Goal: Transaction & Acquisition: Purchase product/service

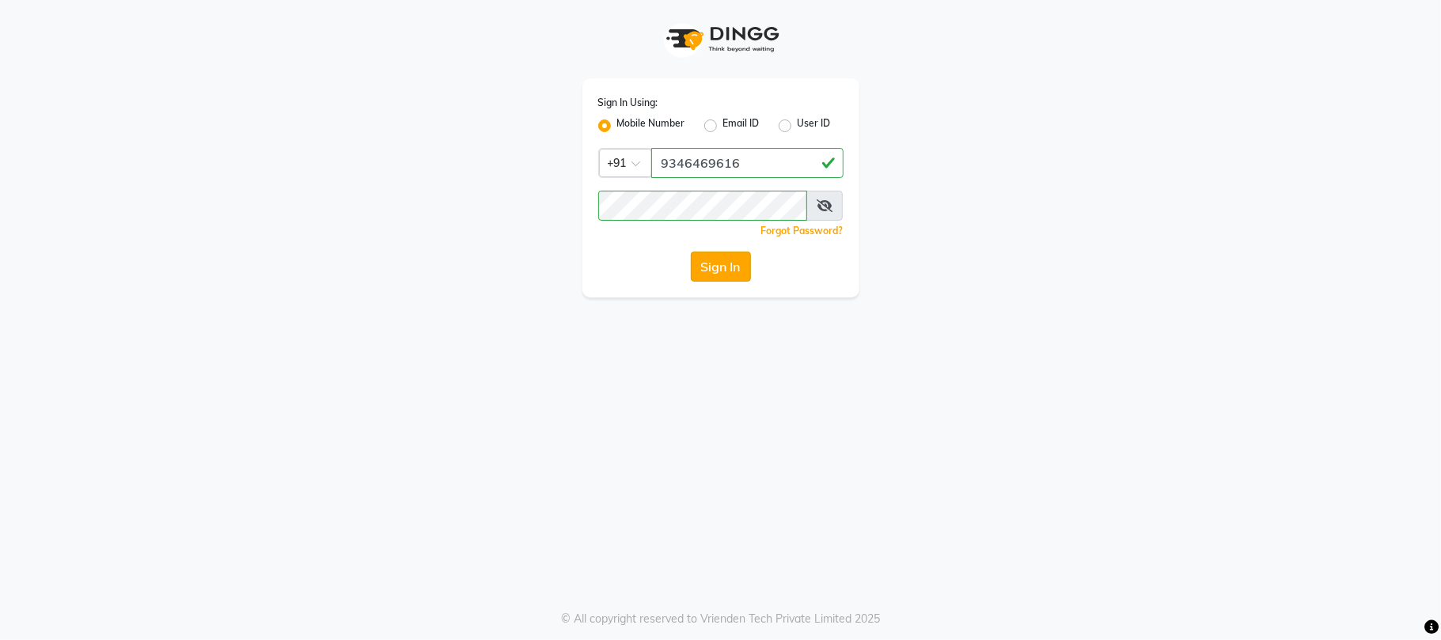
click at [728, 266] on button "Sign In" at bounding box center [721, 267] width 60 height 30
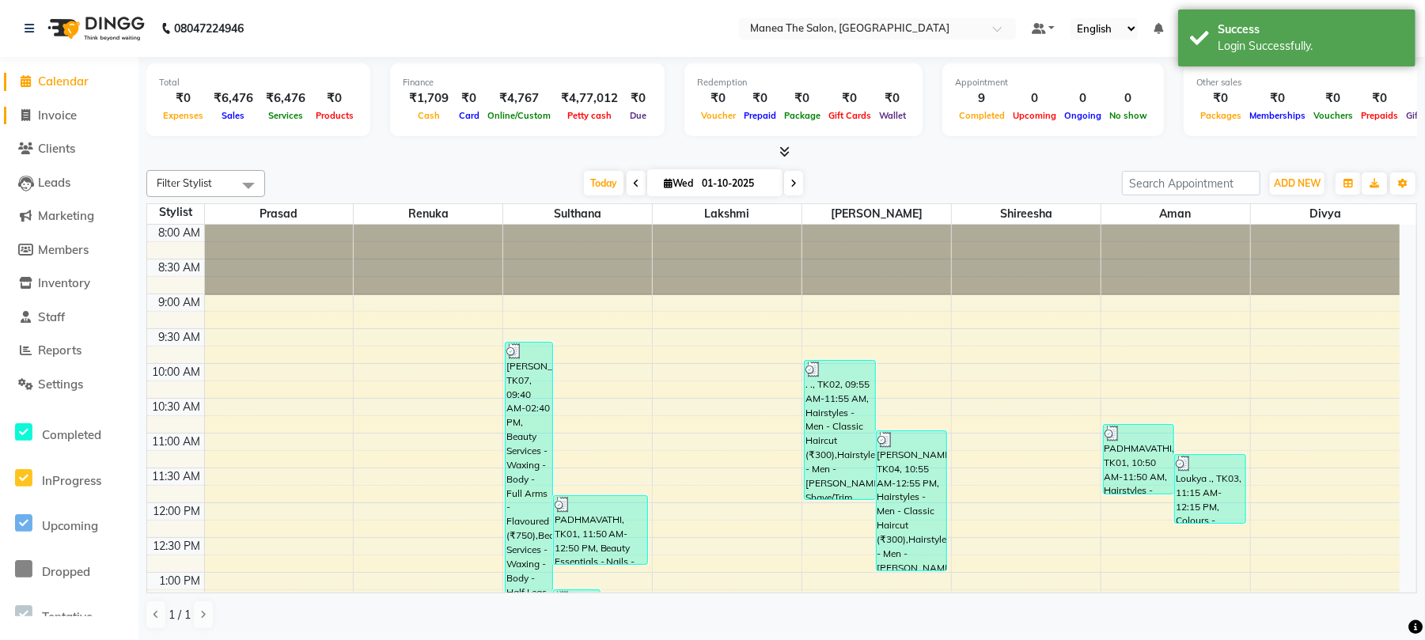
click at [57, 112] on span "Invoice" at bounding box center [57, 115] width 39 height 15
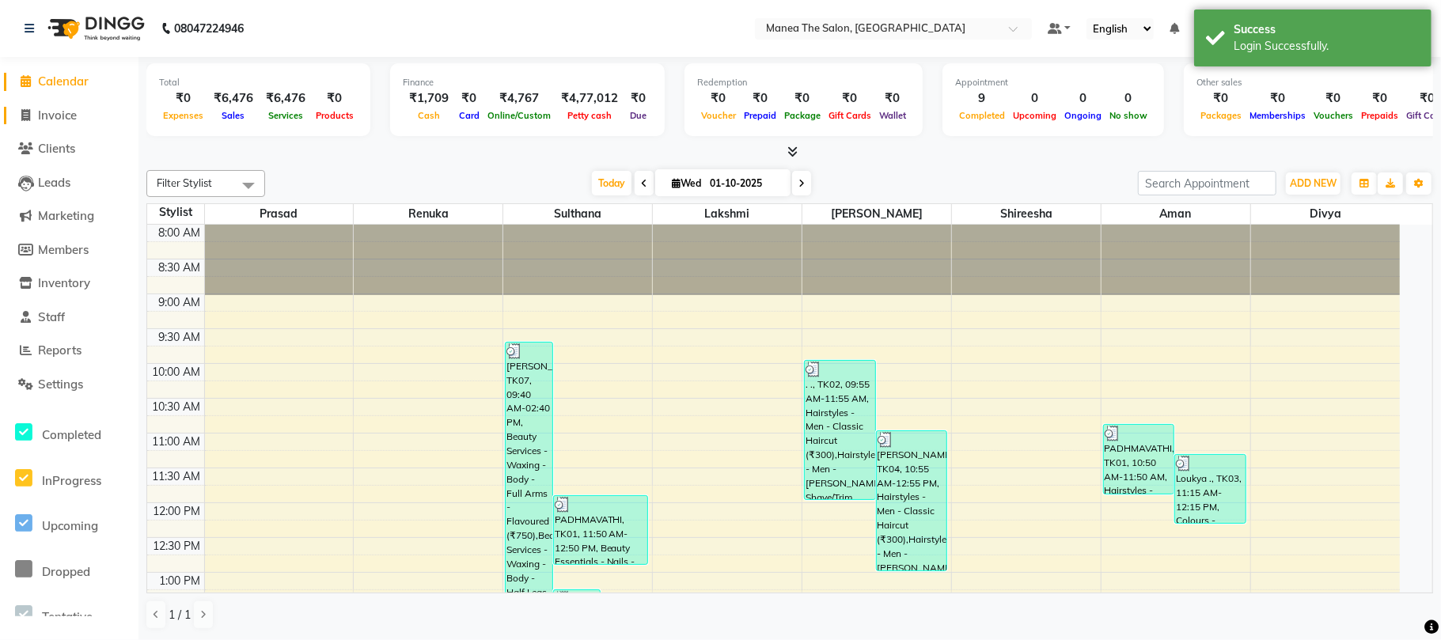
select select "7351"
select select "service"
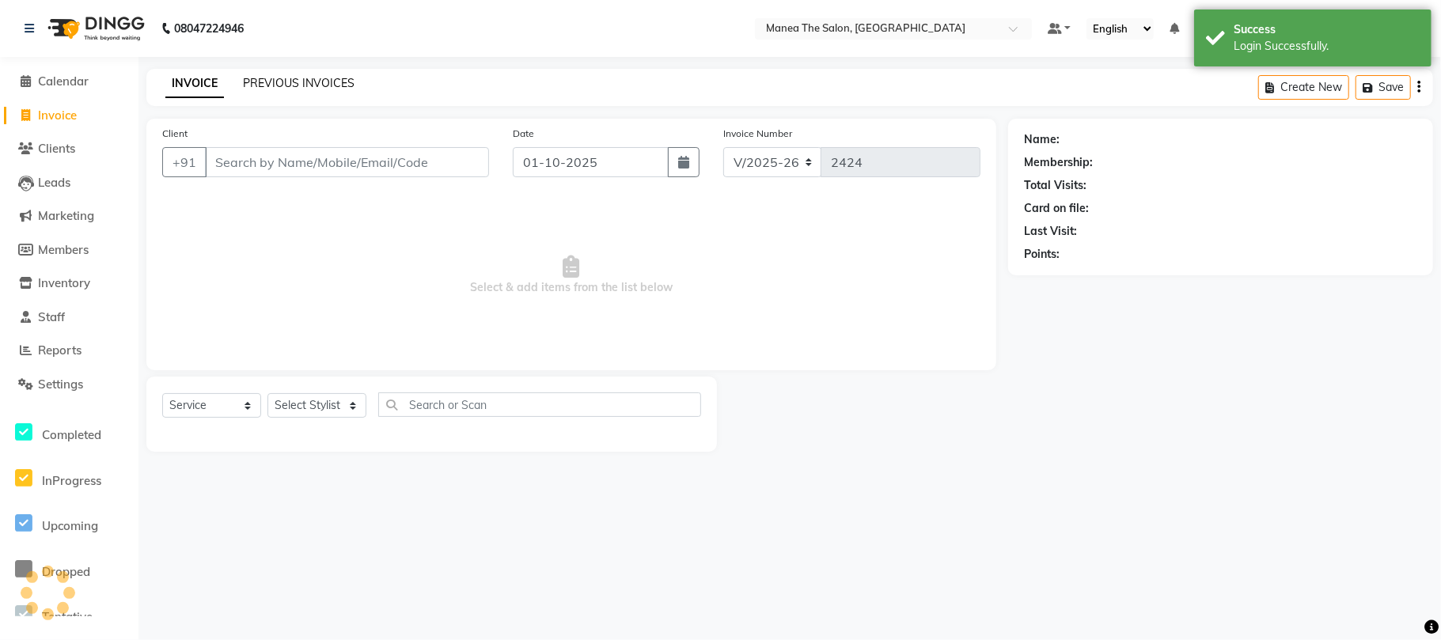
click at [283, 85] on link "PREVIOUS INVOICES" at bounding box center [299, 83] width 112 height 14
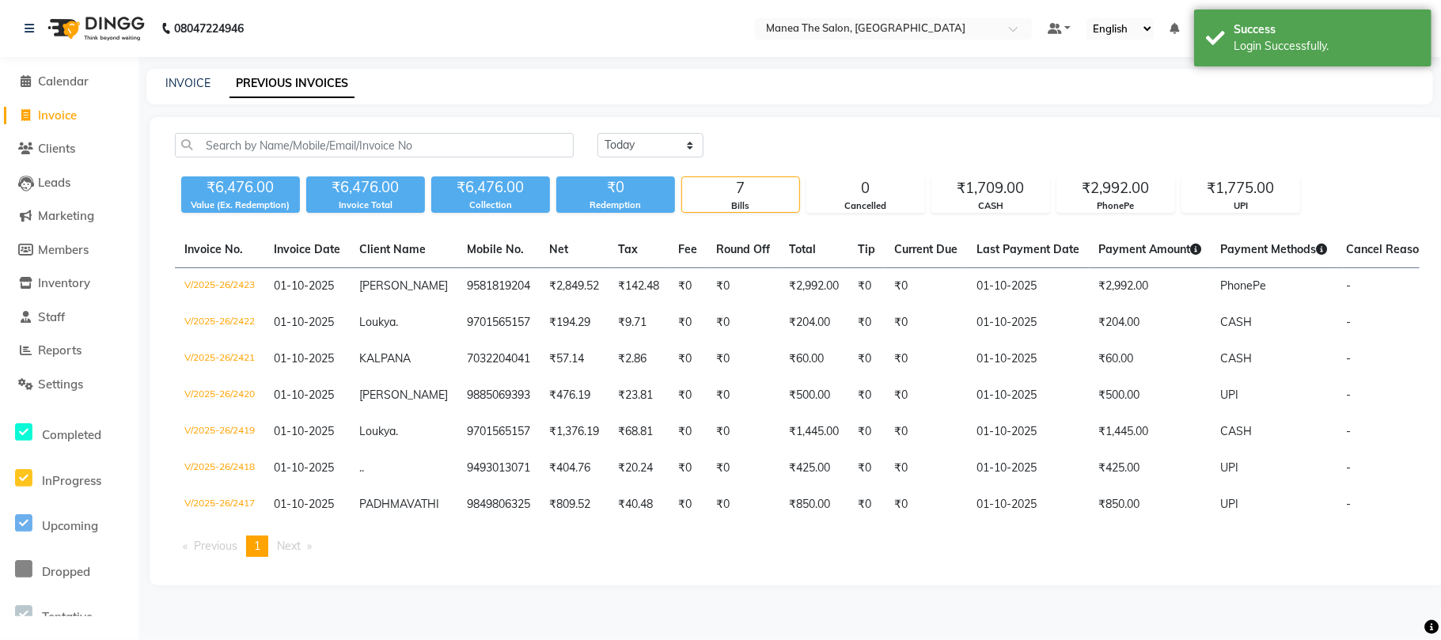
click at [212, 83] on div "INVOICE PREVIOUS INVOICES" at bounding box center [780, 83] width 1268 height 17
click at [188, 70] on div "INVOICE PREVIOUS INVOICES" at bounding box center [789, 87] width 1287 height 36
click at [187, 83] on link "INVOICE" at bounding box center [187, 83] width 45 height 14
select select "7351"
select select "service"
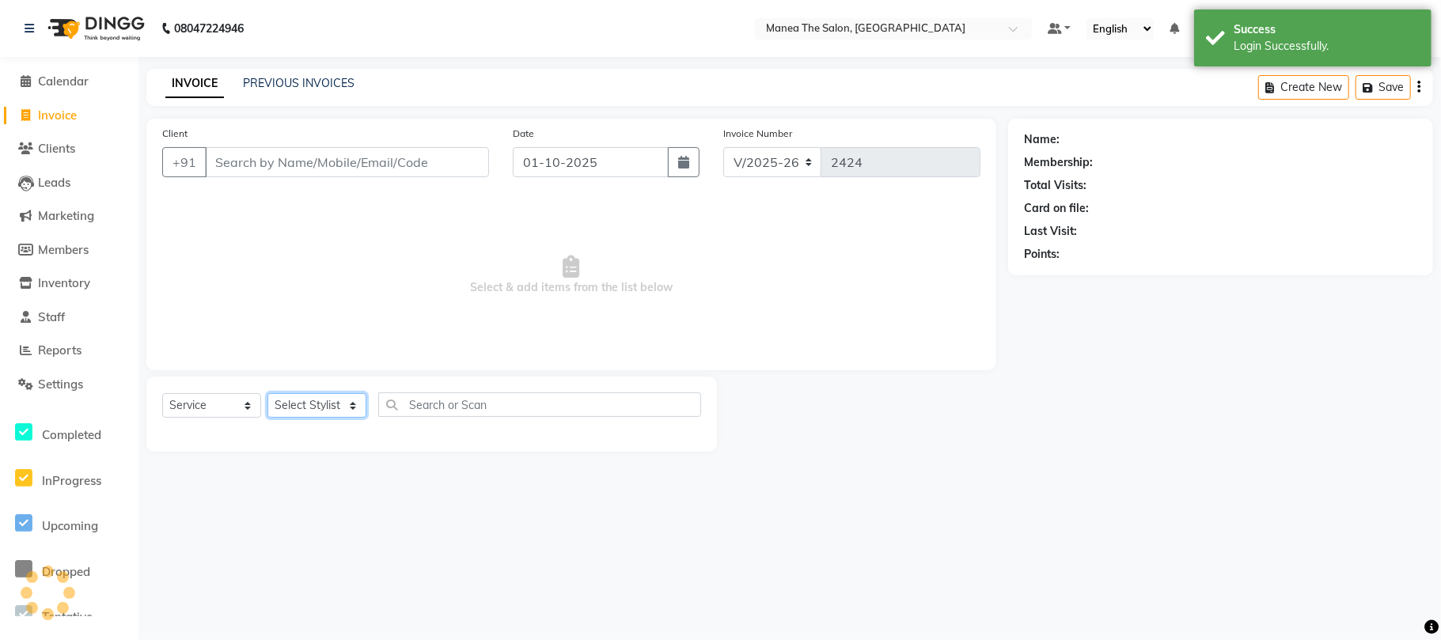
click at [301, 402] on select "Select Stylist" at bounding box center [316, 405] width 99 height 25
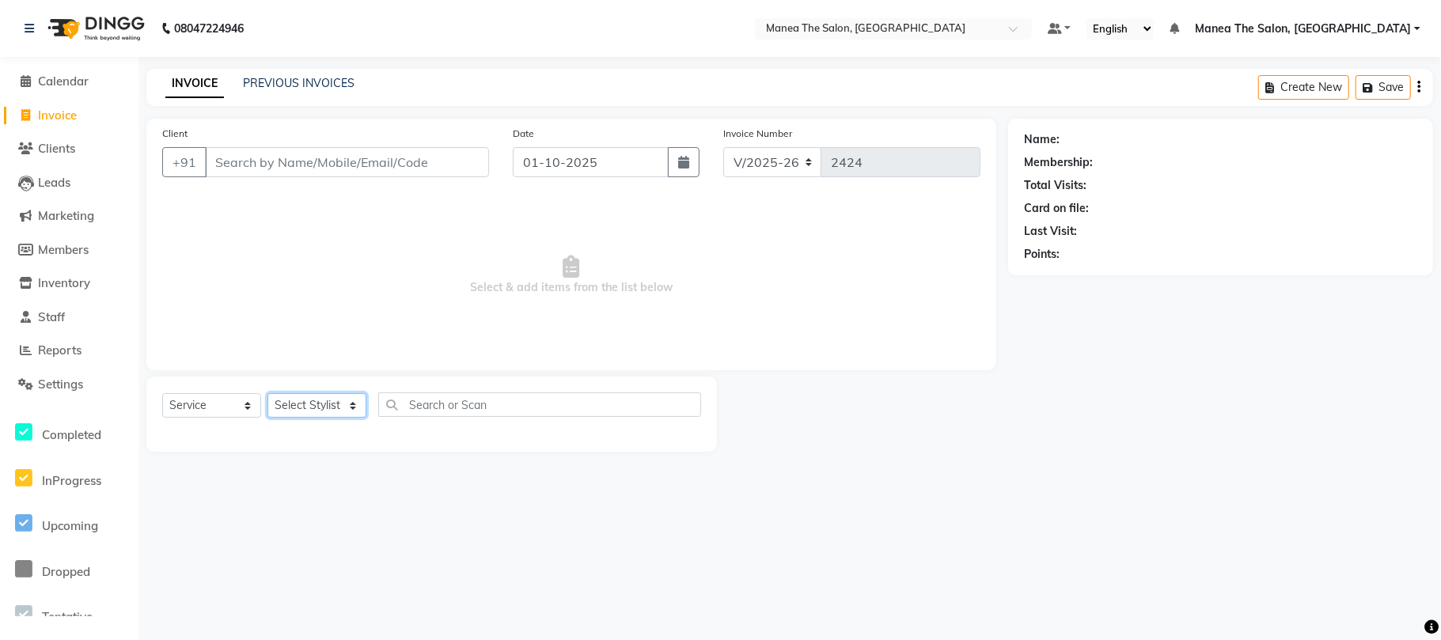
select select "63586"
click at [267, 393] on select "Select Stylist [PERSON_NAME] Divya Lakshmi [PERSON_NAME] [PERSON_NAME]" at bounding box center [316, 405] width 99 height 25
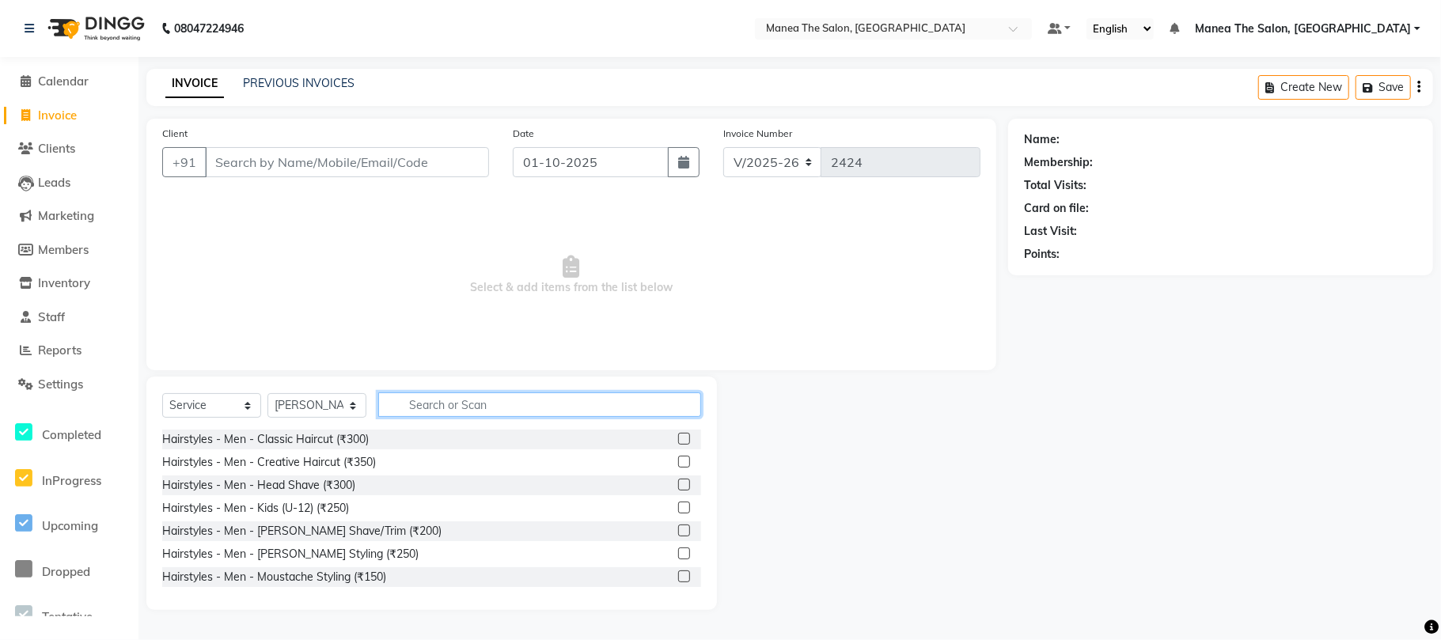
click at [505, 402] on input "text" at bounding box center [539, 405] width 323 height 25
click at [321, 437] on div "Hairstyles - Men - Classic Haircut (₹300)" at bounding box center [265, 439] width 207 height 17
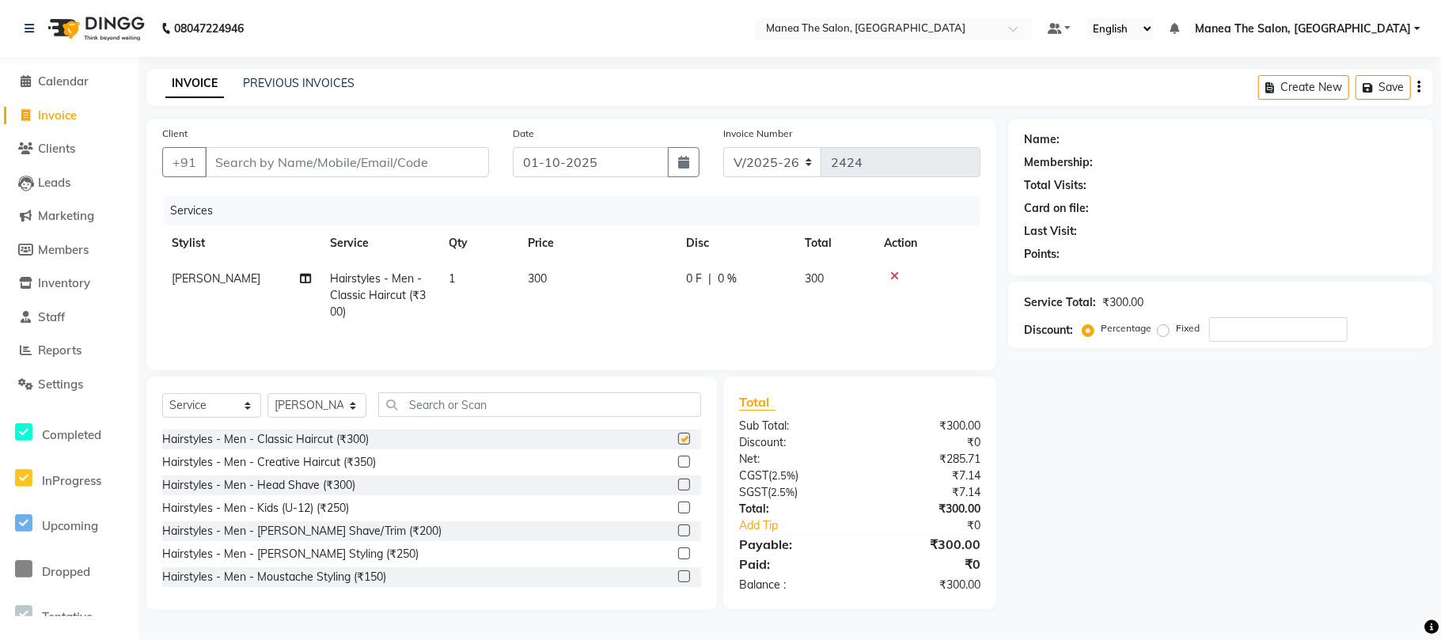
checkbox input "false"
click at [339, 533] on div "Hairstyles - Men - [PERSON_NAME] Shave/Trim (₹200)" at bounding box center [301, 531] width 279 height 17
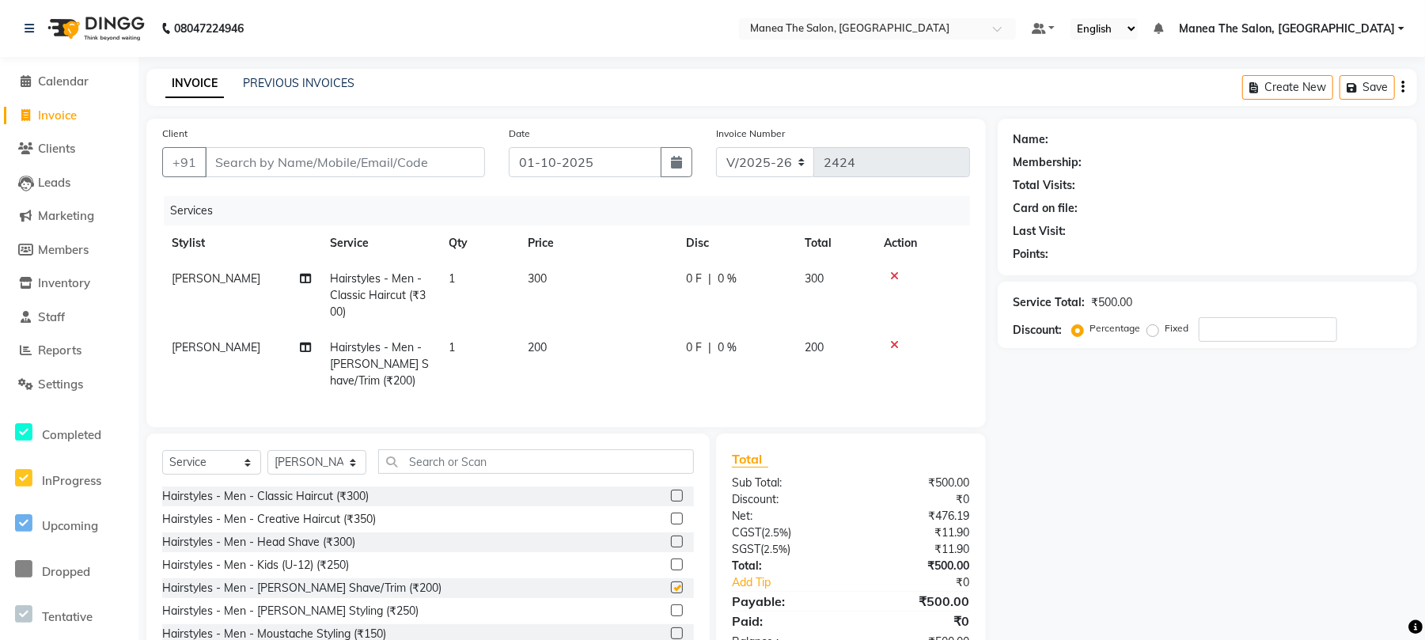
checkbox input "false"
click at [343, 169] on input "Client" at bounding box center [345, 162] width 280 height 30
type input "8"
type input "0"
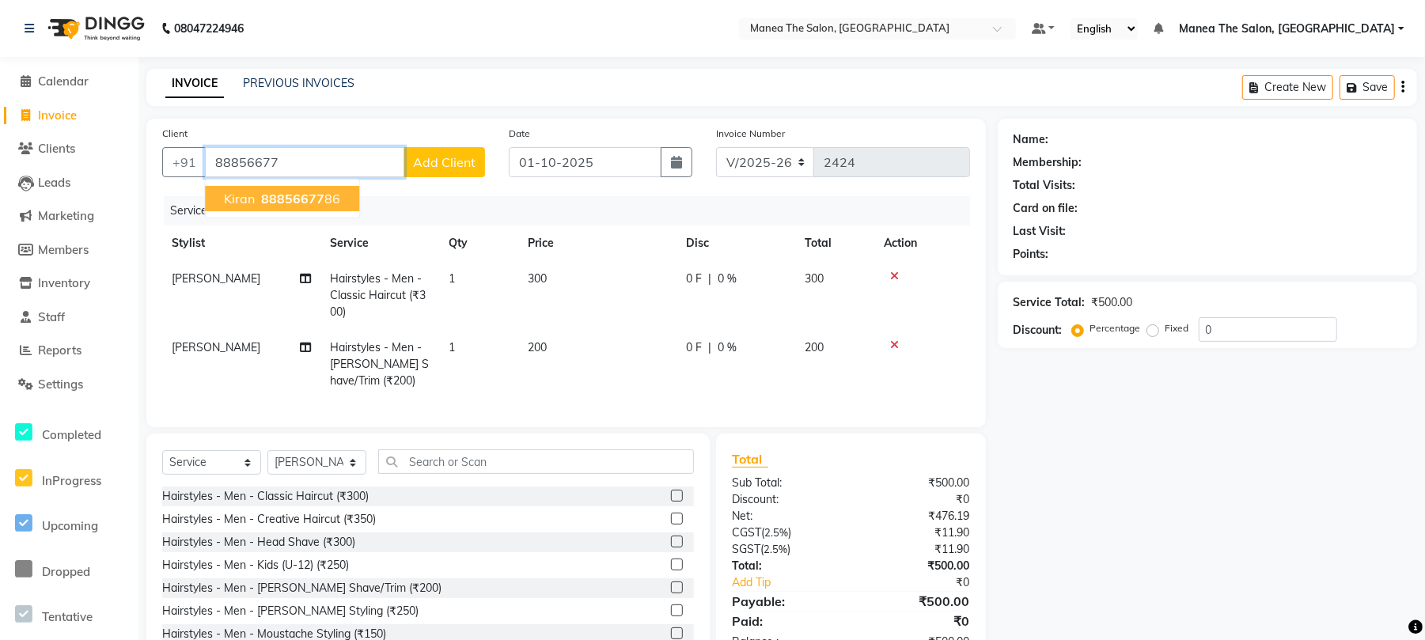
click at [321, 195] on ngb-highlight "88856677 86" at bounding box center [299, 199] width 82 height 16
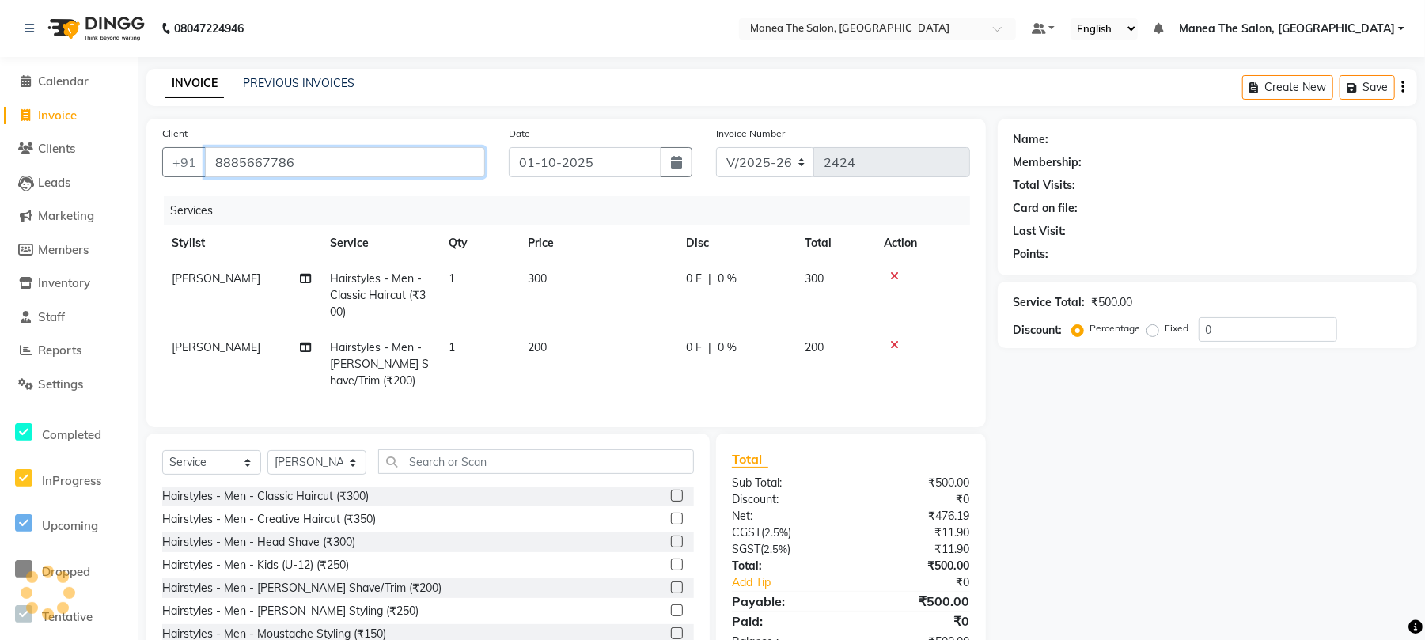
type input "8885667786"
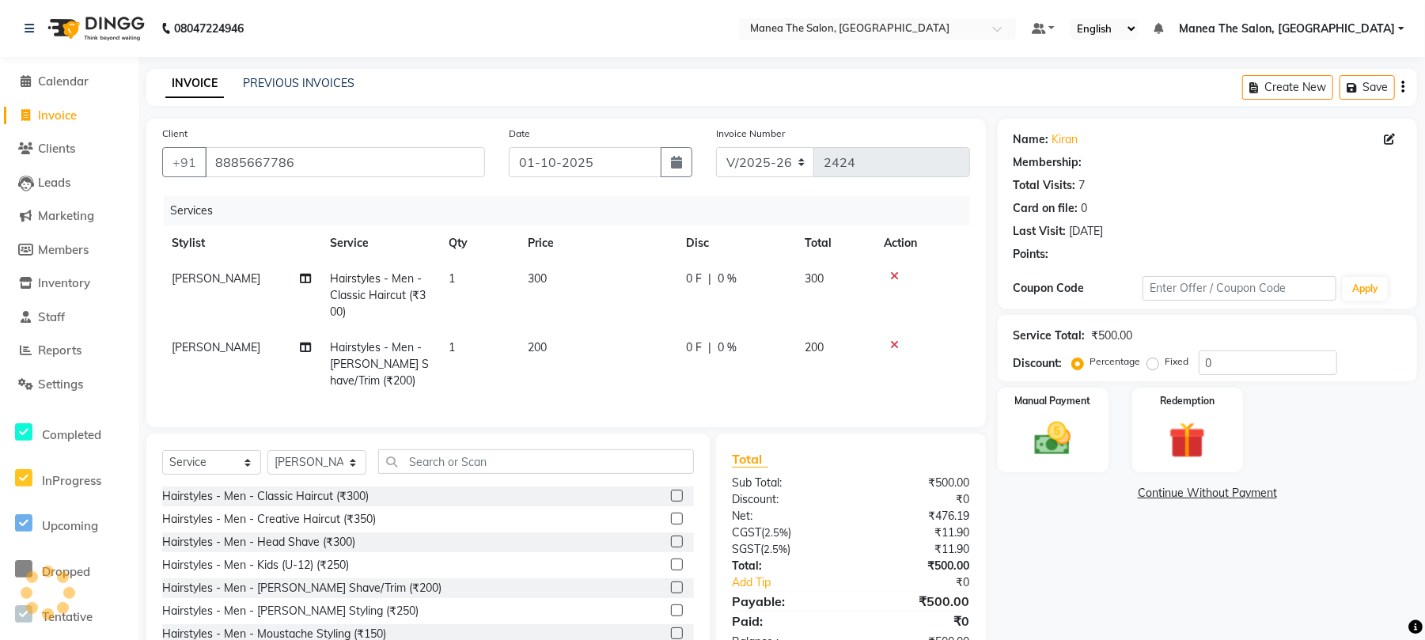
type input "20"
select select "1: Object"
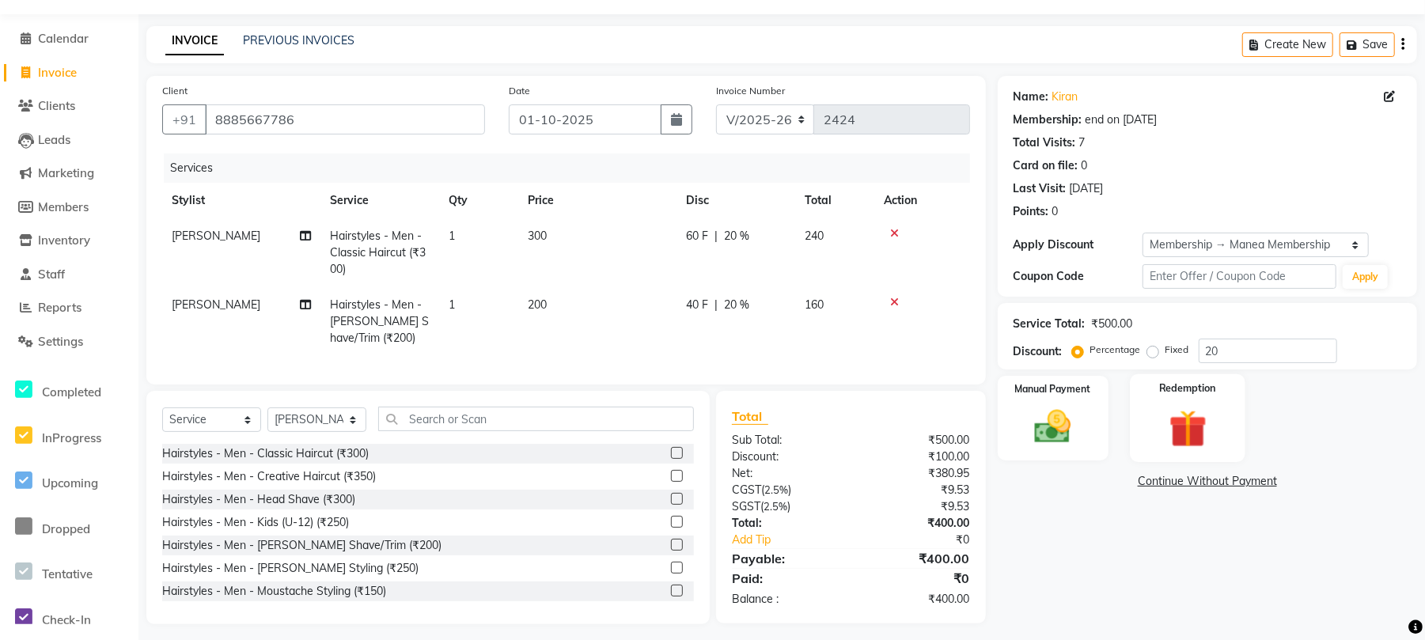
scroll to position [66, 0]
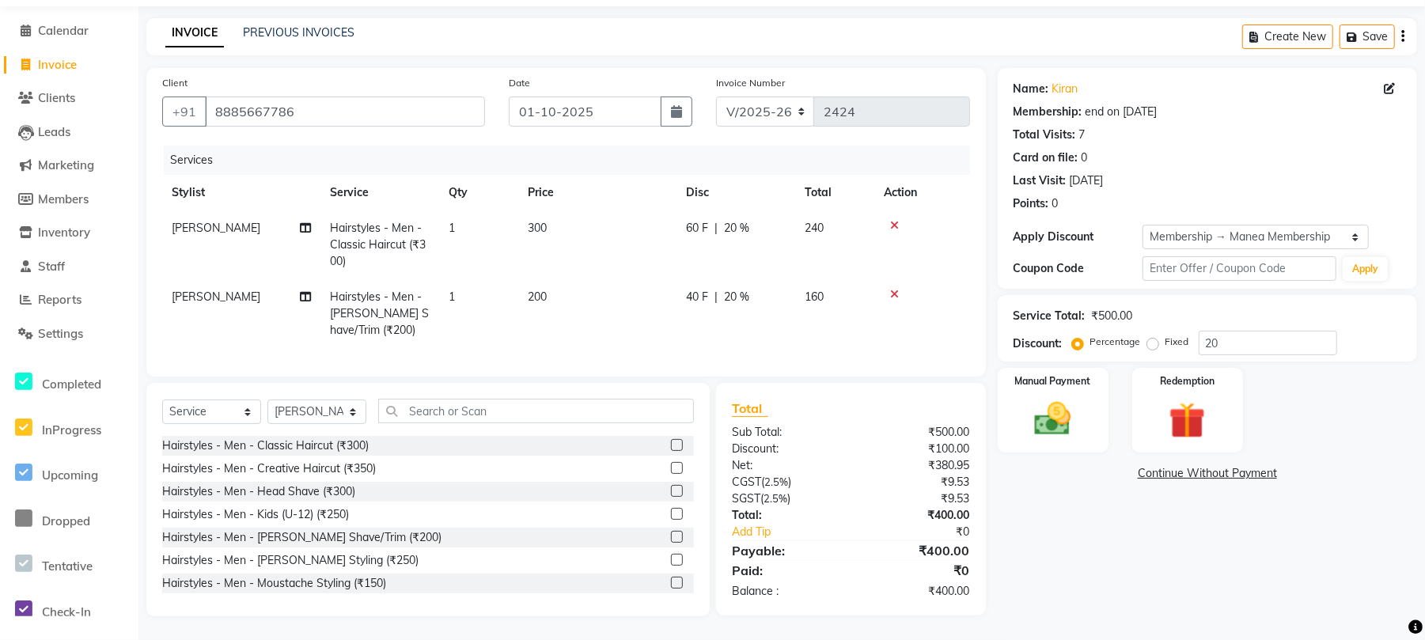
click at [1241, 343] on div "Service Total: ₹500.00 Discount: Percentage Fixed 20" at bounding box center [1207, 328] width 419 height 66
click at [1241, 336] on input "20" at bounding box center [1268, 343] width 138 height 25
type input "2"
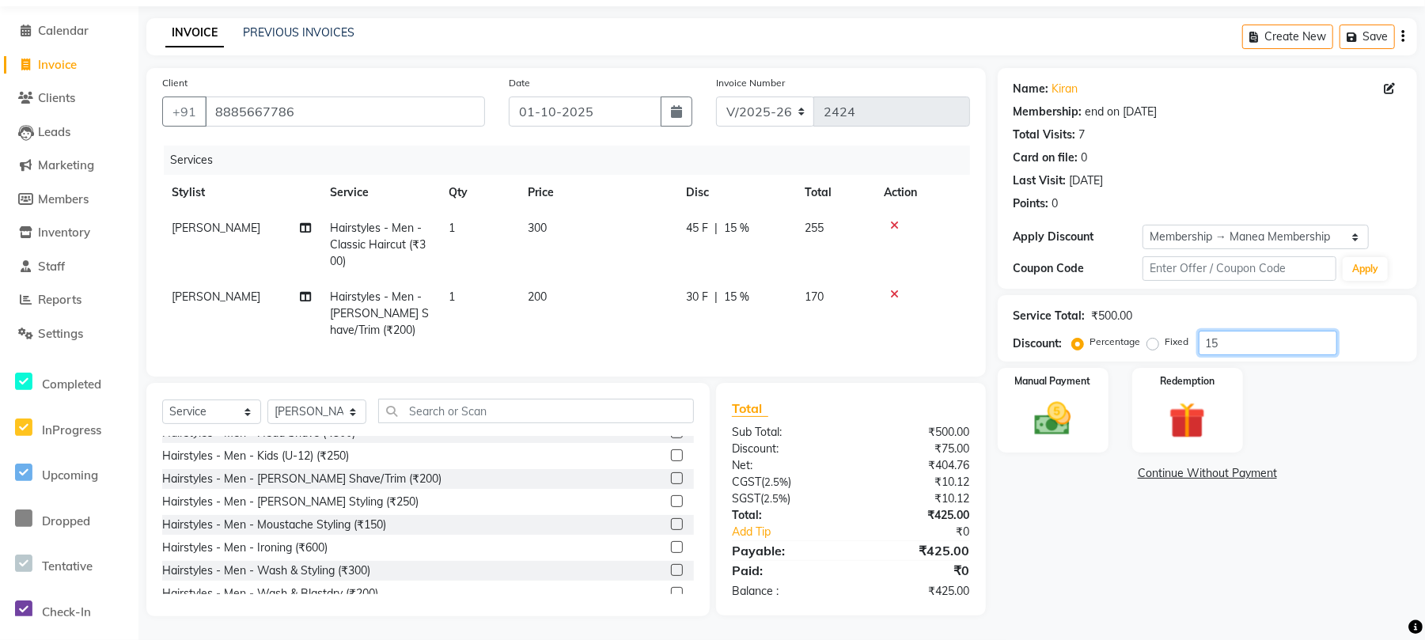
scroll to position [105, 0]
type input "15"
click at [1057, 407] on img at bounding box center [1053, 419] width 62 height 44
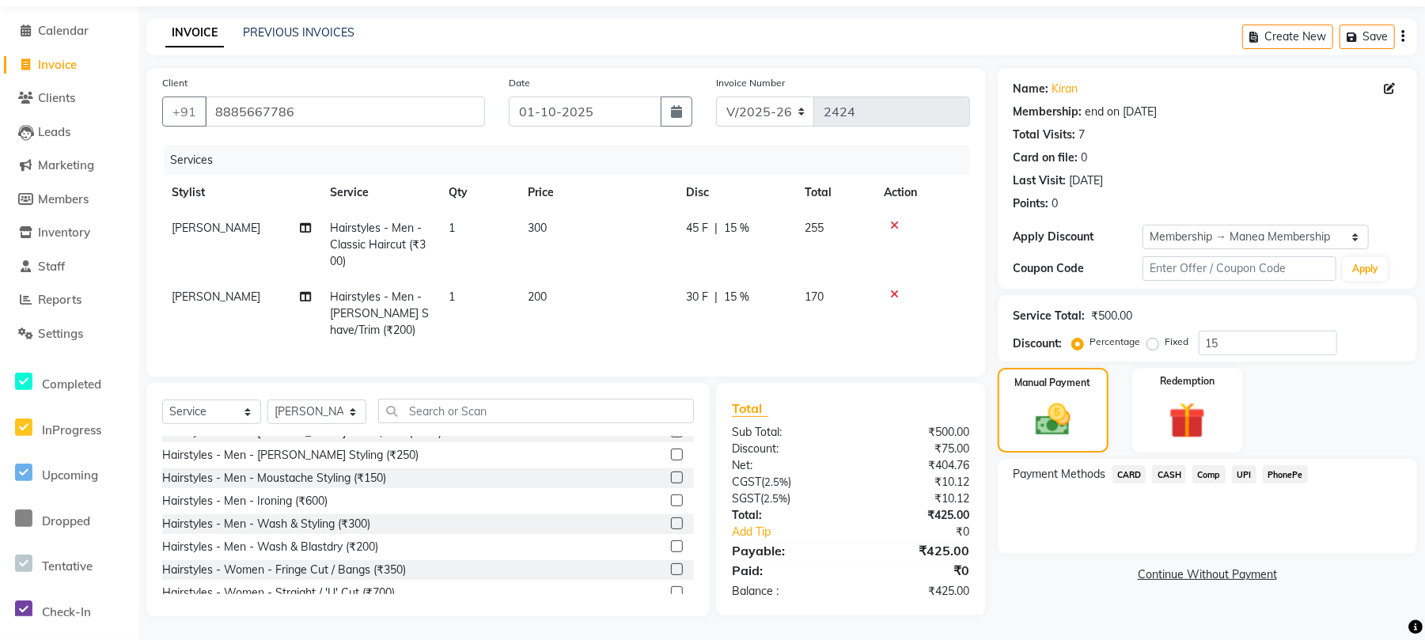
click at [1285, 465] on span "PhonePe" at bounding box center [1285, 474] width 45 height 18
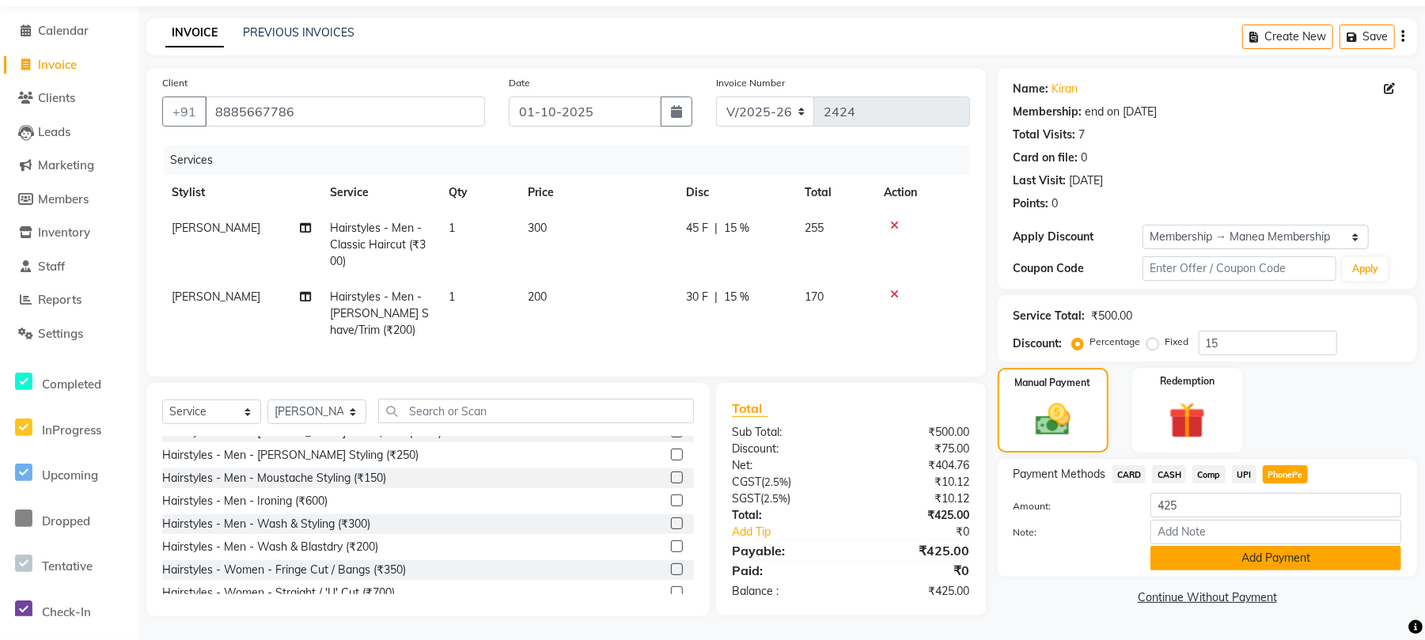
click at [1235, 546] on button "Add Payment" at bounding box center [1276, 558] width 251 height 25
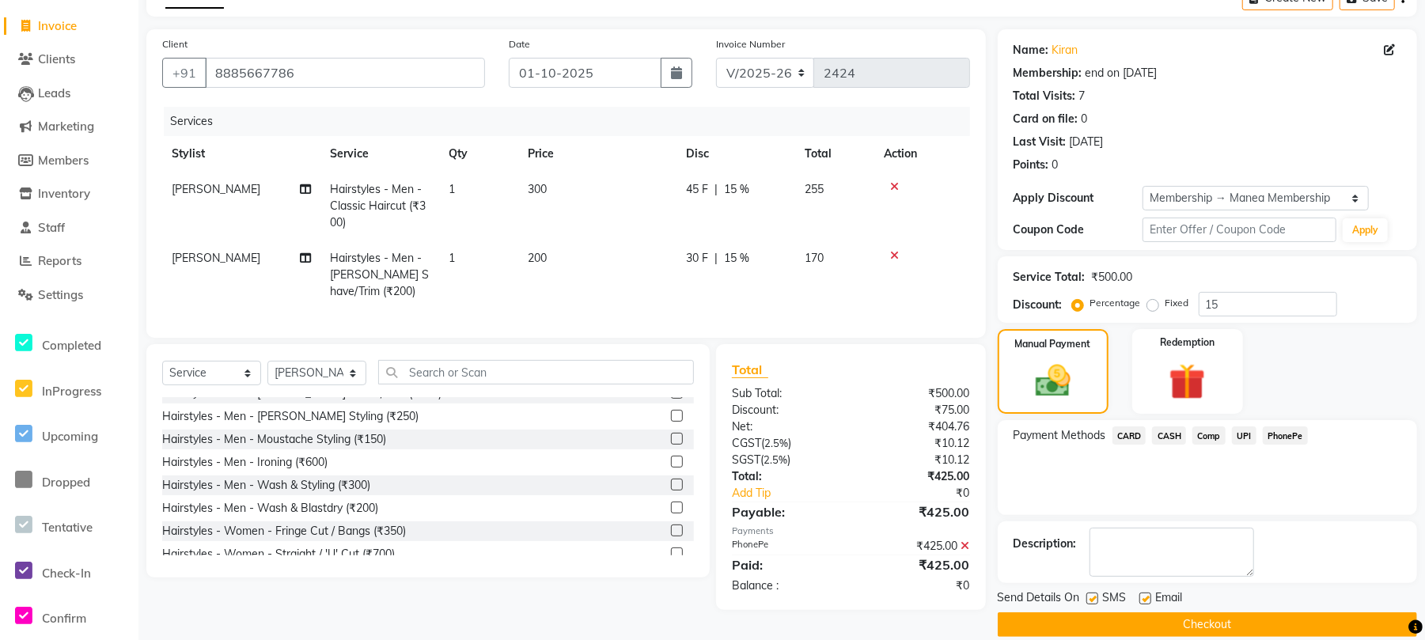
scroll to position [112, 0]
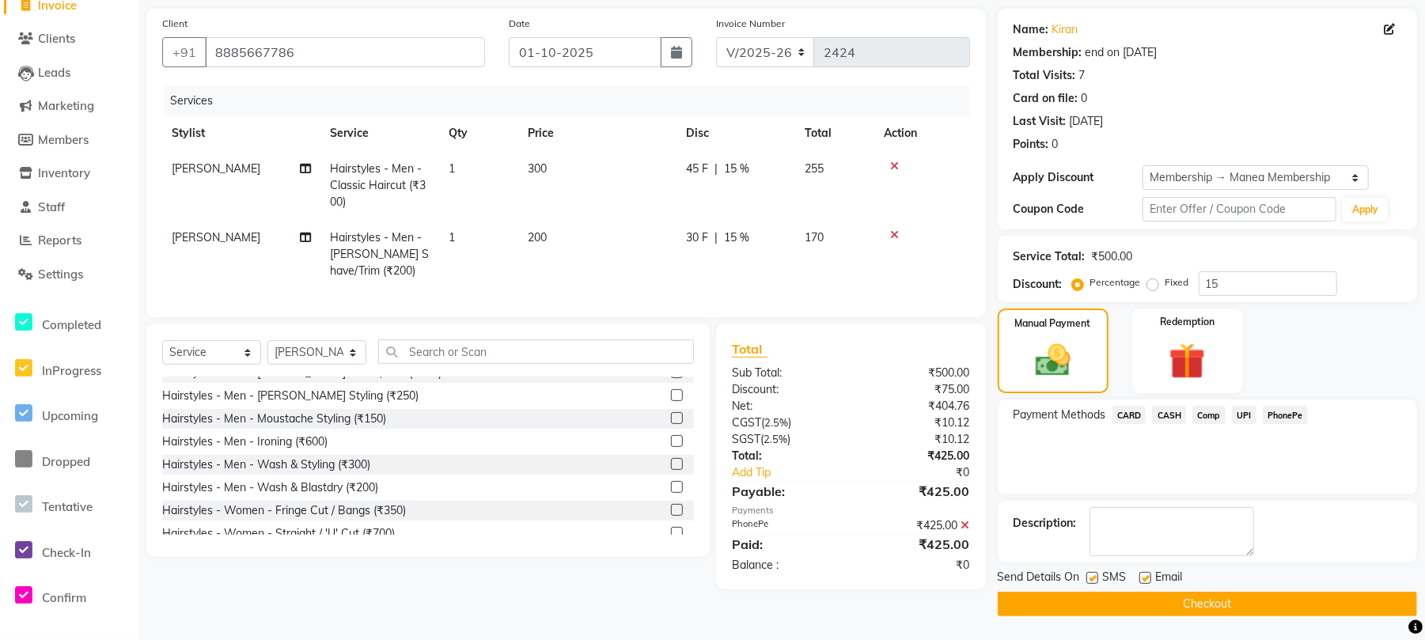
click at [1146, 597] on button "Checkout" at bounding box center [1207, 604] width 419 height 25
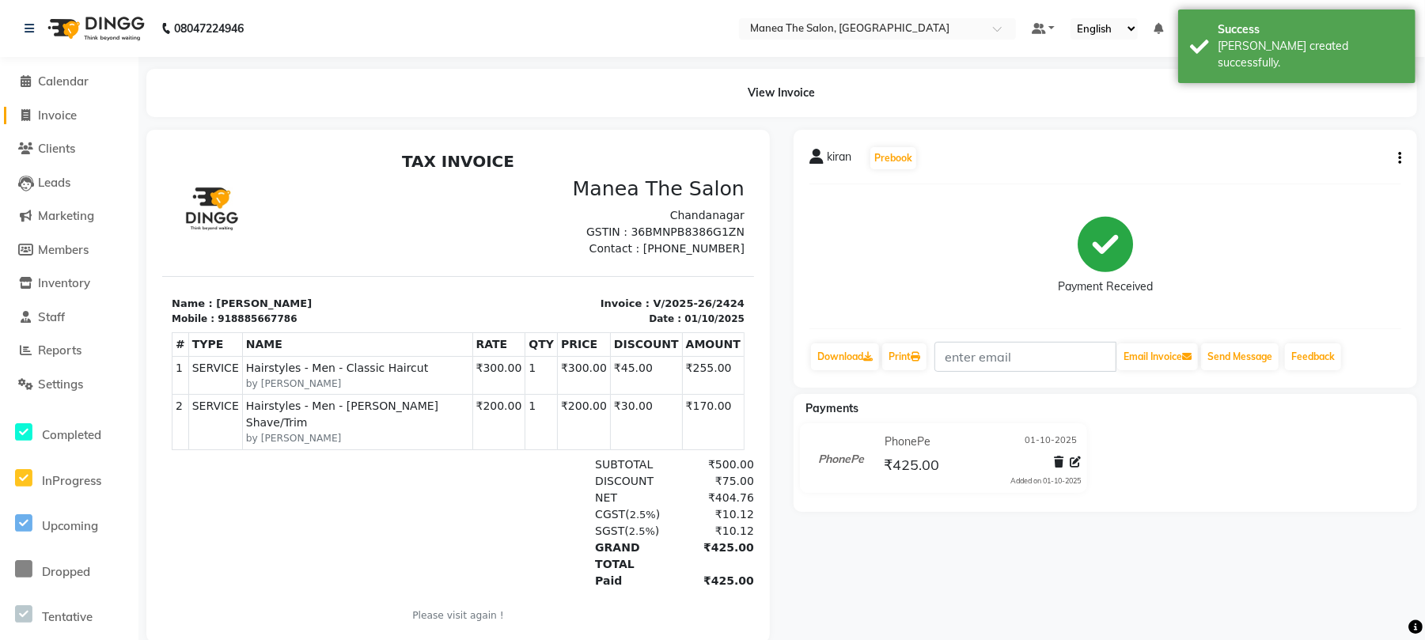
click at [62, 111] on span "Invoice" at bounding box center [57, 115] width 39 height 15
select select "service"
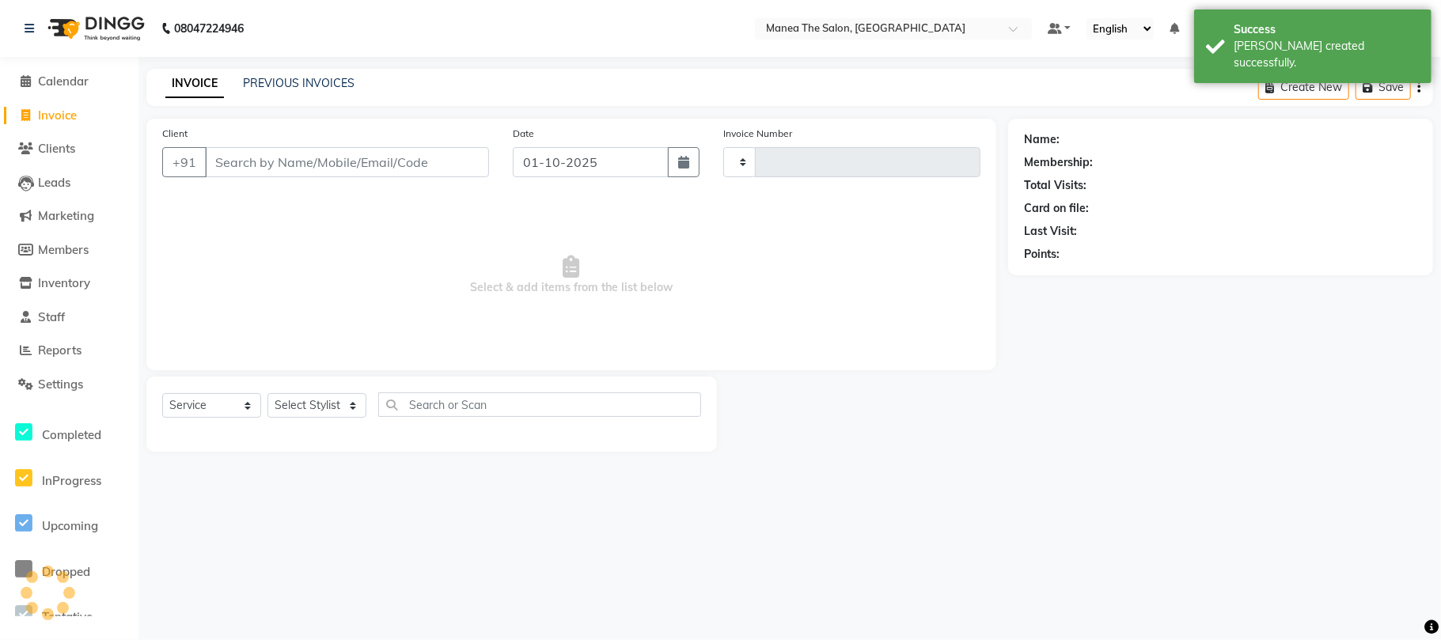
type input "2425"
select select "7351"
click at [309, 80] on link "PREVIOUS INVOICES" at bounding box center [299, 83] width 112 height 14
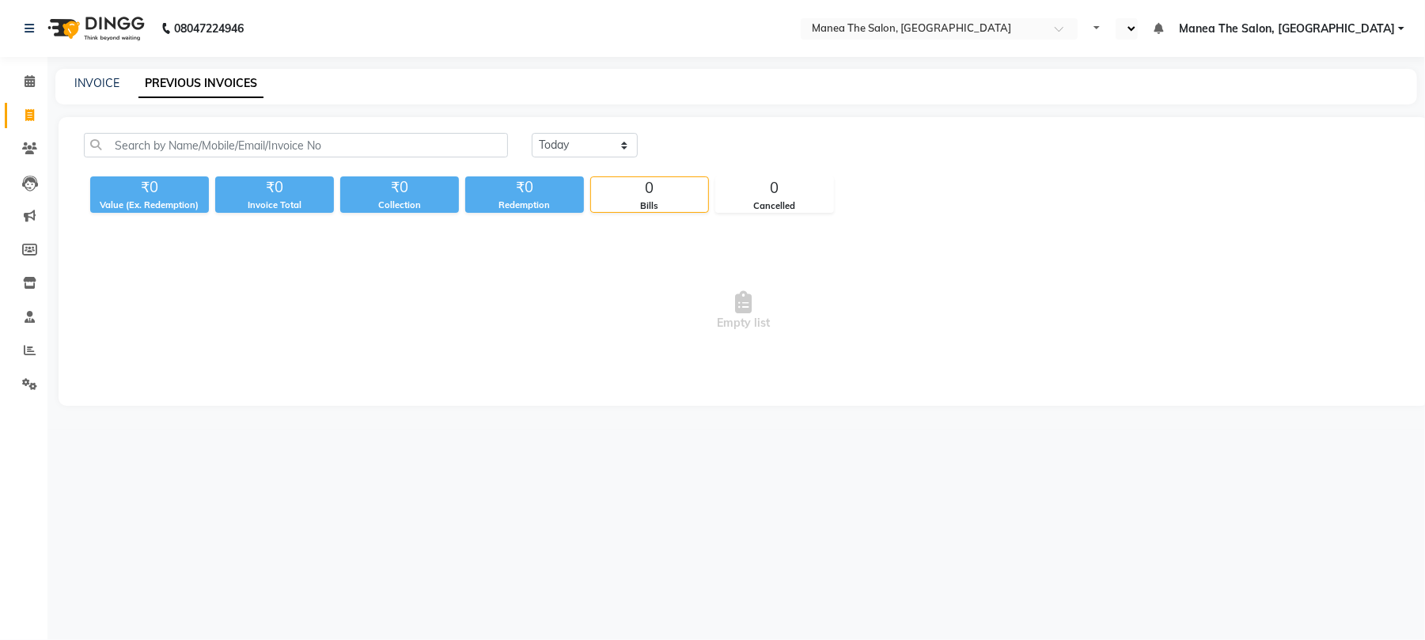
select select "en"
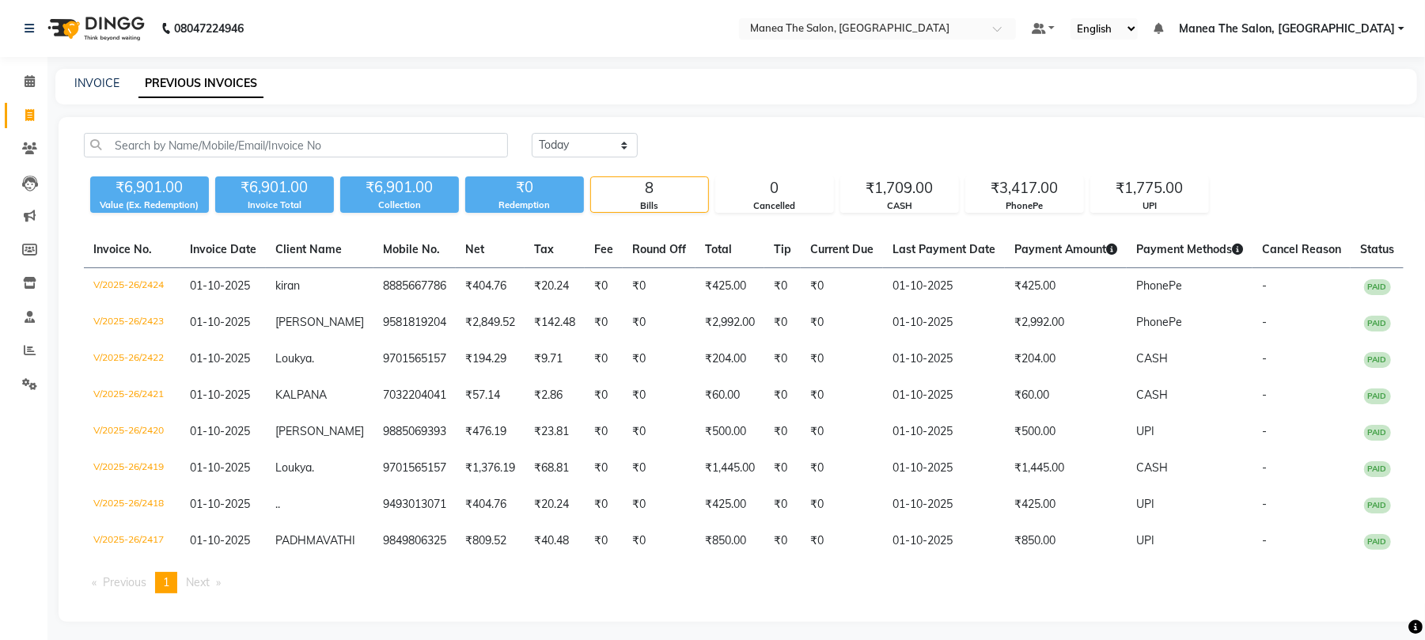
click at [95, 73] on div "INVOICE PREVIOUS INVOICES" at bounding box center [736, 87] width 1362 height 36
click at [95, 78] on link "INVOICE" at bounding box center [96, 83] width 45 height 14
select select "service"
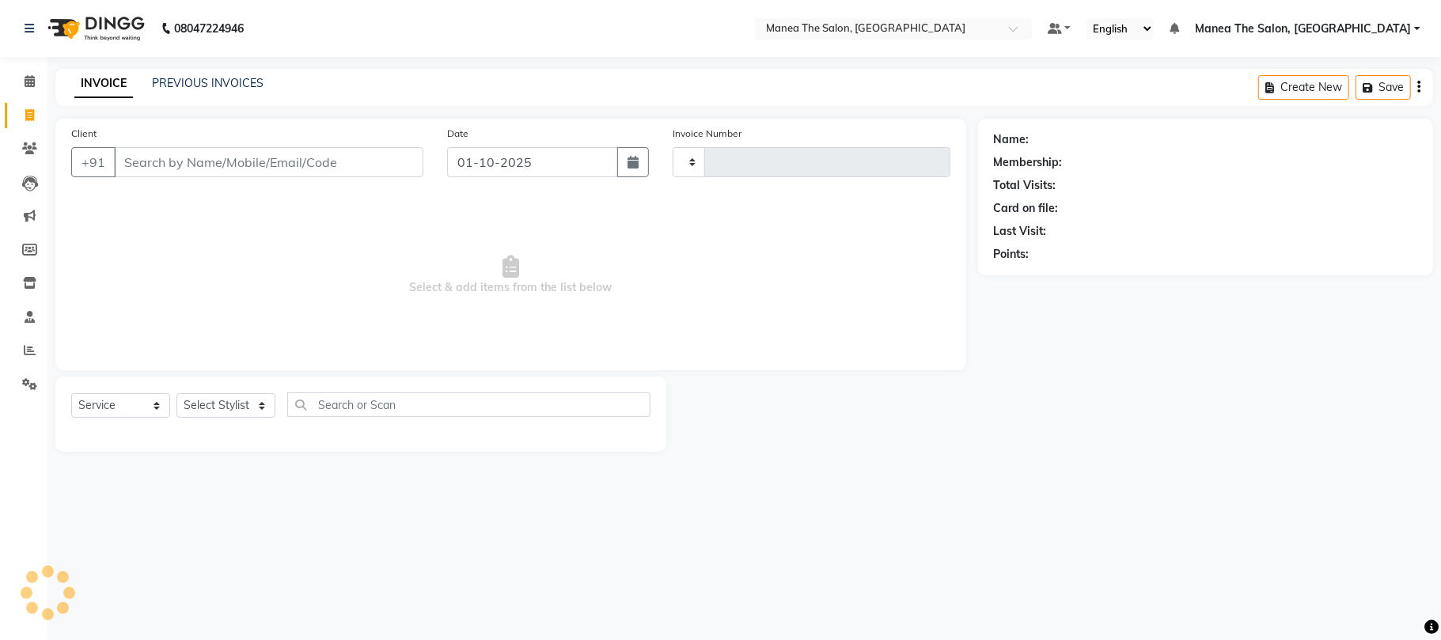
type input "2425"
select select "7351"
click at [258, 166] on input "Client" at bounding box center [268, 162] width 309 height 30
click at [232, 410] on select "Select Stylist [PERSON_NAME] Divya Lakshmi [PERSON_NAME] [PERSON_NAME]" at bounding box center [225, 405] width 99 height 25
select select "63586"
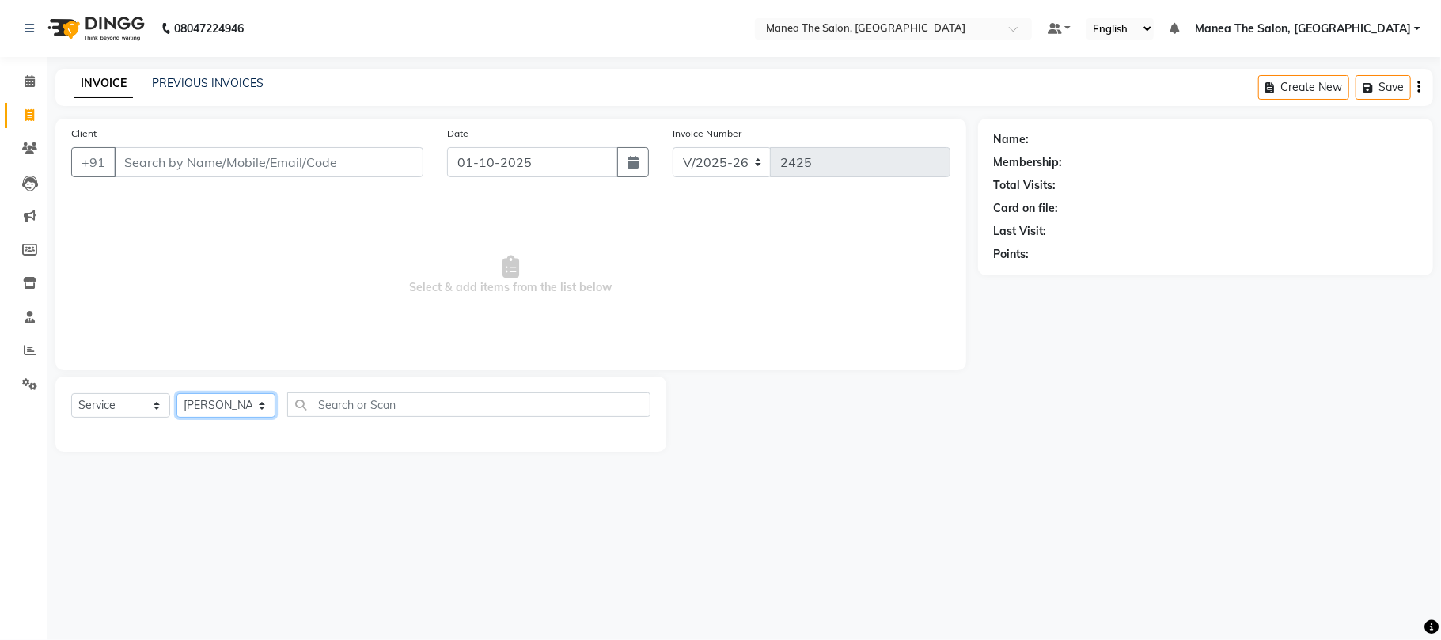
click at [176, 393] on select "Select Stylist [PERSON_NAME] Divya Lakshmi [PERSON_NAME] [PERSON_NAME]" at bounding box center [225, 405] width 99 height 25
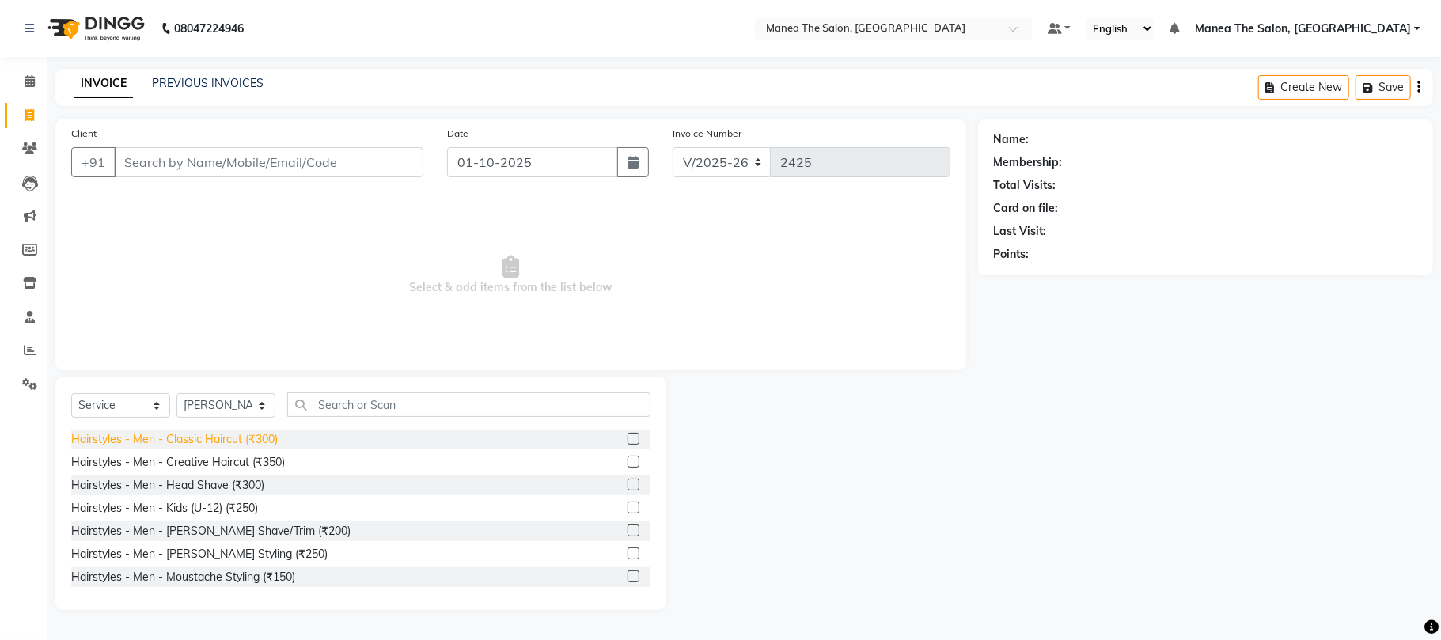
click at [230, 437] on div "Hairstyles - Men - Classic Haircut (₹300)" at bounding box center [174, 439] width 207 height 17
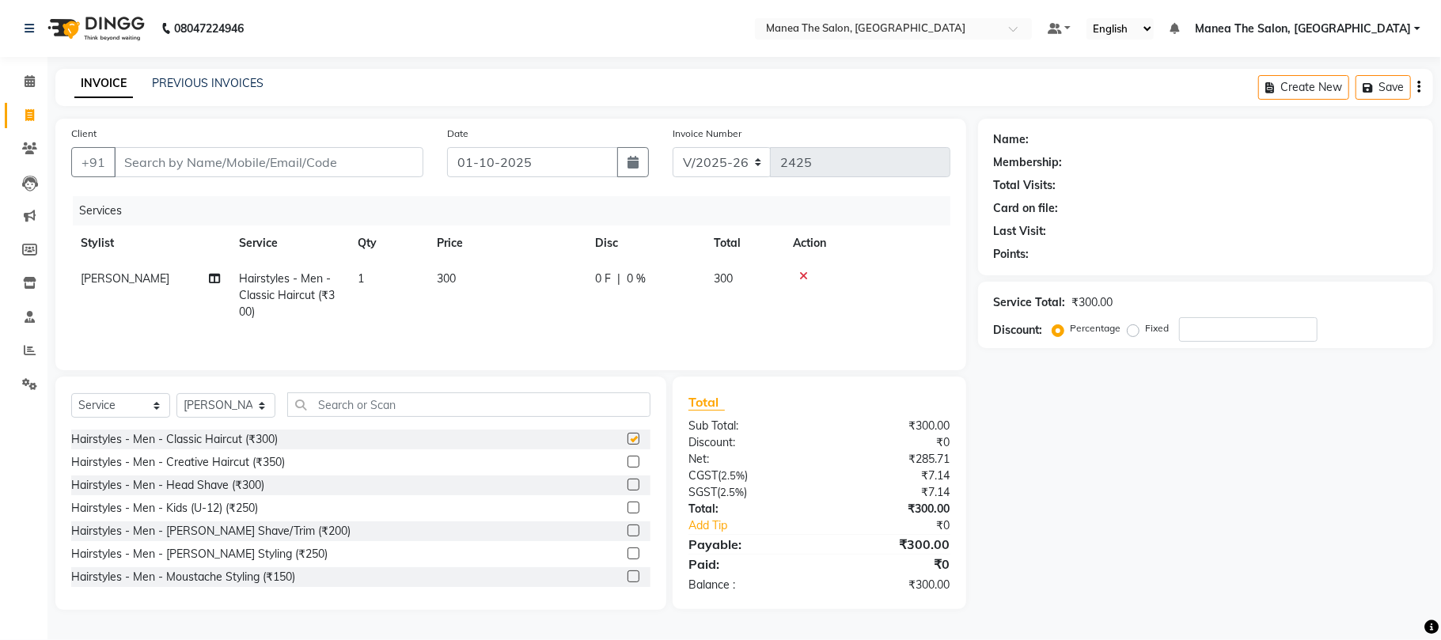
checkbox input "false"
click at [247, 524] on div "Hairstyles - Men - Classic Haircut (₹300) Hairstyles - Men - Creative Haircut (…" at bounding box center [360, 509] width 579 height 158
click at [260, 533] on div "Hairstyles - Men - [PERSON_NAME] Shave/Trim (₹200)" at bounding box center [210, 531] width 279 height 17
checkbox input "false"
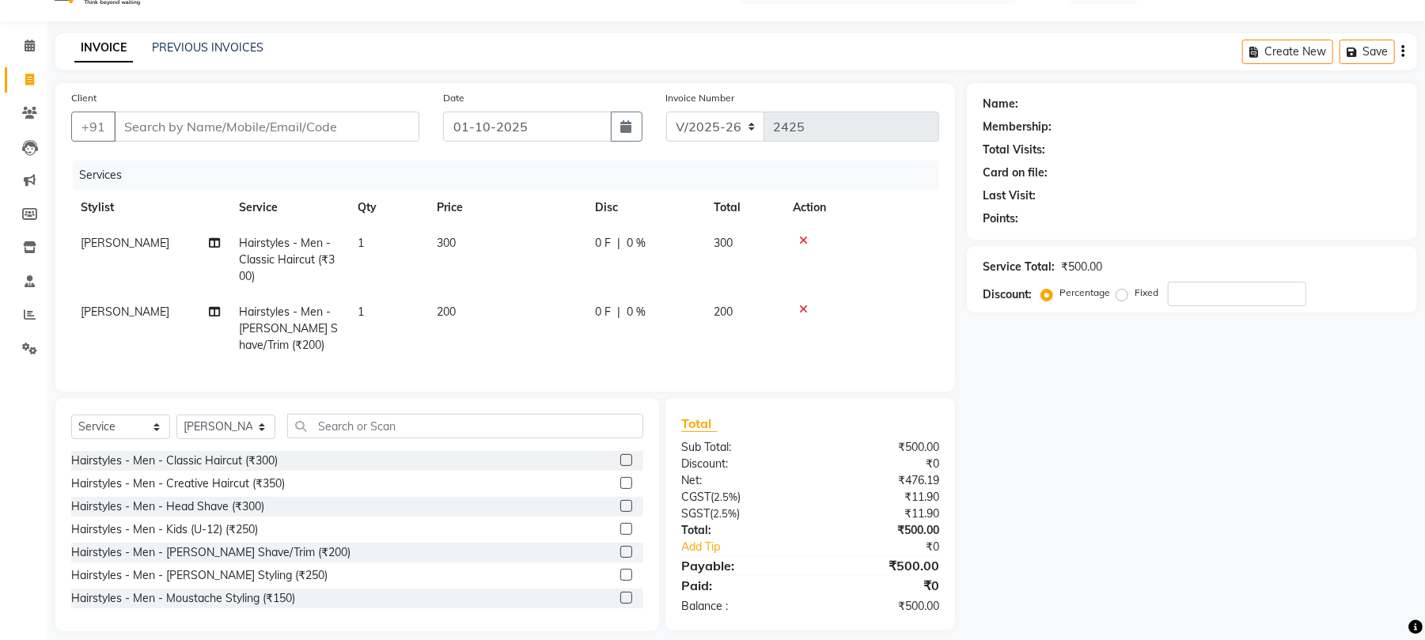
scroll to position [66, 0]
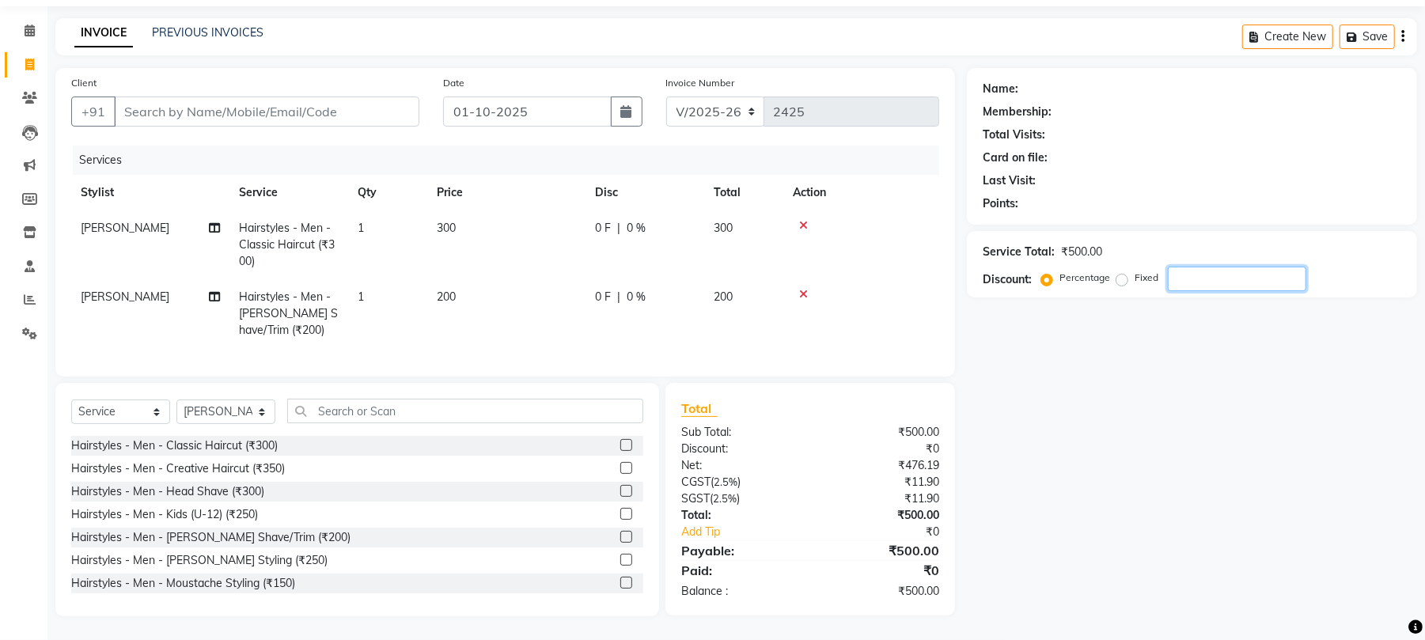
drag, startPoint x: 1217, startPoint y: 257, endPoint x: 1181, endPoint y: 283, distance: 44.3
click at [1211, 267] on input "number" at bounding box center [1237, 279] width 138 height 25
click at [1220, 267] on input "number" at bounding box center [1237, 279] width 138 height 25
type input "1"
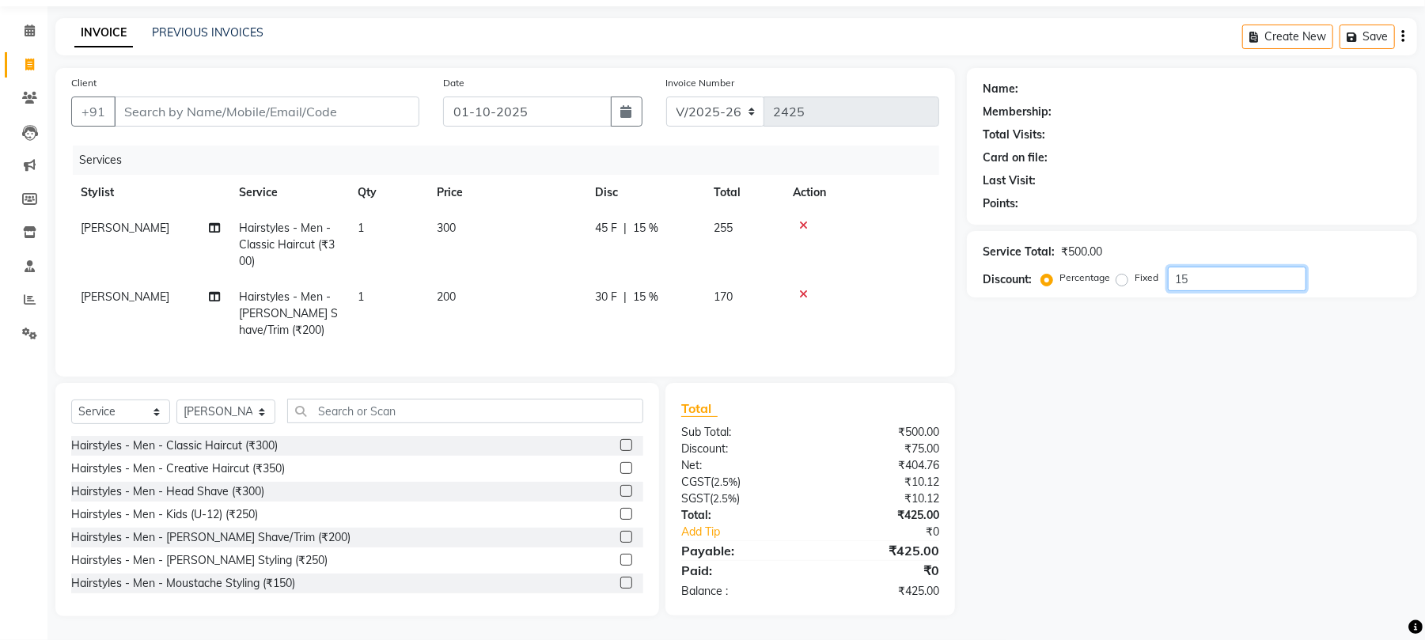
type input "15"
click at [305, 97] on input "Client" at bounding box center [266, 112] width 305 height 30
click at [298, 97] on input "Client" at bounding box center [266, 112] width 305 height 30
click at [1242, 267] on input "15" at bounding box center [1237, 279] width 138 height 25
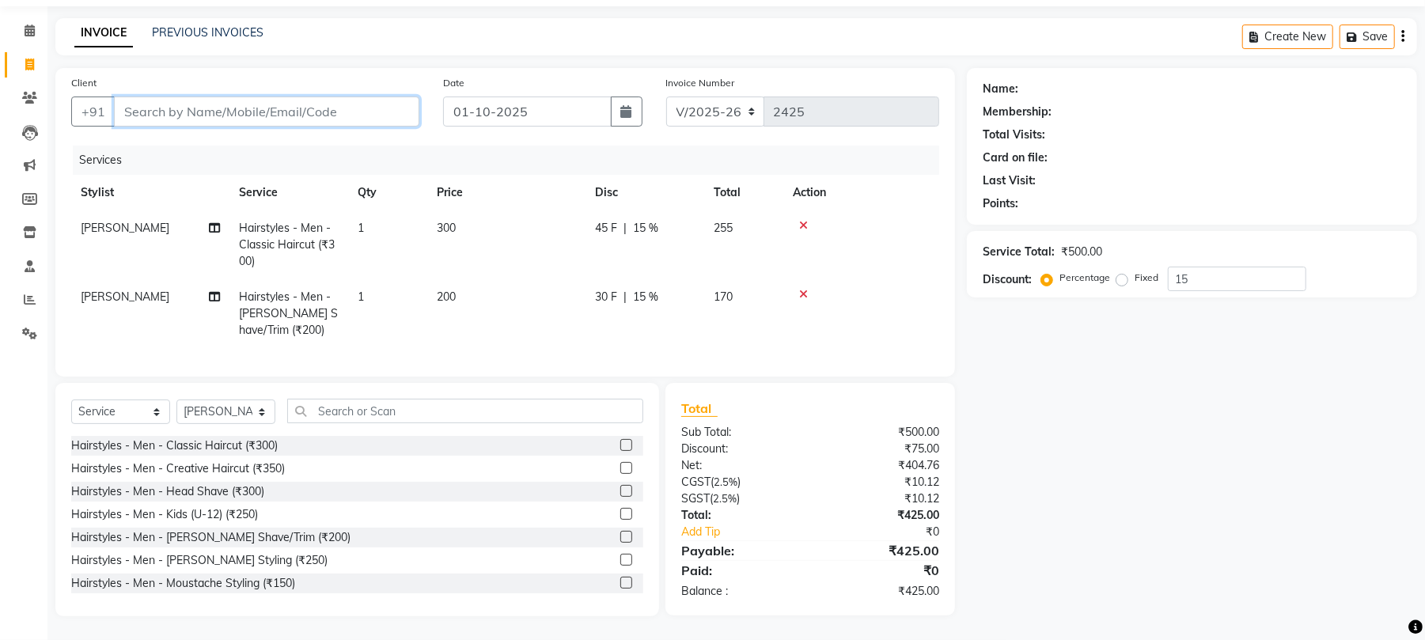
click at [241, 97] on input "Client" at bounding box center [266, 112] width 305 height 30
type input "m"
type input "0"
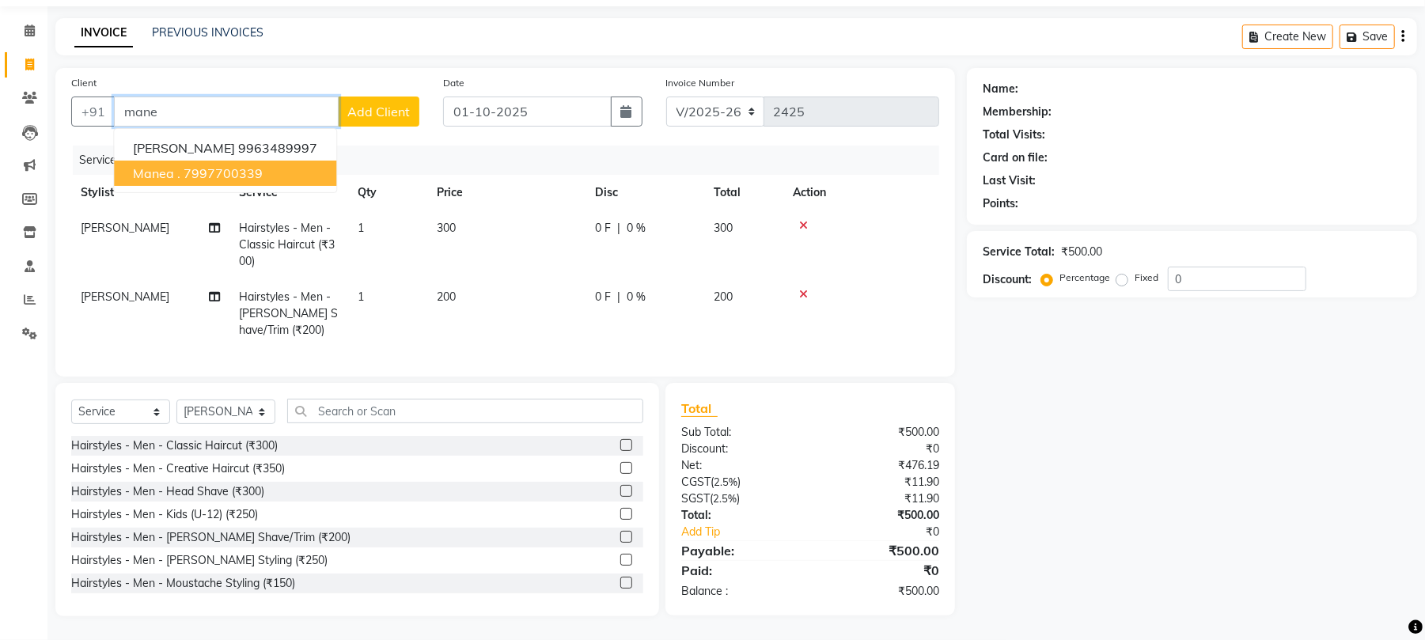
click at [199, 165] on ngb-highlight "7997700339" at bounding box center [223, 173] width 79 height 16
type input "7997700339"
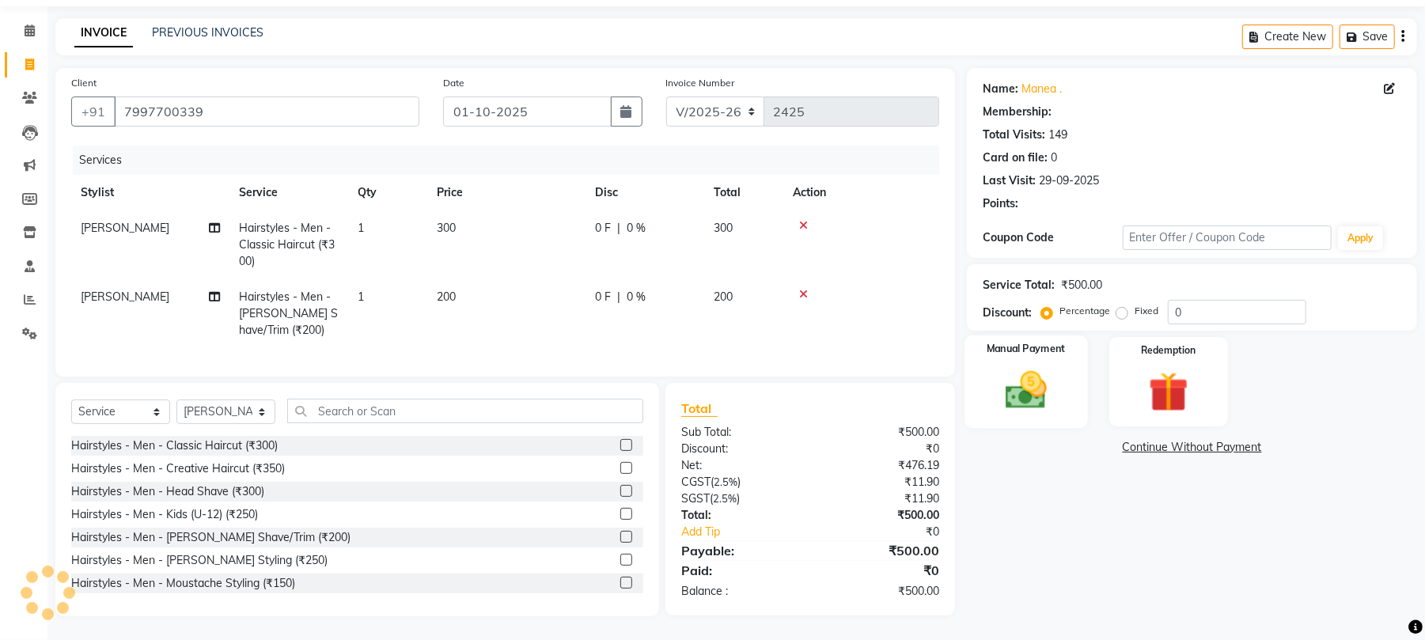
select select "1: Object"
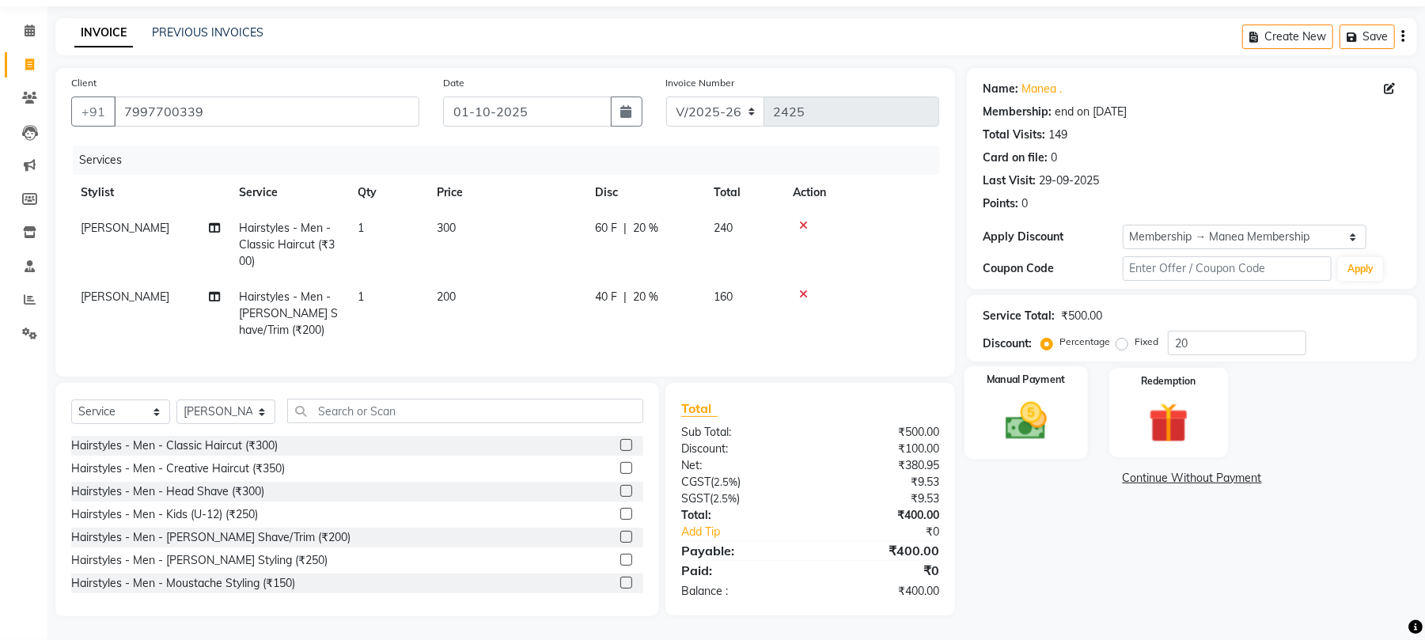
click at [1019, 405] on img at bounding box center [1026, 421] width 68 height 48
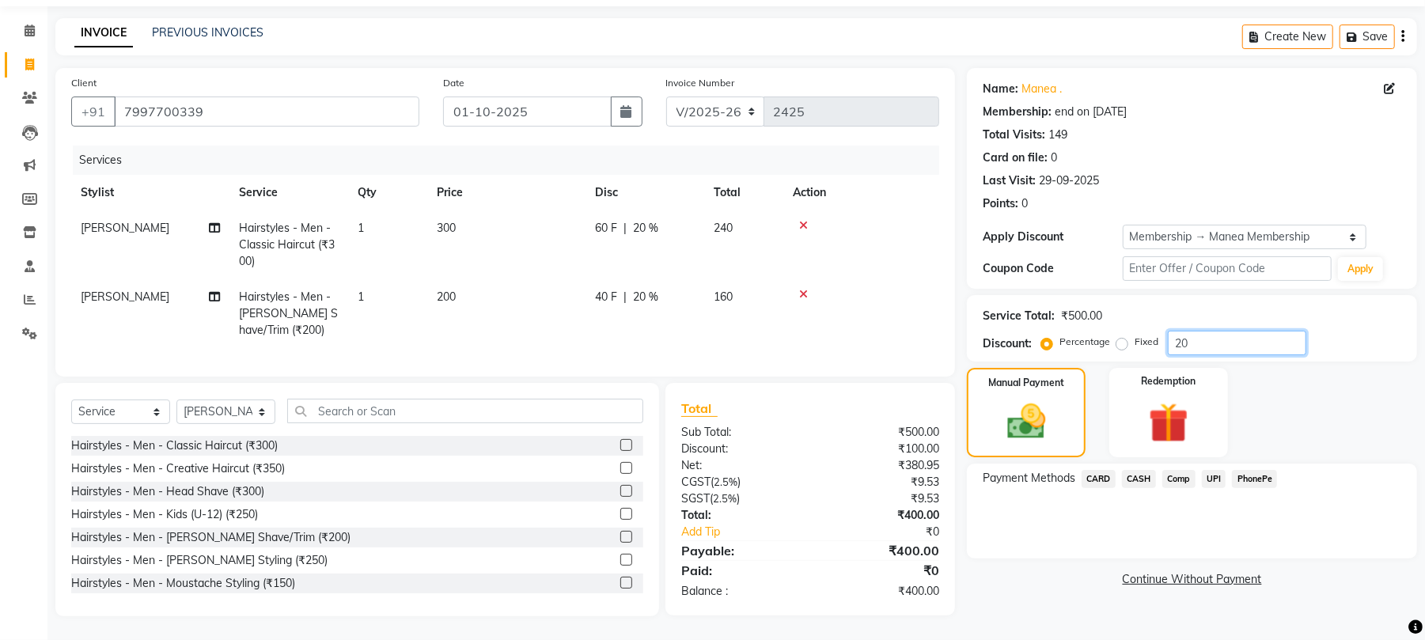
click at [1194, 331] on input "20" at bounding box center [1237, 343] width 138 height 25
type input "2"
type input "15"
click at [1264, 470] on span "PhonePe" at bounding box center [1254, 479] width 45 height 18
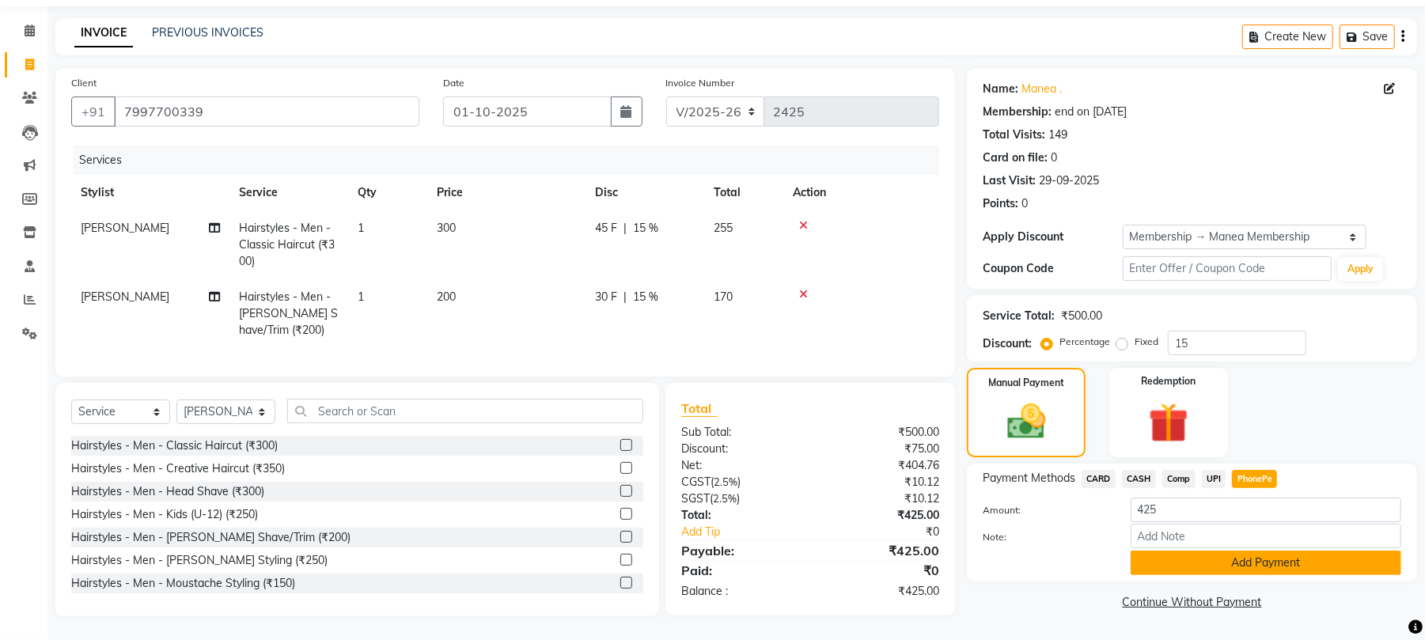
click at [1255, 551] on button "Add Payment" at bounding box center [1266, 563] width 271 height 25
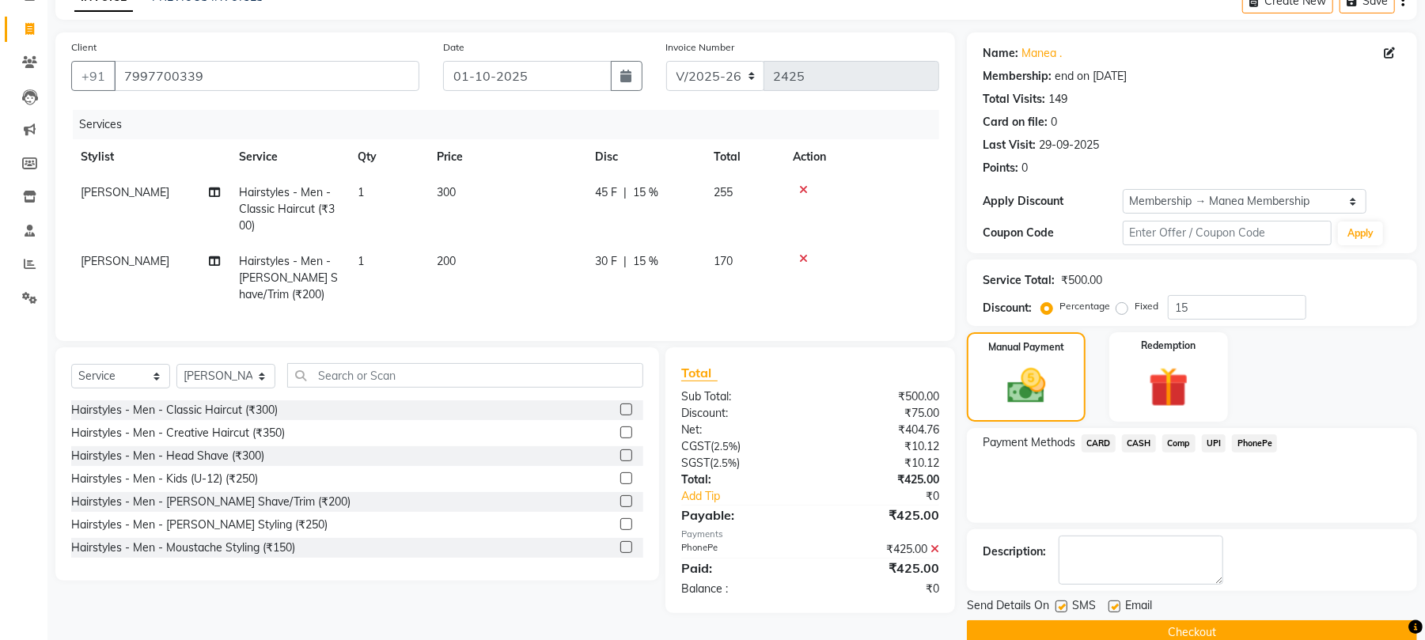
scroll to position [116, 0]
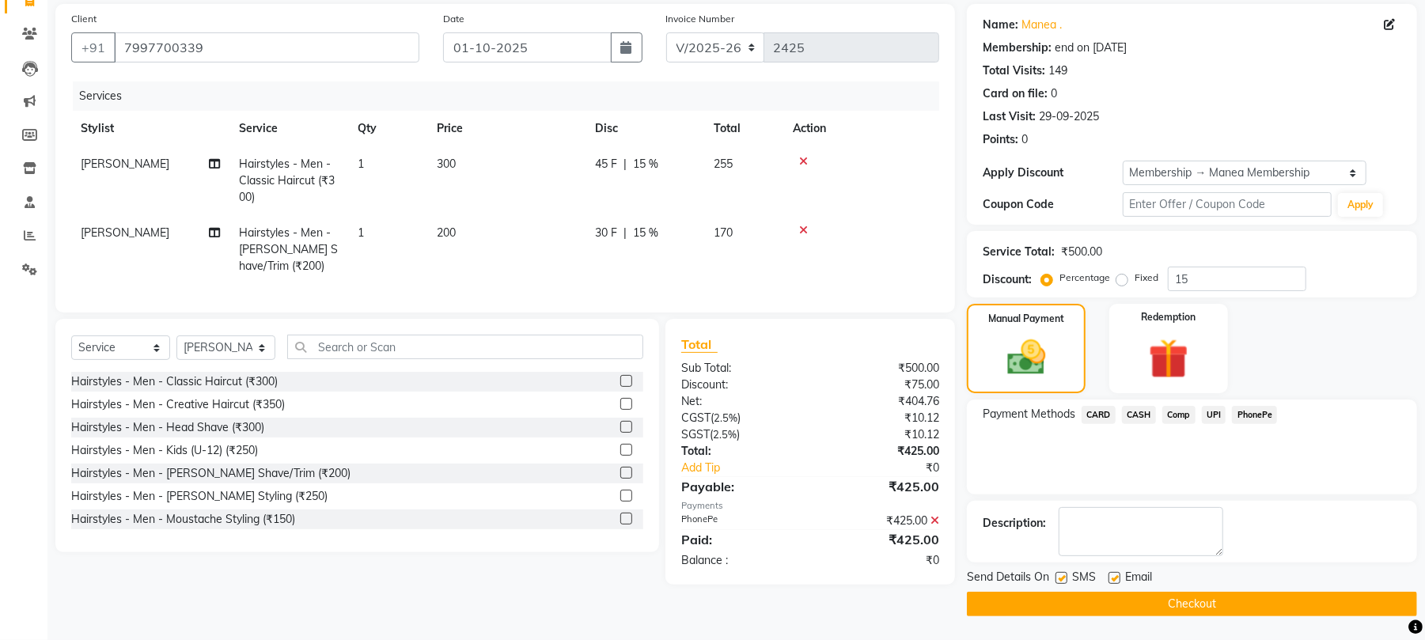
click at [1132, 599] on button "Checkout" at bounding box center [1192, 604] width 450 height 25
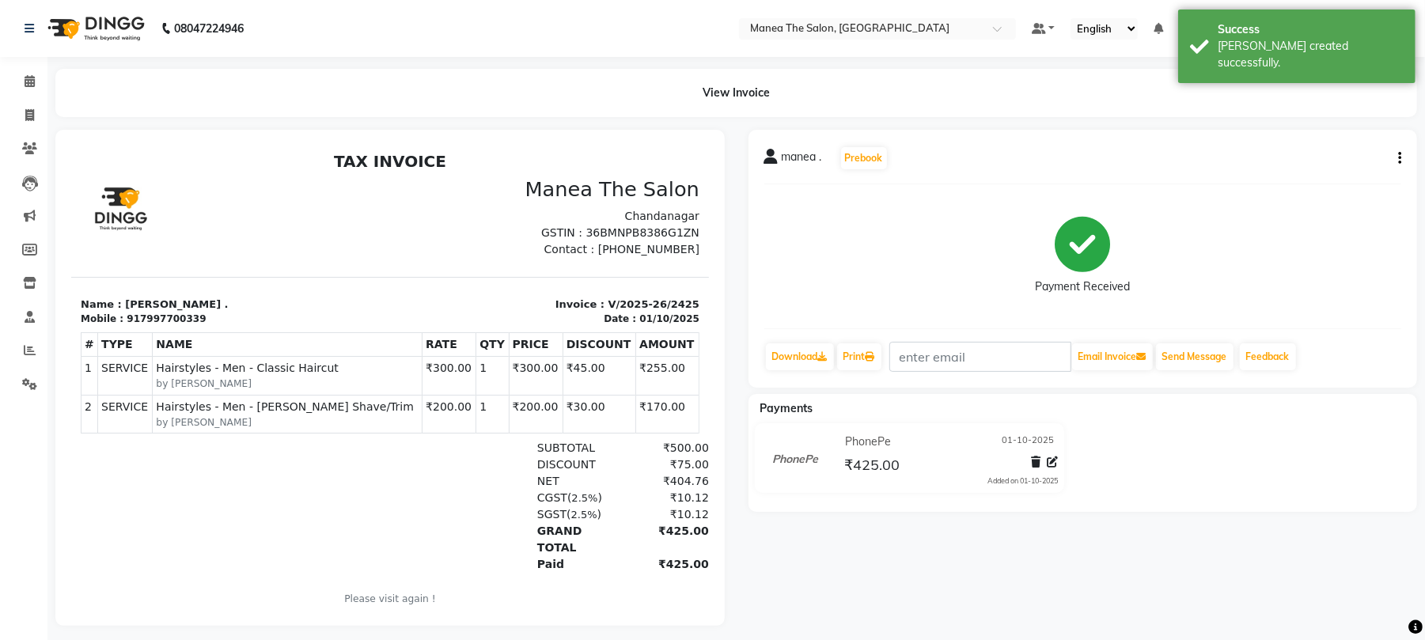
click at [22, 40] on div "08047224946" at bounding box center [134, 28] width 243 height 44
click at [25, 30] on icon at bounding box center [29, 28] width 9 height 11
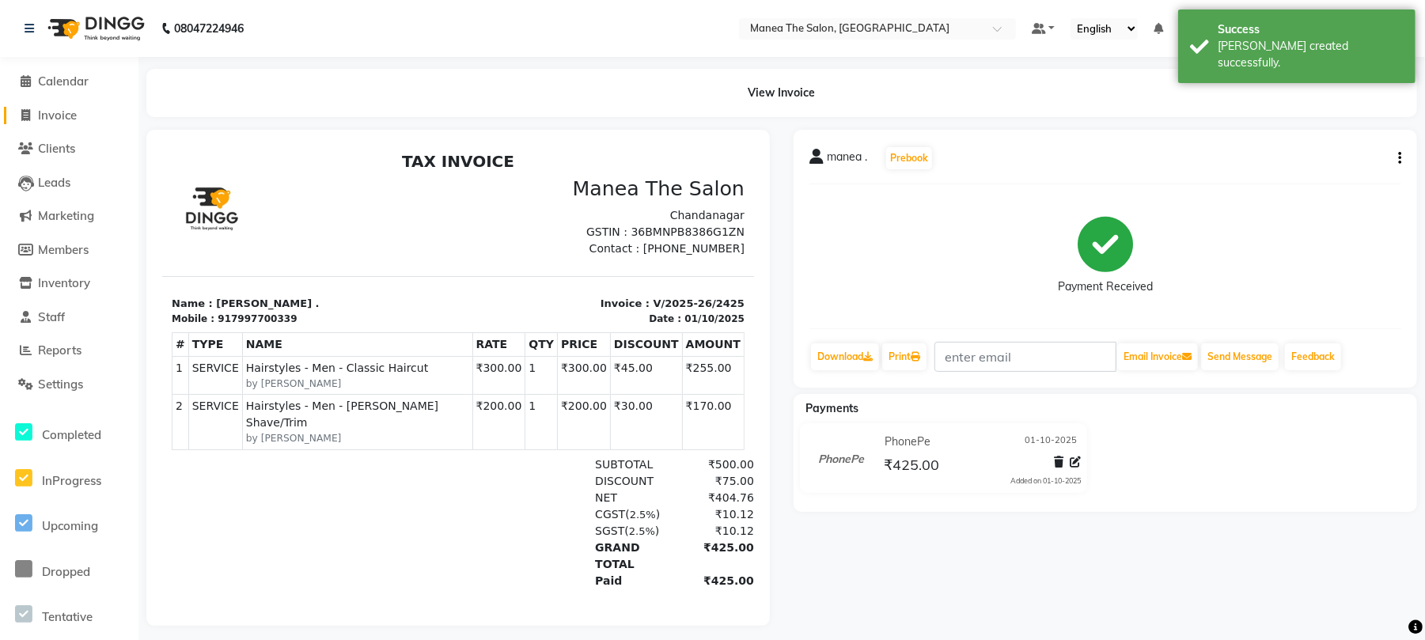
click at [52, 115] on span "Invoice" at bounding box center [57, 115] width 39 height 15
select select "service"
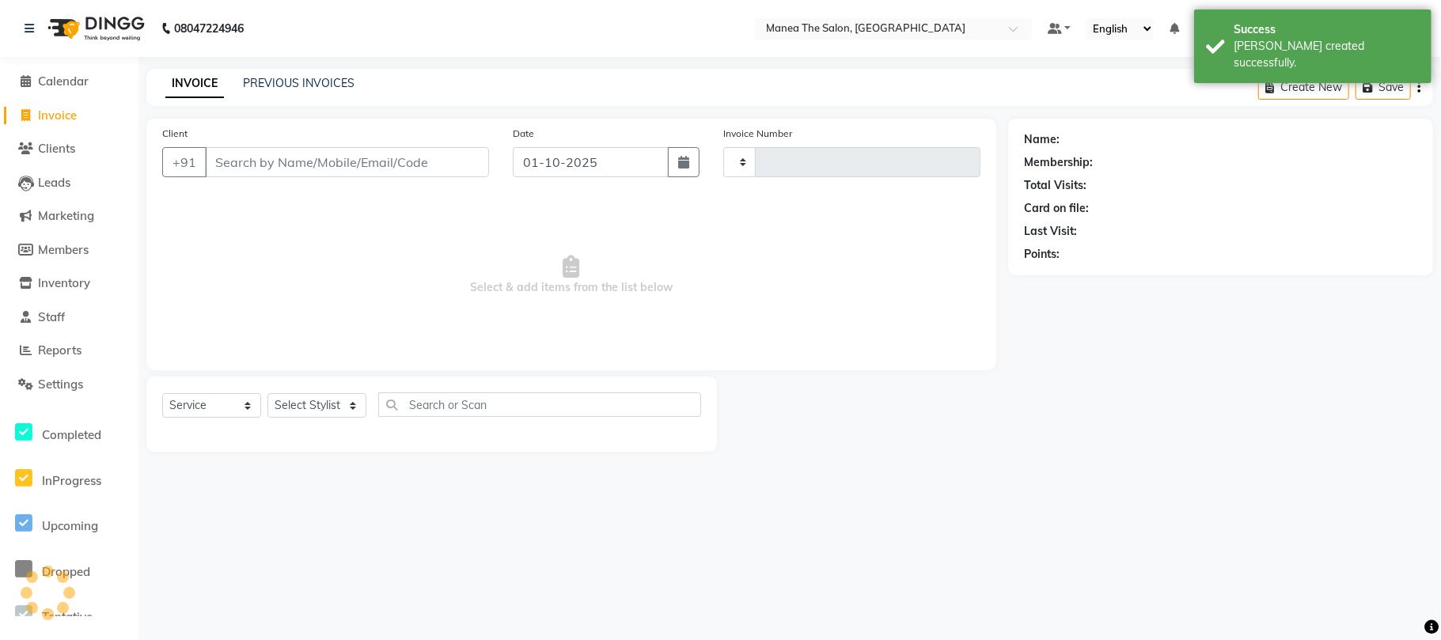
type input "2426"
select select "7351"
click at [315, 171] on input "Client" at bounding box center [347, 162] width 284 height 30
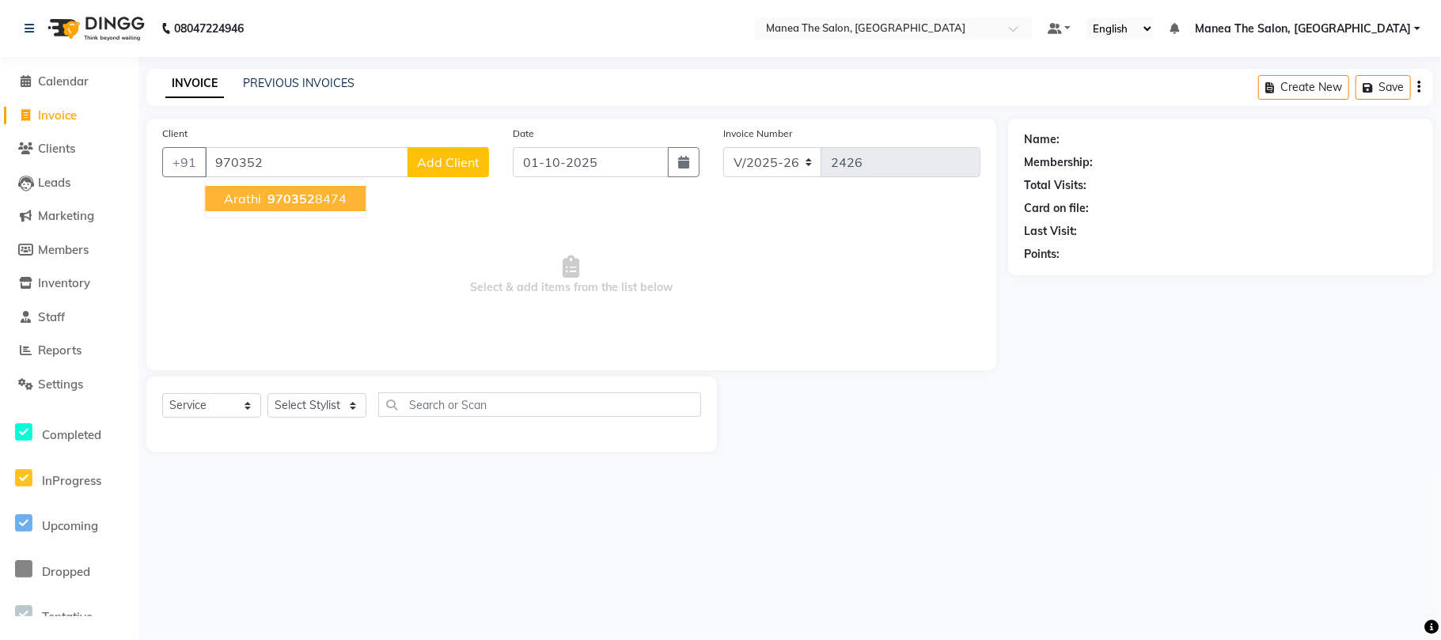
click at [345, 197] on button "arathi 970352 8474" at bounding box center [285, 198] width 161 height 25
type input "9703528474"
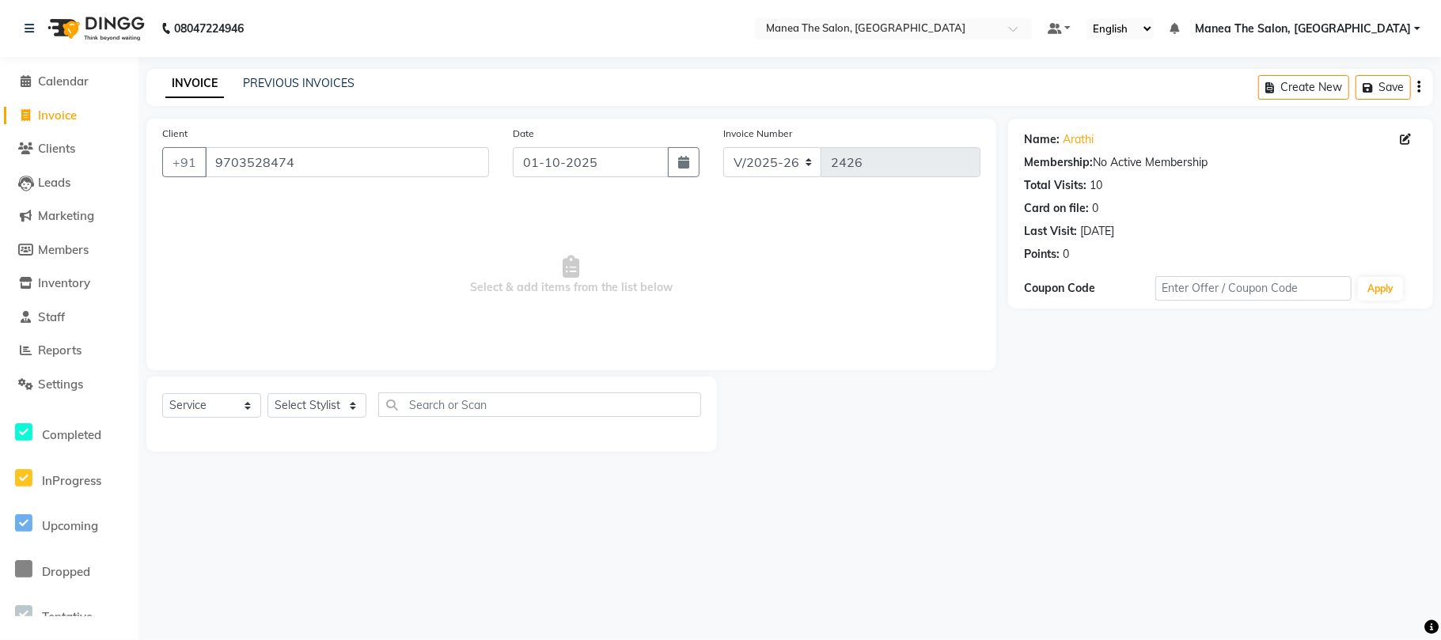
click at [304, 393] on div "Select Service Product Membership Package Voucher Prepaid Gift Card Select Styl…" at bounding box center [431, 411] width 539 height 37
click at [307, 399] on select "Select Stylist Aman Azeem Divya Lakshmi Prasad Renuka shireesha Sulthana" at bounding box center [316, 405] width 99 height 25
select select "68191"
click at [267, 393] on select "Select Stylist Aman Azeem Divya Lakshmi Prasad Renuka shireesha Sulthana" at bounding box center [316, 405] width 99 height 25
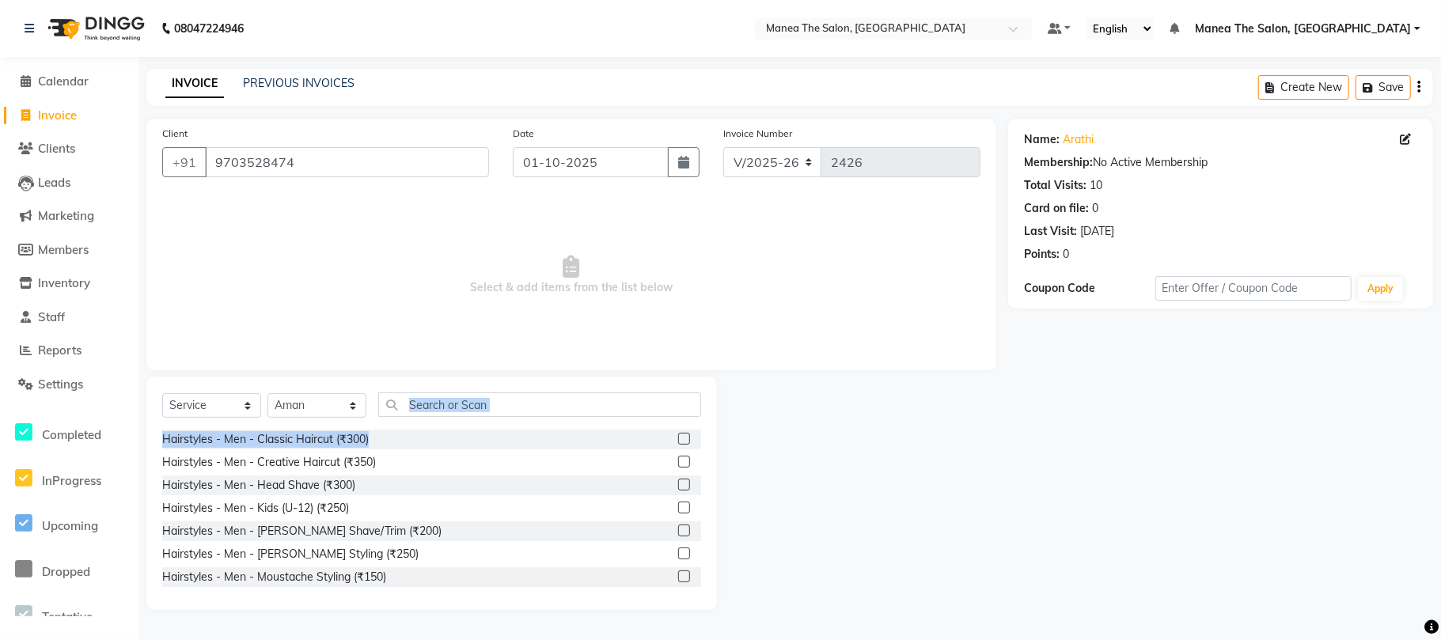
click at [473, 429] on div "Select Service Product Membership Package Voucher Prepaid Gift Card Select Styl…" at bounding box center [431, 493] width 571 height 233
click at [479, 428] on div "Select Service Product Membership Package Voucher Prepaid Gift Card Select Styl…" at bounding box center [431, 493] width 571 height 233
click at [522, 399] on input "text" at bounding box center [539, 405] width 323 height 25
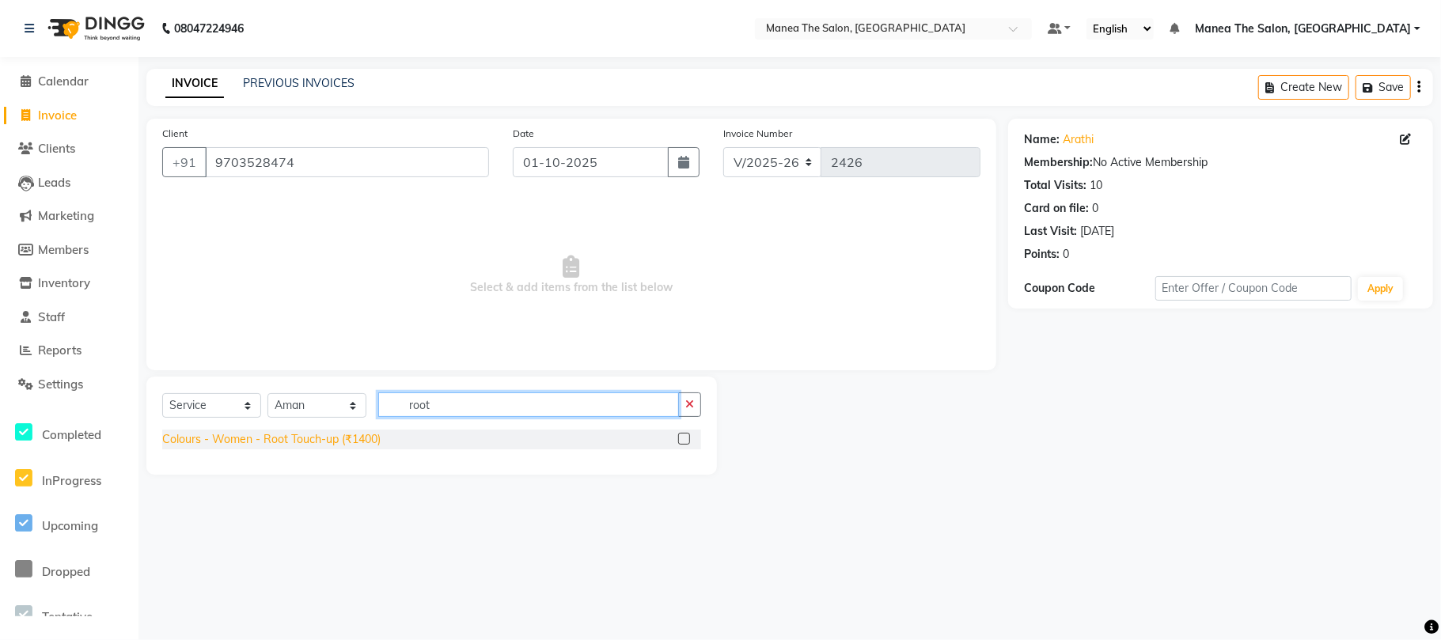
type input "root"
click at [340, 440] on div "Colours - Women - Root Touch-up (₹1400)" at bounding box center [271, 439] width 218 height 17
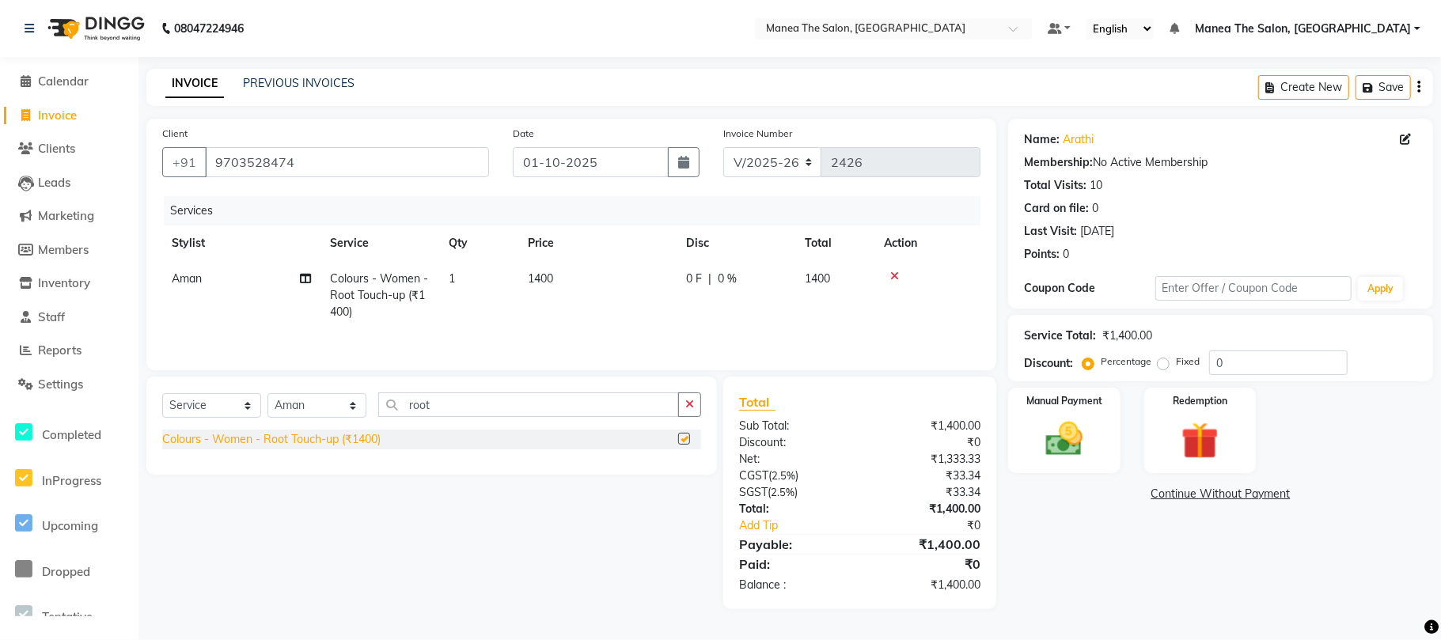
checkbox input "false"
click at [561, 267] on td "1400" at bounding box center [597, 295] width 158 height 69
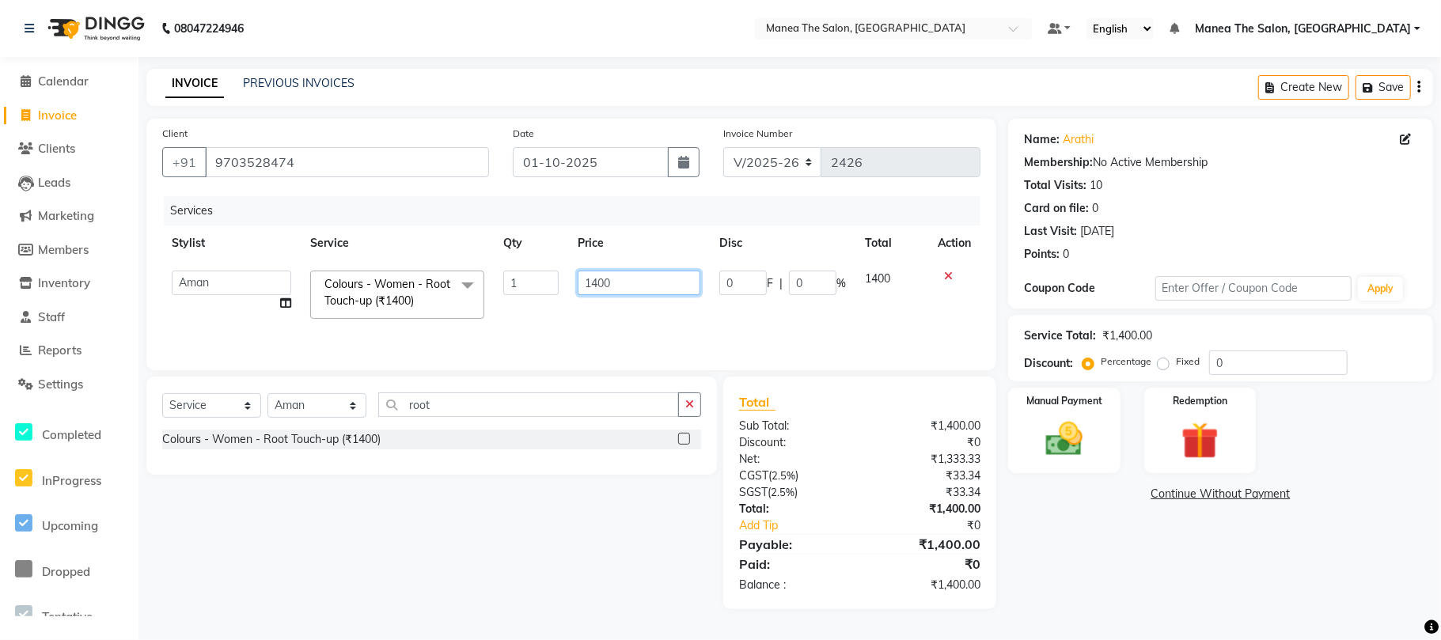
click at [654, 279] on input "1400" at bounding box center [639, 283] width 122 height 25
type input "1"
type input "1700"
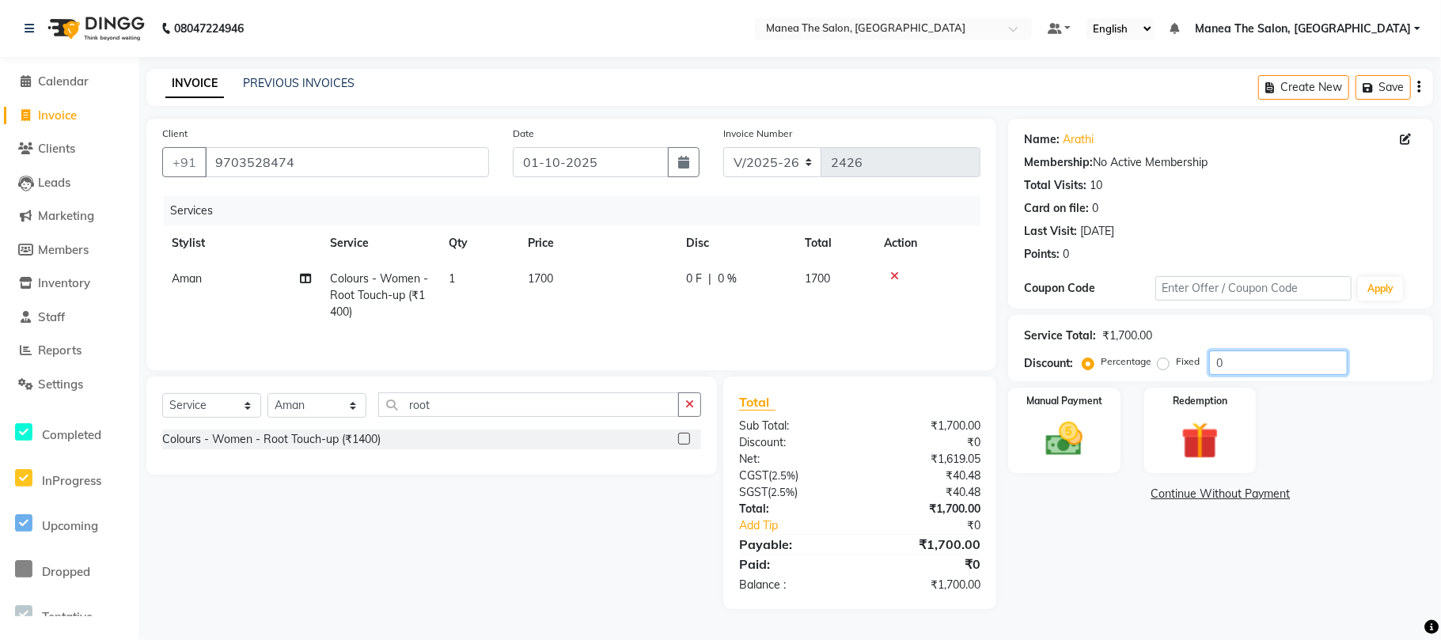
click at [1239, 366] on input "0" at bounding box center [1278, 363] width 138 height 25
type input "15"
click at [1064, 448] on img at bounding box center [1064, 439] width 63 height 44
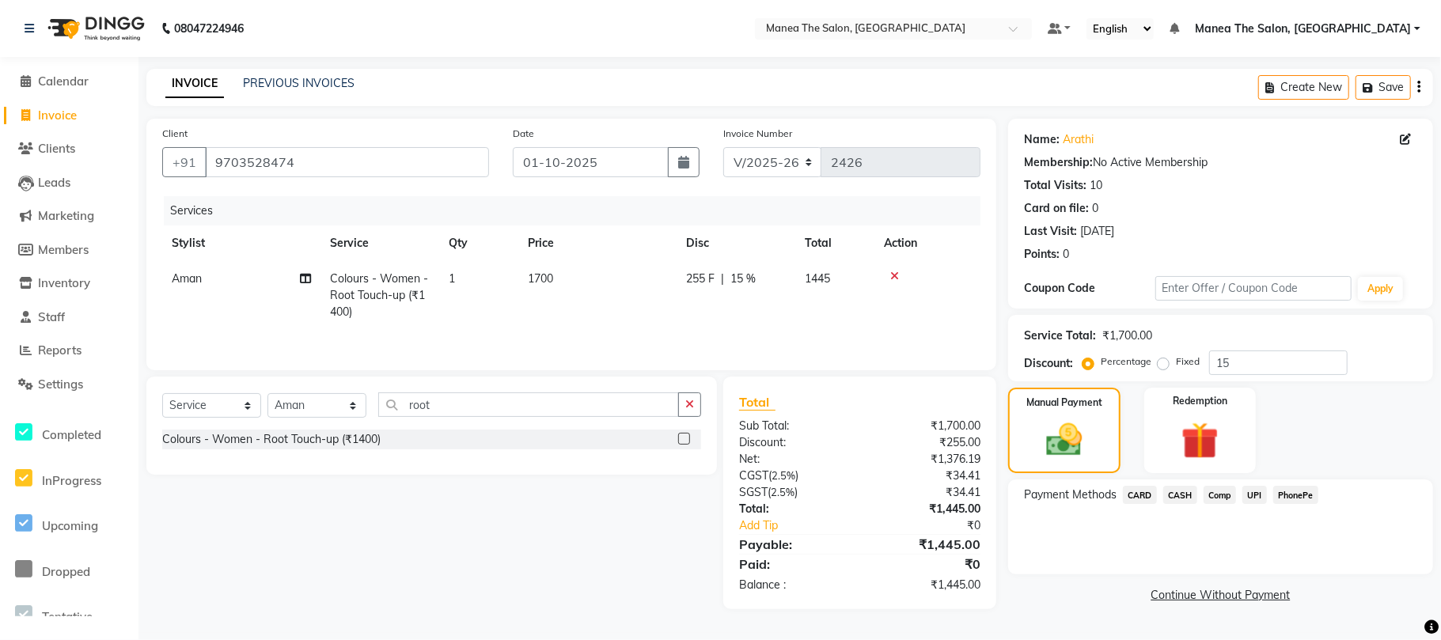
click at [1292, 492] on span "PhonePe" at bounding box center [1295, 495] width 45 height 18
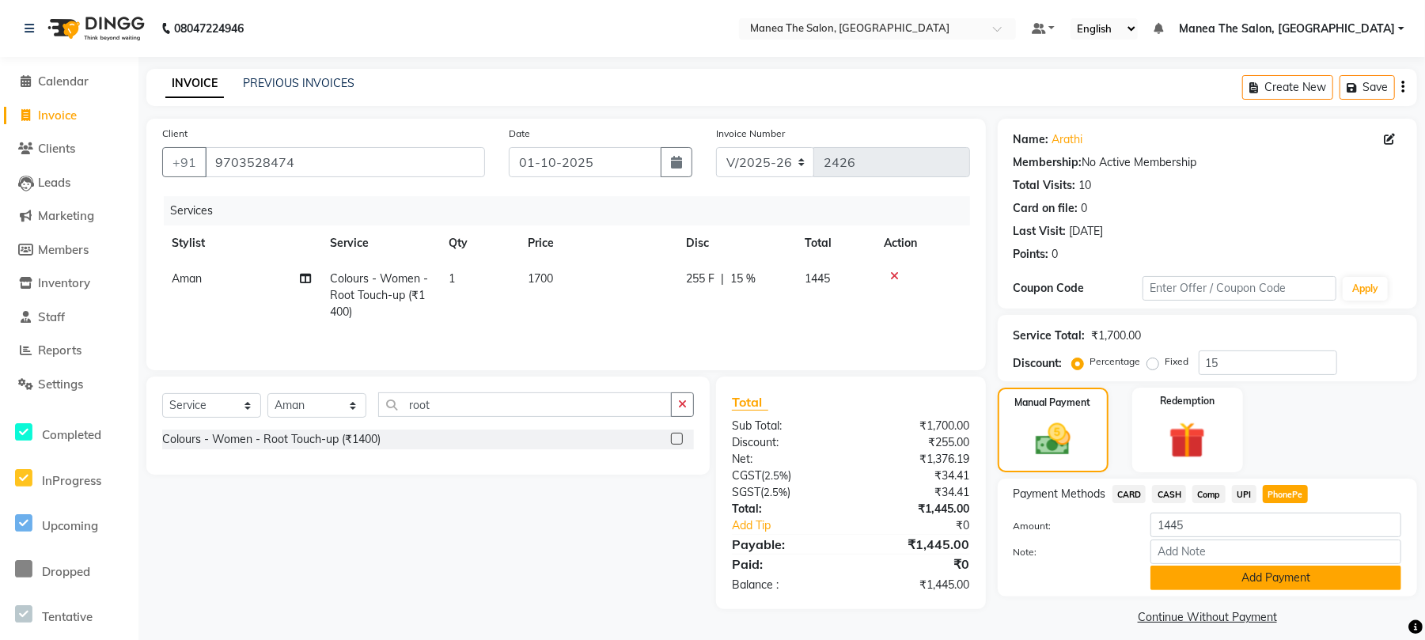
click at [1255, 573] on button "Add Payment" at bounding box center [1276, 578] width 251 height 25
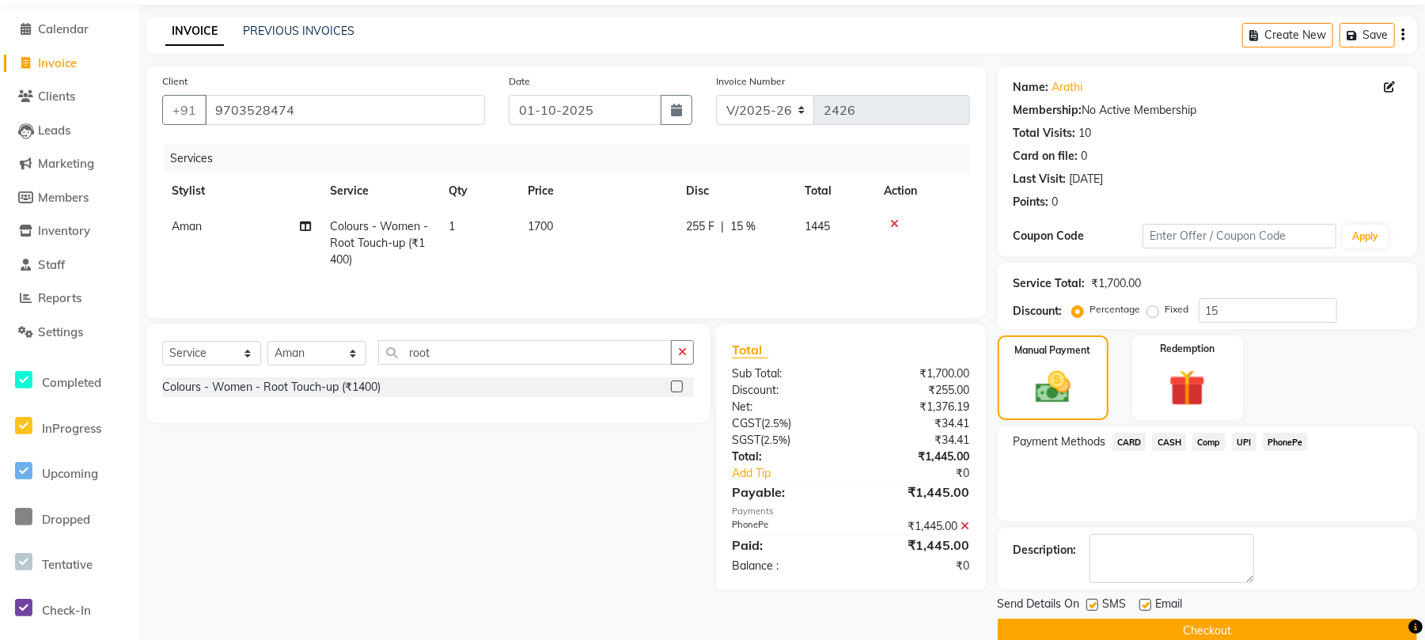
scroll to position [81, 0]
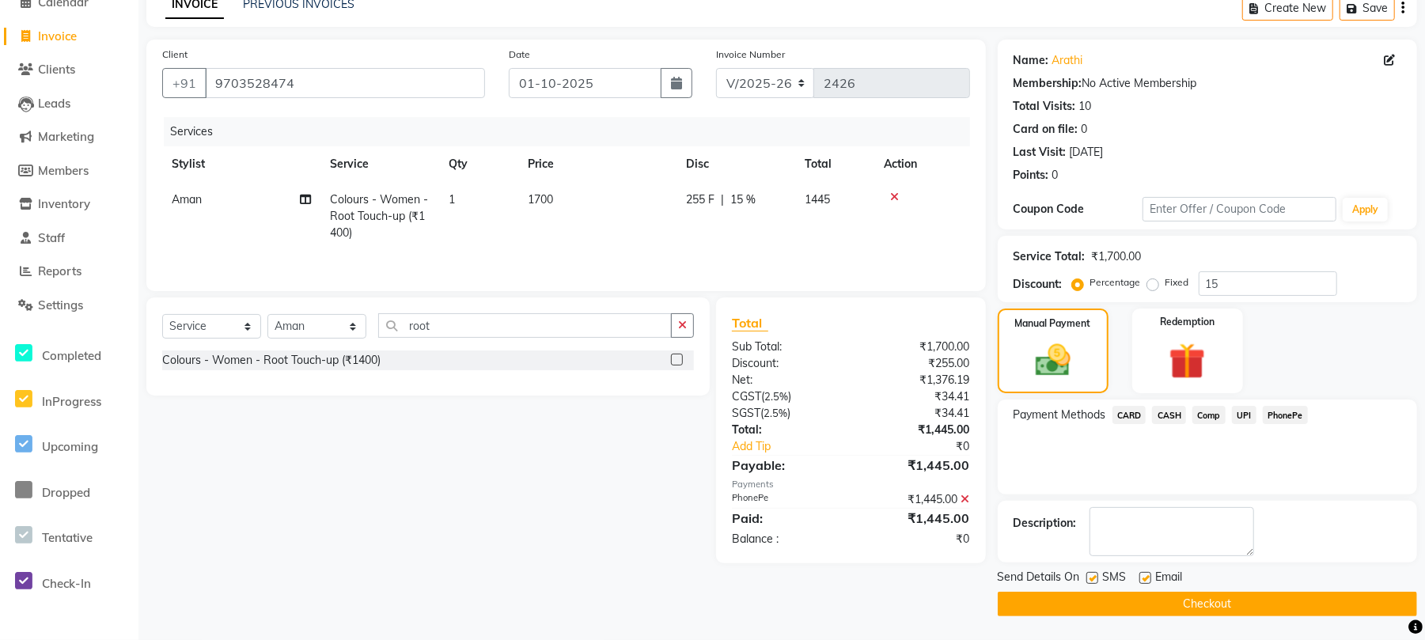
click at [1201, 611] on button "Checkout" at bounding box center [1207, 604] width 419 height 25
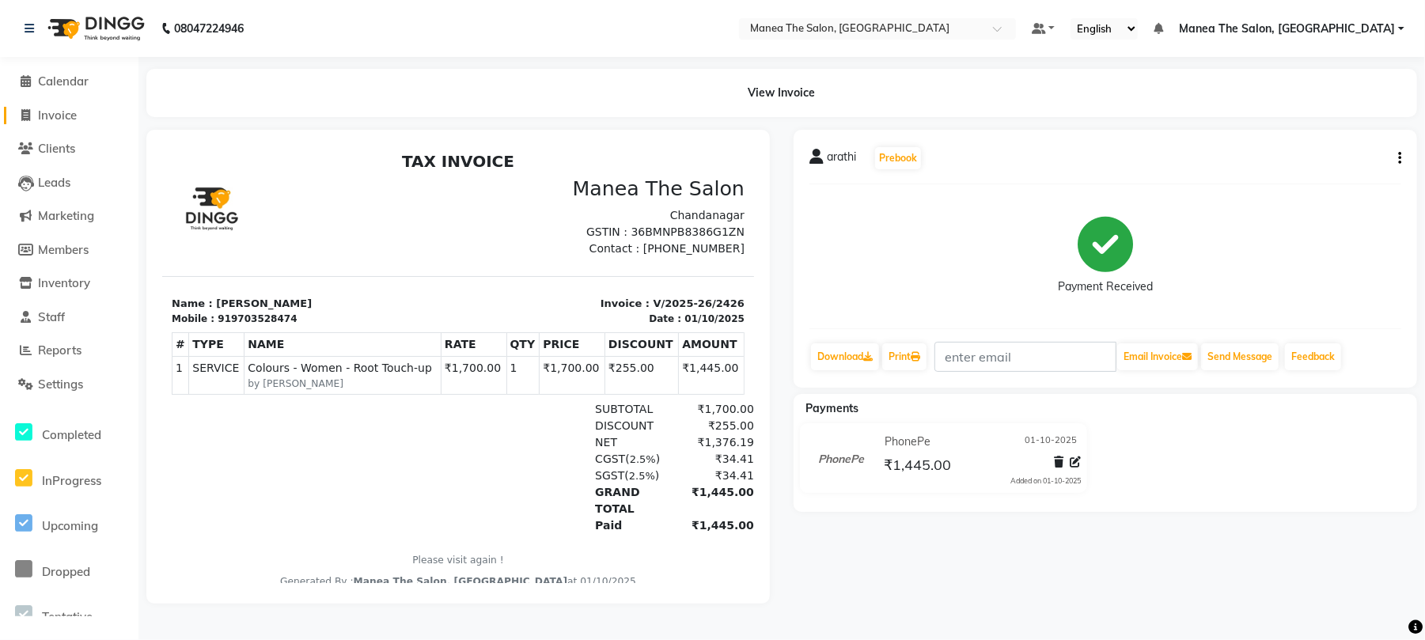
click at [70, 112] on span "Invoice" at bounding box center [57, 115] width 39 height 15
select select "service"
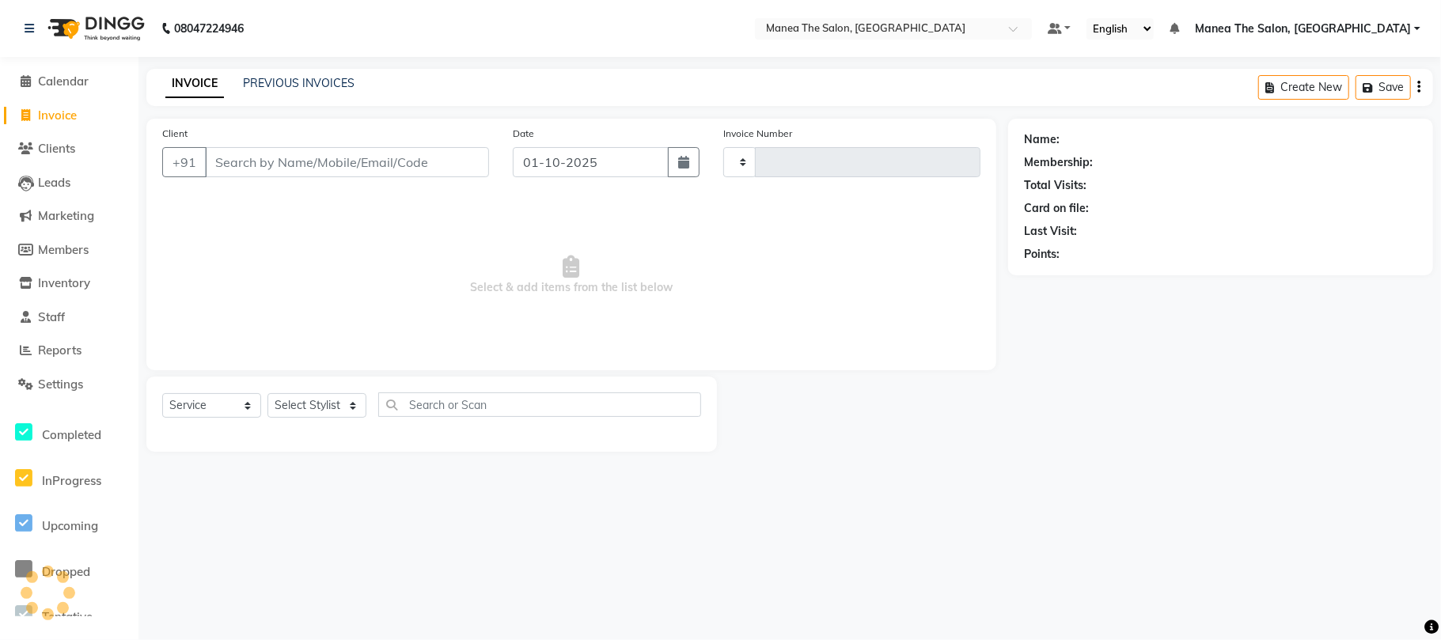
type input "2427"
select select "7351"
click at [294, 82] on link "PREVIOUS INVOICES" at bounding box center [299, 83] width 112 height 14
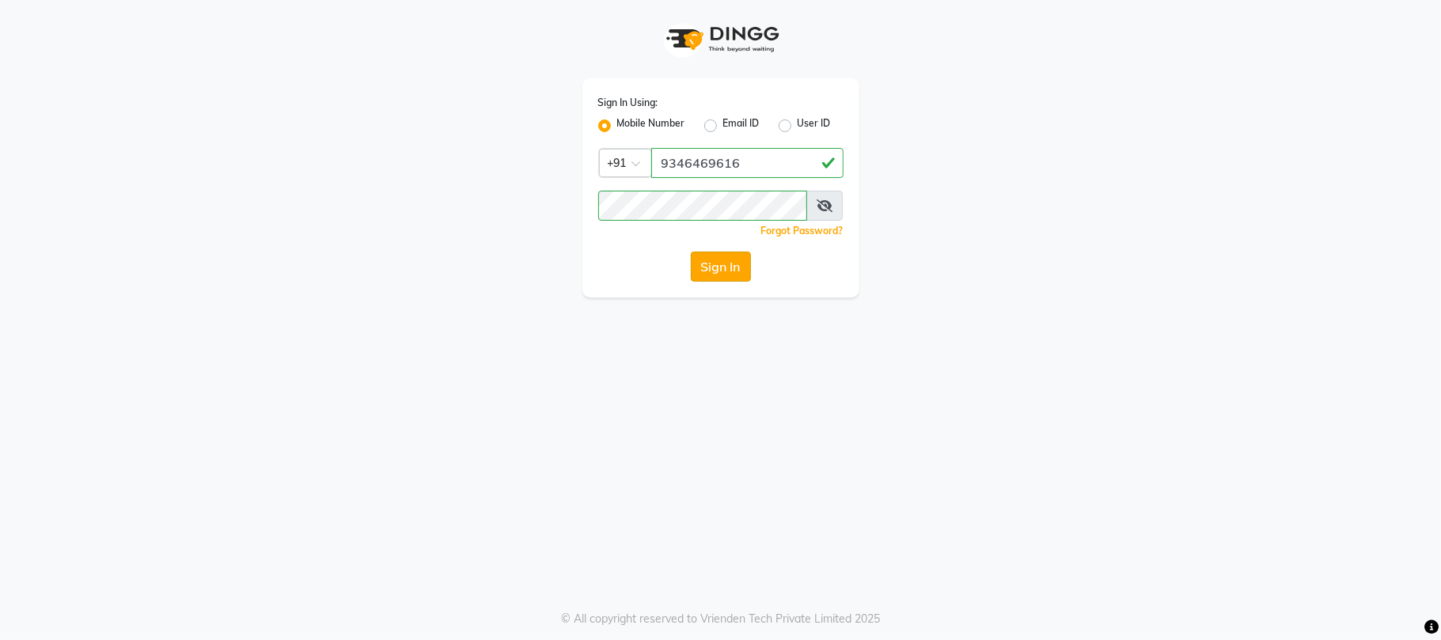
click at [712, 272] on button "Sign In" at bounding box center [721, 267] width 60 height 30
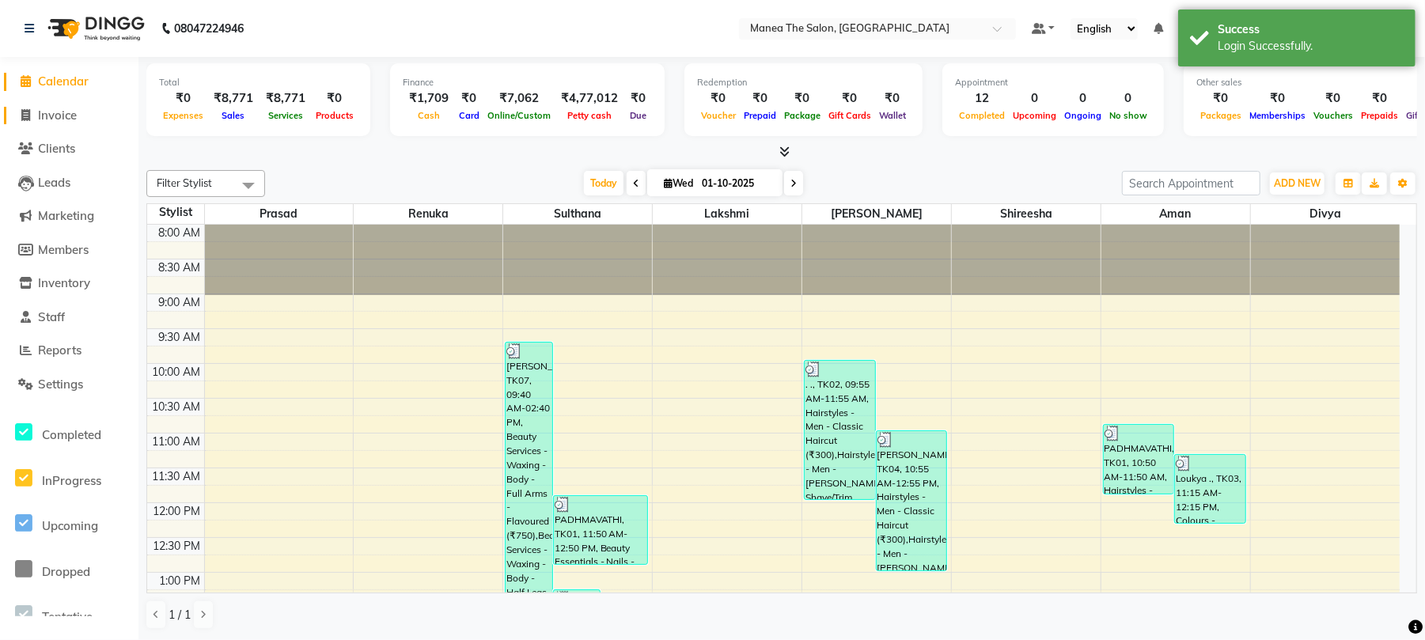
click at [23, 116] on icon at bounding box center [26, 115] width 9 height 12
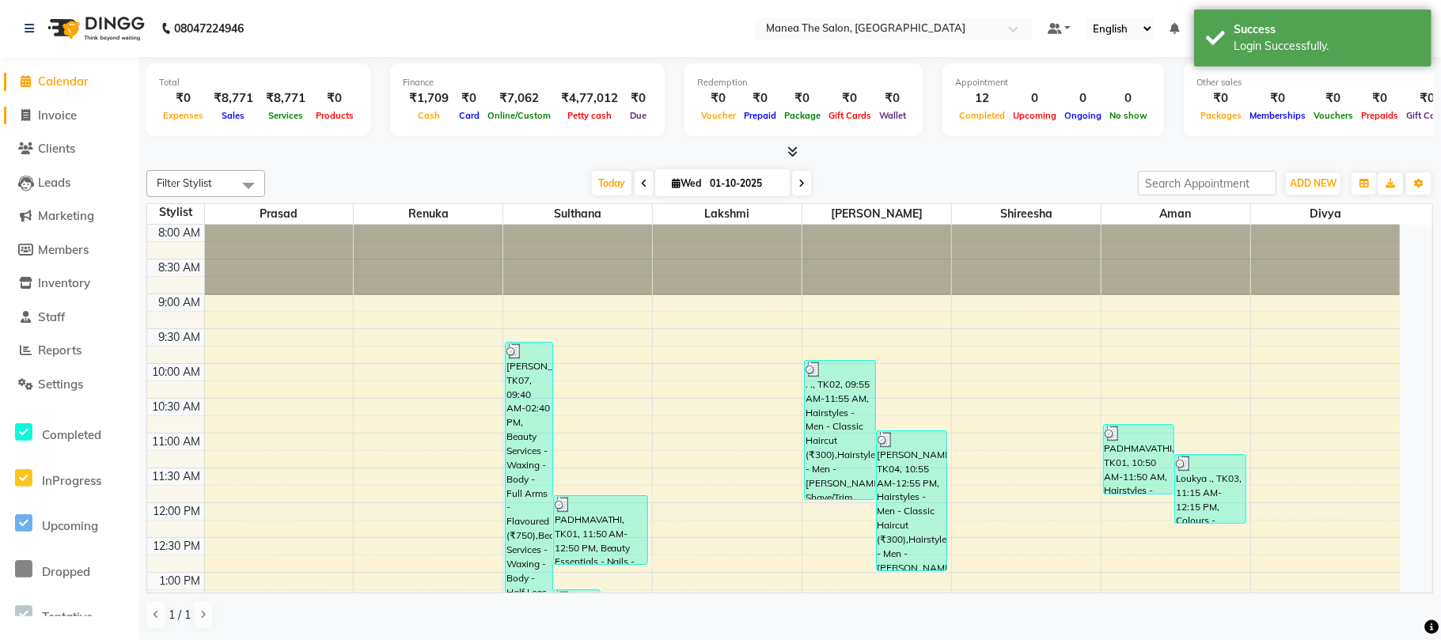
select select "7351"
select select "service"
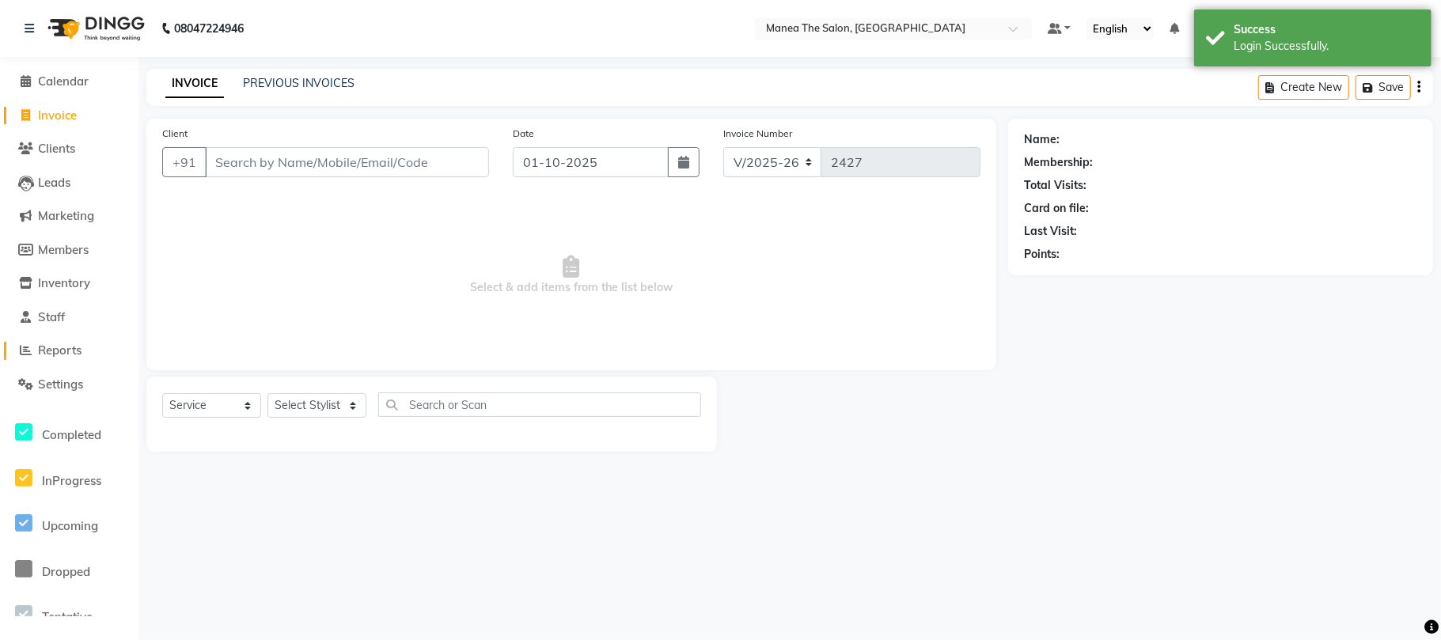
click at [25, 350] on icon at bounding box center [27, 350] width 12 height 12
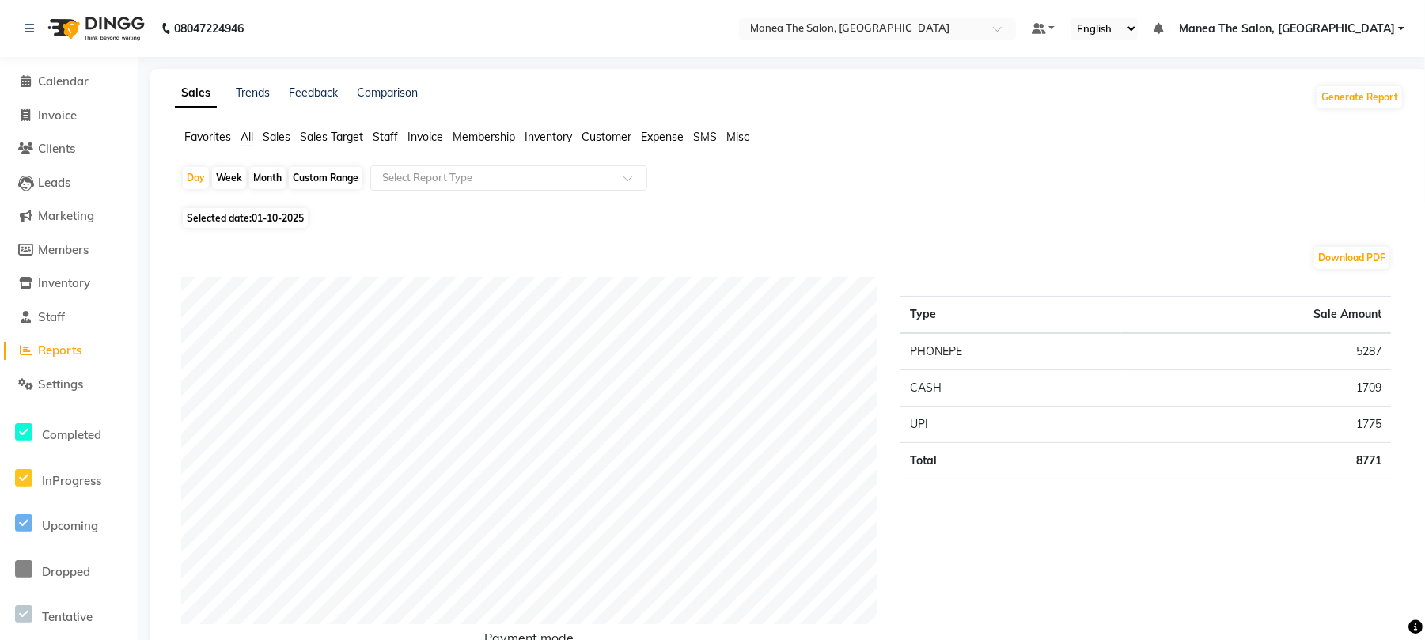
click at [267, 182] on div "Month" at bounding box center [267, 178] width 36 height 22
select select "10"
select select "2025"
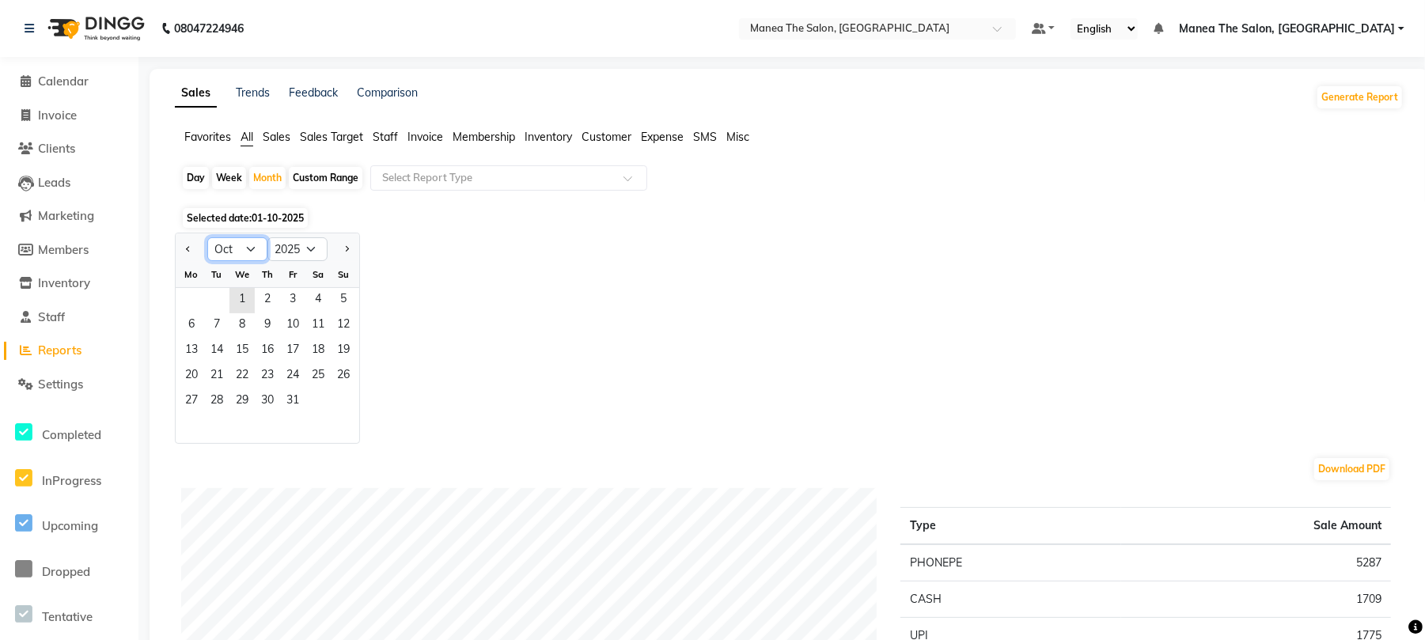
click at [250, 248] on select "Jan Feb Mar Apr May Jun Jul Aug Sep Oct Nov Dec" at bounding box center [237, 249] width 60 height 24
select select "9"
click at [207, 237] on select "Jan Feb Mar Apr May Jun Jul Aug Sep Oct Nov Dec" at bounding box center [237, 249] width 60 height 24
click at [272, 367] on span "25" at bounding box center [267, 376] width 25 height 25
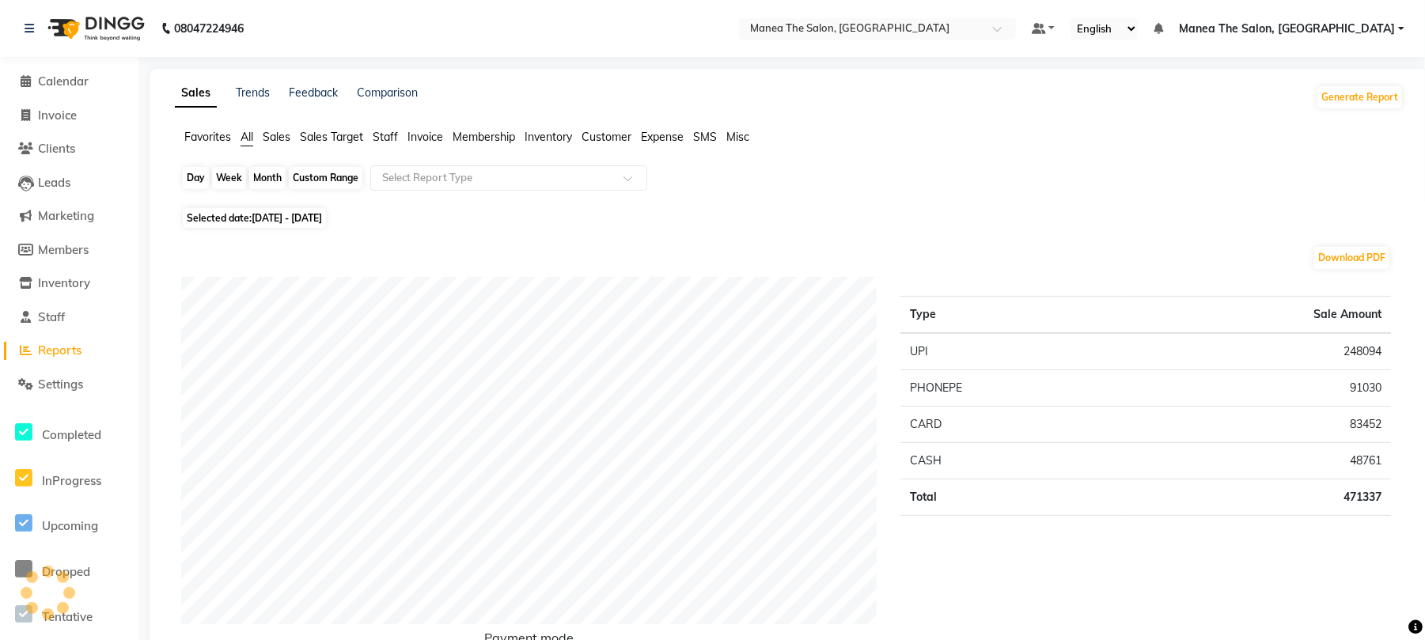
click at [264, 179] on div "Month" at bounding box center [267, 178] width 36 height 22
select select "9"
select select "2025"
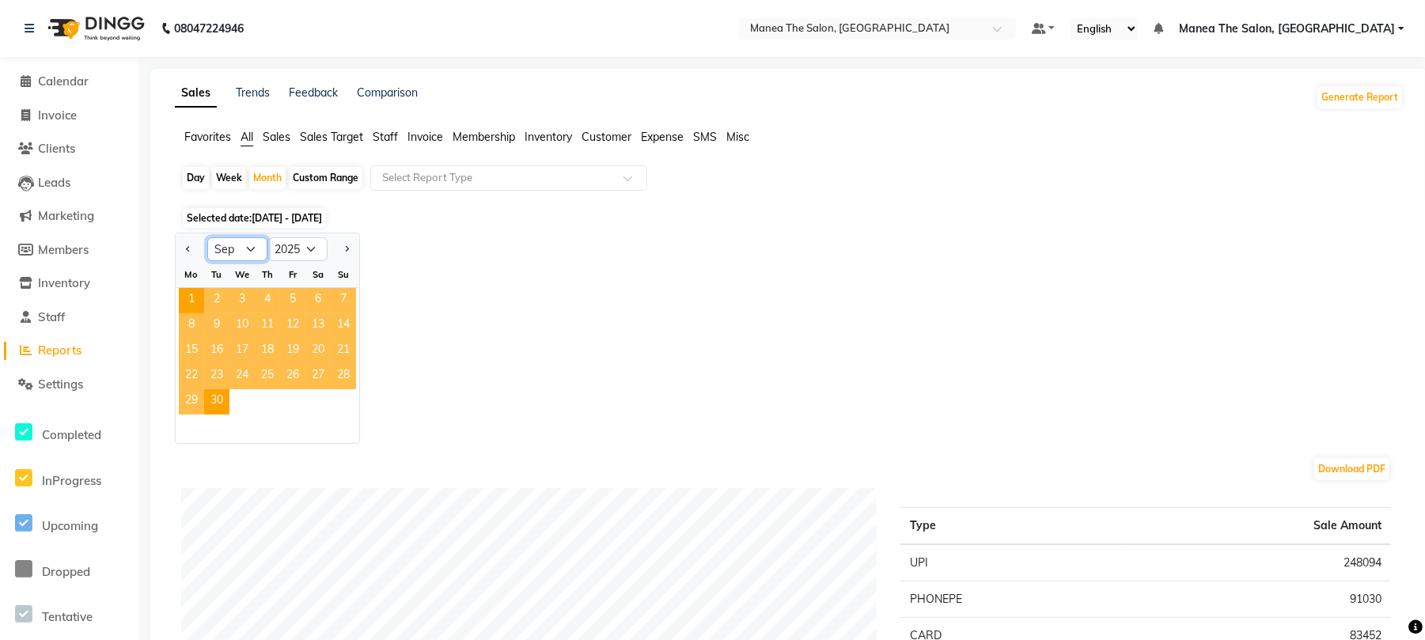
click at [251, 248] on select "Jan Feb Mar Apr May Jun Jul Aug Sep Oct Nov Dec" at bounding box center [237, 249] width 60 height 24
select select "10"
click at [207, 237] on select "Jan Feb Mar Apr May Jun Jul Aug Sep Oct Nov Dec" at bounding box center [237, 249] width 60 height 24
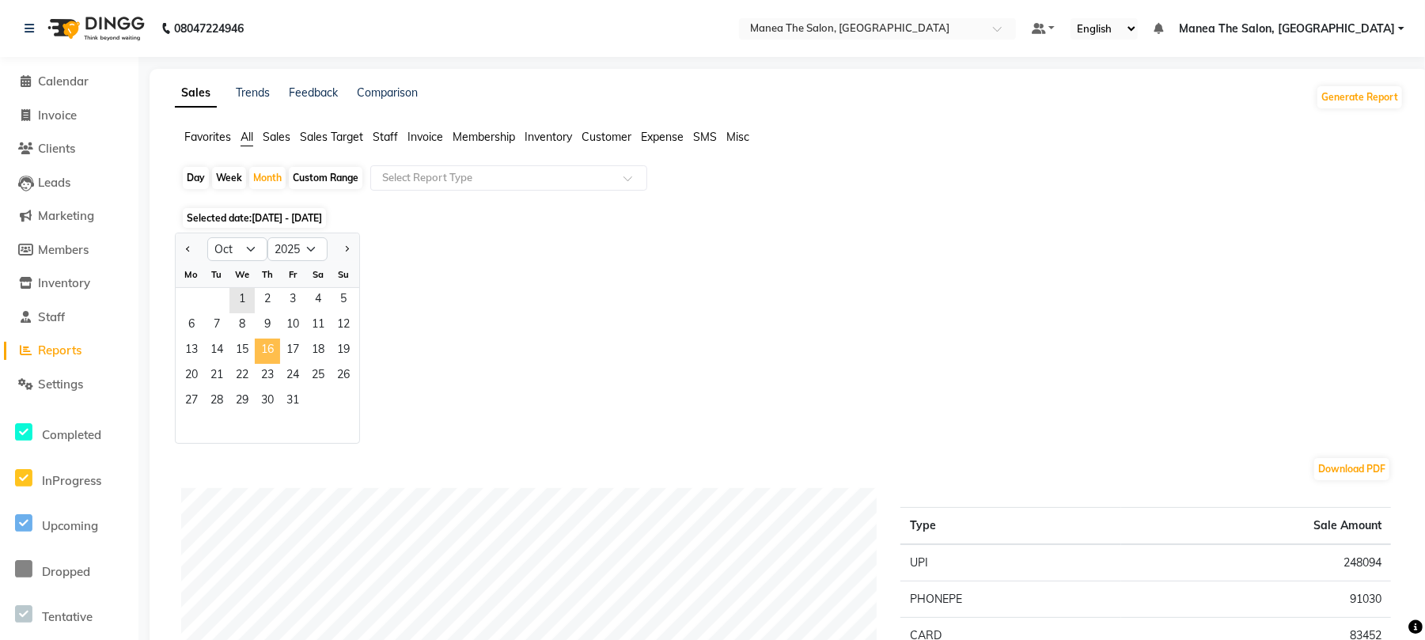
click at [258, 356] on span "16" at bounding box center [267, 351] width 25 height 25
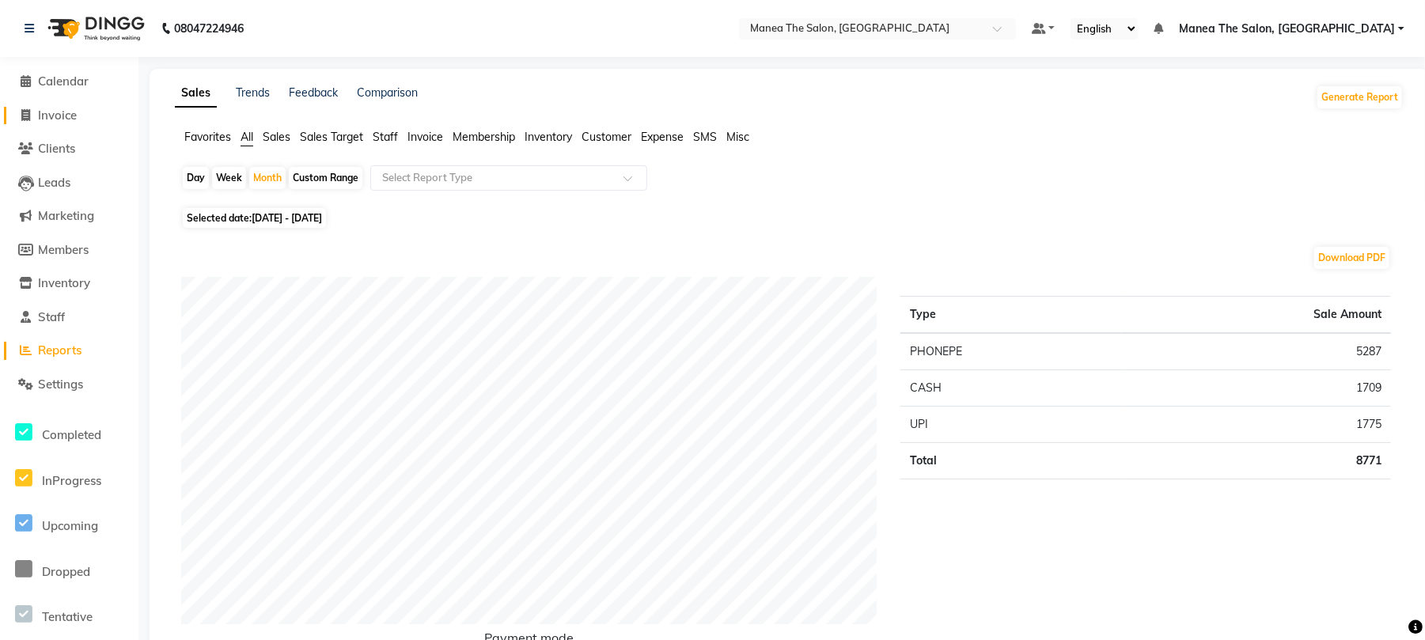
click at [70, 112] on span "Invoice" at bounding box center [57, 115] width 39 height 15
select select "service"
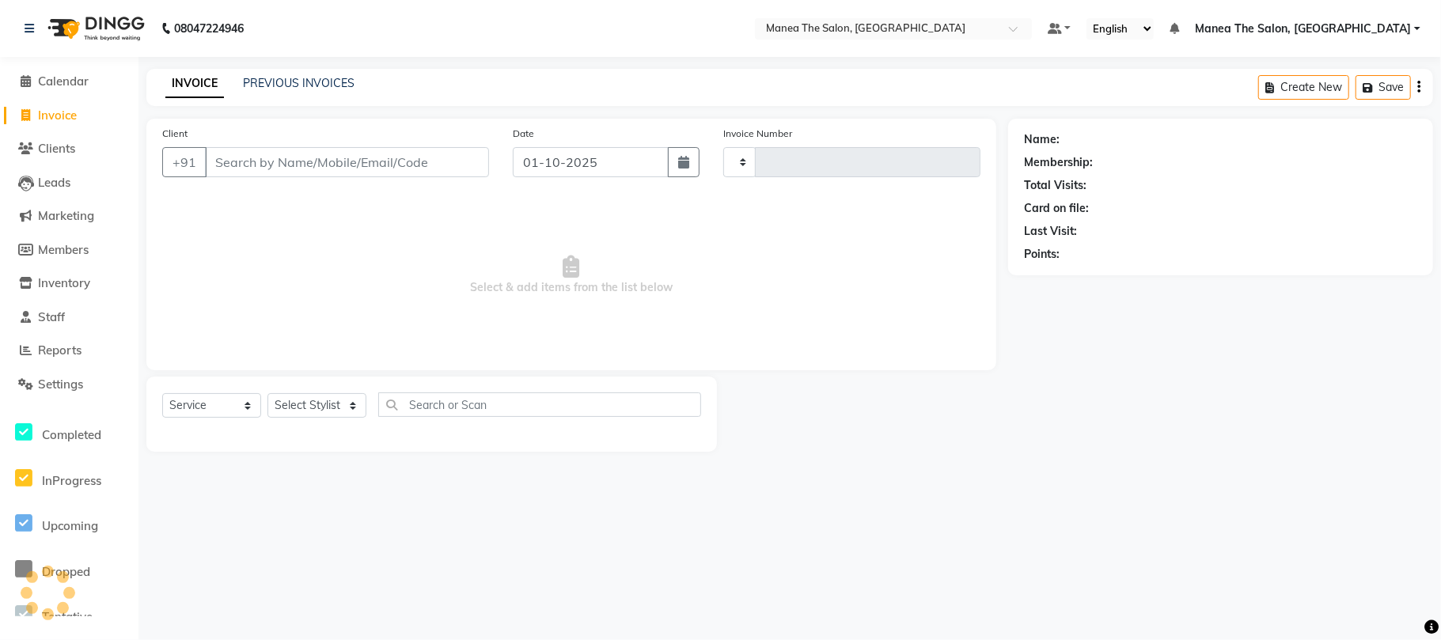
type input "2427"
select select "7351"
click at [253, 83] on link "PREVIOUS INVOICES" at bounding box center [299, 83] width 112 height 14
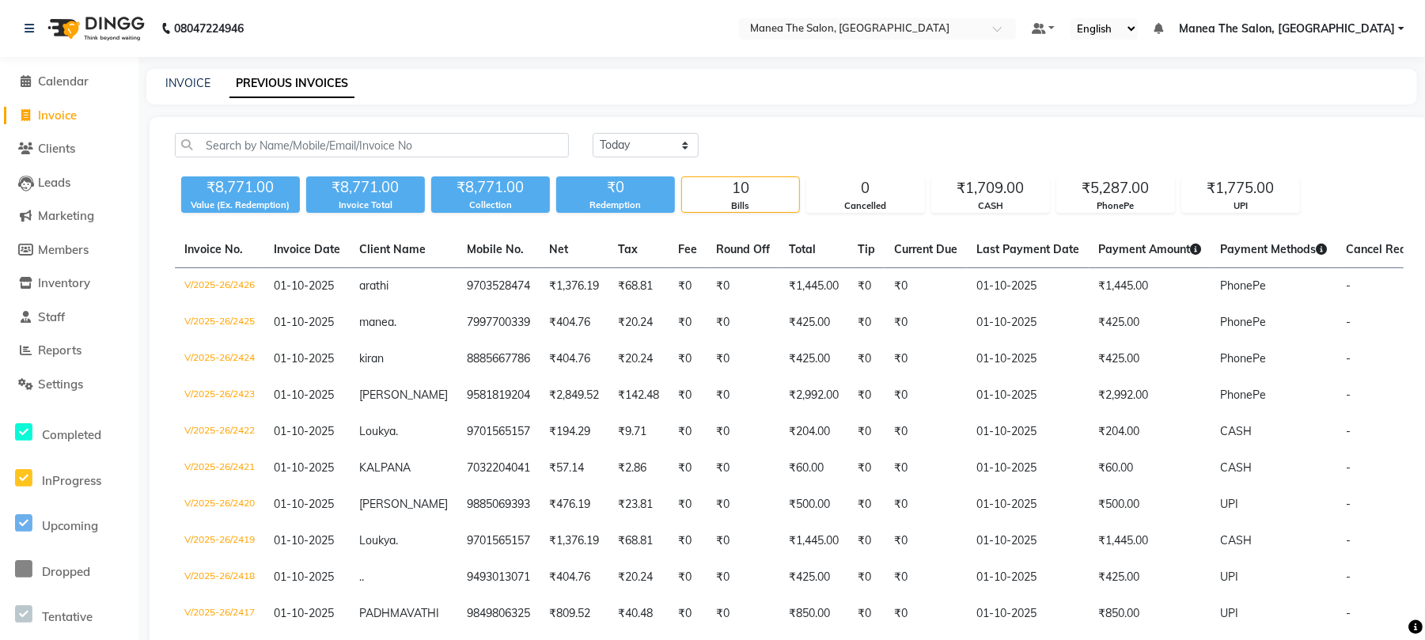
click at [48, 111] on span "Invoice" at bounding box center [57, 115] width 39 height 15
select select "7351"
select select "service"
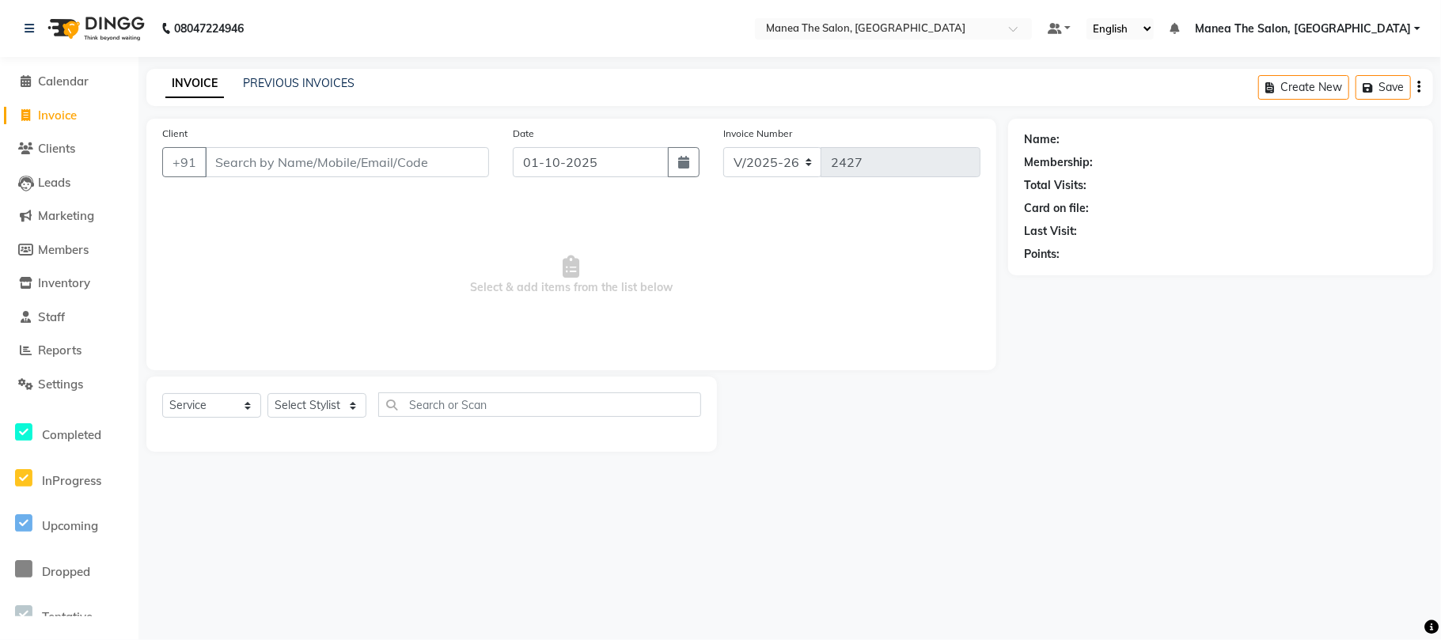
click at [267, 155] on input "Client" at bounding box center [347, 162] width 284 height 30
type input "8919496047"
click at [443, 161] on span "Add Client" at bounding box center [448, 162] width 63 height 16
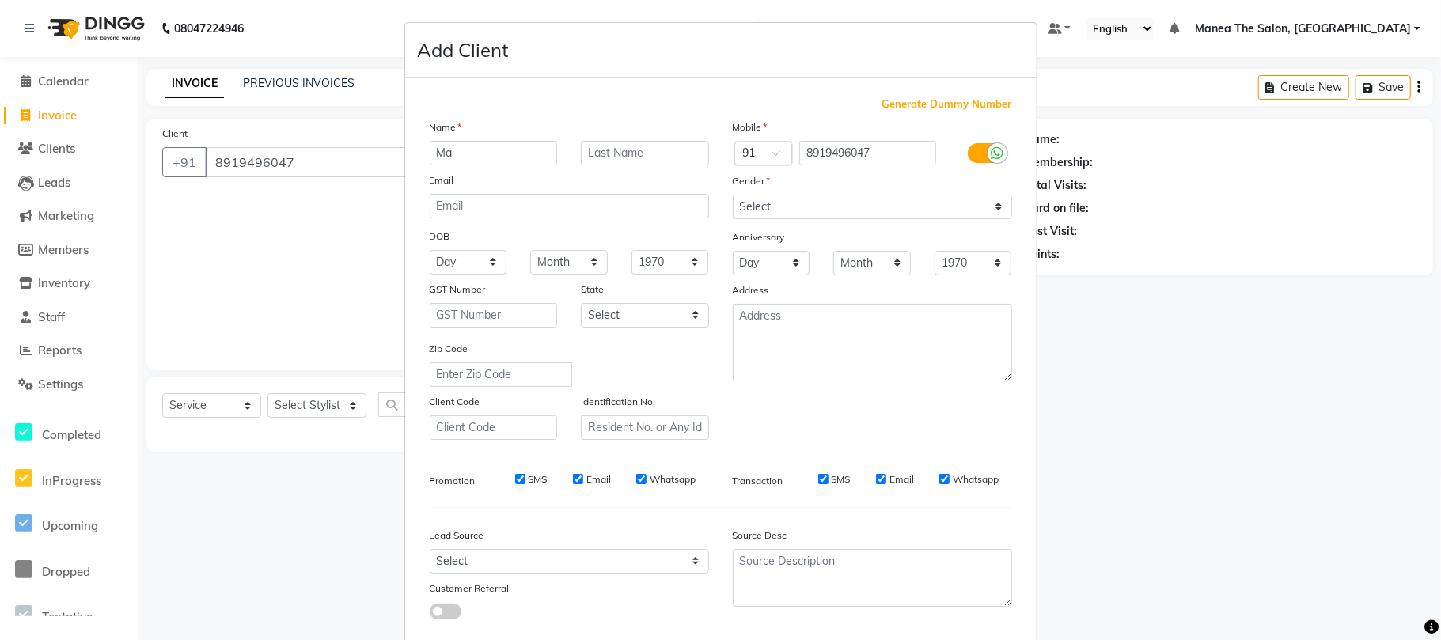
type input "M"
type input "KKJK"
click at [771, 200] on select "Select Male Female Other Prefer Not To Say" at bounding box center [872, 207] width 279 height 25
select select "male"
click at [733, 195] on select "Select Male Female Other Prefer Not To Say" at bounding box center [872, 207] width 279 height 25
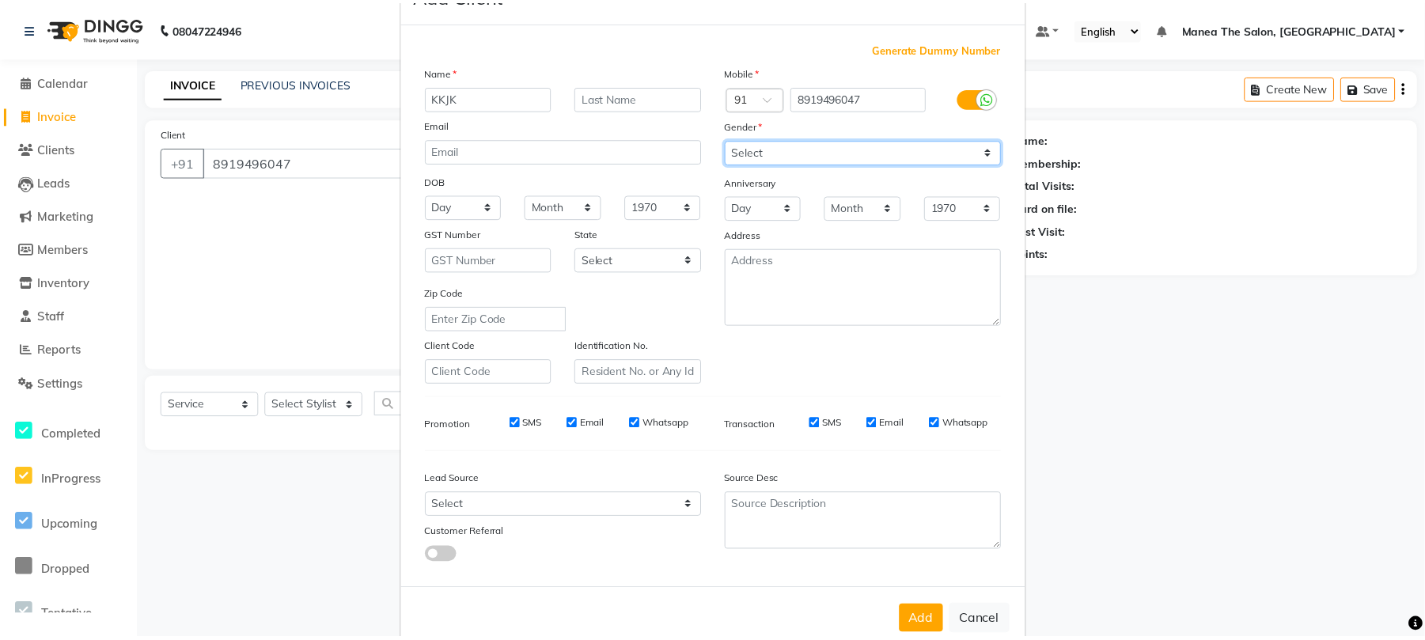
scroll to position [86, 0]
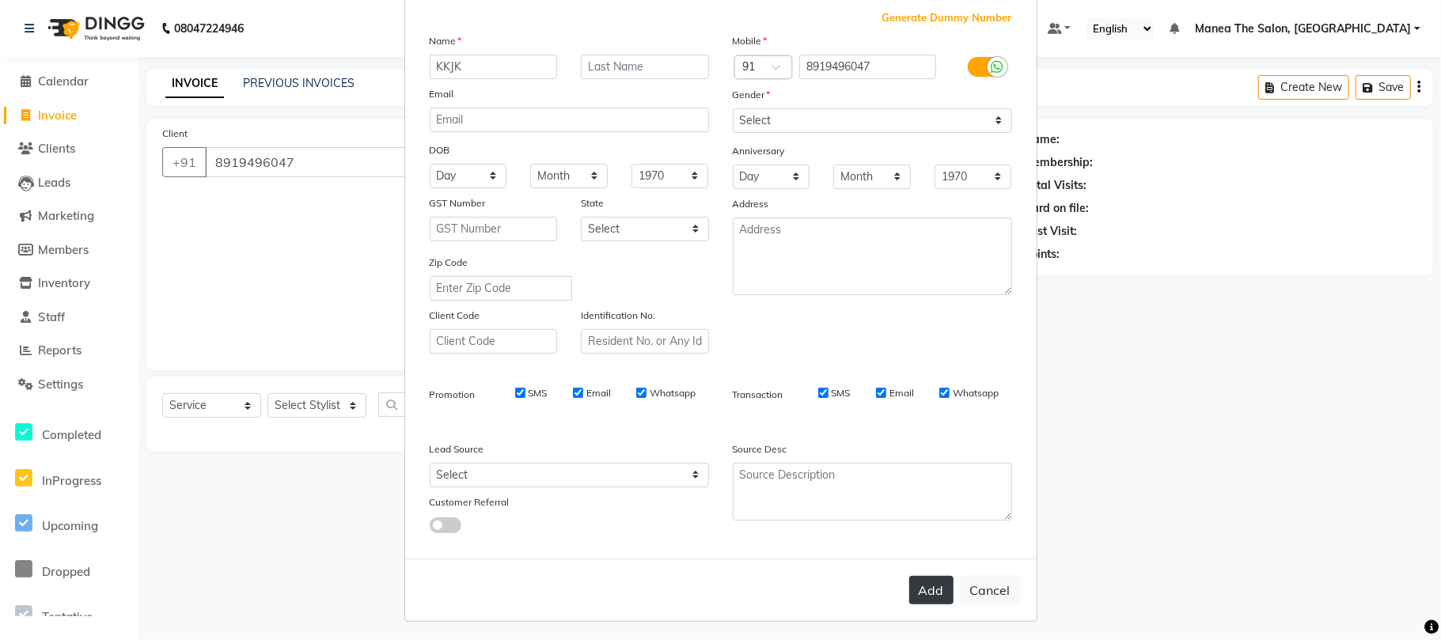
click at [918, 576] on button "Add" at bounding box center [931, 590] width 44 height 28
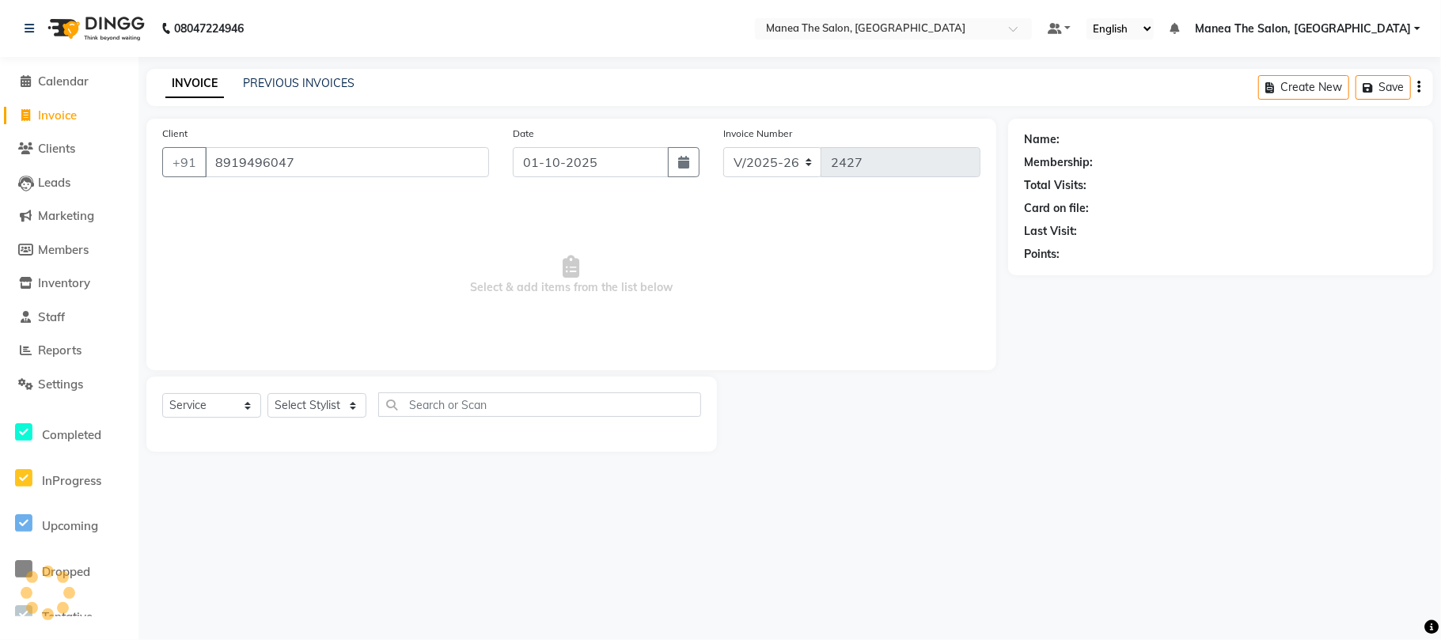
select select
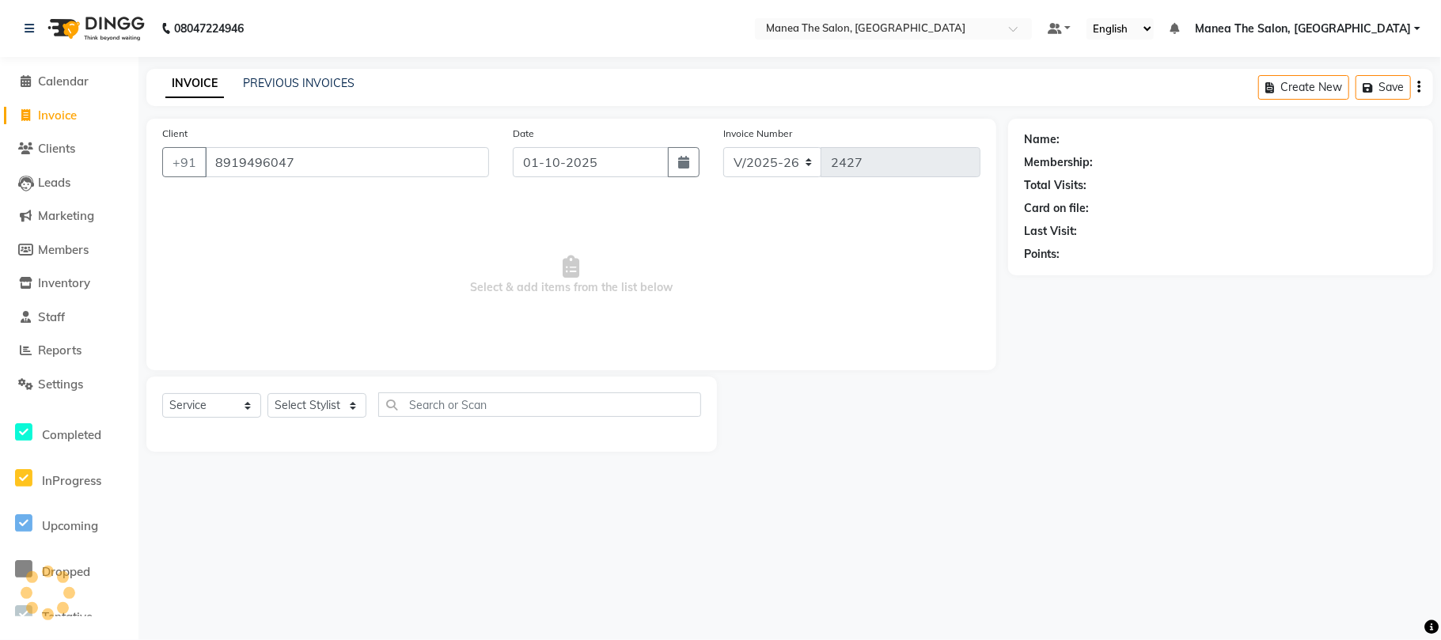
select select
checkbox input "false"
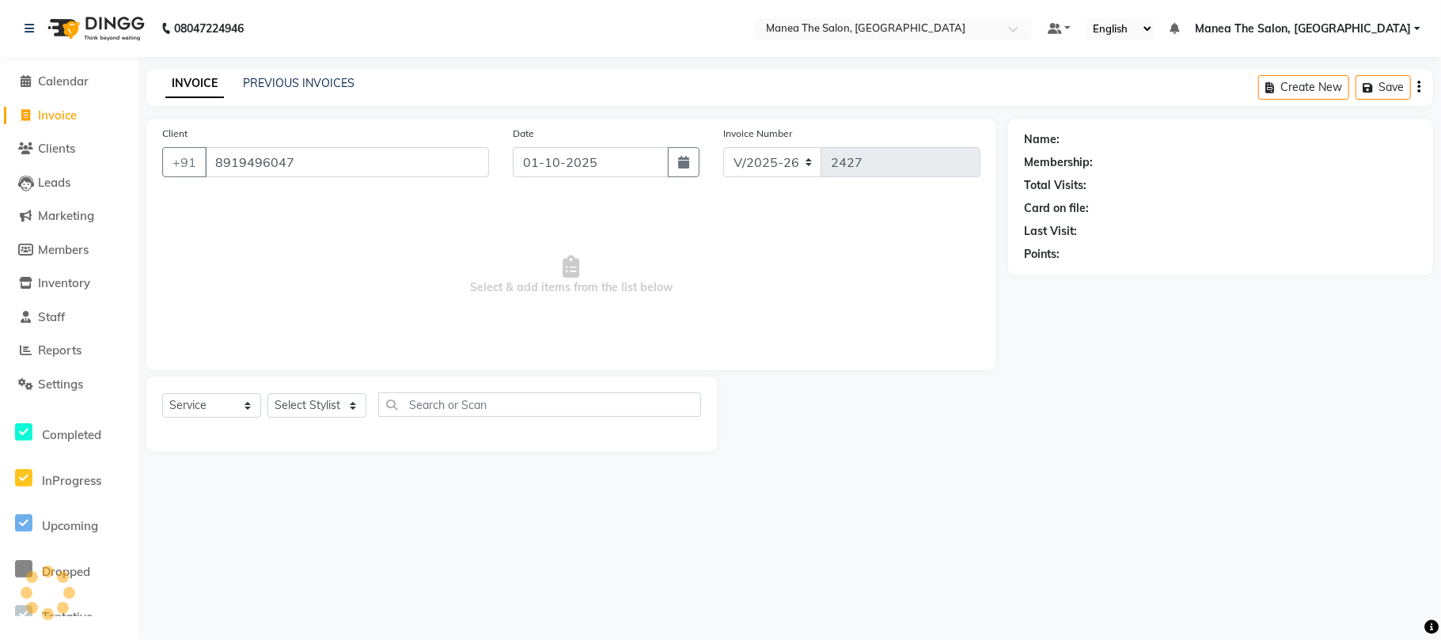
checkbox input "false"
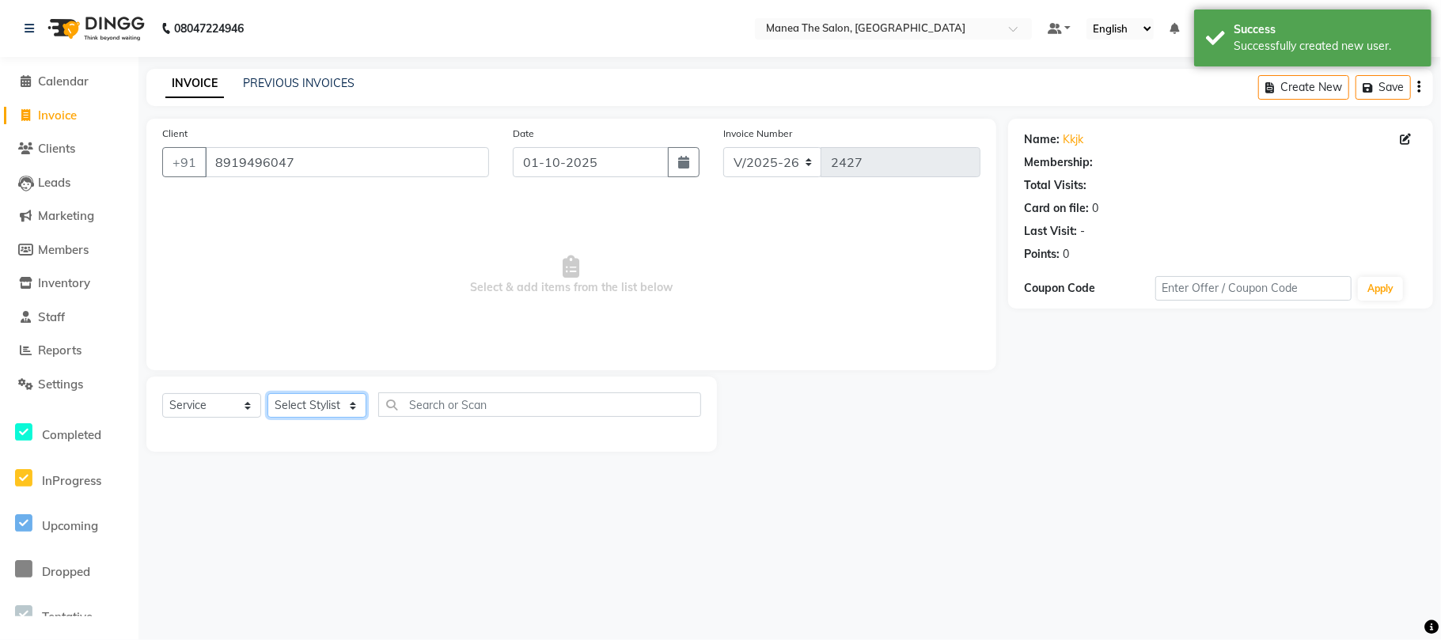
click at [312, 400] on select "Select Stylist Aman Azeem Divya Lakshmi Prasad Renuka shireesha Sulthana" at bounding box center [316, 405] width 99 height 25
click at [315, 394] on select "Select Stylist Aman Azeem Divya Lakshmi Prasad Renuka shireesha Sulthana" at bounding box center [316, 405] width 99 height 25
select select "63586"
click at [267, 393] on select "Select Stylist Aman Azeem Divya Lakshmi Prasad Renuka shireesha Sulthana" at bounding box center [316, 405] width 99 height 25
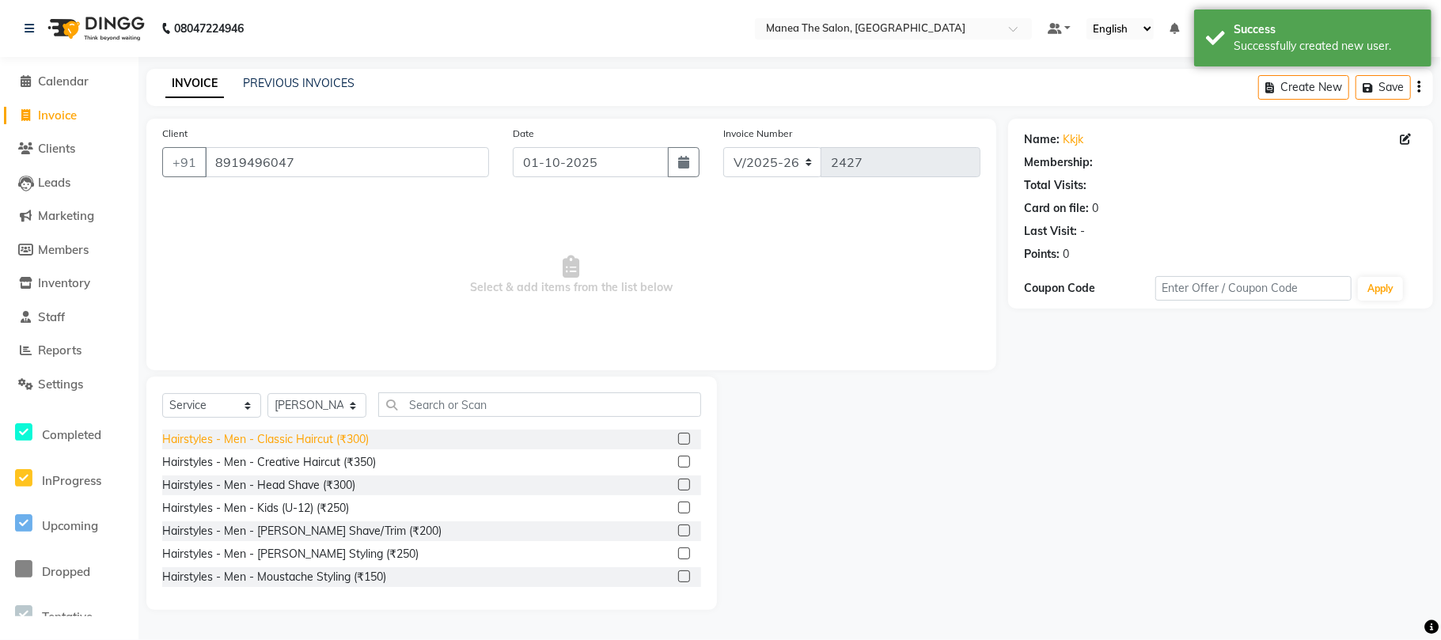
click at [321, 435] on div "Hairstyles - Men - Classic Haircut (₹300)" at bounding box center [265, 439] width 207 height 17
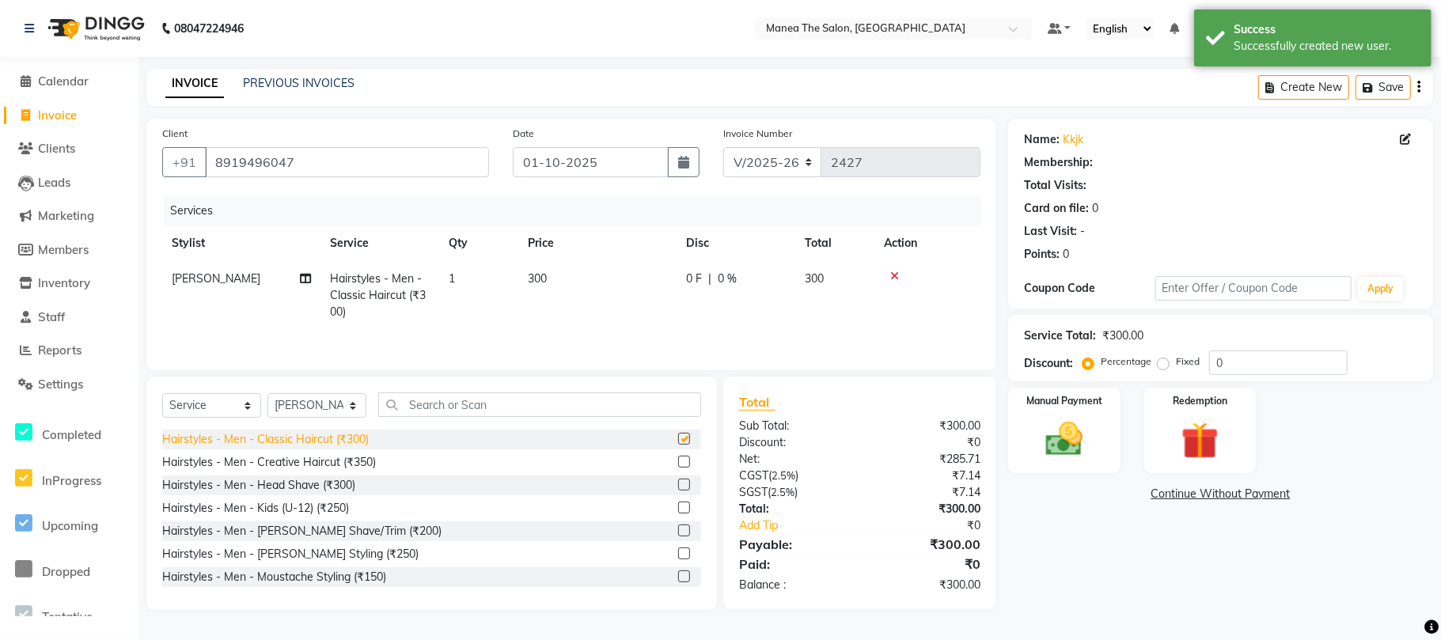
checkbox input "false"
click at [1062, 438] on img at bounding box center [1064, 439] width 63 height 44
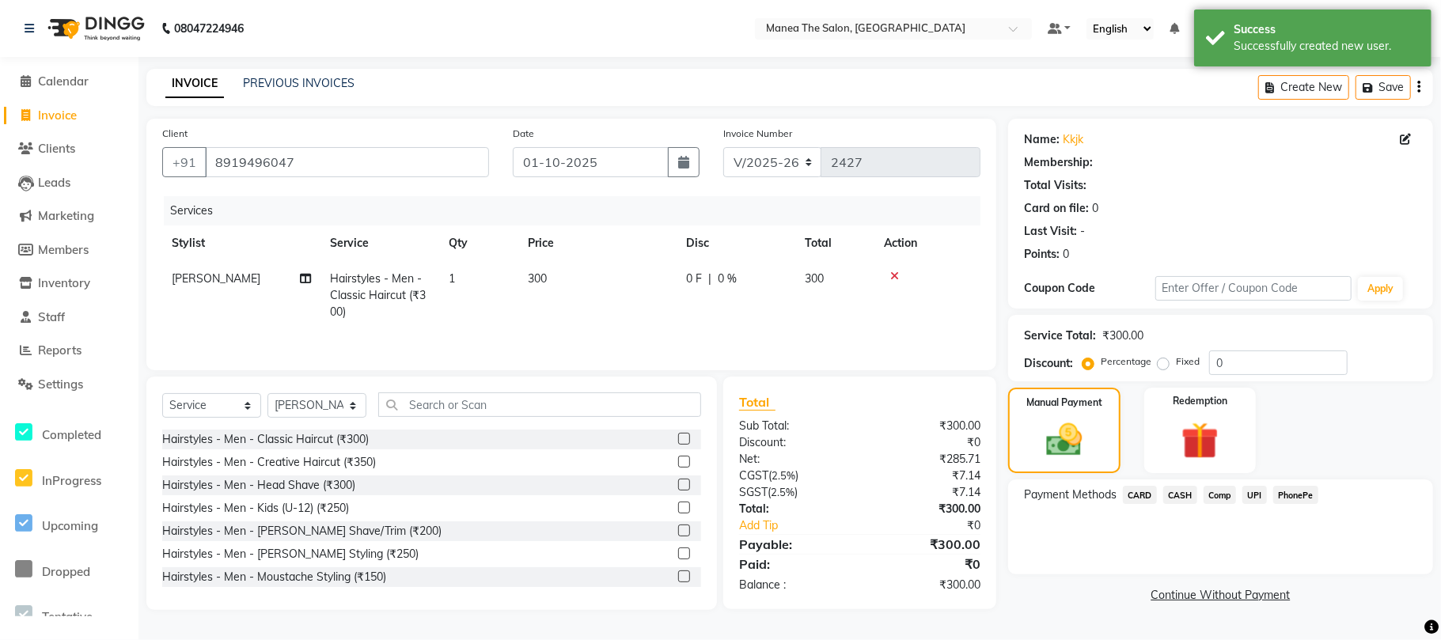
click at [1292, 491] on span "PhonePe" at bounding box center [1295, 495] width 45 height 18
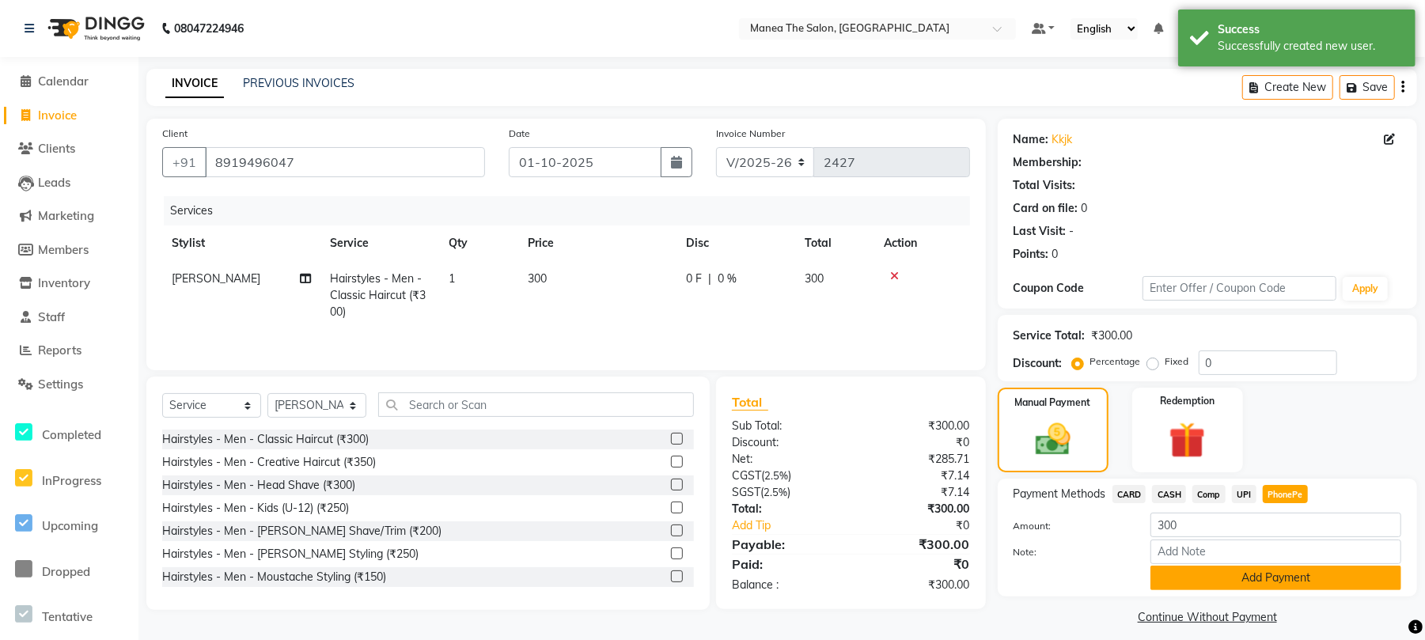
click at [1284, 580] on button "Add Payment" at bounding box center [1276, 578] width 251 height 25
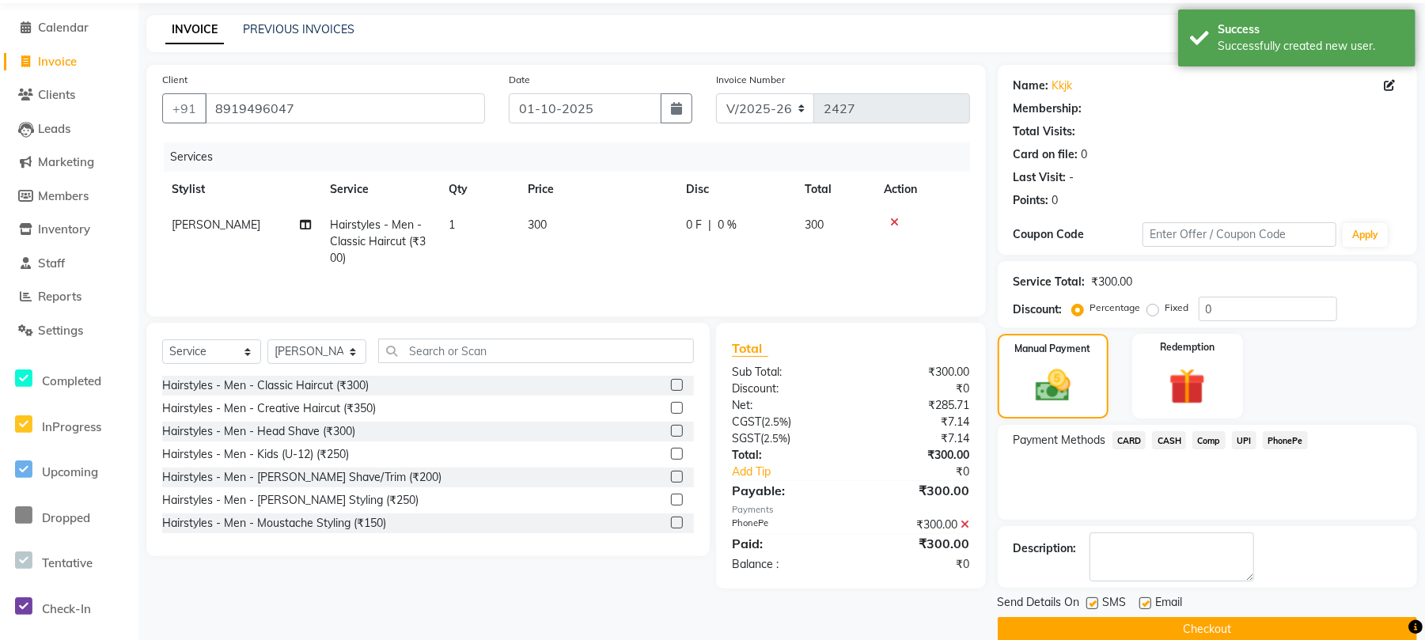
scroll to position [81, 0]
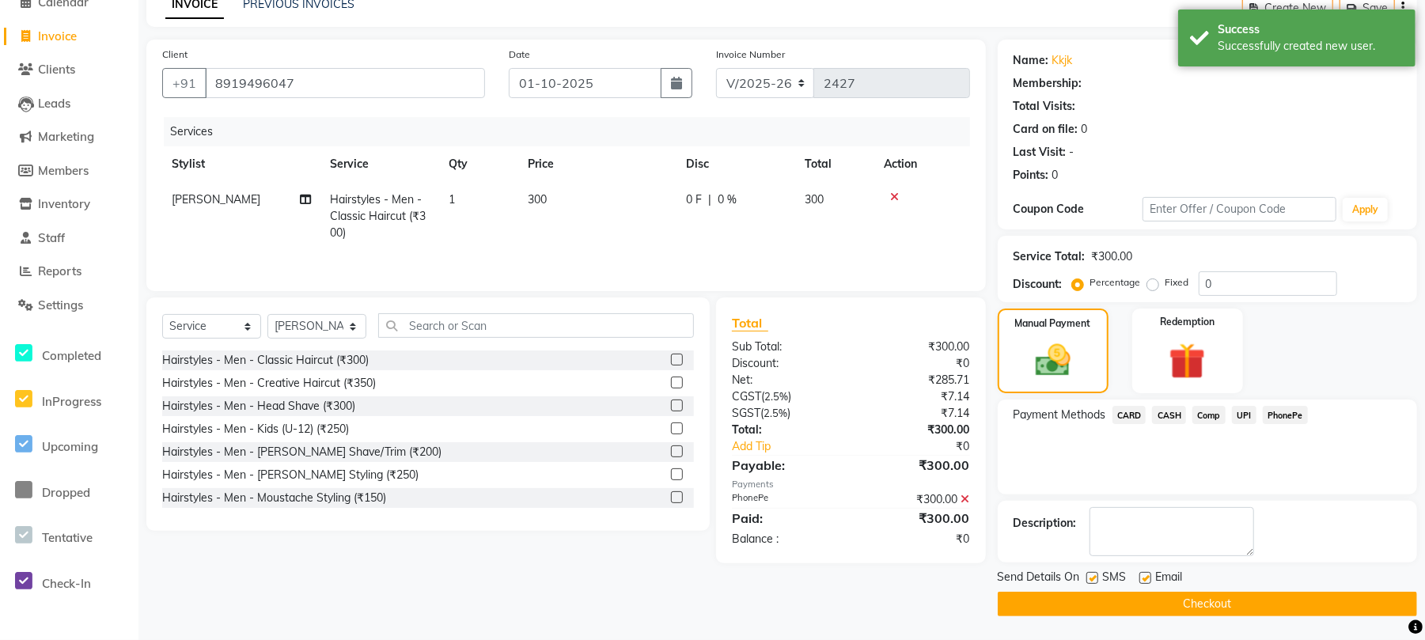
click at [1187, 605] on button "Checkout" at bounding box center [1207, 604] width 419 height 25
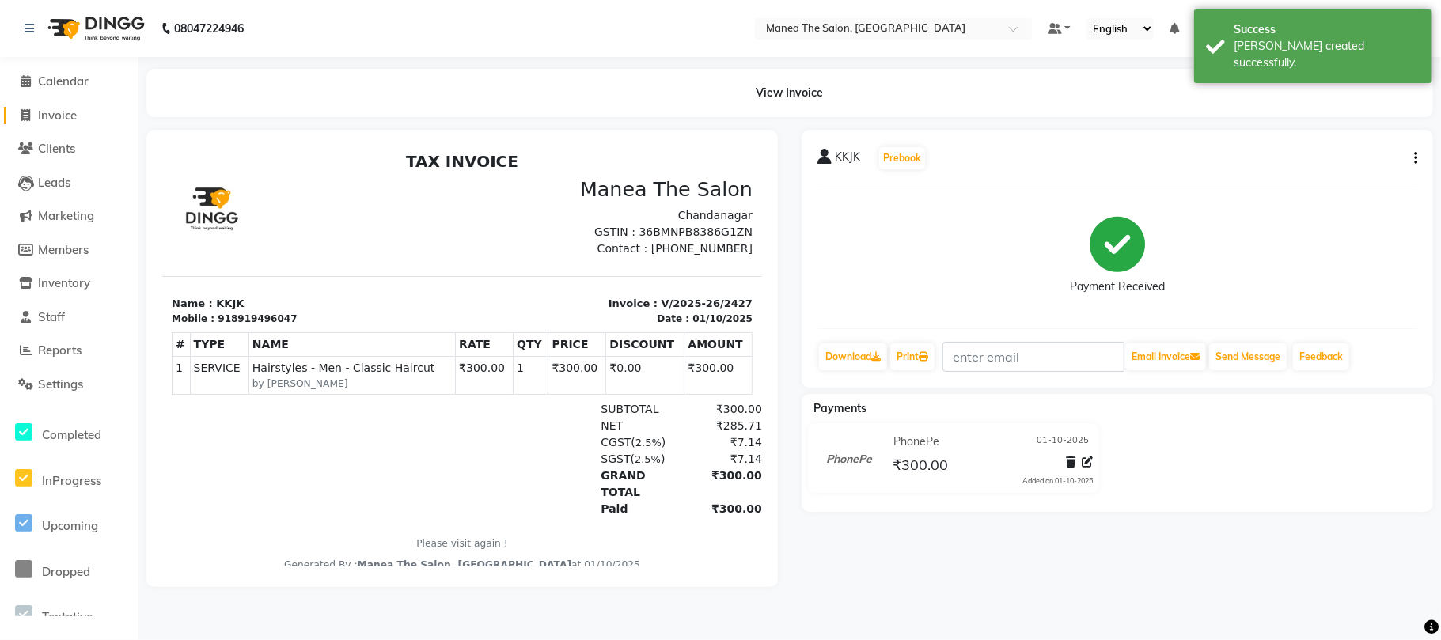
click at [61, 117] on span "Invoice" at bounding box center [57, 115] width 39 height 15
select select "service"
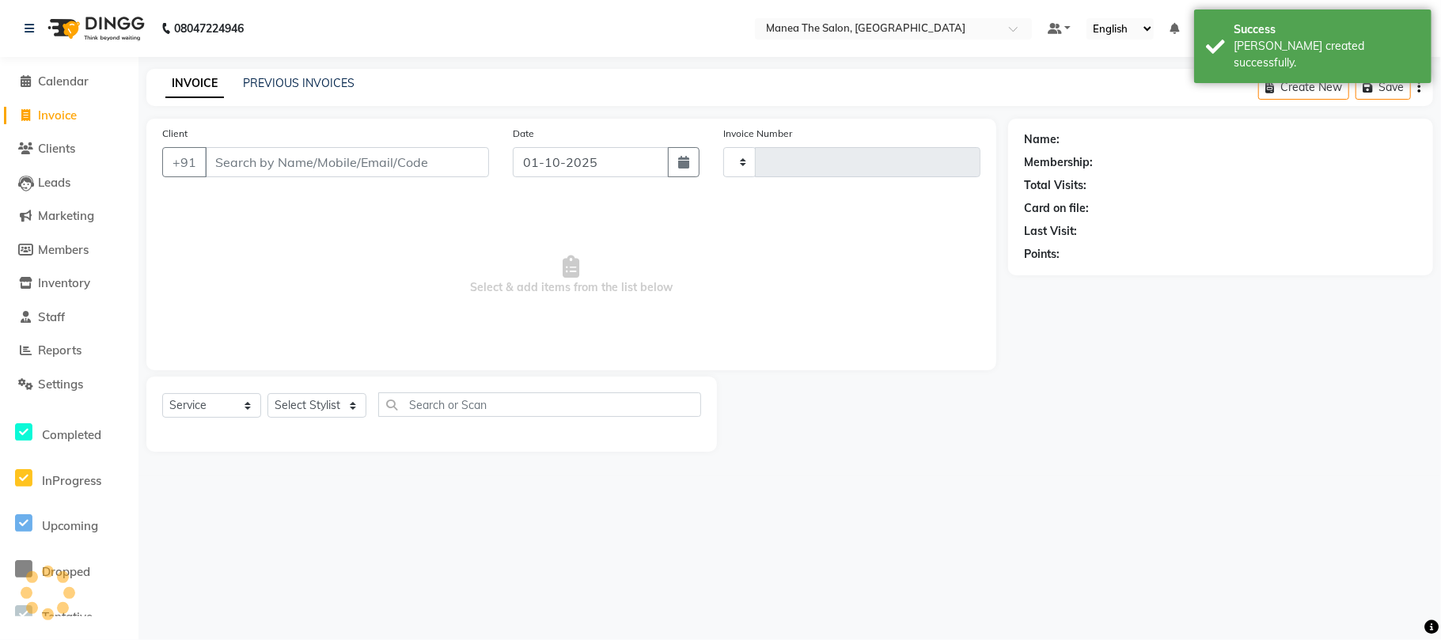
type input "2428"
select select "7351"
click at [274, 82] on link "PREVIOUS INVOICES" at bounding box center [299, 83] width 112 height 14
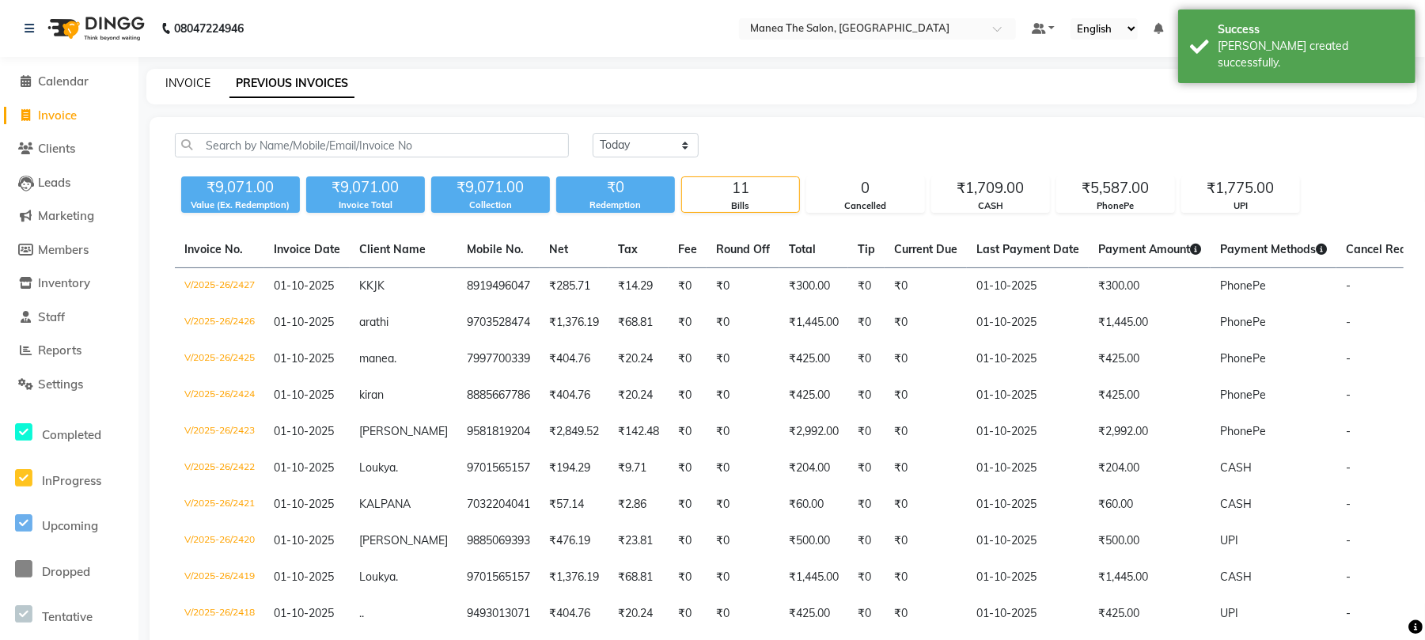
click at [180, 77] on link "INVOICE" at bounding box center [187, 83] width 45 height 14
select select "7351"
select select "service"
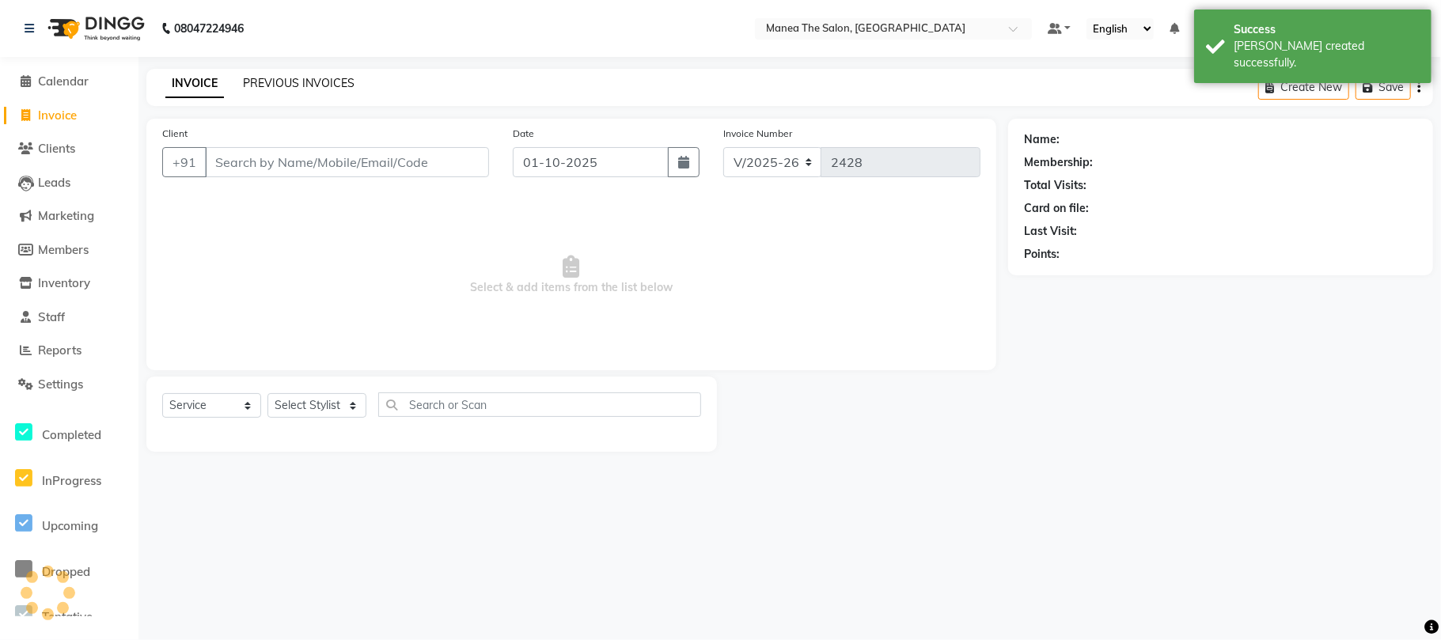
click at [272, 82] on link "PREVIOUS INVOICES" at bounding box center [299, 83] width 112 height 14
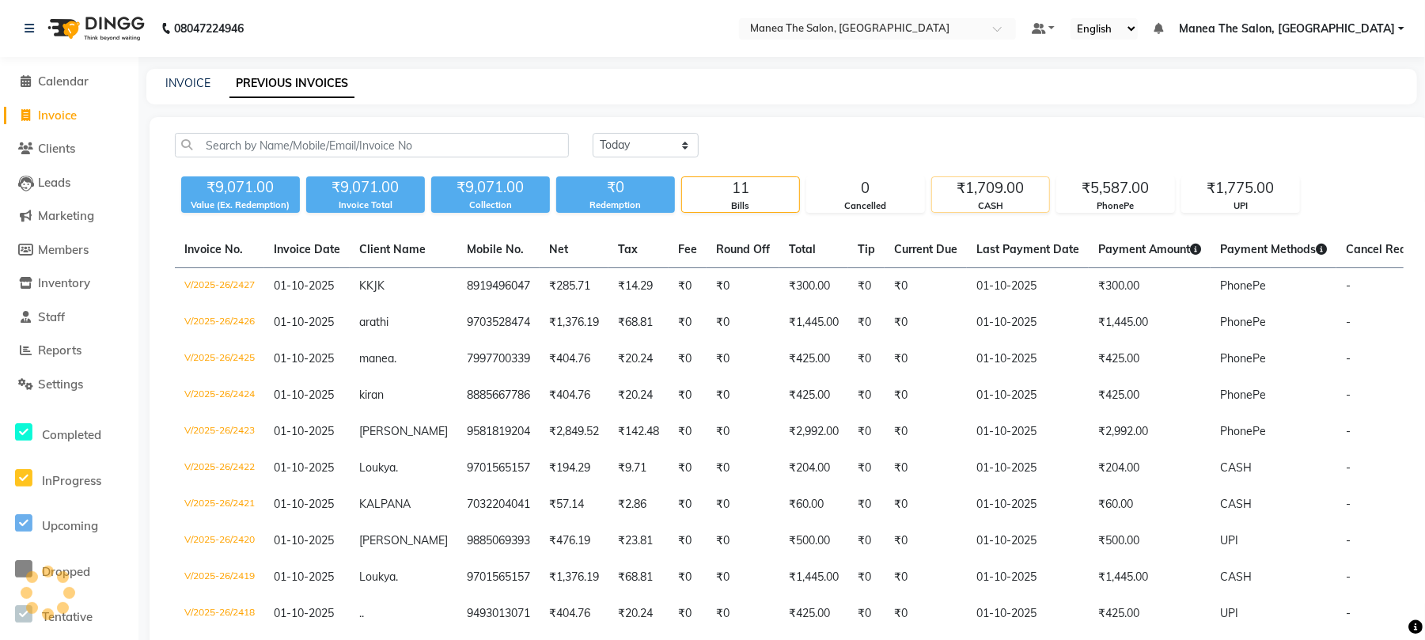
click at [1007, 200] on div "CASH" at bounding box center [990, 205] width 117 height 13
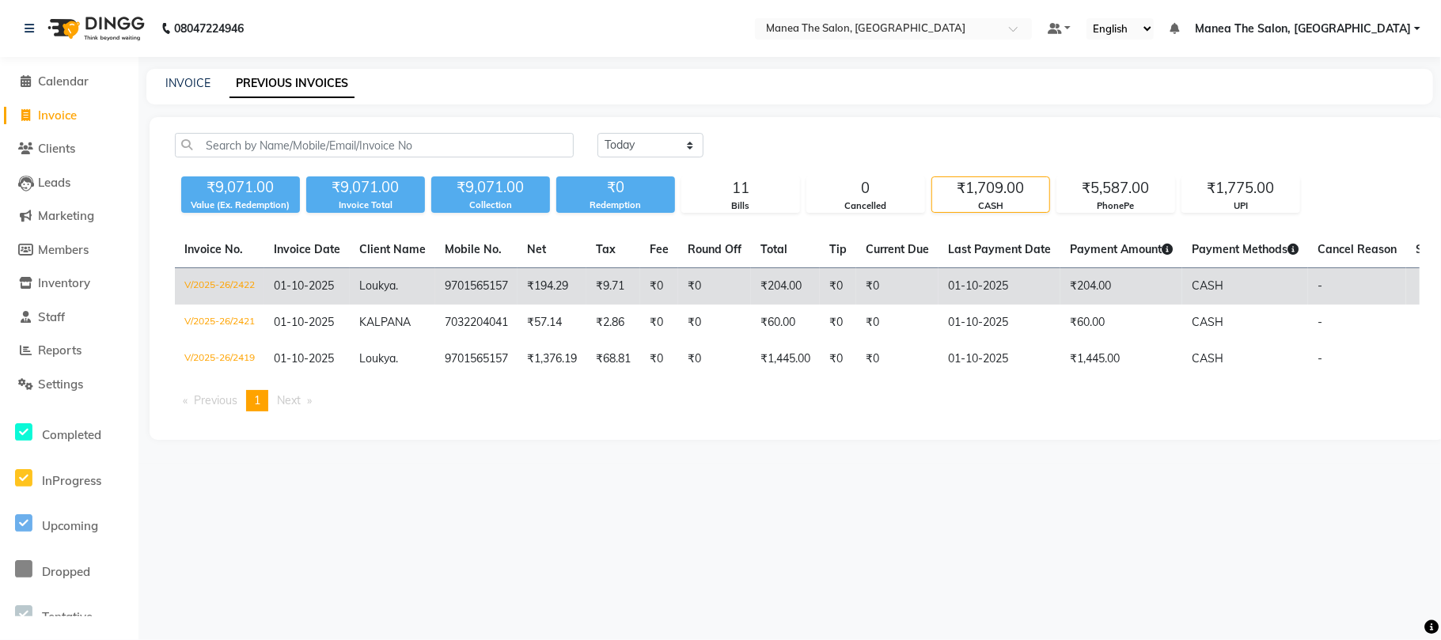
click at [466, 283] on td "9701565157" at bounding box center [476, 286] width 82 height 37
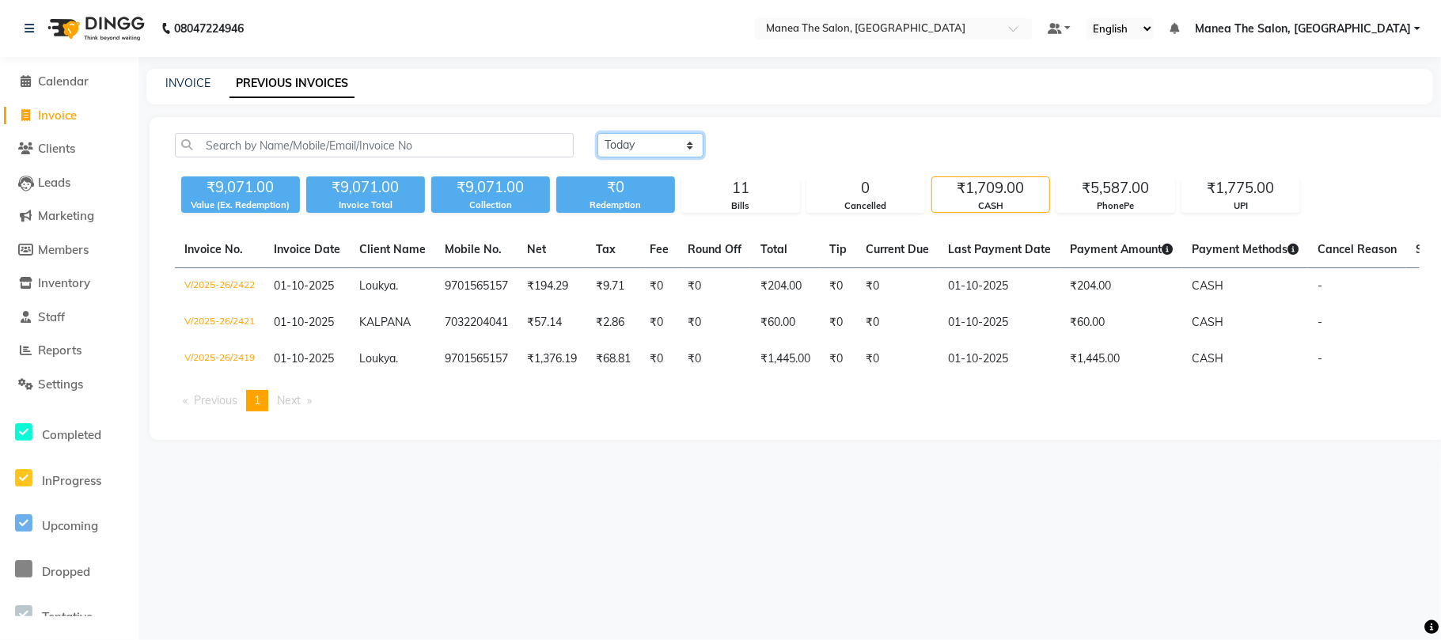
click at [654, 140] on select "Today Yesterday Custom Range" at bounding box center [650, 145] width 106 height 25
click at [597, 133] on select "Today Yesterday Custom Range" at bounding box center [650, 145] width 106 height 25
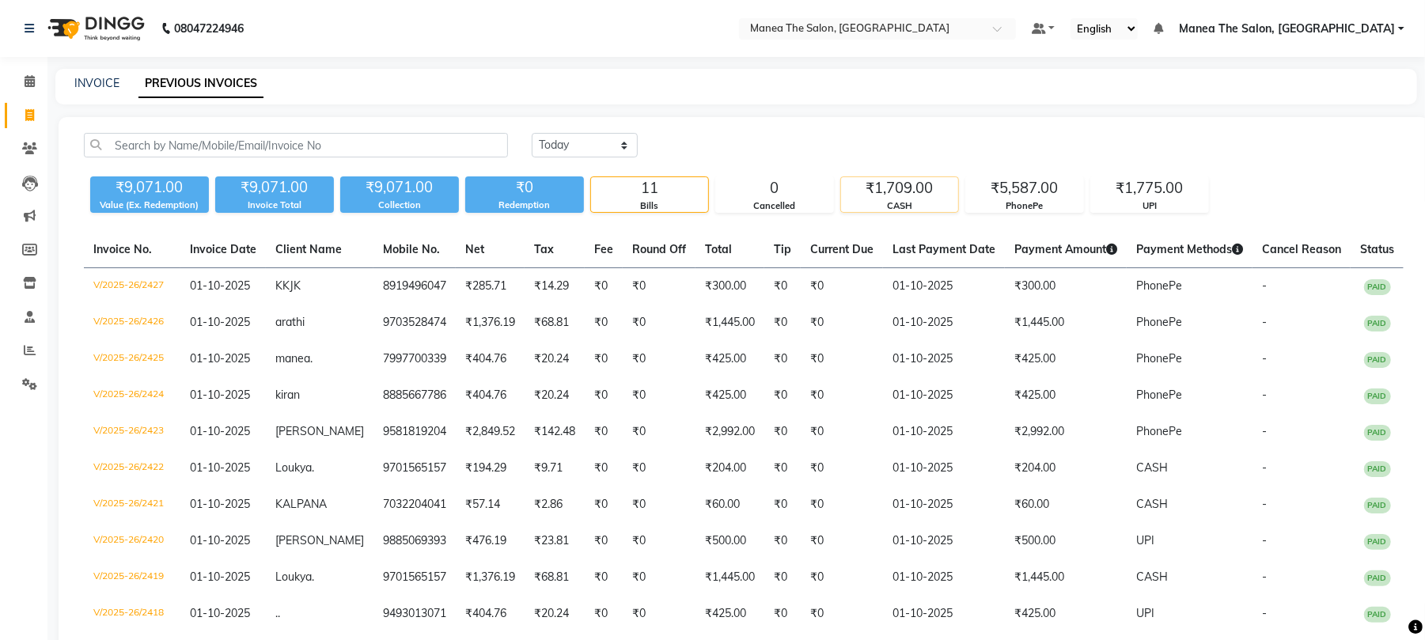
click at [916, 185] on div "₹1,709.00" at bounding box center [899, 188] width 117 height 22
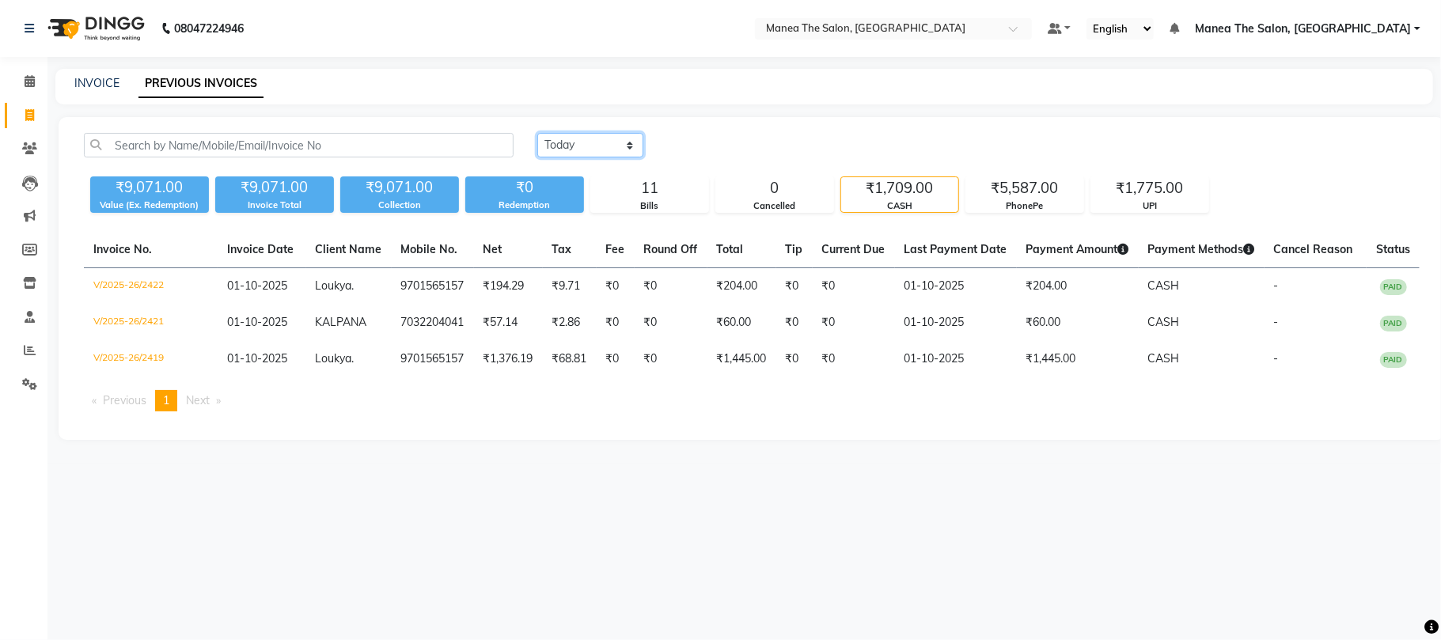
click at [609, 150] on select "Today Yesterday Custom Range" at bounding box center [590, 145] width 106 height 25
click at [537, 133] on select "Today Yesterday Custom Range" at bounding box center [590, 145] width 106 height 25
click at [1026, 200] on div "PhonePe" at bounding box center [1024, 205] width 117 height 13
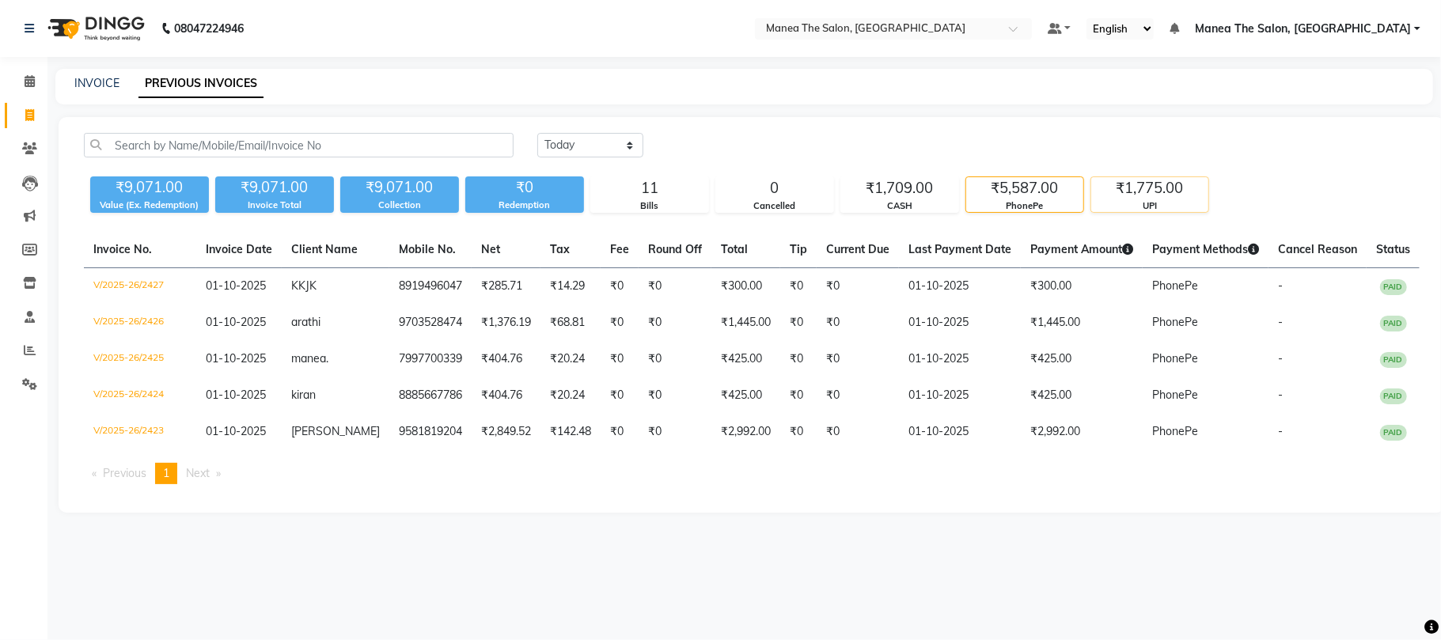
click at [1121, 188] on div "₹1,775.00" at bounding box center [1149, 188] width 117 height 22
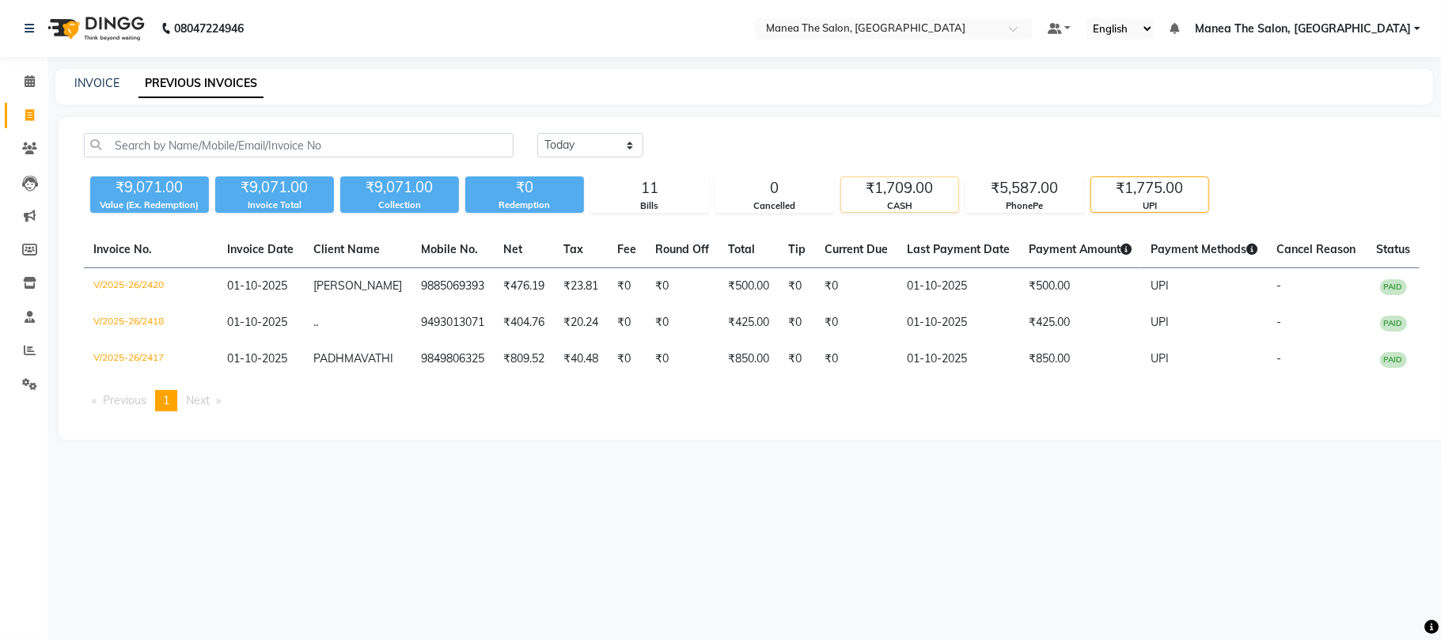
click at [893, 203] on div "CASH" at bounding box center [899, 205] width 117 height 13
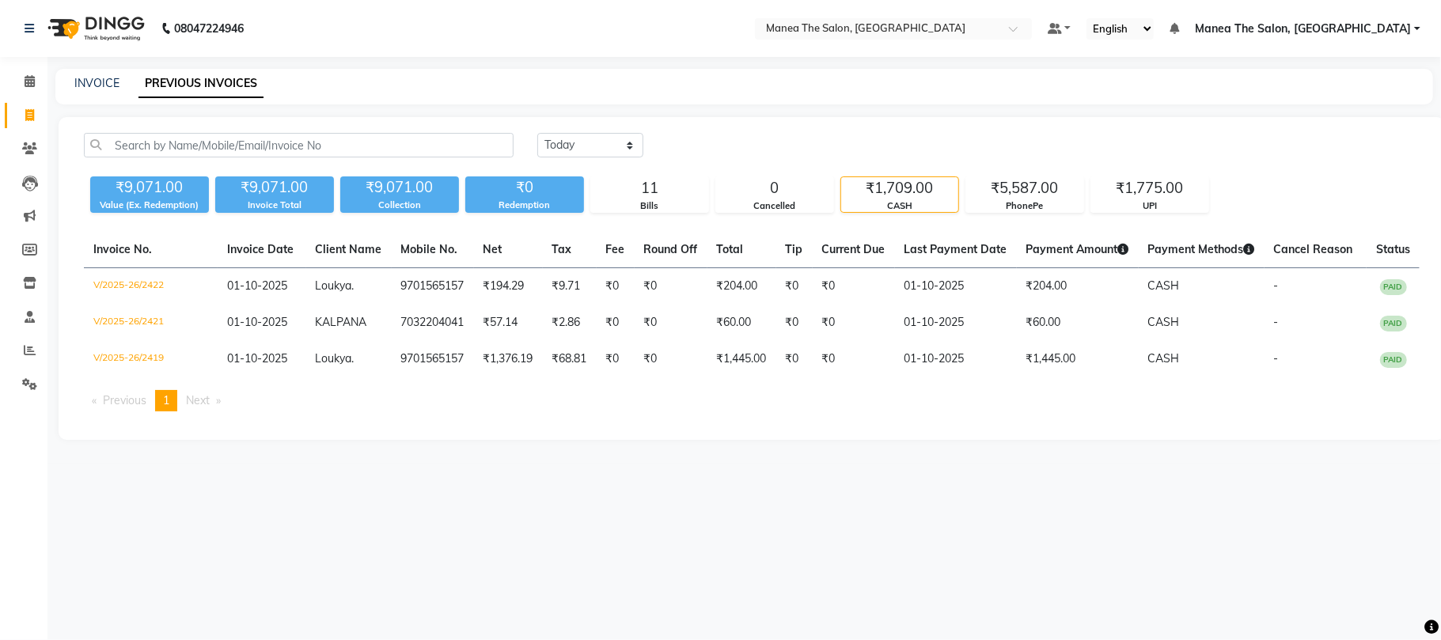
click at [105, 96] on div "INVOICE PREVIOUS INVOICES" at bounding box center [744, 87] width 1378 height 36
click at [89, 81] on link "INVOICE" at bounding box center [96, 83] width 45 height 14
select select "7351"
select select "service"
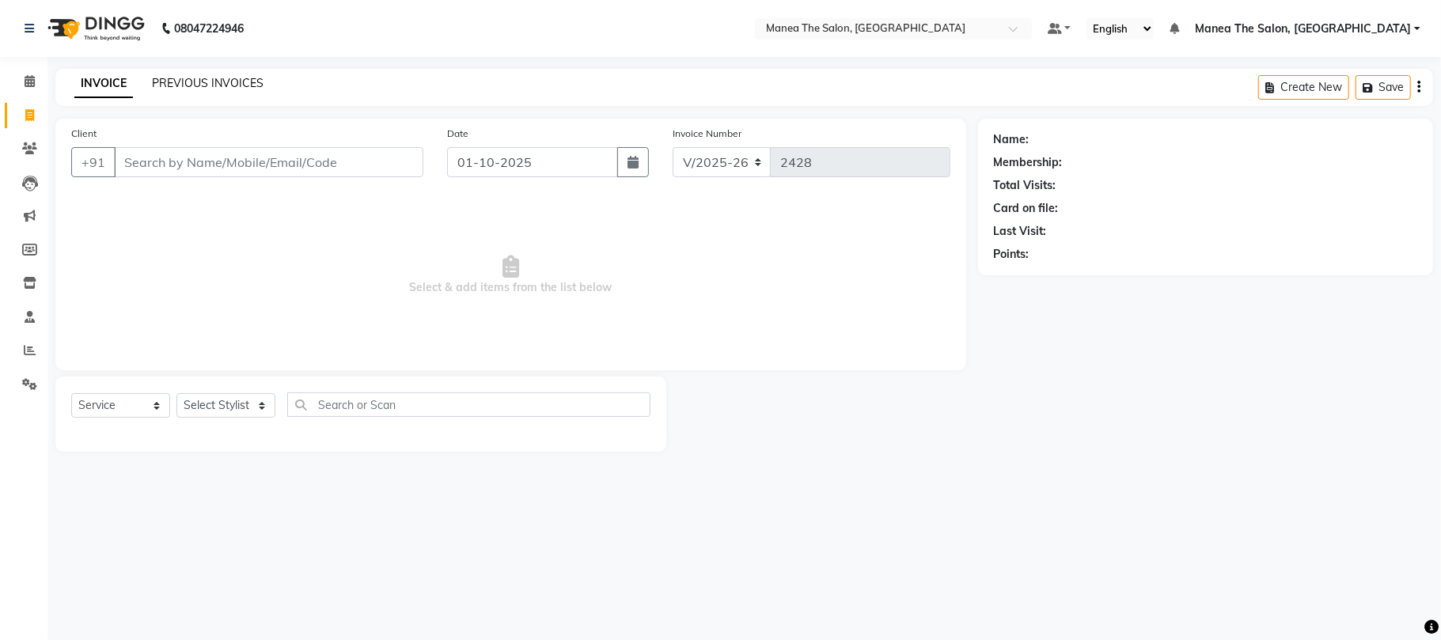
click at [192, 89] on link "PREVIOUS INVOICES" at bounding box center [208, 83] width 112 height 14
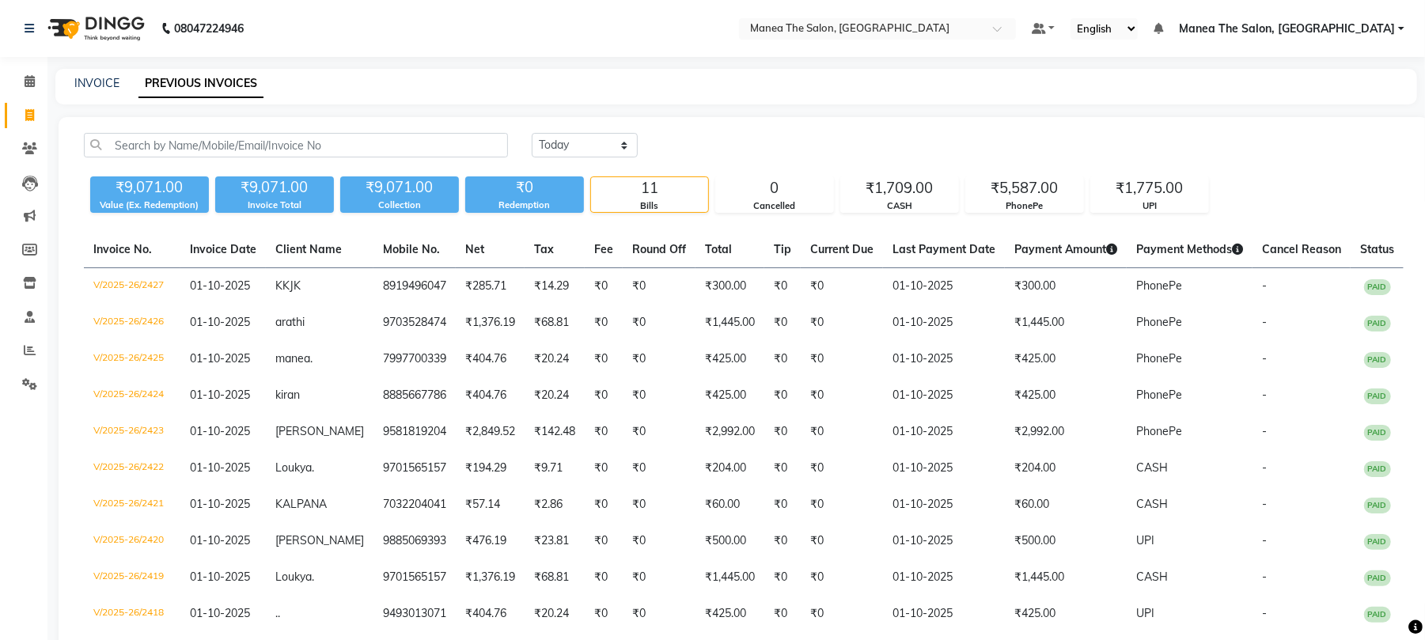
click at [86, 71] on div "INVOICE PREVIOUS INVOICES" at bounding box center [736, 87] width 1362 height 36
click at [97, 83] on link "INVOICE" at bounding box center [96, 83] width 45 height 14
select select "service"
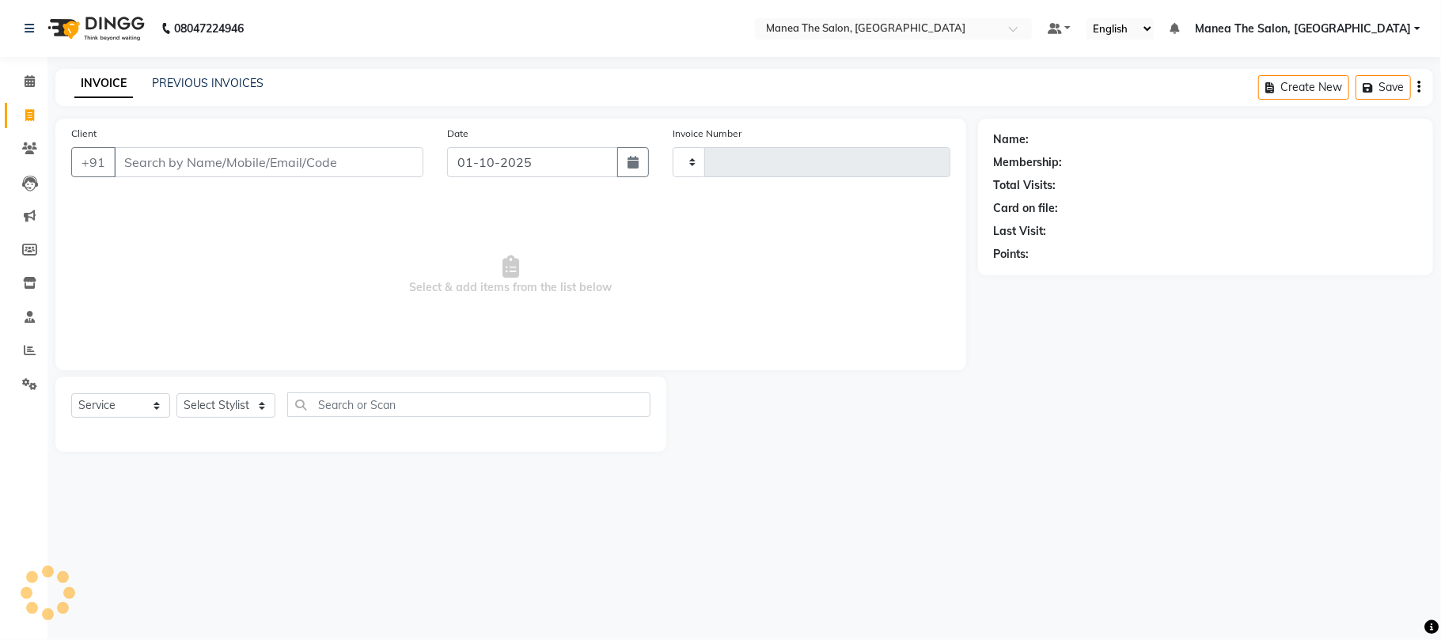
type input "2428"
select select "7351"
click at [241, 397] on select "Select Stylist" at bounding box center [225, 405] width 99 height 25
select select "63582"
click at [176, 393] on select "Select Stylist [PERSON_NAME] Divya Lakshmi [PERSON_NAME] [PERSON_NAME]" at bounding box center [225, 405] width 99 height 25
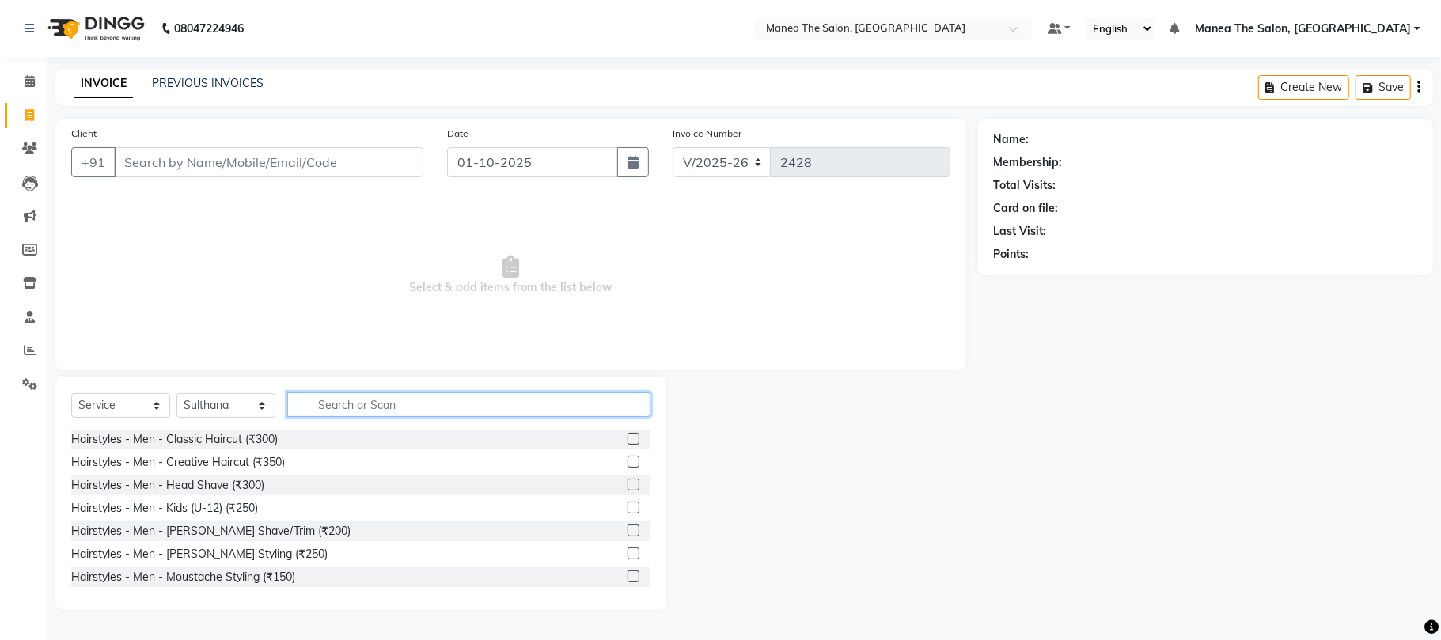
click at [381, 394] on input "text" at bounding box center [468, 405] width 363 height 25
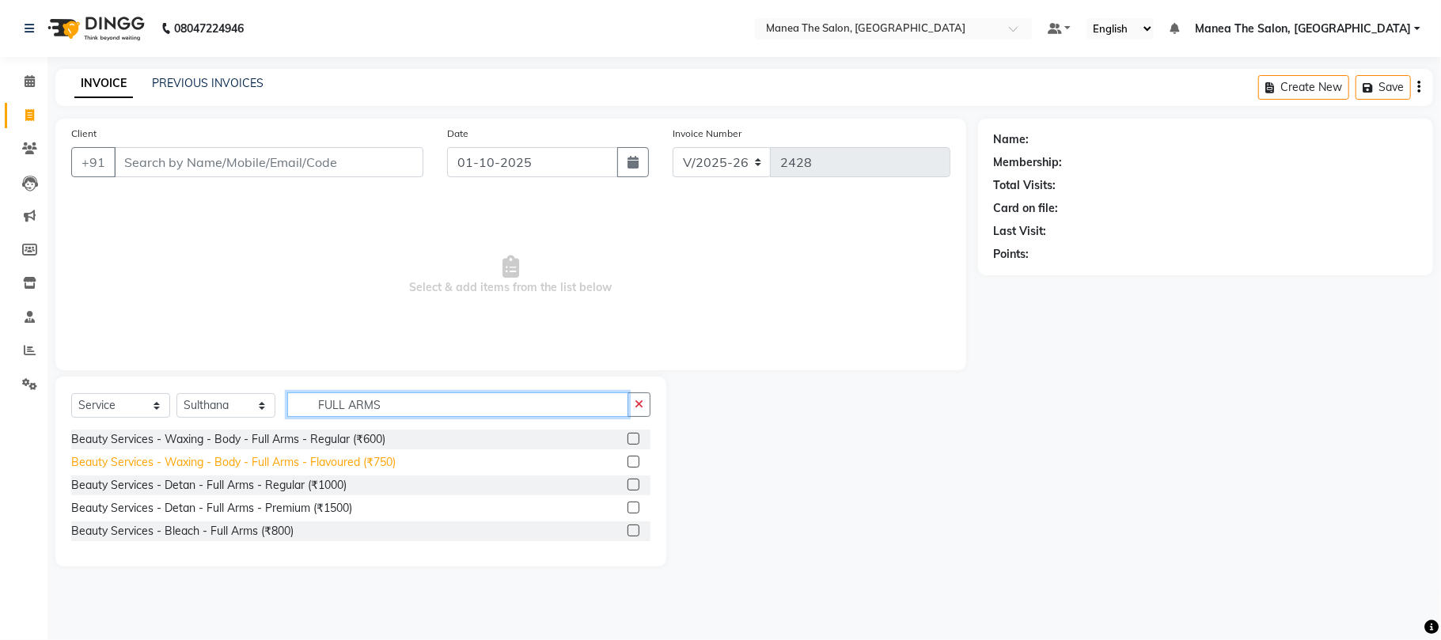
type input "FULL ARMS"
click at [352, 459] on div "Beauty Services - Waxing - Body - Full Arms - Flavoured (₹750)" at bounding box center [233, 462] width 324 height 17
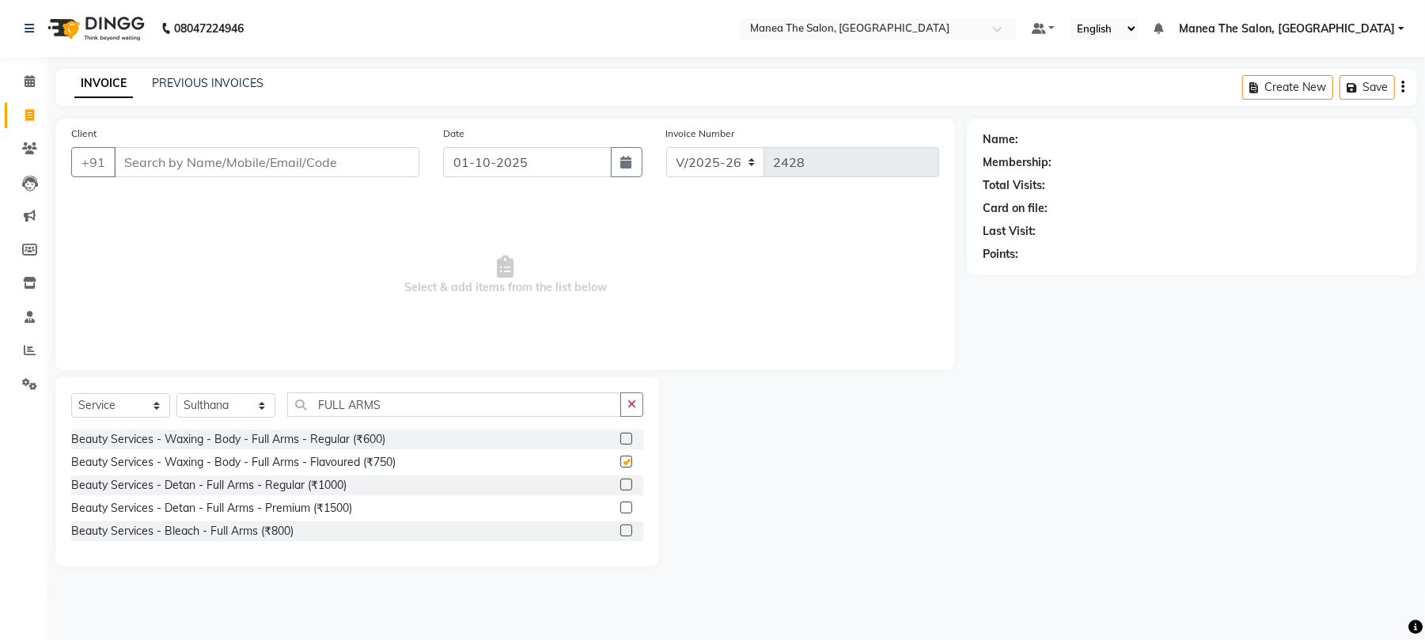
checkbox input "false"
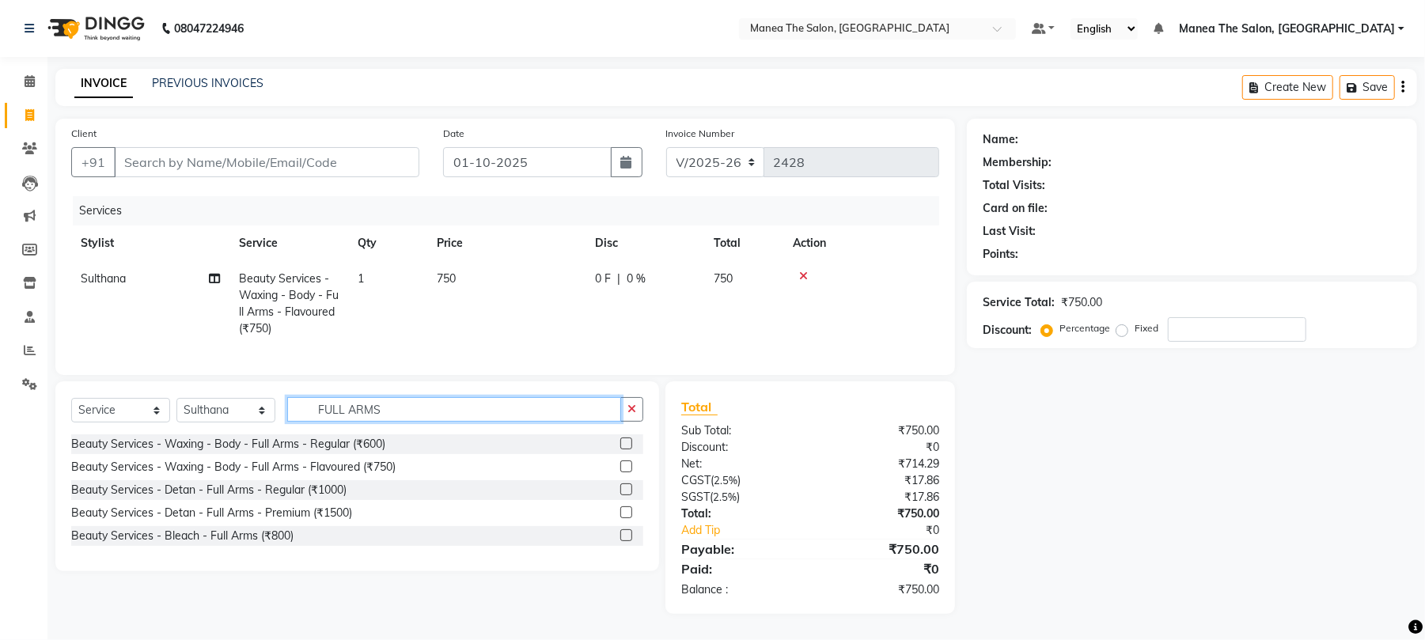
drag, startPoint x: 299, startPoint y: 447, endPoint x: 253, endPoint y: 450, distance: 46.0
click at [256, 450] on div "Select Service Product Membership Package Voucher Prepaid Gift Card Select Styl…" at bounding box center [357, 476] width 604 height 190
type input "FULL LEGS"
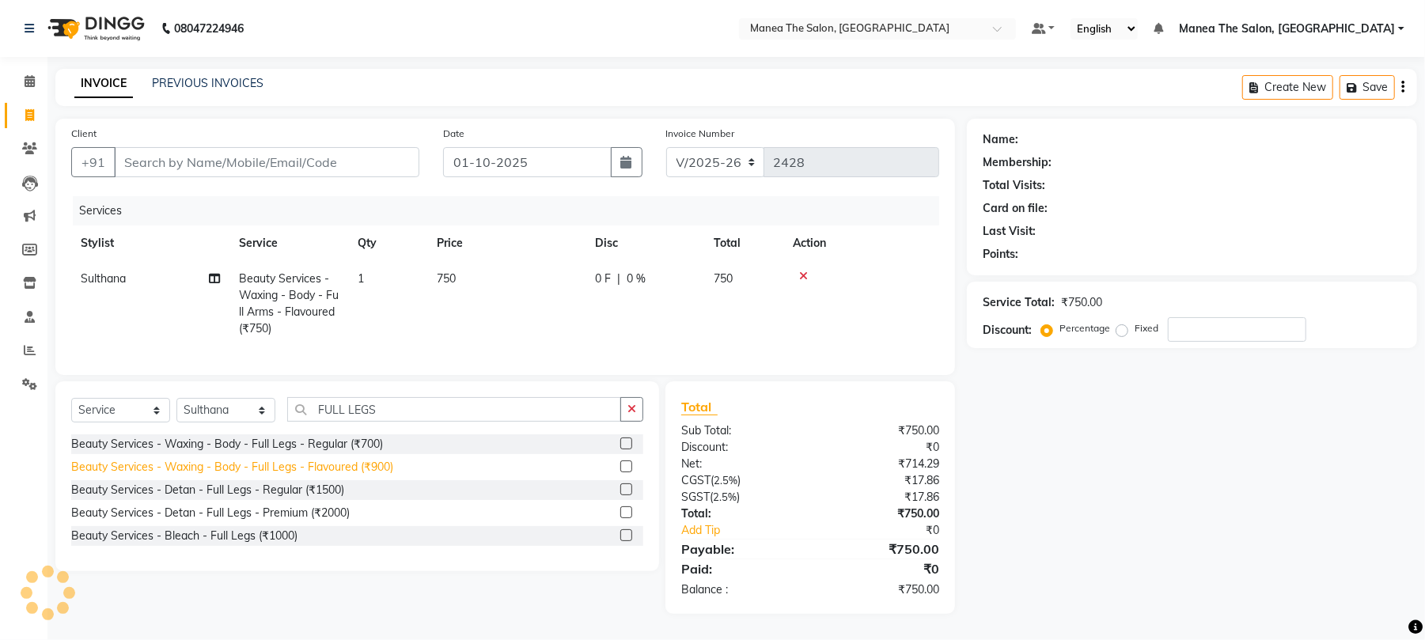
click at [331, 476] on div "Beauty Services - Waxing - Body - Full Legs - Flavoured (₹900)" at bounding box center [232, 467] width 322 height 17
checkbox input "false"
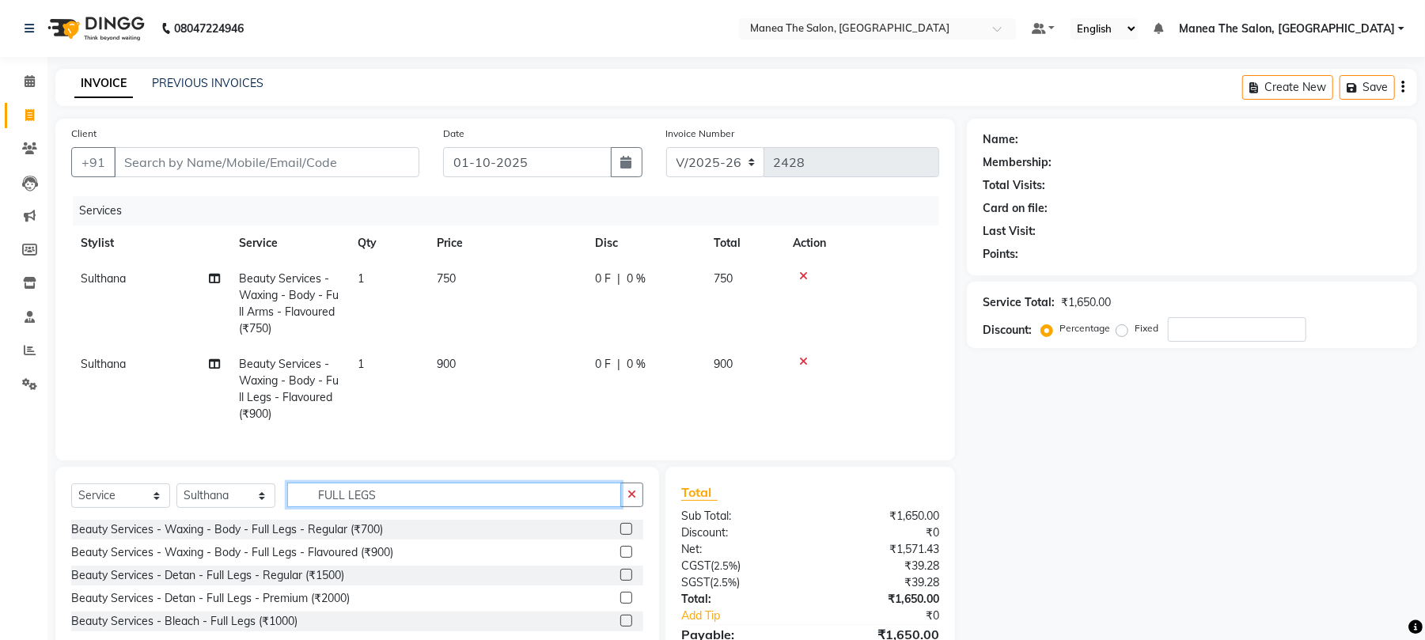
click at [0, 527] on app-home "08047224946 Select Location × Manea The Salon, Chandanagar Default Panel My Pan…" at bounding box center [712, 361] width 1425 height 723
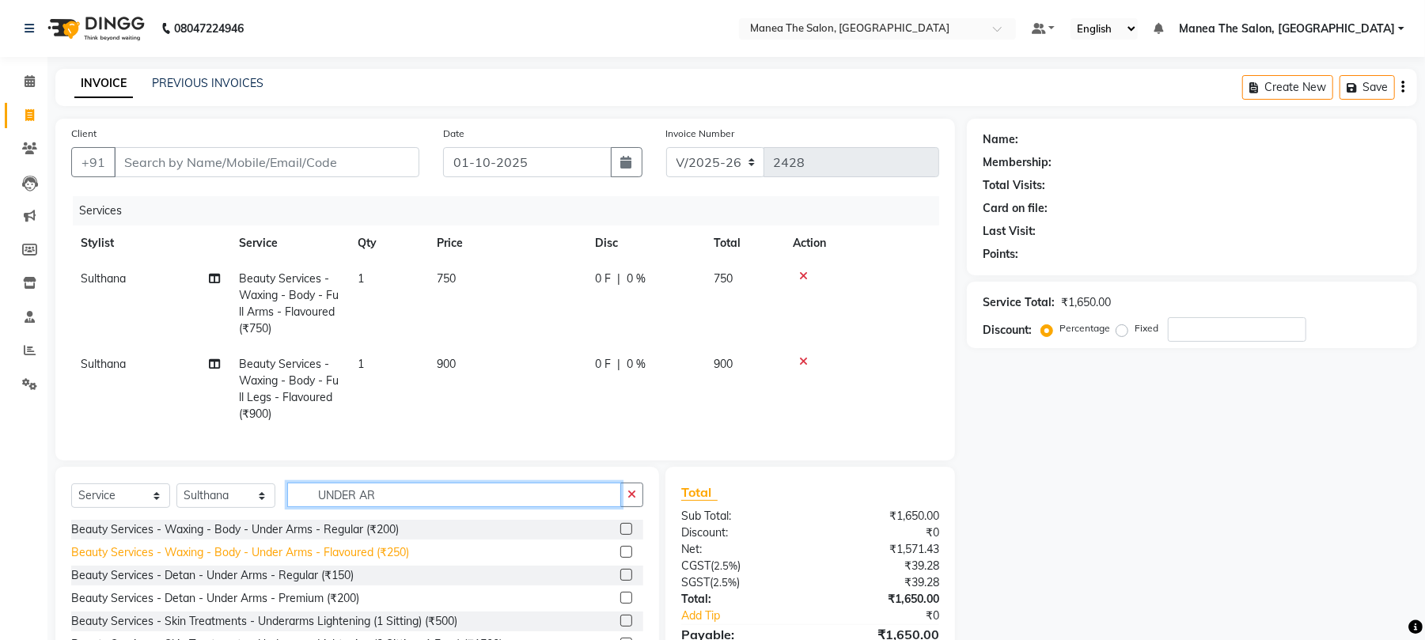
type input "UNDER AR"
click at [362, 561] on div "Beauty Services - Waxing - Body - Under Arms - Flavoured (₹250)" at bounding box center [240, 552] width 338 height 17
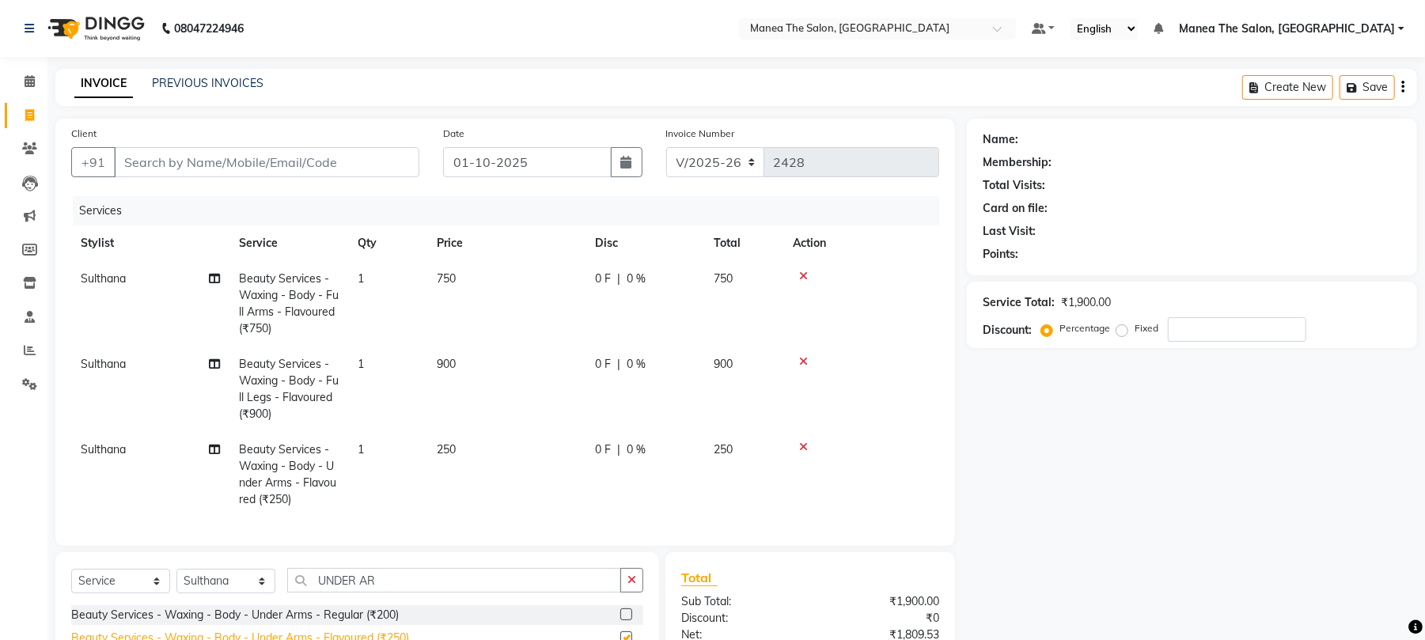
checkbox input "false"
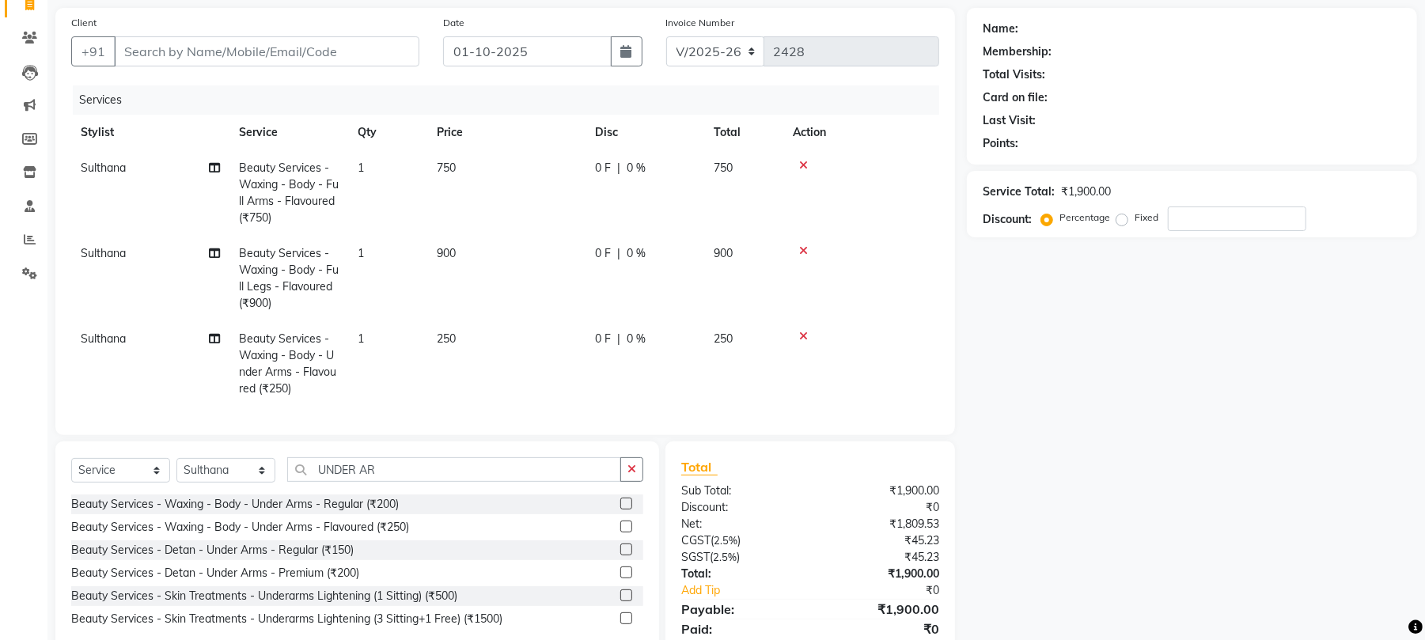
scroll to position [184, 0]
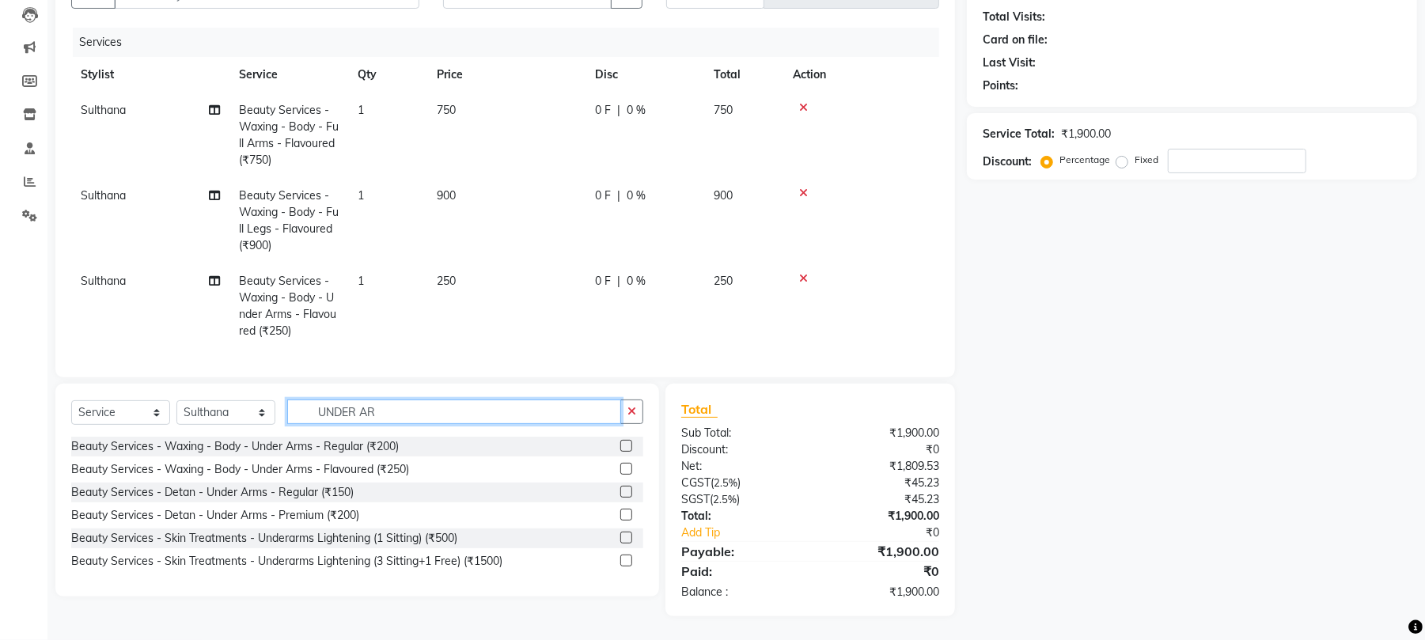
drag, startPoint x: 412, startPoint y: 408, endPoint x: 74, endPoint y: 457, distance: 341.4
click at [74, 457] on div "Select Service Product Membership Package Voucher Prepaid Gift Card Select Styl…" at bounding box center [357, 490] width 604 height 213
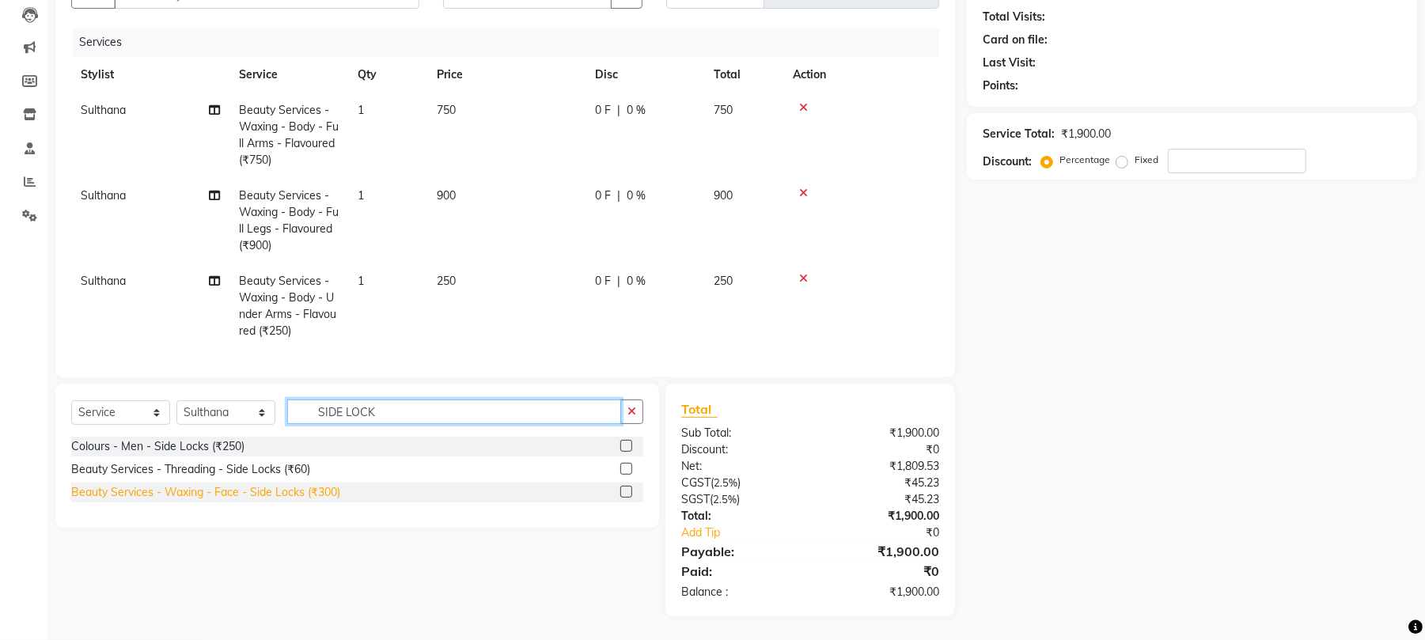
type input "SIDE LOCK"
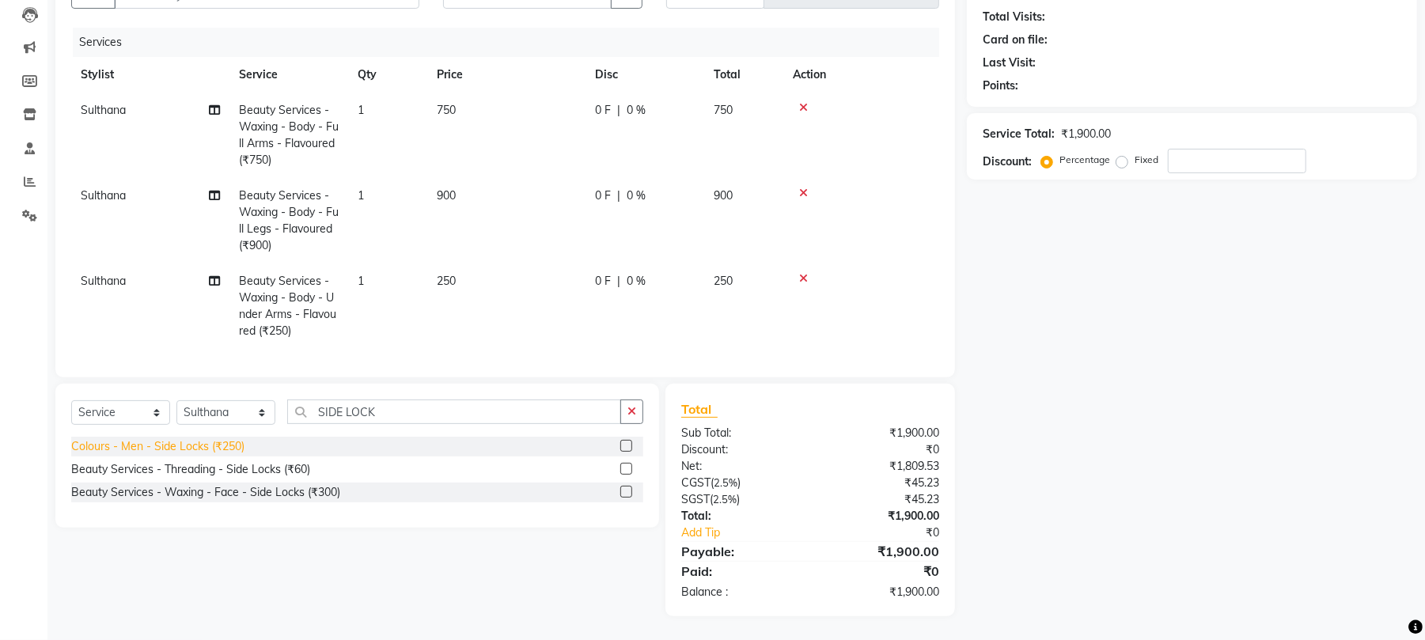
click at [218, 491] on div "Beauty Services - Waxing - Face - Side Locks (₹300)" at bounding box center [205, 492] width 269 height 17
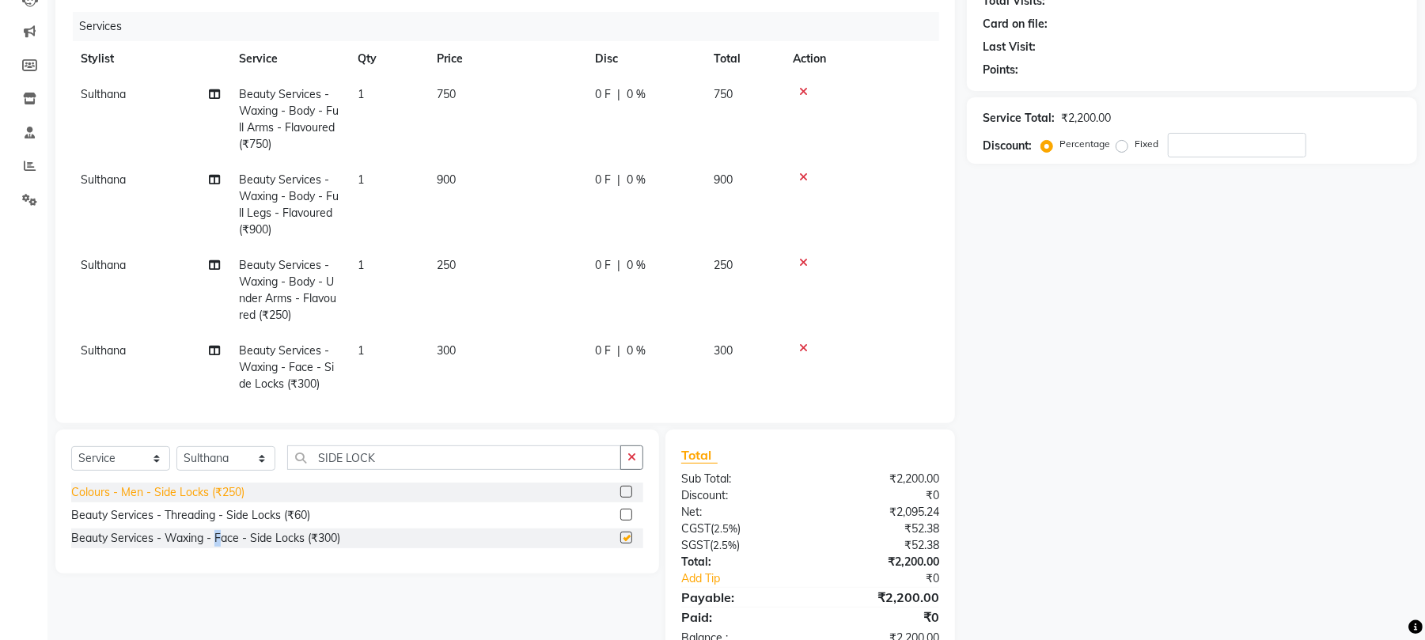
checkbox input "false"
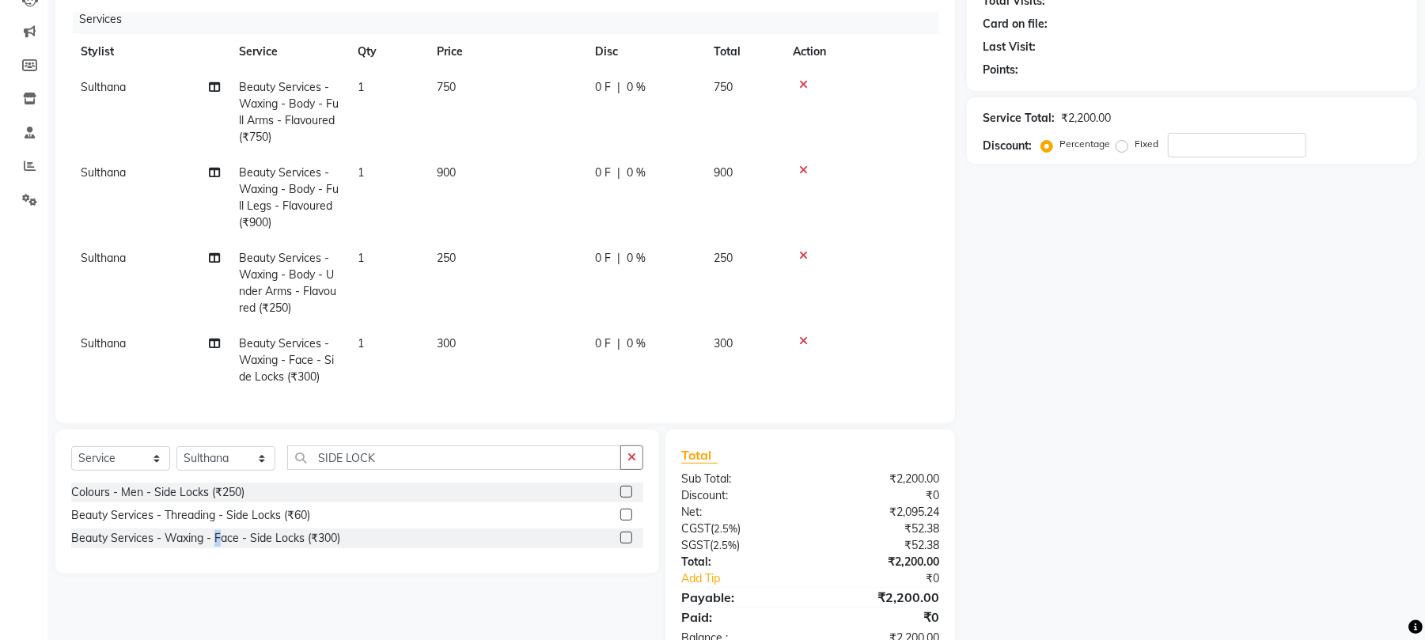
scroll to position [23, 0]
drag, startPoint x: 407, startPoint y: 450, endPoint x: 226, endPoint y: 467, distance: 182.1
click at [226, 467] on div "Select Service Product Membership Package Voucher Prepaid Gift Card Select Styl…" at bounding box center [357, 464] width 572 height 37
click at [709, 329] on td "300" at bounding box center [743, 360] width 79 height 69
select select "63582"
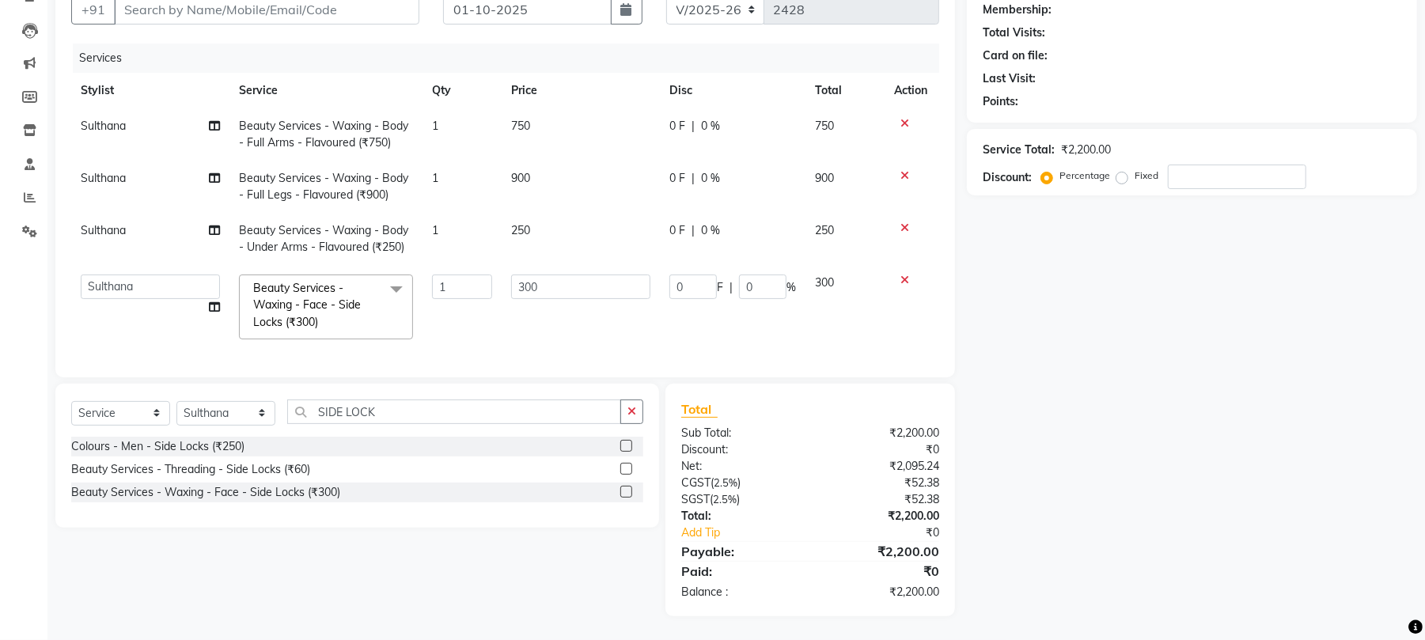
scroll to position [169, 0]
click at [557, 275] on input "300" at bounding box center [580, 287] width 139 height 25
type input "3"
type input "200"
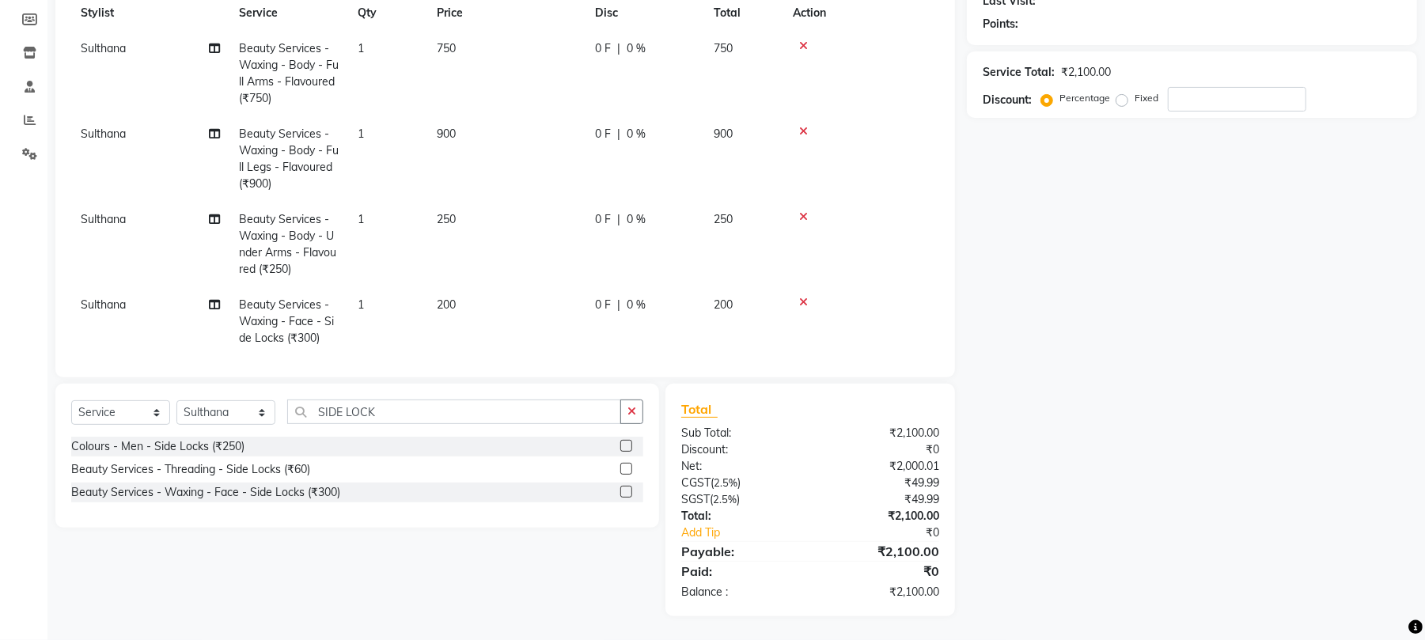
scroll to position [0, 0]
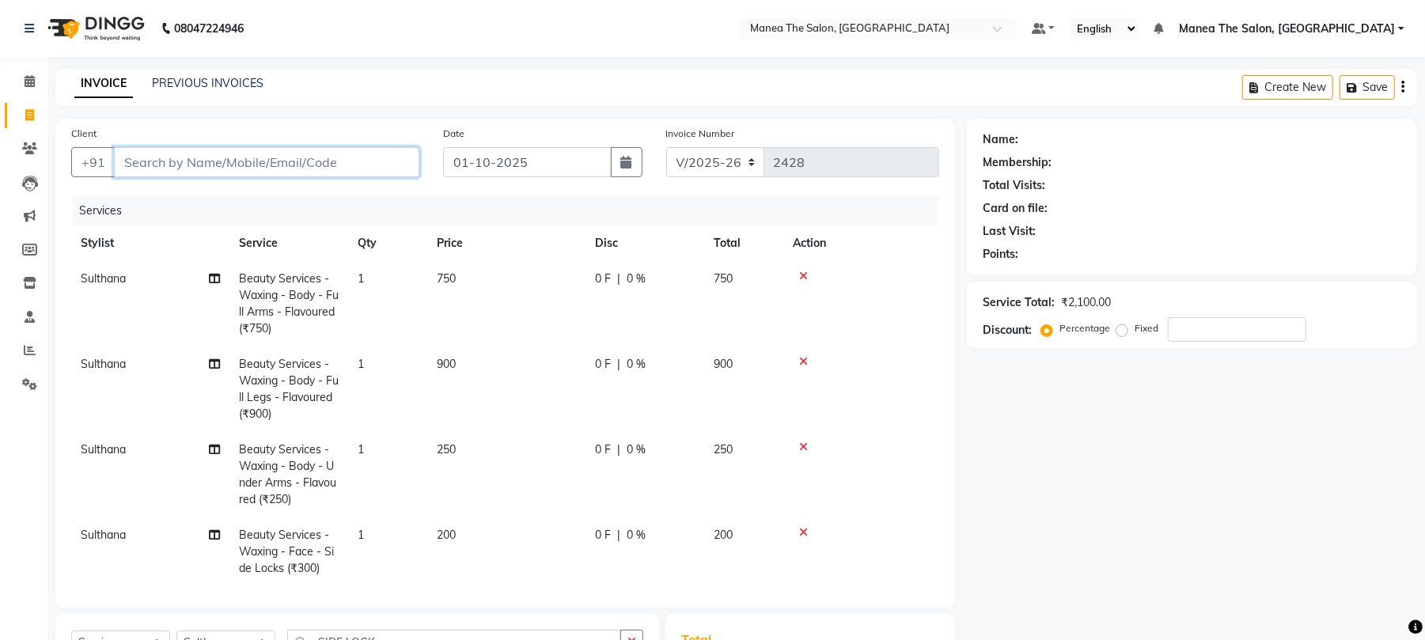
click at [223, 163] on input "Client" at bounding box center [266, 162] width 305 height 30
type input "9"
type input "0"
click at [146, 160] on input "94495503186" at bounding box center [226, 162] width 225 height 30
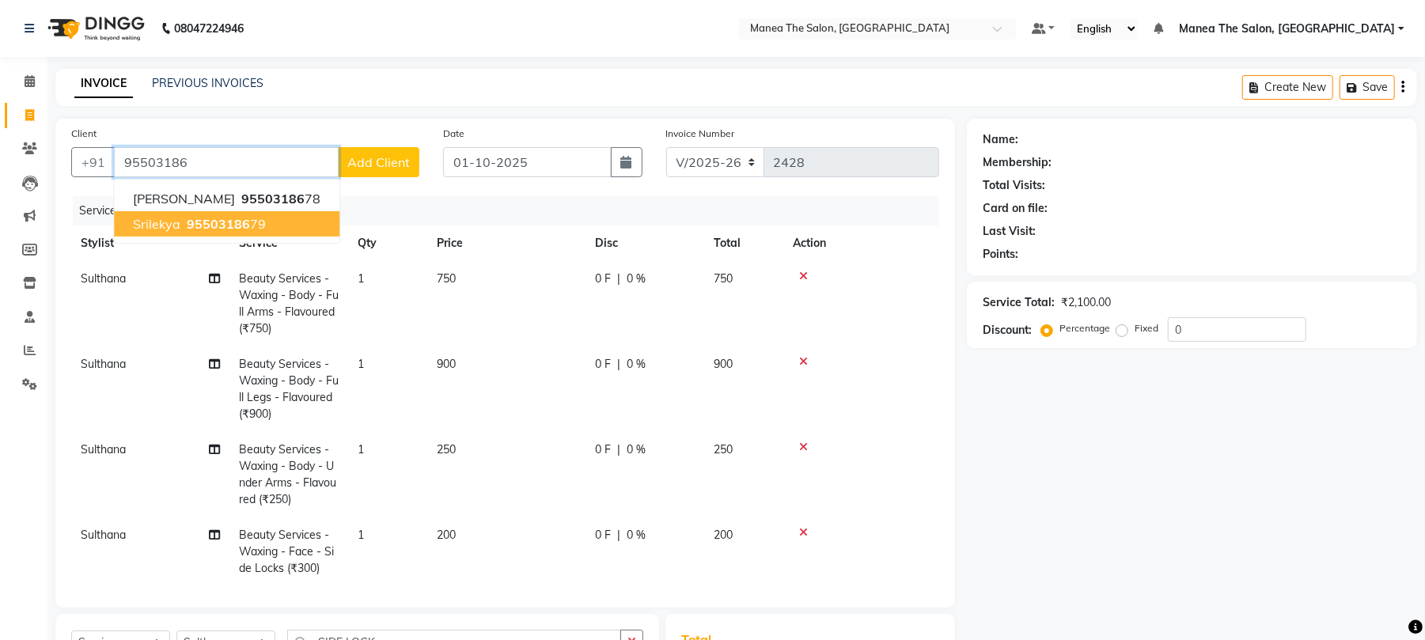
click at [247, 225] on ngb-highlight "95503186 79" at bounding box center [225, 224] width 82 height 16
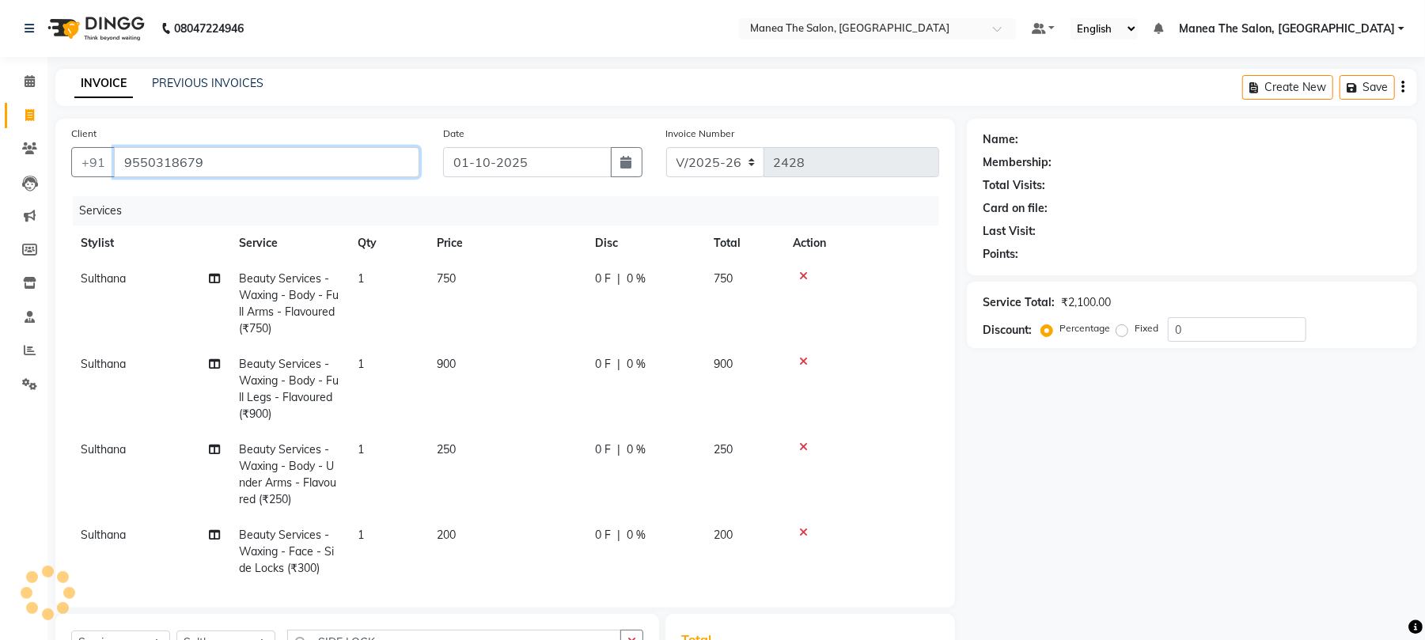
type input "9550318679"
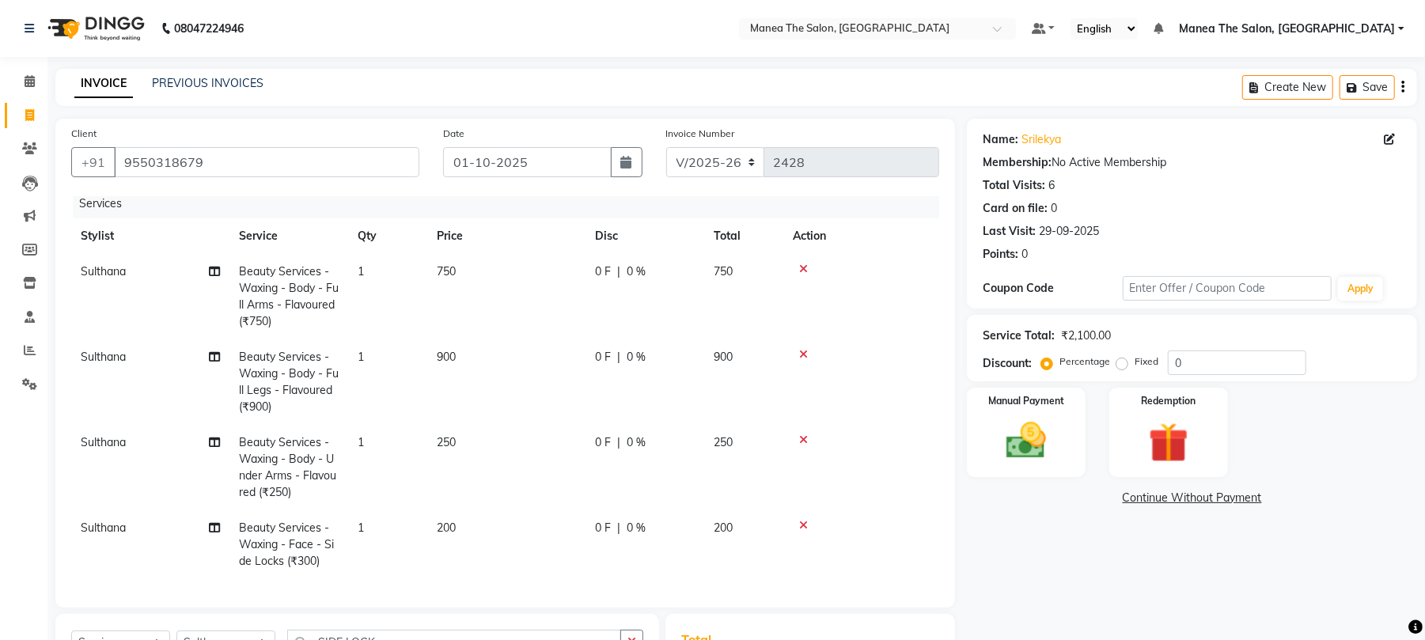
scroll to position [23, 0]
click at [1251, 370] on input "0" at bounding box center [1237, 363] width 138 height 25
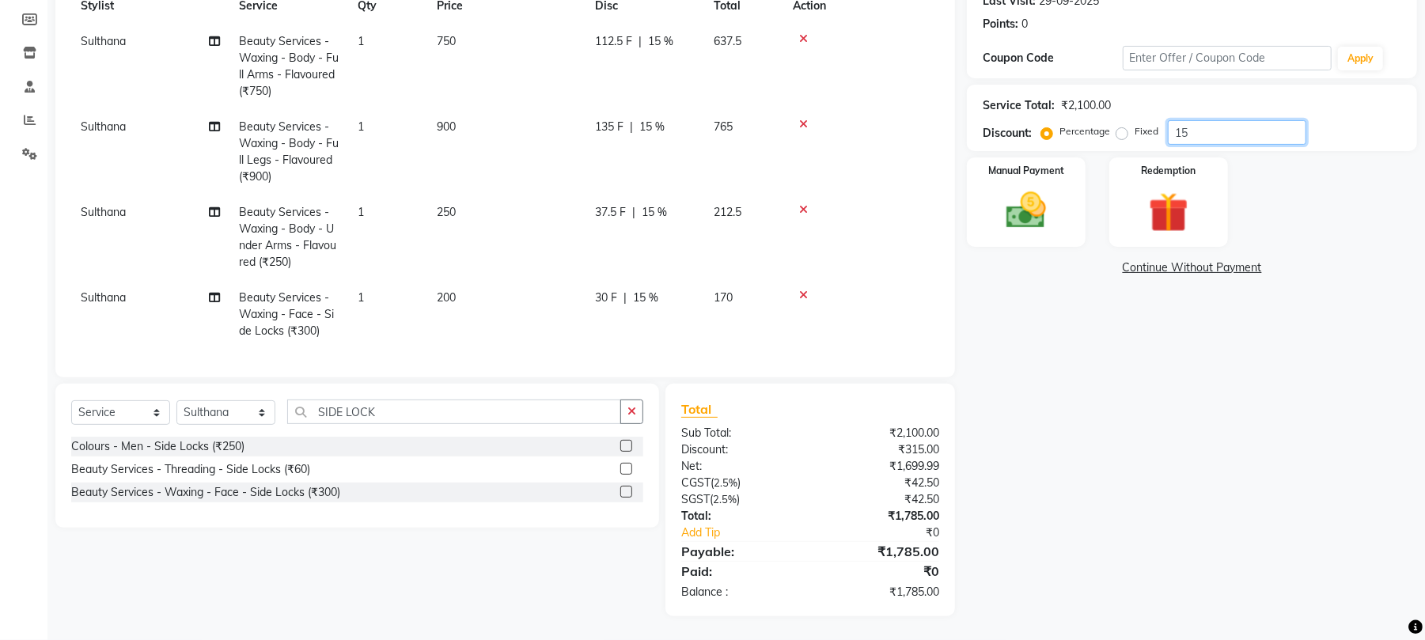
scroll to position [0, 0]
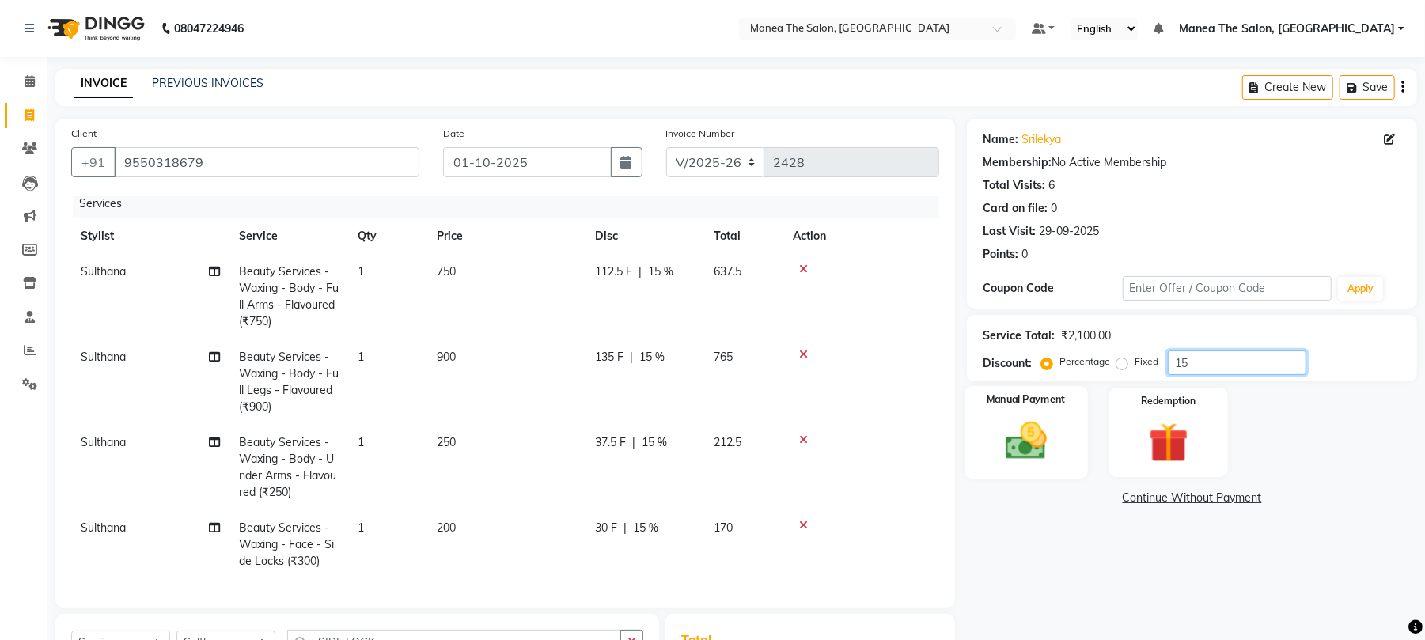
type input "15"
click at [1020, 444] on img at bounding box center [1026, 441] width 68 height 48
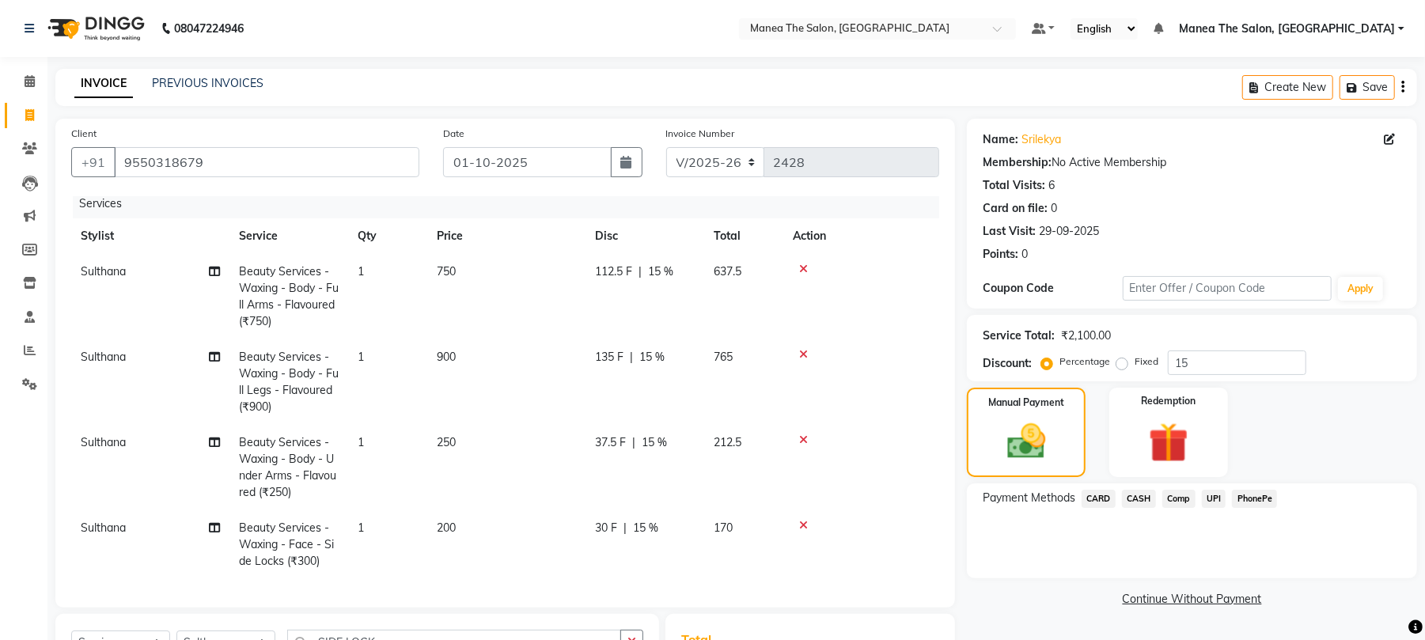
click at [1210, 498] on span "UPI" at bounding box center [1214, 499] width 25 height 18
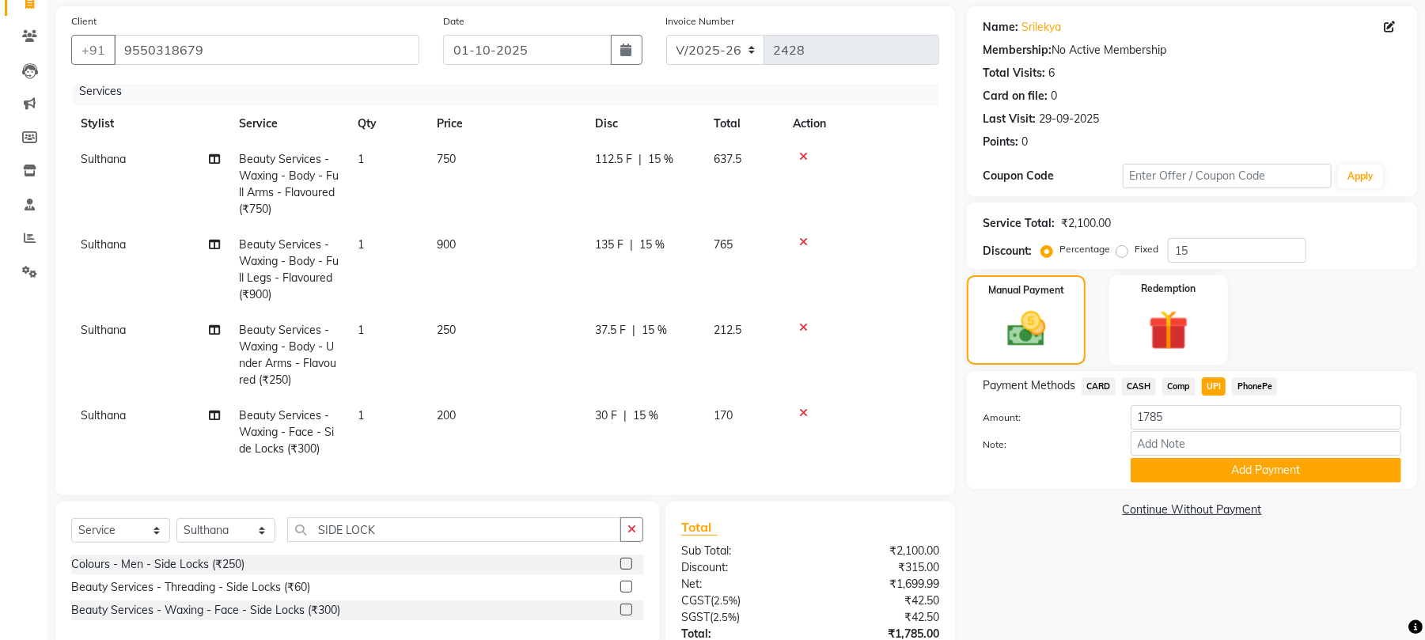
scroll to position [231, 0]
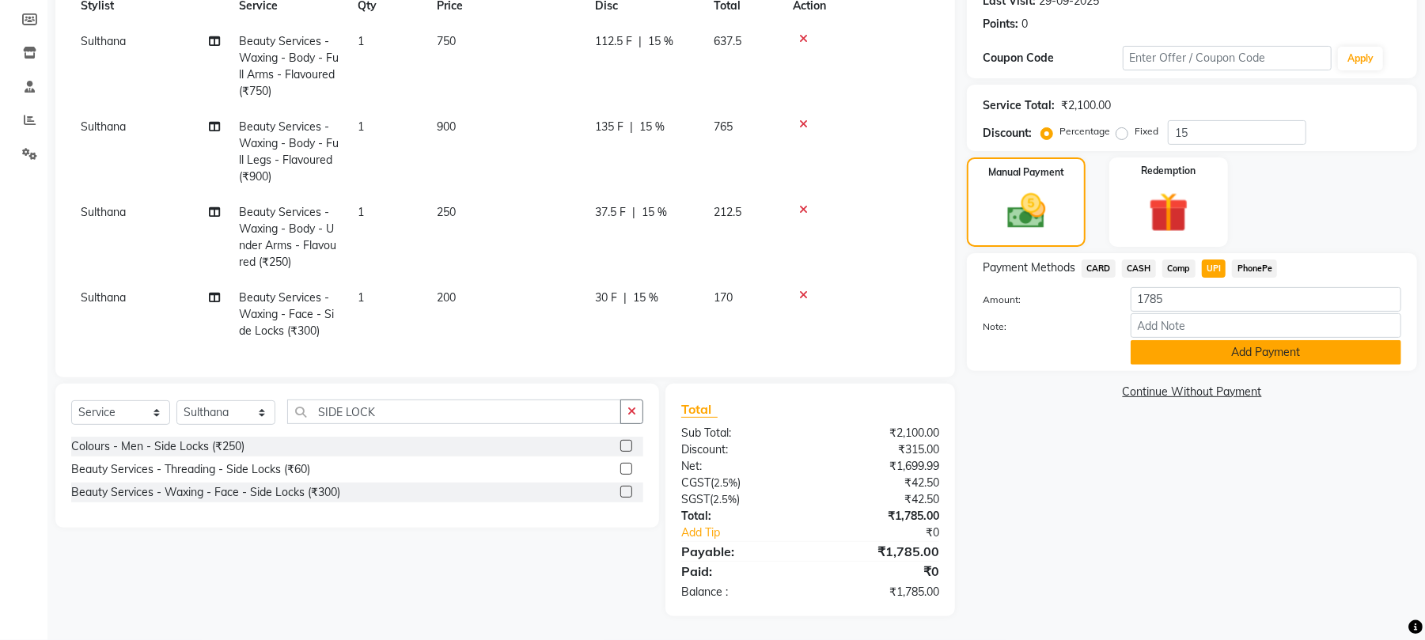
click at [1254, 351] on button "Add Payment" at bounding box center [1266, 352] width 271 height 25
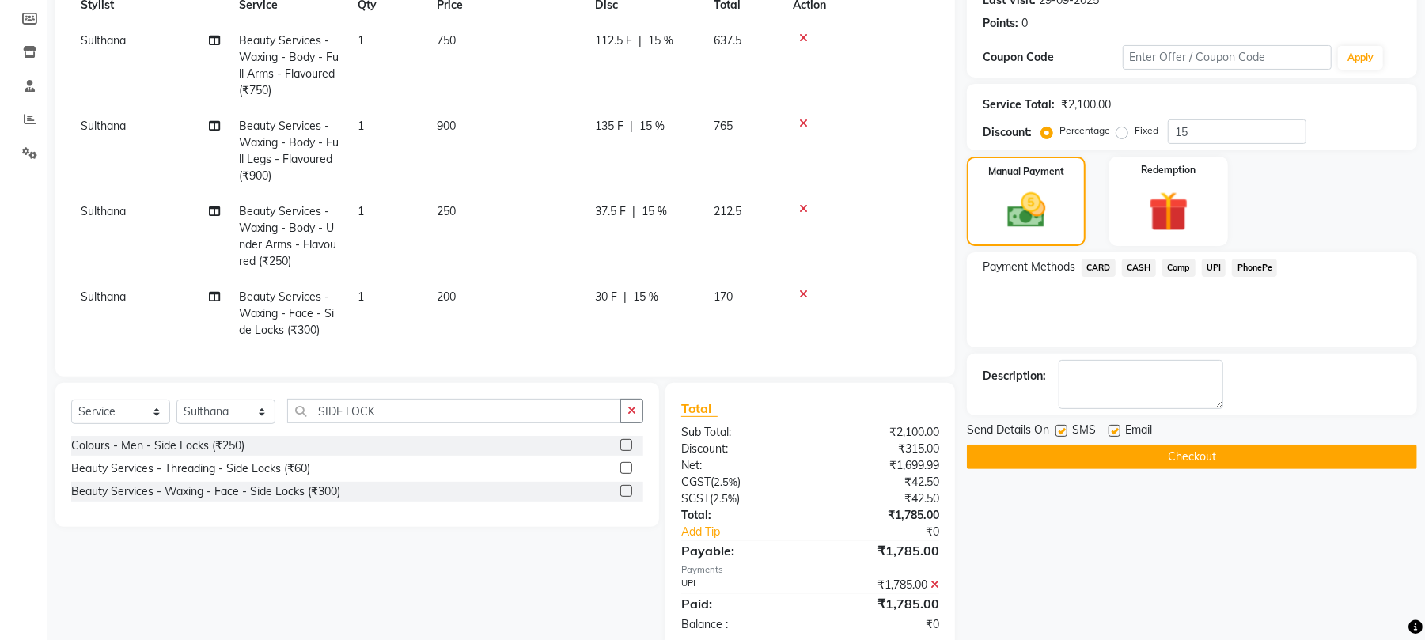
click at [1223, 451] on button "Checkout" at bounding box center [1192, 457] width 450 height 25
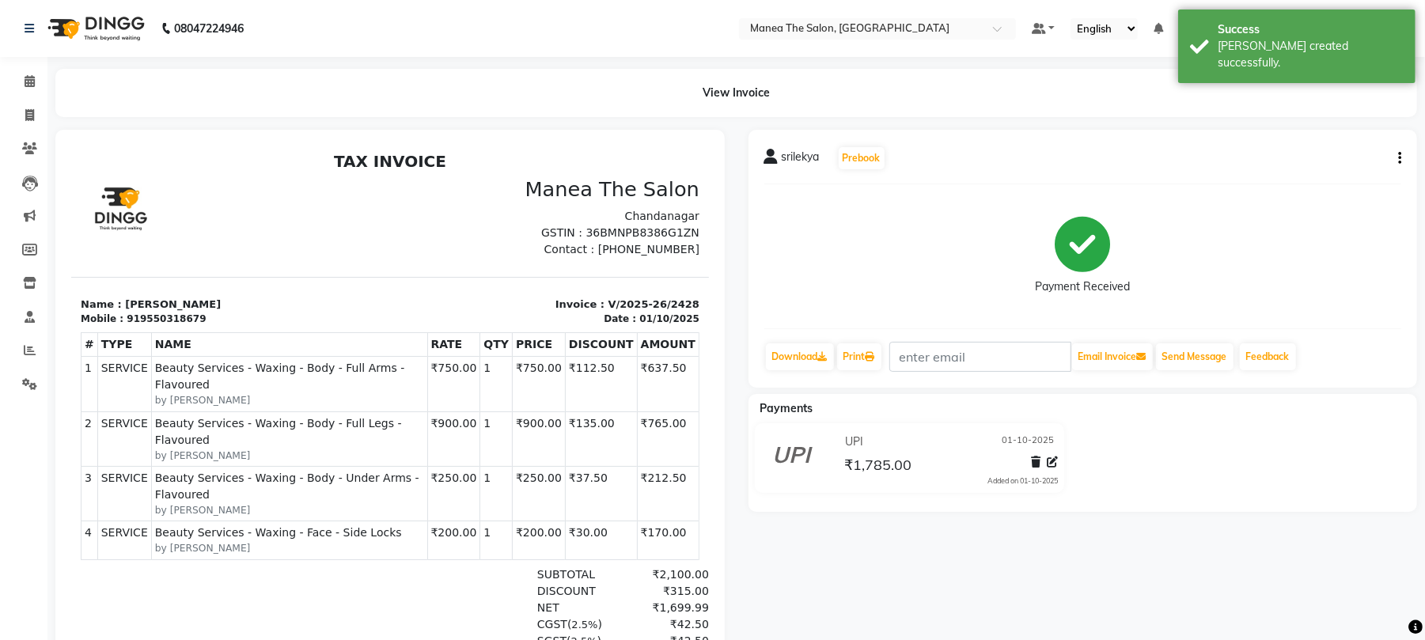
click at [22, 27] on div "08047224946" at bounding box center [134, 28] width 243 height 44
click at [32, 33] on icon at bounding box center [29, 28] width 9 height 11
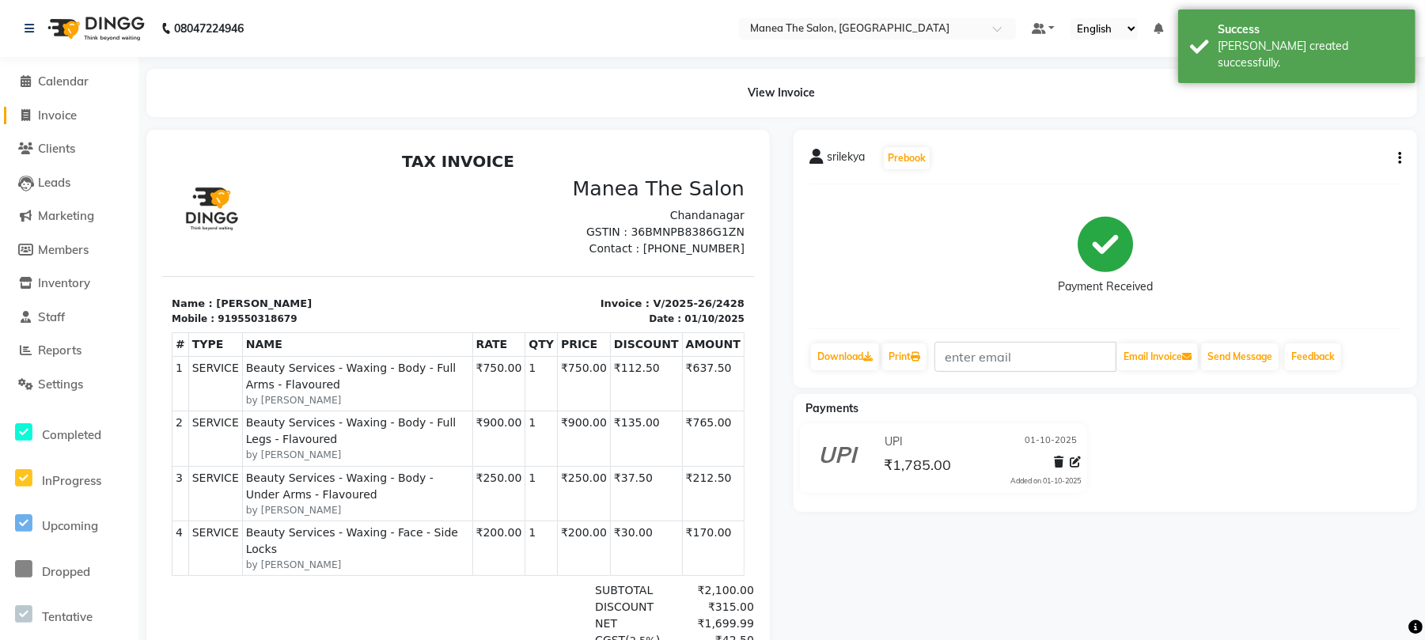
click at [55, 108] on span "Invoice" at bounding box center [57, 115] width 39 height 15
select select "service"
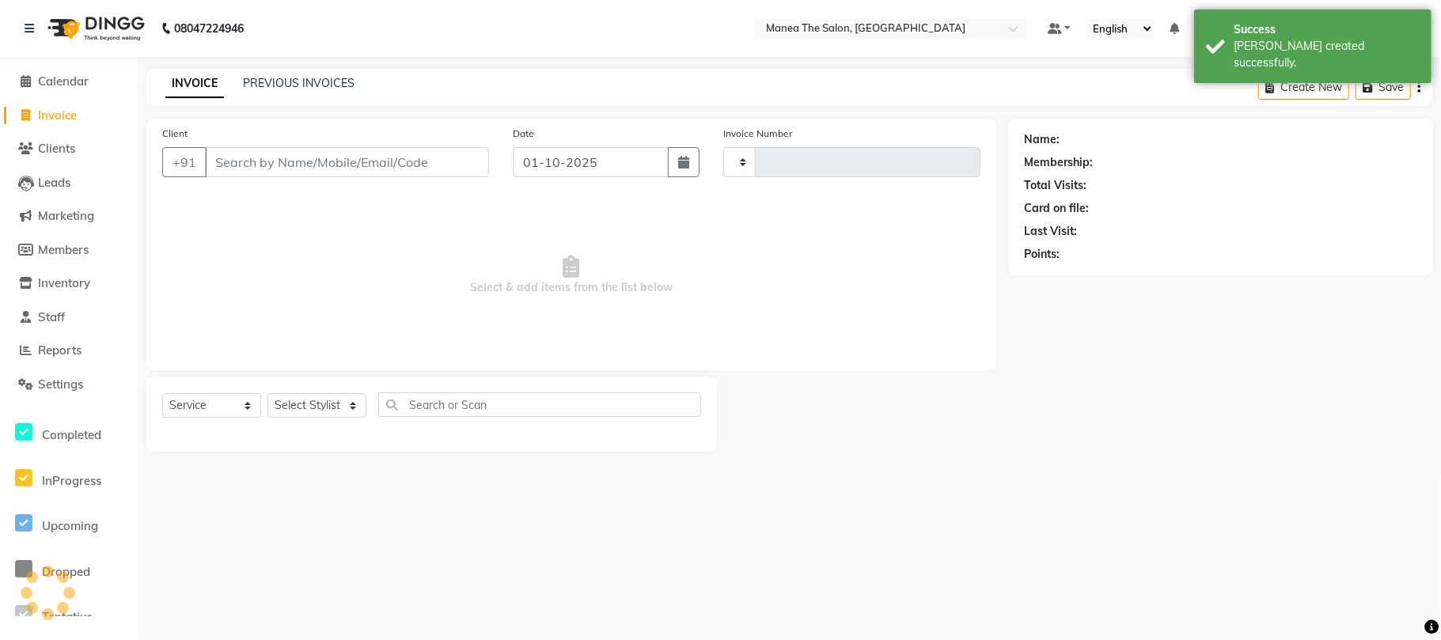
type input "2429"
select select "7351"
click at [307, 87] on link "PREVIOUS INVOICES" at bounding box center [299, 83] width 112 height 14
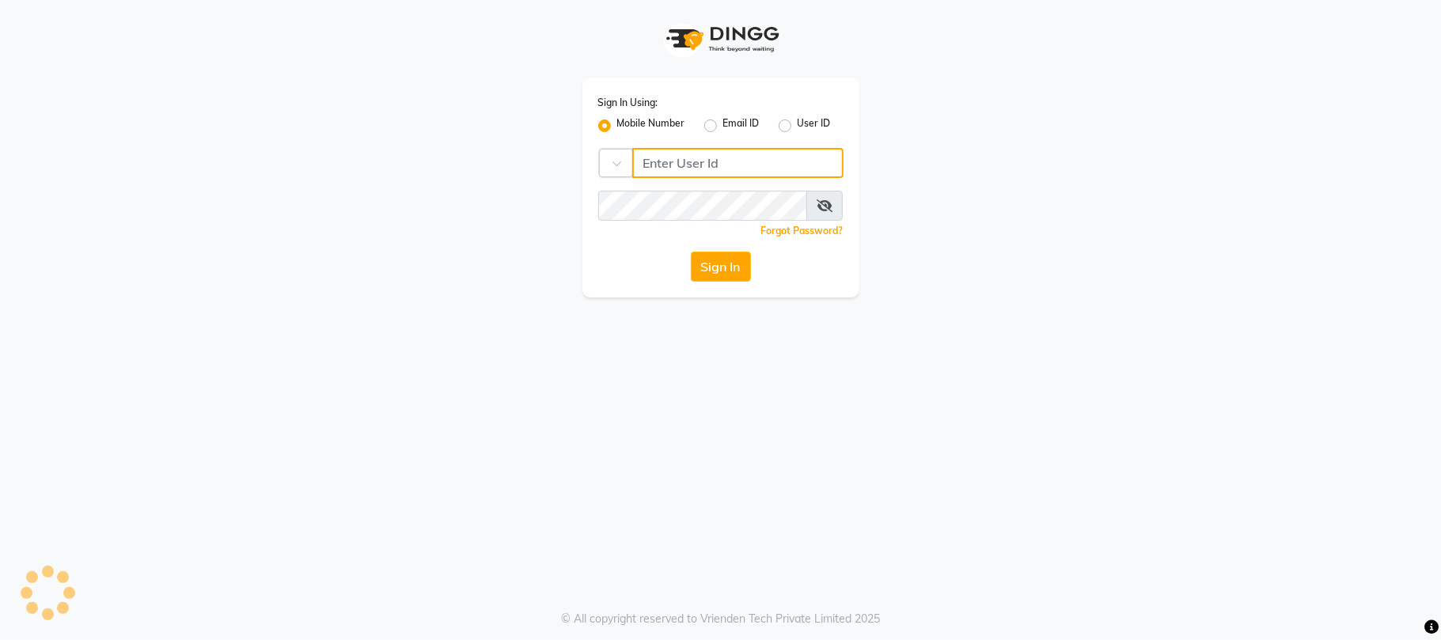
type input "9346469616"
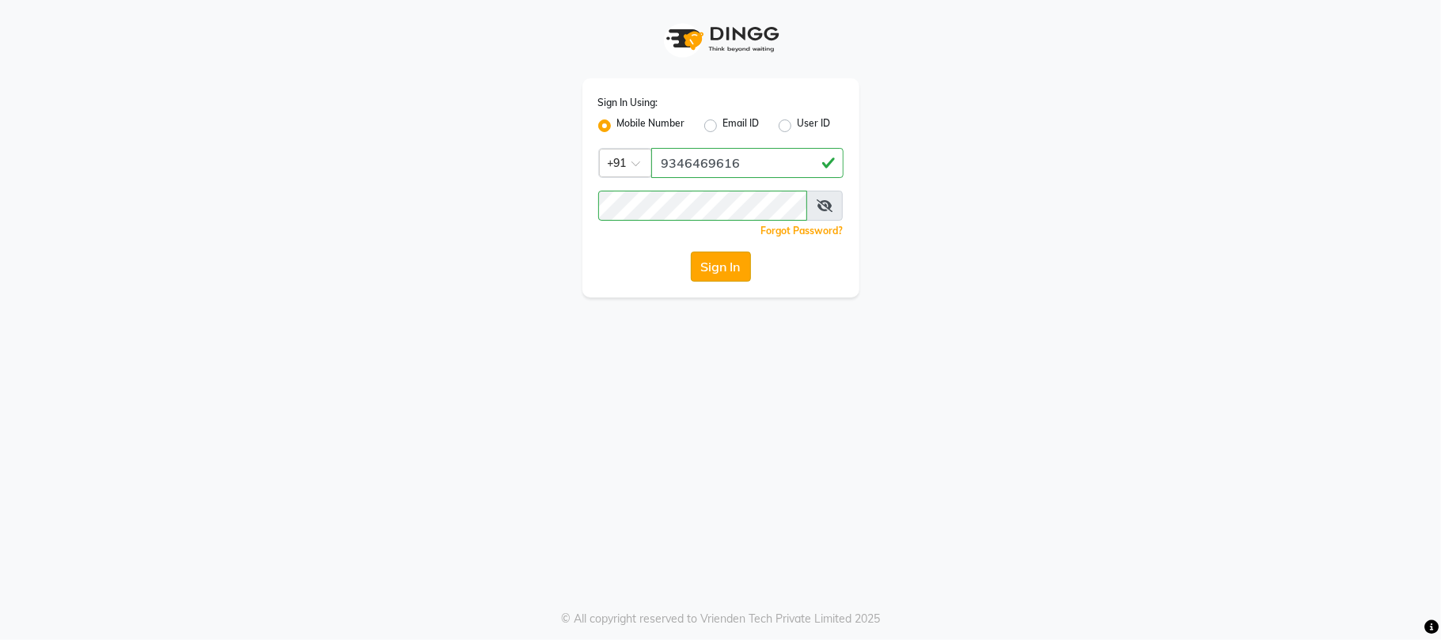
click at [722, 269] on button "Sign In" at bounding box center [721, 267] width 60 height 30
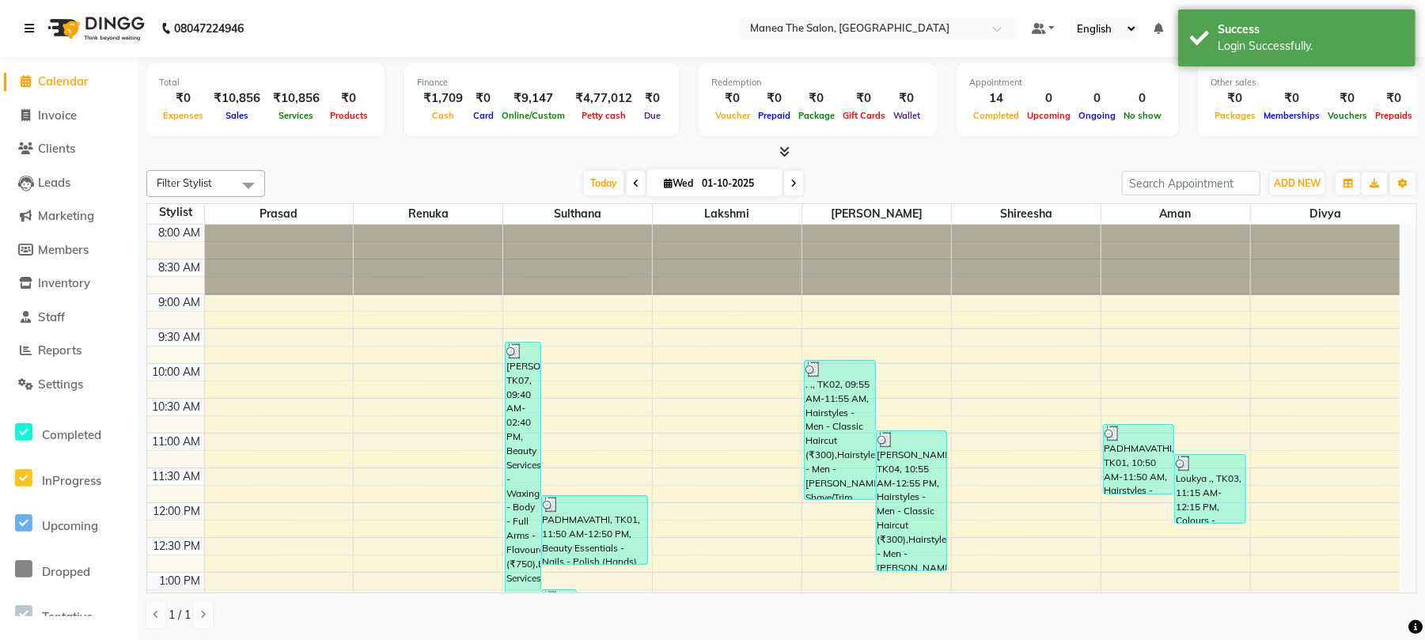
click at [32, 40] on link at bounding box center [33, 28] width 16 height 44
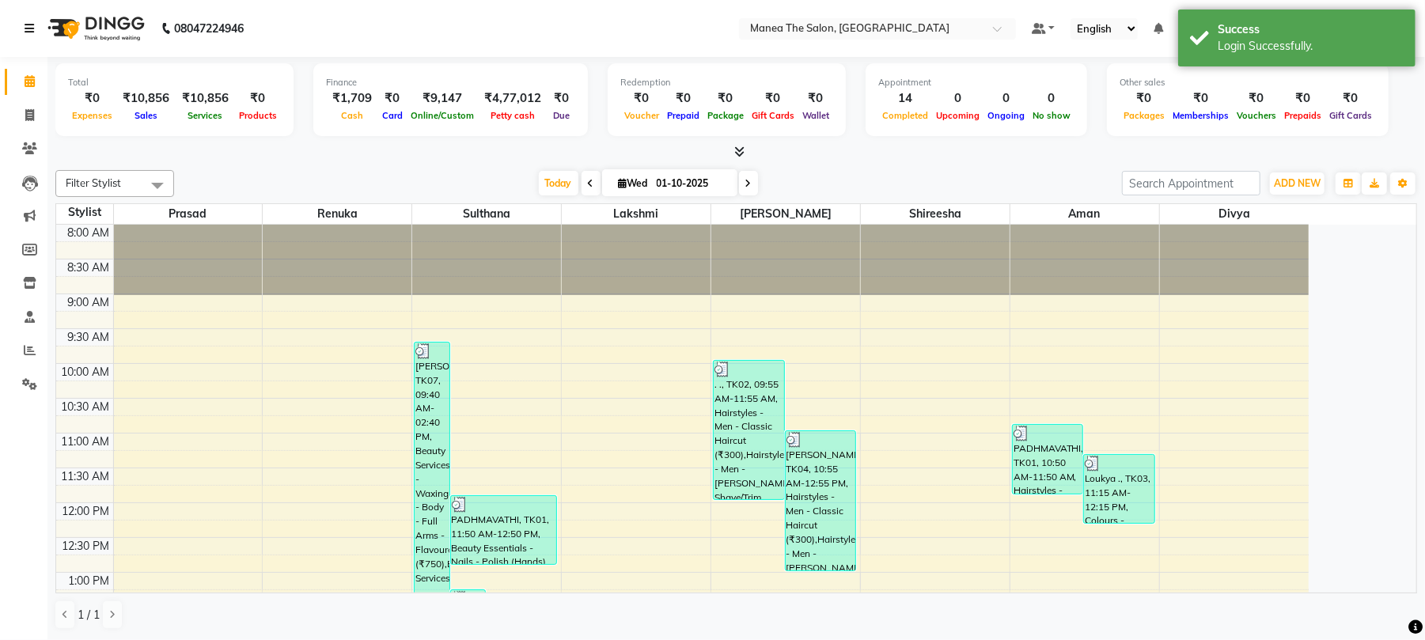
click at [30, 32] on icon at bounding box center [29, 28] width 9 height 11
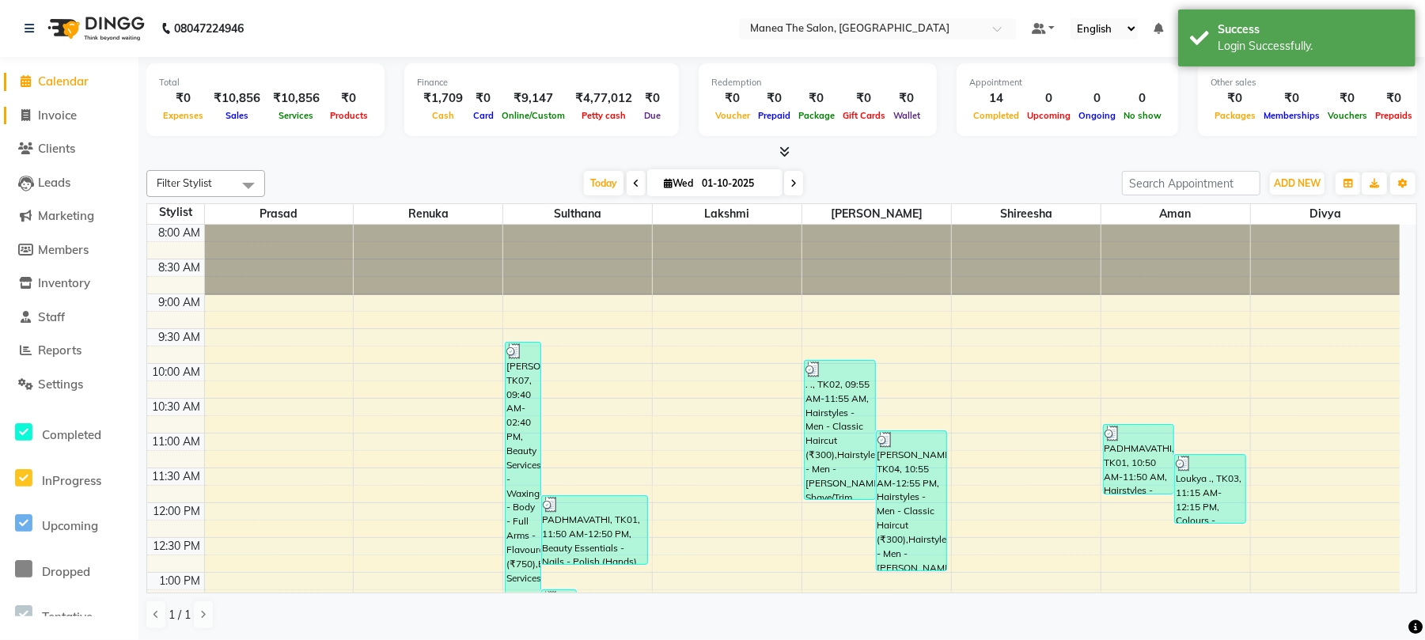
click at [64, 114] on span "Invoice" at bounding box center [57, 115] width 39 height 15
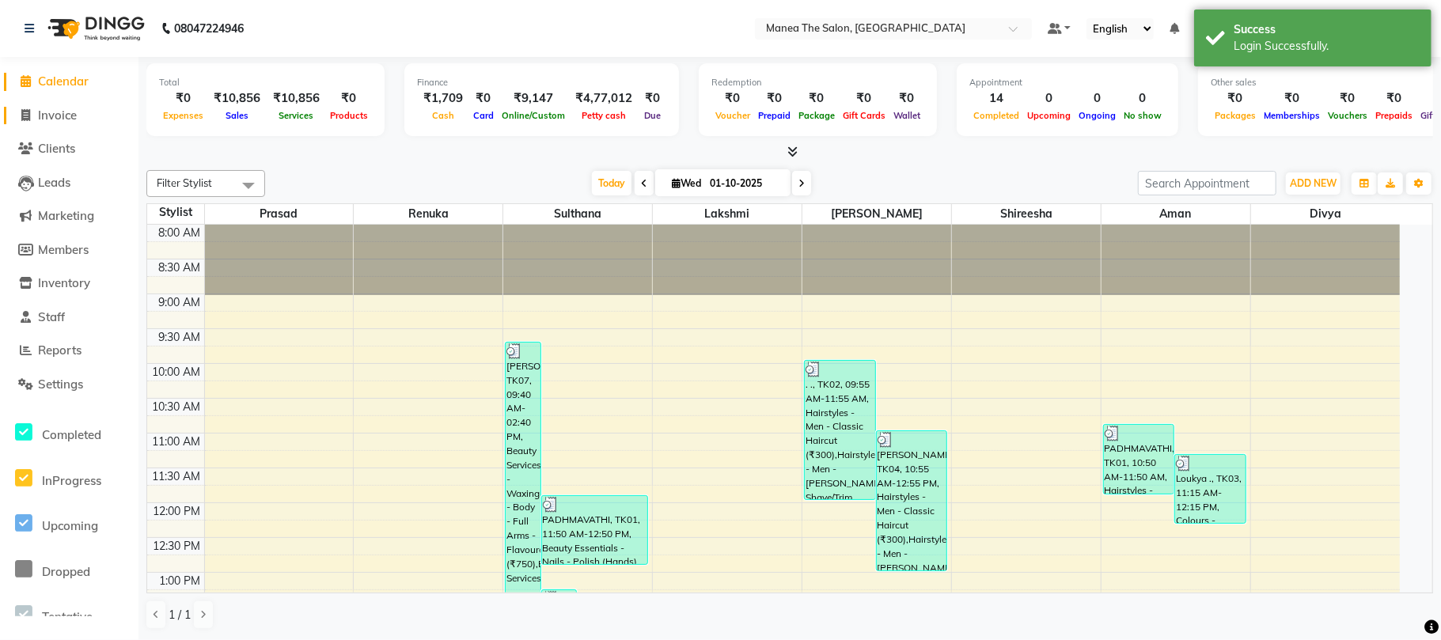
select select "service"
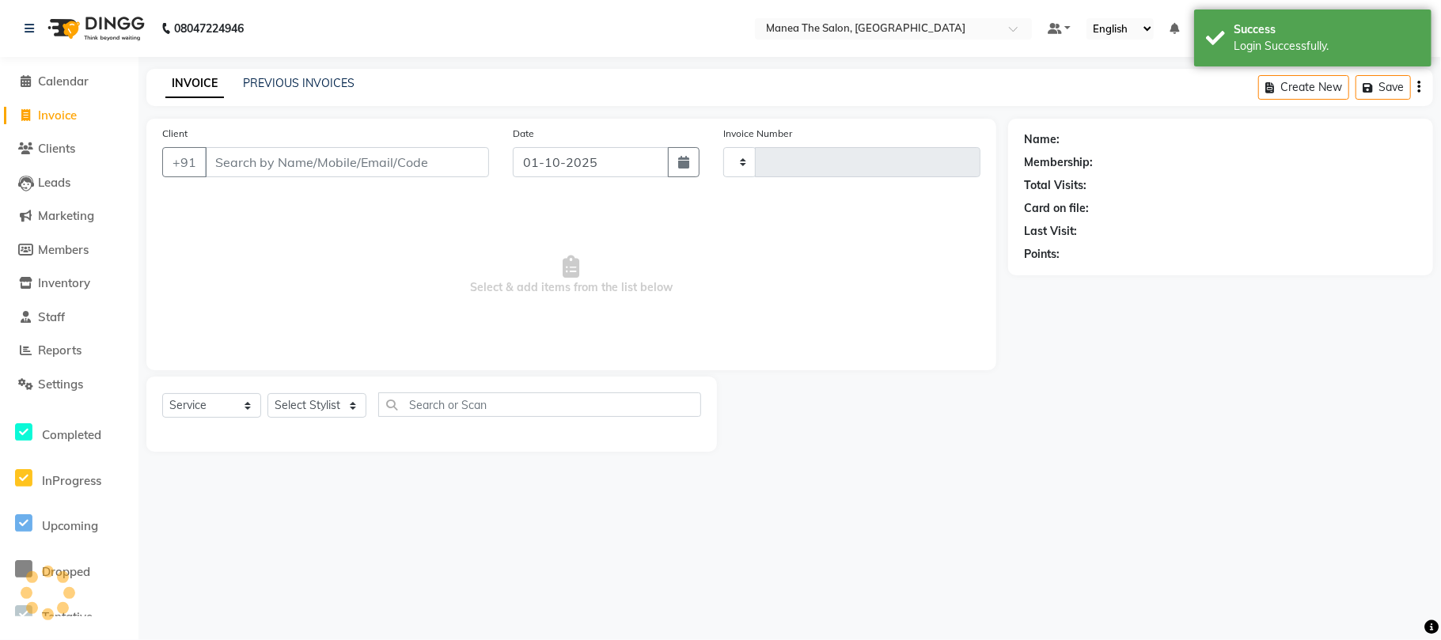
type input "2429"
select select "7351"
click at [288, 90] on div "PREVIOUS INVOICES" at bounding box center [299, 83] width 112 height 17
click at [313, 87] on link "PREVIOUS INVOICES" at bounding box center [299, 83] width 112 height 14
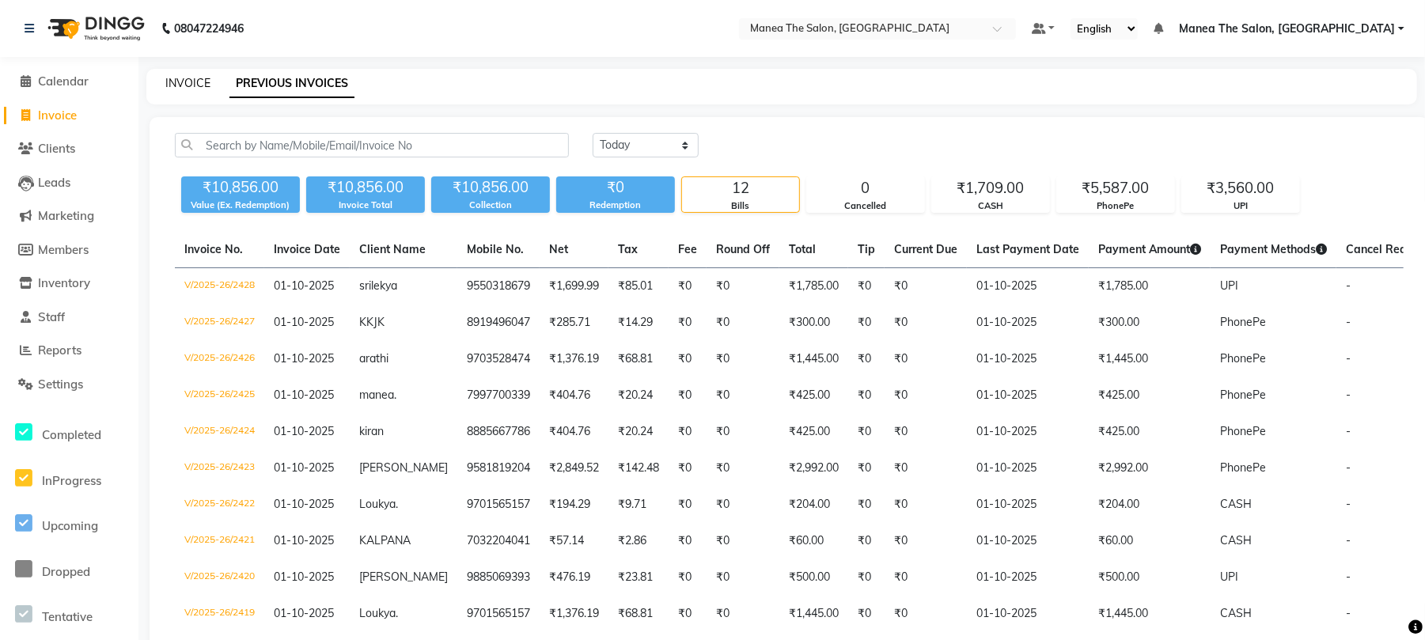
click at [200, 80] on link "INVOICE" at bounding box center [187, 83] width 45 height 14
select select "service"
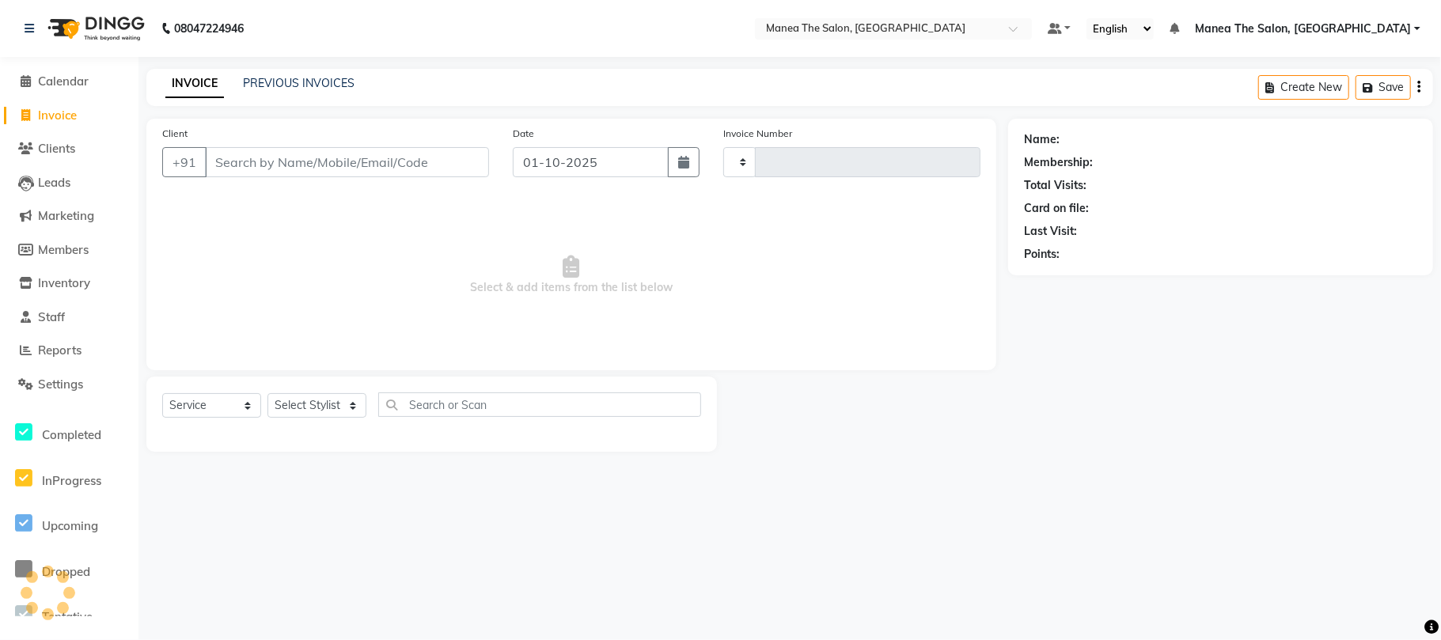
type input "2429"
select select "7351"
click at [289, 142] on div "Client +91" at bounding box center [325, 157] width 351 height 65
click at [286, 168] on input "Client" at bounding box center [347, 162] width 284 height 30
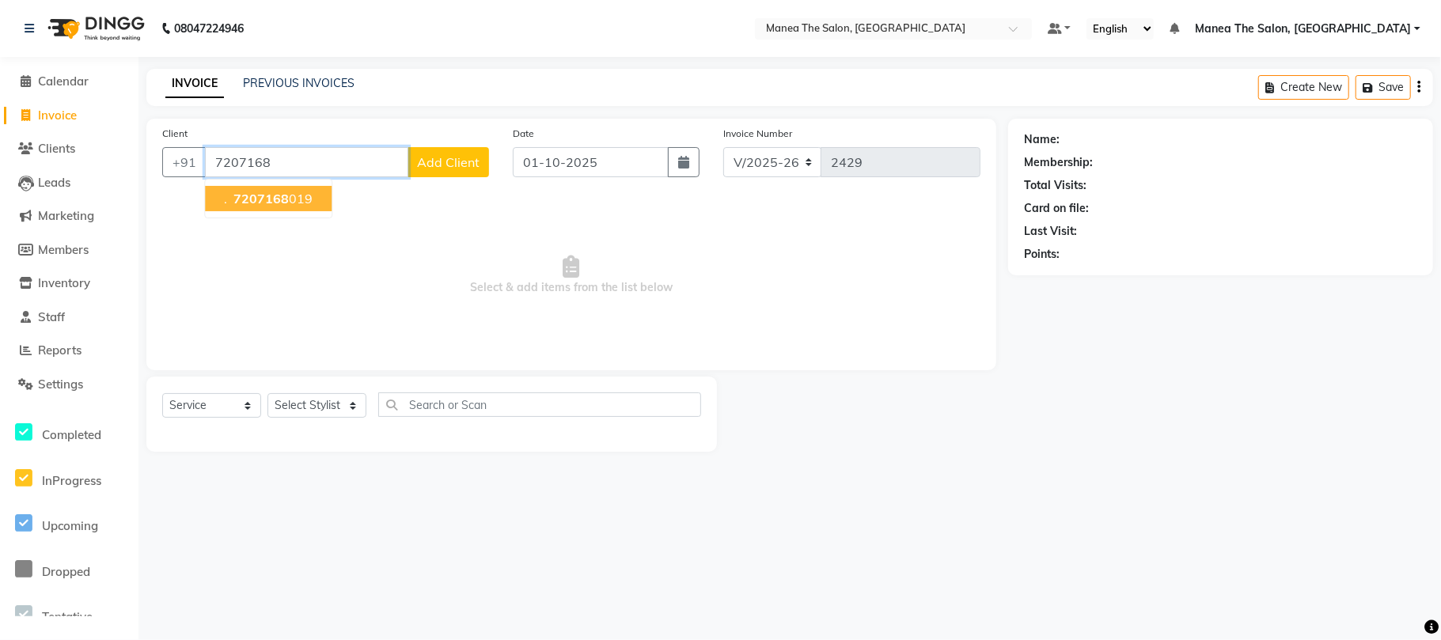
click at [288, 188] on button ". 7207168 019" at bounding box center [268, 198] width 127 height 25
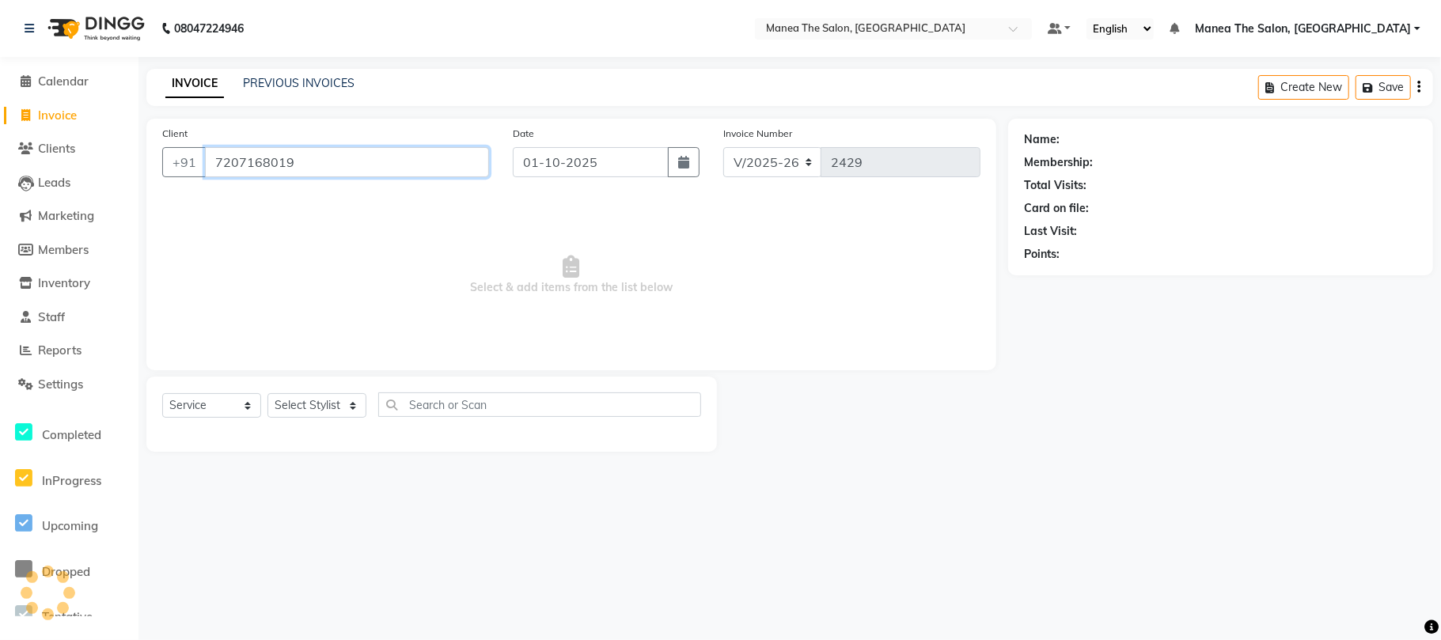
type input "7207168019"
click at [1406, 137] on icon at bounding box center [1405, 139] width 11 height 11
select select "female"
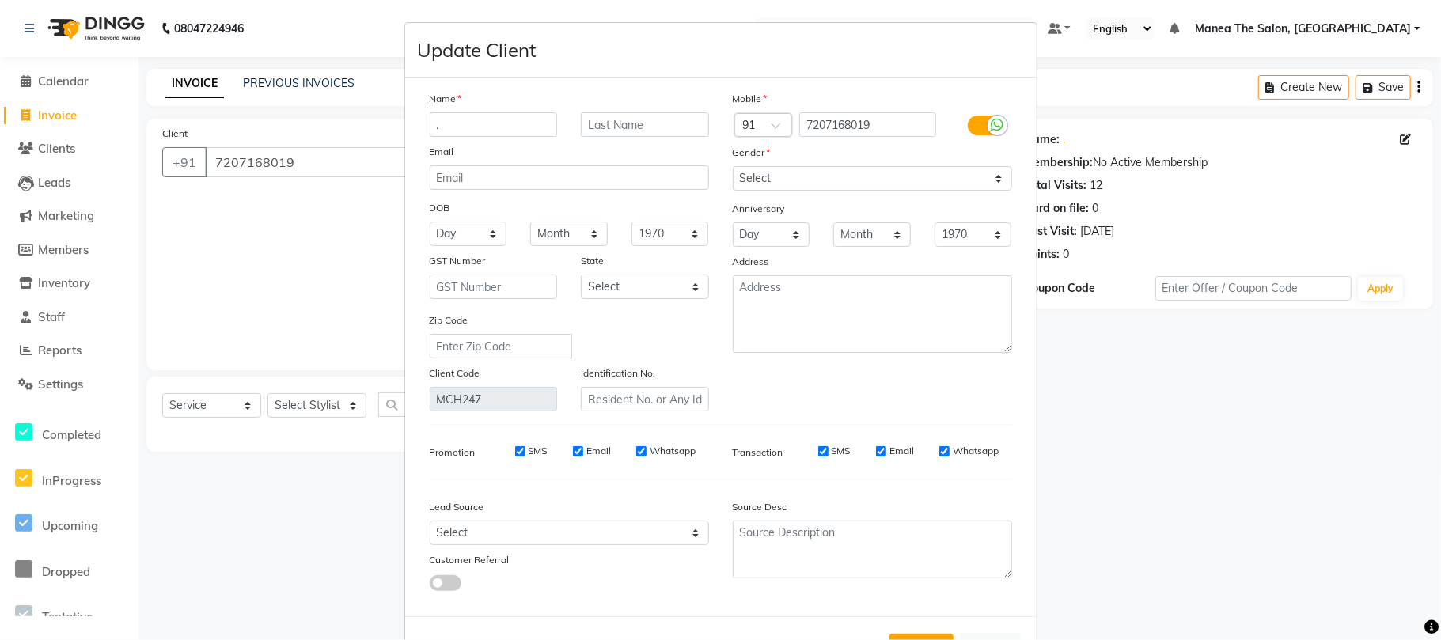
click at [466, 118] on input "." at bounding box center [494, 124] width 128 height 25
click at [799, 184] on select "Select Male Female Other Prefer Not To Say" at bounding box center [872, 178] width 279 height 25
click at [733, 166] on select "Select Male Female Other Prefer Not To Say" at bounding box center [872, 178] width 279 height 25
click at [502, 124] on input "text" at bounding box center [494, 124] width 128 height 25
type input "[PERSON_NAME]"
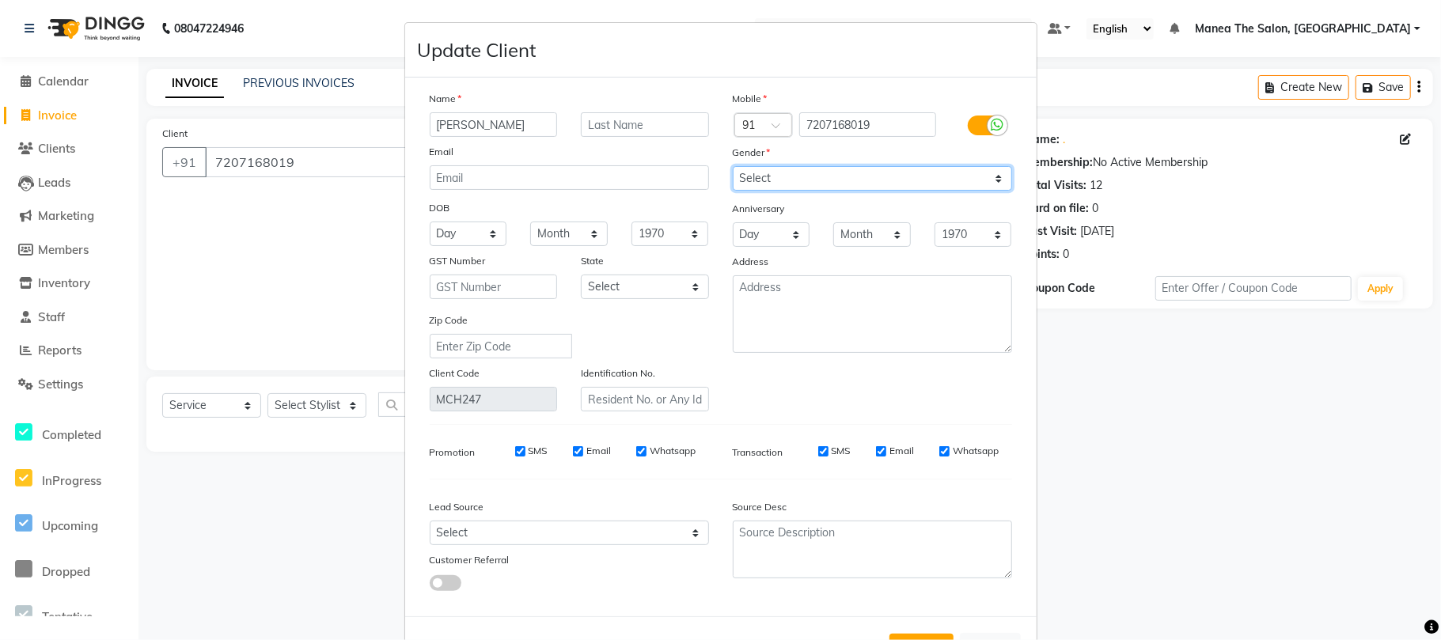
click at [773, 165] on div "Mobile Country Code × 91 7207168019 Gender Select Male Female Other Prefer Not …" at bounding box center [872, 250] width 303 height 321
click at [733, 166] on select "Select Male Female Other Prefer Not To Say" at bounding box center [872, 178] width 279 height 25
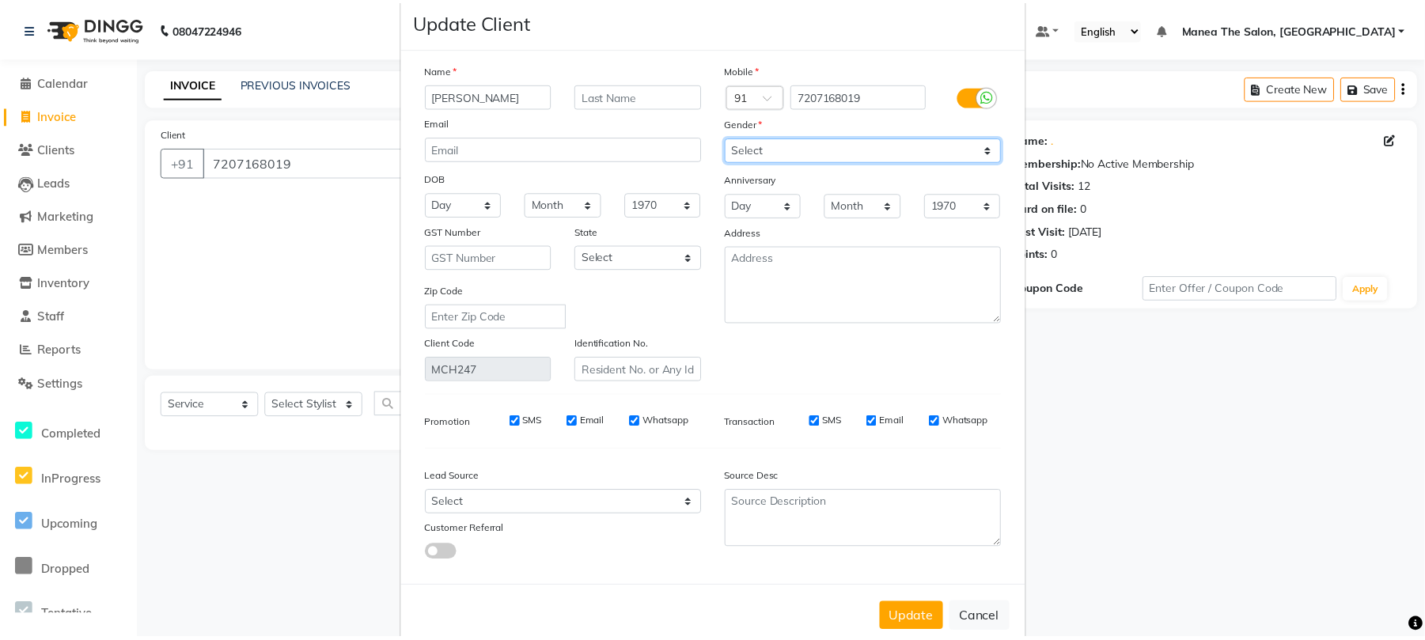
scroll to position [58, 0]
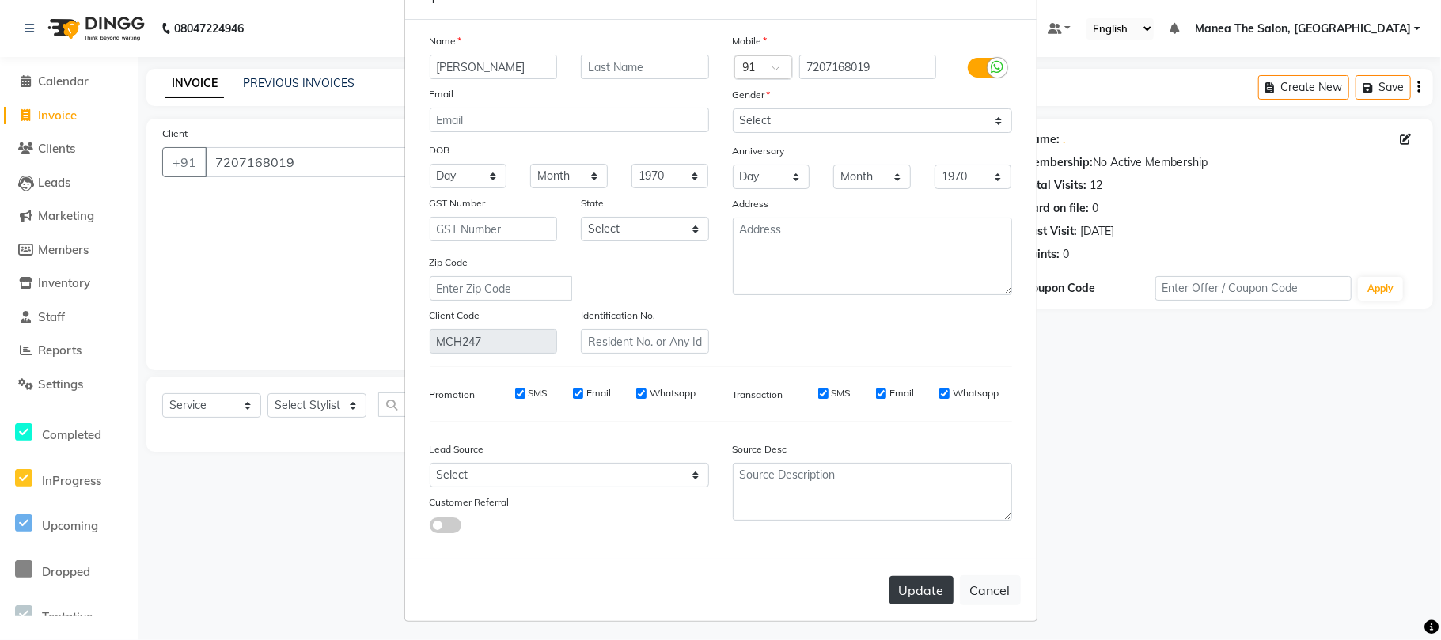
click at [913, 587] on button "Update" at bounding box center [922, 590] width 64 height 28
select select
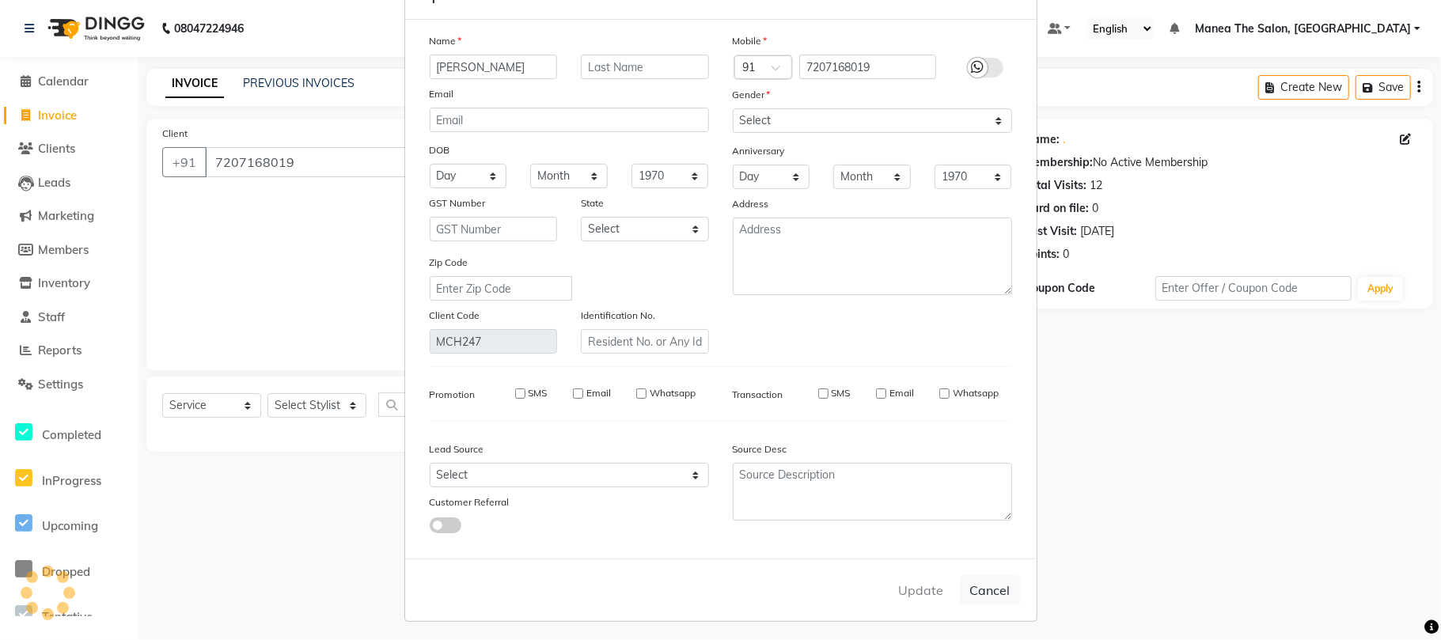
select select
checkbox input "false"
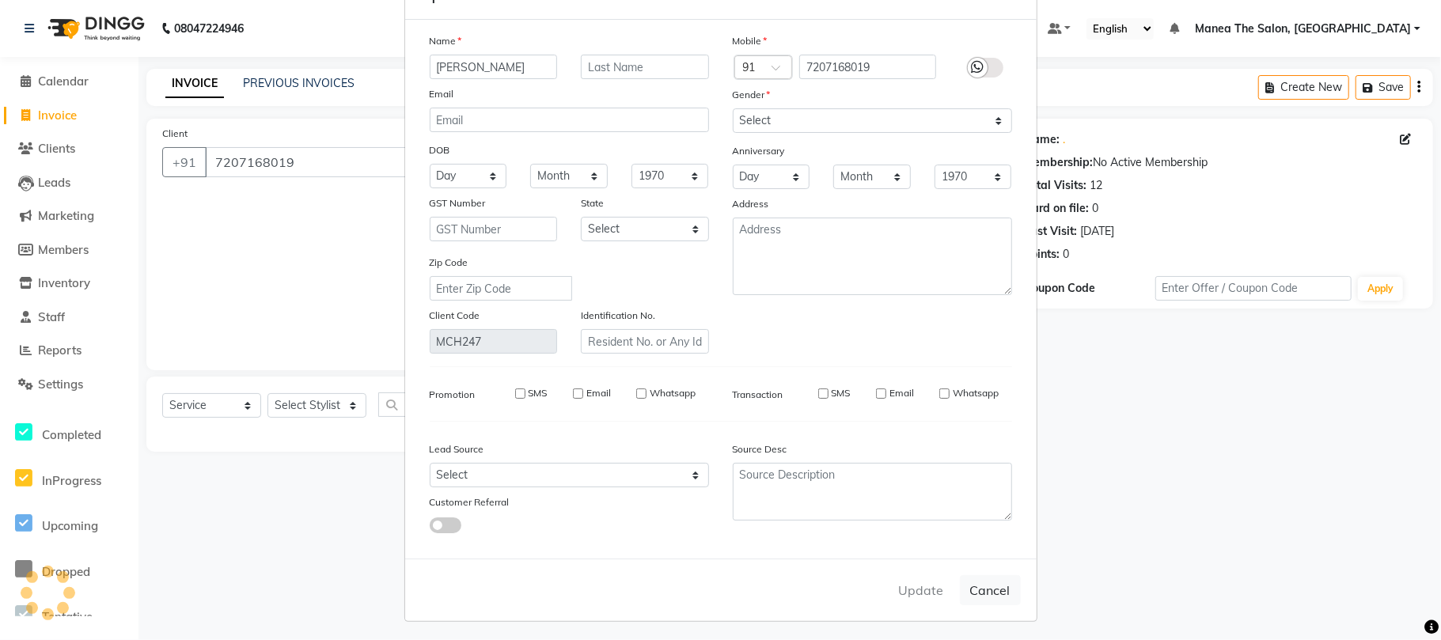
checkbox input "false"
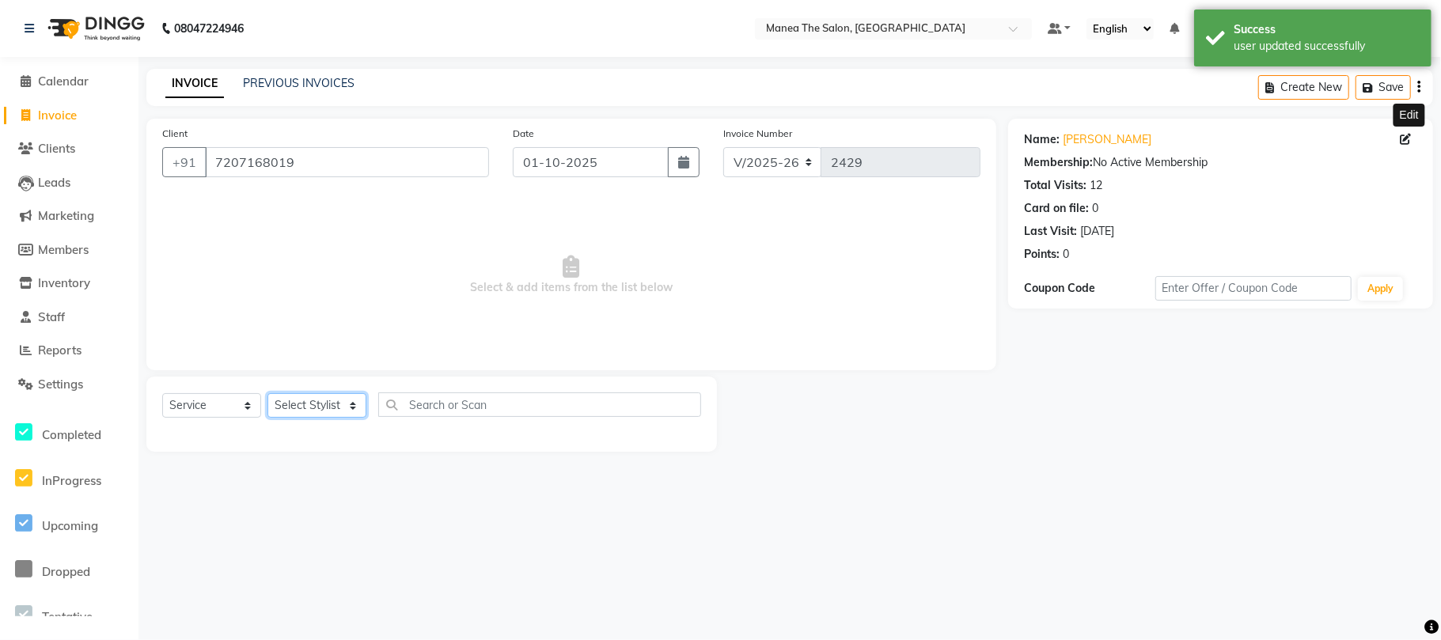
click at [315, 405] on select "Select Stylist Aman Azeem Divya Lakshmi Prasad Renuka shireesha Sulthana" at bounding box center [316, 405] width 99 height 25
select select "63582"
click at [267, 393] on select "Select Stylist Aman Azeem Divya Lakshmi Prasad Renuka shireesha Sulthana" at bounding box center [316, 405] width 99 height 25
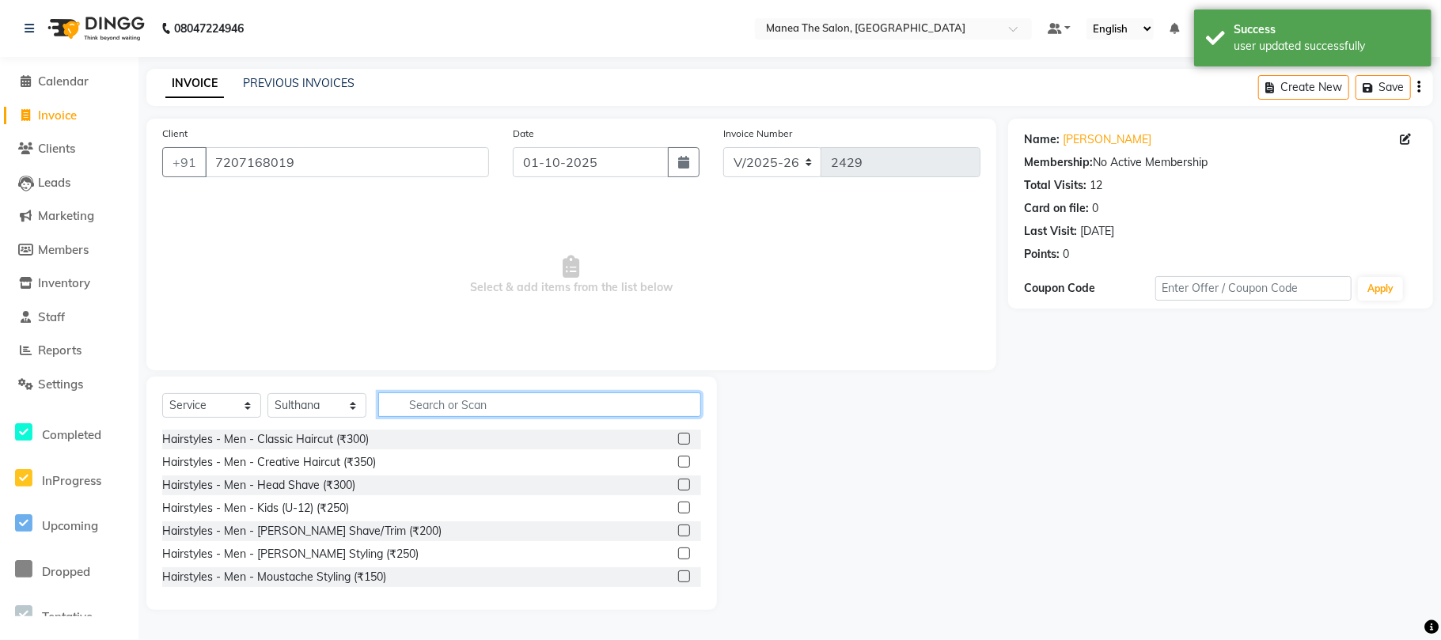
click at [447, 404] on input "text" at bounding box center [539, 405] width 323 height 25
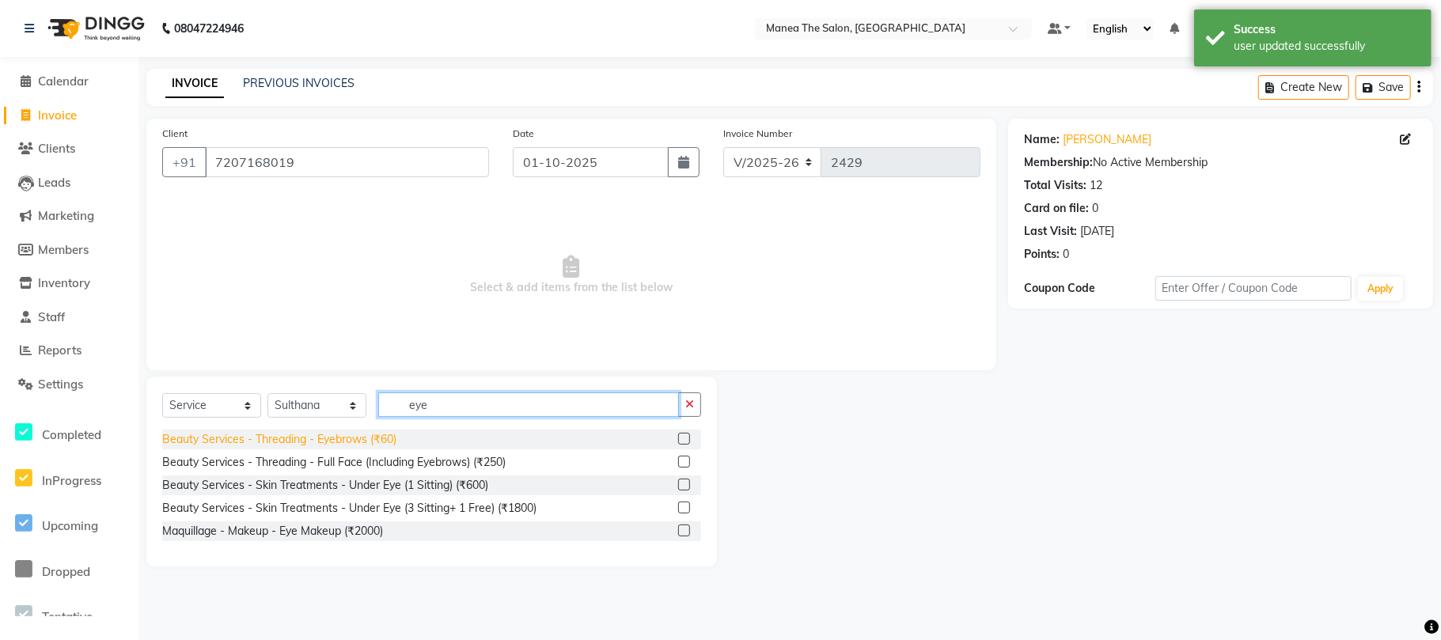
type input "eye"
click at [369, 438] on div "Beauty Services - Threading - Eyebrows (₹60)" at bounding box center [279, 439] width 234 height 17
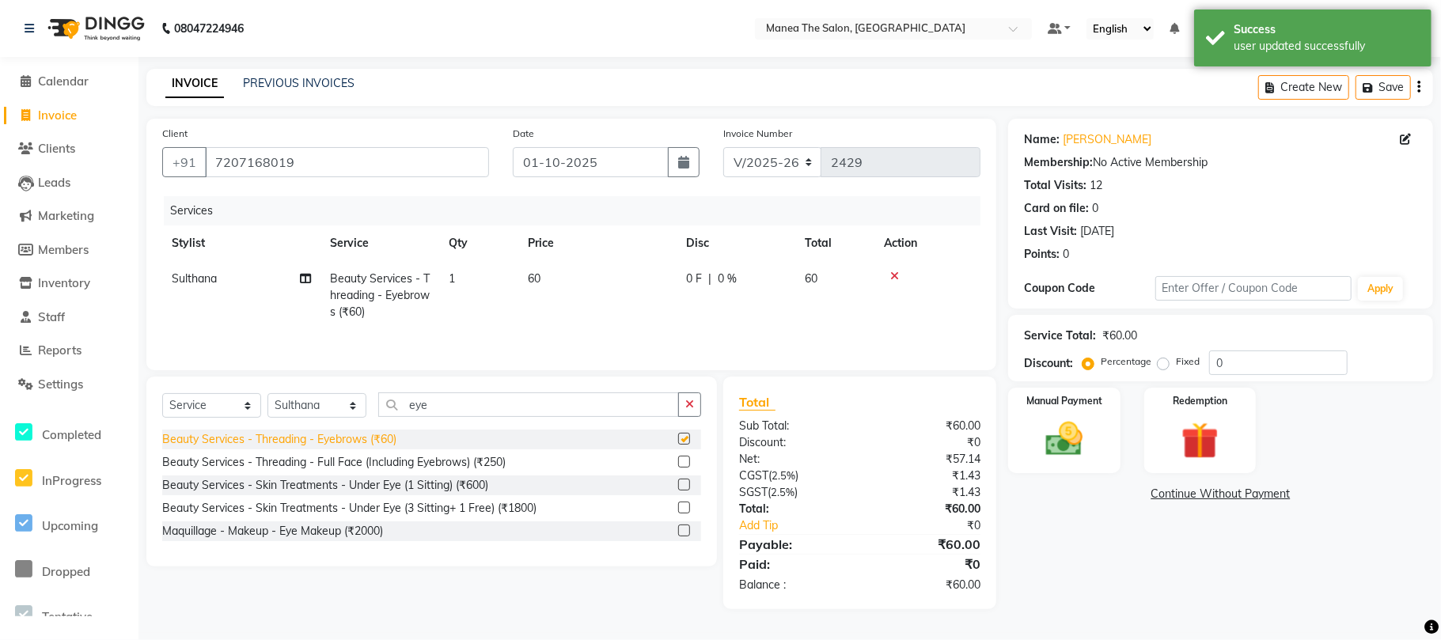
checkbox input "false"
click at [1309, 353] on input "0" at bounding box center [1278, 363] width 138 height 25
type input "1"
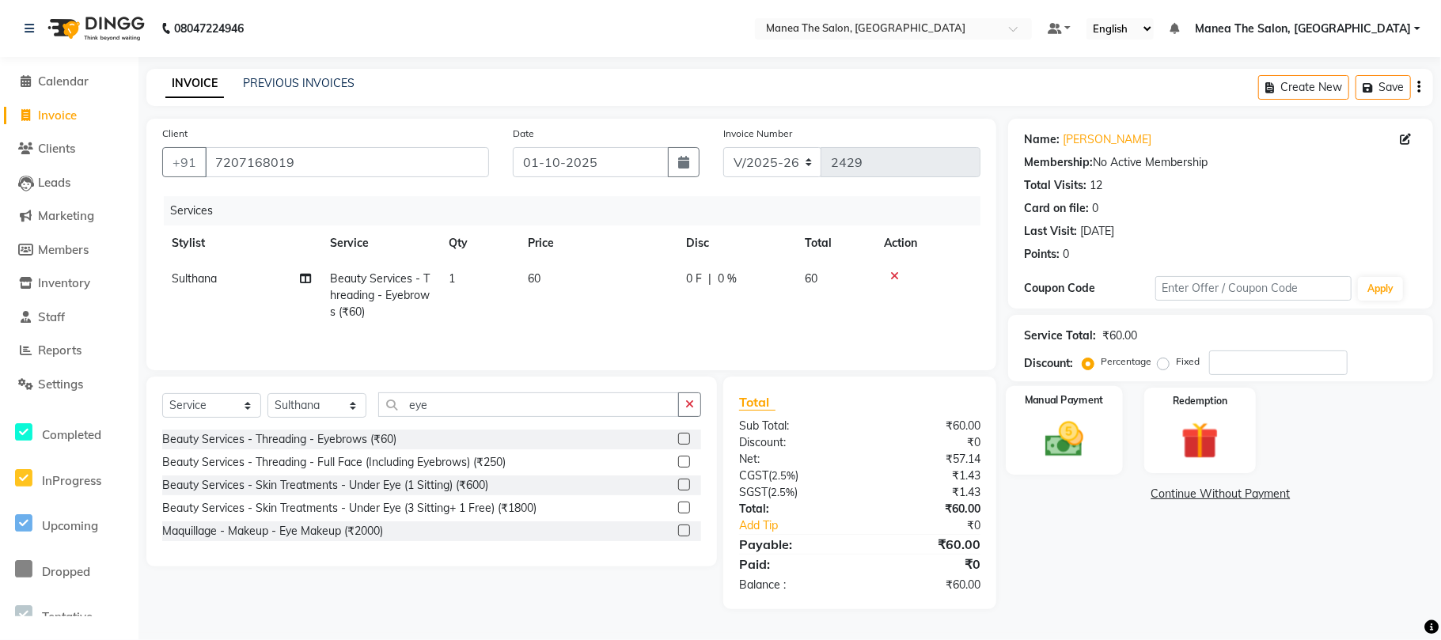
click at [1076, 450] on img at bounding box center [1064, 439] width 63 height 44
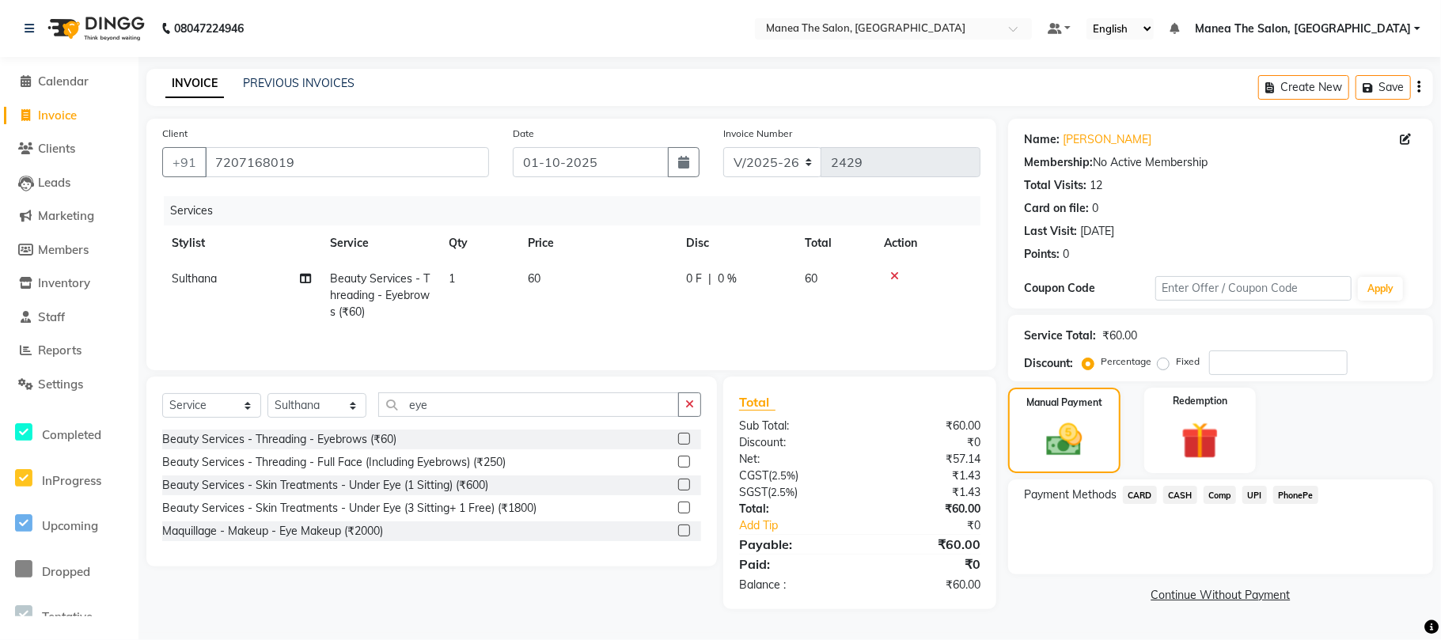
click at [1292, 492] on span "PhonePe" at bounding box center [1295, 495] width 45 height 18
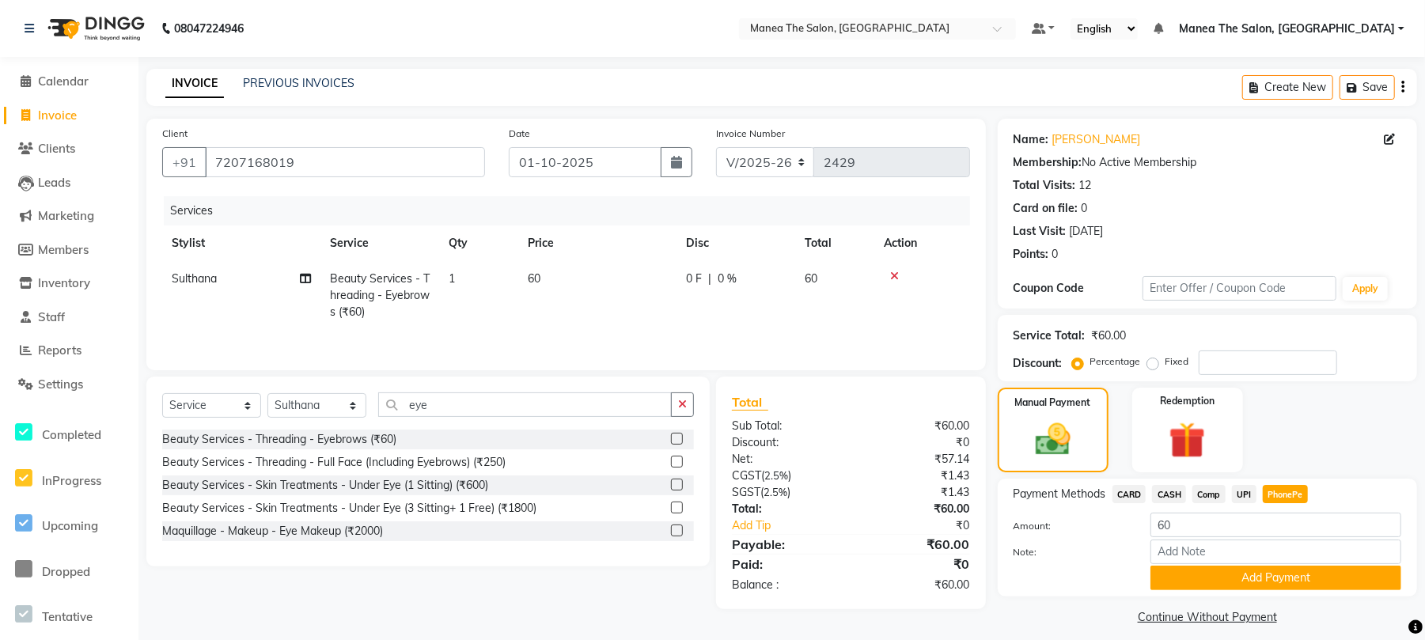
click at [1208, 576] on button "Add Payment" at bounding box center [1276, 578] width 251 height 25
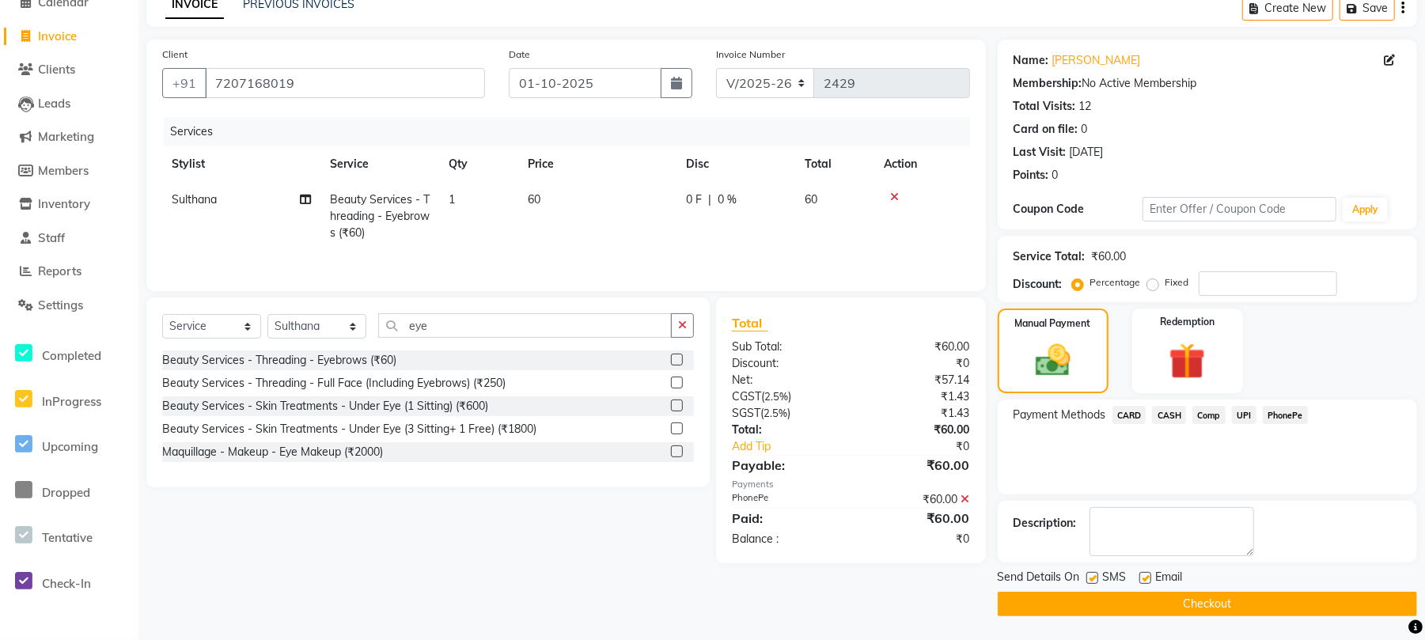
scroll to position [81, 0]
click at [1159, 598] on button "Checkout" at bounding box center [1207, 604] width 419 height 25
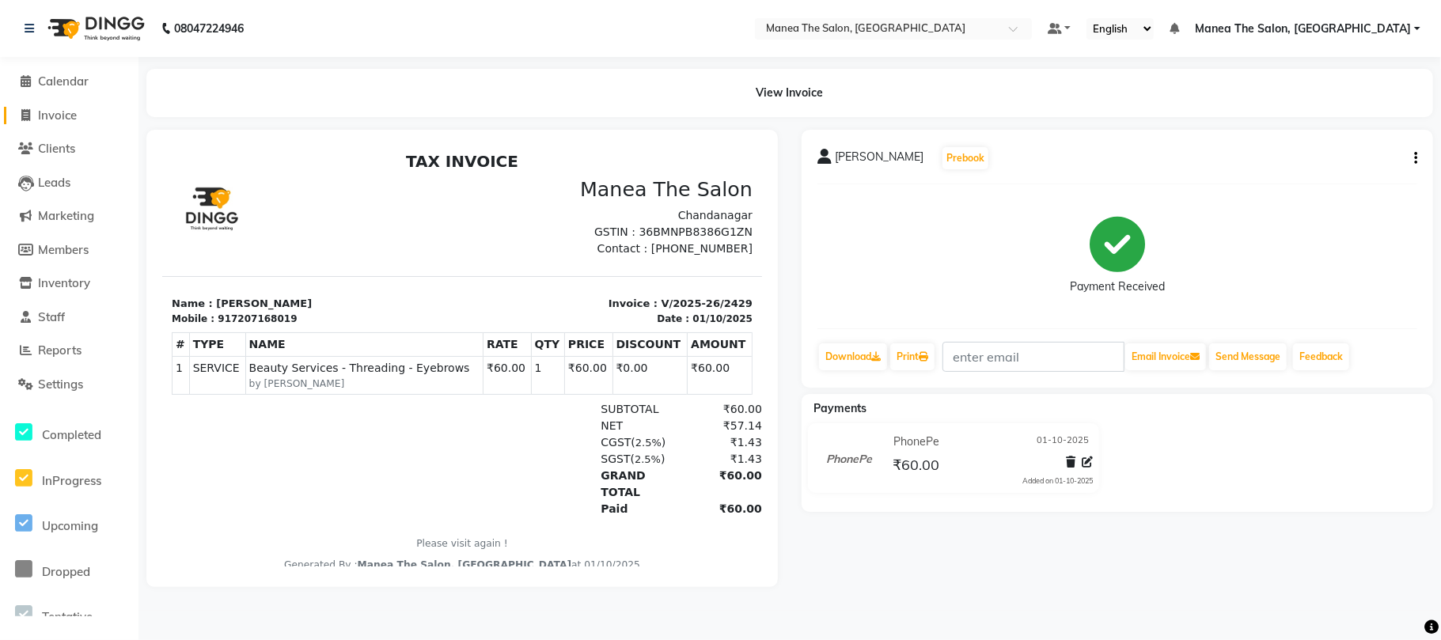
click at [61, 108] on span "Invoice" at bounding box center [57, 115] width 39 height 15
select select "service"
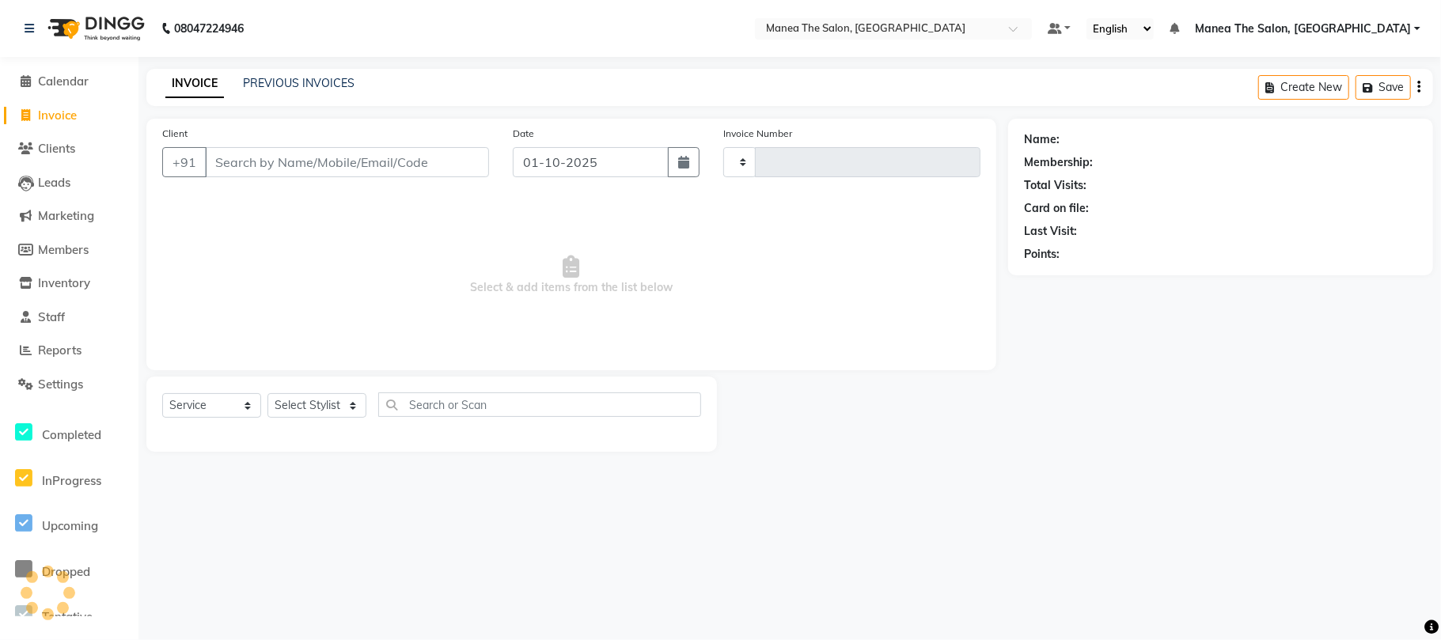
type input "2430"
select select "7351"
click at [293, 78] on div "INVOICE PREVIOUS INVOICES Create New Save" at bounding box center [789, 87] width 1287 height 37
click at [288, 82] on link "PREVIOUS INVOICES" at bounding box center [299, 83] width 112 height 14
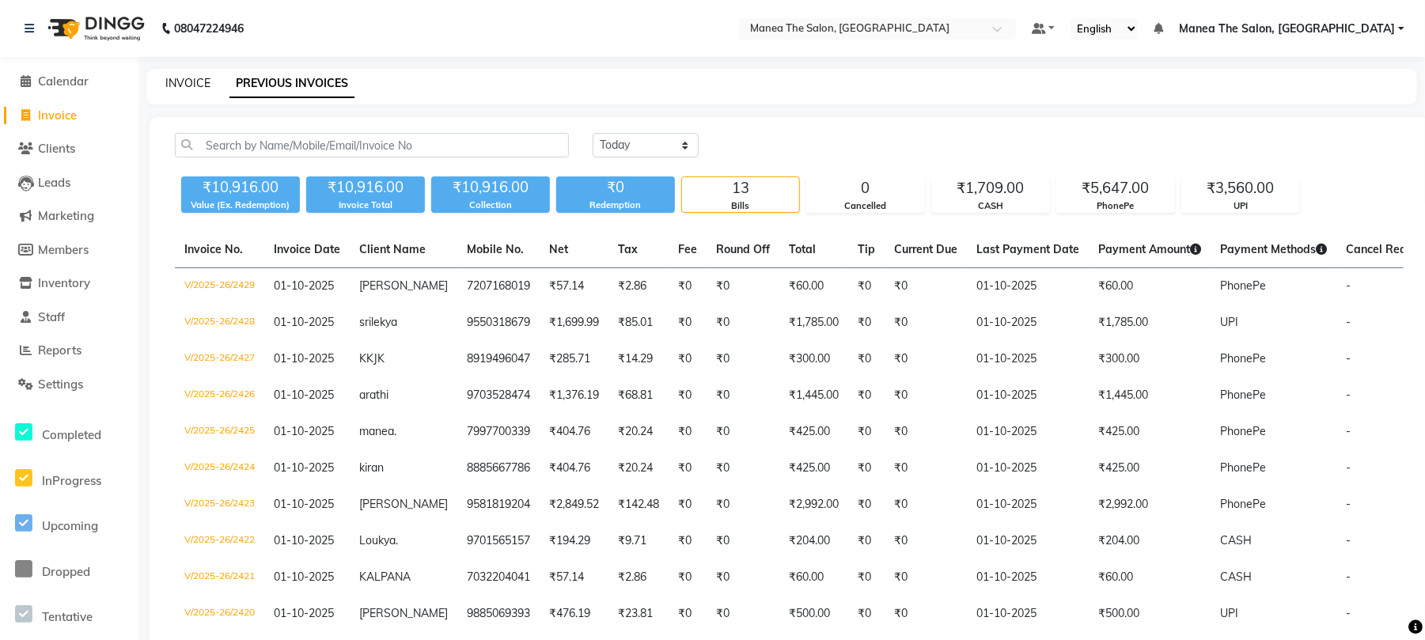
click at [187, 78] on link "INVOICE" at bounding box center [187, 83] width 45 height 14
select select "service"
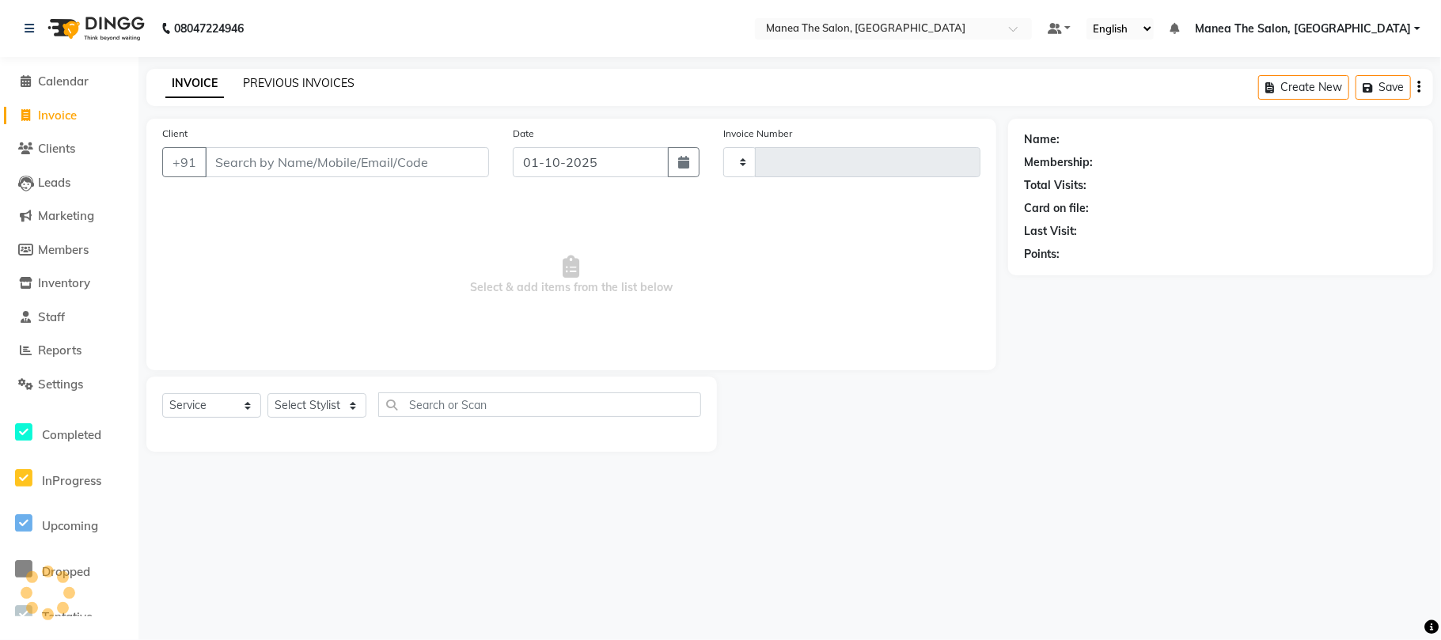
type input "2430"
select select "7351"
click at [271, 83] on link "PREVIOUS INVOICES" at bounding box center [299, 83] width 112 height 14
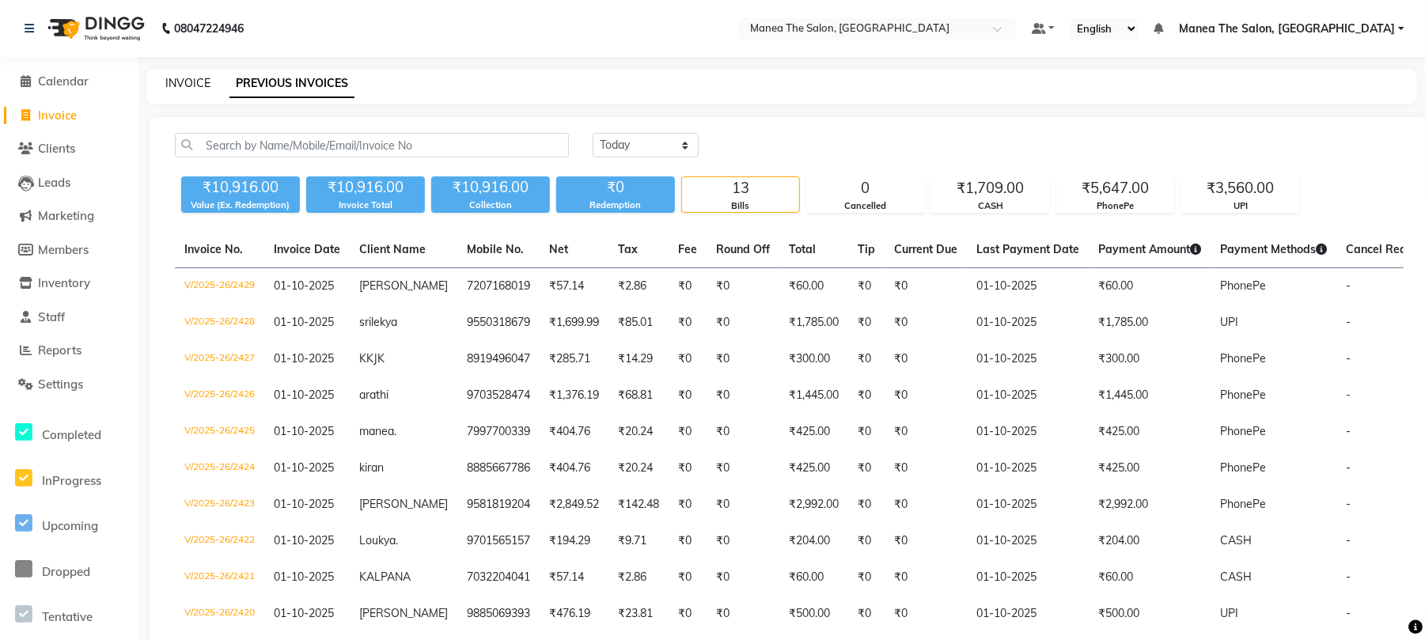
click at [175, 79] on link "INVOICE" at bounding box center [187, 83] width 45 height 14
select select "service"
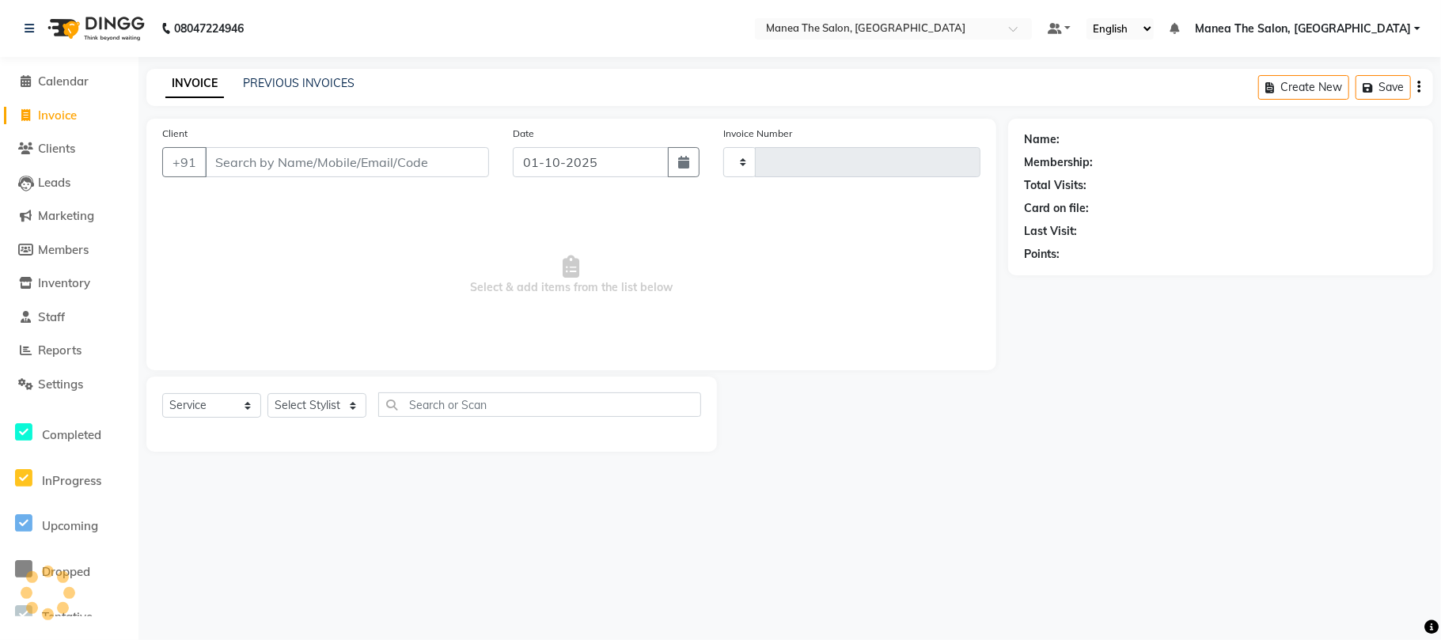
type input "2430"
select select "7351"
click at [261, 80] on link "PREVIOUS INVOICES" at bounding box center [299, 83] width 112 height 14
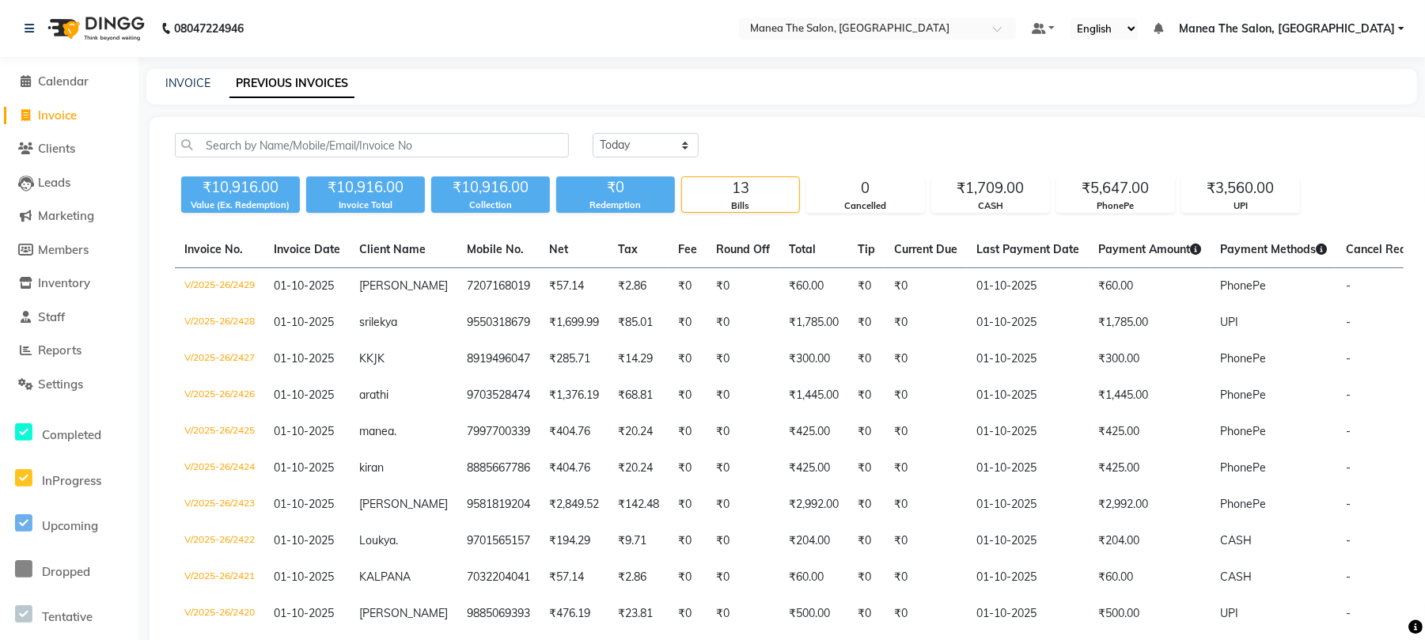
click at [162, 81] on div "INVOICE PREVIOUS INVOICES" at bounding box center [772, 83] width 1252 height 17
click at [188, 80] on link "INVOICE" at bounding box center [187, 83] width 45 height 14
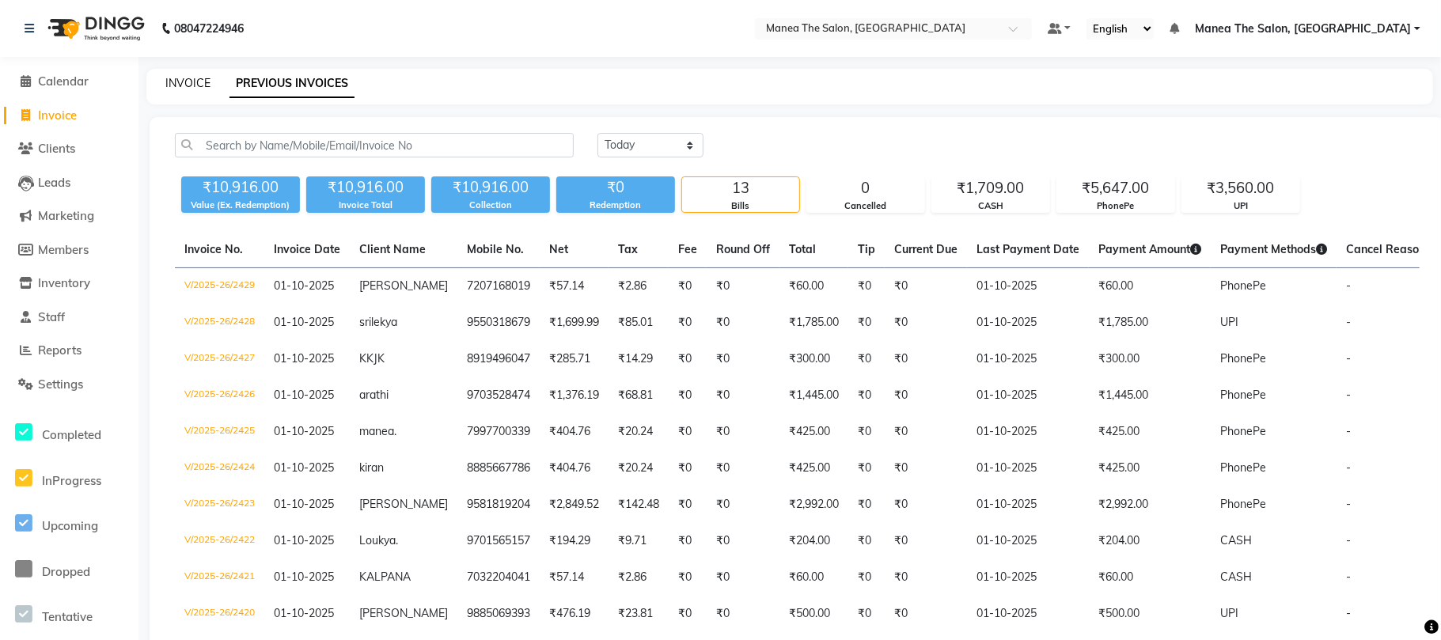
select select "7351"
select select "service"
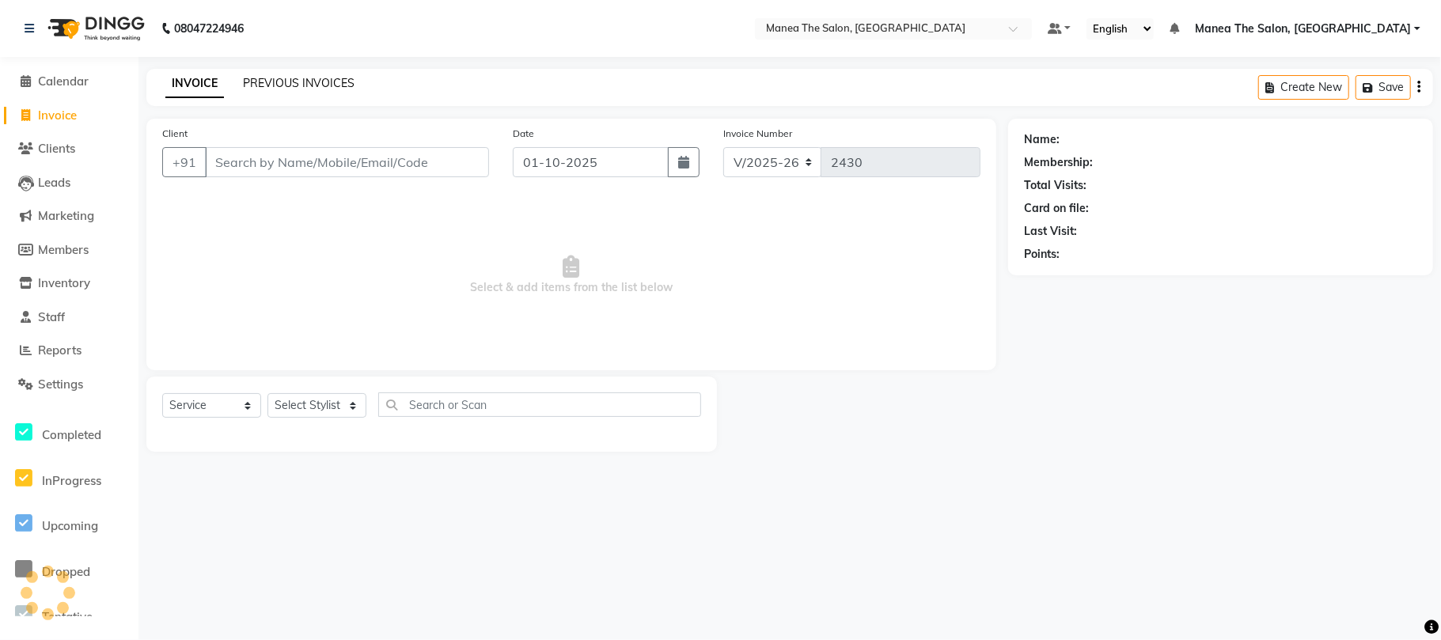
click at [260, 84] on link "PREVIOUS INVOICES" at bounding box center [299, 83] width 112 height 14
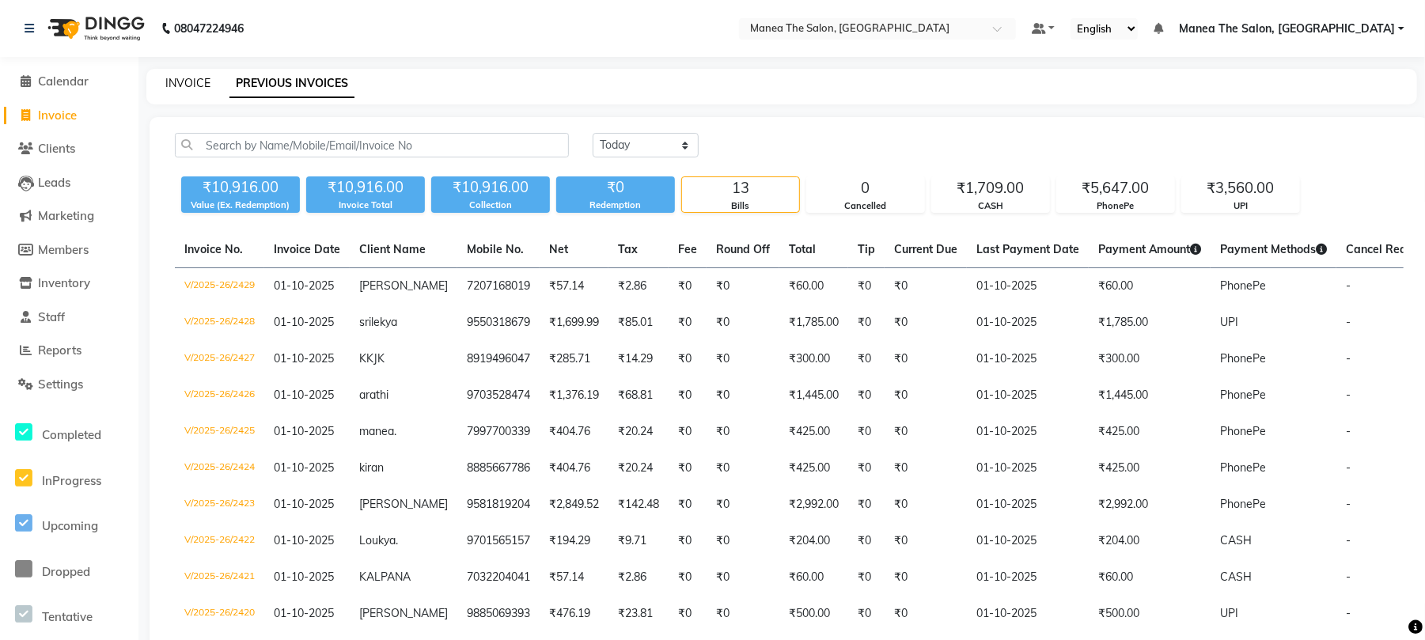
click at [172, 81] on link "INVOICE" at bounding box center [187, 83] width 45 height 14
select select "service"
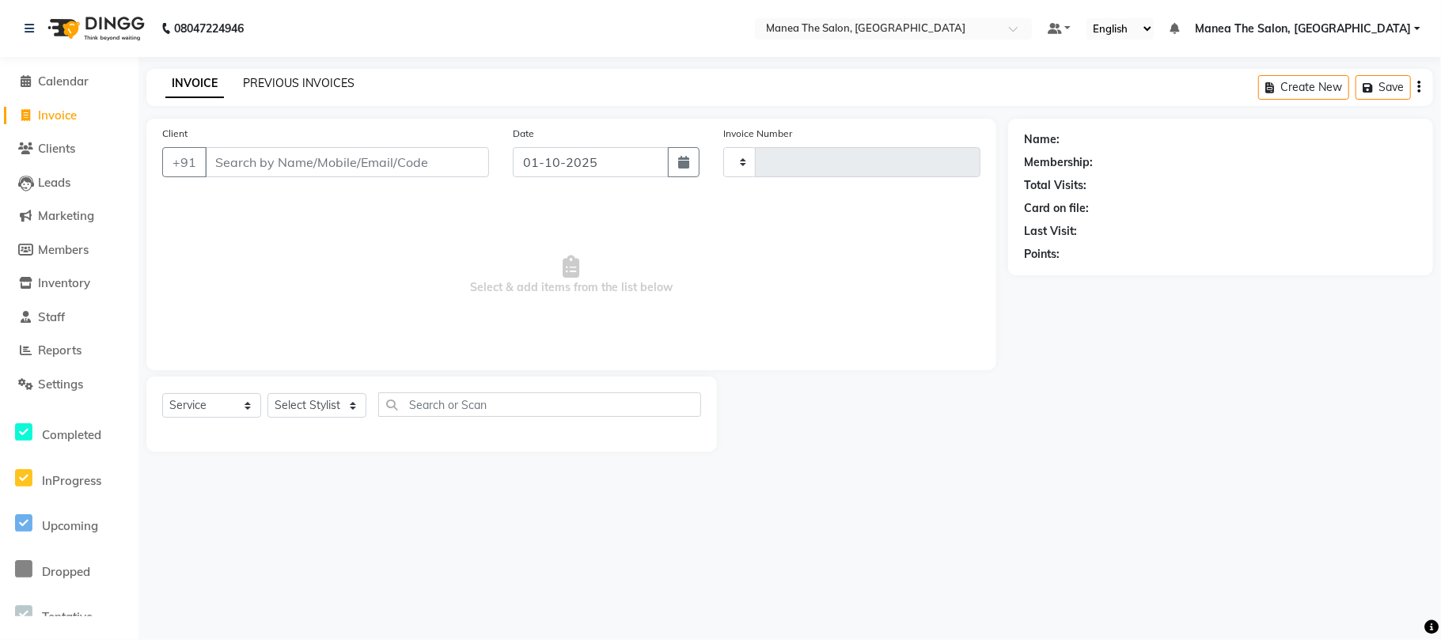
type input "2430"
select select "7351"
click at [260, 79] on link "PREVIOUS INVOICES" at bounding box center [299, 83] width 112 height 14
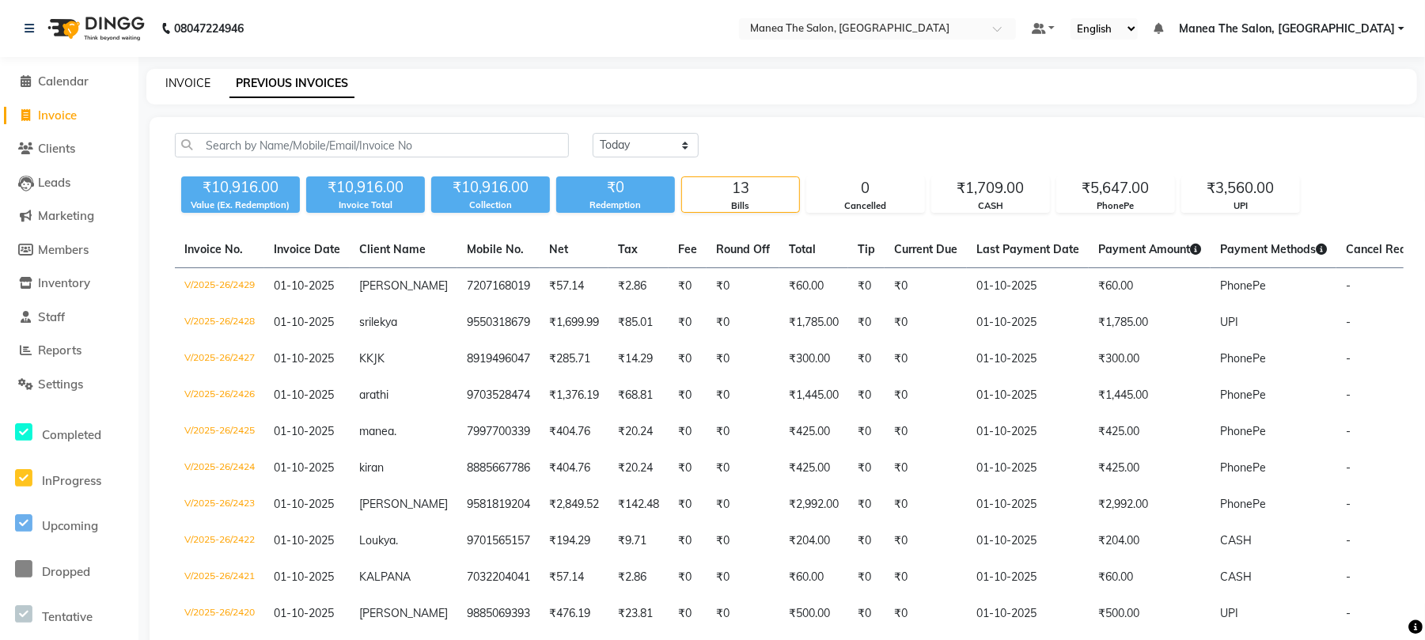
click at [192, 80] on link "INVOICE" at bounding box center [187, 83] width 45 height 14
select select "service"
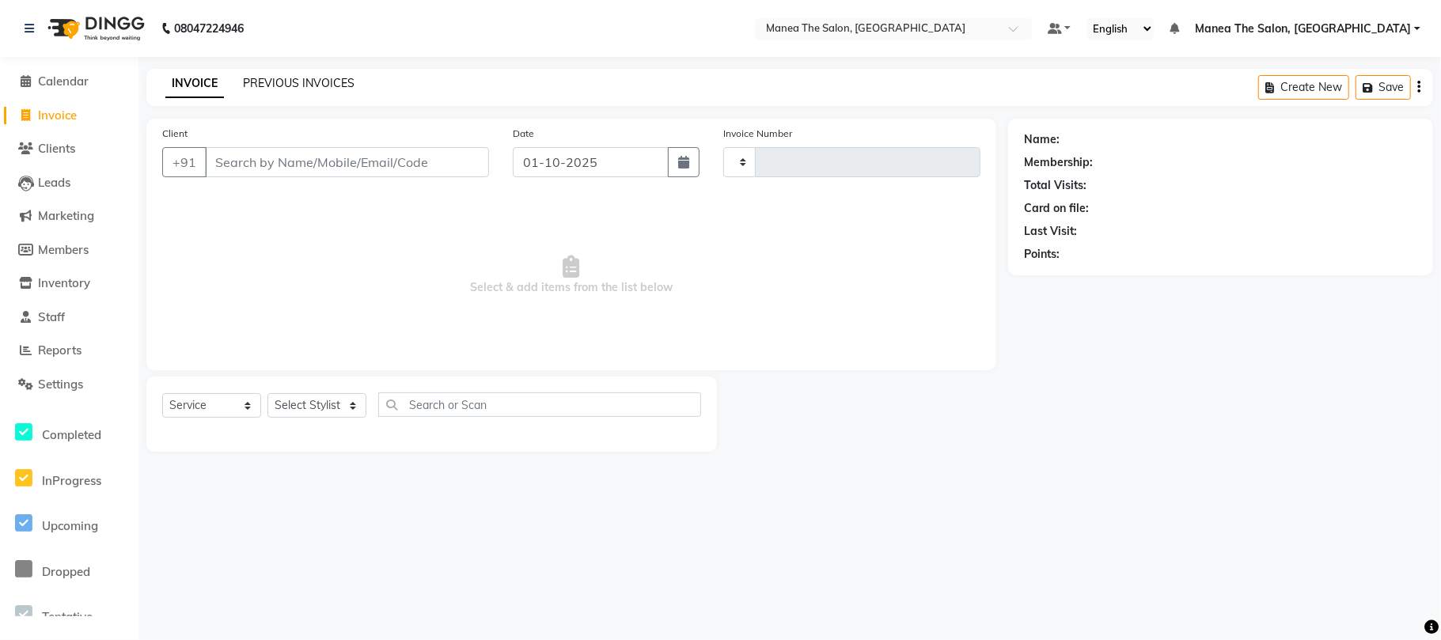
type input "2430"
select select "7351"
click at [252, 86] on link "PREVIOUS INVOICES" at bounding box center [299, 83] width 112 height 14
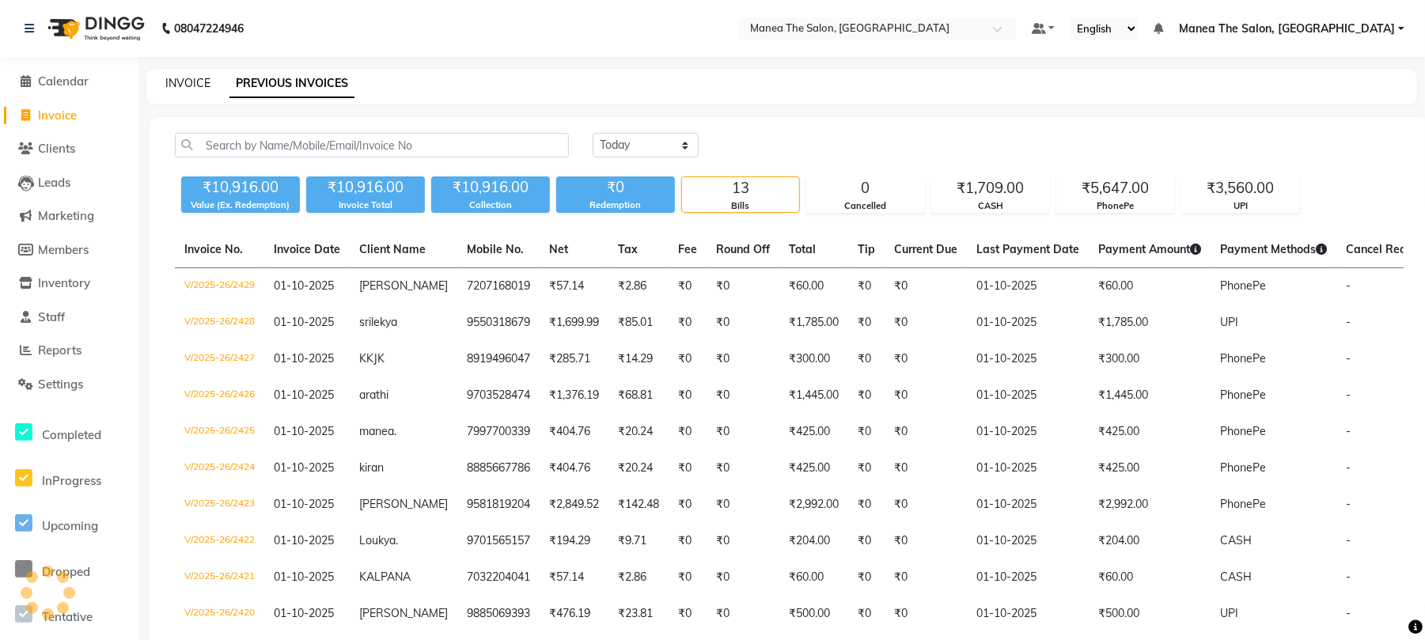
click at [187, 81] on link "INVOICE" at bounding box center [187, 83] width 45 height 14
select select "service"
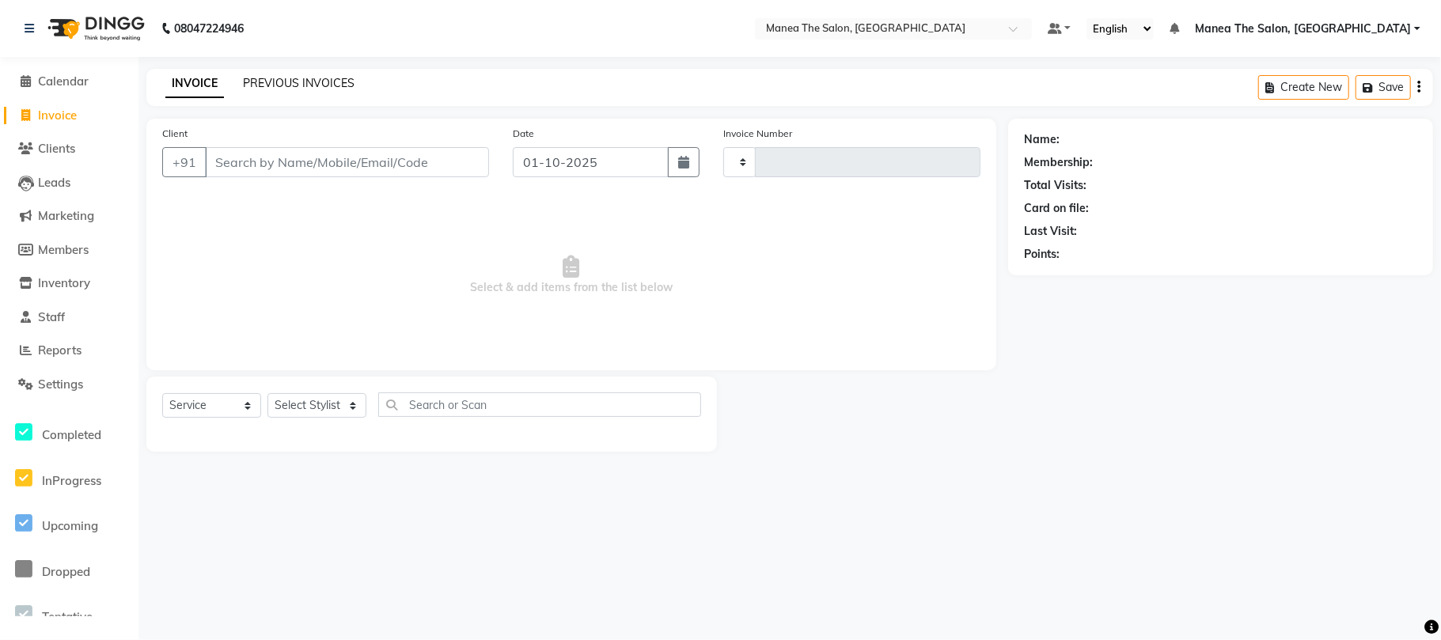
type input "2430"
select select "7351"
click at [282, 76] on link "PREVIOUS INVOICES" at bounding box center [299, 83] width 112 height 14
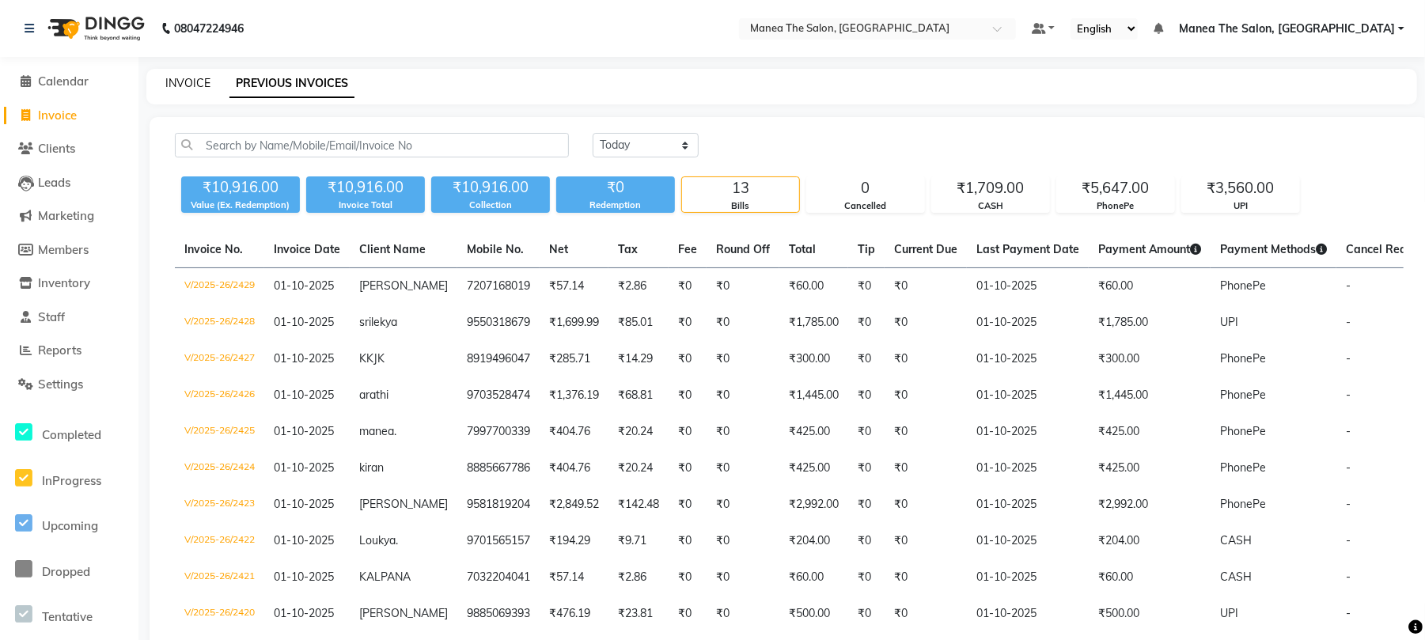
click at [182, 77] on link "INVOICE" at bounding box center [187, 83] width 45 height 14
select select "7351"
select select "service"
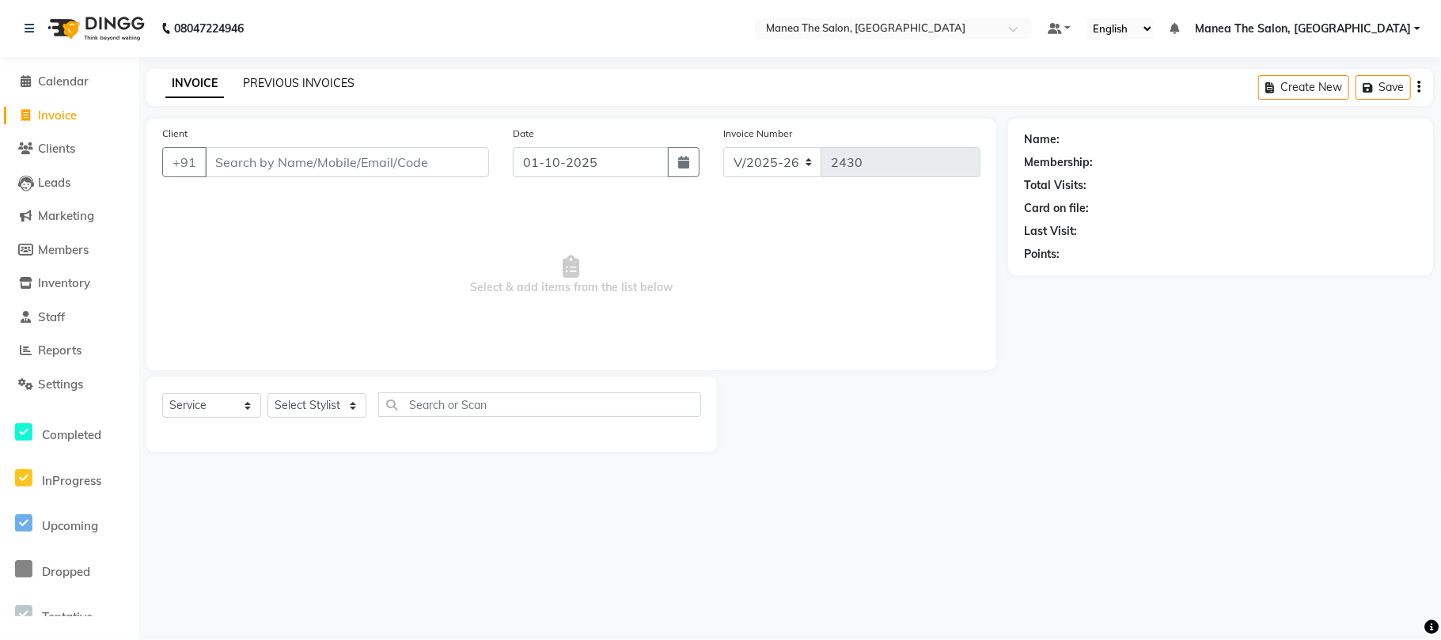
click at [273, 80] on link "PREVIOUS INVOICES" at bounding box center [299, 83] width 112 height 14
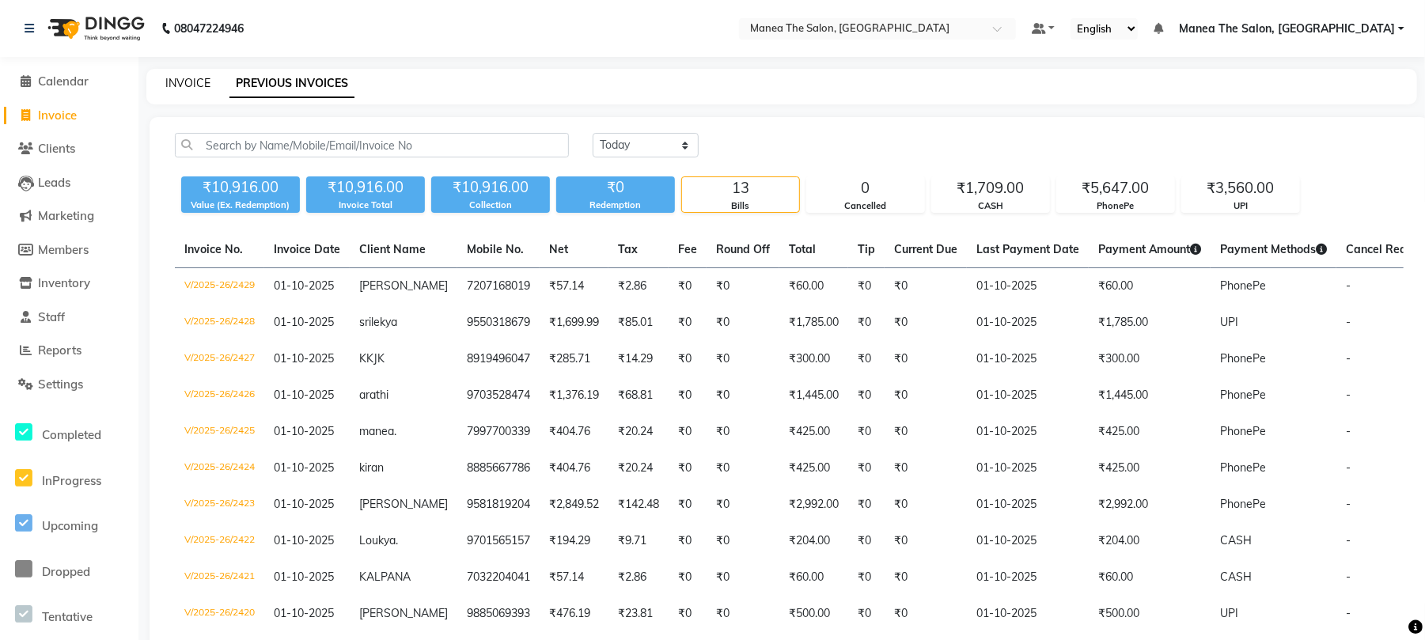
click at [176, 79] on link "INVOICE" at bounding box center [187, 83] width 45 height 14
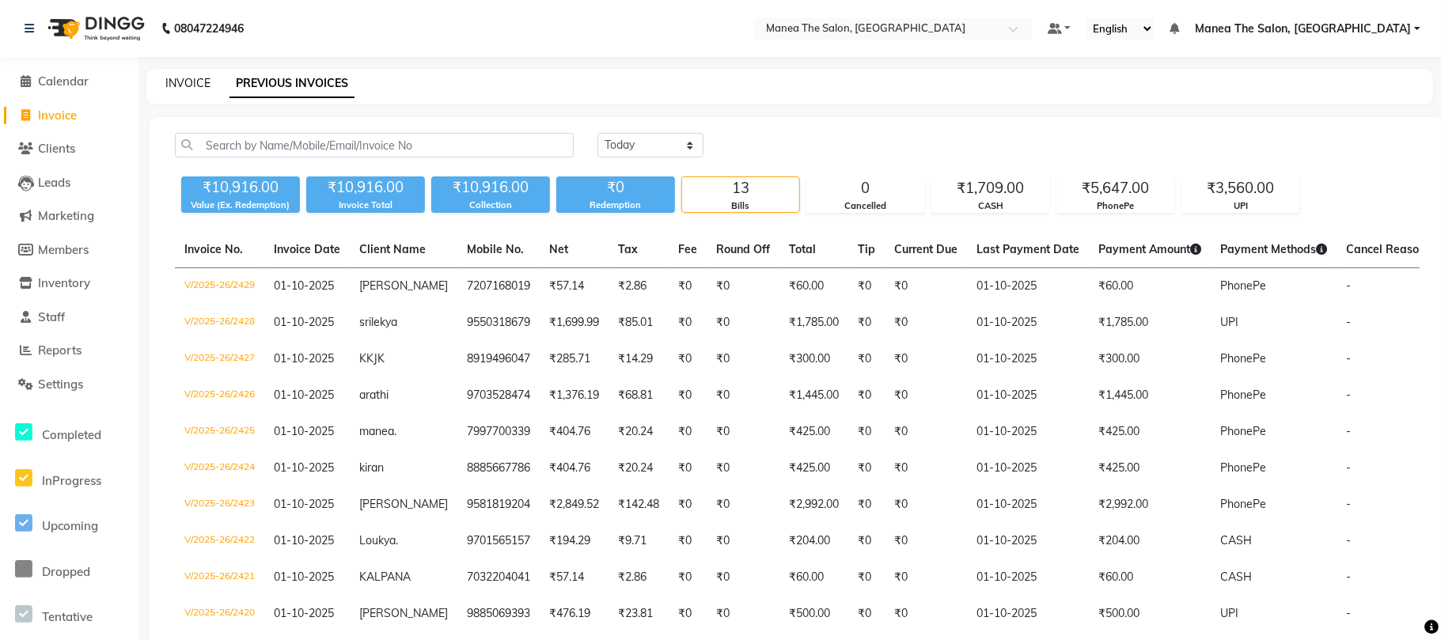
select select "7351"
select select "service"
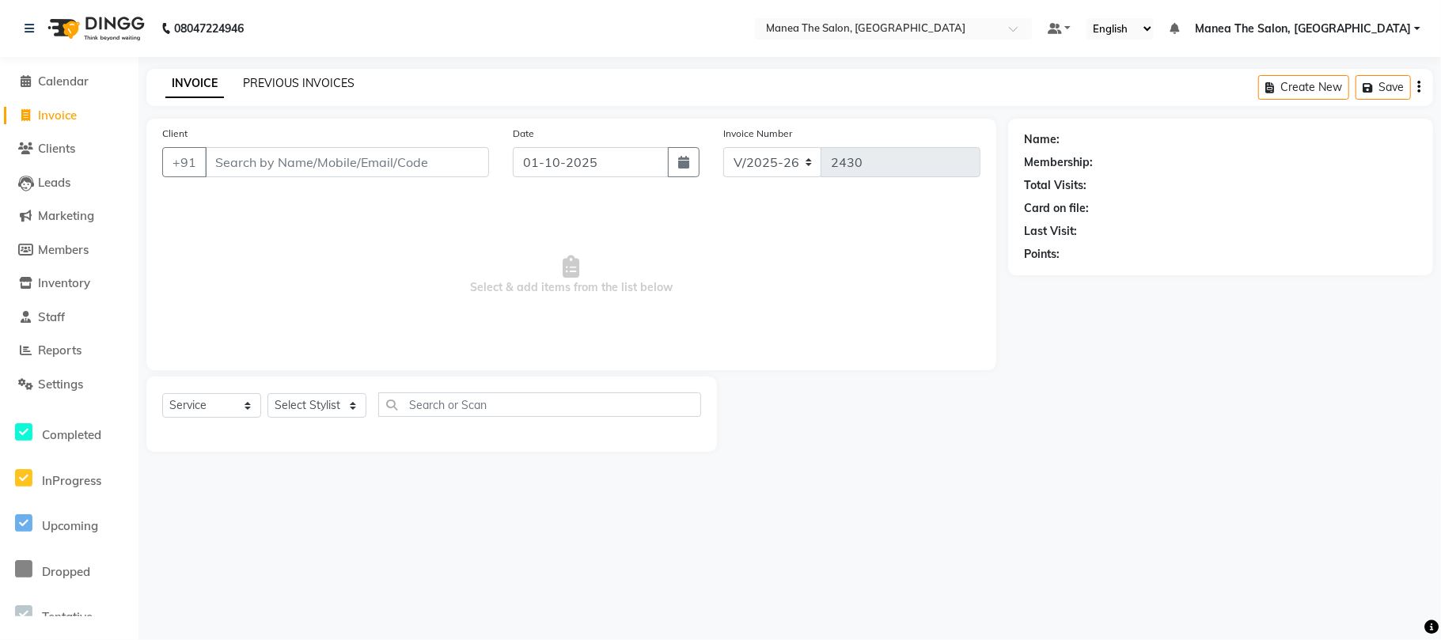
click at [271, 82] on link "PREVIOUS INVOICES" at bounding box center [299, 83] width 112 height 14
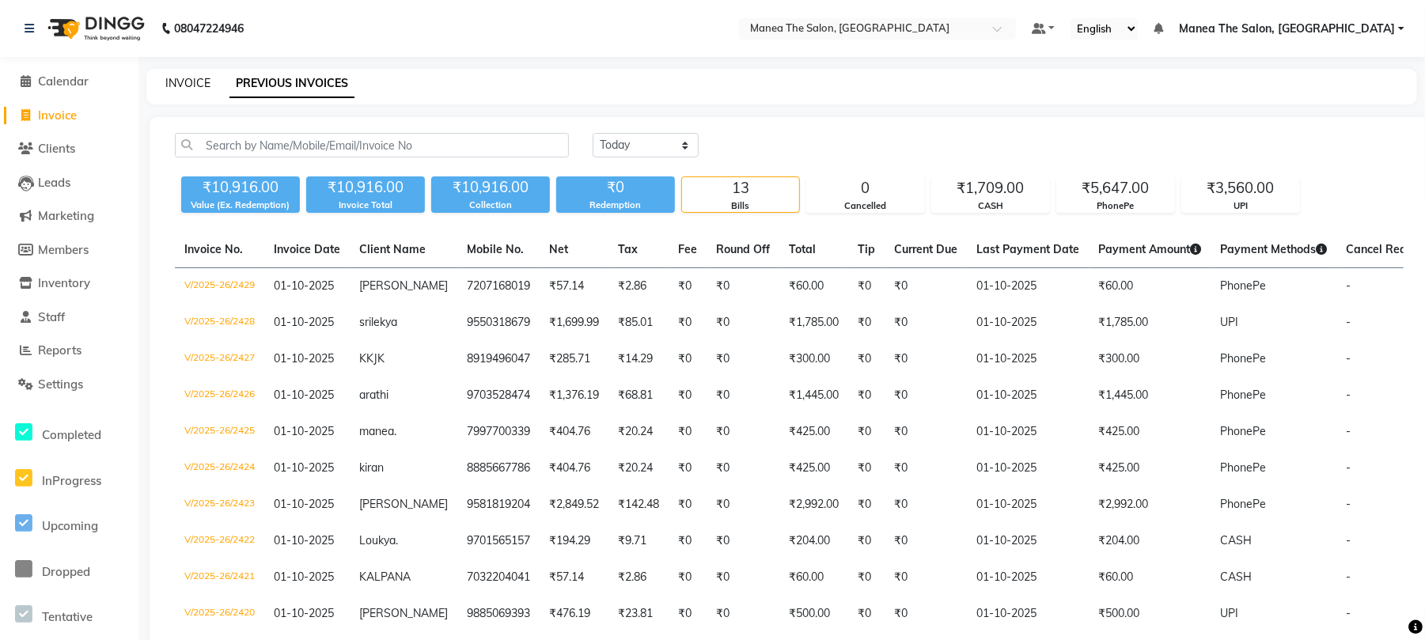
click at [197, 81] on link "INVOICE" at bounding box center [187, 83] width 45 height 14
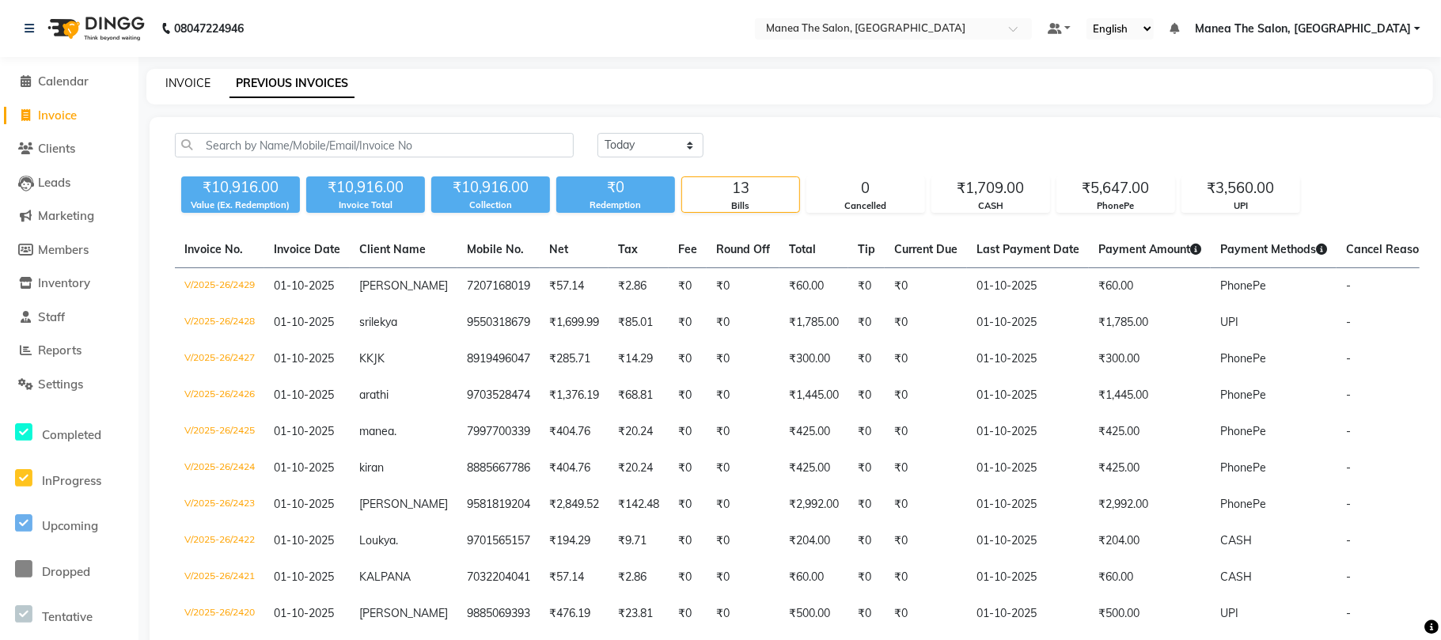
select select "7351"
select select "service"
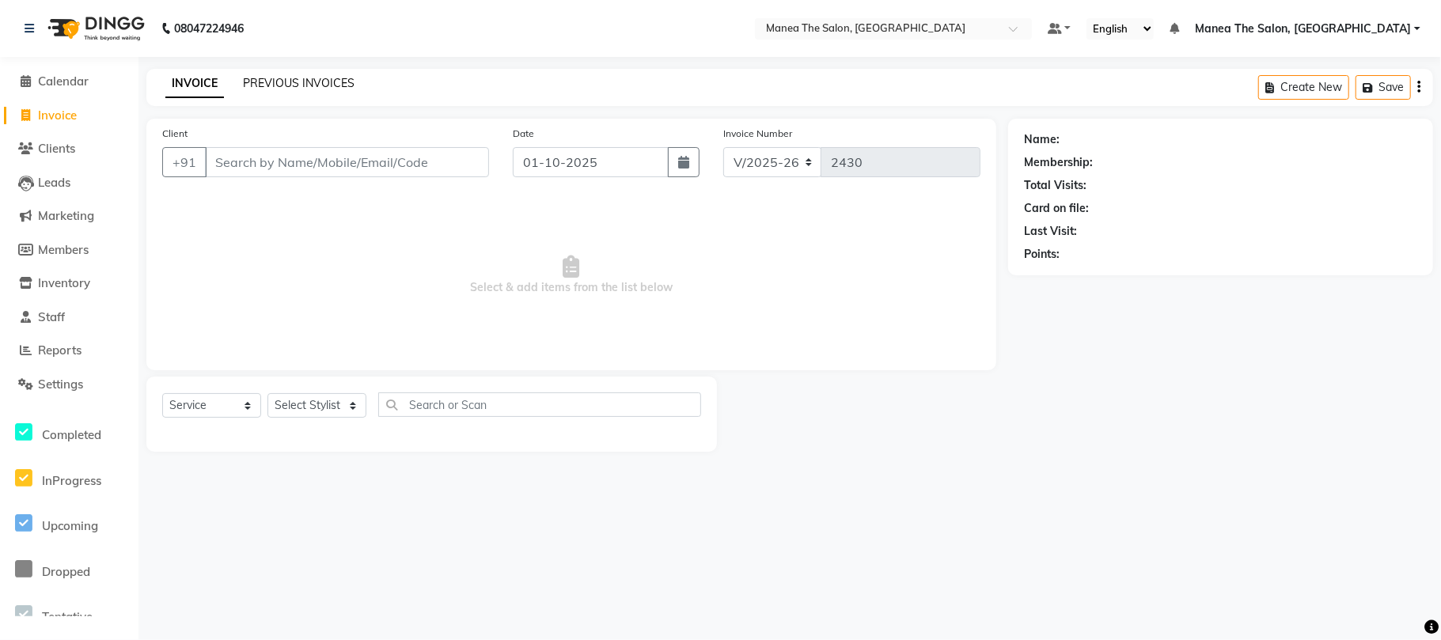
click at [267, 77] on link "PREVIOUS INVOICES" at bounding box center [299, 83] width 112 height 14
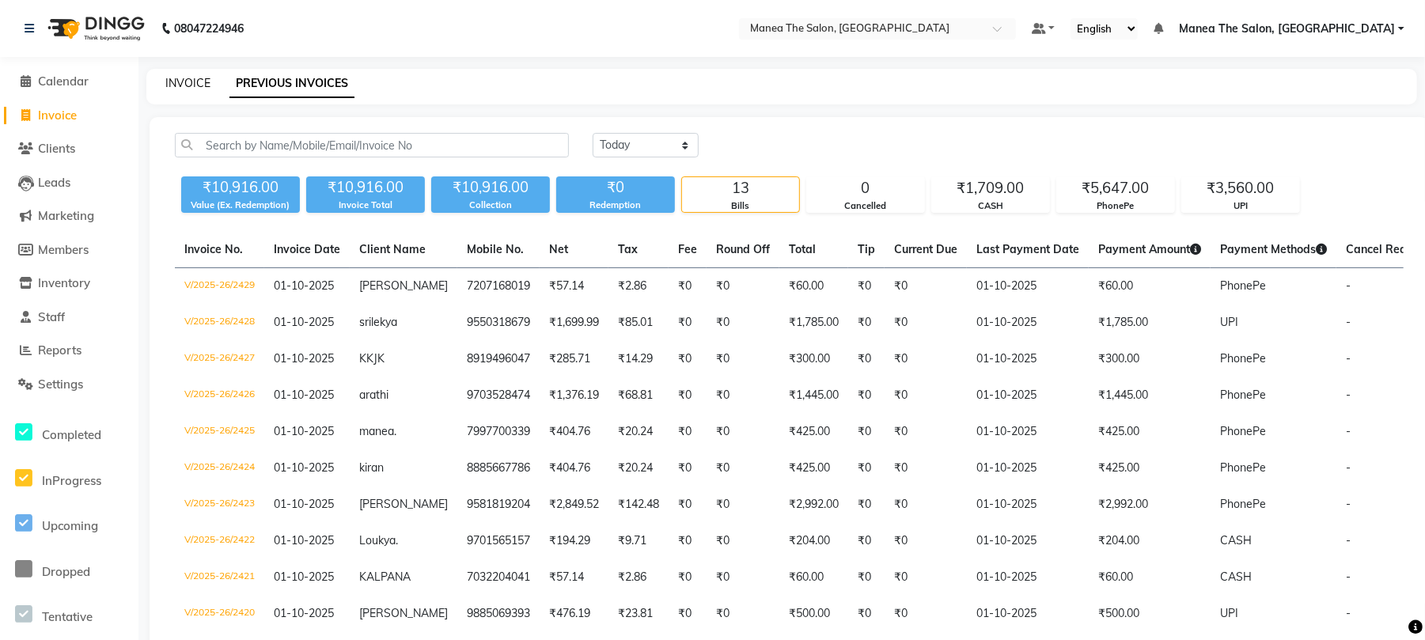
click at [207, 79] on link "INVOICE" at bounding box center [187, 83] width 45 height 14
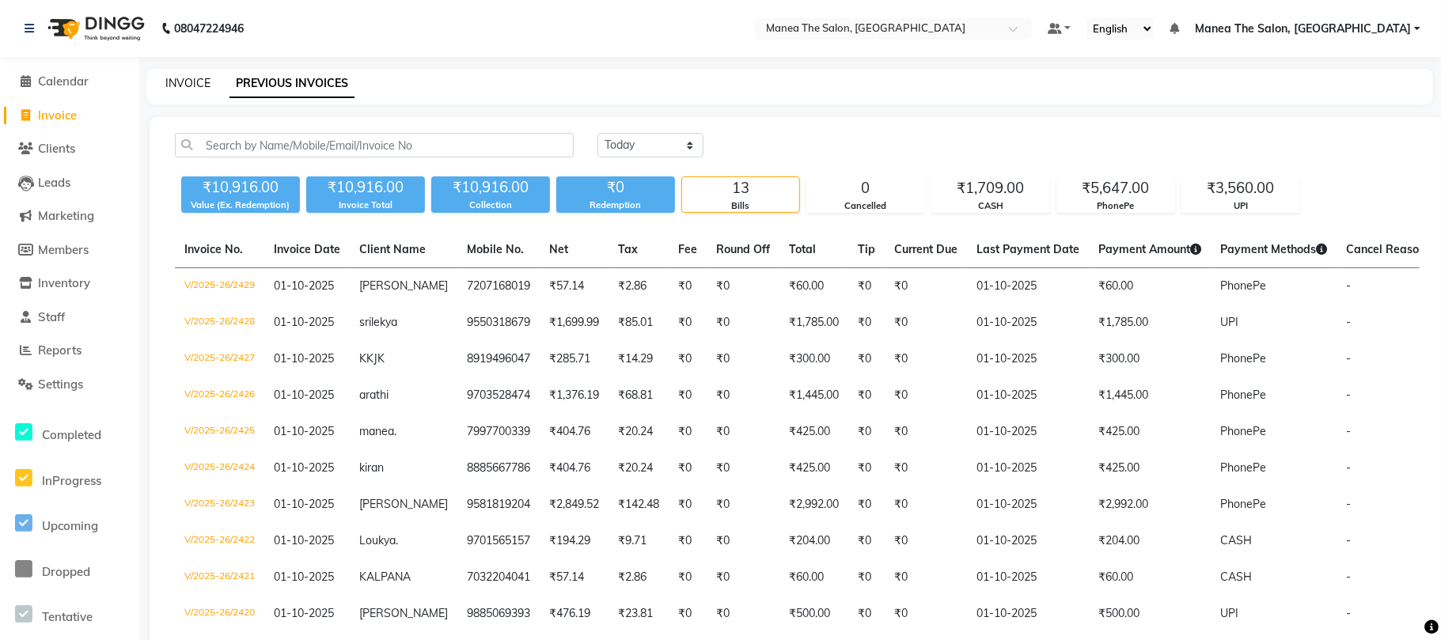
select select "7351"
select select "service"
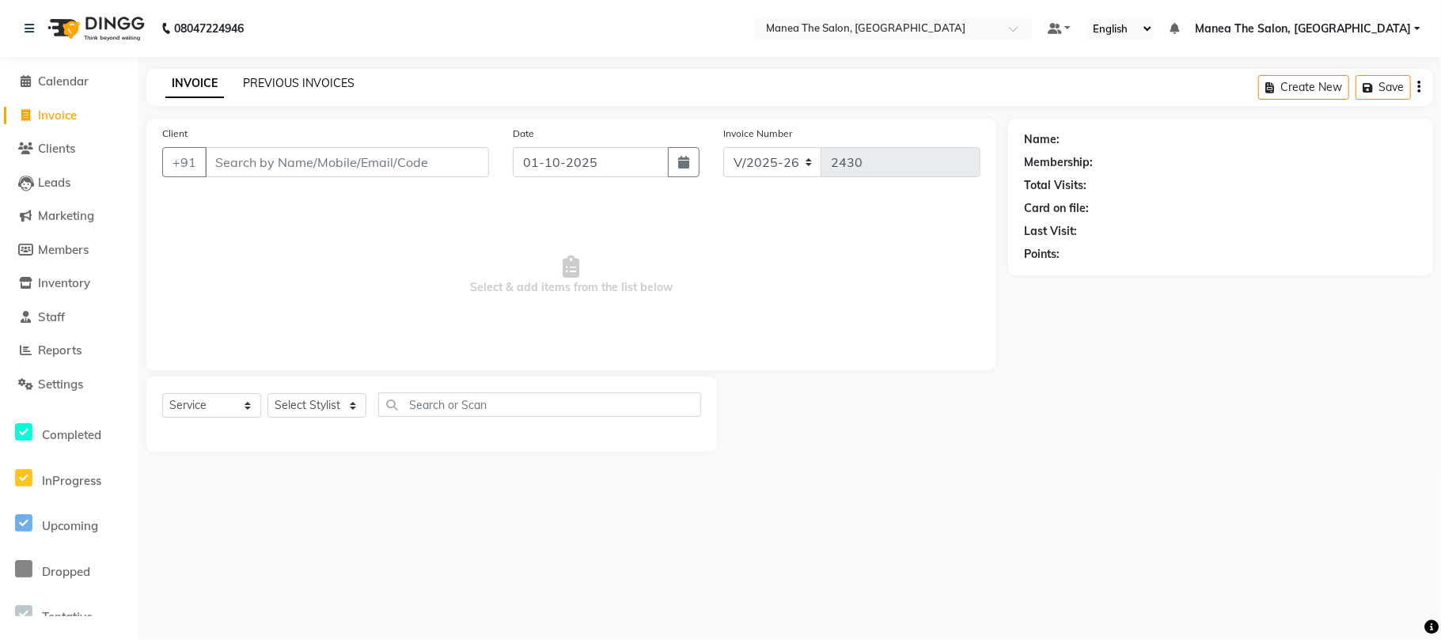
click at [247, 78] on link "PREVIOUS INVOICES" at bounding box center [299, 83] width 112 height 14
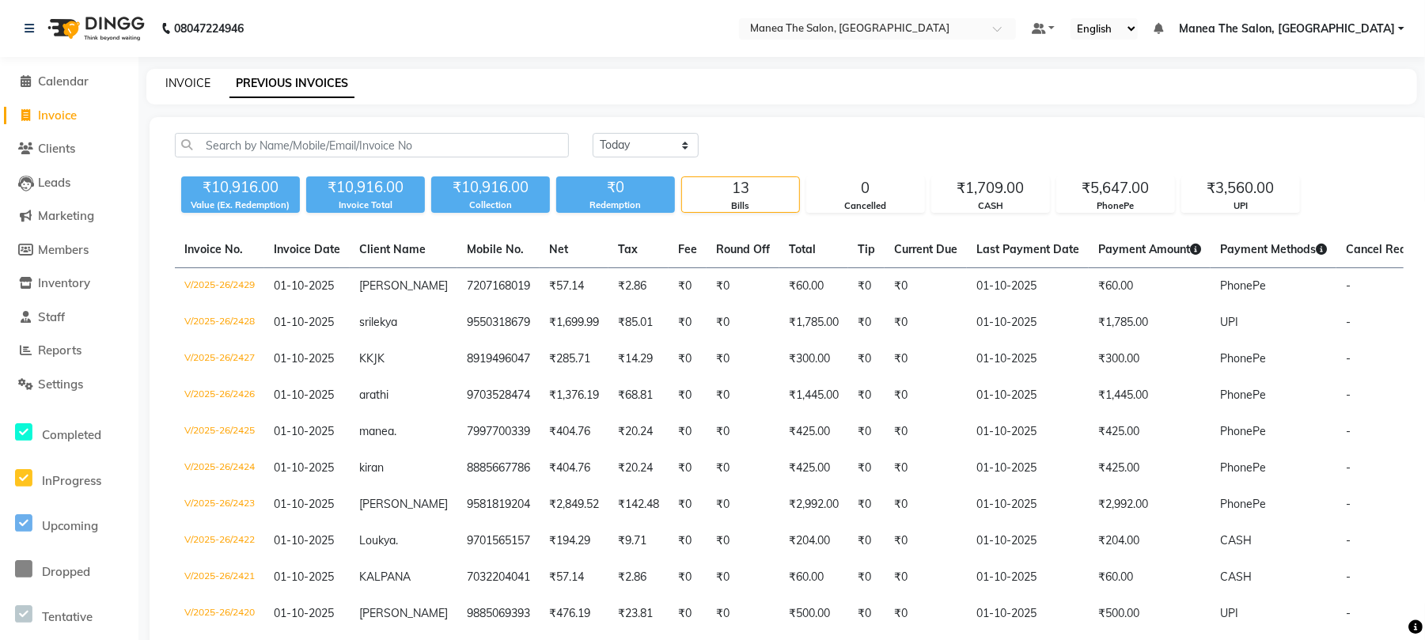
click at [192, 79] on link "INVOICE" at bounding box center [187, 83] width 45 height 14
select select "service"
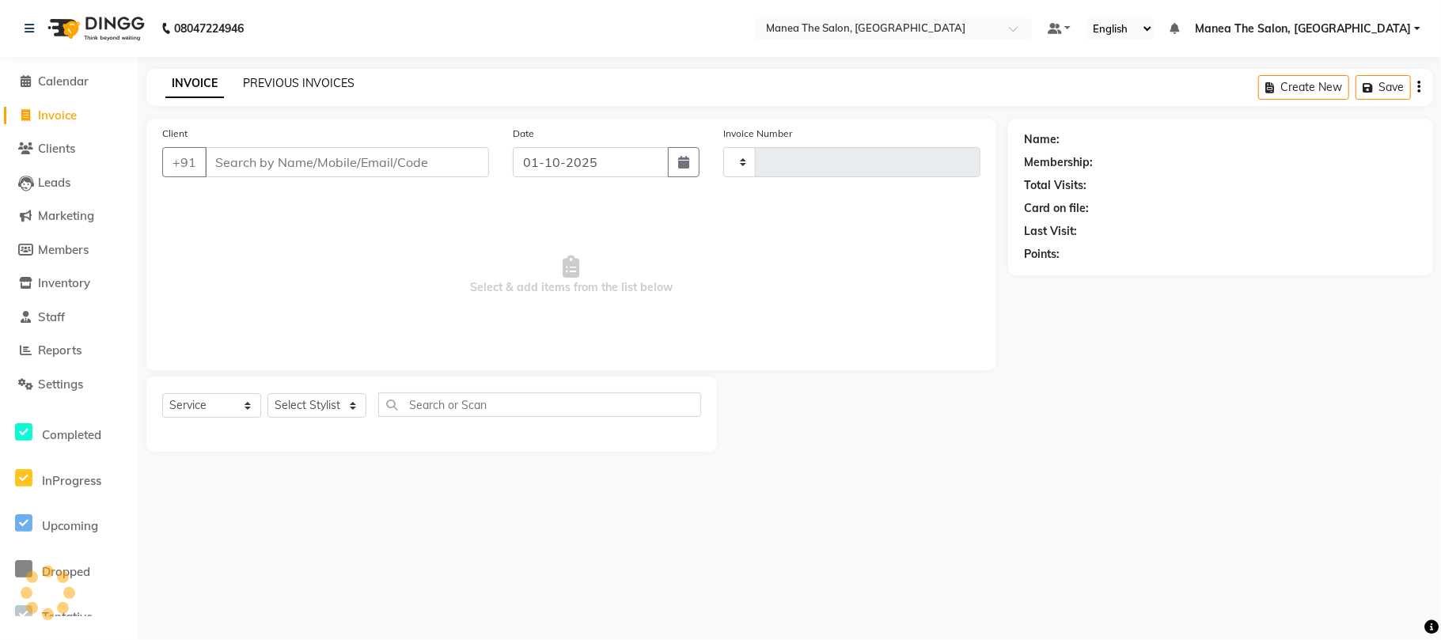
type input "2430"
select select "7351"
click at [263, 77] on link "PREVIOUS INVOICES" at bounding box center [299, 83] width 112 height 14
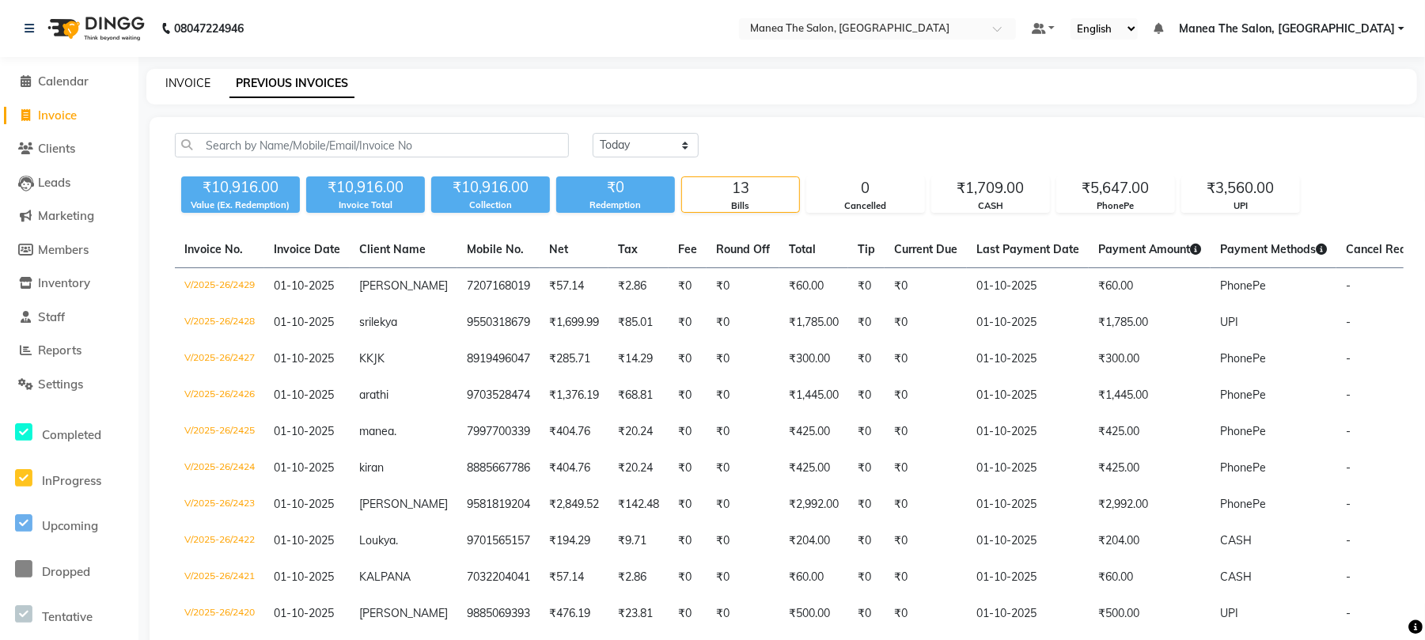
click at [178, 81] on link "INVOICE" at bounding box center [187, 83] width 45 height 14
select select "service"
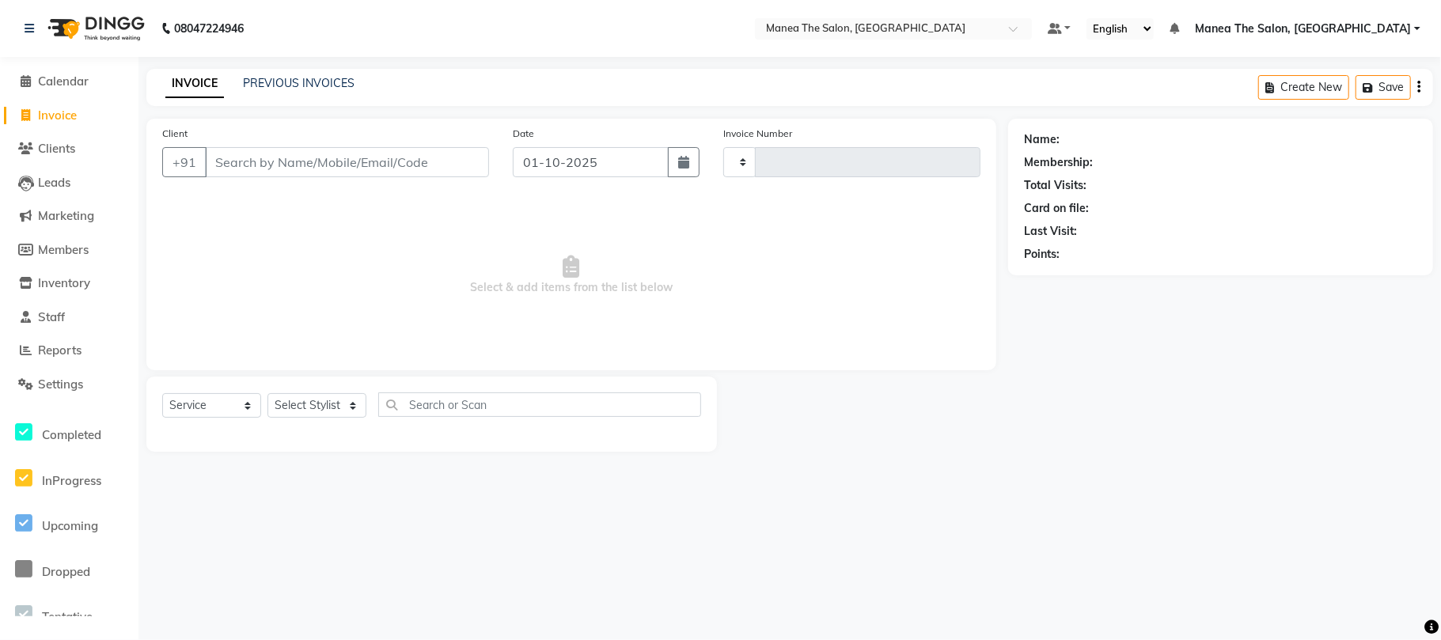
type input "2430"
select select "7351"
drag, startPoint x: 194, startPoint y: 82, endPoint x: 222, endPoint y: 82, distance: 28.5
click at [194, 82] on link "INVOICE" at bounding box center [194, 84] width 59 height 28
click at [267, 81] on link "PREVIOUS INVOICES" at bounding box center [299, 83] width 112 height 14
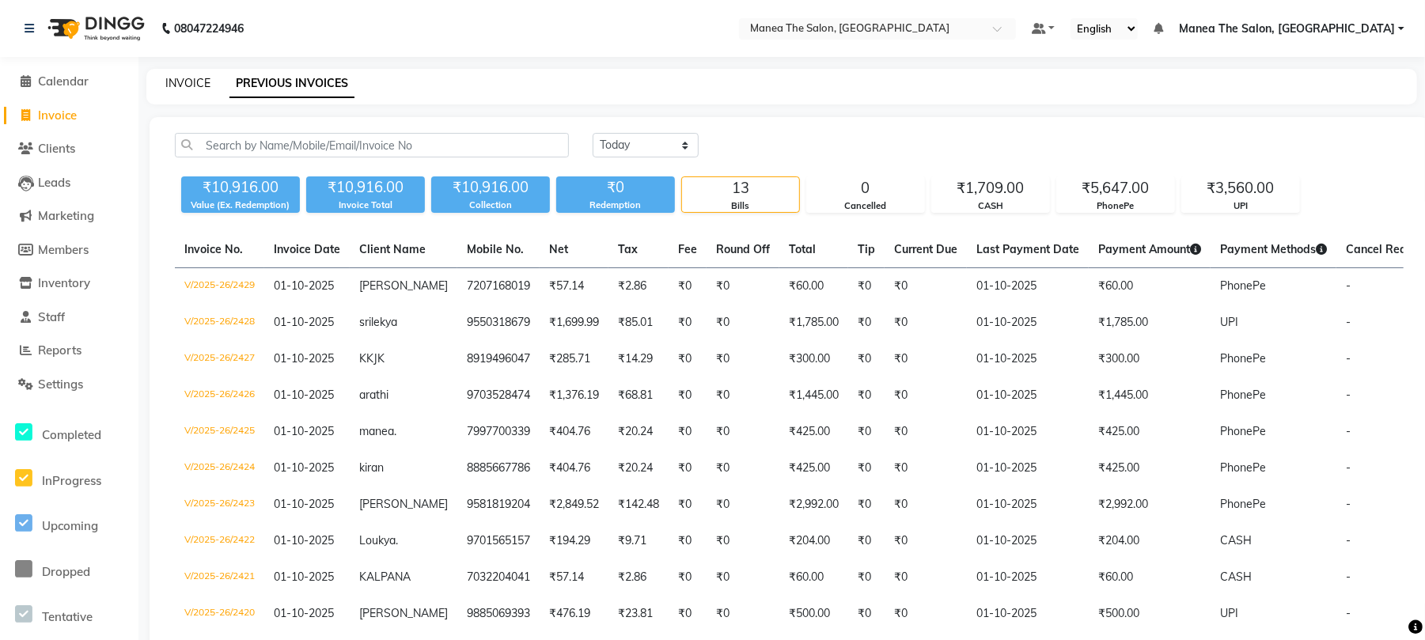
click at [181, 82] on link "INVOICE" at bounding box center [187, 83] width 45 height 14
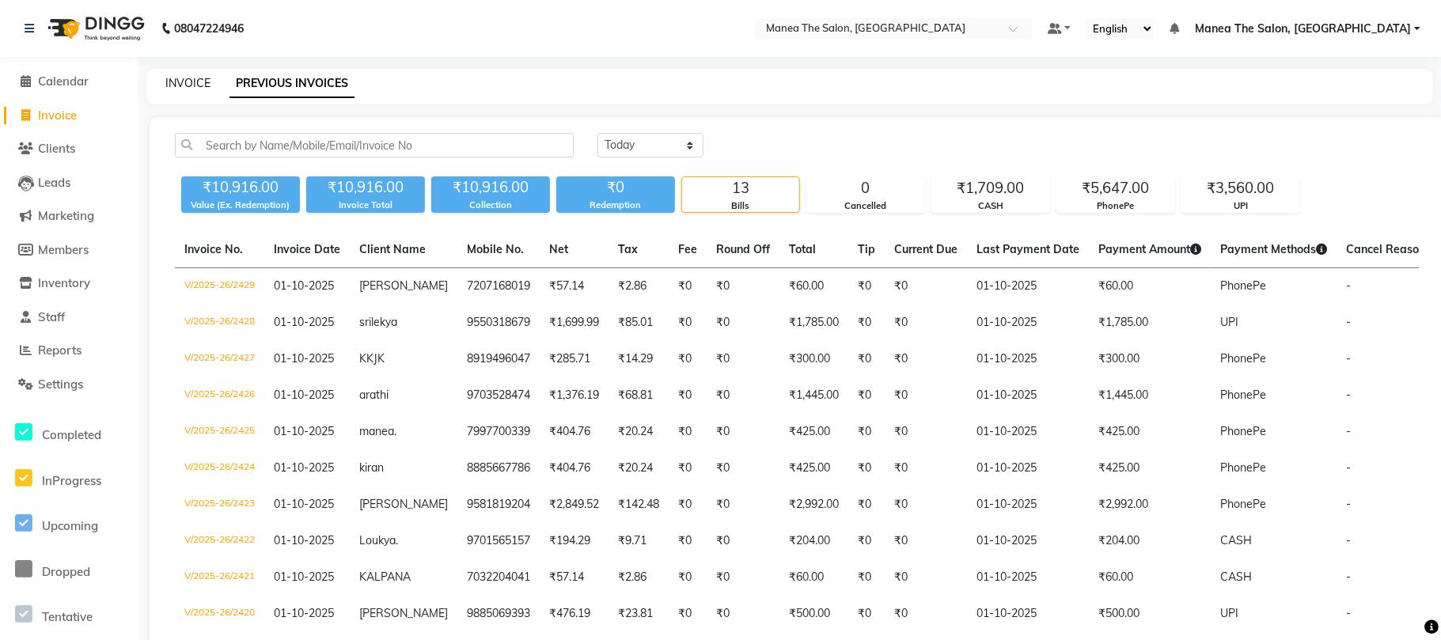
select select "7351"
select select "service"
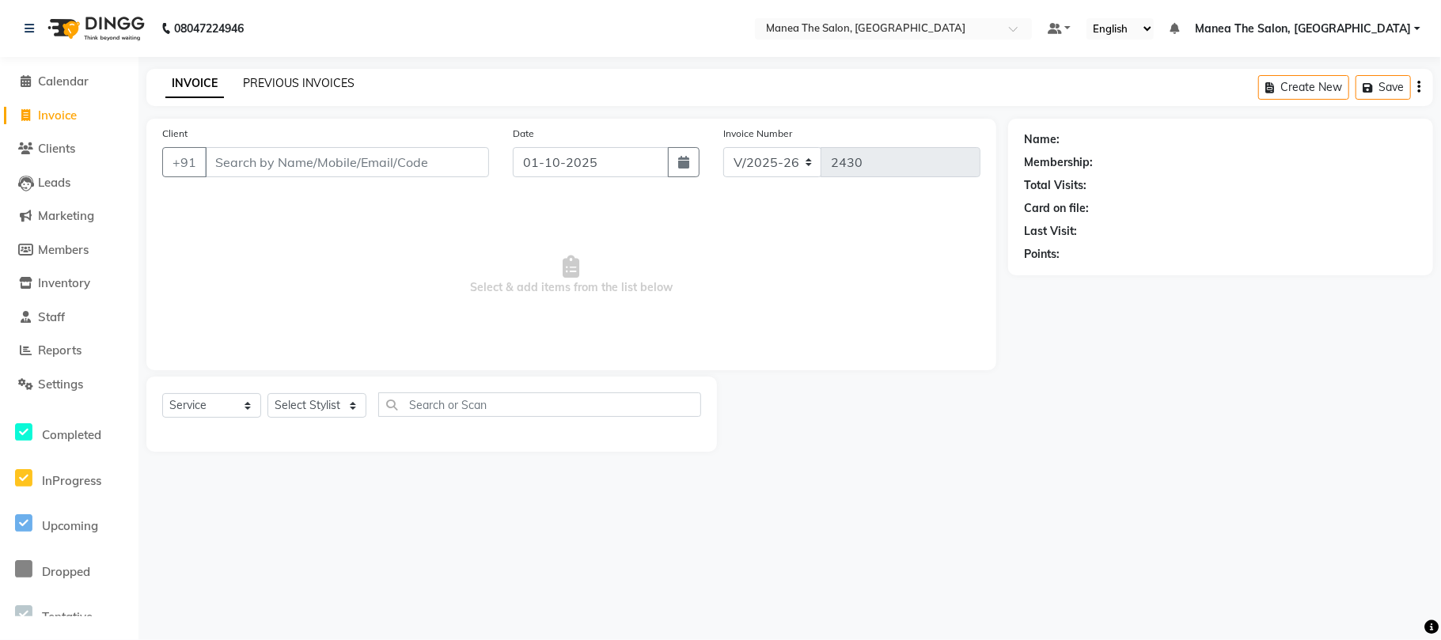
click at [267, 79] on link "PREVIOUS INVOICES" at bounding box center [299, 83] width 112 height 14
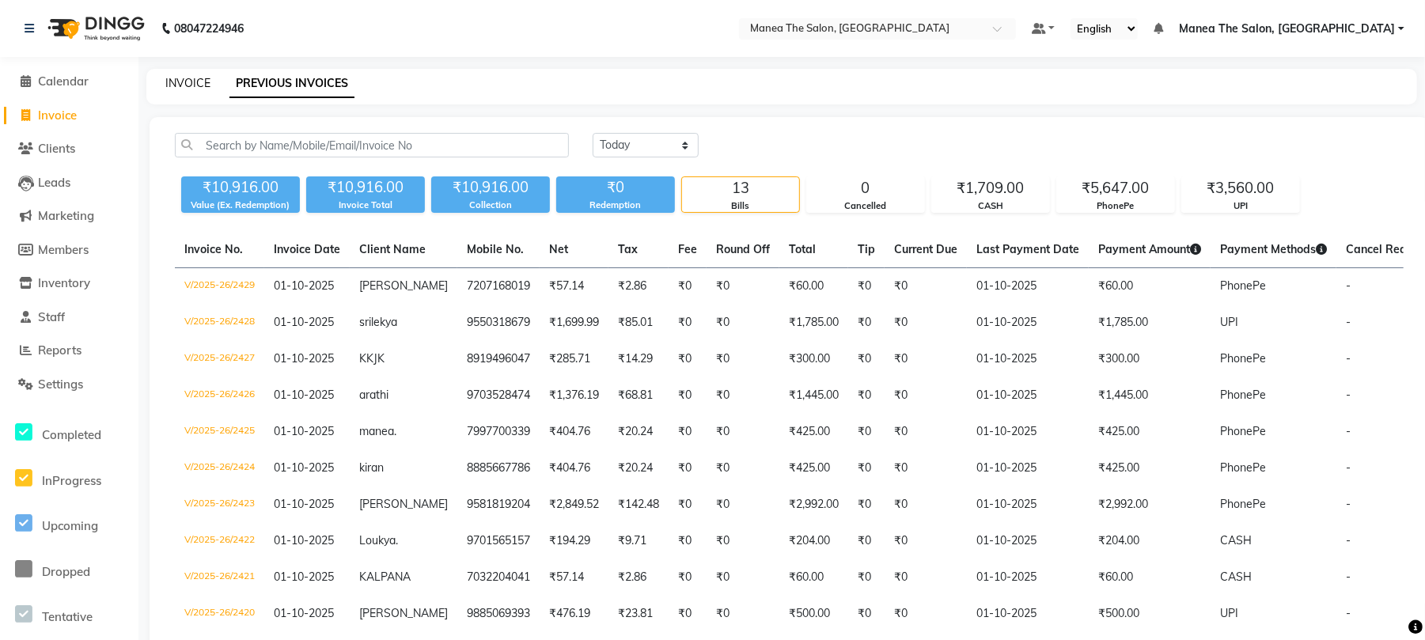
click at [187, 84] on link "INVOICE" at bounding box center [187, 83] width 45 height 14
select select "service"
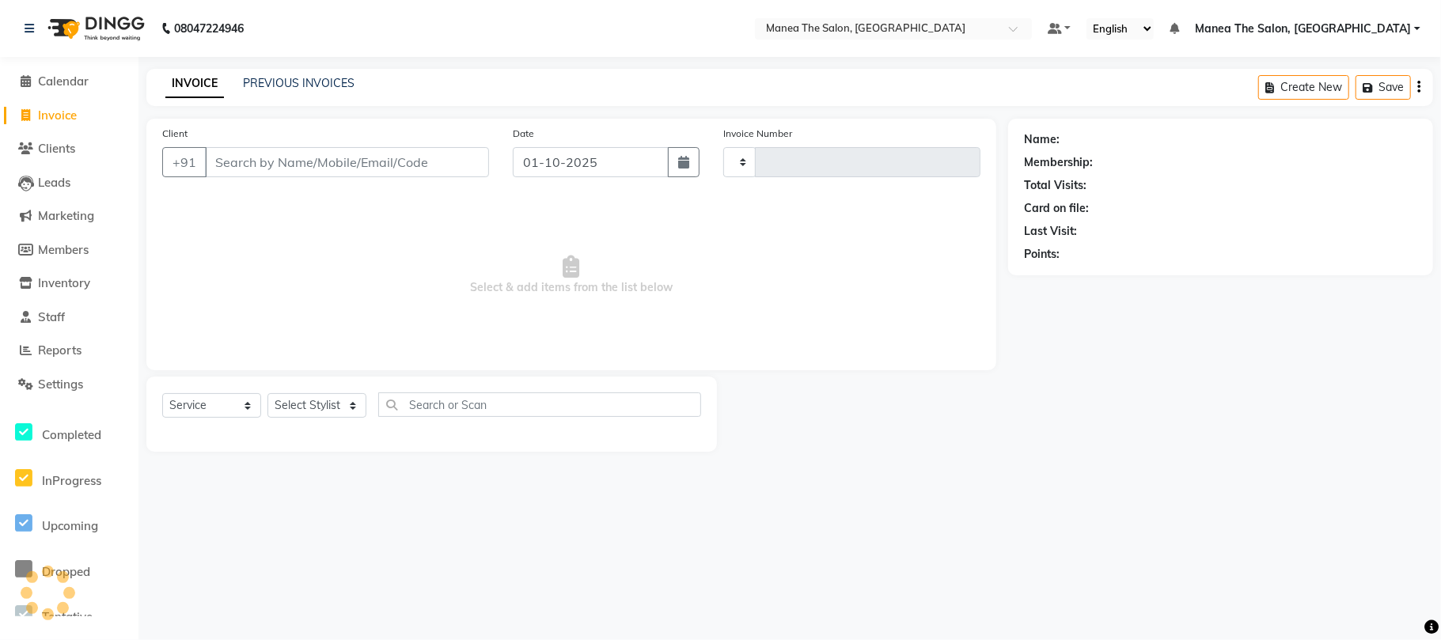
type input "2430"
select select "7351"
click at [321, 412] on select "Select Stylist" at bounding box center [316, 405] width 99 height 25
select select "63582"
click at [267, 393] on select "Select Stylist Aman Azeem Divya Lakshmi Prasad Renuka shireesha Sulthana" at bounding box center [316, 405] width 99 height 25
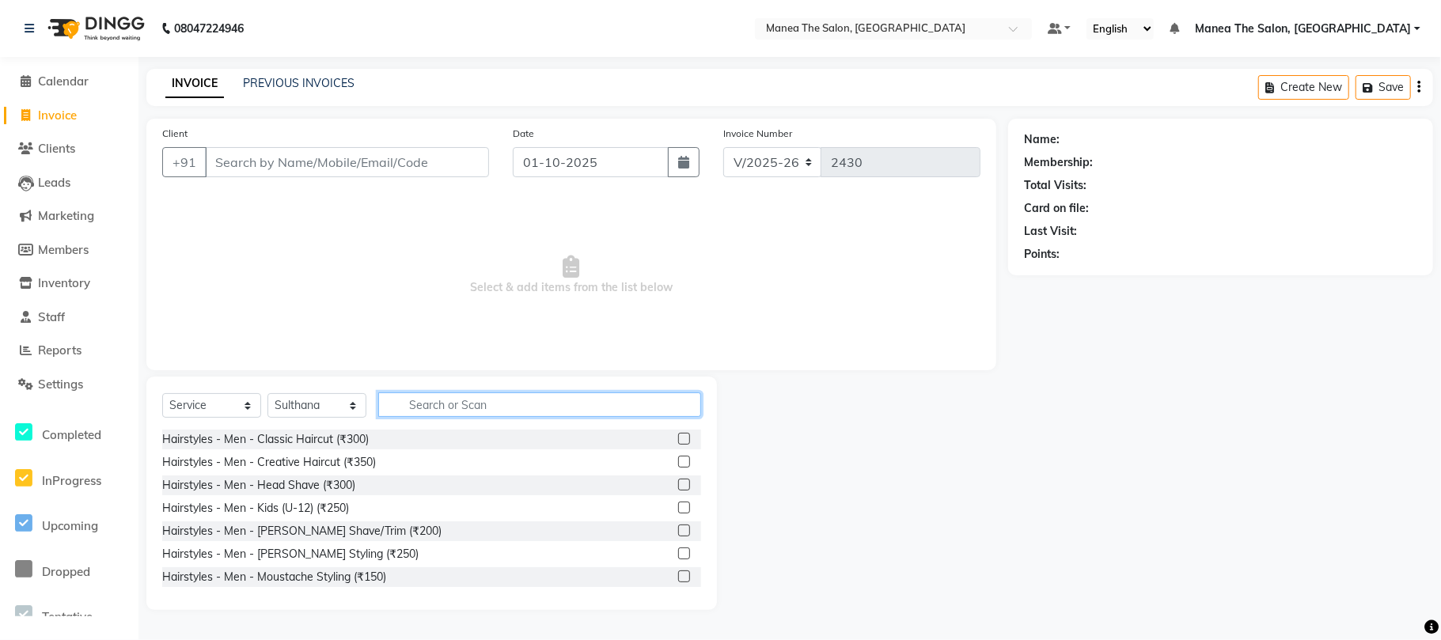
click at [448, 413] on input "text" at bounding box center [539, 405] width 323 height 25
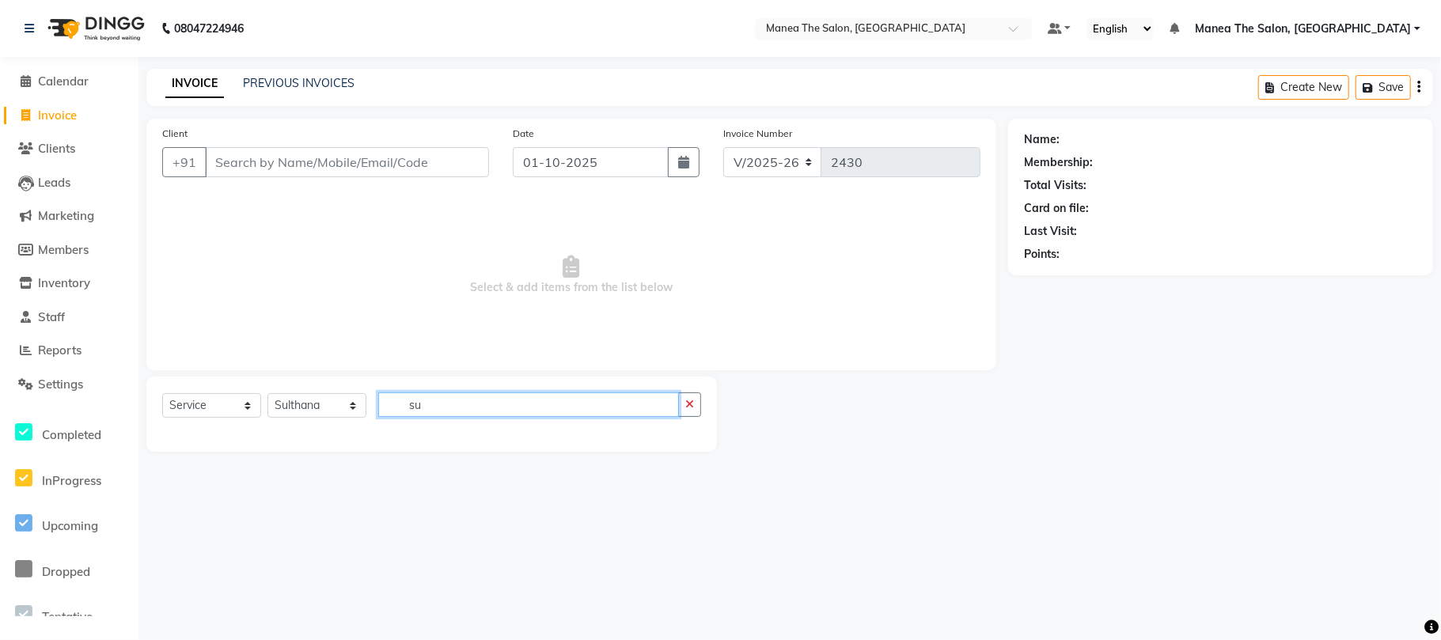
type input "s"
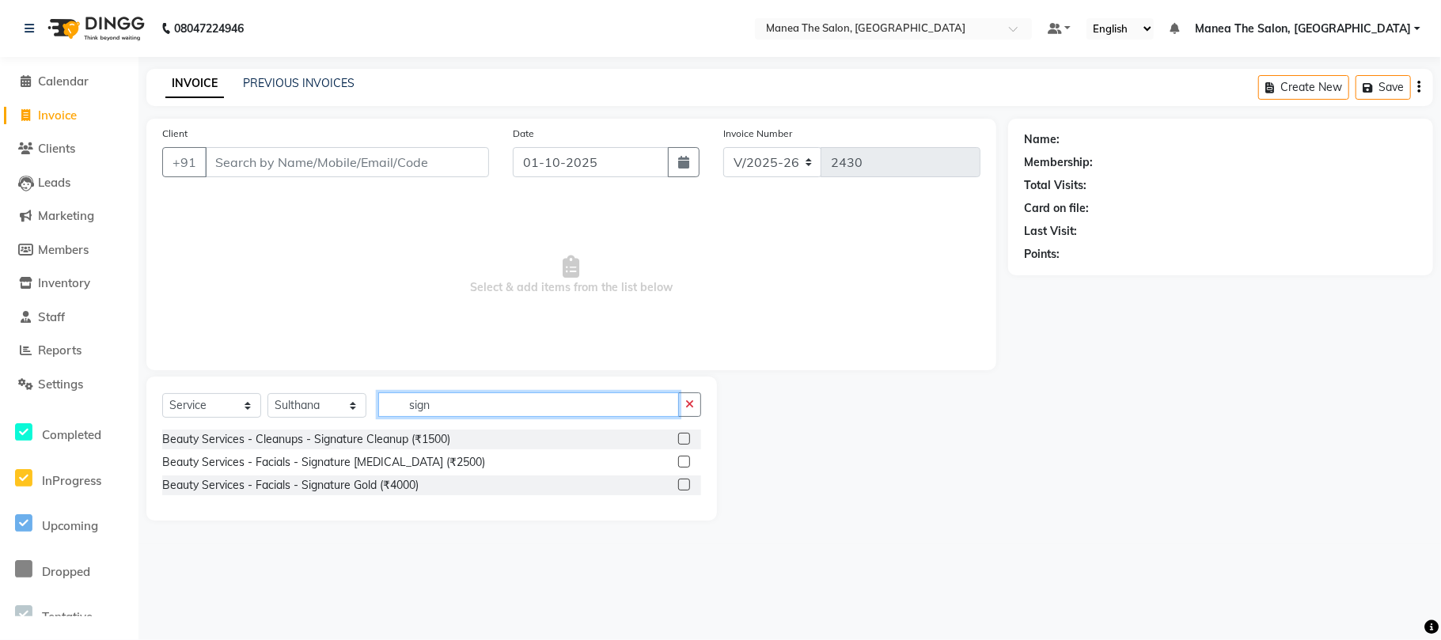
click at [400, 394] on input "sign" at bounding box center [528, 405] width 301 height 25
click at [443, 400] on input "sign" at bounding box center [528, 405] width 301 height 25
type input "s"
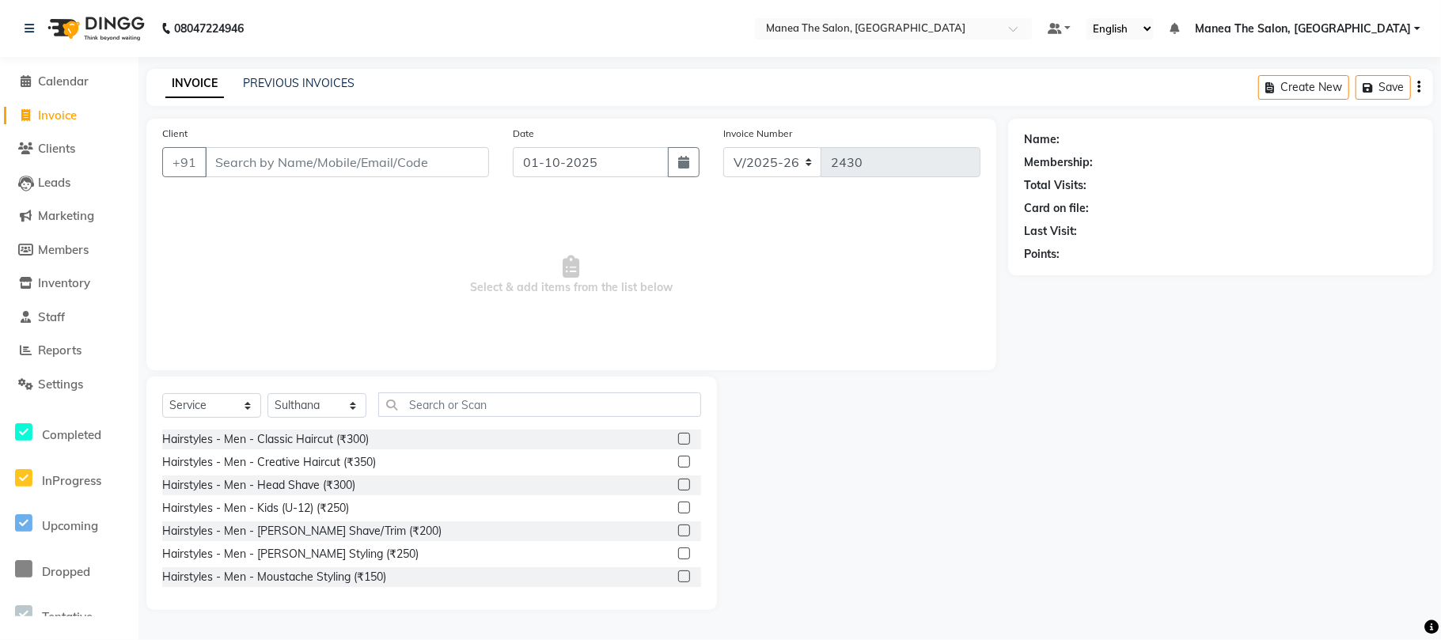
drag, startPoint x: 476, startPoint y: 371, endPoint x: 465, endPoint y: 393, distance: 23.7
click at [470, 385] on div "Client +91 Date 01-10-2025 Invoice Number V/2025 V/2025-26 2430 Select & add it…" at bounding box center [572, 364] width 874 height 491
click at [465, 391] on div "Select Service Product Membership Package Voucher Prepaid Gift Card Select Styl…" at bounding box center [431, 493] width 571 height 233
click at [451, 409] on input "text" at bounding box center [539, 405] width 323 height 25
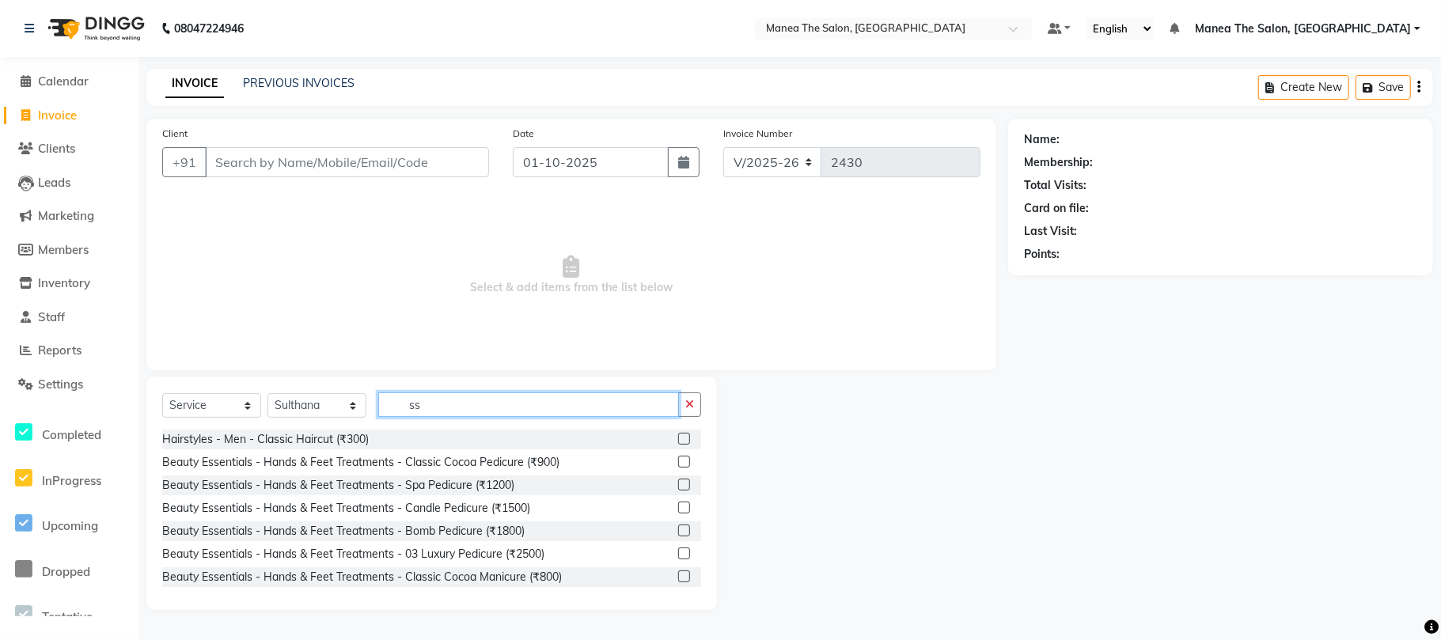
type input "s"
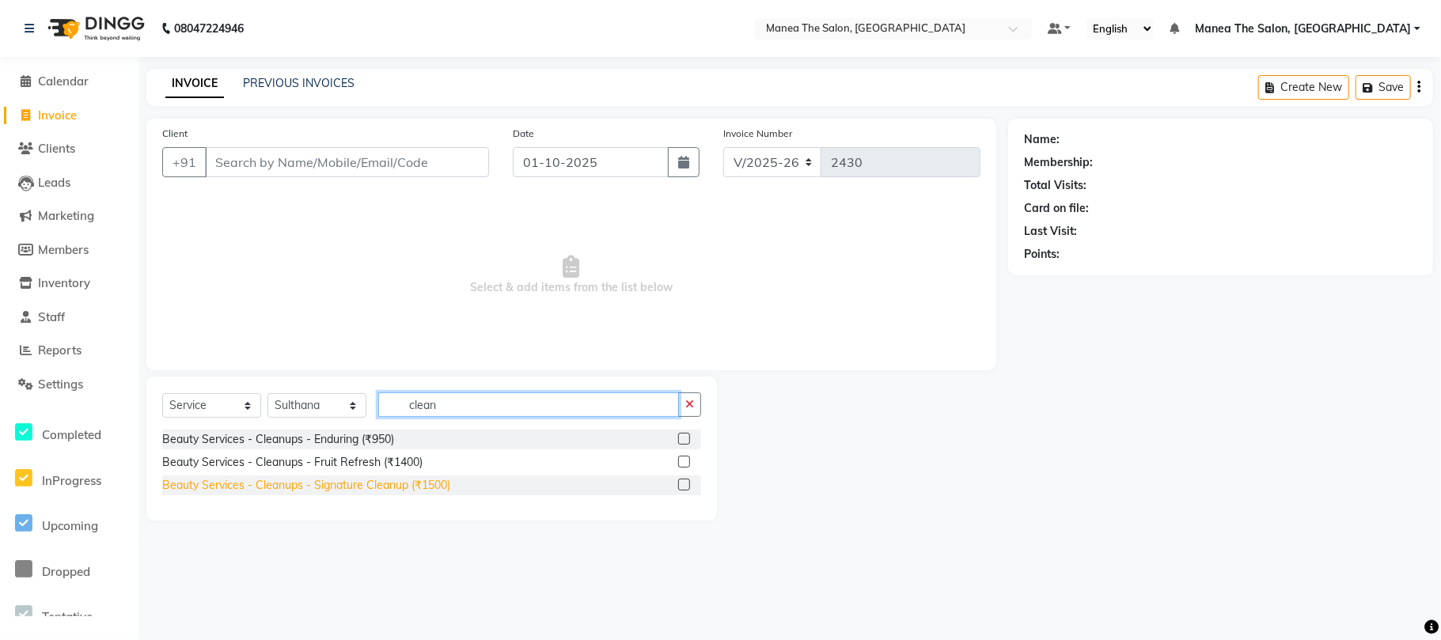
type input "clean"
click at [393, 486] on div "Beauty Services - Cleanups - Signature Cleanup (₹1500)" at bounding box center [306, 485] width 288 height 17
checkbox input "false"
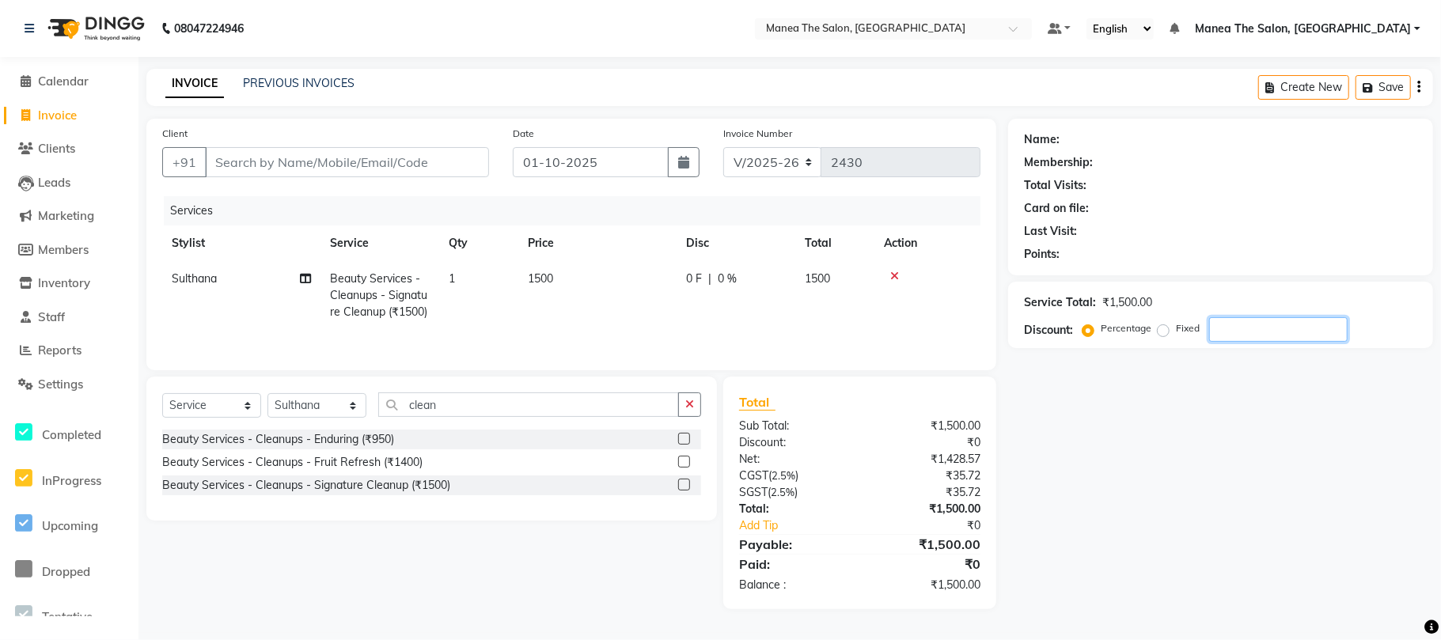
click at [1293, 330] on input "number" at bounding box center [1278, 329] width 138 height 25
type input "1"
click at [900, 285] on td at bounding box center [927, 295] width 106 height 69
click at [893, 272] on icon at bounding box center [894, 276] width 9 height 11
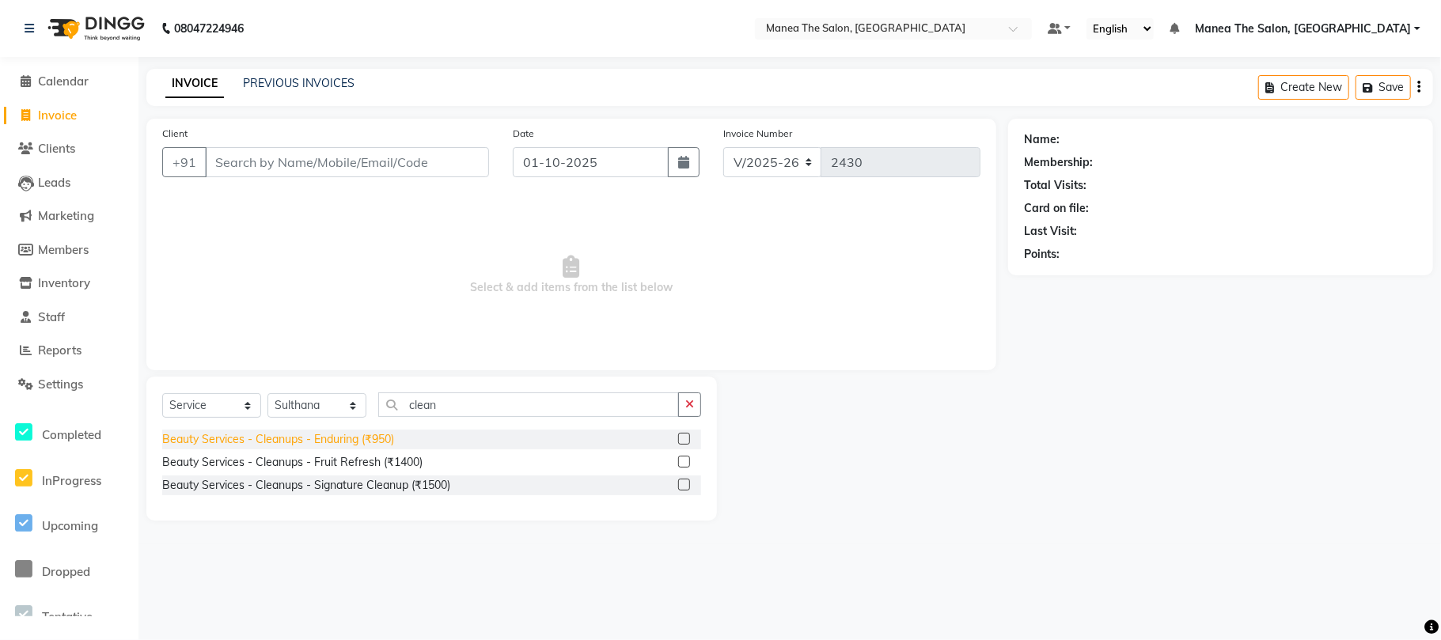
click at [364, 441] on div "Beauty Services - Cleanups - Enduring (₹950)" at bounding box center [278, 439] width 232 height 17
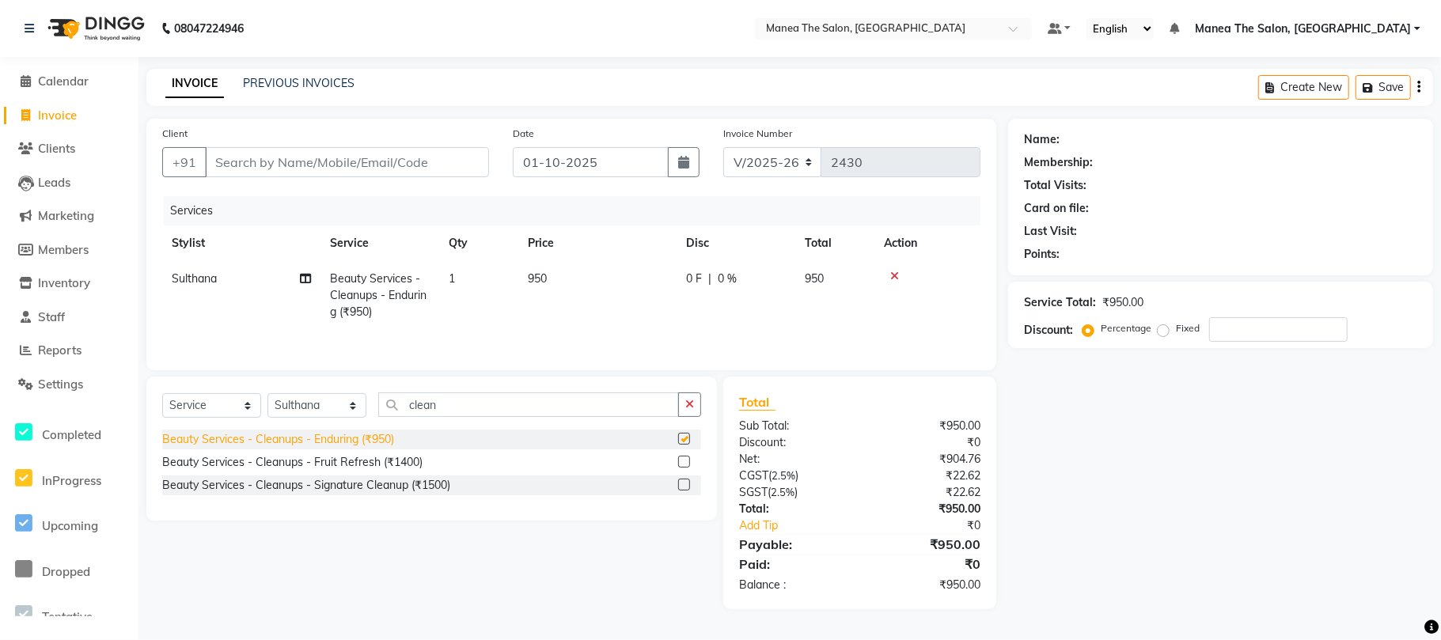
checkbox input "false"
drag, startPoint x: 516, startPoint y: 415, endPoint x: 128, endPoint y: 445, distance: 388.9
click at [136, 444] on app-home "08047224946 Select Location × Manea The Salon, Chandanagar Default Panel My Pan…" at bounding box center [720, 316] width 1441 height 633
click at [1248, 328] on input "number" at bounding box center [1278, 329] width 138 height 25
type input "1"
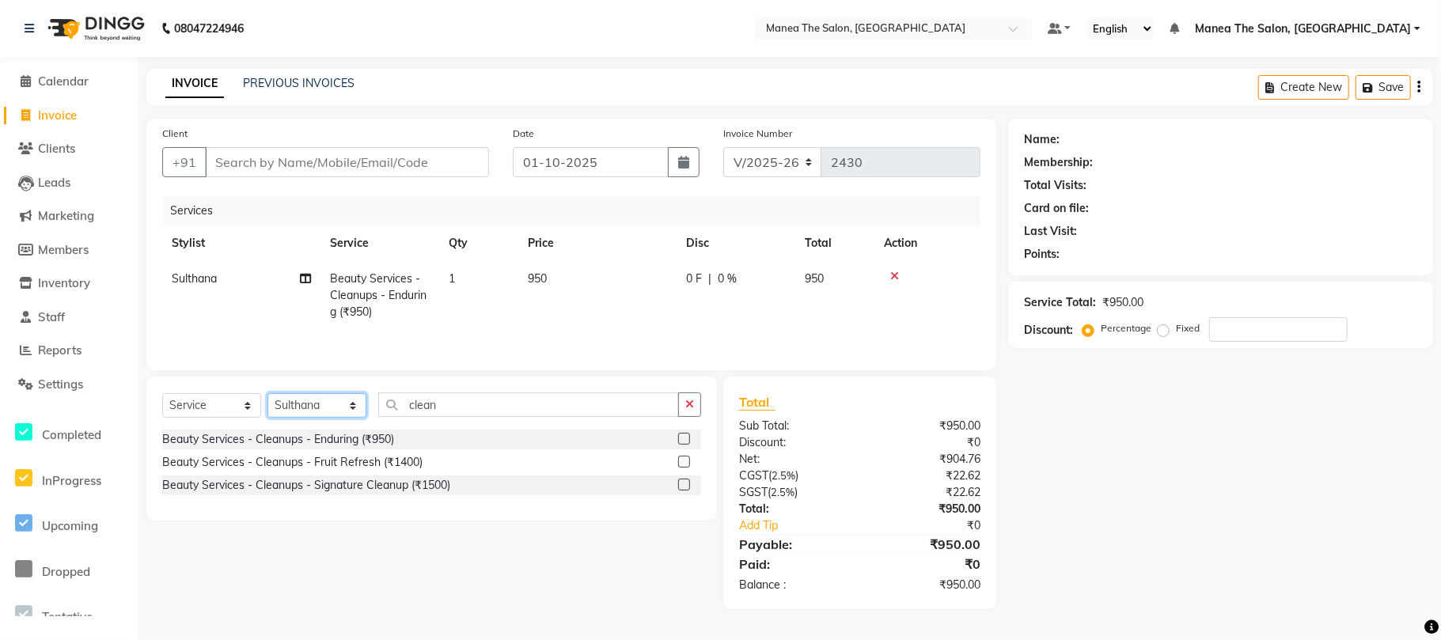
click at [349, 409] on select "Select Stylist Aman Azeem Divya Lakshmi Prasad Renuka shireesha Sulthana" at bounding box center [316, 405] width 99 height 25
select select "68191"
click at [267, 397] on select "Select Stylist Aman Azeem Divya Lakshmi Prasad Renuka shireesha Sulthana" at bounding box center [316, 405] width 99 height 25
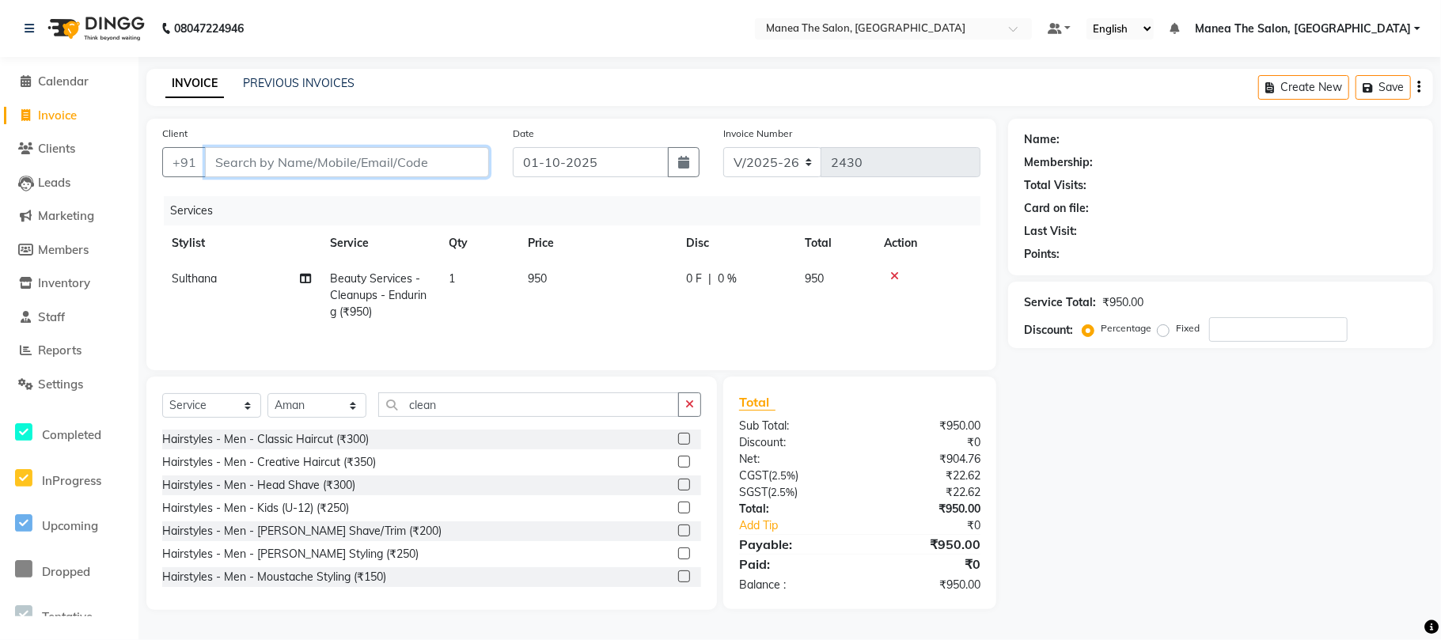
click at [305, 155] on input "Client" at bounding box center [347, 162] width 284 height 30
click at [882, 272] on td at bounding box center [927, 295] width 106 height 69
click at [894, 273] on icon at bounding box center [894, 276] width 9 height 11
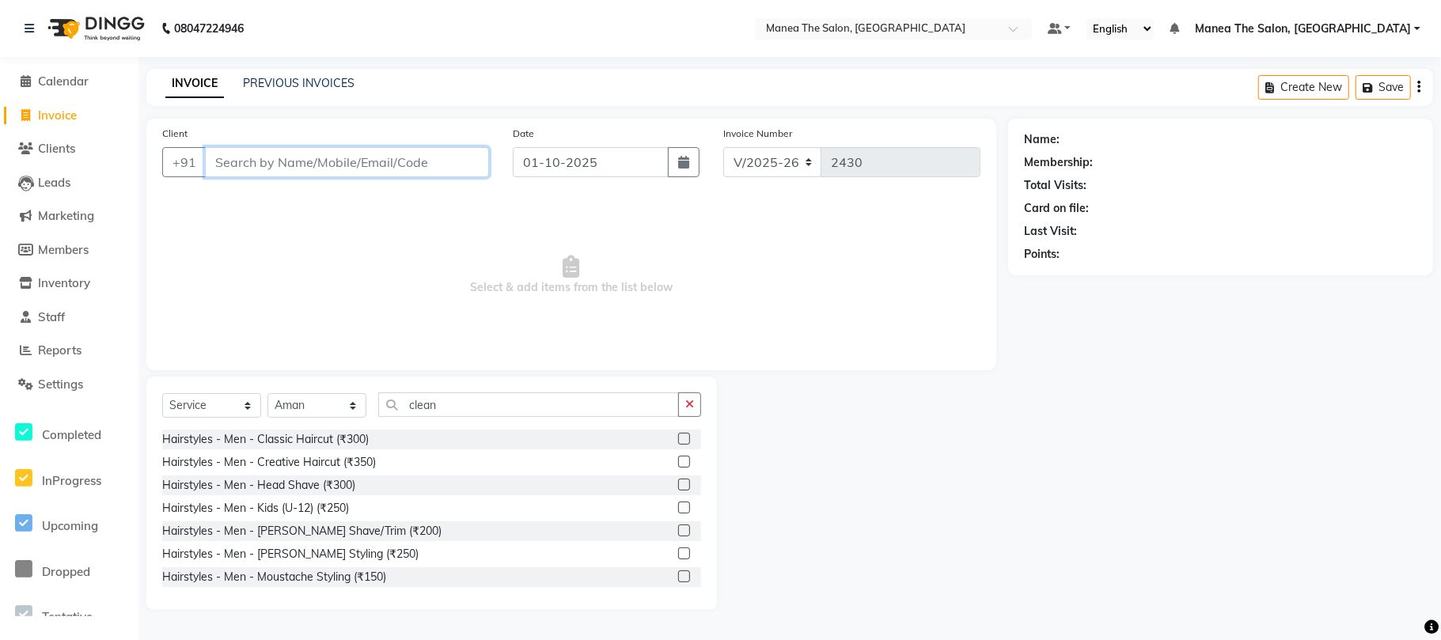
click at [267, 153] on input "Client" at bounding box center [347, 162] width 284 height 30
click at [448, 393] on input "clean" at bounding box center [528, 405] width 301 height 25
drag, startPoint x: 438, startPoint y: 400, endPoint x: 409, endPoint y: 423, distance: 36.7
click at [437, 400] on input "clean" at bounding box center [528, 405] width 301 height 25
click at [333, 410] on div "Select Service Product Membership Package Voucher Prepaid Gift Card Select Styl…" at bounding box center [431, 411] width 539 height 37
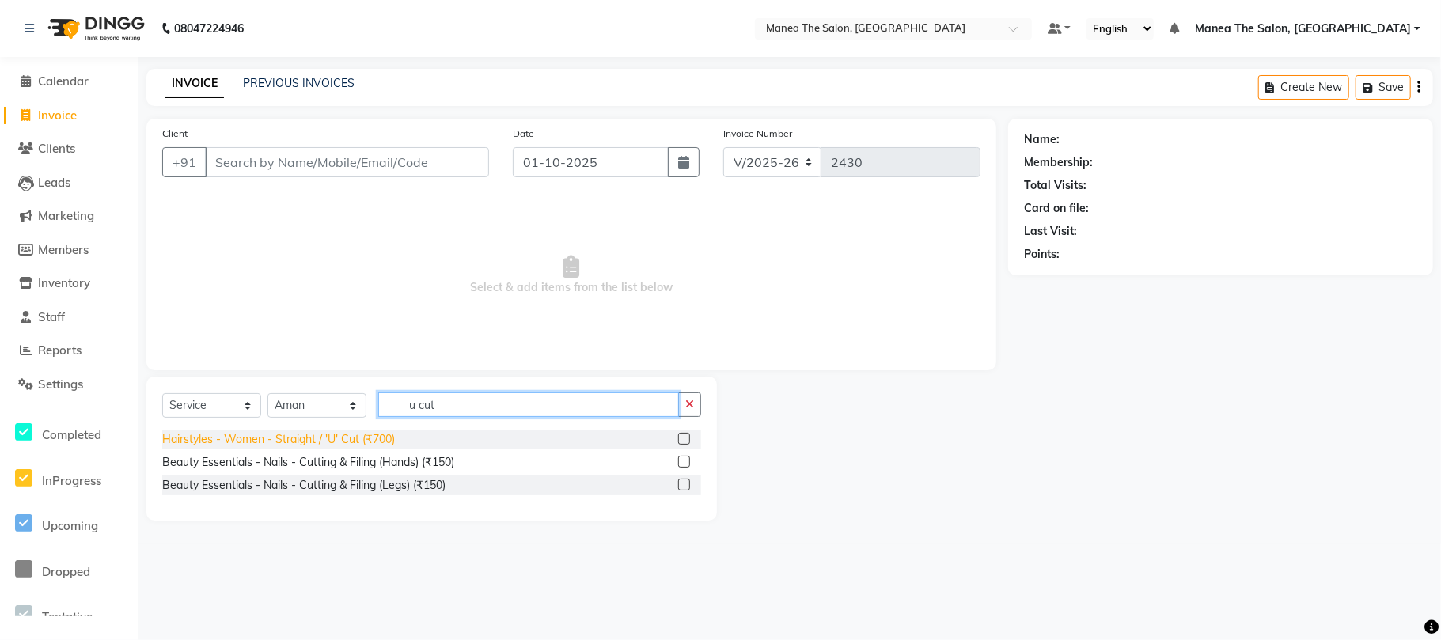
type input "u cut"
click at [347, 438] on div "Hairstyles - Women - Straight / 'U' Cut (₹700)" at bounding box center [278, 439] width 233 height 17
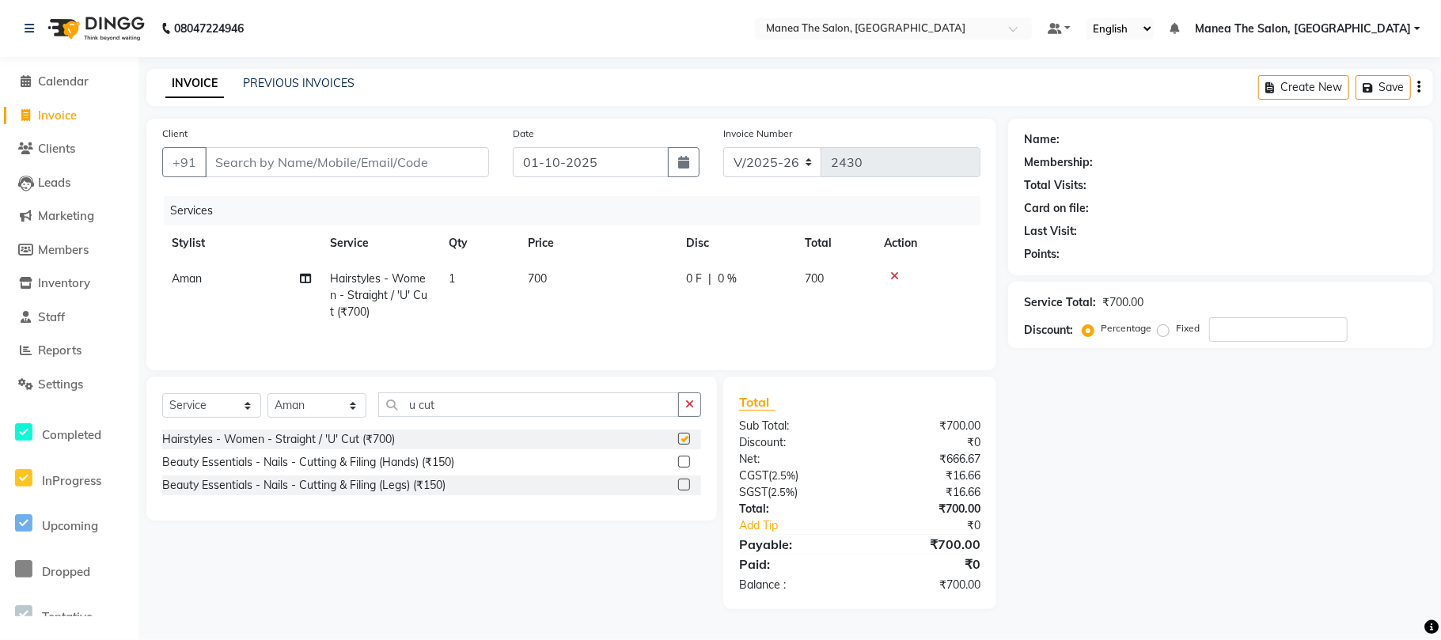
checkbox input "false"
click at [461, 275] on td "1" at bounding box center [478, 295] width 79 height 69
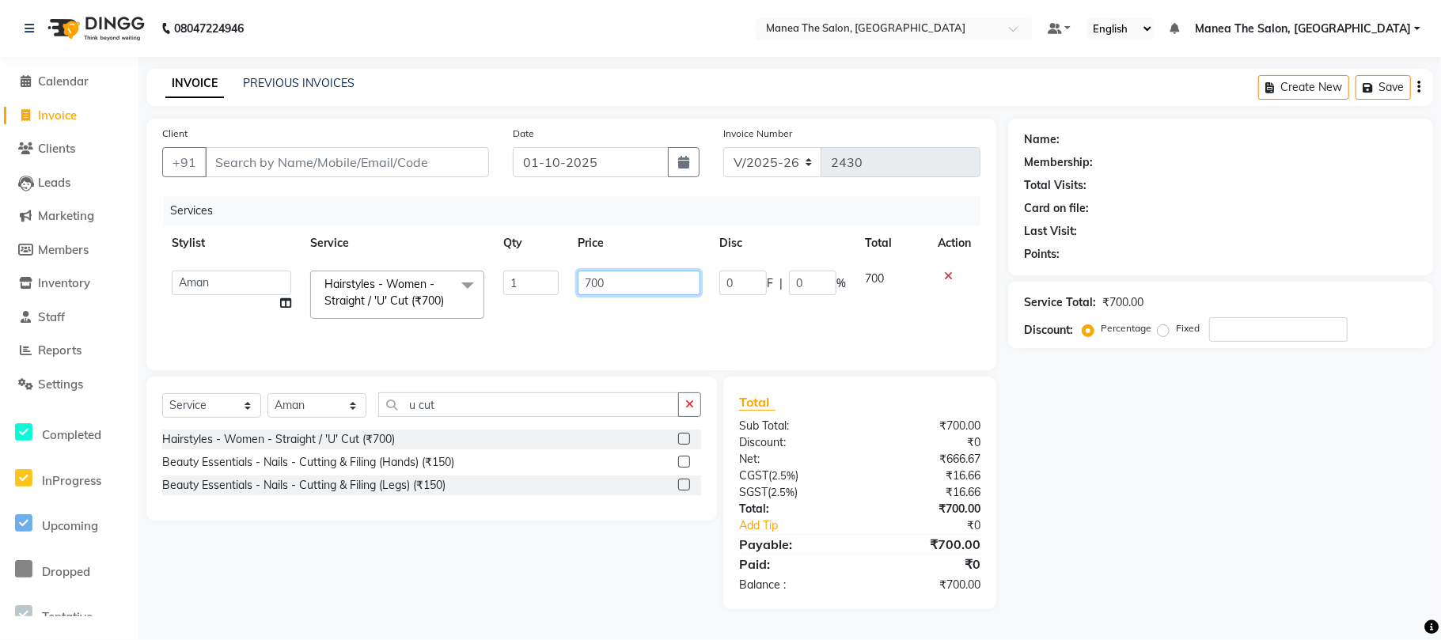
click at [613, 280] on input "700" at bounding box center [639, 283] width 122 height 25
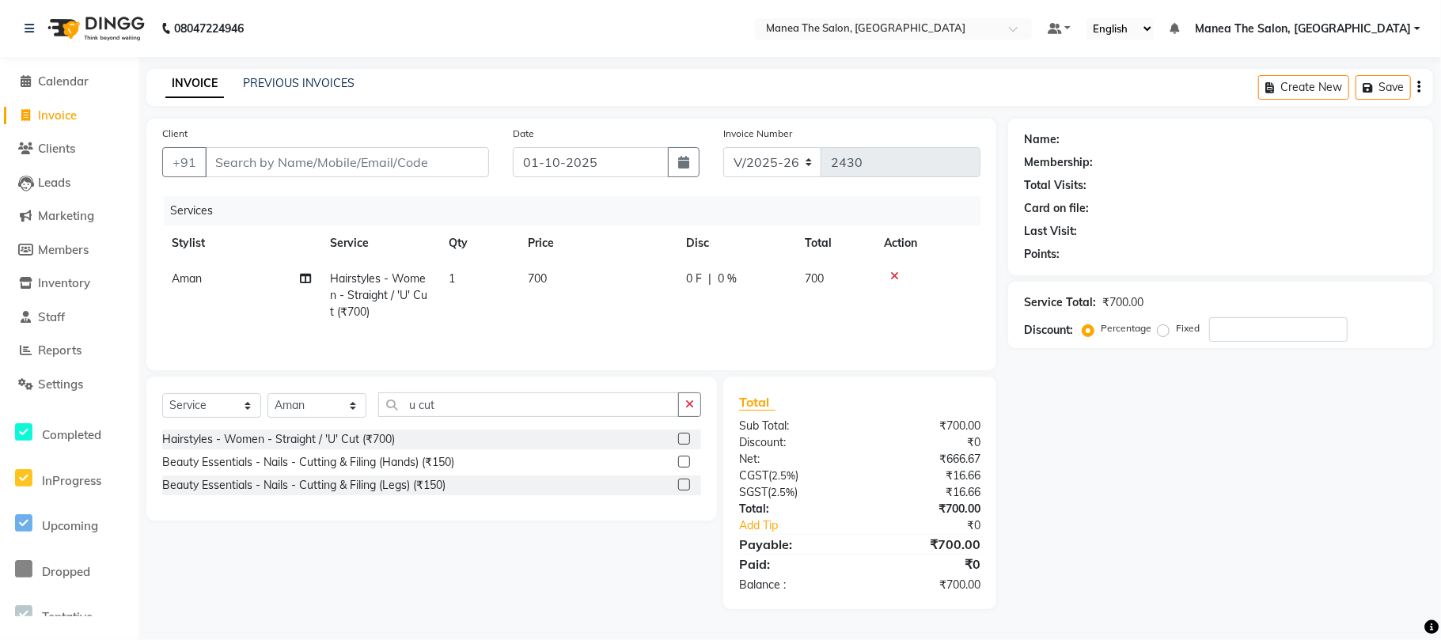
click at [1301, 370] on div "Name: Membership: Total Visits: Card on file: Last Visit: Points: Service Total…" at bounding box center [1226, 364] width 437 height 491
click at [1261, 342] on input "number" at bounding box center [1278, 329] width 138 height 25
drag, startPoint x: 438, startPoint y: 254, endPoint x: 461, endPoint y: 267, distance: 26.6
click at [438, 257] on th "Service" at bounding box center [380, 244] width 119 height 36
click at [484, 269] on td "1" at bounding box center [478, 295] width 79 height 69
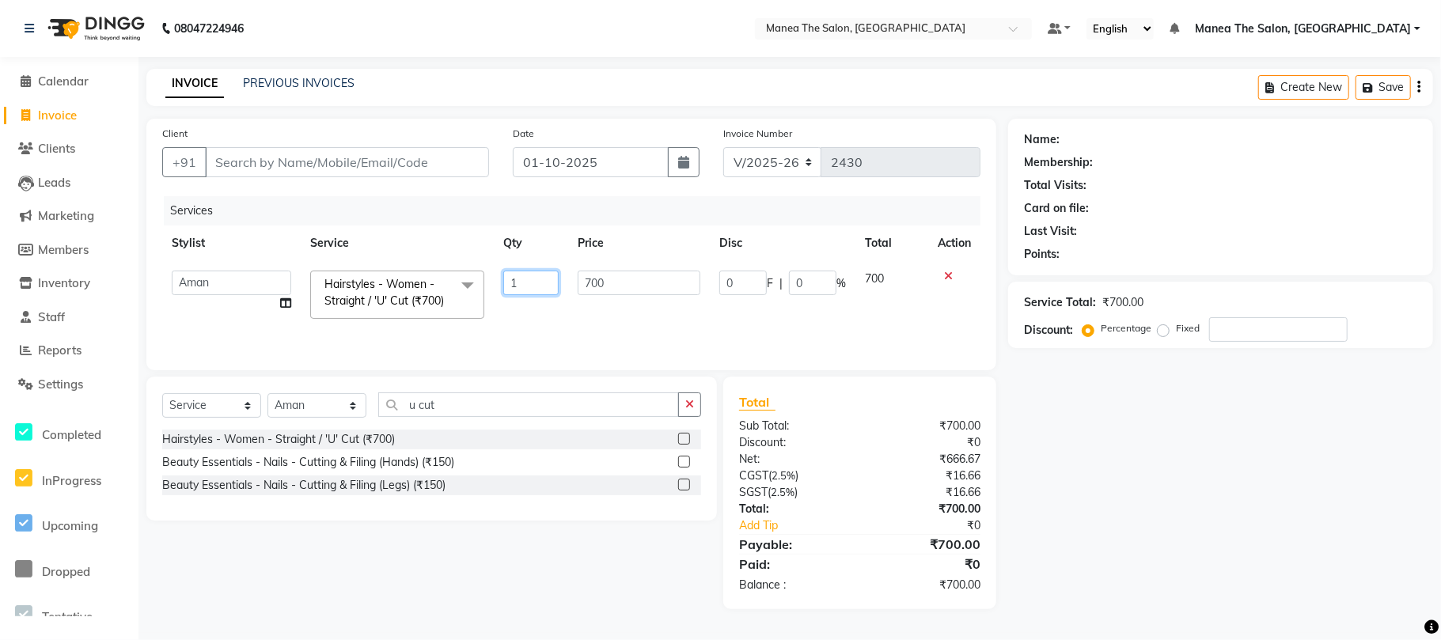
click at [522, 282] on input "1" at bounding box center [530, 283] width 55 height 25
type input "3"
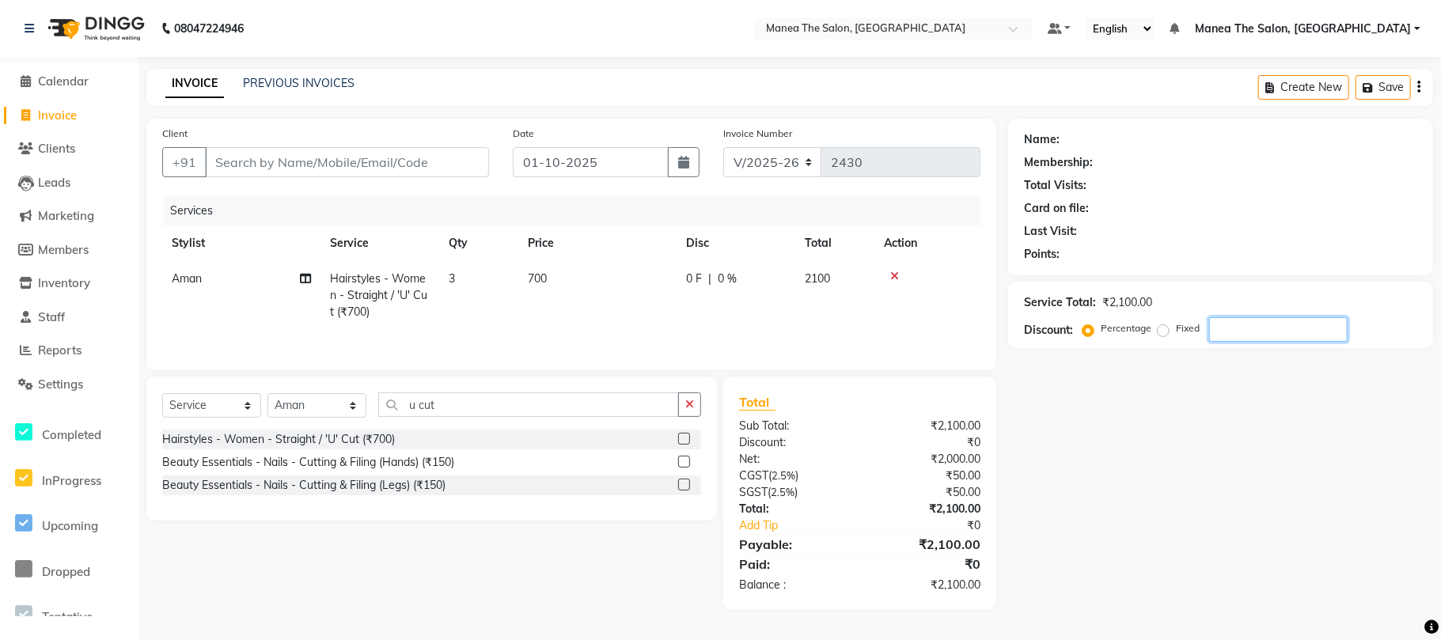
click at [1280, 336] on input "number" at bounding box center [1278, 329] width 138 height 25
type input "15"
click at [345, 150] on input "Client" at bounding box center [347, 162] width 284 height 30
type input "8"
type input "0"
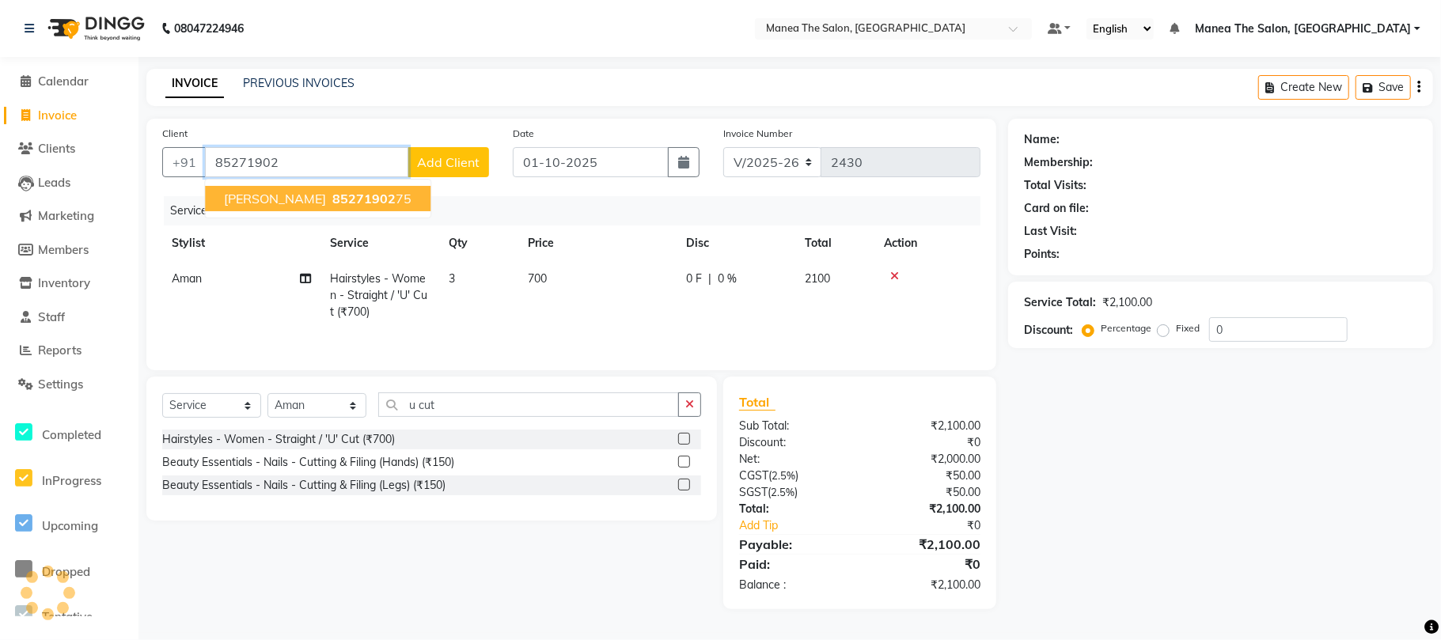
click at [332, 196] on span "85271902" at bounding box center [363, 199] width 63 height 16
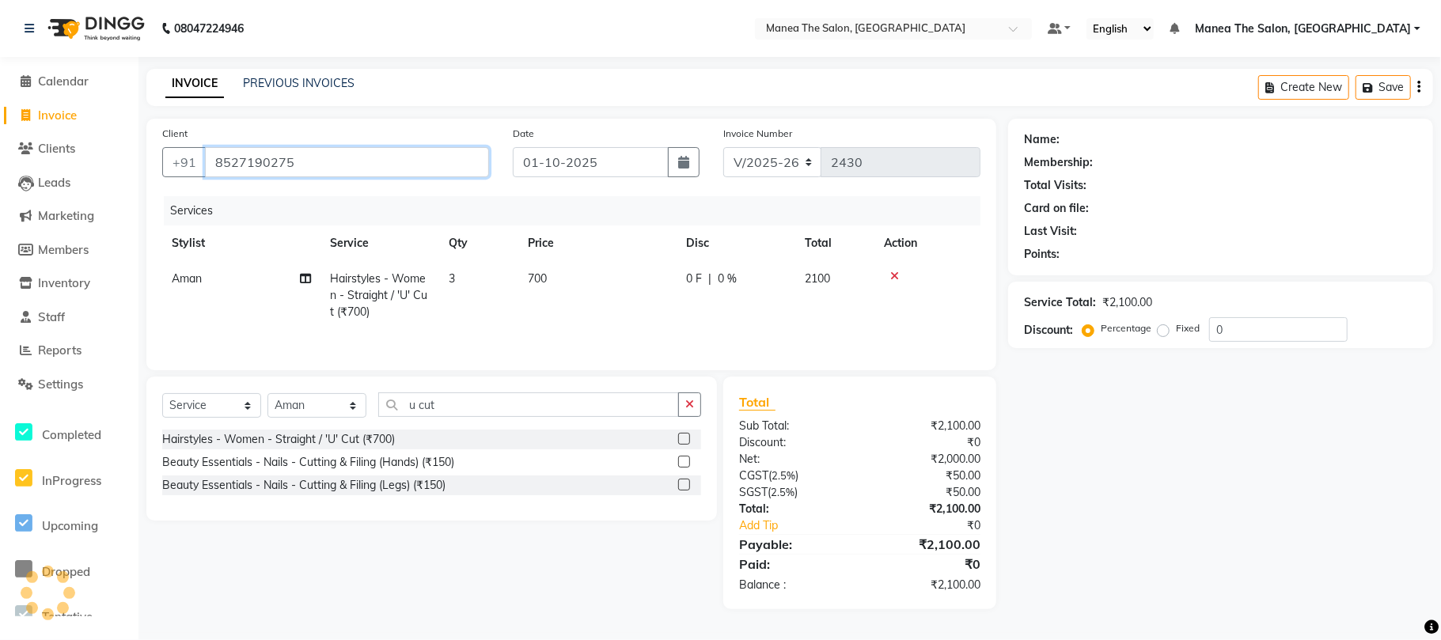
type input "8527190275"
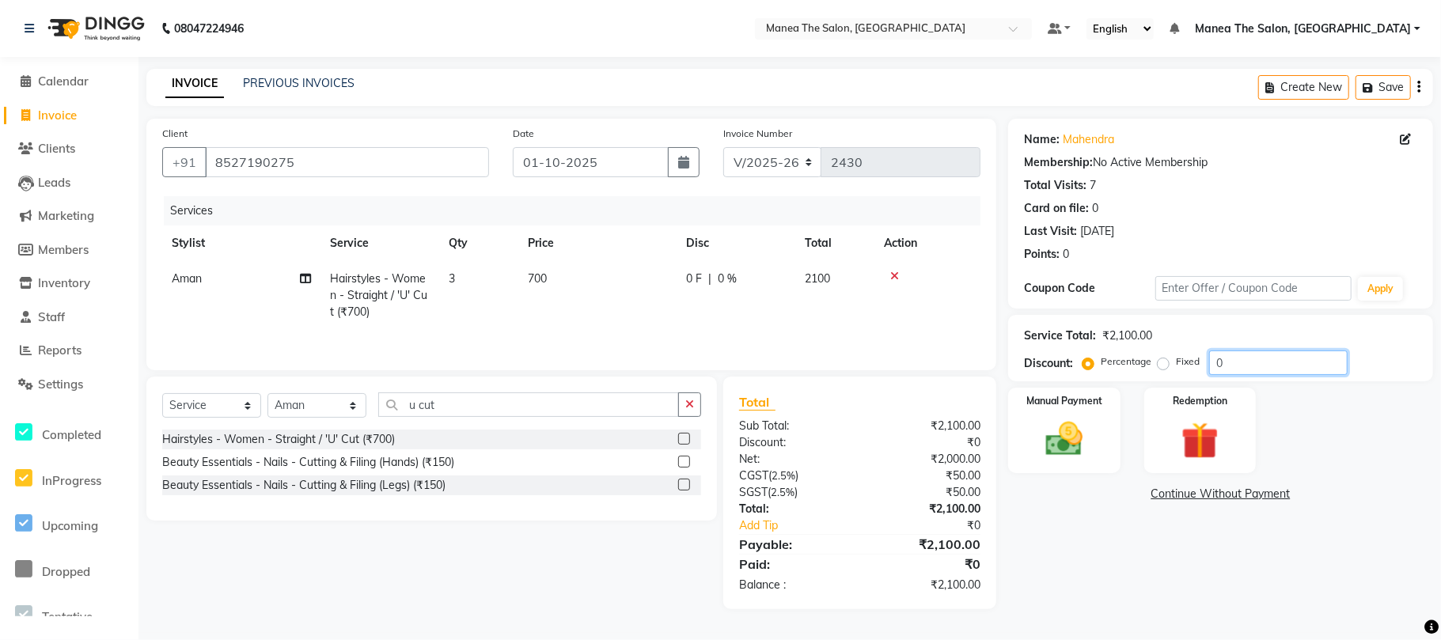
click at [1273, 359] on input "0" at bounding box center [1278, 363] width 138 height 25
type input "1"
click at [1254, 352] on input "number" at bounding box center [1278, 363] width 138 height 25
type input "15"
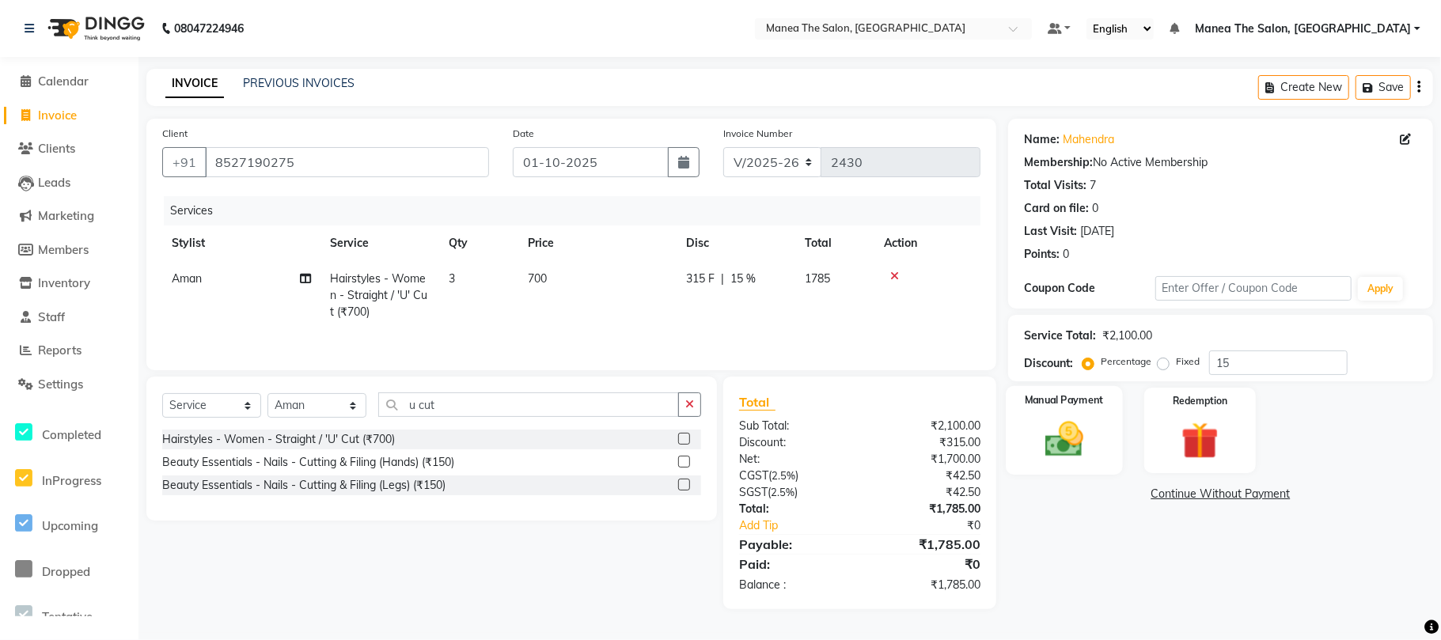
click at [1064, 450] on img at bounding box center [1064, 439] width 63 height 44
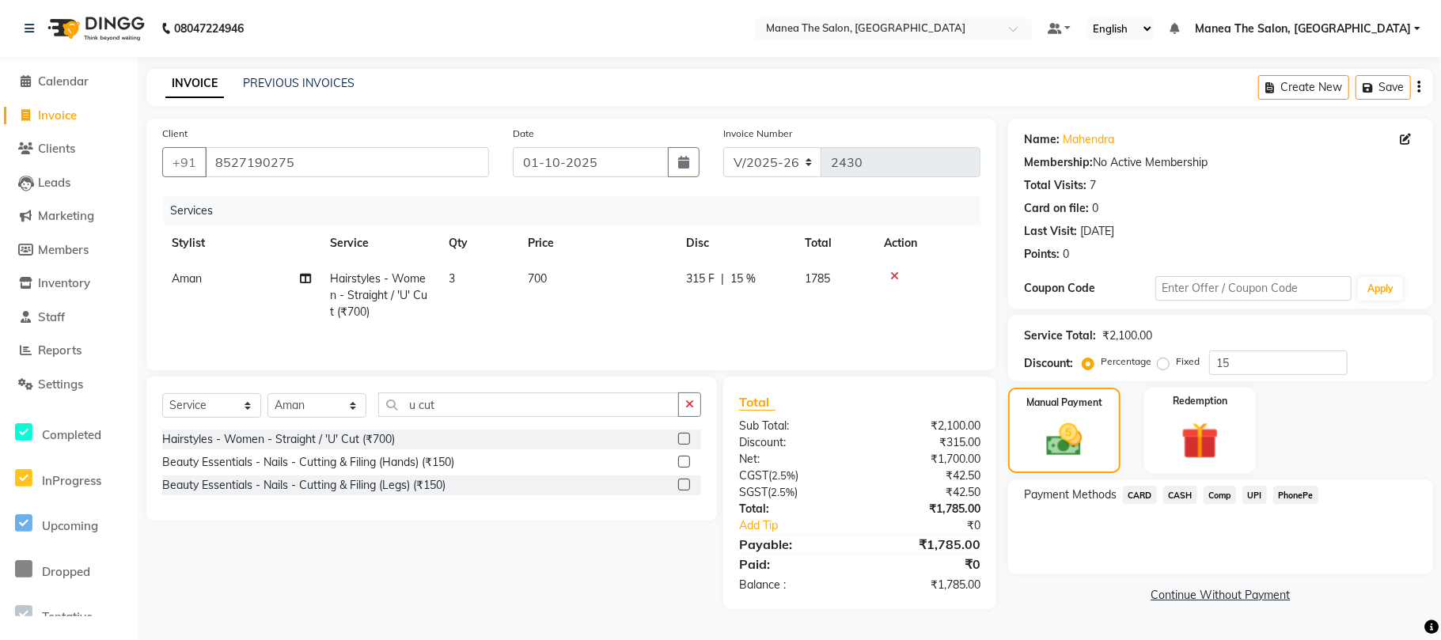
click at [1144, 491] on span "CARD" at bounding box center [1140, 495] width 34 height 18
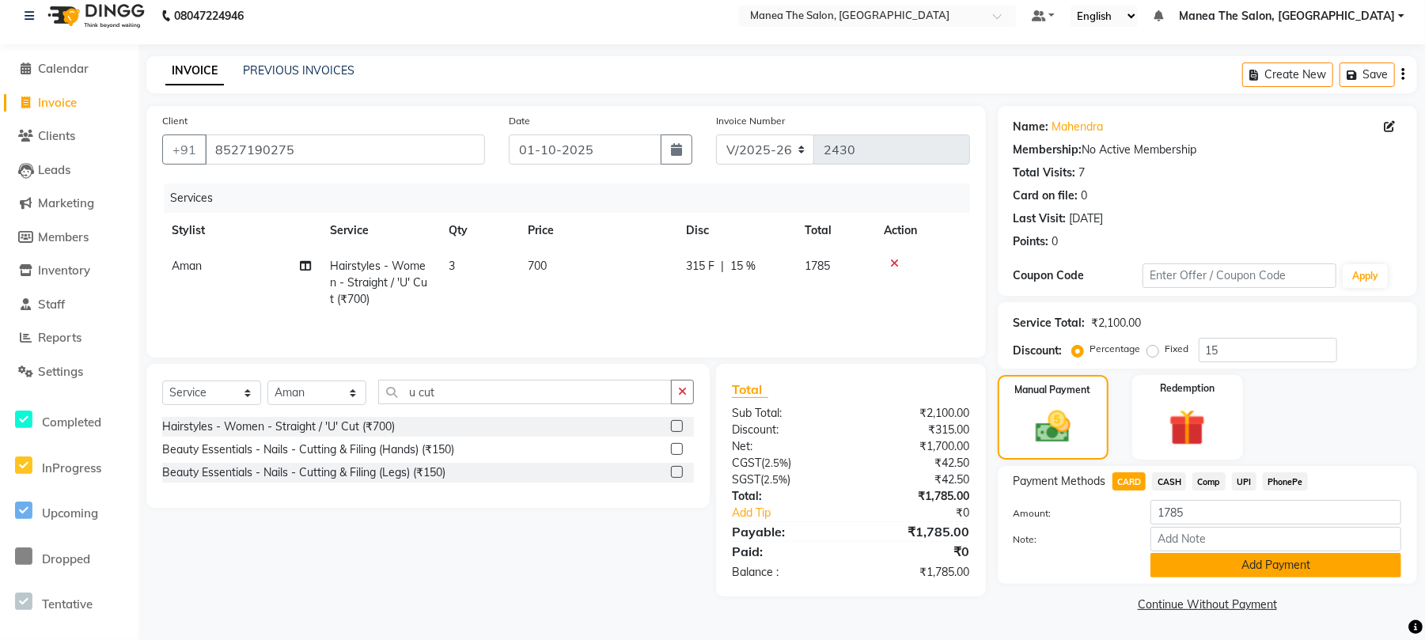
click at [1235, 567] on button "Add Payment" at bounding box center [1276, 565] width 251 height 25
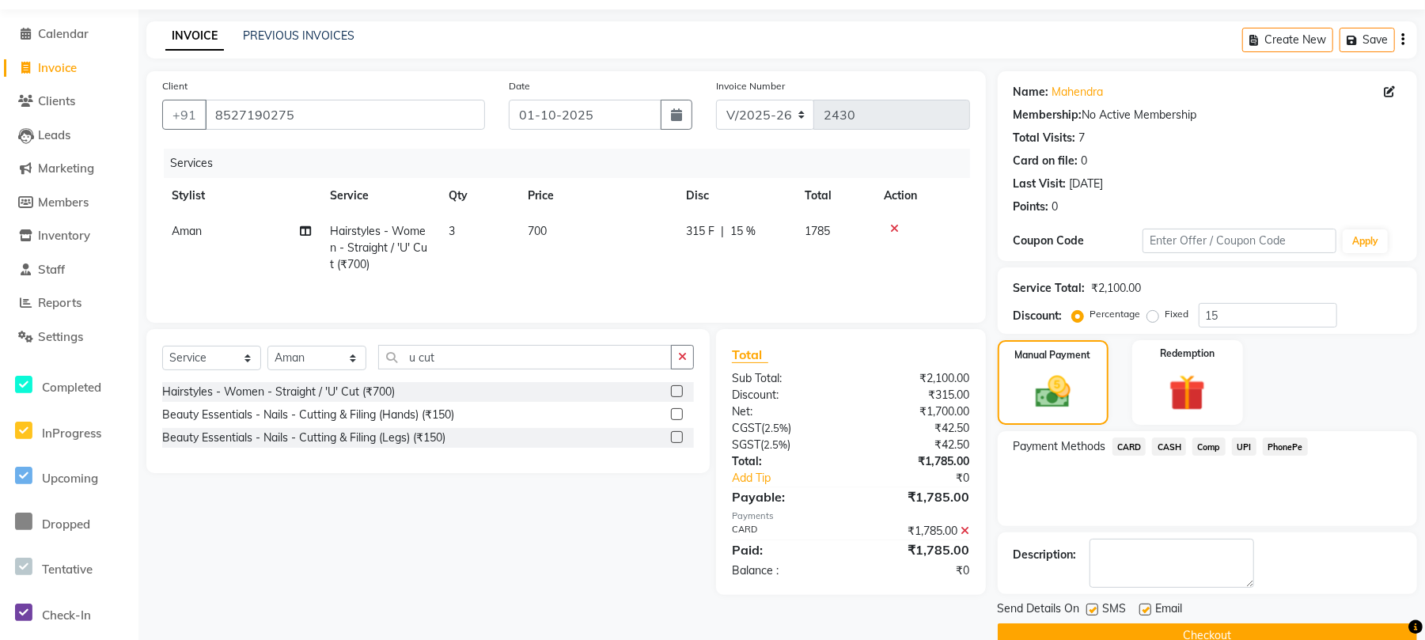
scroll to position [81, 0]
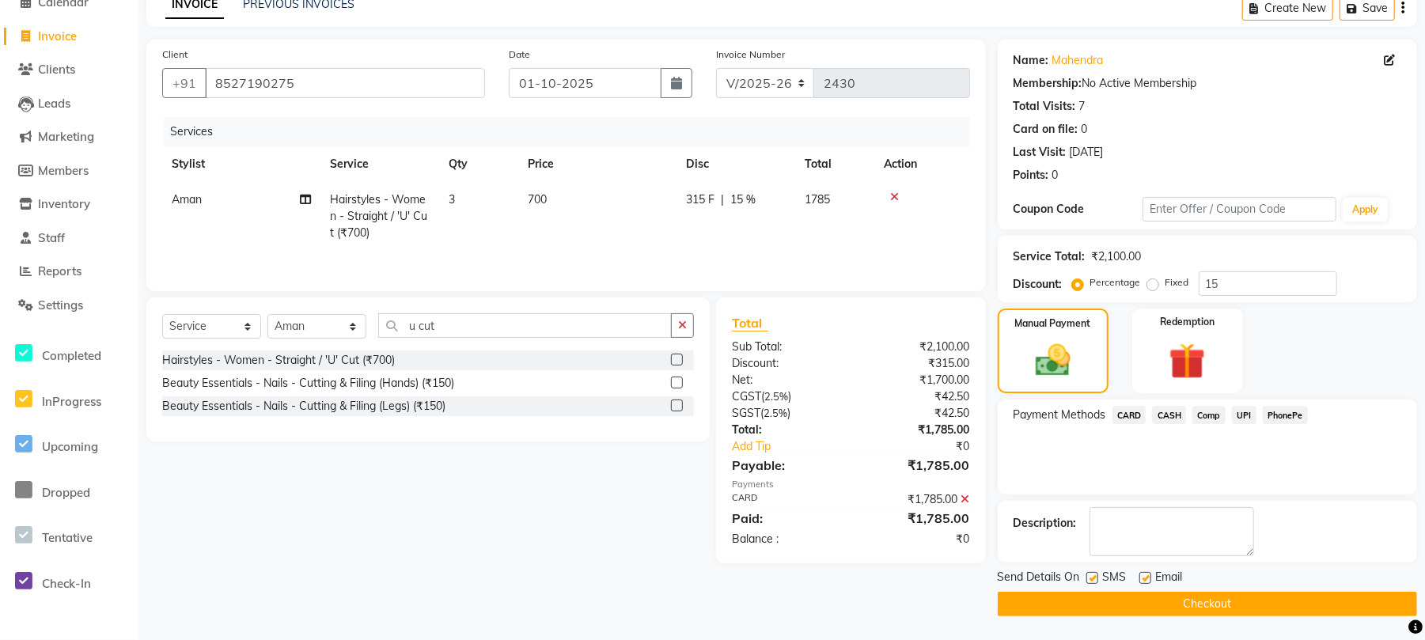
click at [1152, 602] on button "Checkout" at bounding box center [1207, 604] width 419 height 25
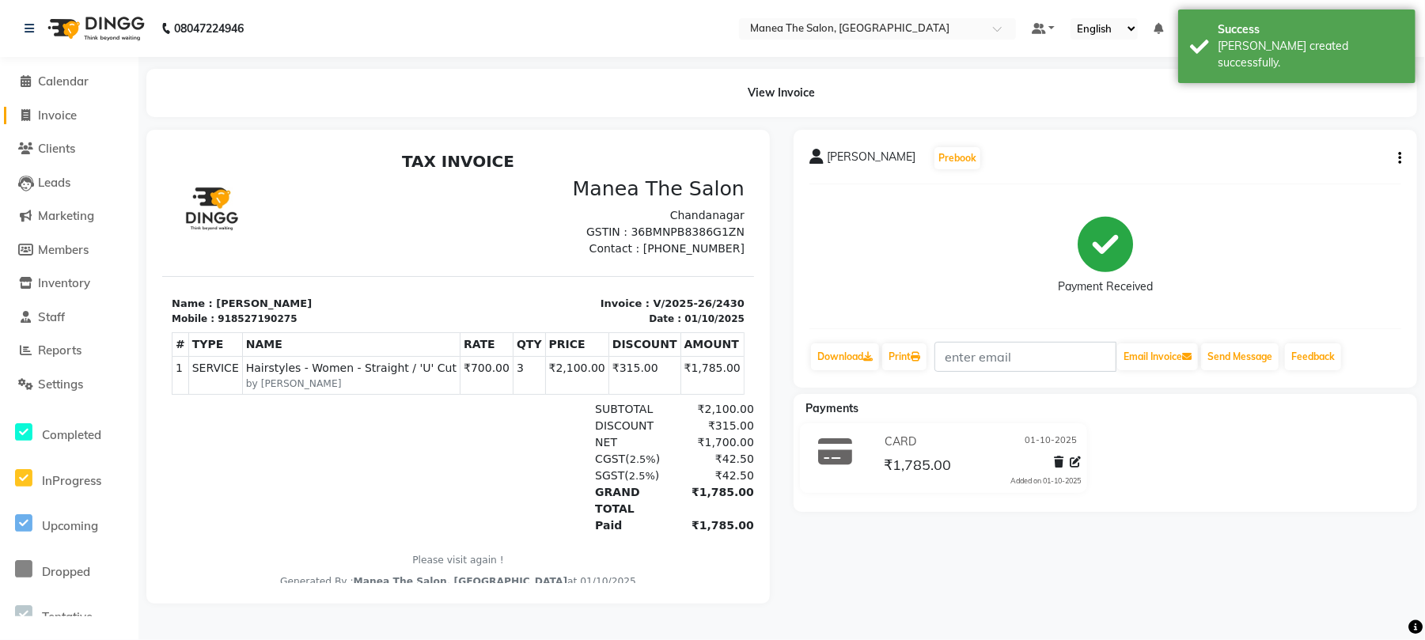
click at [64, 115] on span "Invoice" at bounding box center [57, 115] width 39 height 15
select select "7351"
select select "service"
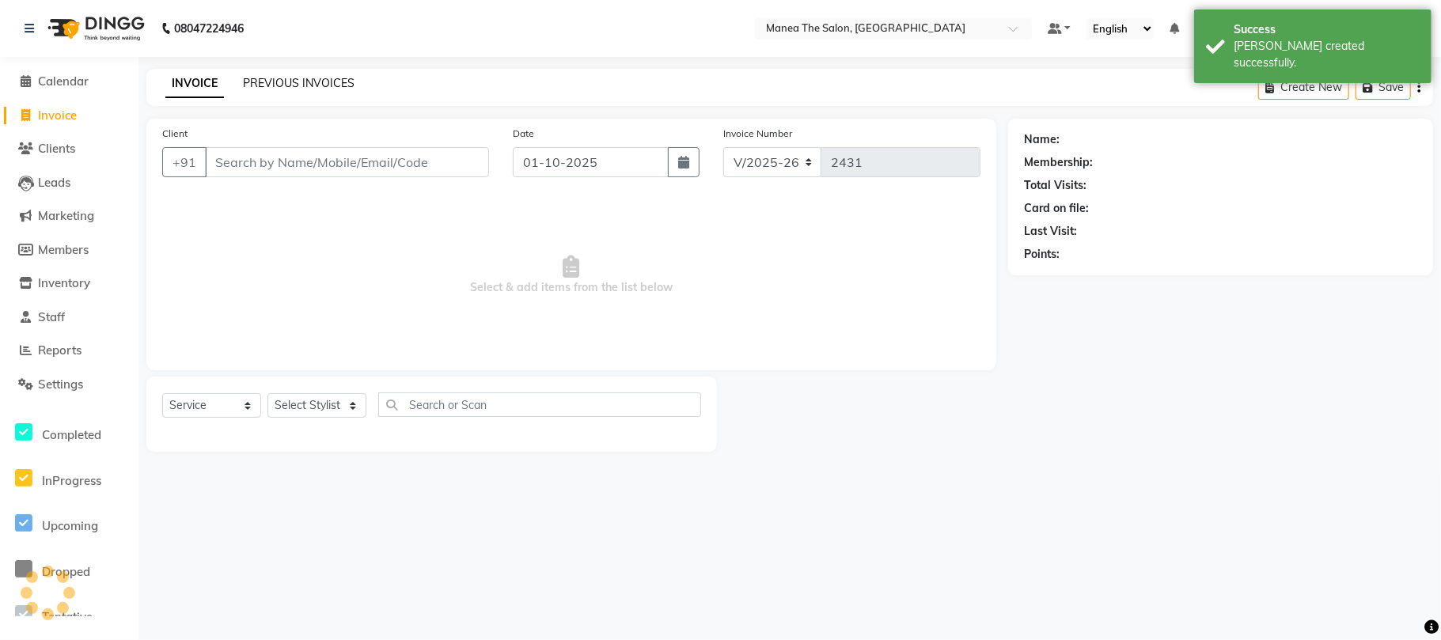
click at [283, 84] on link "PREVIOUS INVOICES" at bounding box center [299, 83] width 112 height 14
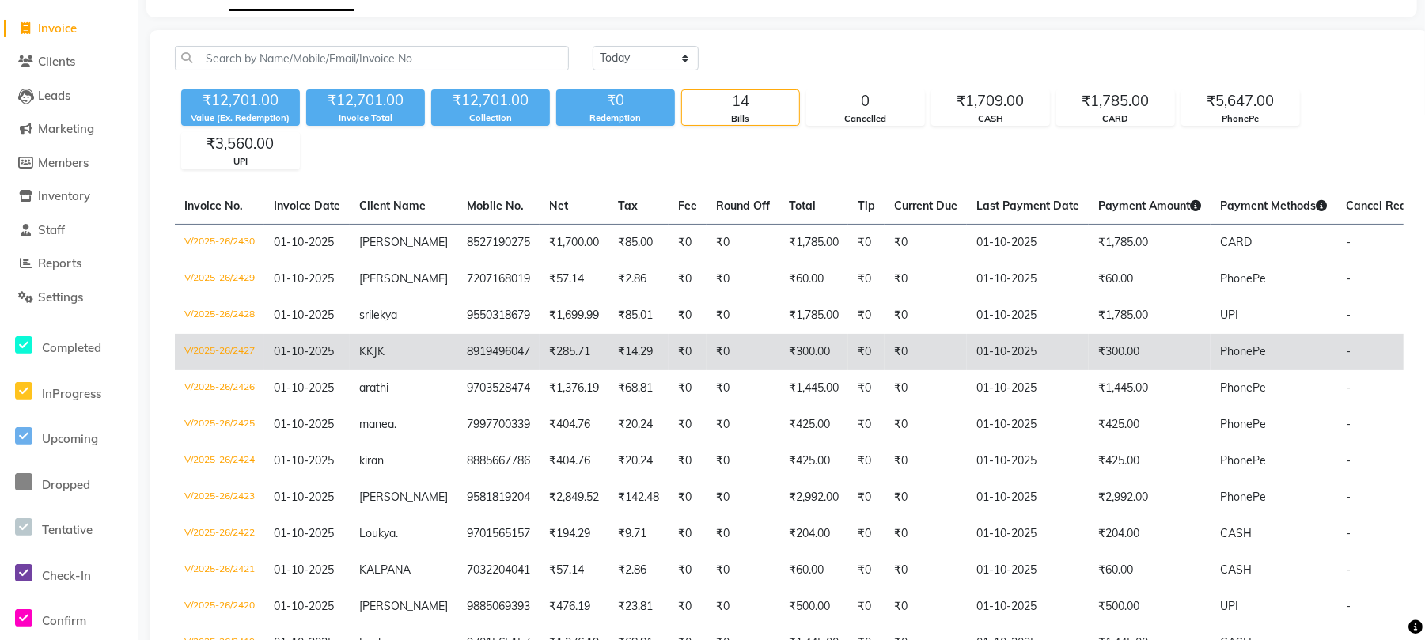
scroll to position [70, 0]
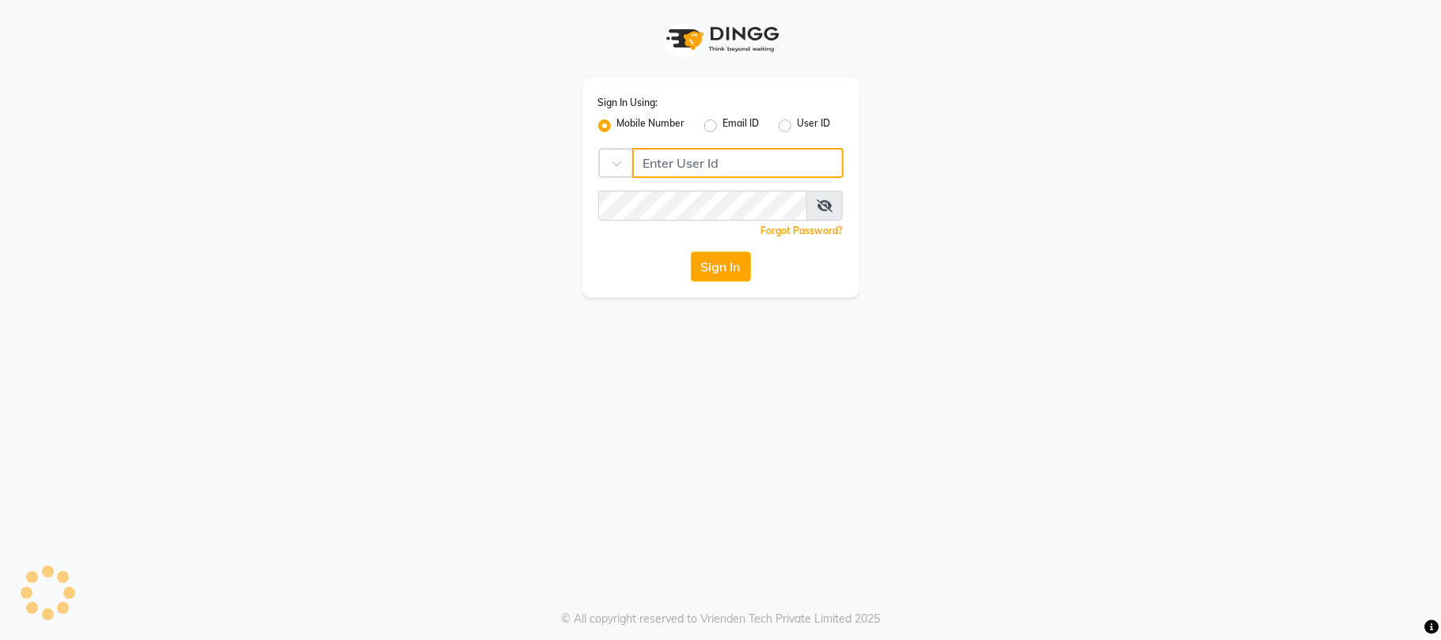
type input "9346469616"
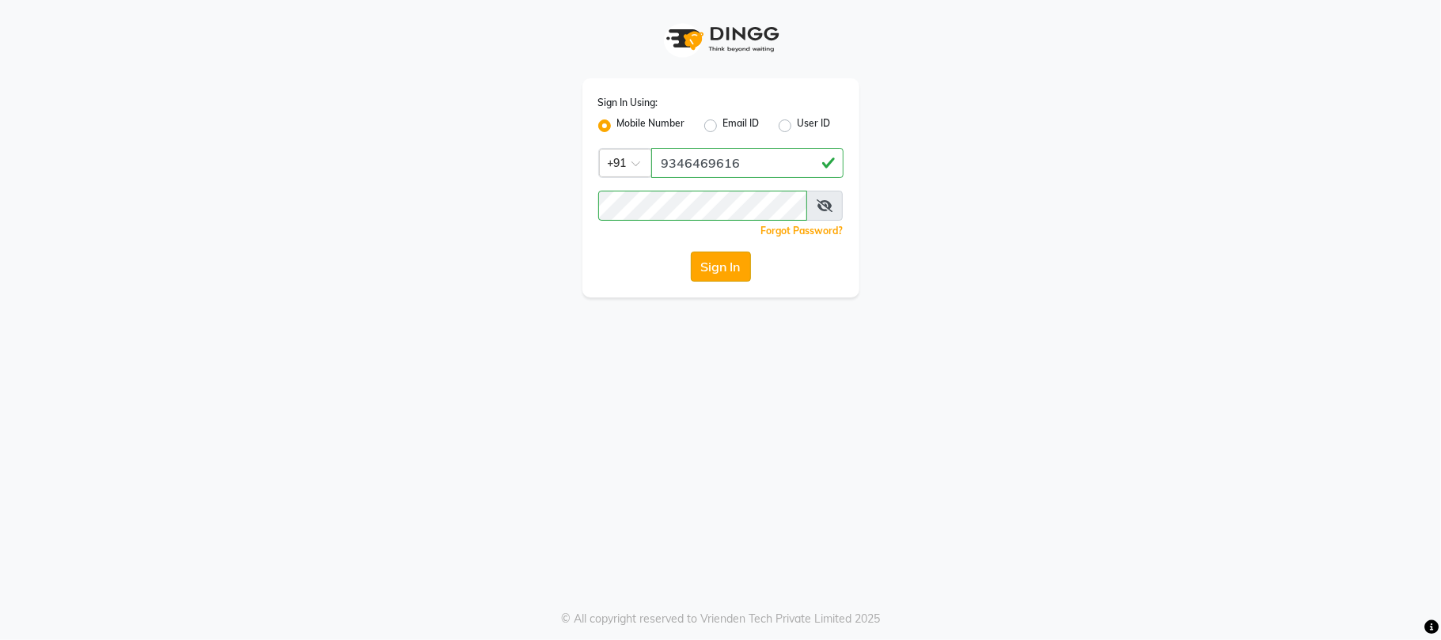
drag, startPoint x: 693, startPoint y: 258, endPoint x: 688, endPoint y: 267, distance: 11.0
click at [692, 260] on button "Sign In" at bounding box center [721, 267] width 60 height 30
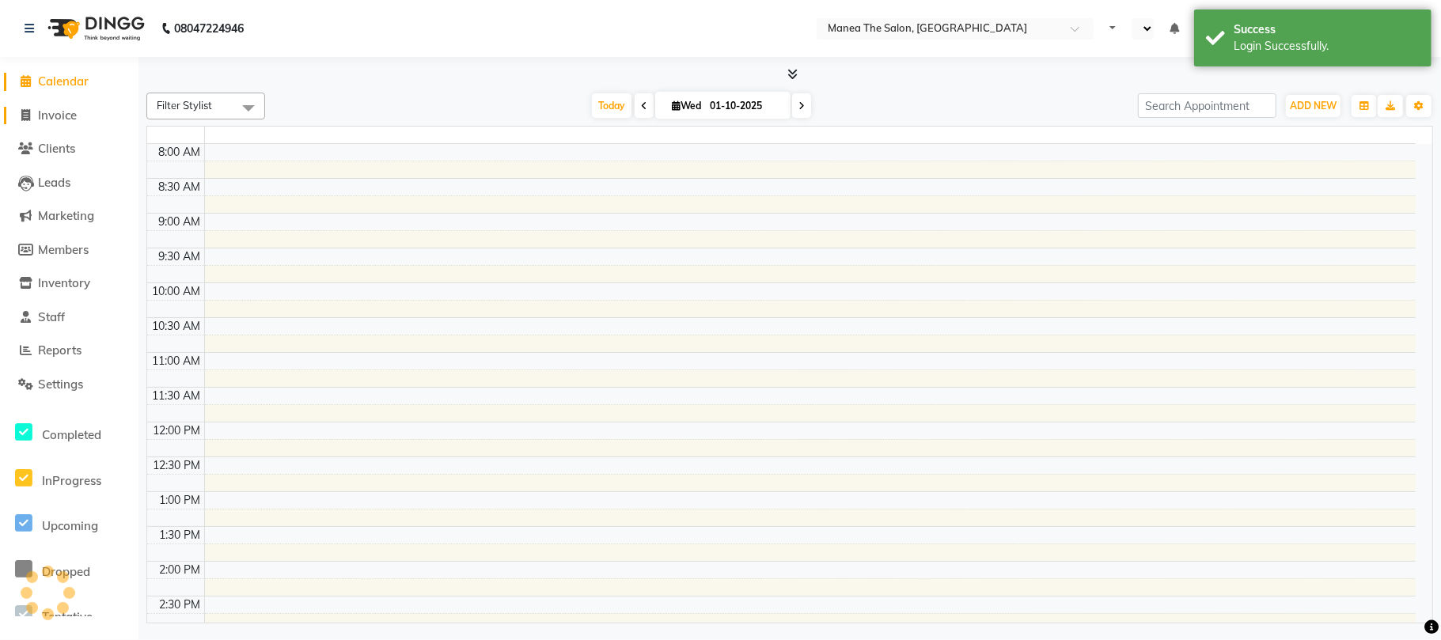
select select "en"
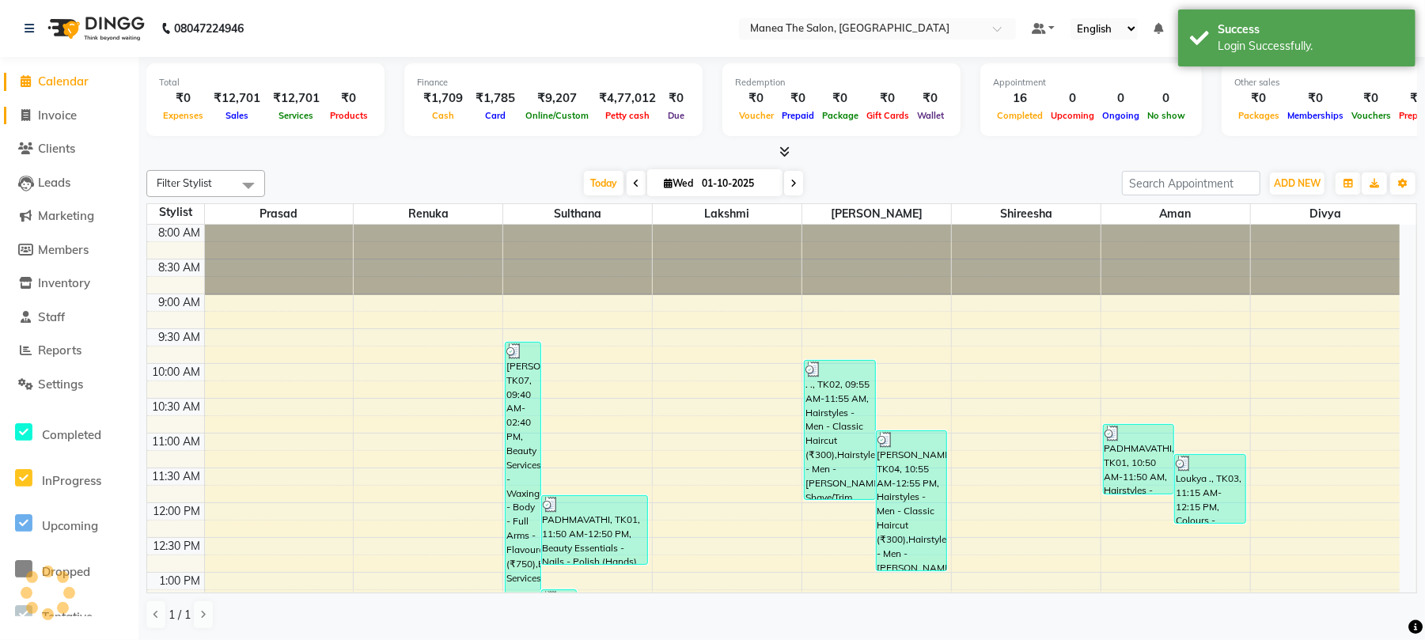
click at [74, 116] on span "Invoice" at bounding box center [57, 115] width 39 height 15
select select "service"
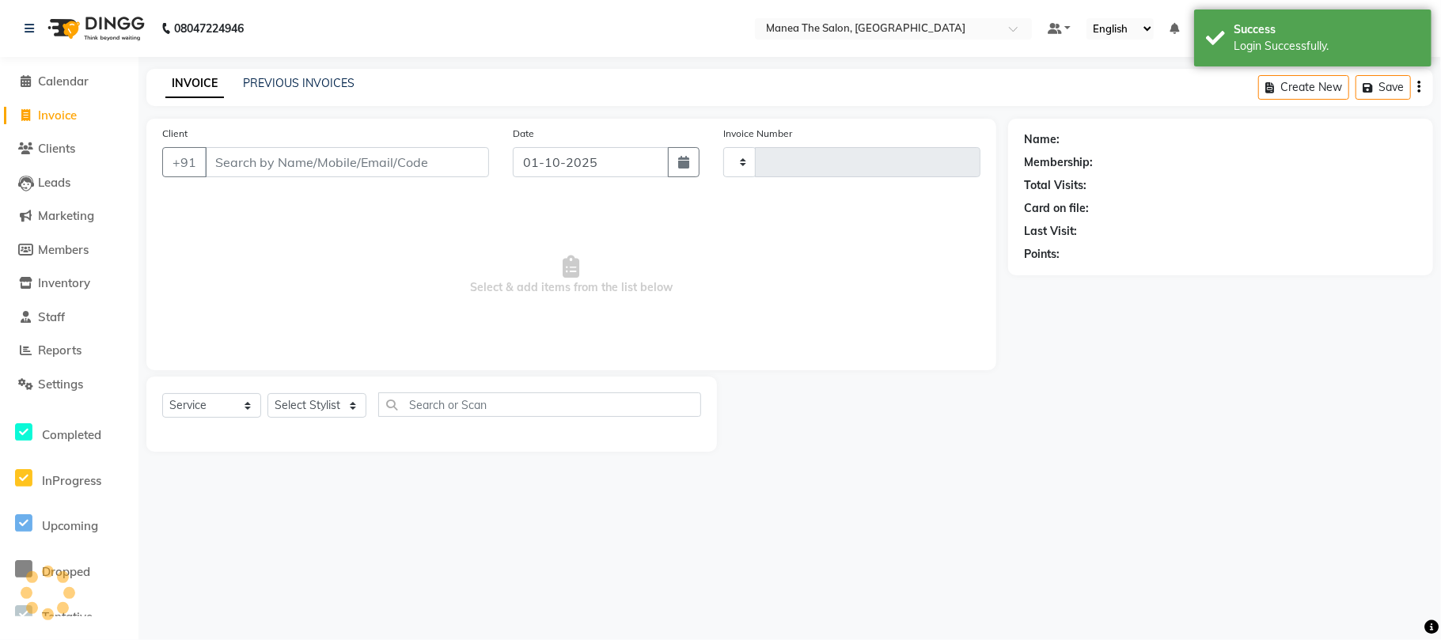
type input "2431"
select select "7351"
click at [320, 85] on link "PREVIOUS INVOICES" at bounding box center [299, 83] width 112 height 14
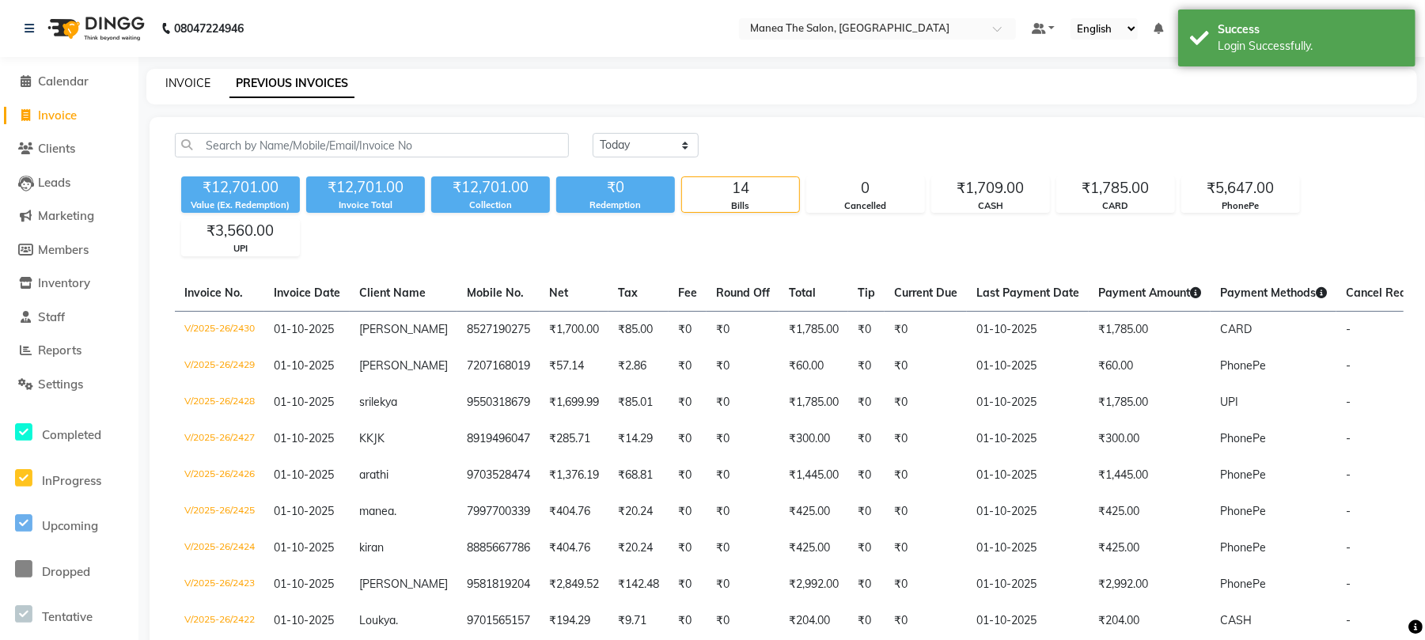
click at [203, 78] on link "INVOICE" at bounding box center [187, 83] width 45 height 14
select select "service"
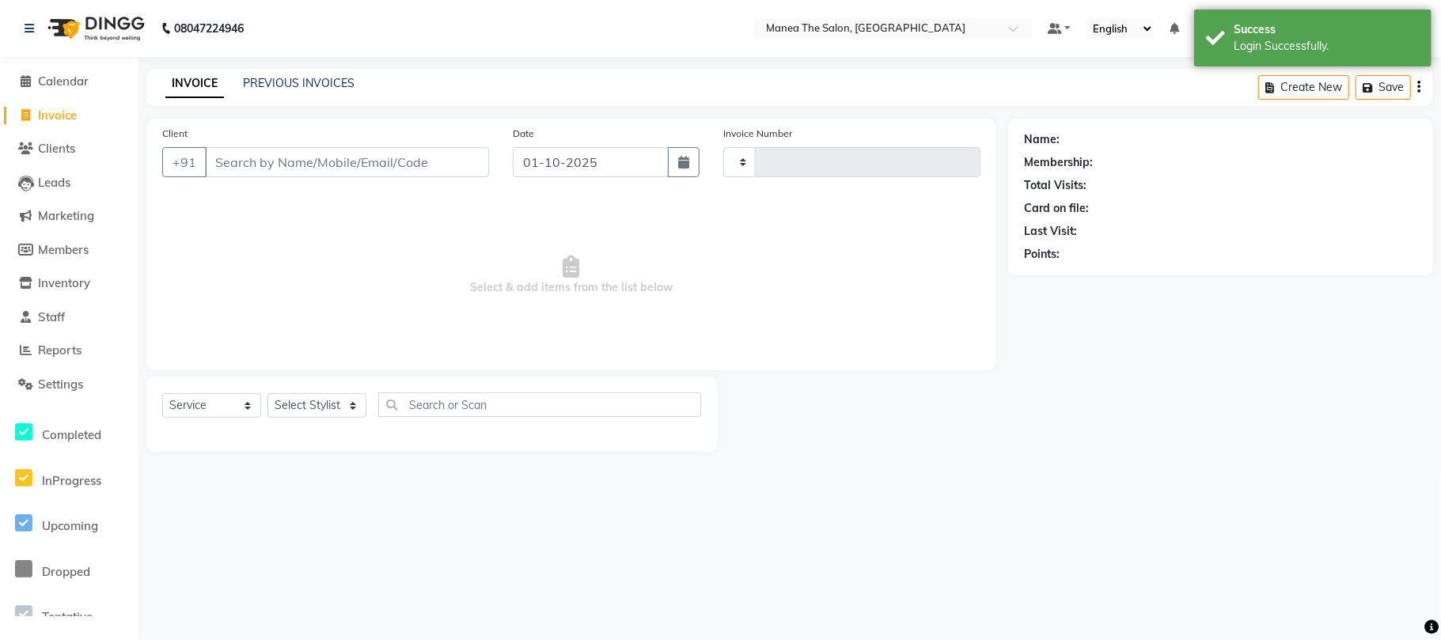
type input "2431"
select select "7351"
click at [326, 394] on select "Select Stylist Aman Azeem Divya Lakshmi Prasad Renuka shireesha Sulthana" at bounding box center [316, 405] width 99 height 25
select select "68191"
click at [267, 393] on select "Select Stylist Aman Azeem Divya Lakshmi Prasad Renuka shireesha Sulthana" at bounding box center [316, 405] width 99 height 25
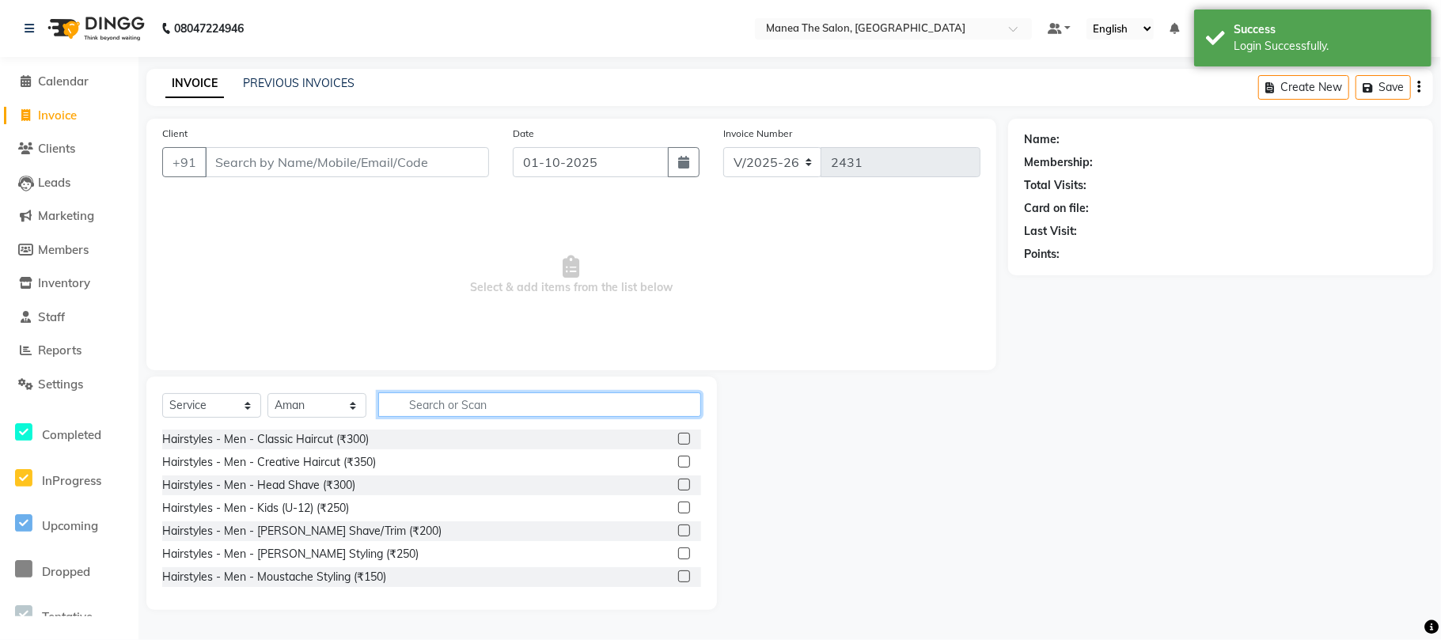
click at [486, 393] on input "text" at bounding box center [539, 405] width 323 height 25
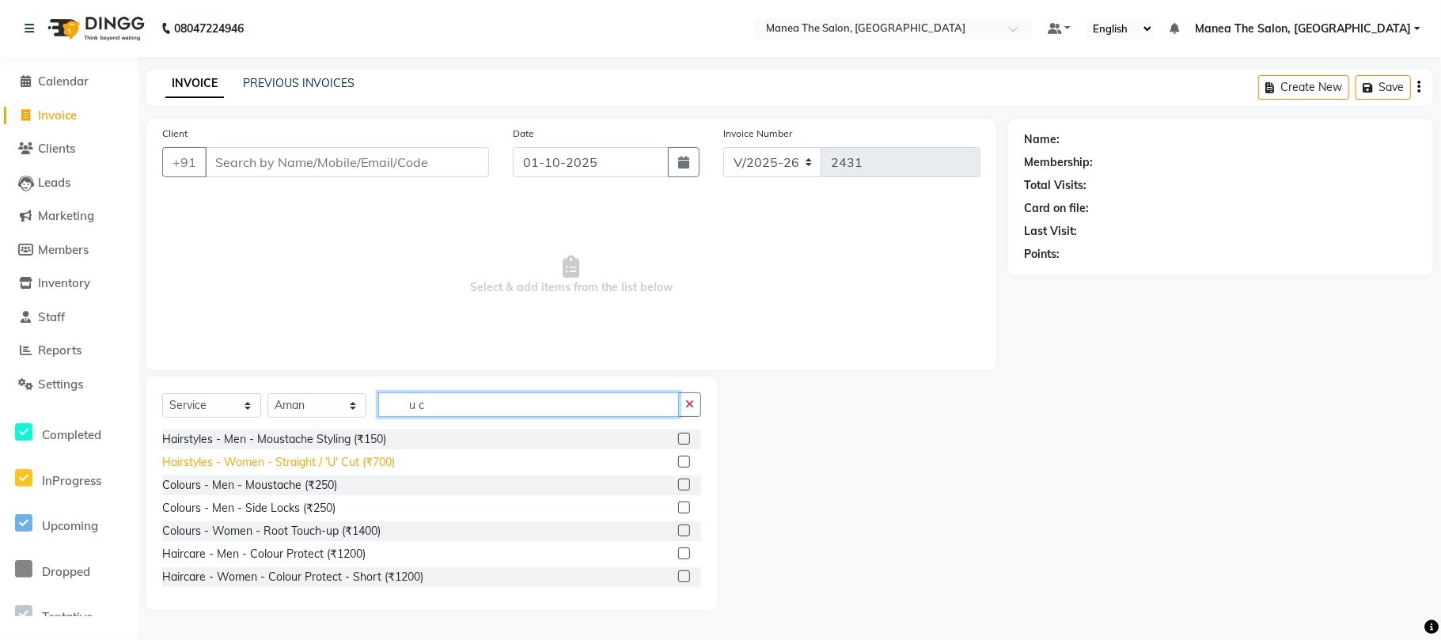
type input "u c"
click at [353, 457] on div "Hairstyles - Women - Straight / 'U' Cut (₹700)" at bounding box center [278, 462] width 233 height 17
checkbox input "false"
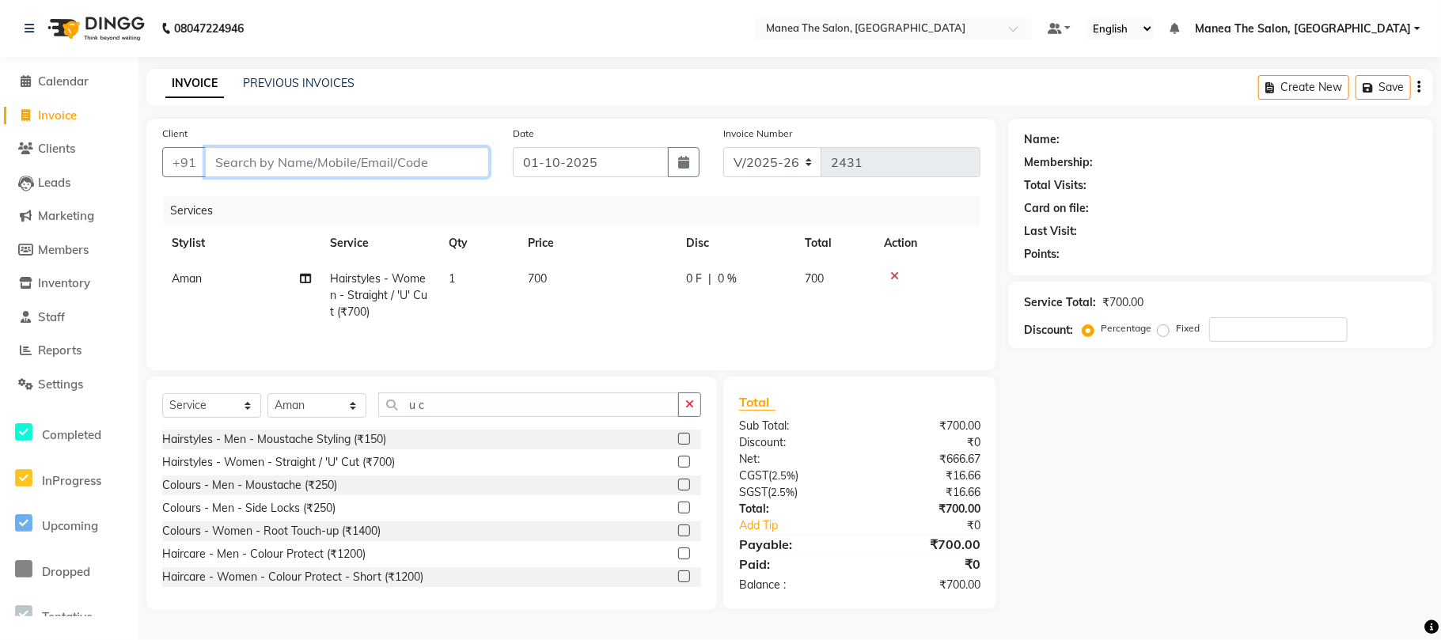
click at [393, 159] on input "Client" at bounding box center [347, 162] width 284 height 30
type input "9"
type input "0"
type input "9166647115"
click at [487, 153] on button "Add Client" at bounding box center [449, 162] width 82 height 30
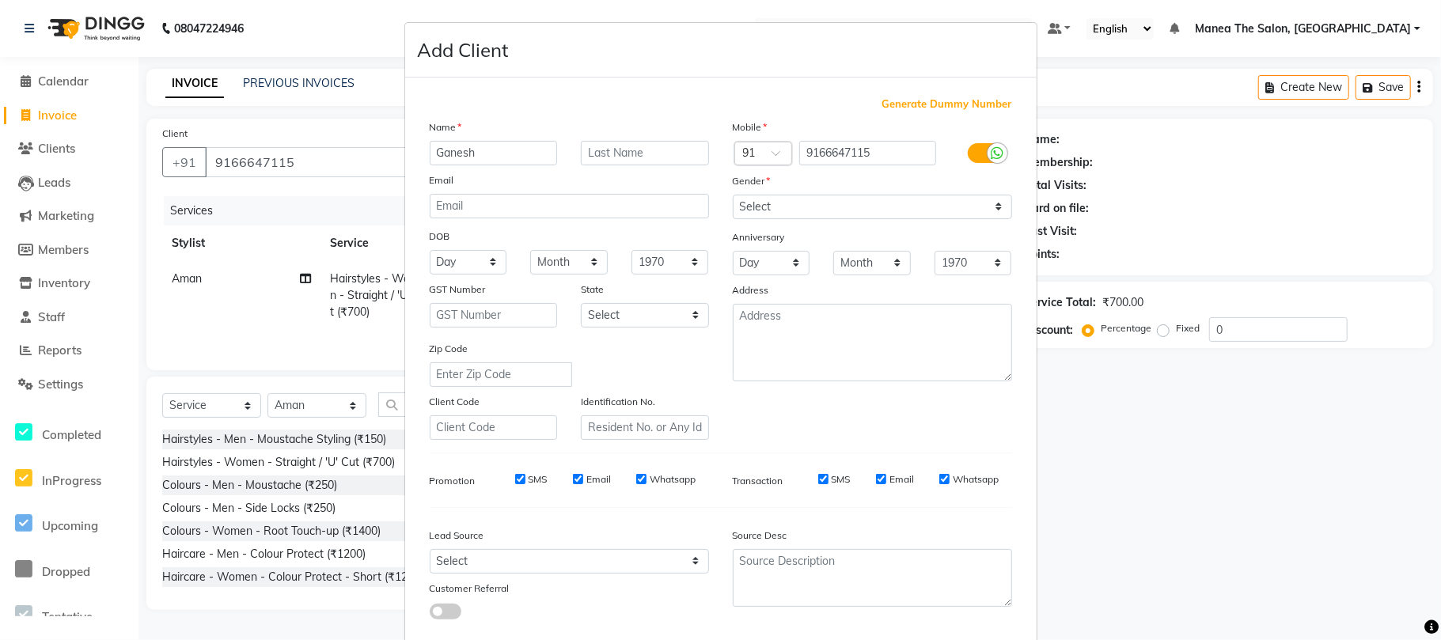
type input "Ganesh"
click at [768, 201] on select "Select Male Female Other Prefer Not To Say" at bounding box center [872, 207] width 279 height 25
select select "female"
click at [733, 195] on select "Select Male Female Other Prefer Not To Say" at bounding box center [872, 207] width 279 height 25
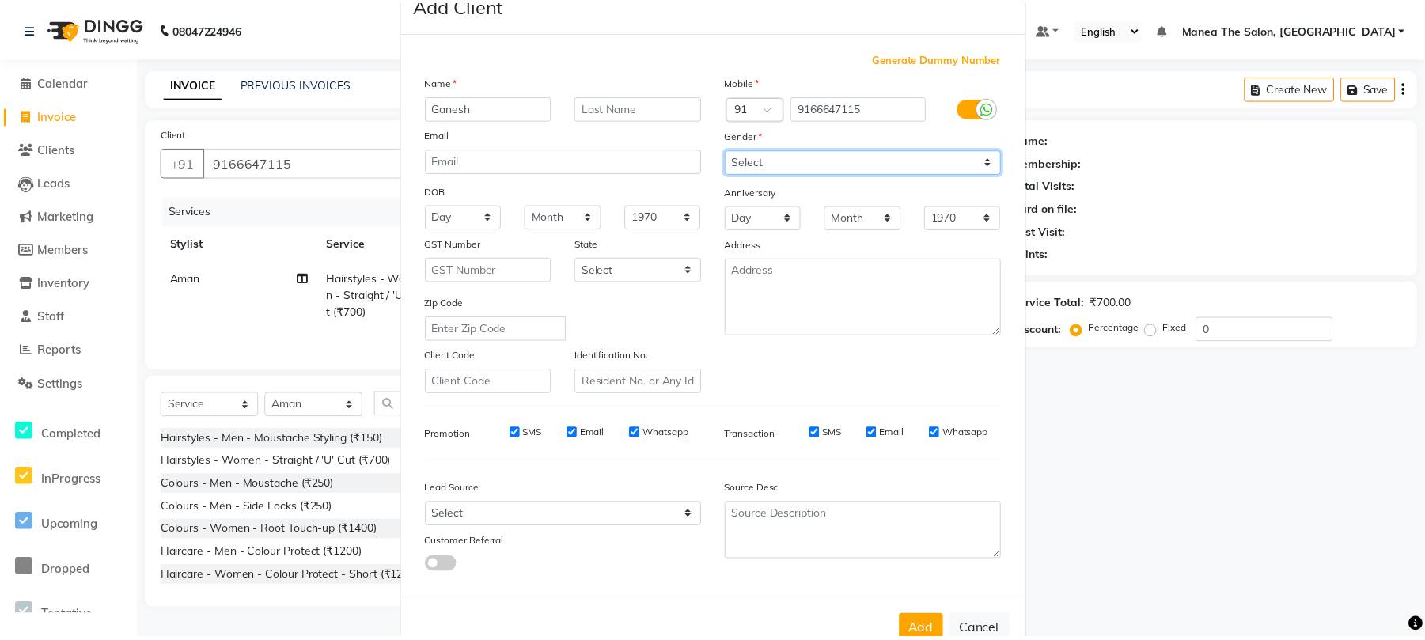
scroll to position [86, 0]
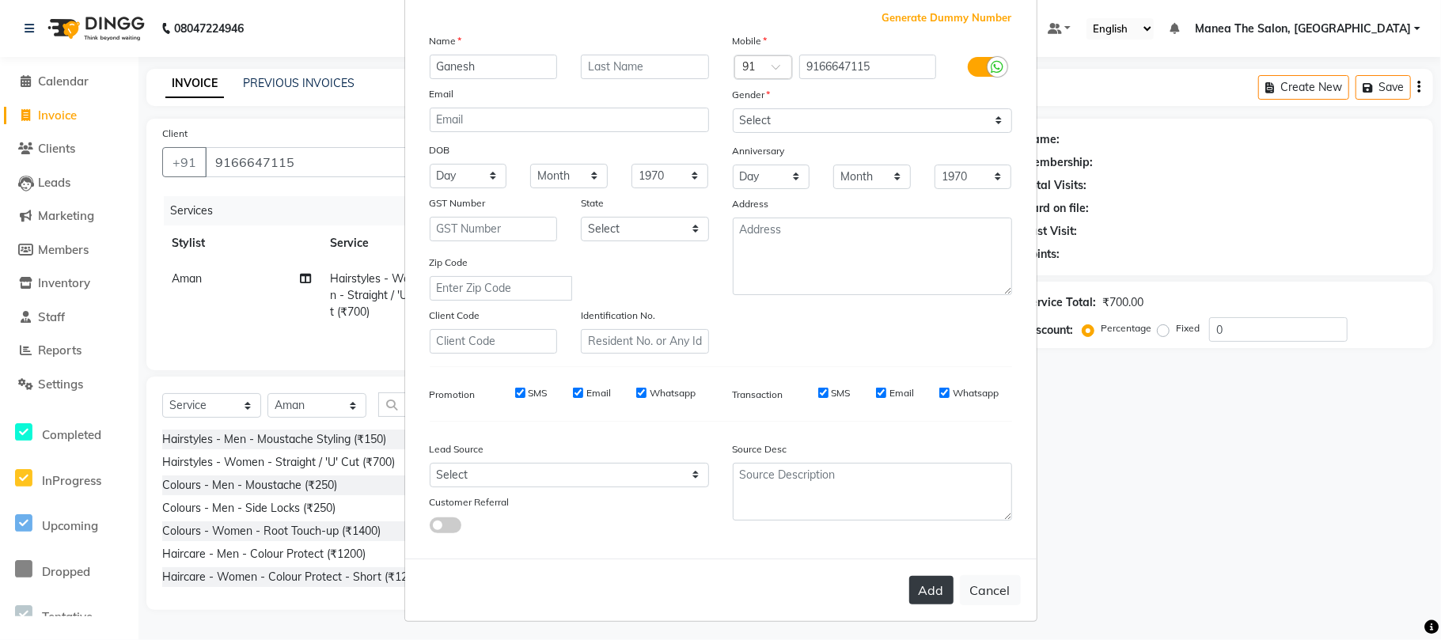
click at [920, 592] on button "Add" at bounding box center [931, 590] width 44 height 28
select select
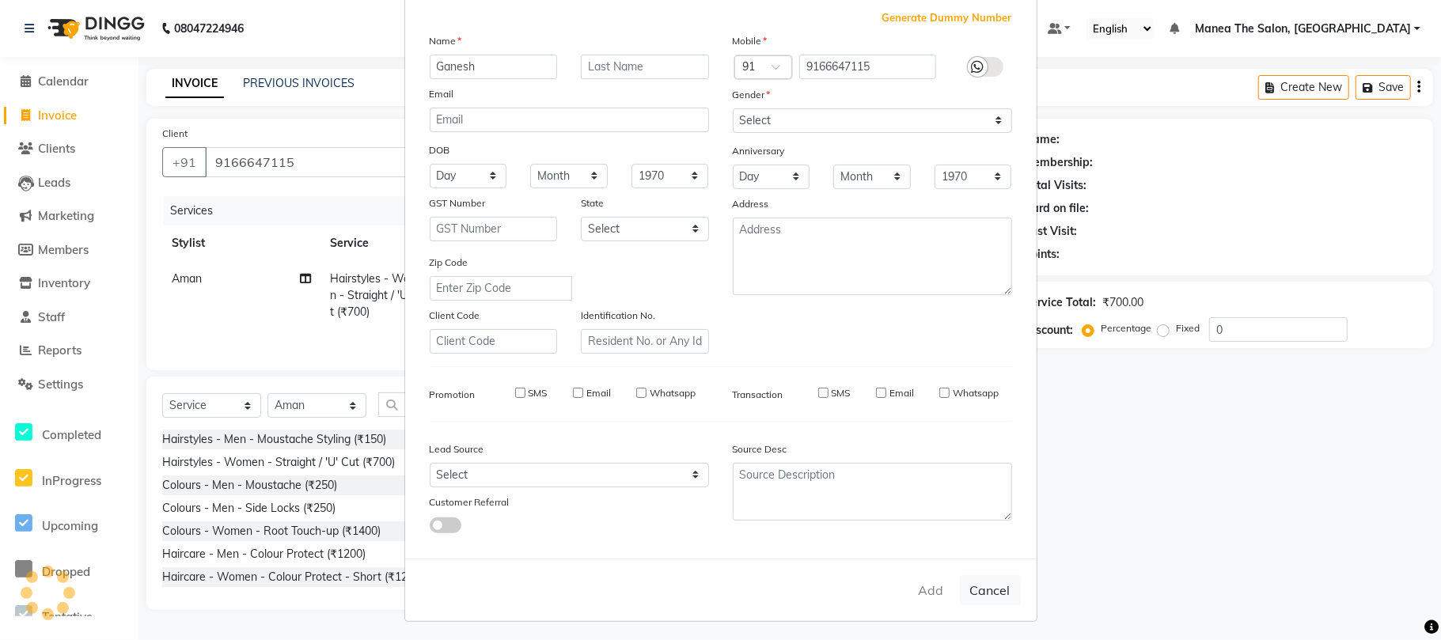
select select
checkbox input "false"
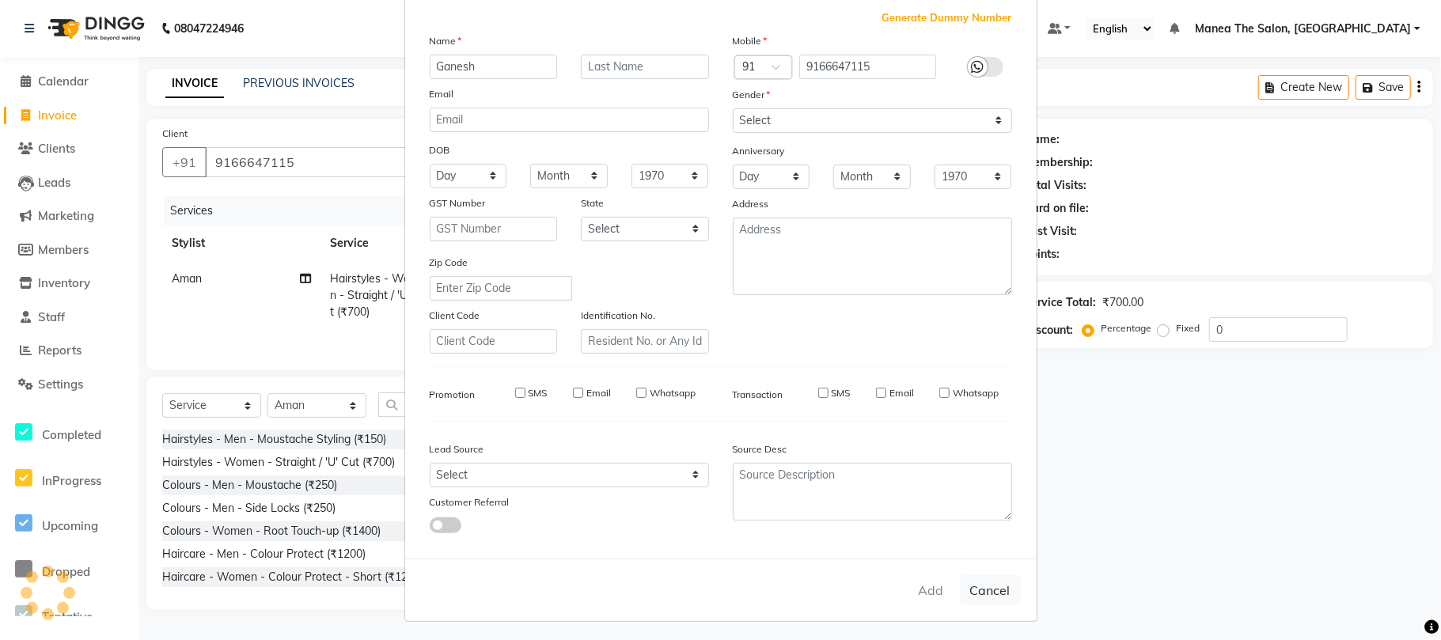
checkbox input "false"
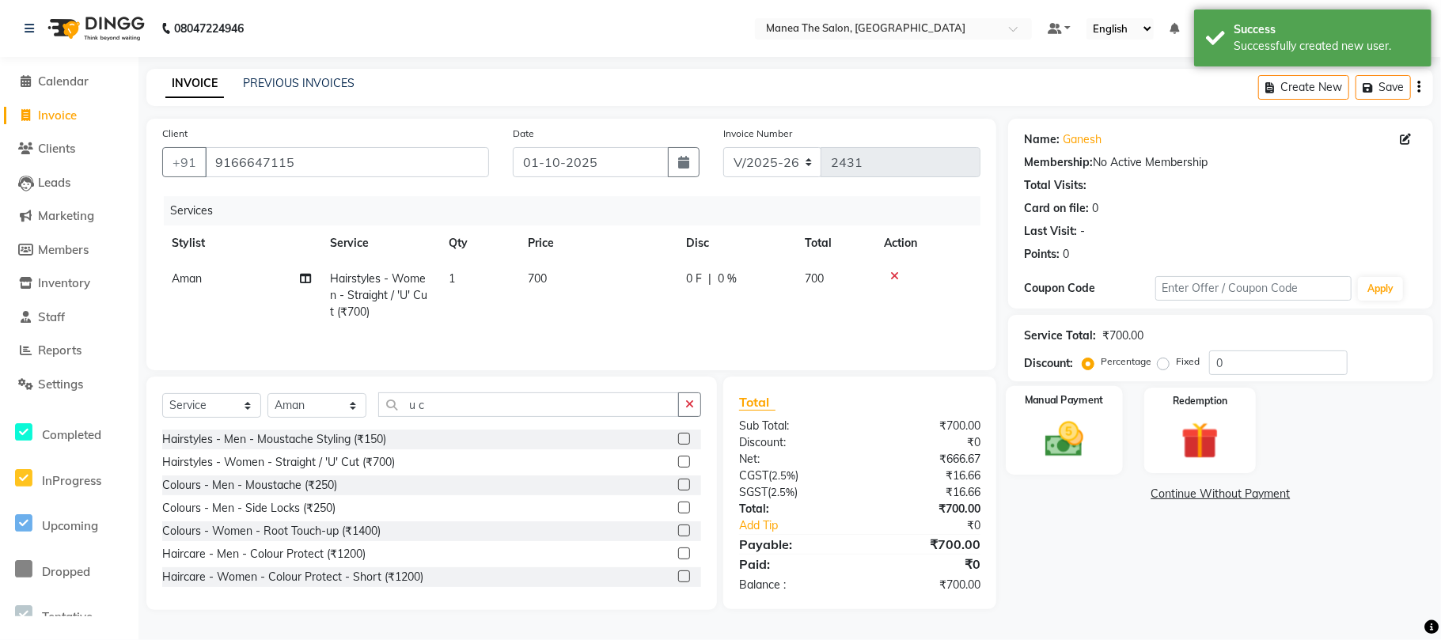
click at [1080, 438] on img at bounding box center [1064, 439] width 63 height 44
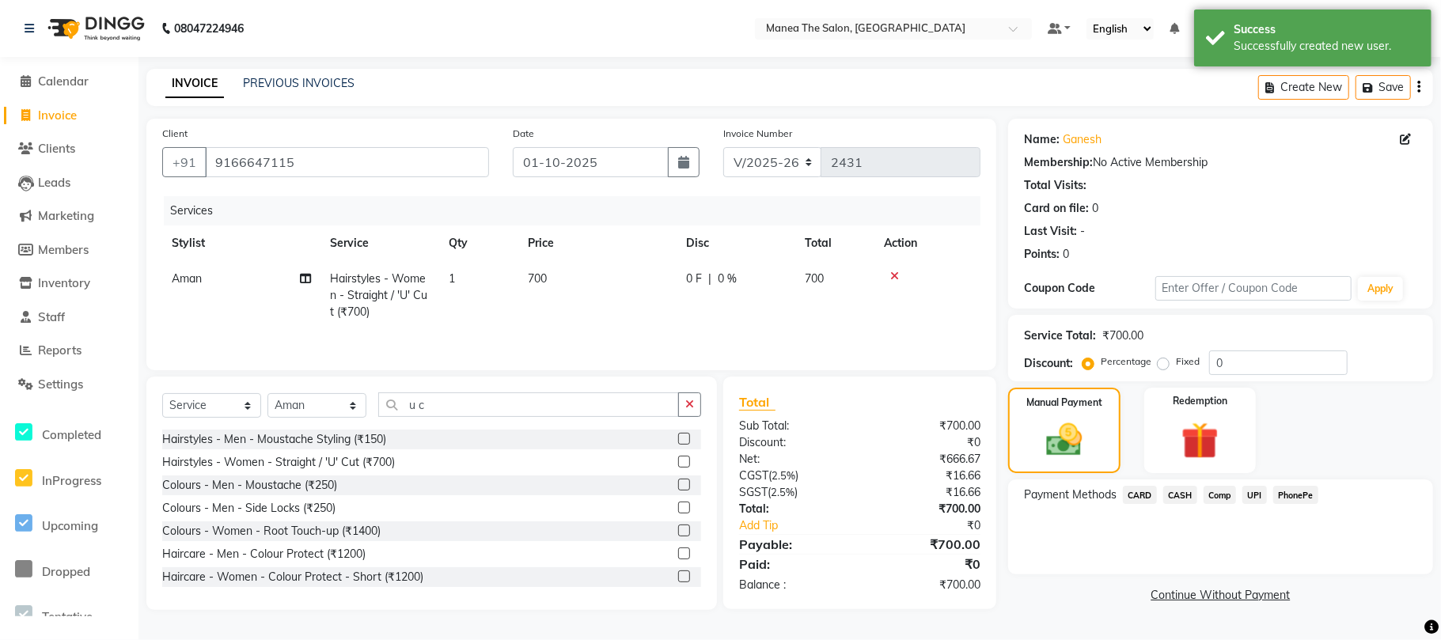
click at [1290, 498] on span "PhonePe" at bounding box center [1295, 495] width 45 height 18
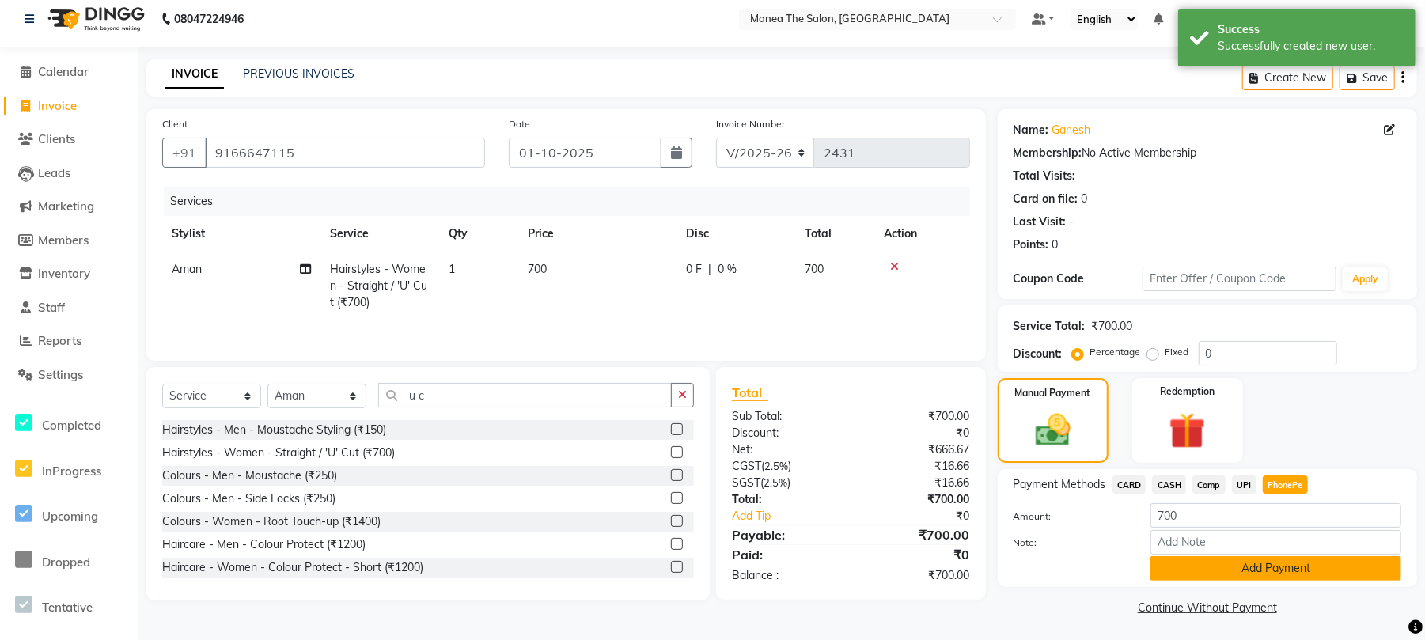
scroll to position [13, 0]
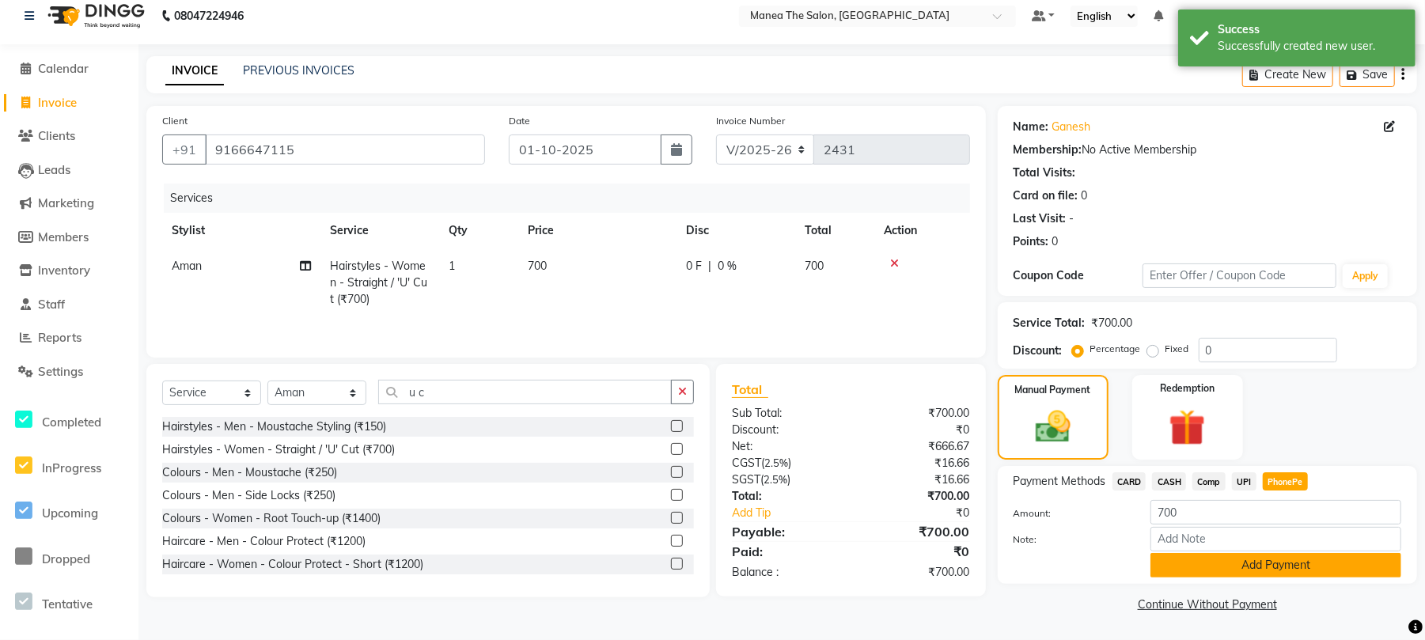
click at [1292, 567] on button "Add Payment" at bounding box center [1276, 565] width 251 height 25
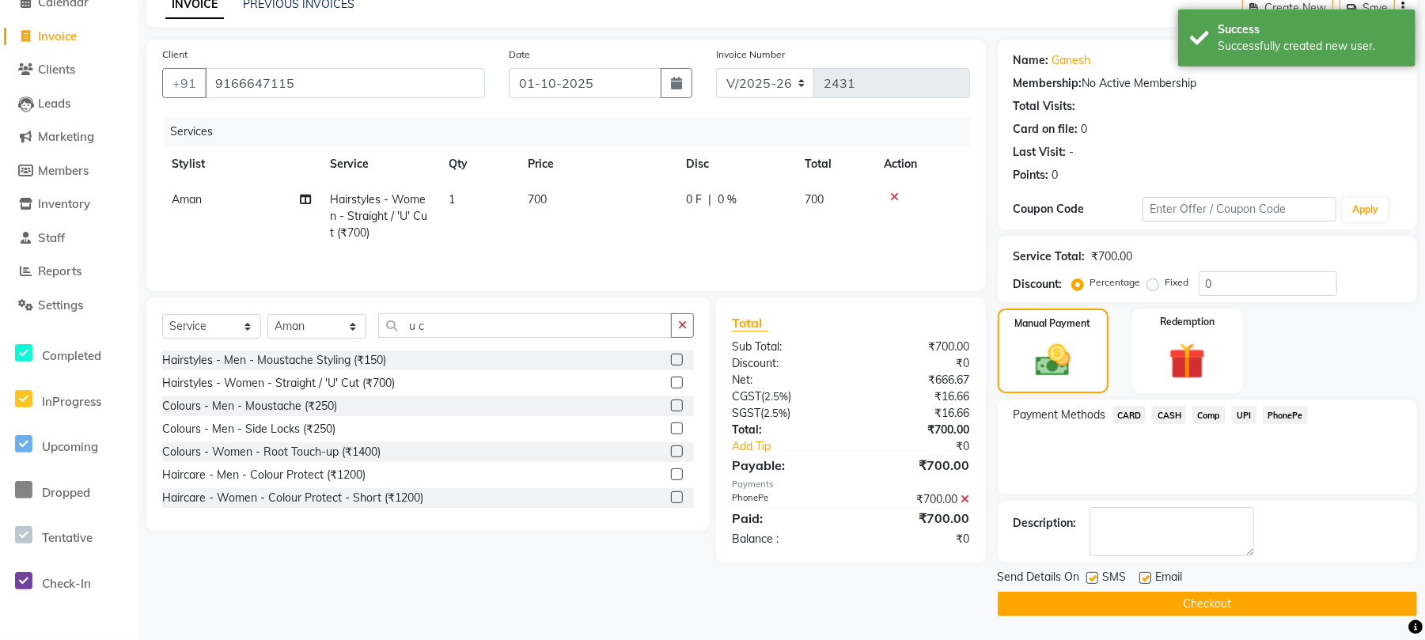
scroll to position [81, 0]
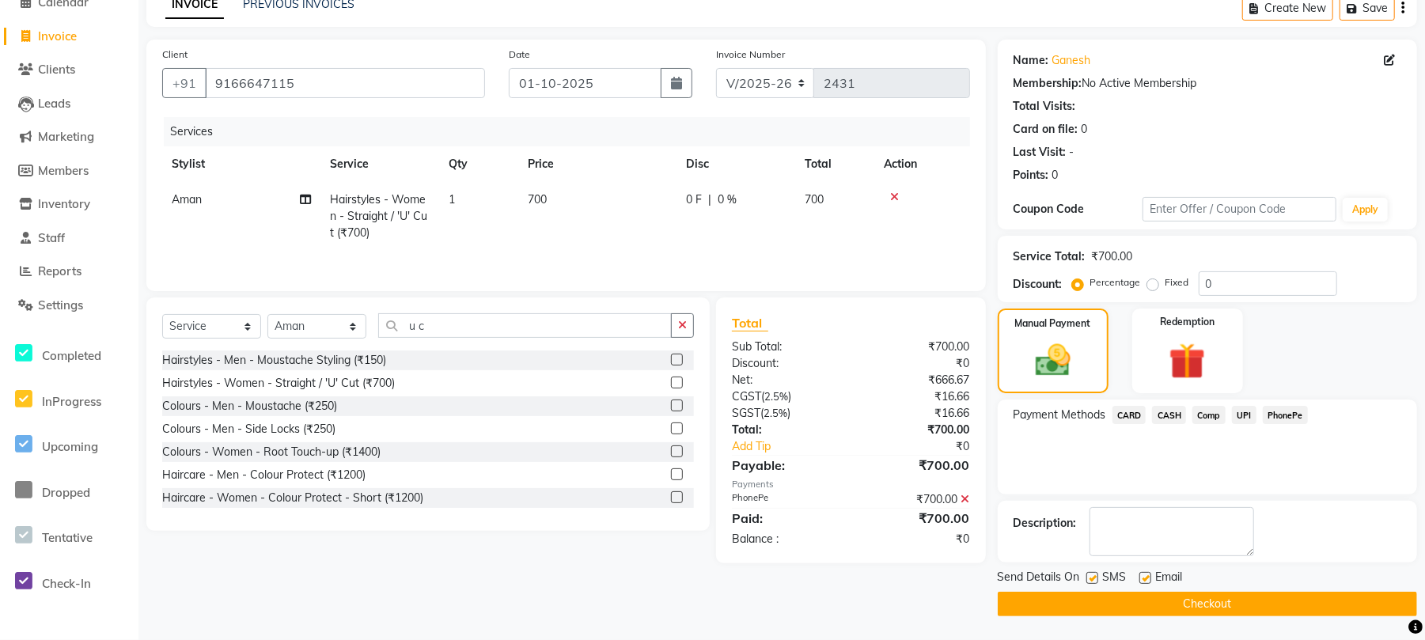
click at [1121, 603] on button "Checkout" at bounding box center [1207, 604] width 419 height 25
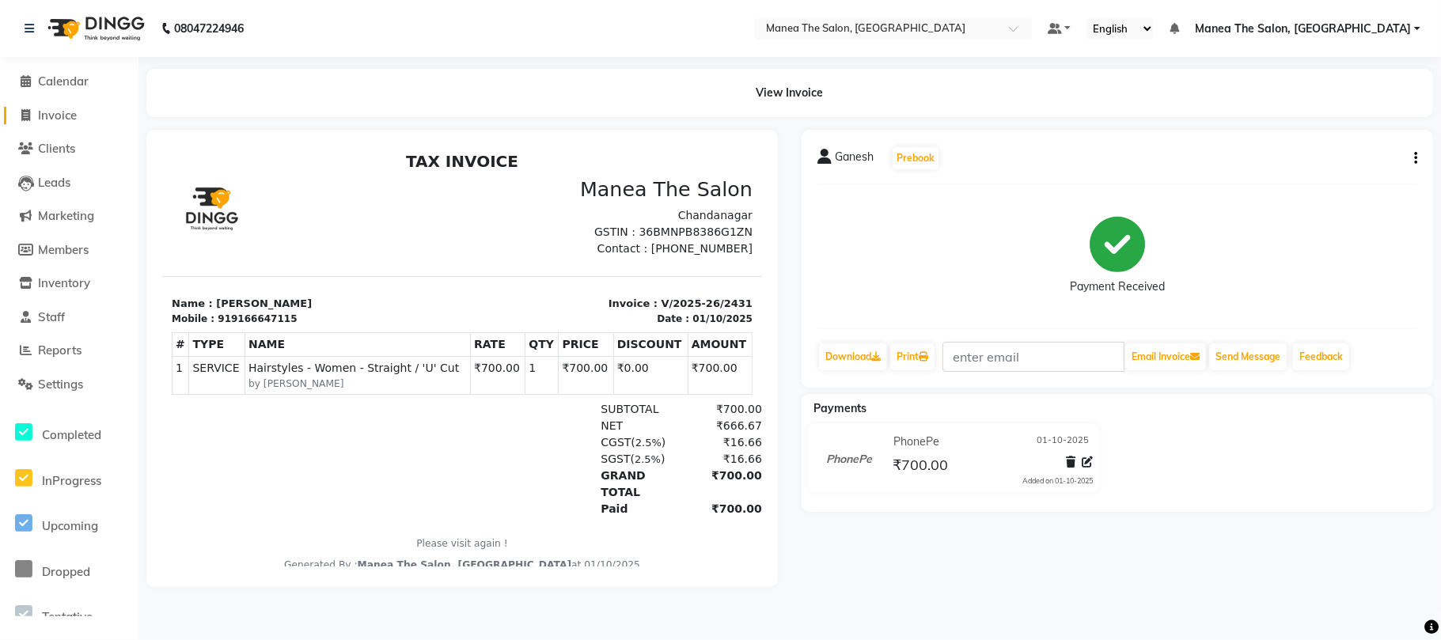
click at [55, 120] on span "Invoice" at bounding box center [57, 115] width 39 height 15
select select "service"
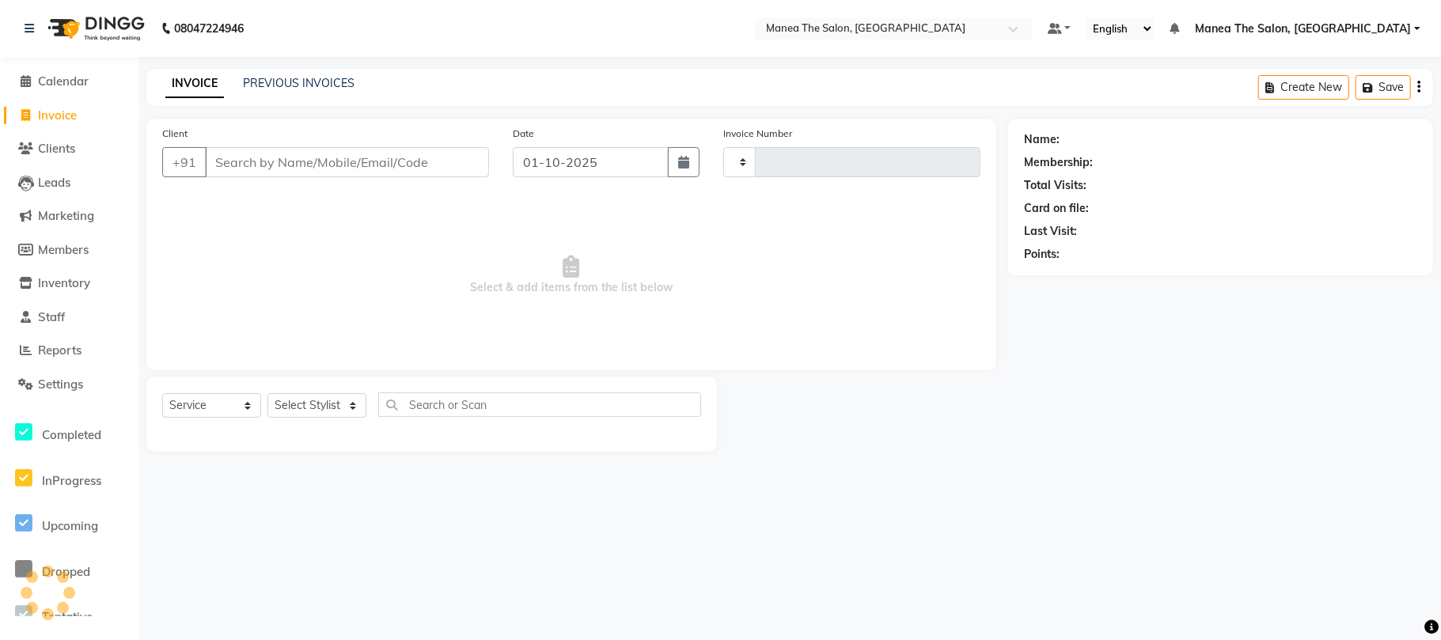
type input "2432"
select select "7351"
click at [270, 81] on link "PREVIOUS INVOICES" at bounding box center [299, 83] width 112 height 14
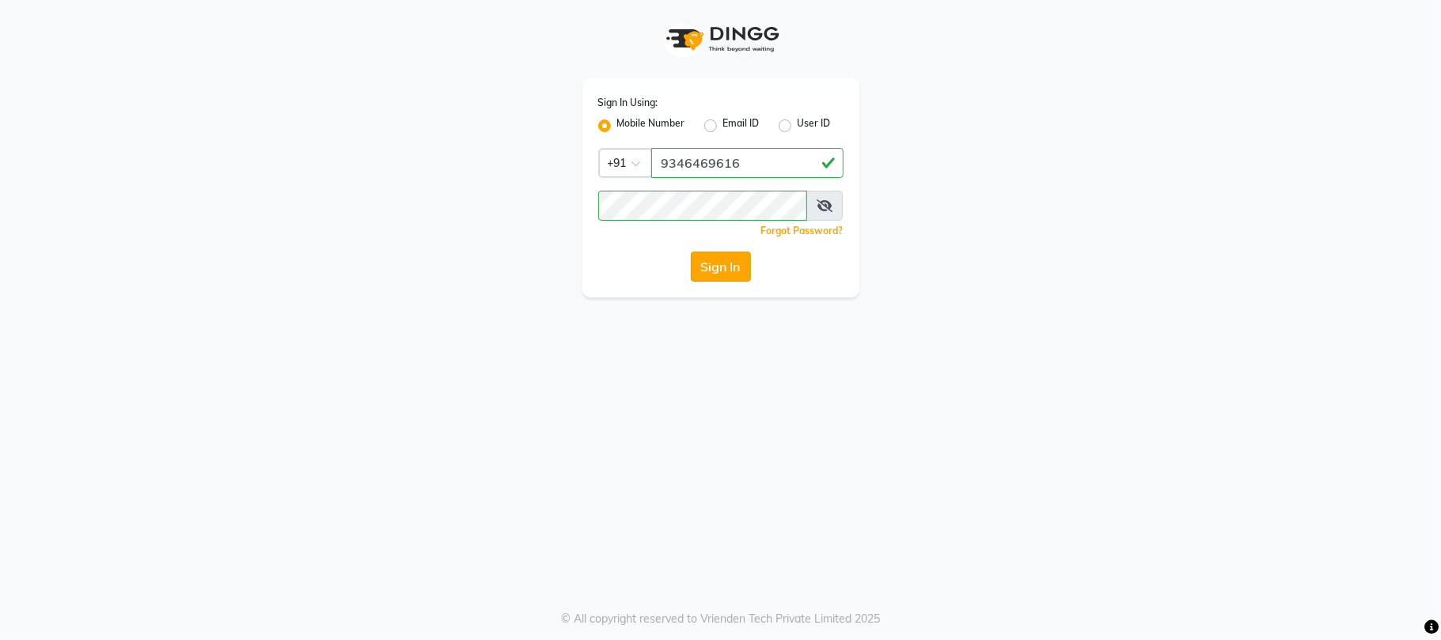
click at [716, 266] on button "Sign In" at bounding box center [721, 267] width 60 height 30
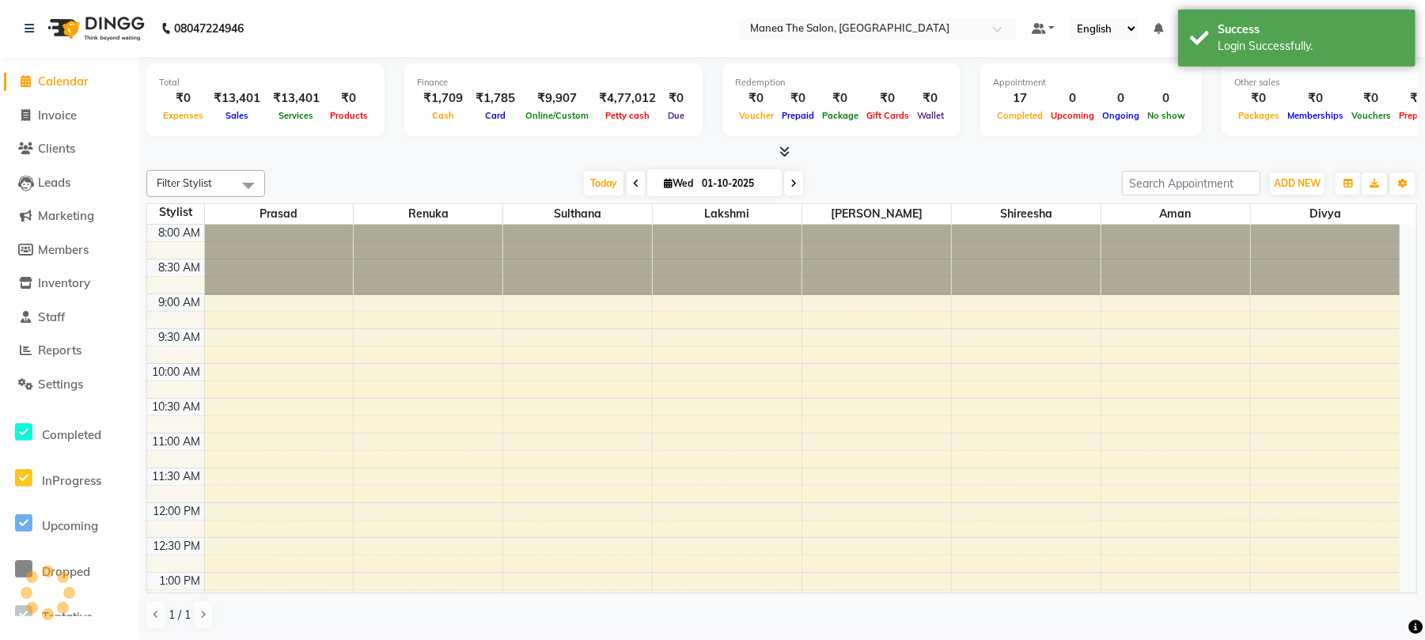
scroll to position [520, 0]
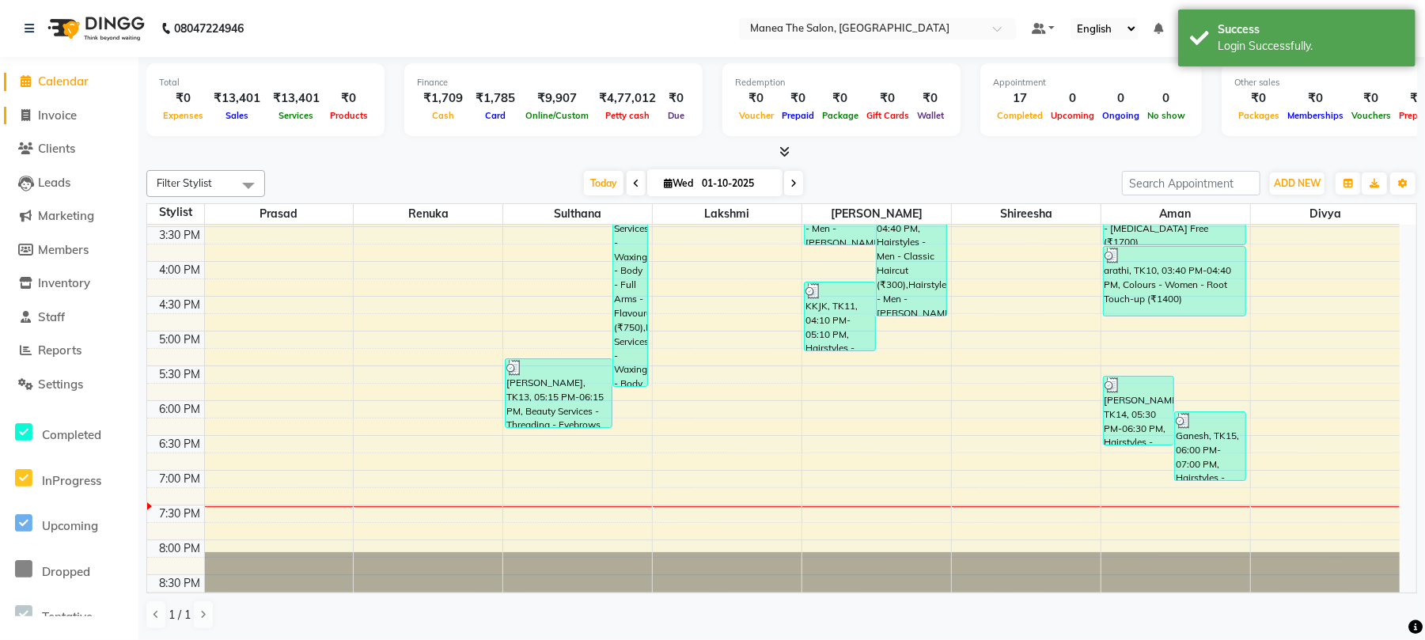
click at [57, 112] on span "Invoice" at bounding box center [57, 115] width 39 height 15
select select "service"
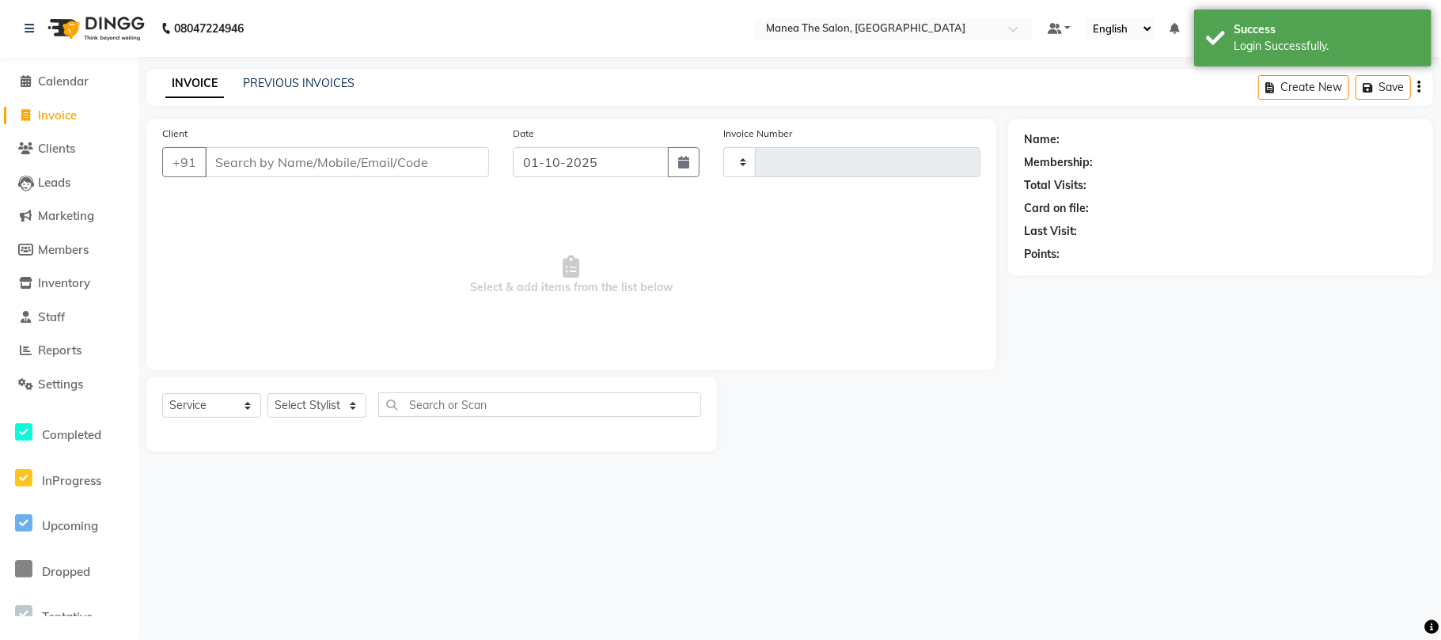
type input "2432"
select select "7351"
click at [312, 143] on div "Client +91" at bounding box center [325, 157] width 351 height 65
click at [309, 157] on input "Client" at bounding box center [347, 162] width 284 height 30
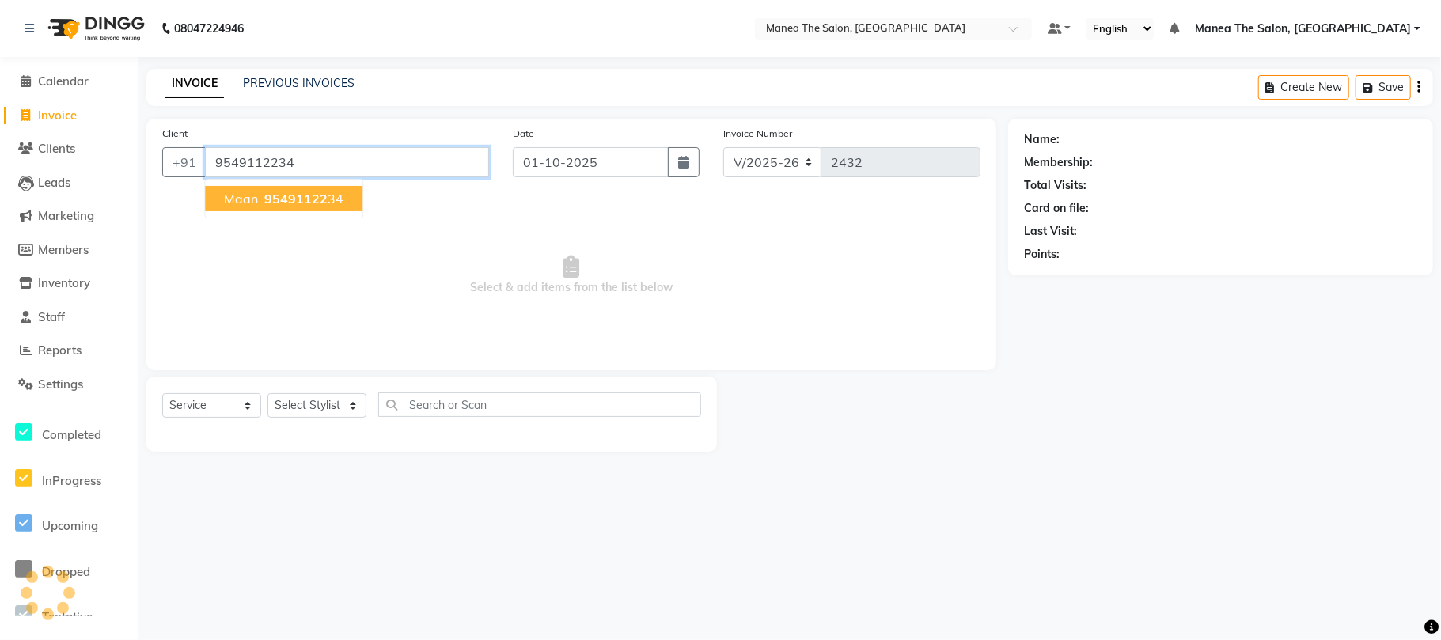
type input "9549112234"
select select "1: Object"
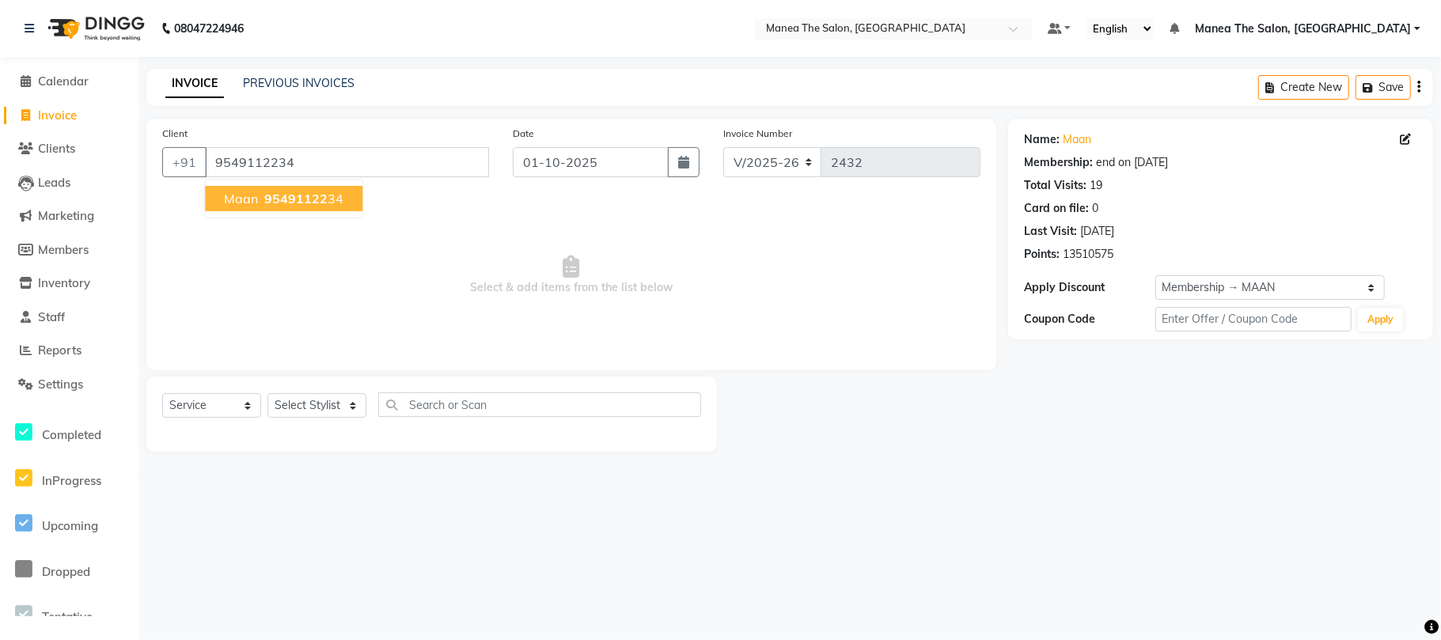
click at [280, 203] on span "95491122" at bounding box center [295, 199] width 63 height 16
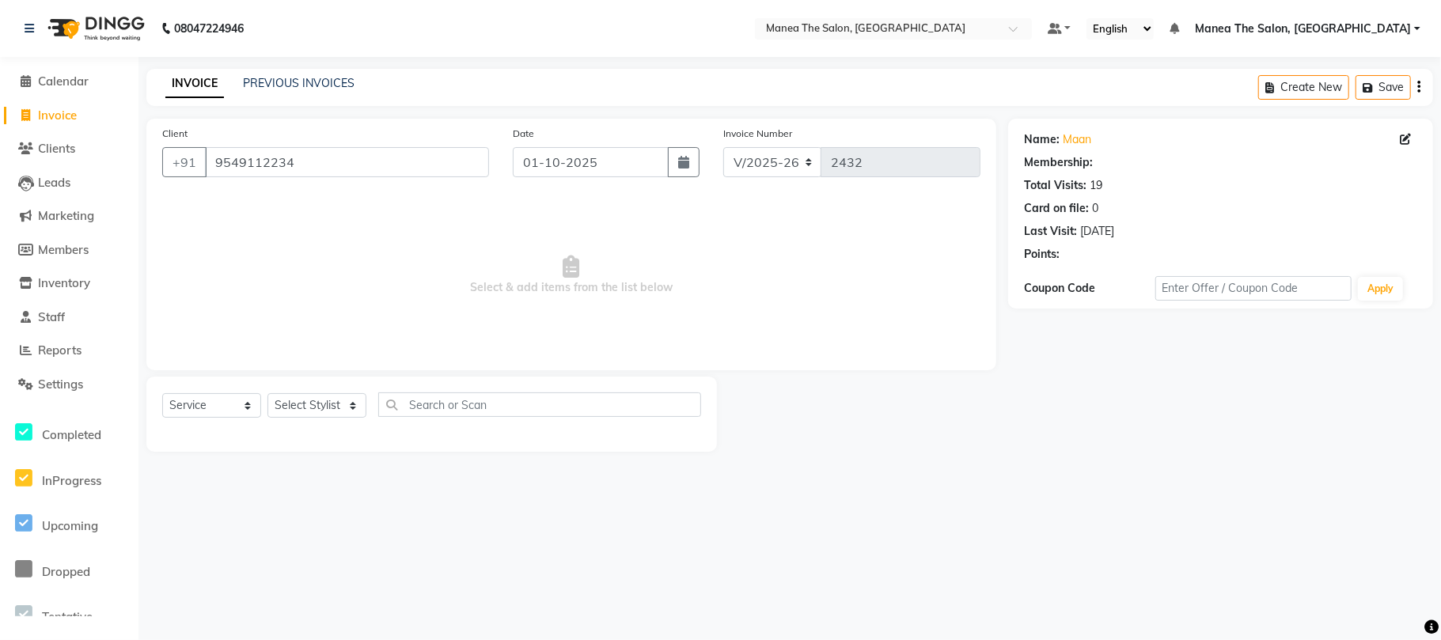
select select "1: Object"
click at [298, 399] on select "Select Stylist Aman Azeem Divya Lakshmi Prasad Renuka shireesha Sulthana" at bounding box center [316, 405] width 99 height 25
select select "63582"
click at [267, 393] on select "Select Stylist Aman Azeem Divya Lakshmi Prasad Renuka shireesha Sulthana" at bounding box center [316, 405] width 99 height 25
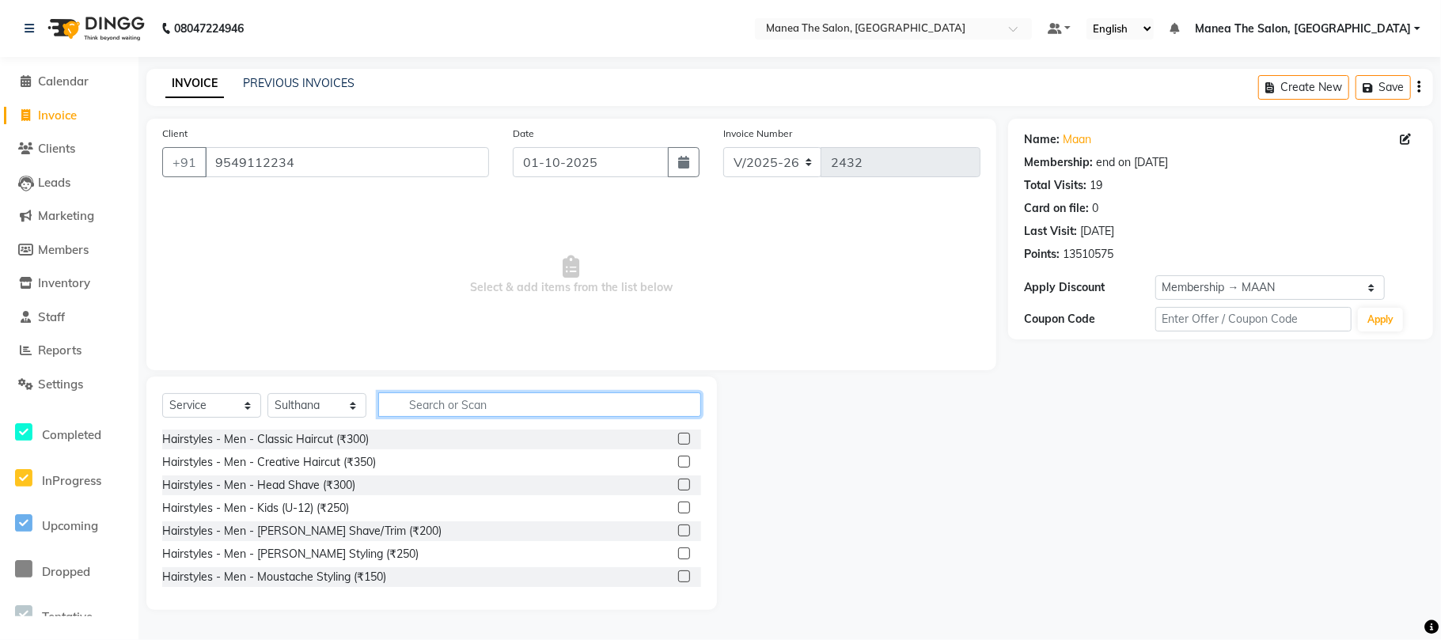
click at [450, 400] on input "text" at bounding box center [539, 405] width 323 height 25
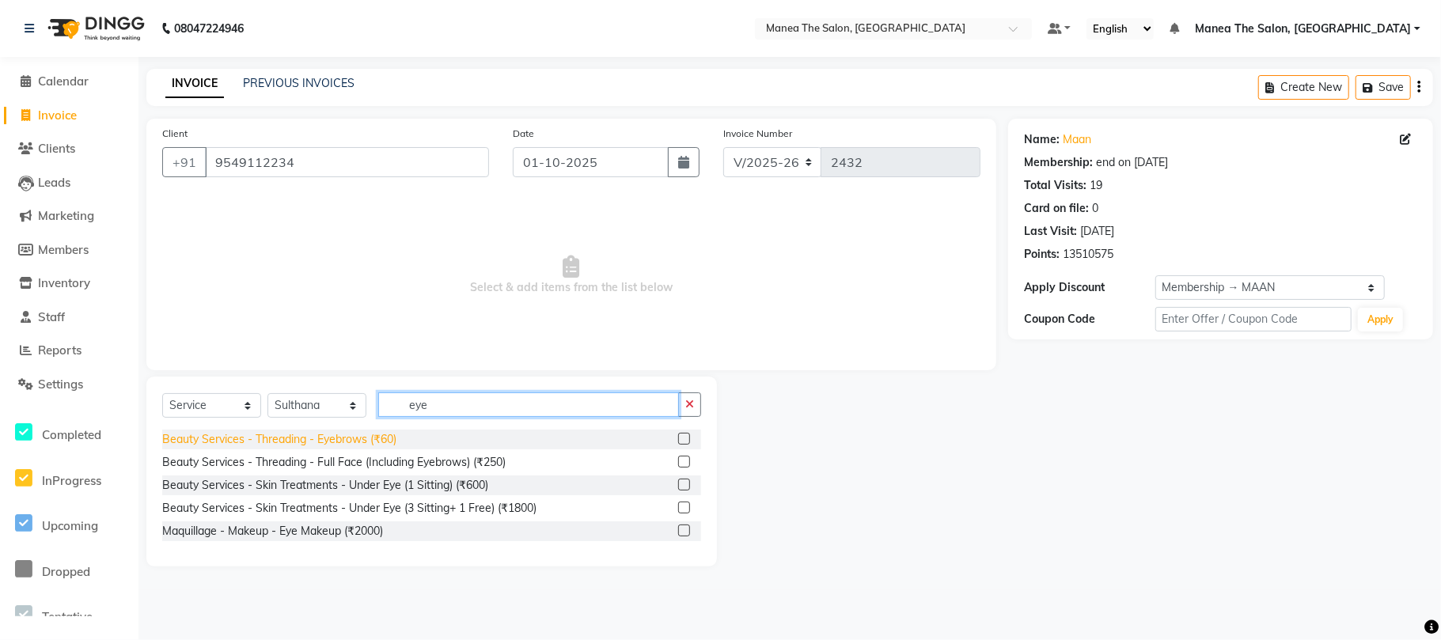
type input "eye"
click at [366, 438] on div "Beauty Services - Threading - Eyebrows (₹60)" at bounding box center [279, 439] width 234 height 17
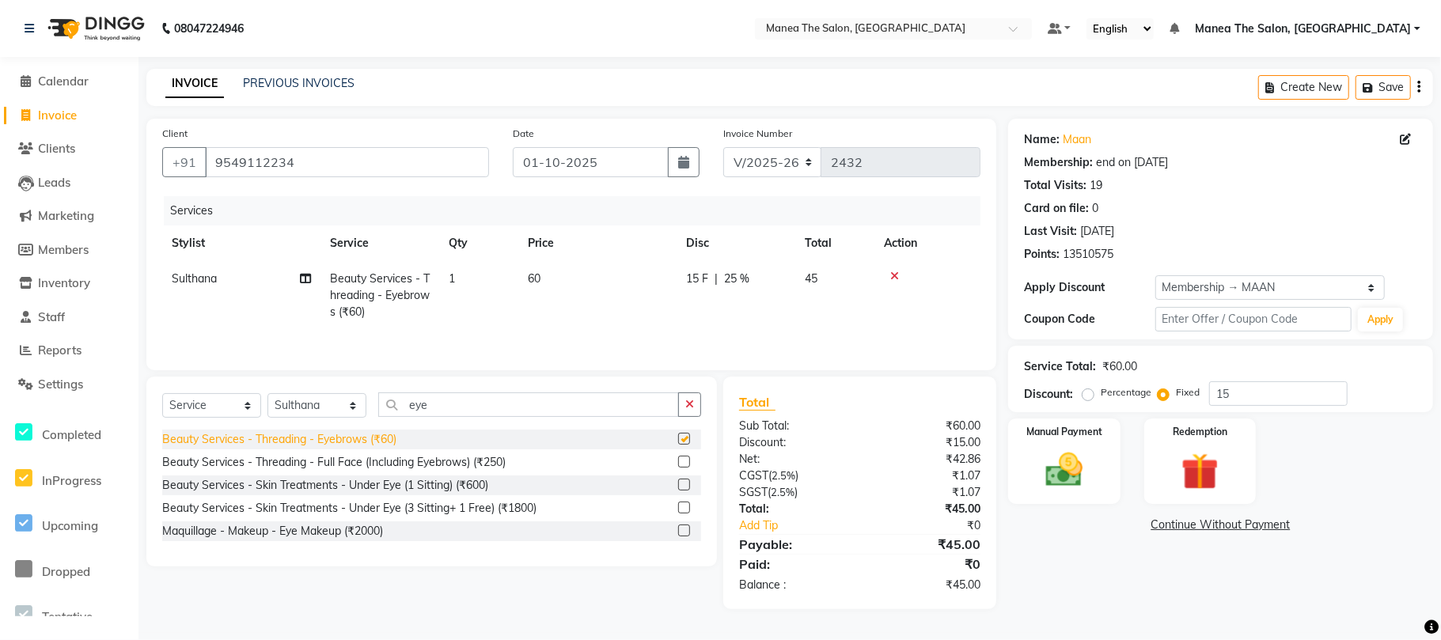
checkbox input "false"
click at [464, 292] on td "1" at bounding box center [478, 295] width 79 height 69
select select "63582"
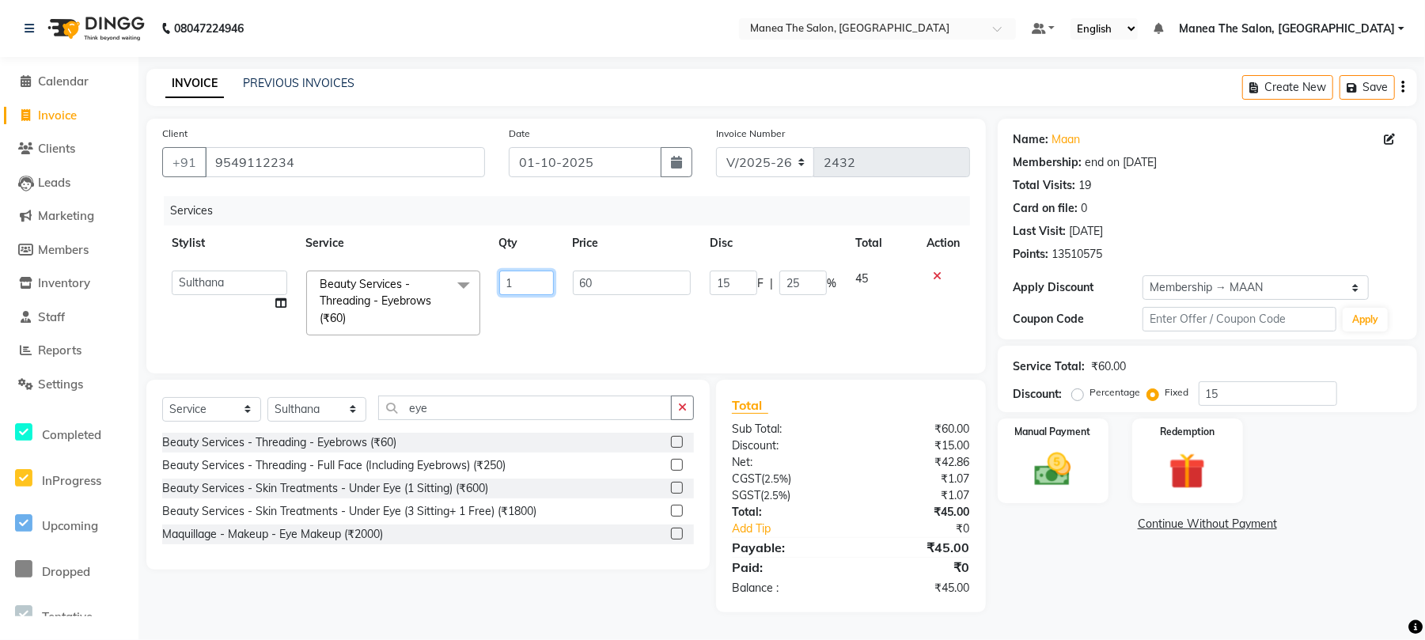
click at [530, 286] on input "1" at bounding box center [526, 283] width 55 height 25
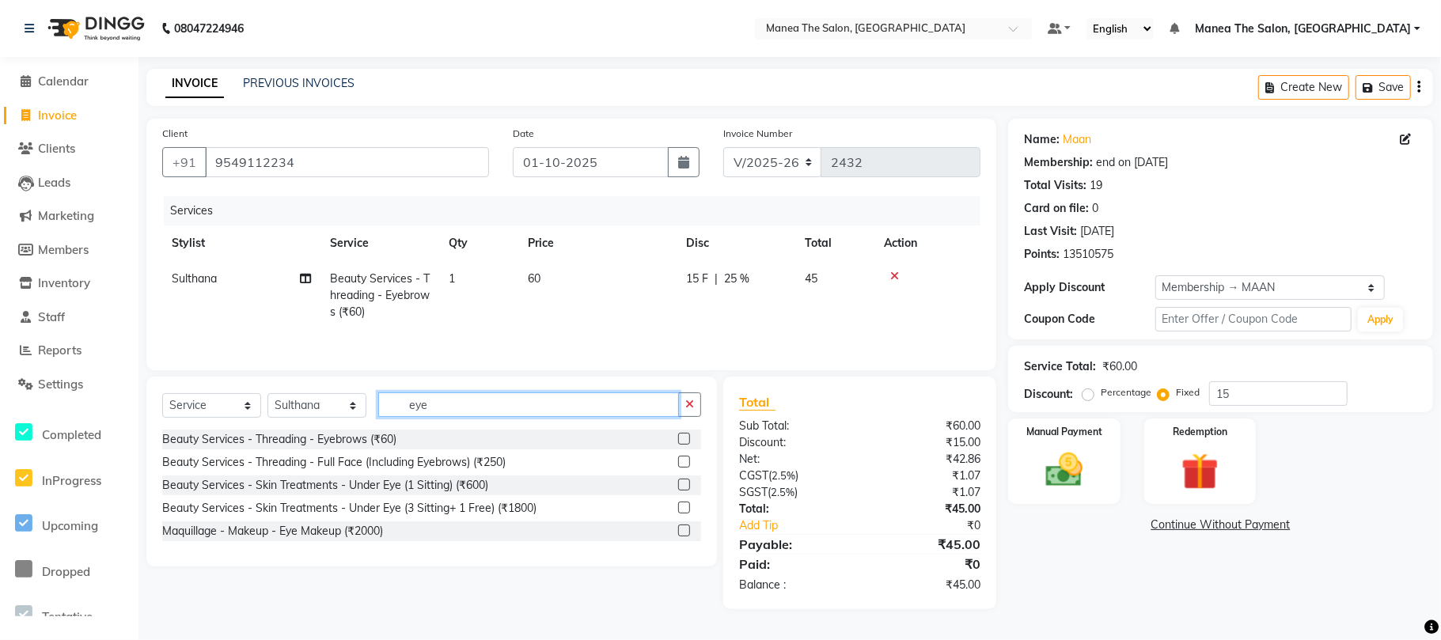
click at [470, 426] on div "Select Service Product Membership Package Voucher Prepaid Gift Card Select Styl…" at bounding box center [431, 411] width 539 height 37
drag, startPoint x: 405, startPoint y: 423, endPoint x: 283, endPoint y: 438, distance: 122.8
click at [285, 438] on div "Select Service Product Membership Package Voucher Prepaid Gift Card Select Styl…" at bounding box center [431, 472] width 571 height 190
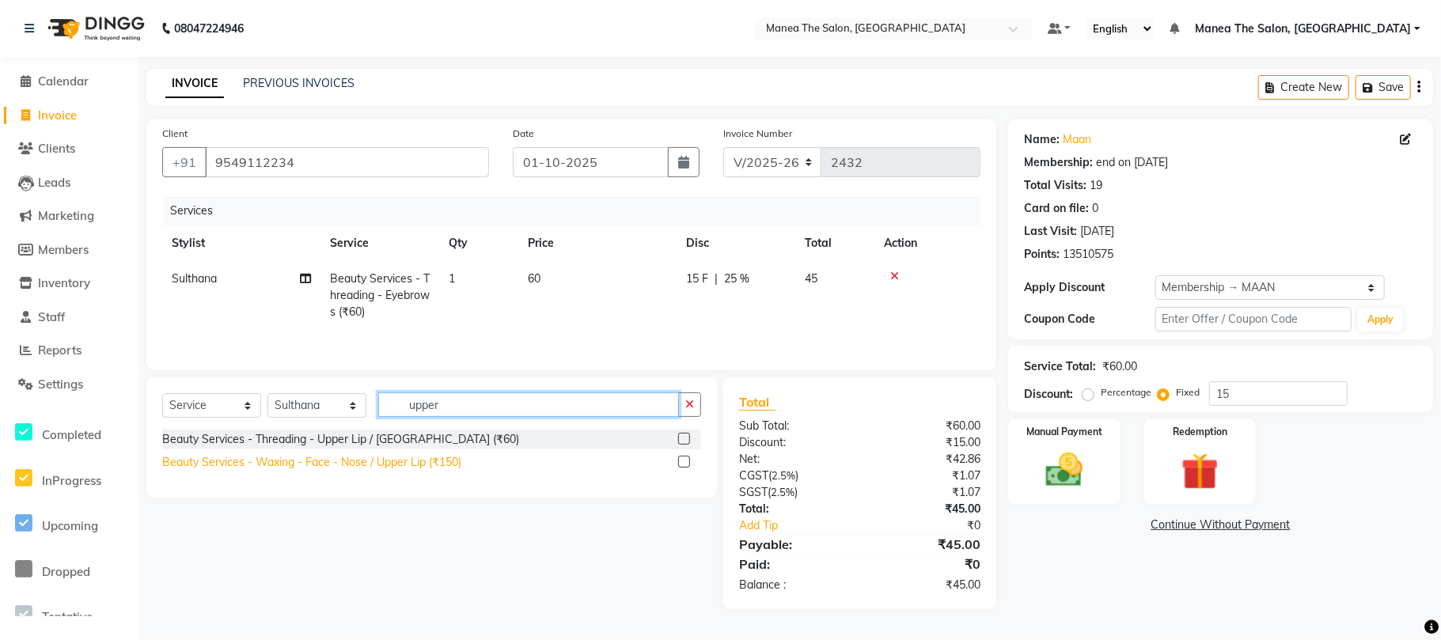
type input "upper"
click at [359, 466] on div "Beauty Services - Waxing - Face - Nose / Upper Lip (₹150)" at bounding box center [311, 462] width 299 height 17
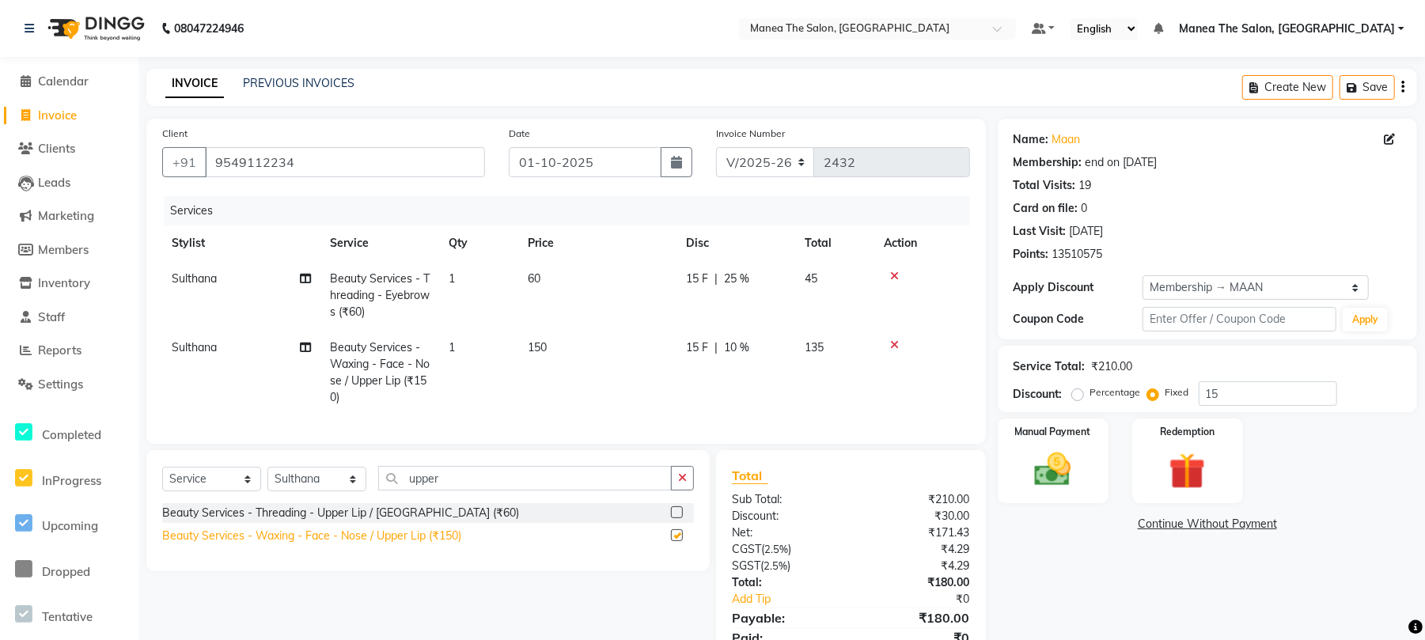
checkbox input "false"
click at [451, 346] on span "1" at bounding box center [452, 347] width 6 height 14
select select "63582"
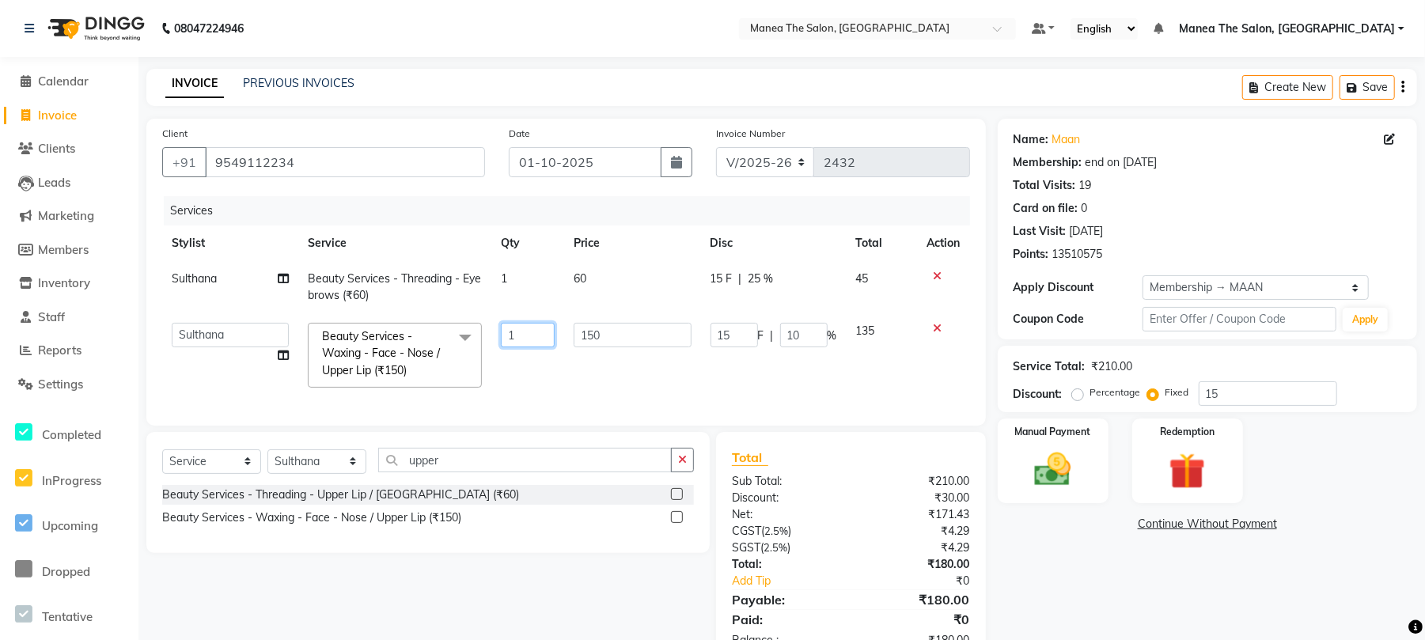
click at [529, 336] on input "1" at bounding box center [528, 335] width 55 height 25
type input "2"
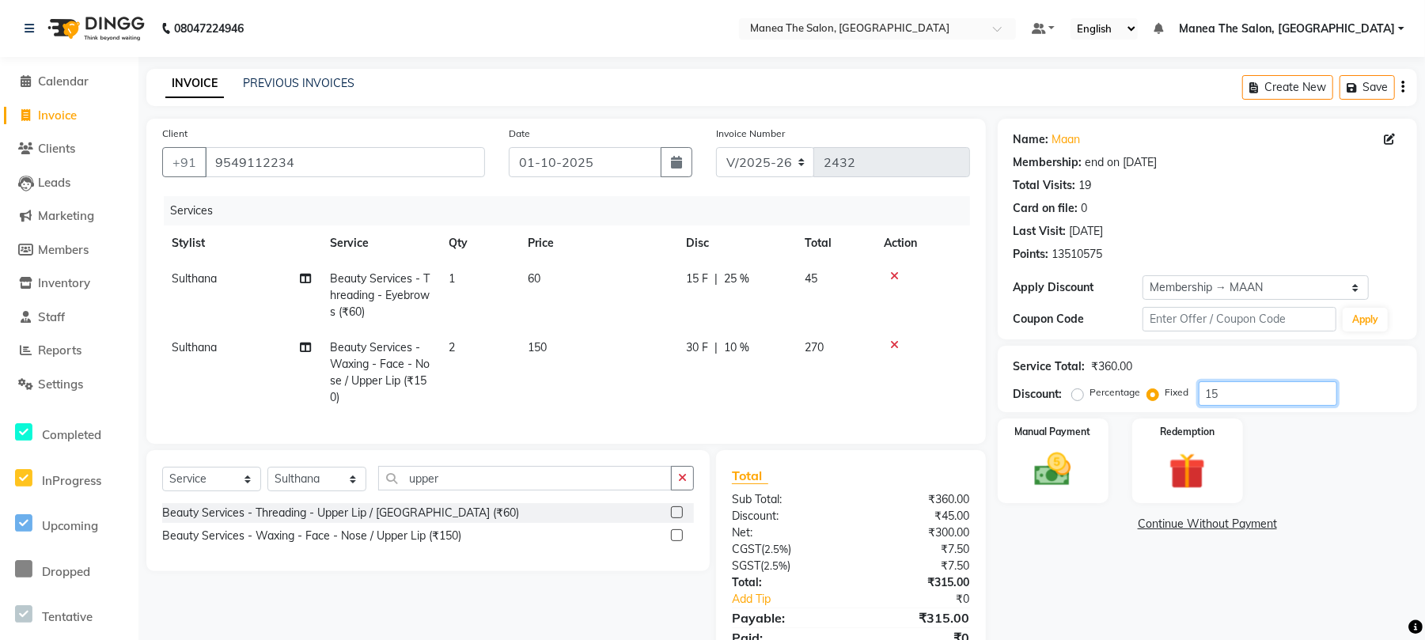
click at [1241, 389] on input "15" at bounding box center [1268, 393] width 138 height 25
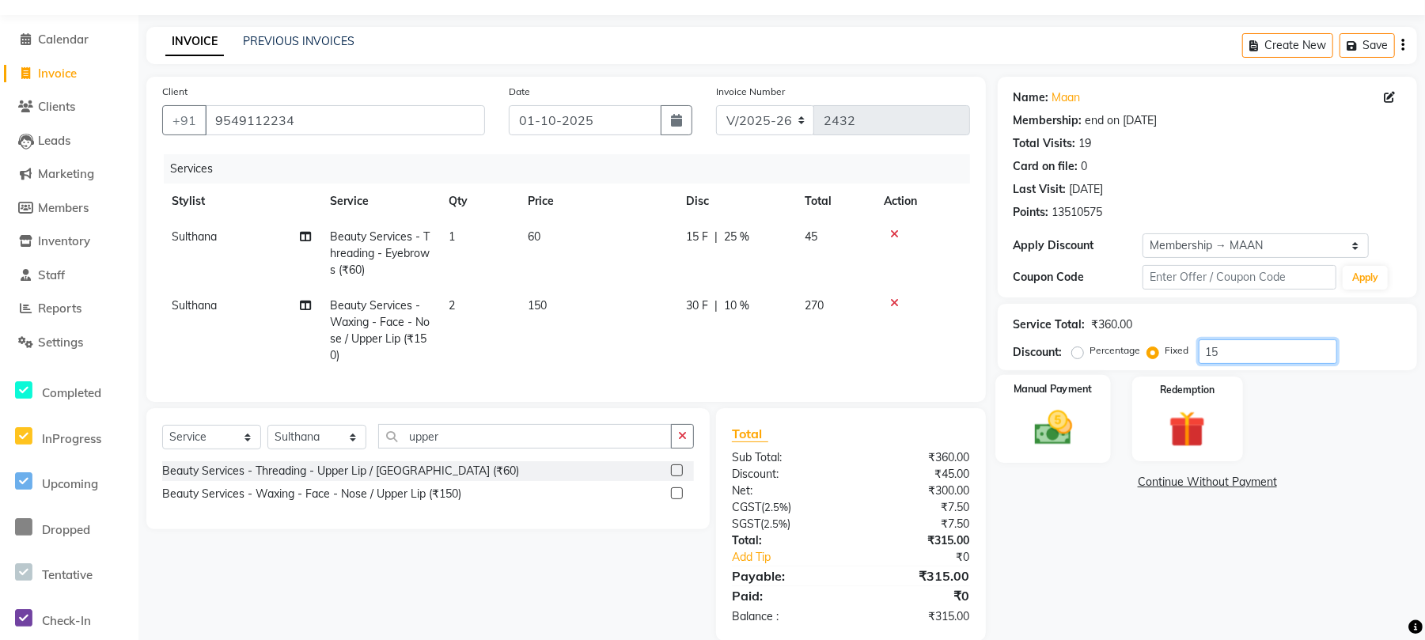
scroll to position [82, 0]
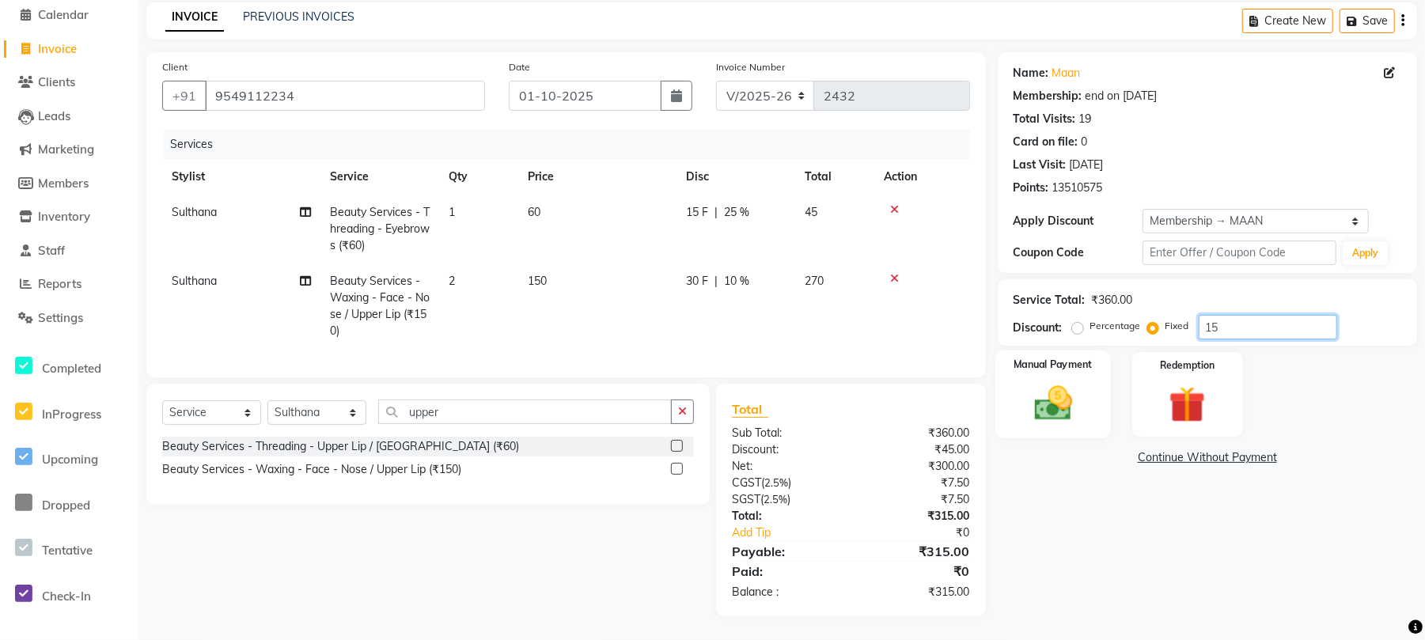
type input "1"
type input "15"
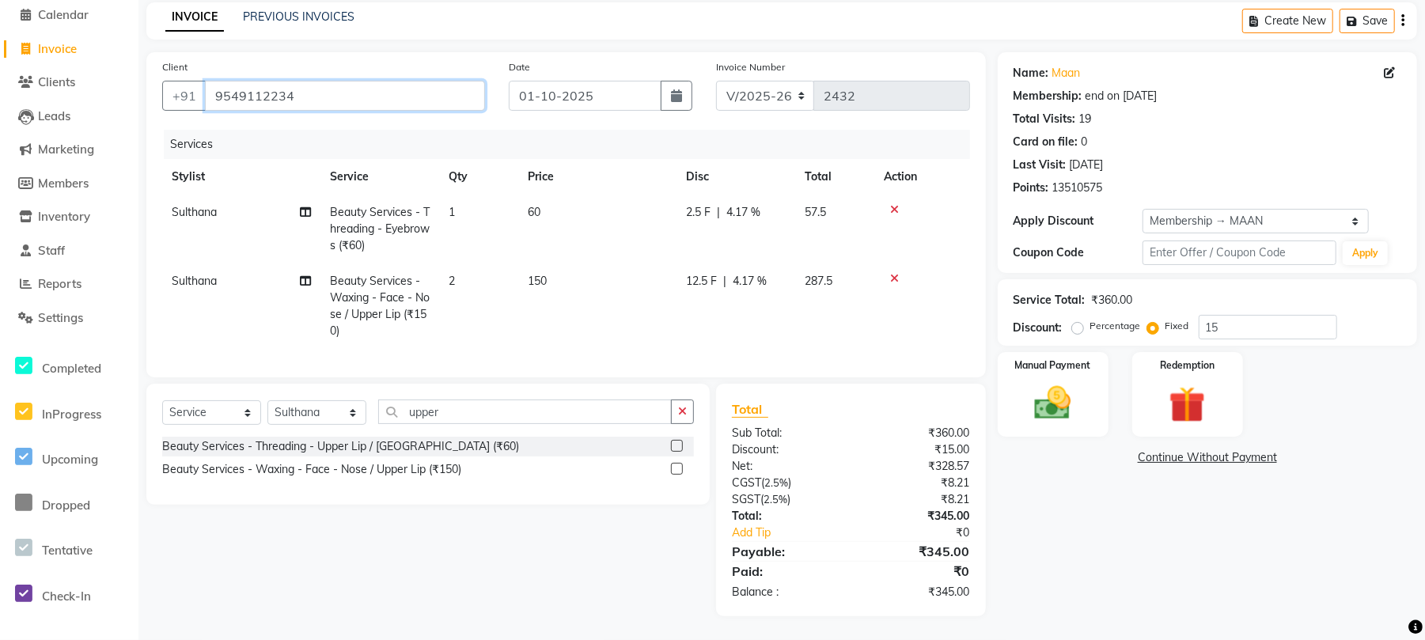
drag, startPoint x: 365, startPoint y: 79, endPoint x: 0, endPoint y: 153, distance: 372.2
click at [0, 153] on app-home "08047224946 Select Location × Manea The Salon, Chandanagar Default Panel My Pan…" at bounding box center [712, 287] width 1425 height 707
type input "m"
radio input "true"
type input "0"
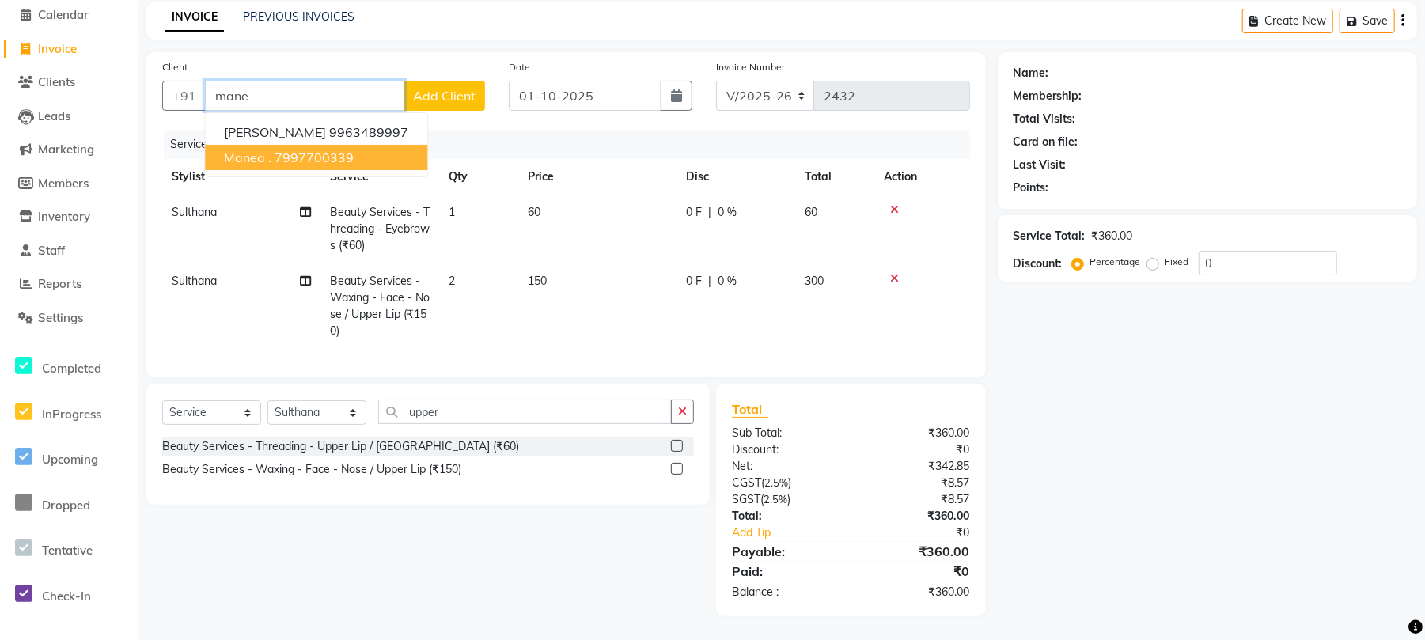
click at [301, 150] on ngb-highlight "7997700339" at bounding box center [314, 158] width 79 height 16
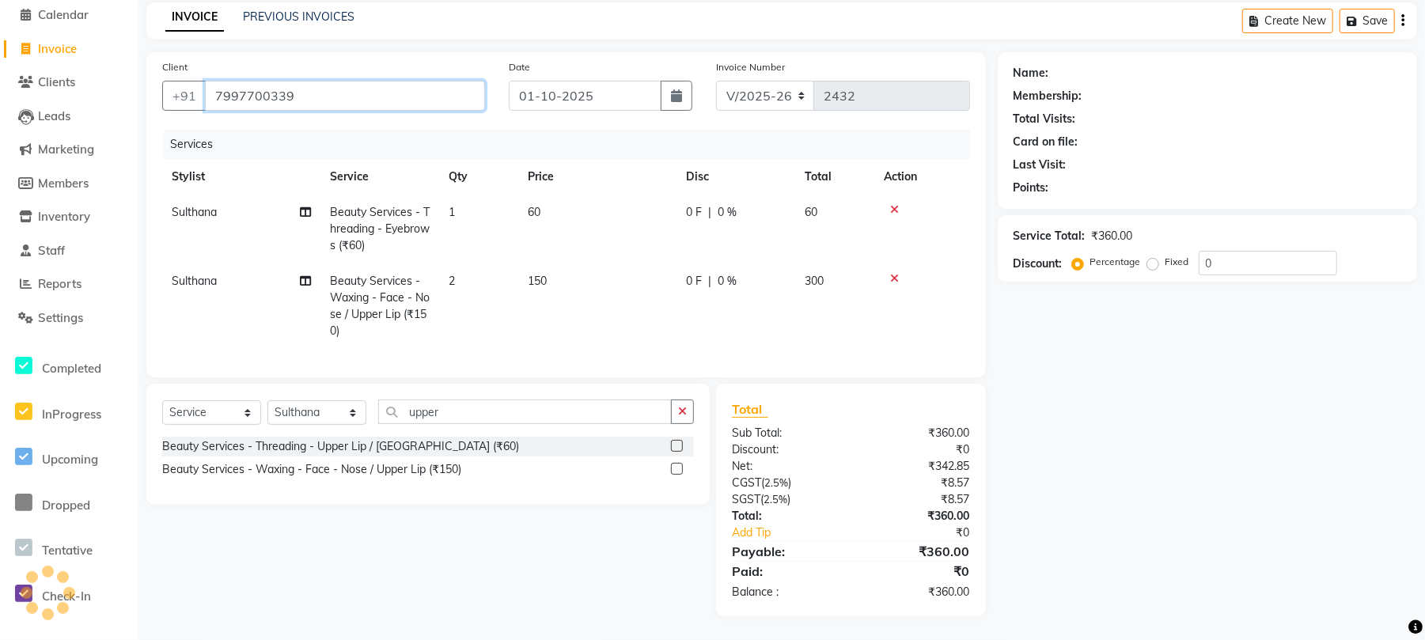
type input "7997700339"
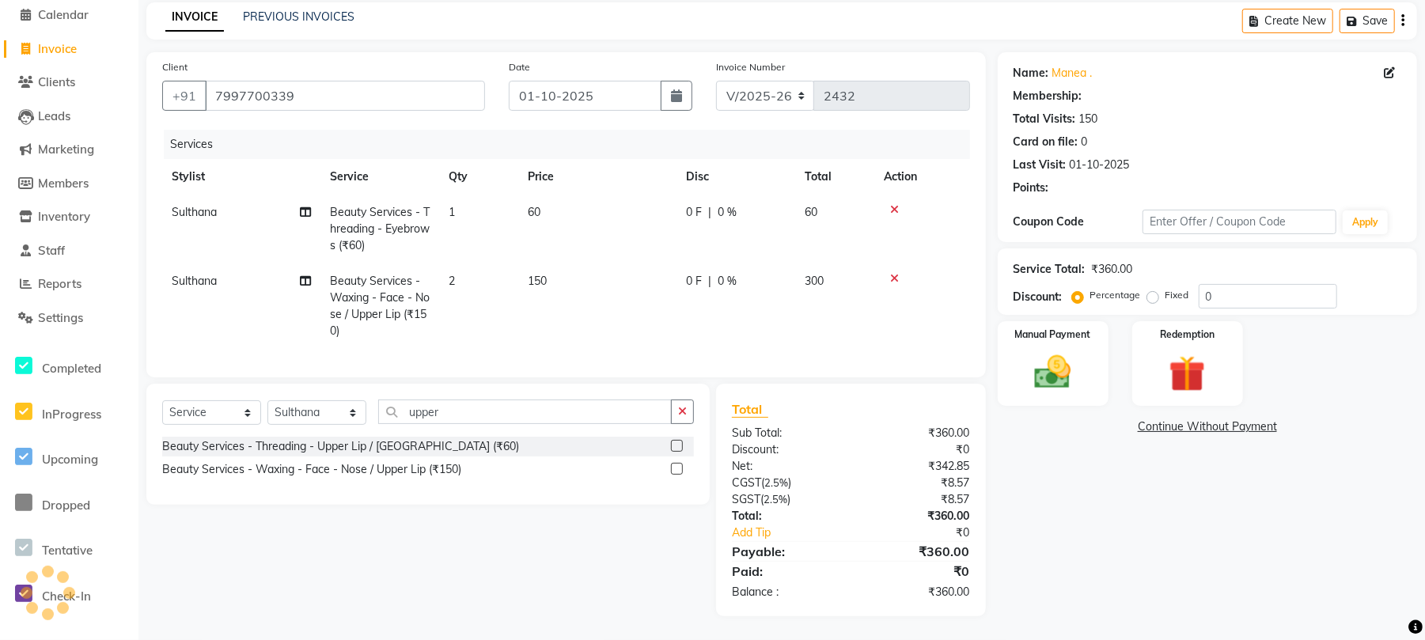
select select "1: Object"
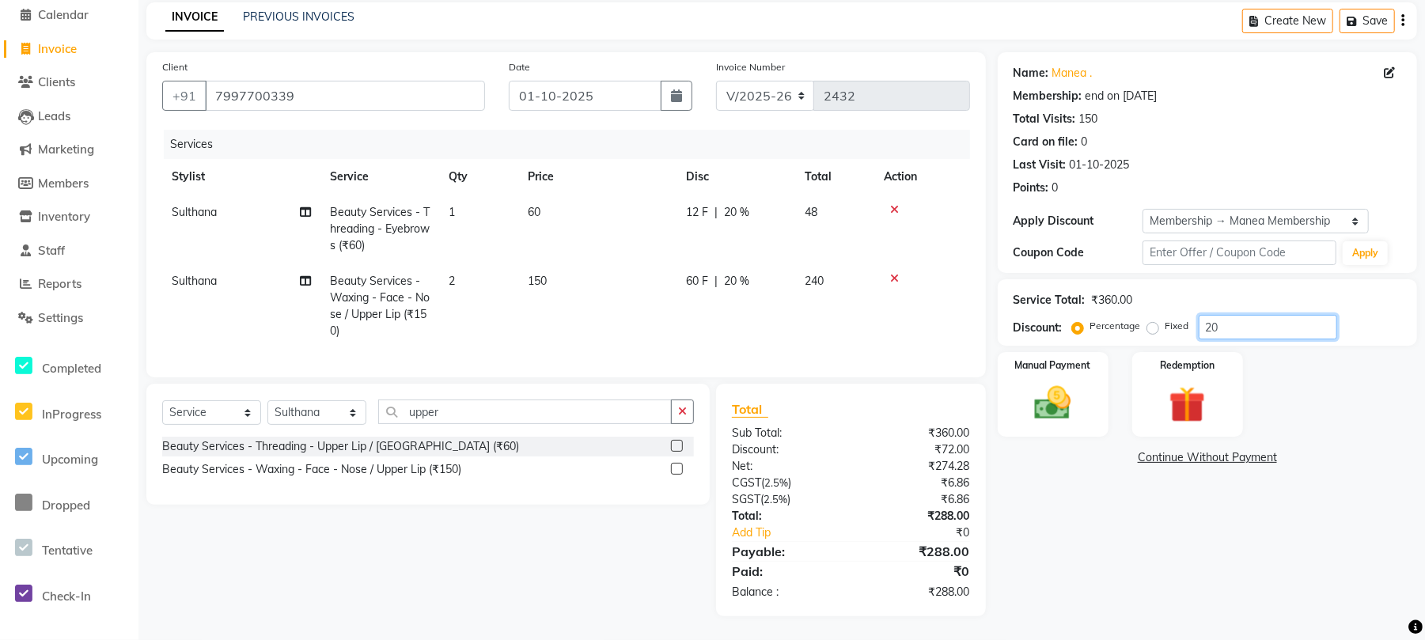
click at [1242, 317] on input "20" at bounding box center [1268, 327] width 138 height 25
type input "2"
type input "15"
click at [1077, 396] on img at bounding box center [1053, 403] width 62 height 44
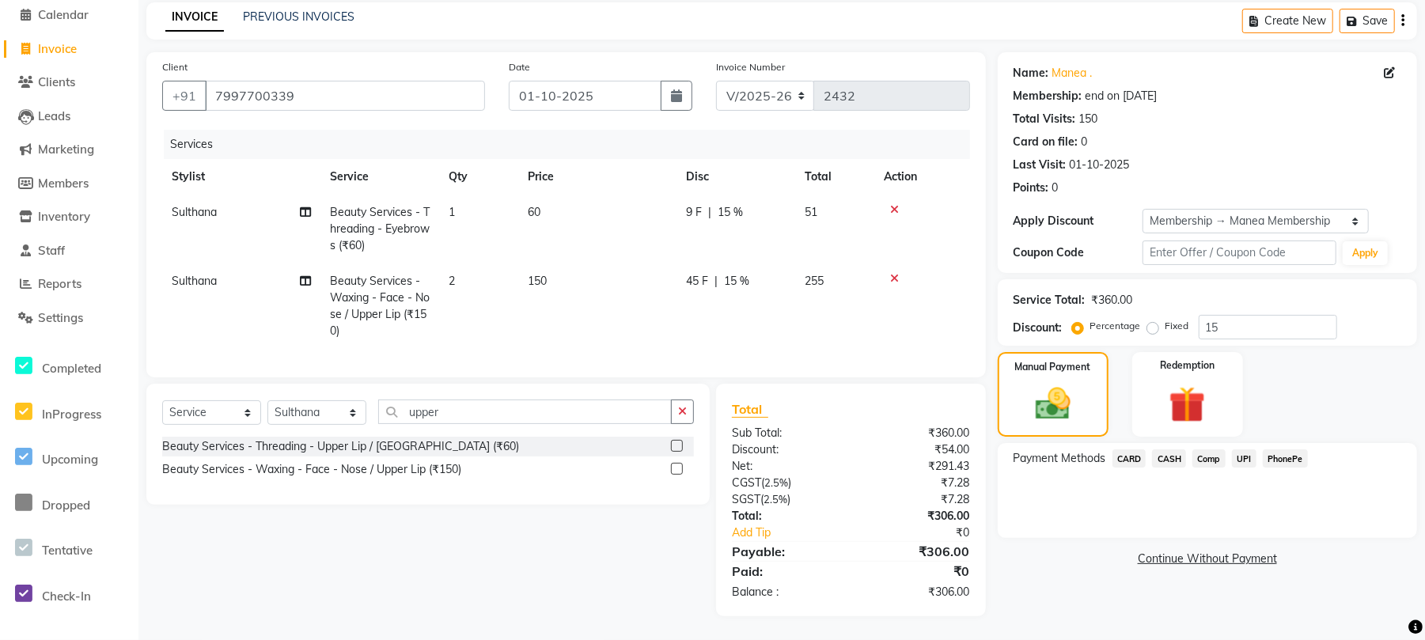
click at [1295, 450] on span "PhonePe" at bounding box center [1285, 459] width 45 height 18
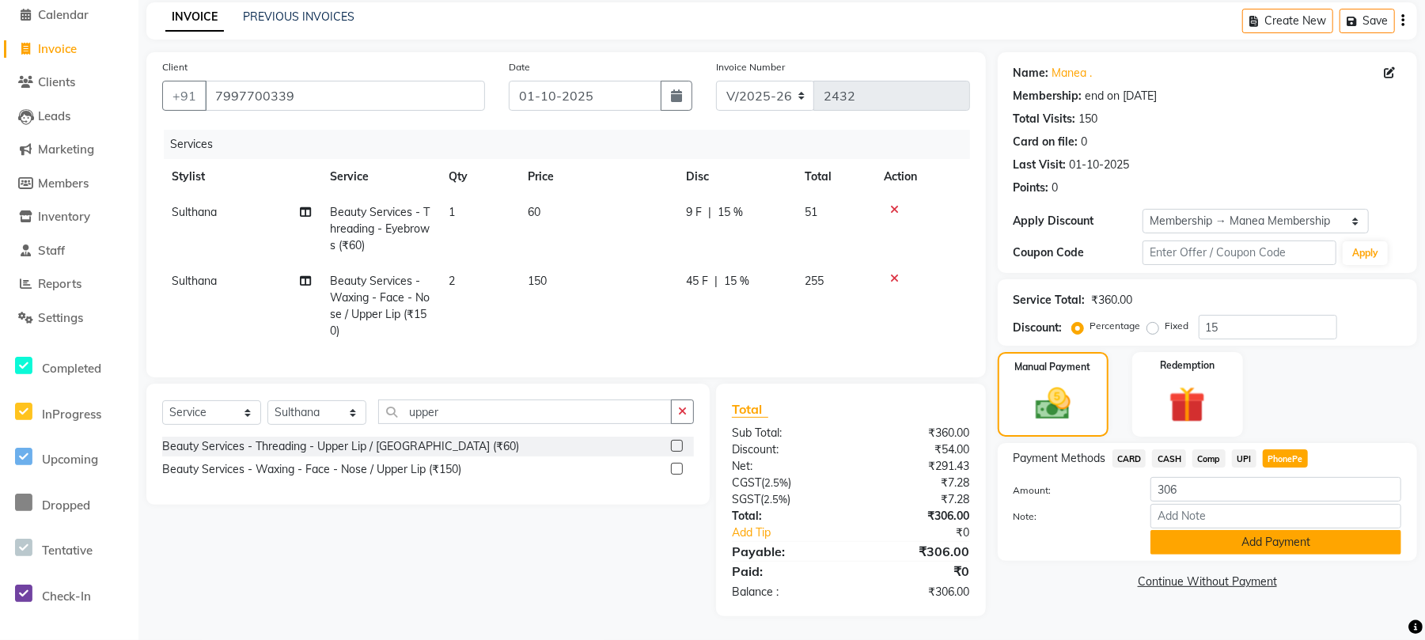
click at [1270, 530] on button "Add Payment" at bounding box center [1276, 542] width 251 height 25
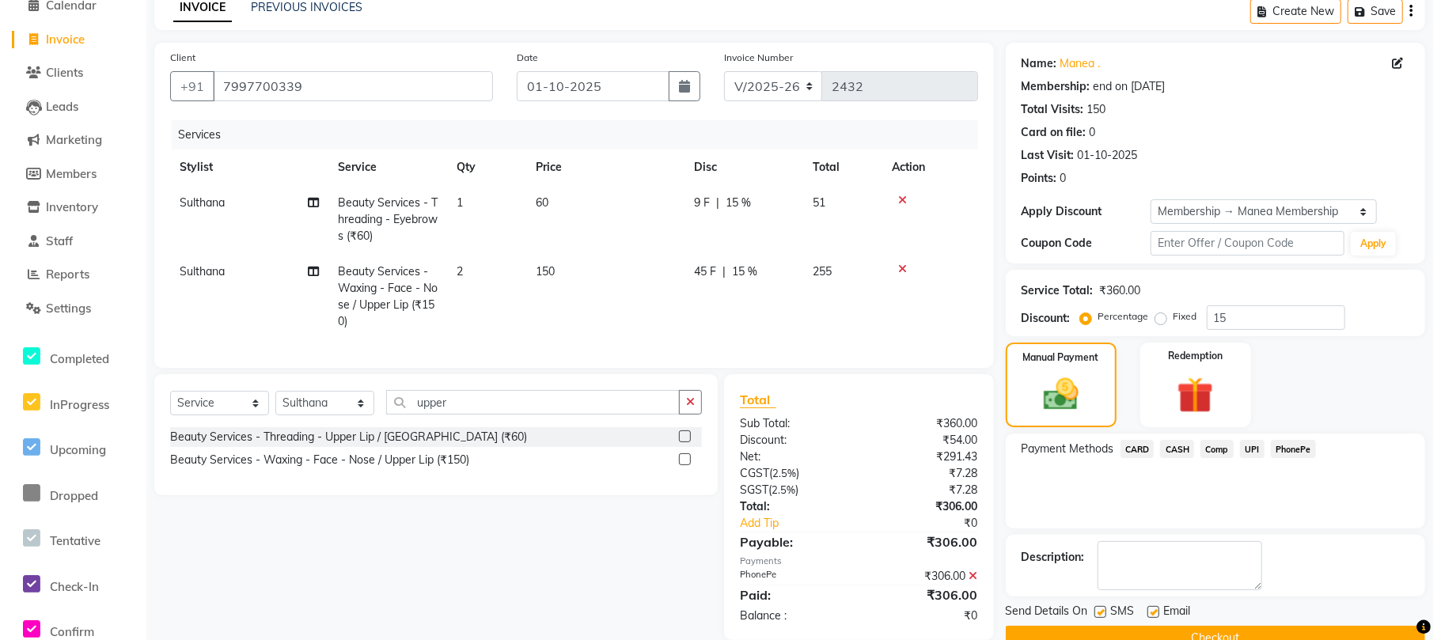
scroll to position [10, 0]
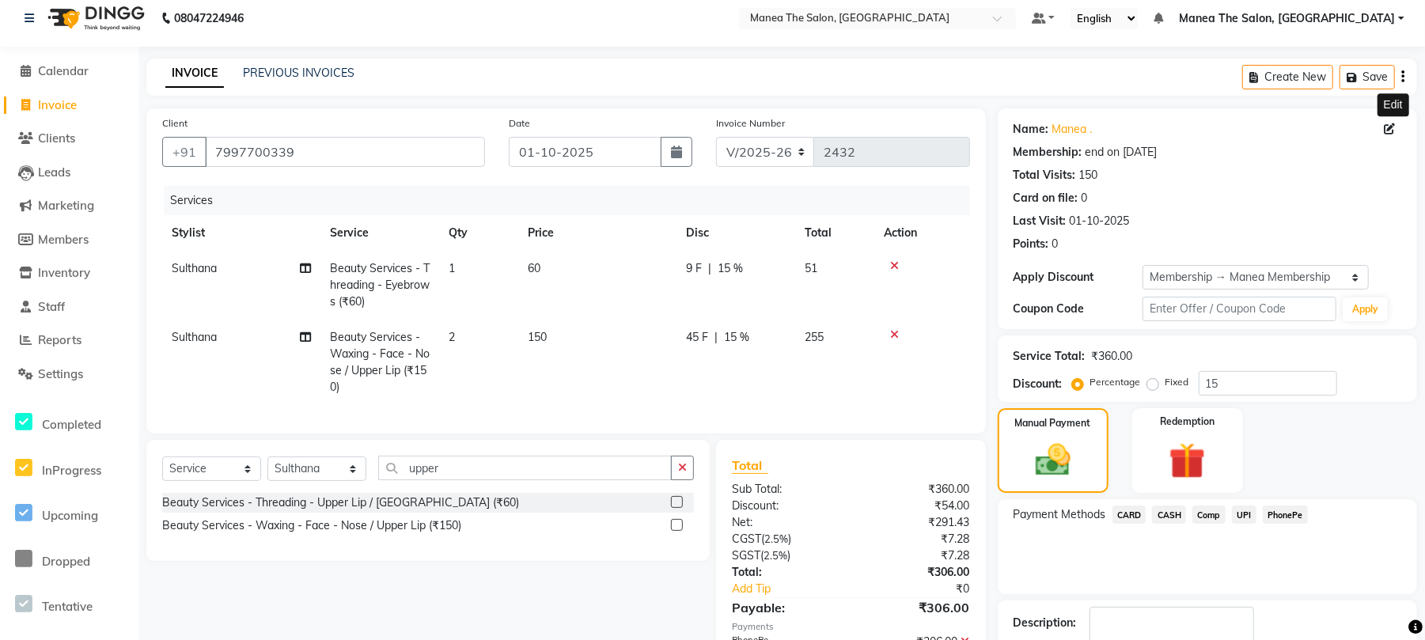
click at [1390, 123] on icon at bounding box center [1389, 128] width 11 height 11
select select "female"
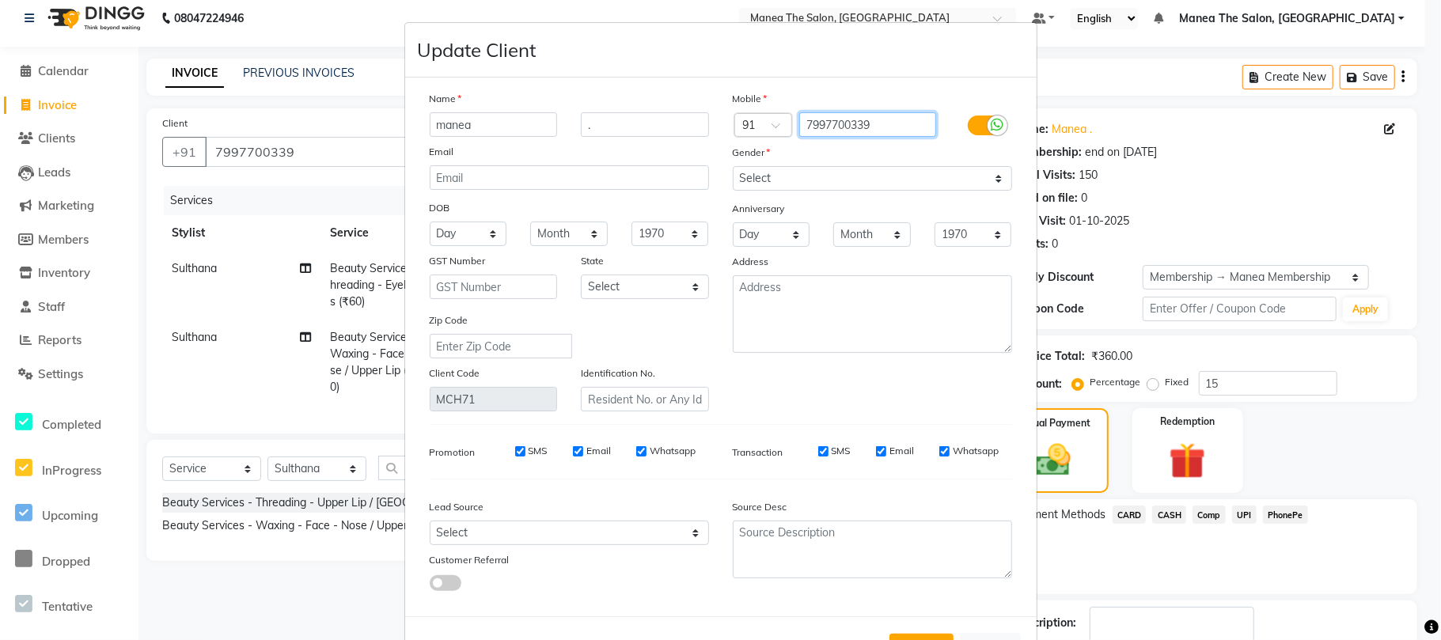
click at [905, 120] on input "7997700339" at bounding box center [867, 124] width 137 height 25
type input "7"
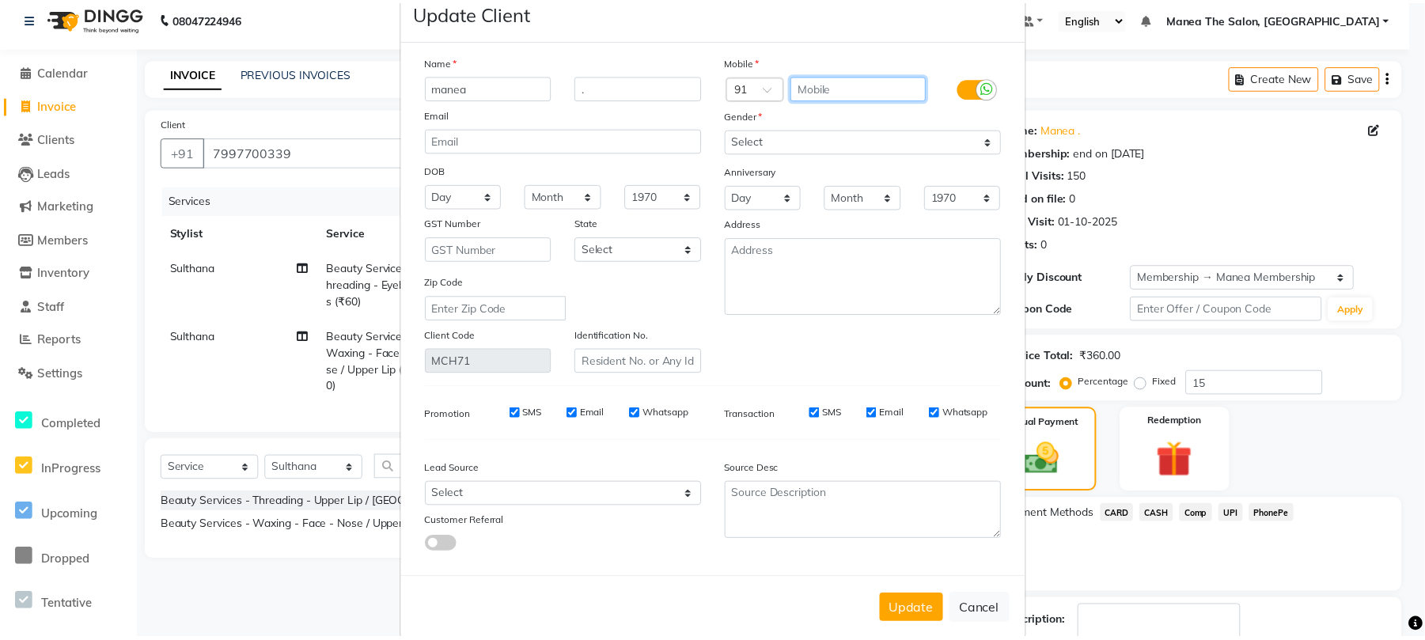
scroll to position [58, 0]
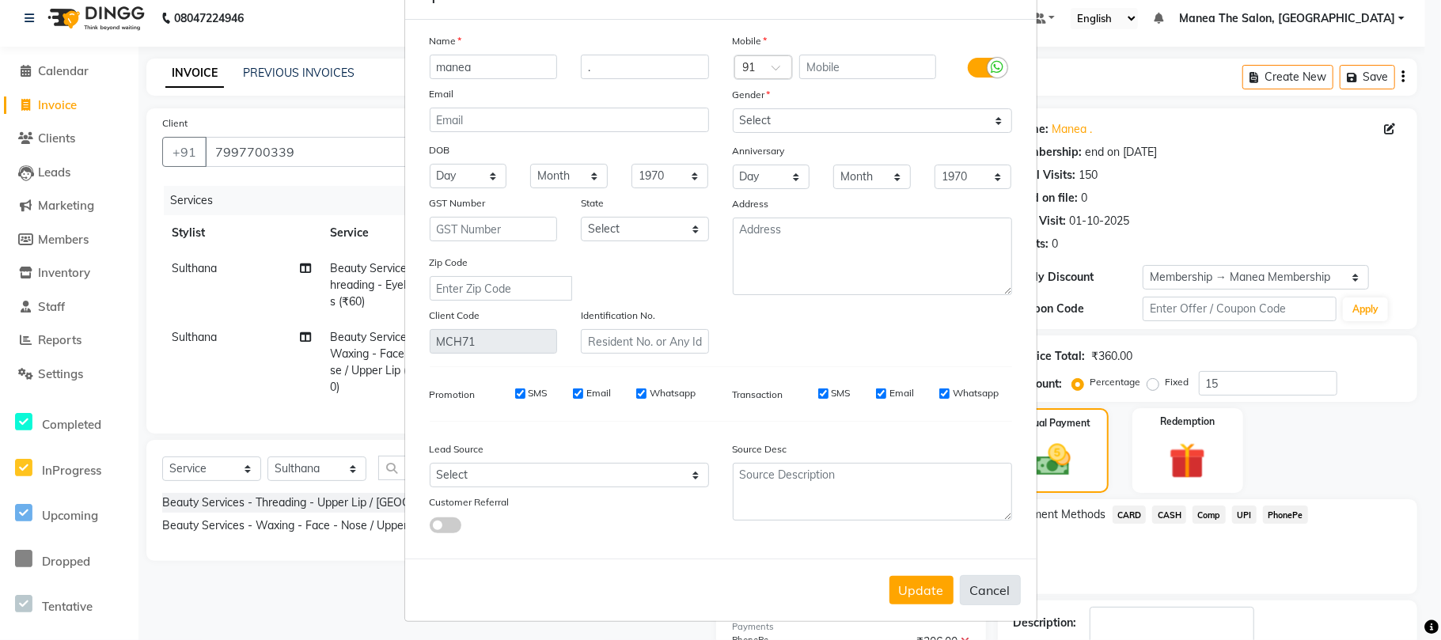
click at [981, 593] on button "Cancel" at bounding box center [990, 590] width 61 height 30
select select
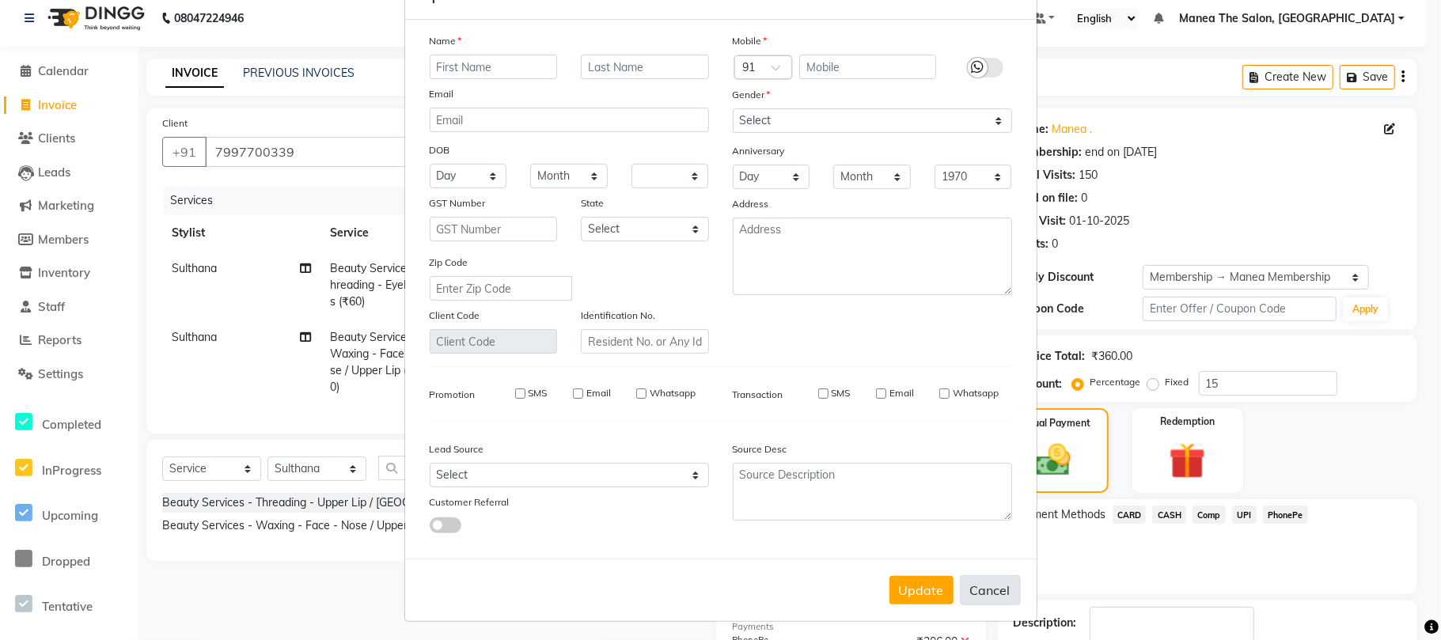
select select
checkbox input "false"
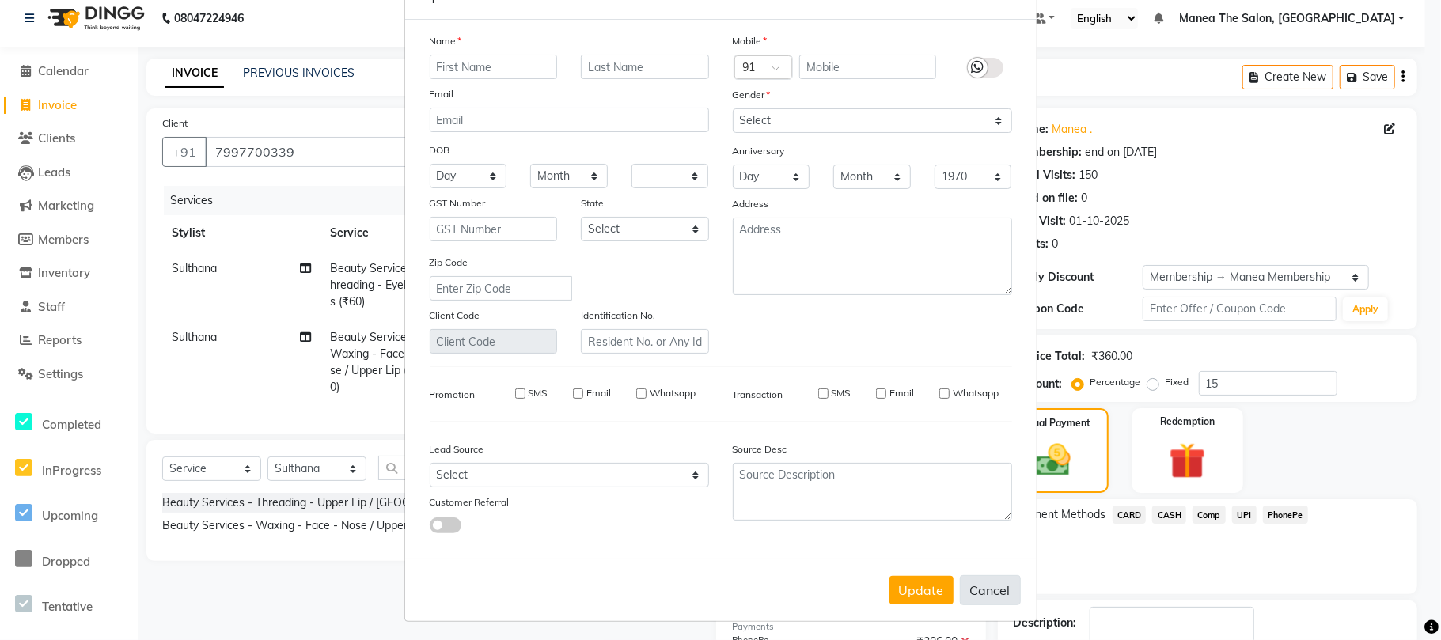
checkbox input "false"
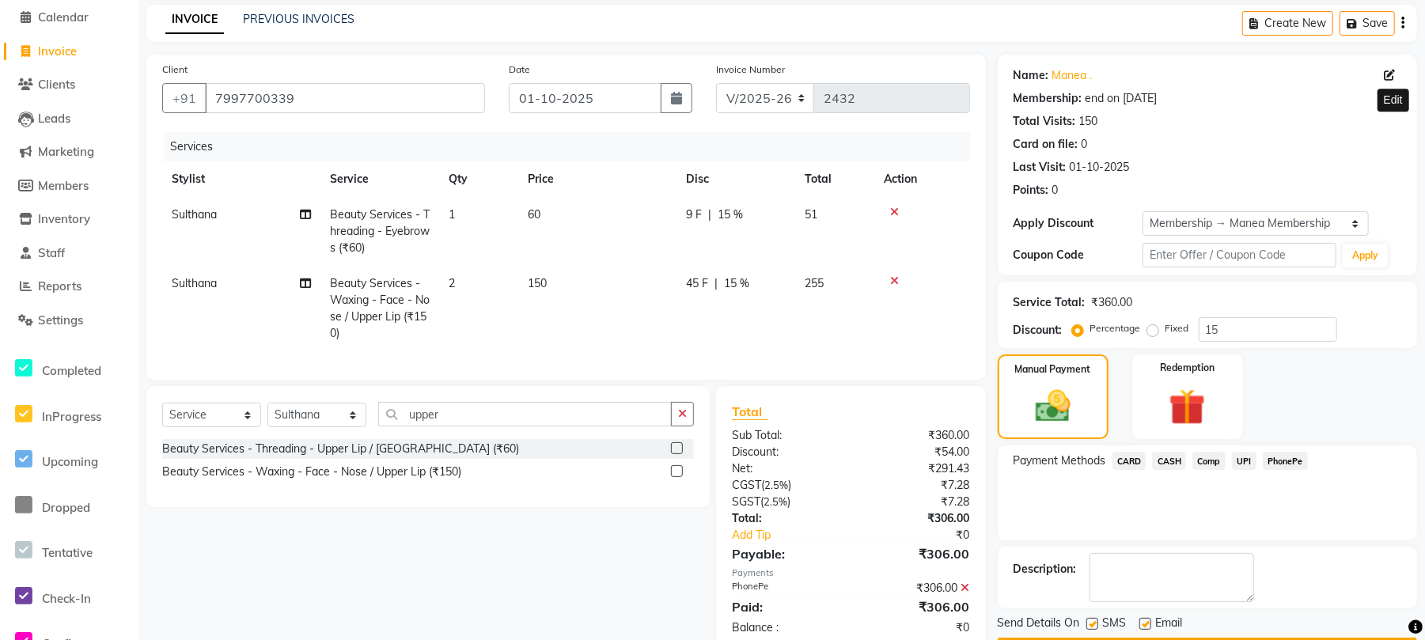
scroll to position [116, 0]
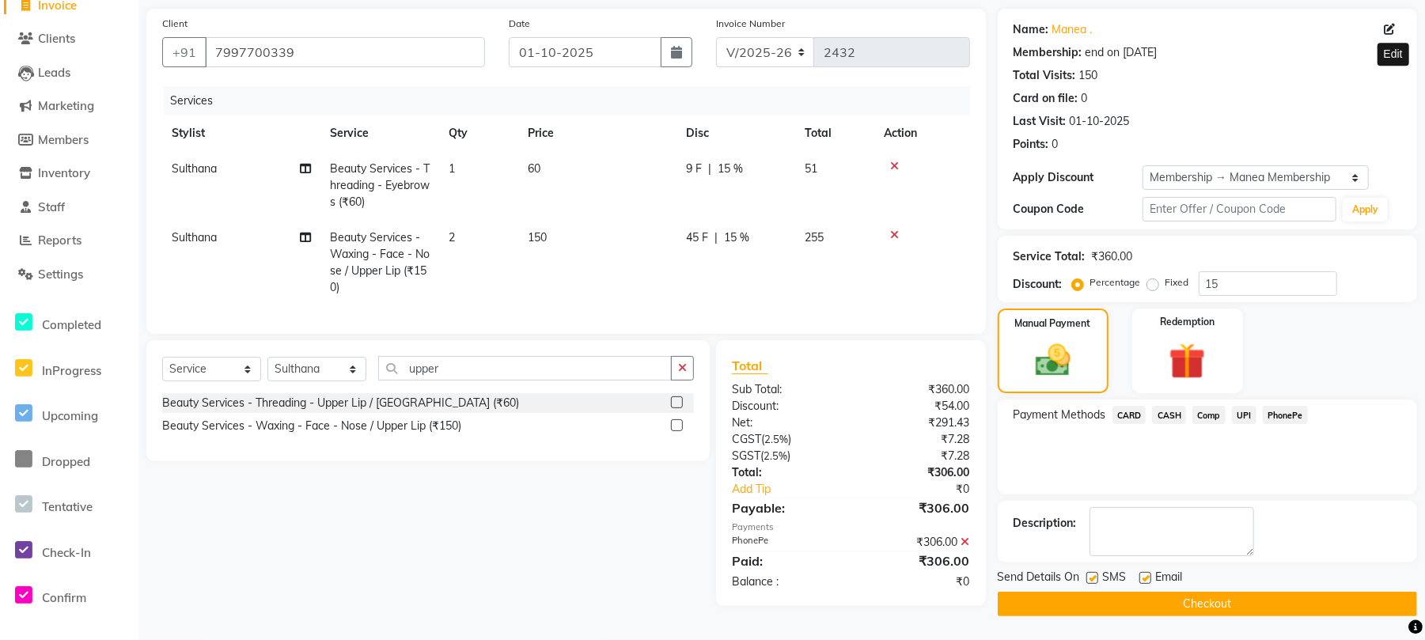
click at [1211, 595] on button "Checkout" at bounding box center [1207, 604] width 419 height 25
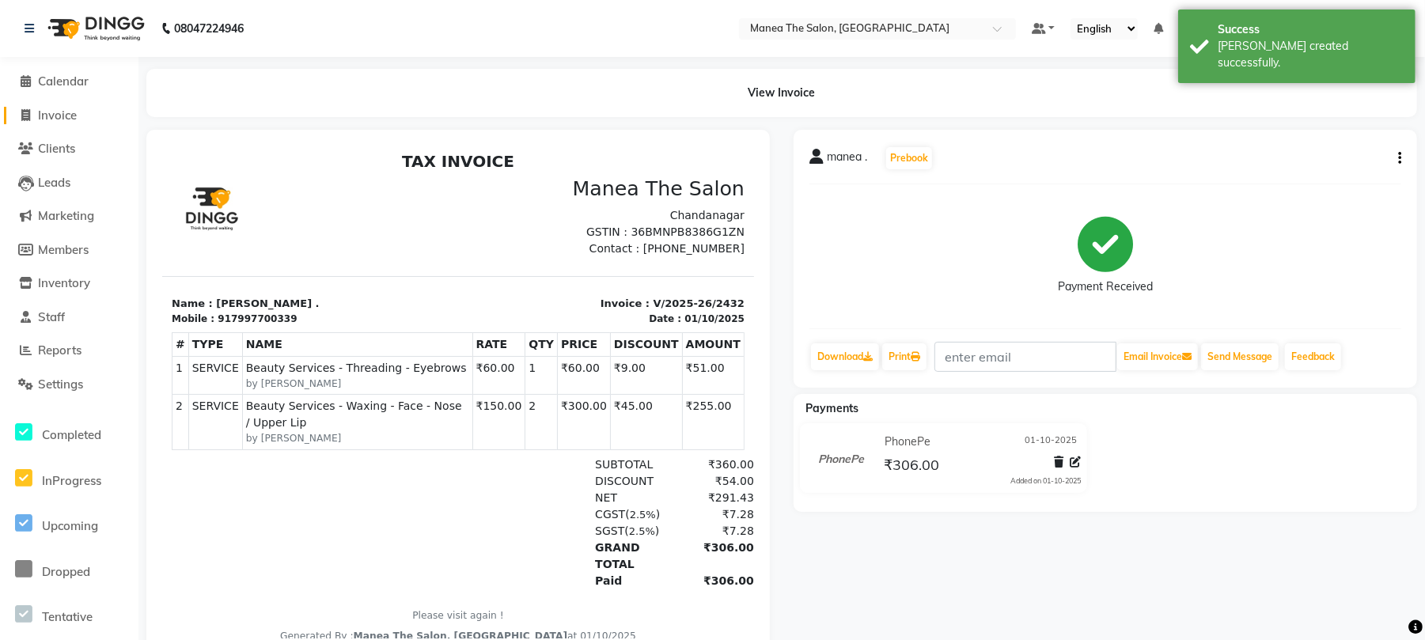
click at [64, 114] on span "Invoice" at bounding box center [57, 115] width 39 height 15
select select "service"
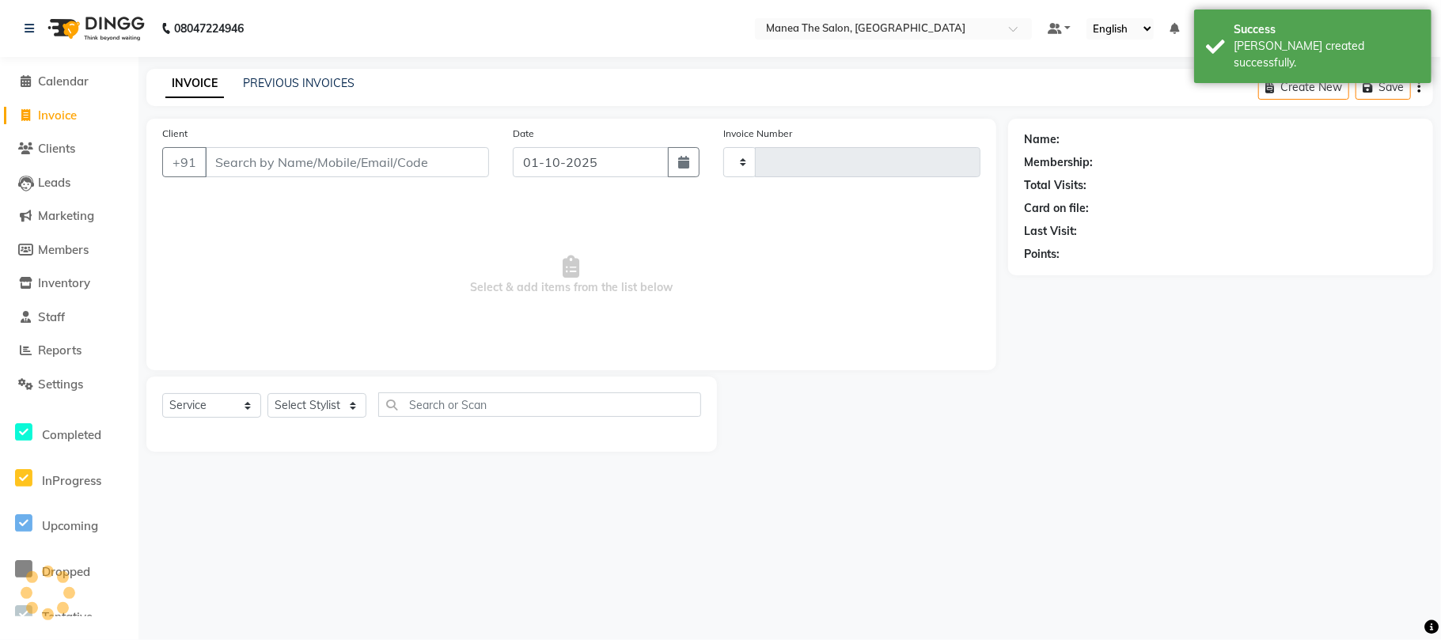
type input "2433"
select select "7351"
click at [298, 85] on link "PREVIOUS INVOICES" at bounding box center [299, 83] width 112 height 14
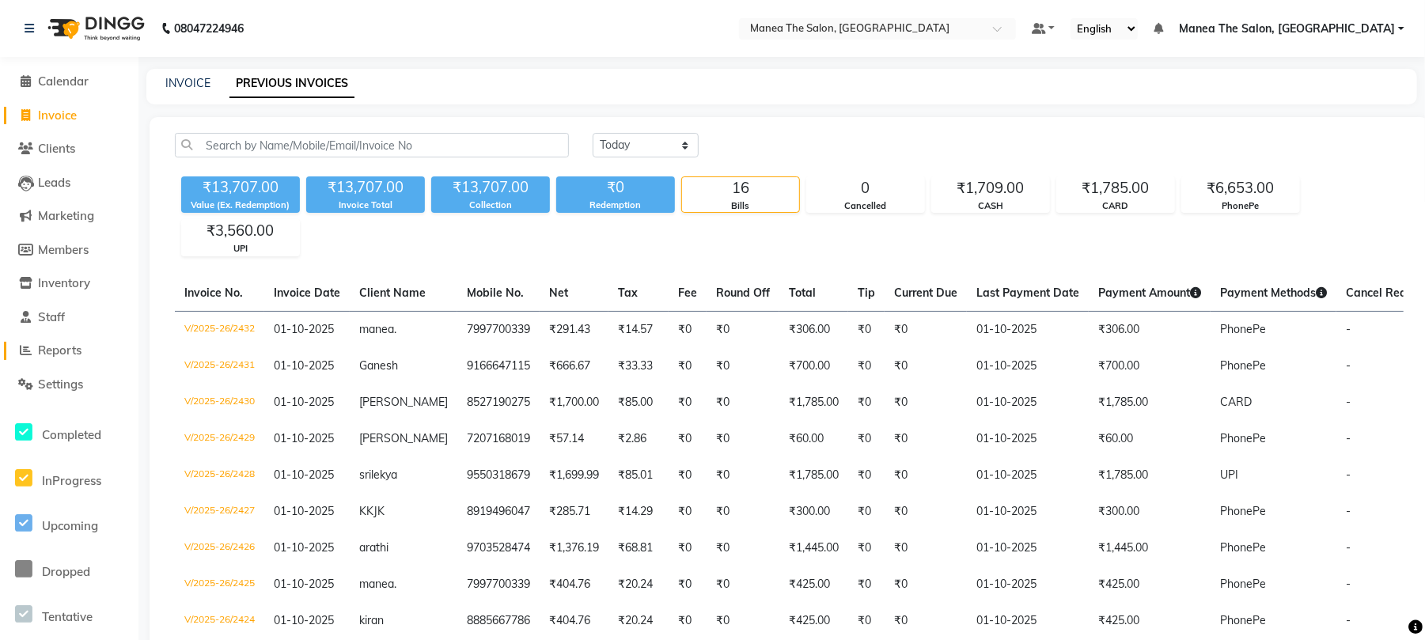
click at [57, 343] on span "Reports" at bounding box center [60, 350] width 44 height 15
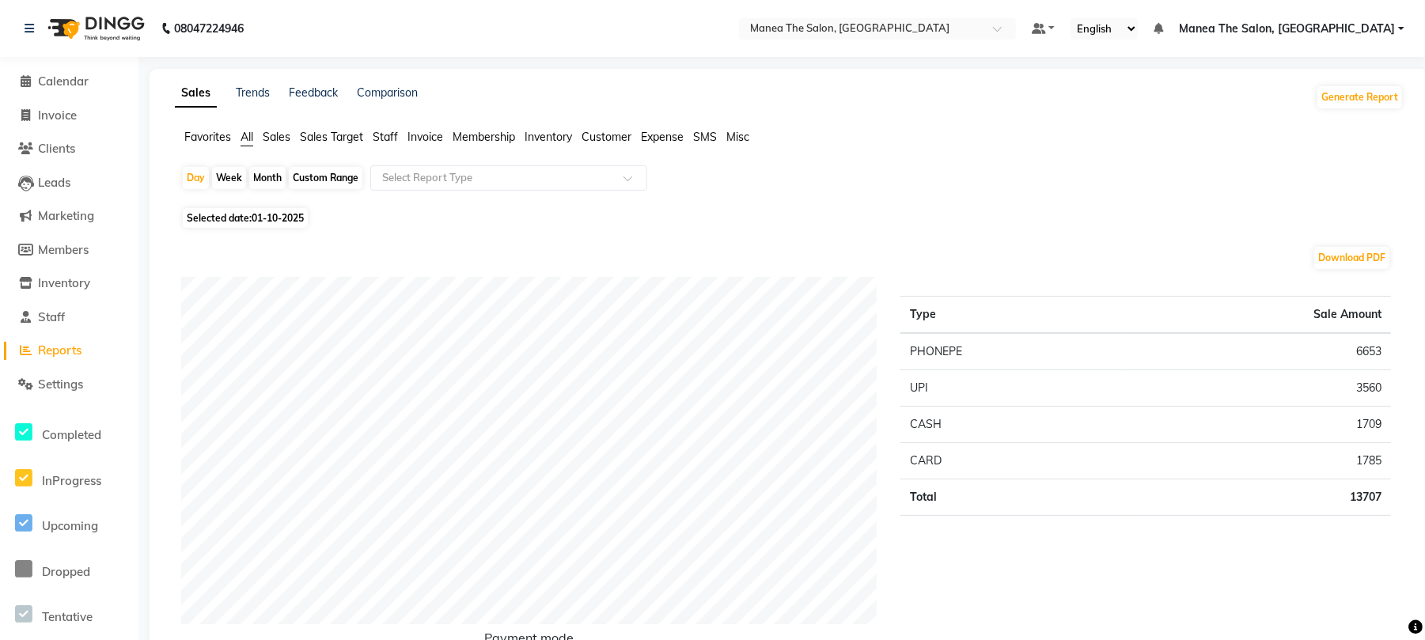
click at [260, 175] on div "Month" at bounding box center [267, 178] width 36 height 22
select select "10"
select select "2025"
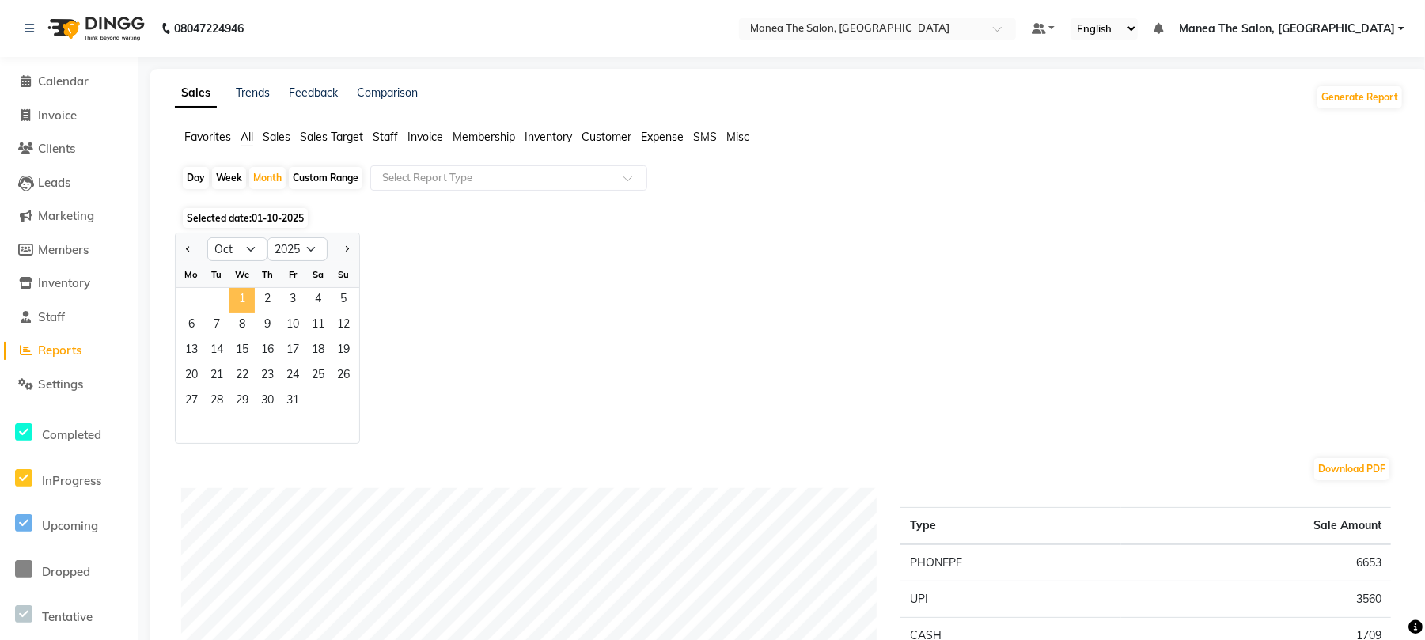
click at [241, 295] on span "1" at bounding box center [242, 300] width 25 height 25
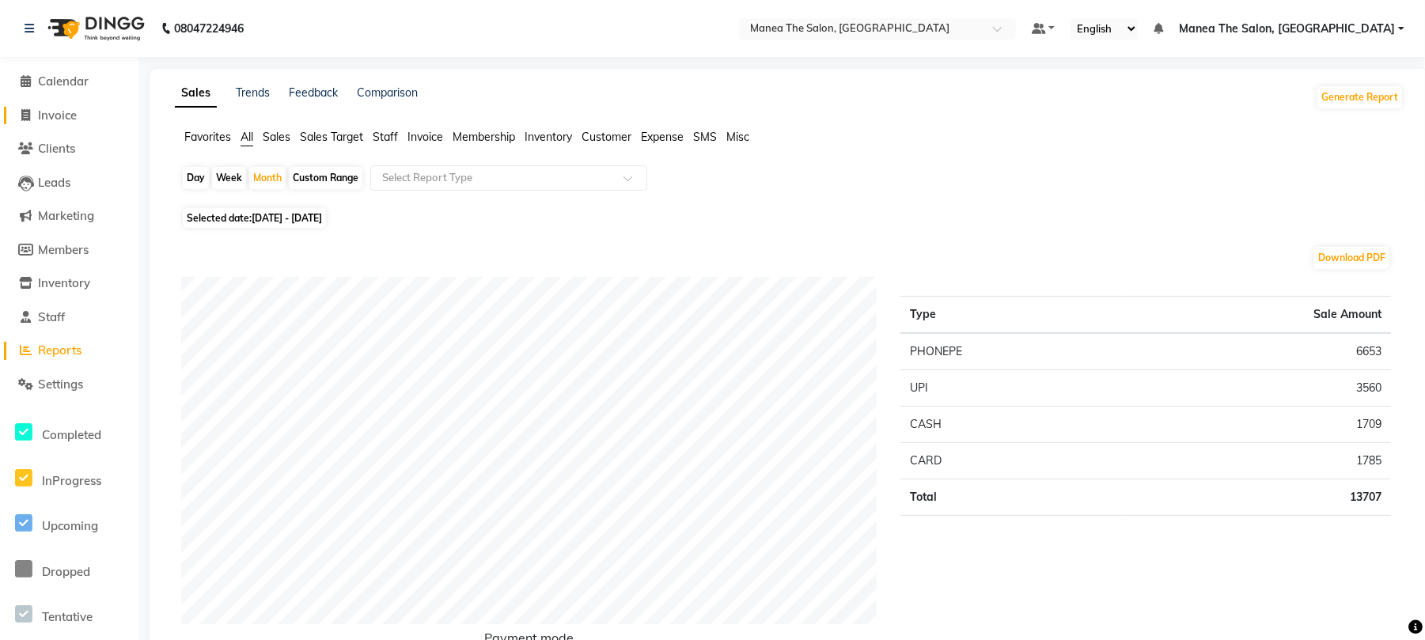
click at [68, 118] on span "Invoice" at bounding box center [57, 115] width 39 height 15
select select "service"
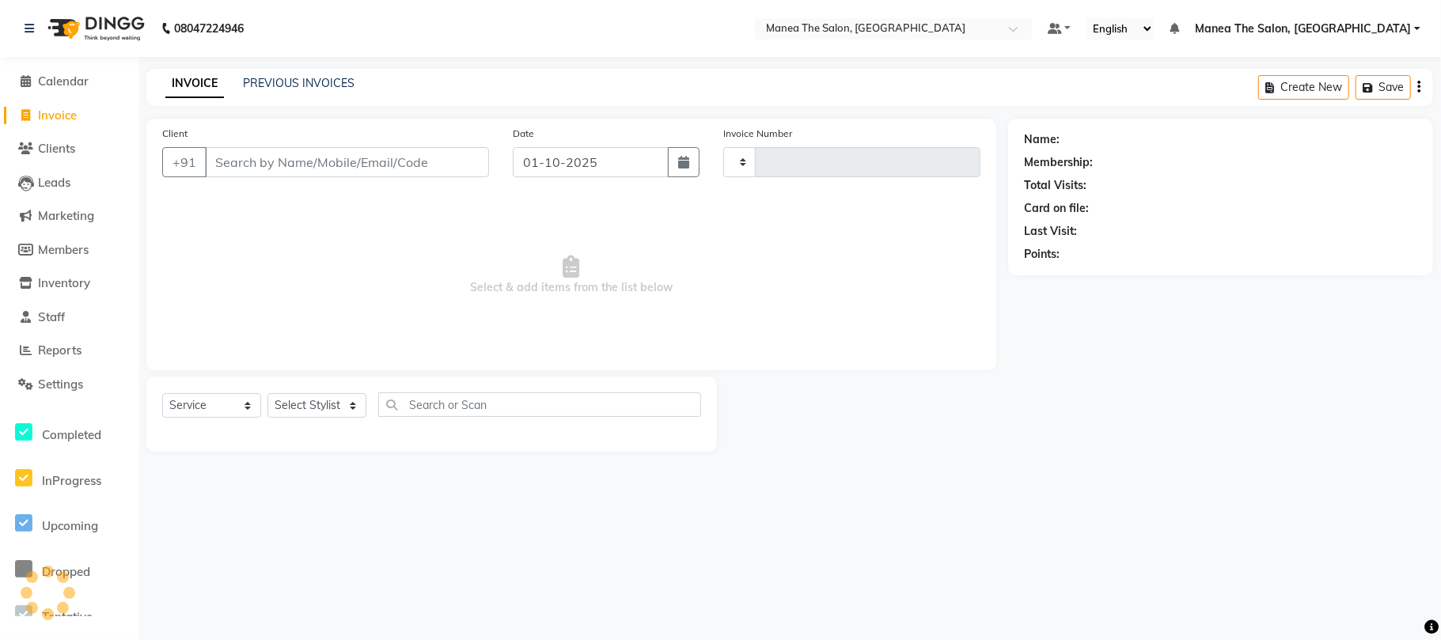
type input "2433"
select select "7351"
click at [310, 81] on link "PREVIOUS INVOICES" at bounding box center [299, 83] width 112 height 14
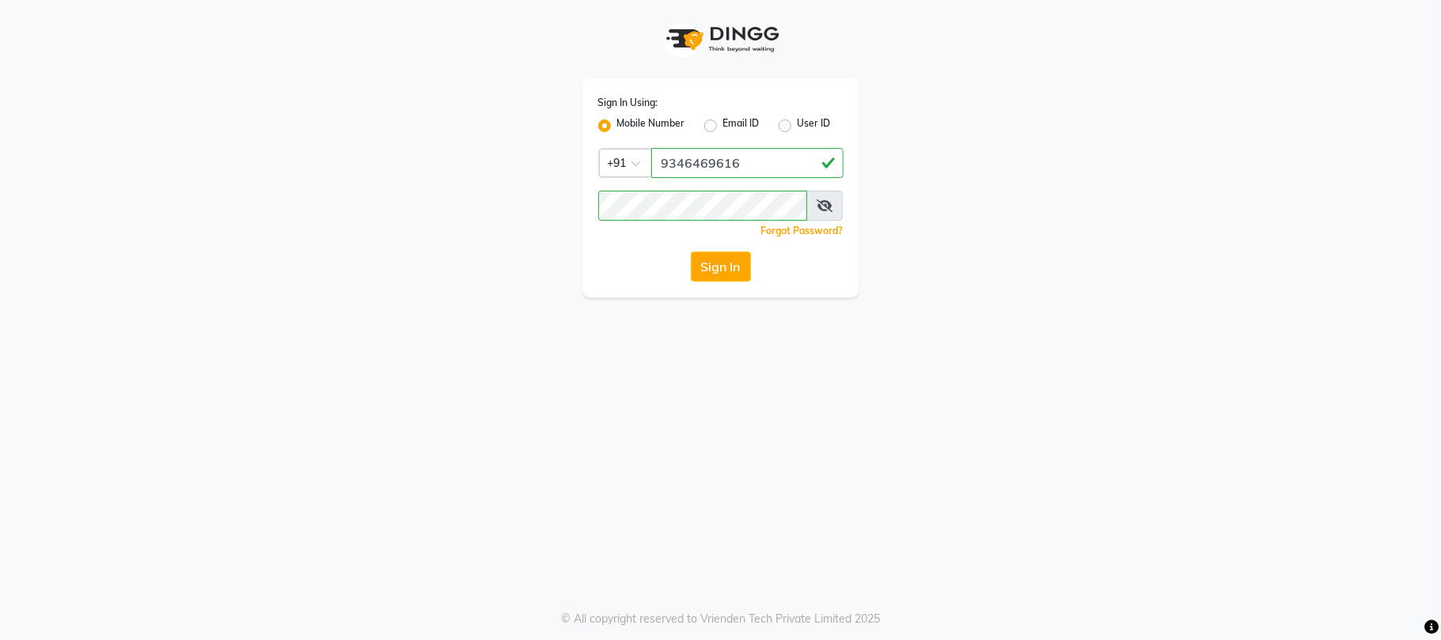
click at [713, 283] on div "Sign In Using: Mobile Number Email ID User ID Country Code × +91 9346469616 Rem…" at bounding box center [720, 187] width 277 height 219
click at [716, 275] on button "Sign In" at bounding box center [721, 267] width 60 height 30
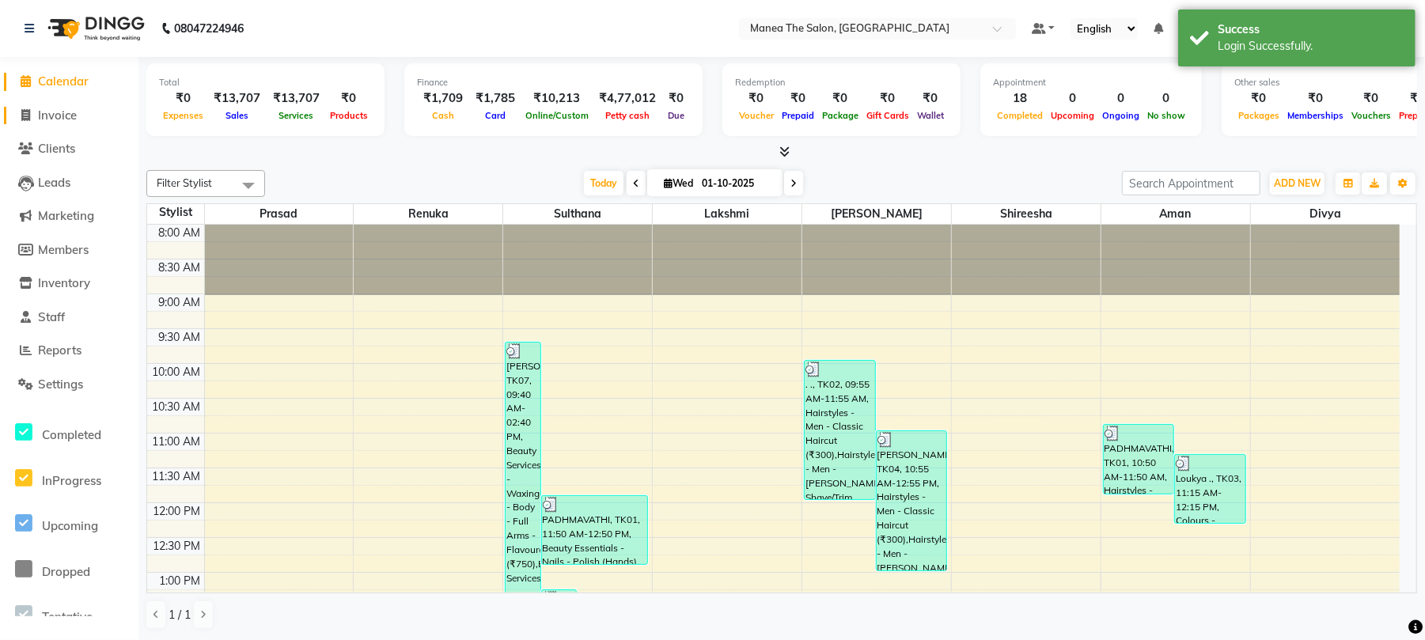
click at [63, 108] on span "Invoice" at bounding box center [57, 115] width 39 height 15
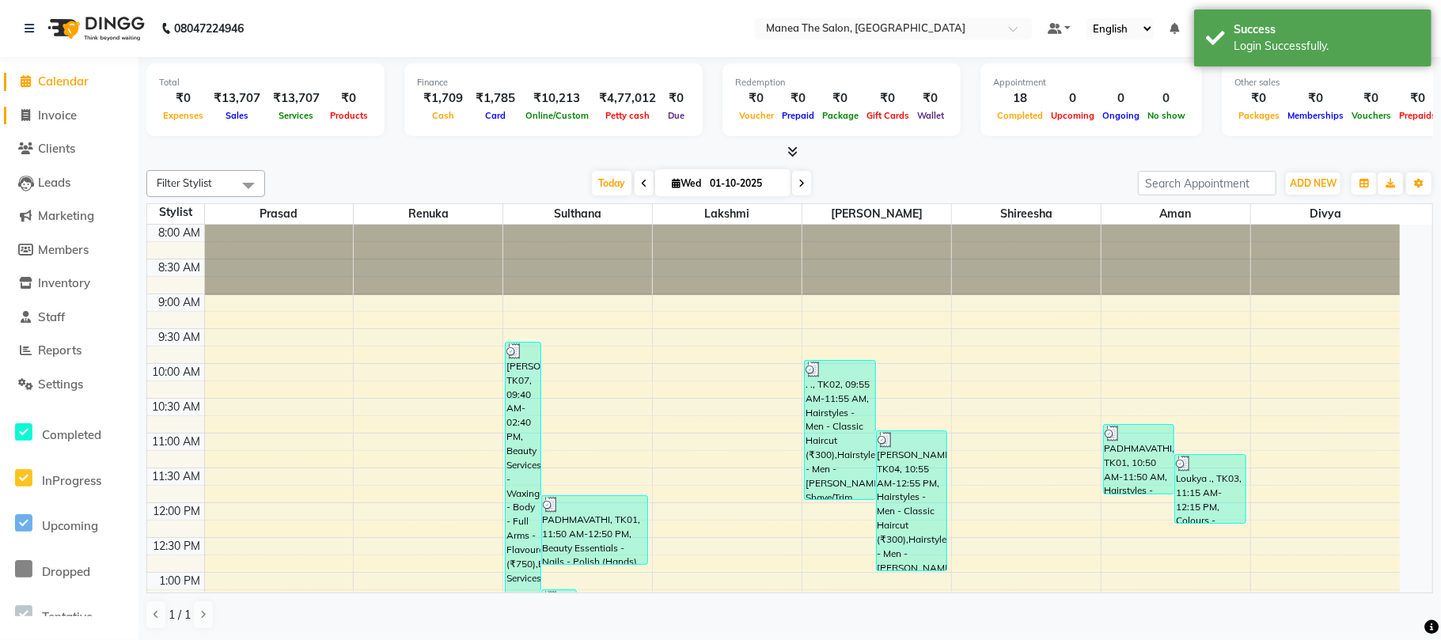
select select "7351"
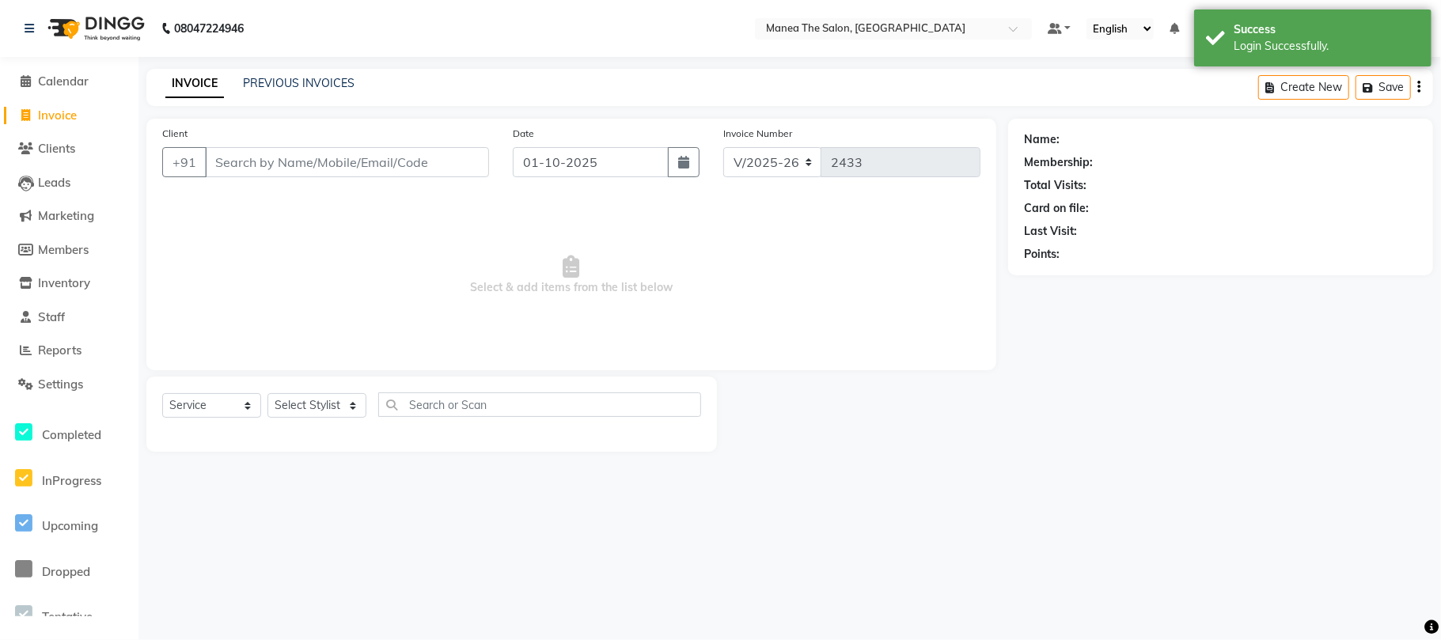
drag, startPoint x: 255, startPoint y: 160, endPoint x: 245, endPoint y: 153, distance: 11.9
click at [258, 160] on input "Client" at bounding box center [347, 162] width 284 height 30
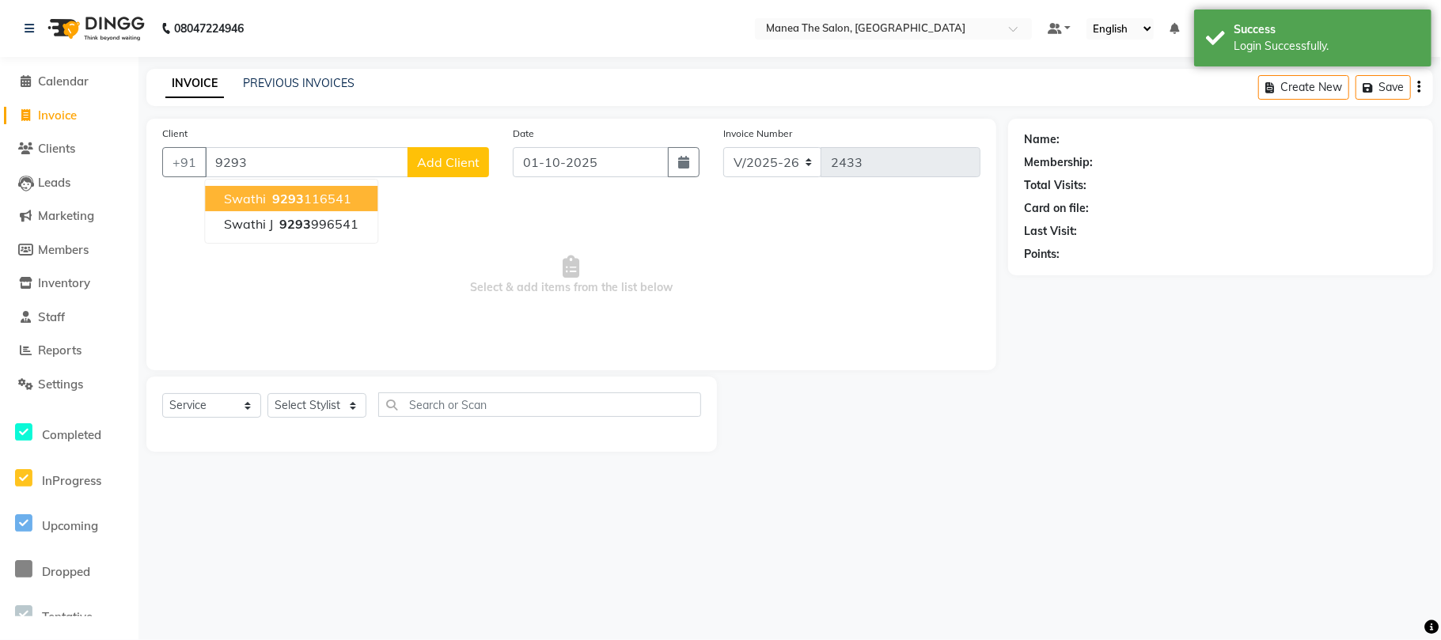
click at [314, 193] on ngb-highlight "9293 116541" at bounding box center [310, 199] width 82 height 16
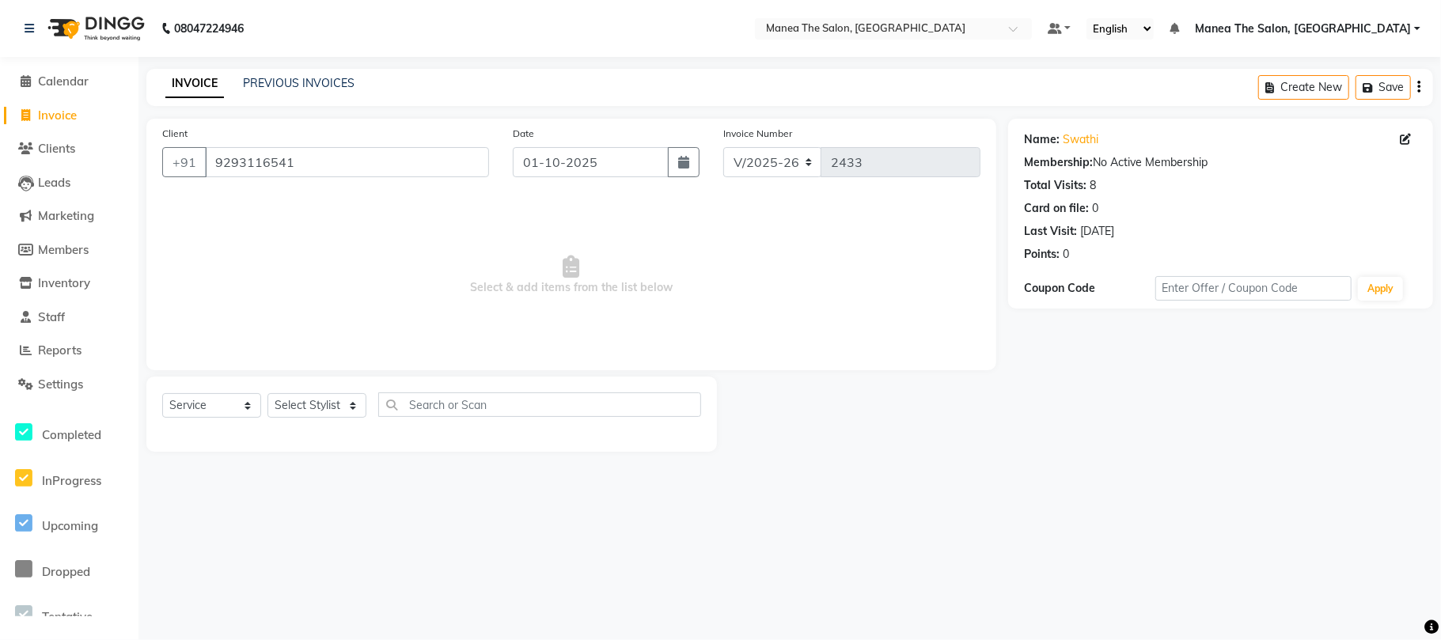
click at [331, 419] on div "Select Service Product Membership Package Voucher Prepaid Gift Card Select Styl…" at bounding box center [431, 411] width 539 height 37
click at [327, 407] on select "Select Stylist Aman Azeem Divya Lakshmi Prasad Renuka shireesha Sulthana" at bounding box center [316, 405] width 99 height 25
click at [267, 393] on select "Select Stylist Aman Azeem Divya Lakshmi Prasad Renuka shireesha Sulthana" at bounding box center [316, 405] width 99 height 25
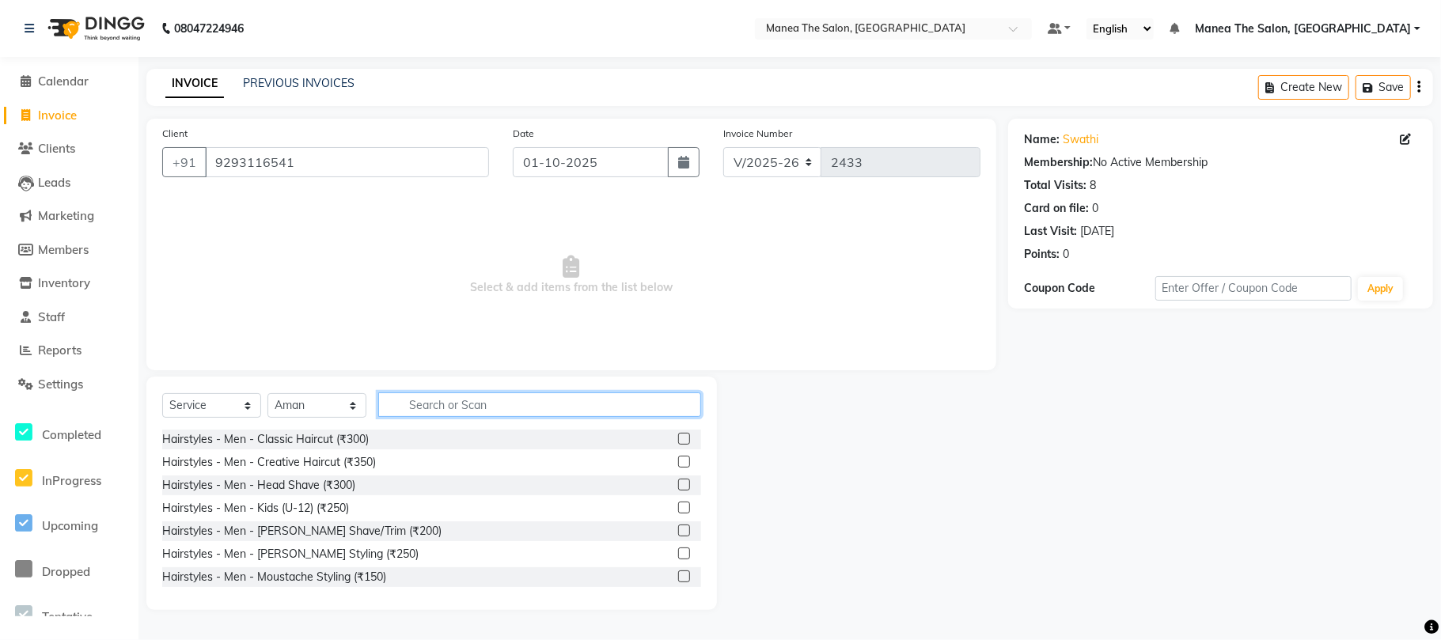
click at [442, 407] on input "text" at bounding box center [539, 405] width 323 height 25
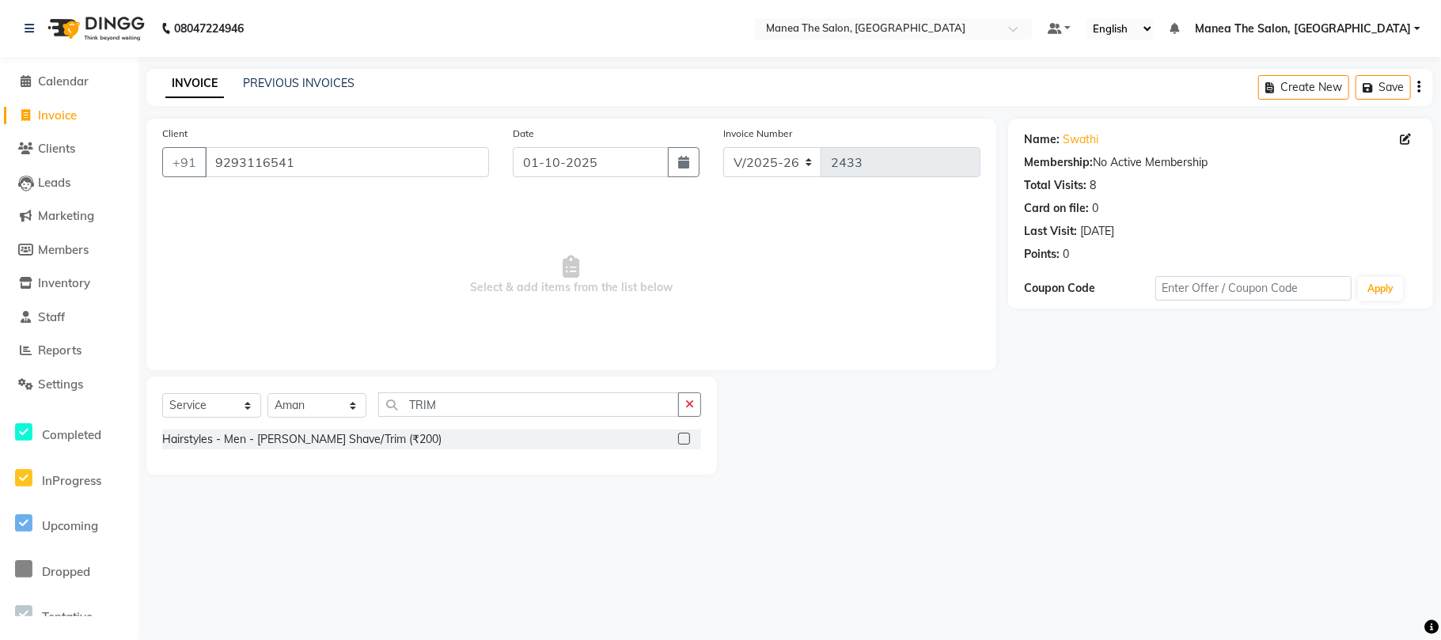
click at [340, 450] on div "Hairstyles - Men - Beard Shave/Trim (₹200)" at bounding box center [431, 440] width 539 height 20
click at [346, 437] on div "Hairstyles - Men - Beard Shave/Trim (₹200)" at bounding box center [301, 439] width 279 height 17
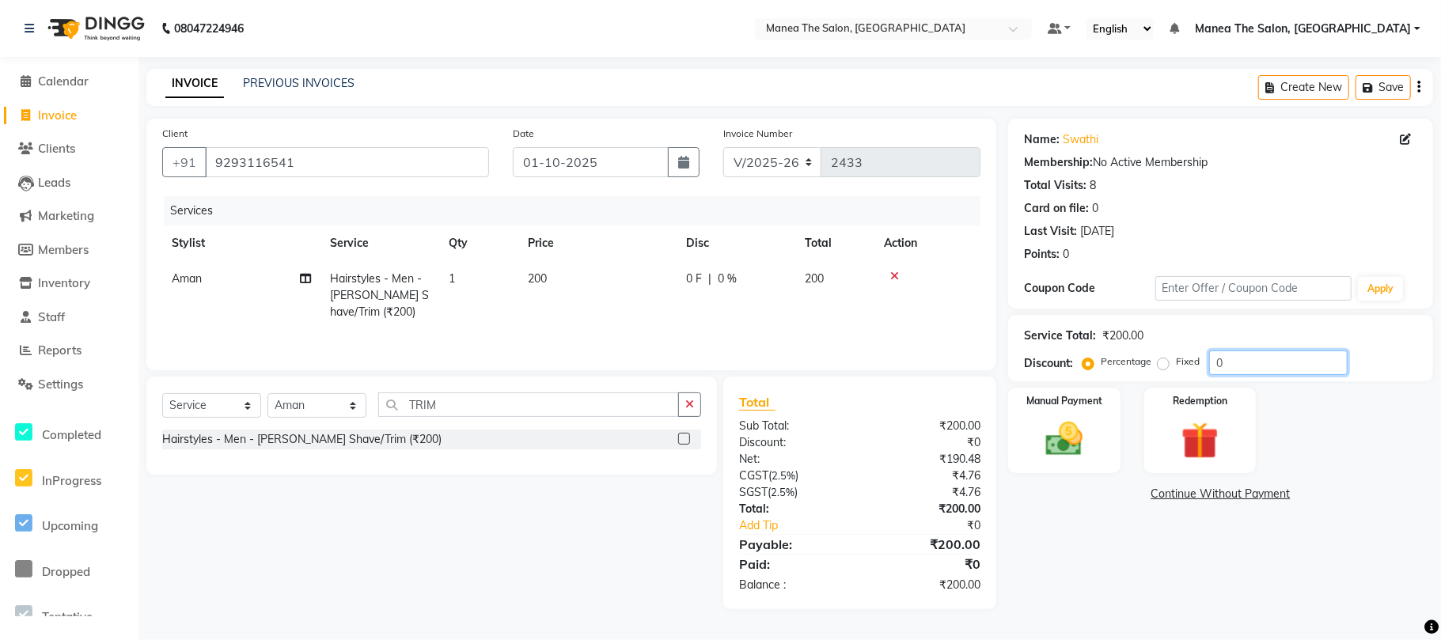
click at [1239, 359] on input "0" at bounding box center [1278, 363] width 138 height 25
click at [1064, 441] on img at bounding box center [1064, 439] width 63 height 44
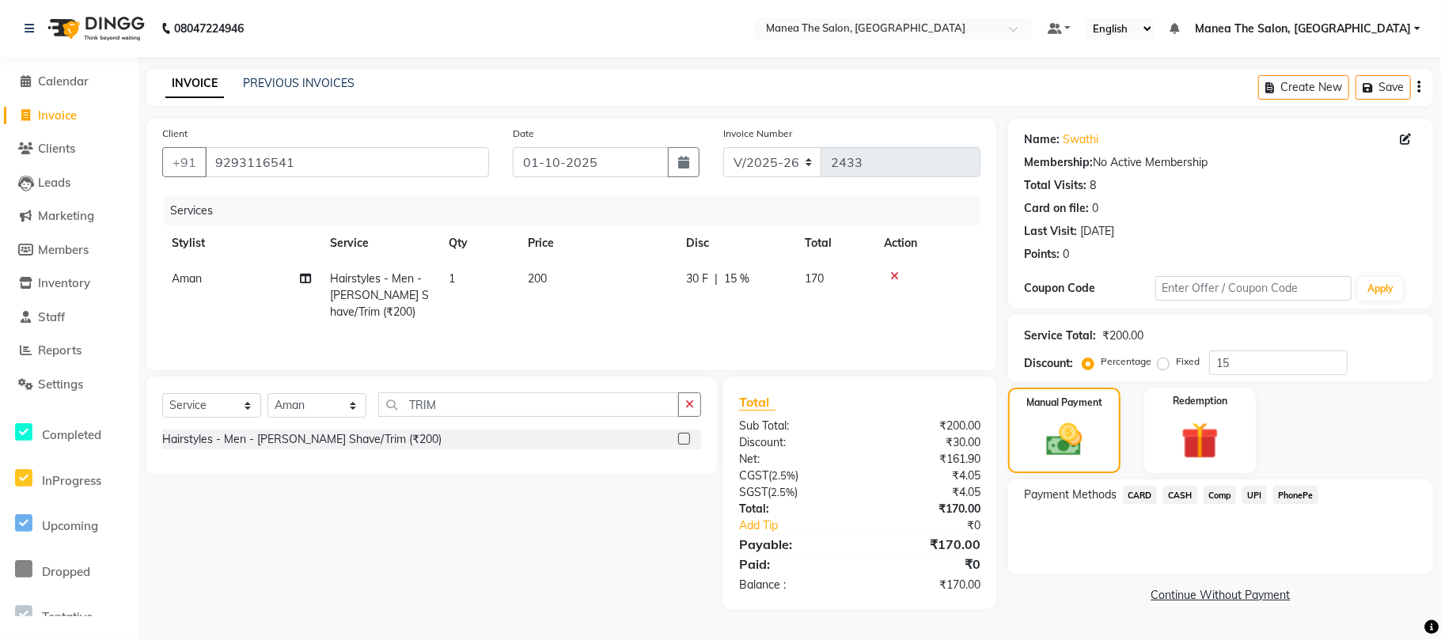
click at [1299, 492] on span "PhonePe" at bounding box center [1295, 495] width 45 height 18
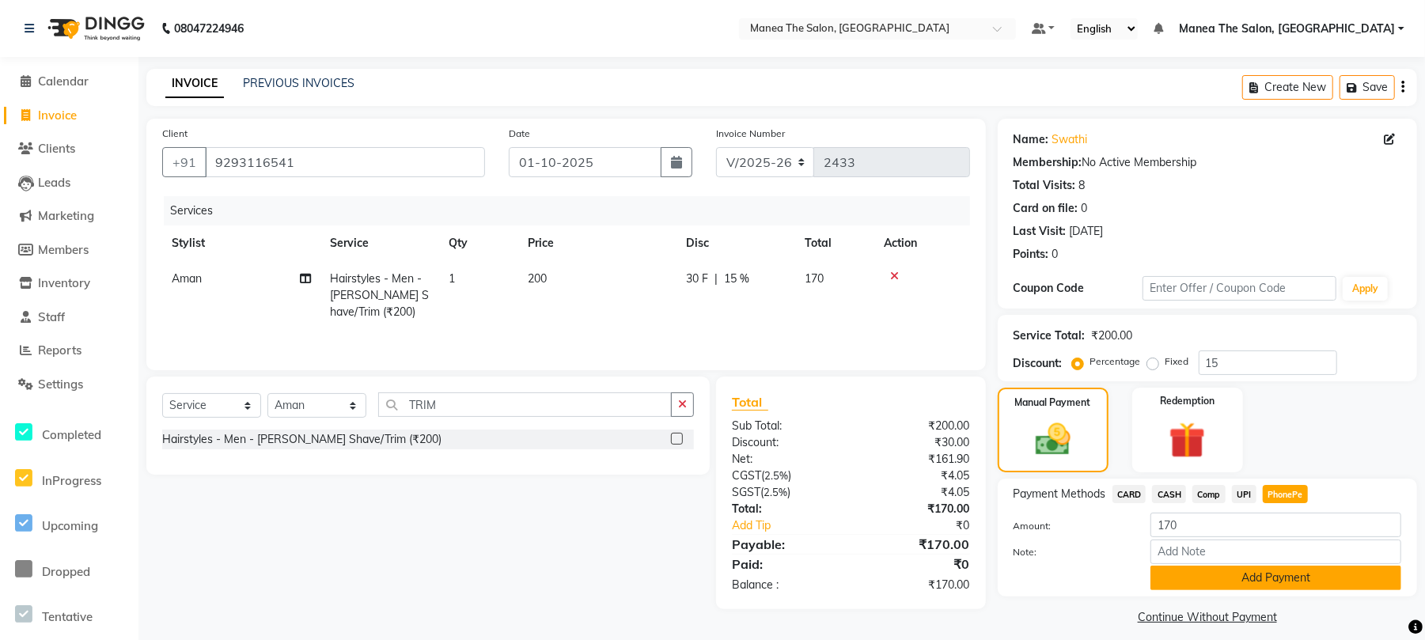
click at [1308, 574] on button "Add Payment" at bounding box center [1276, 578] width 251 height 25
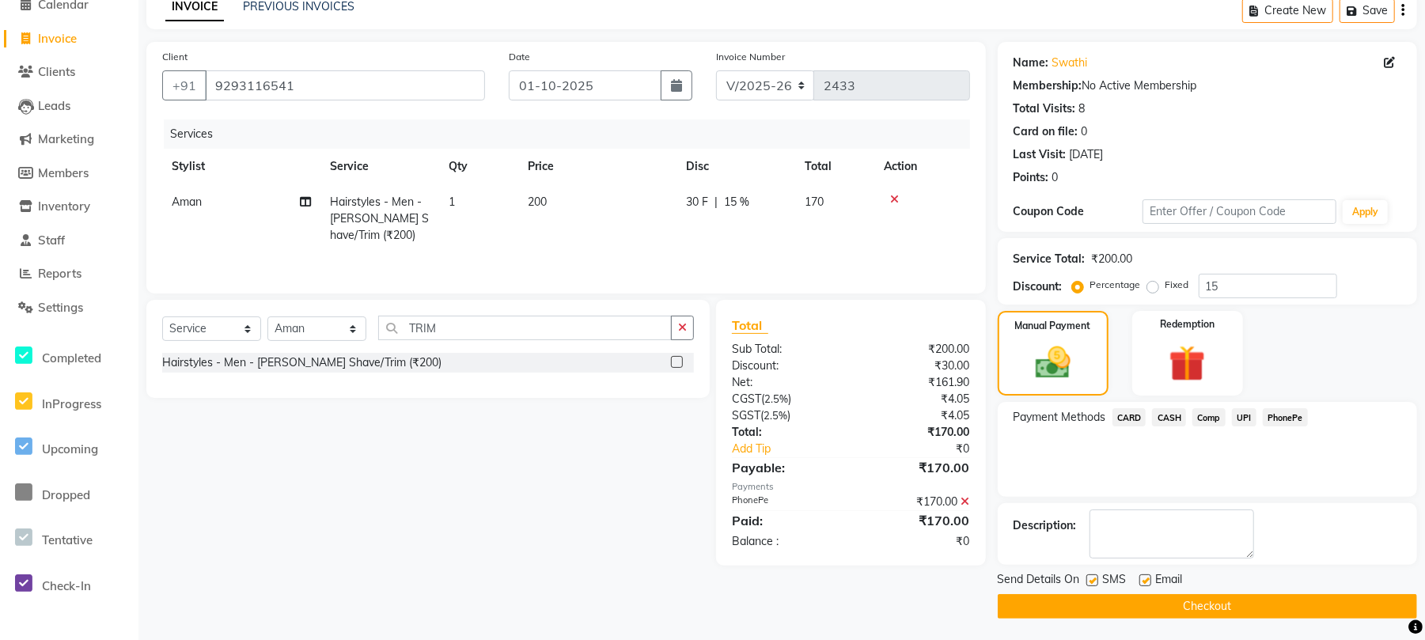
scroll to position [81, 0]
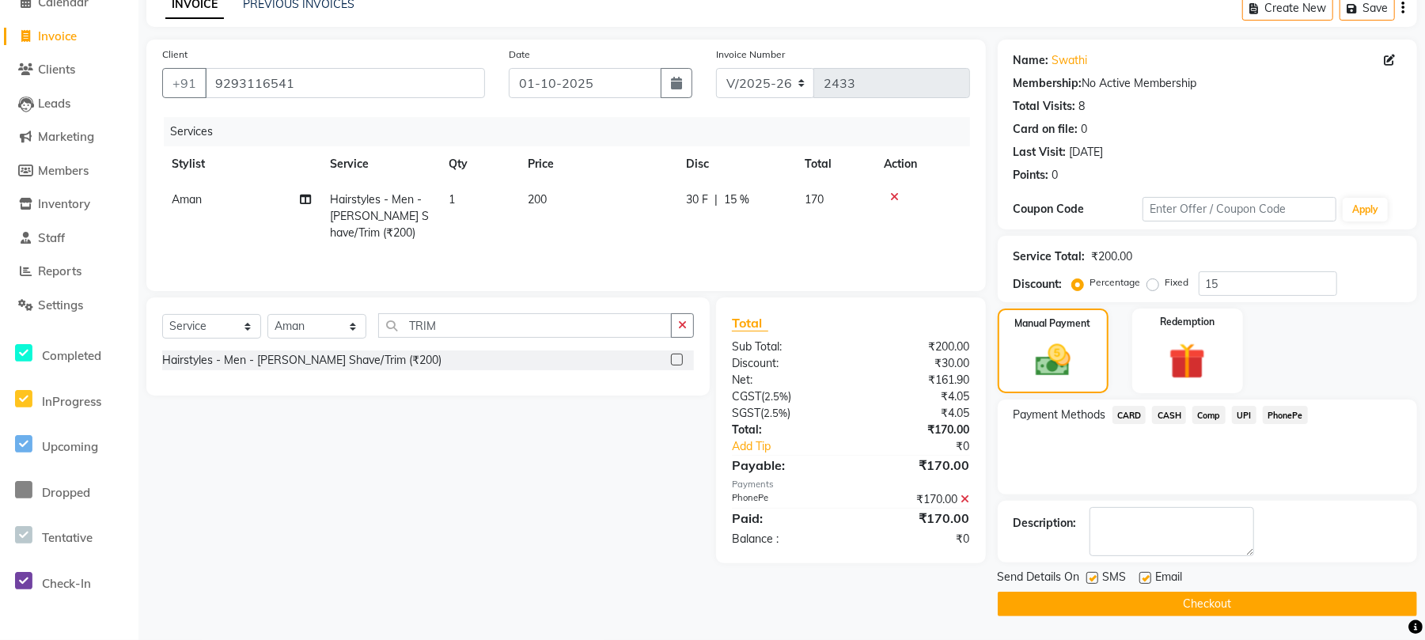
click at [1258, 601] on button "Checkout" at bounding box center [1207, 604] width 419 height 25
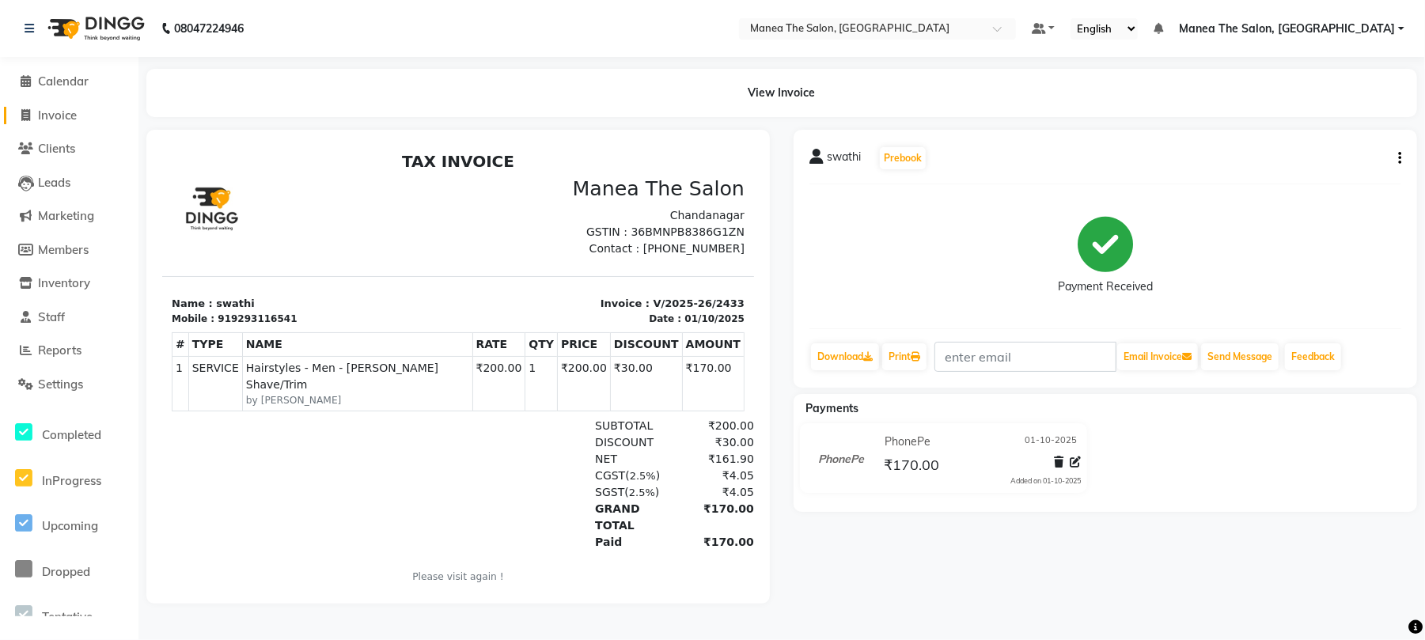
click at [46, 119] on span "Invoice" at bounding box center [57, 115] width 39 height 15
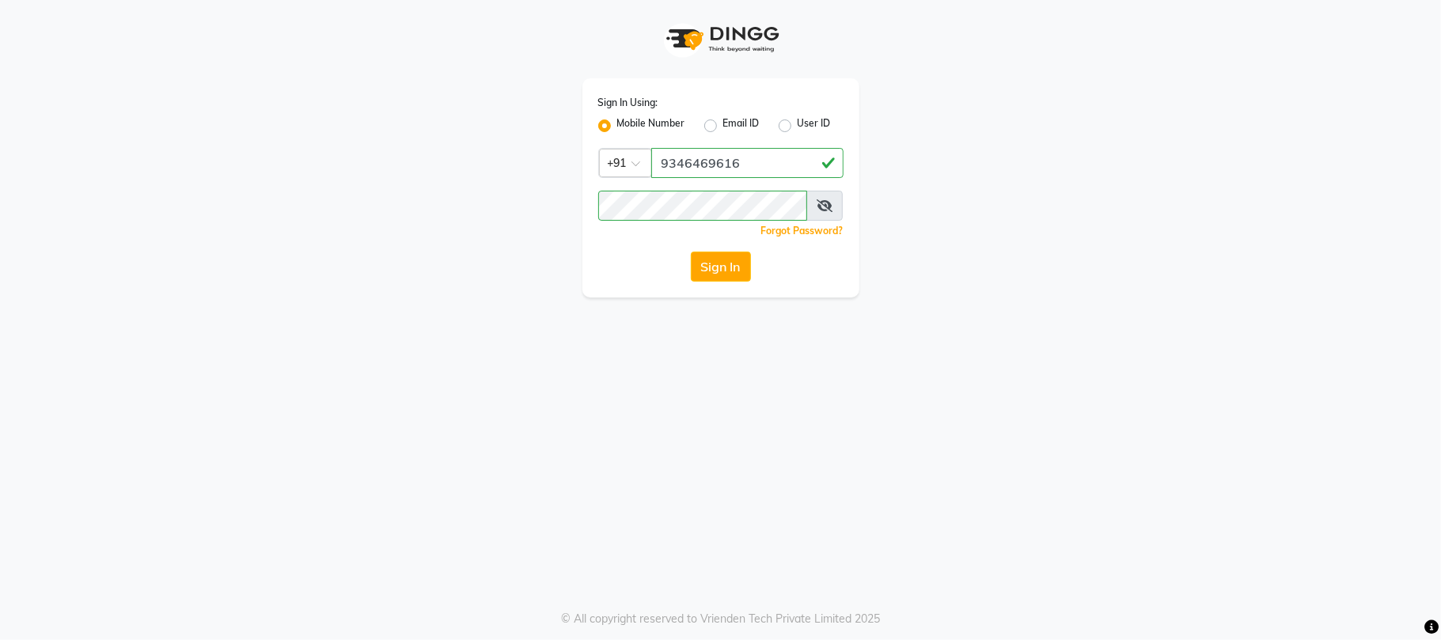
click at [708, 260] on button "Sign In" at bounding box center [721, 267] width 60 height 30
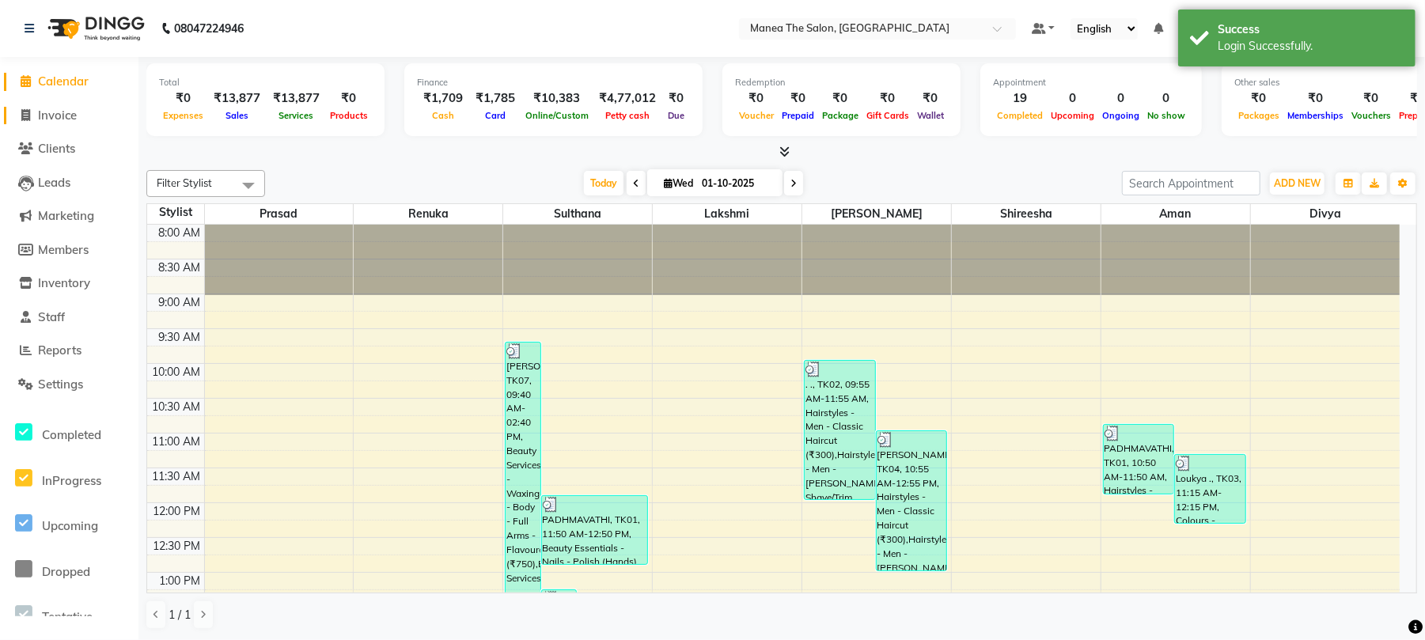
click at [66, 114] on span "Invoice" at bounding box center [57, 115] width 39 height 15
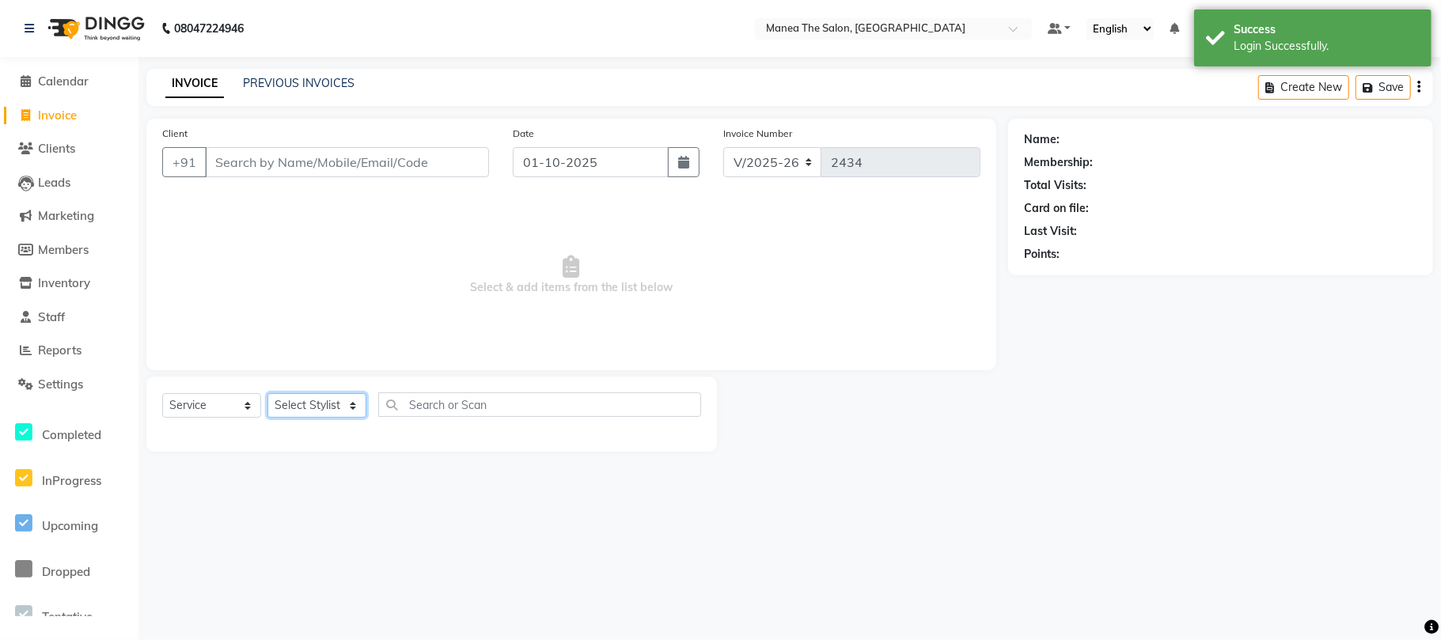
click at [317, 403] on select "Select Stylist Aman Azeem Divya Lakshmi Prasad Renuka shireesha Sulthana" at bounding box center [316, 405] width 99 height 25
click at [267, 393] on select "Select Stylist Aman Azeem Divya Lakshmi Prasad Renuka shireesha Sulthana" at bounding box center [316, 405] width 99 height 25
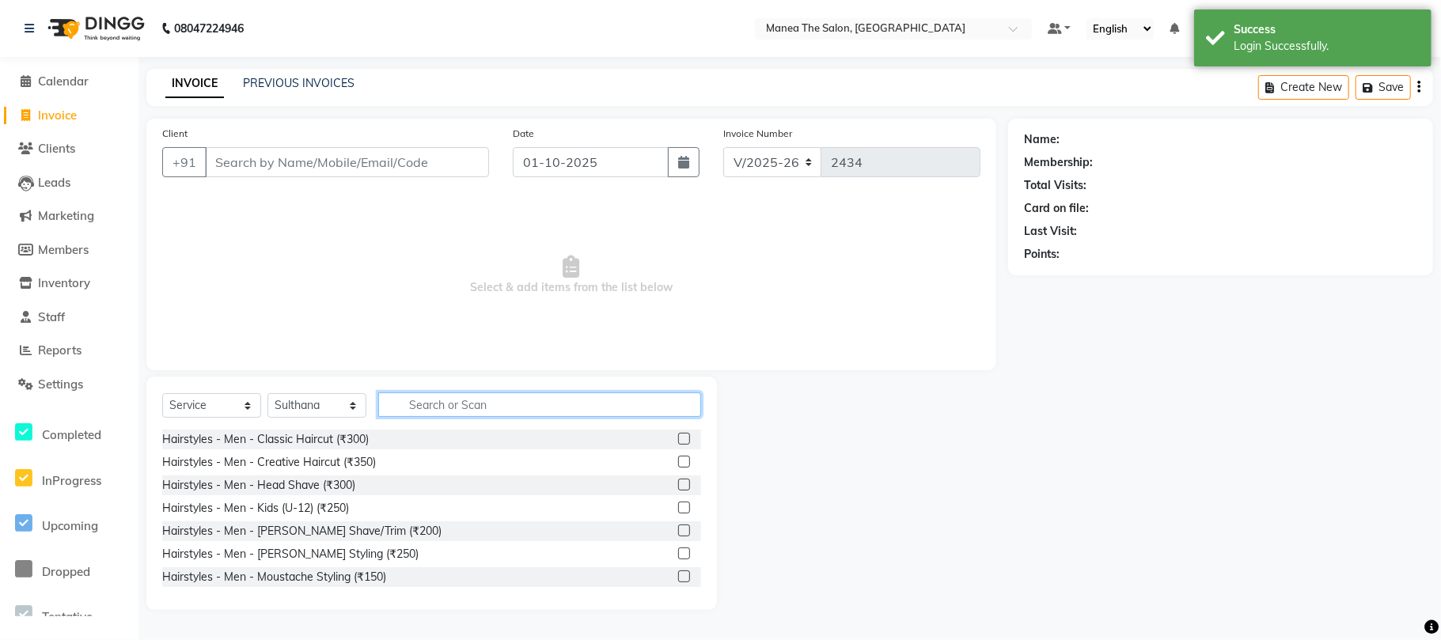
click at [444, 403] on input "text" at bounding box center [539, 405] width 323 height 25
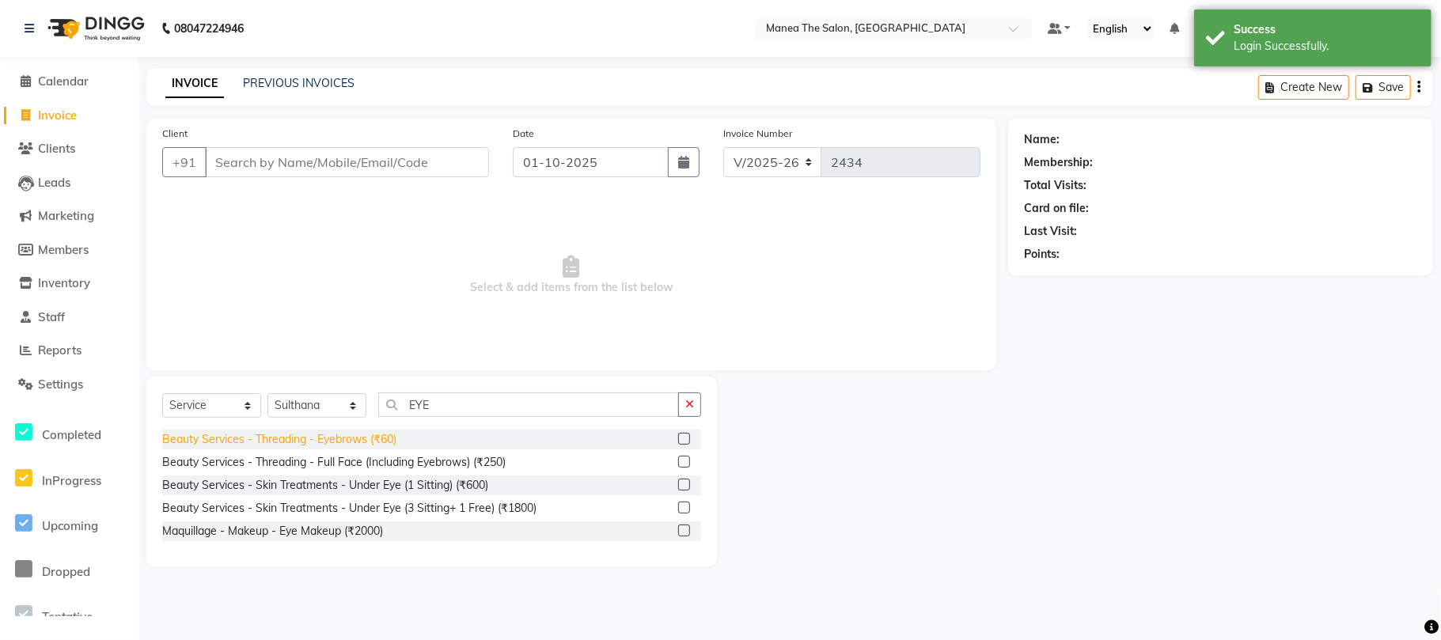
click at [356, 441] on div "Beauty Services - Threading - Eyebrows (₹60)" at bounding box center [279, 439] width 234 height 17
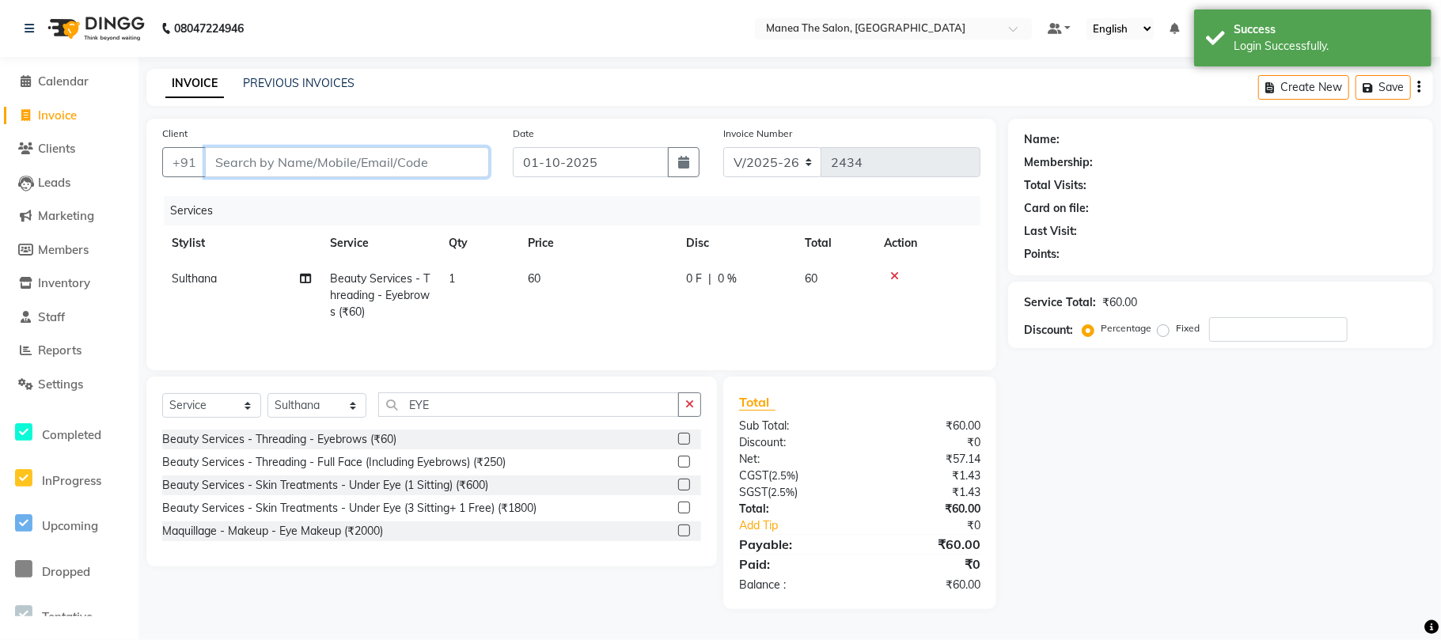
click at [366, 165] on input "Client" at bounding box center [347, 162] width 284 height 30
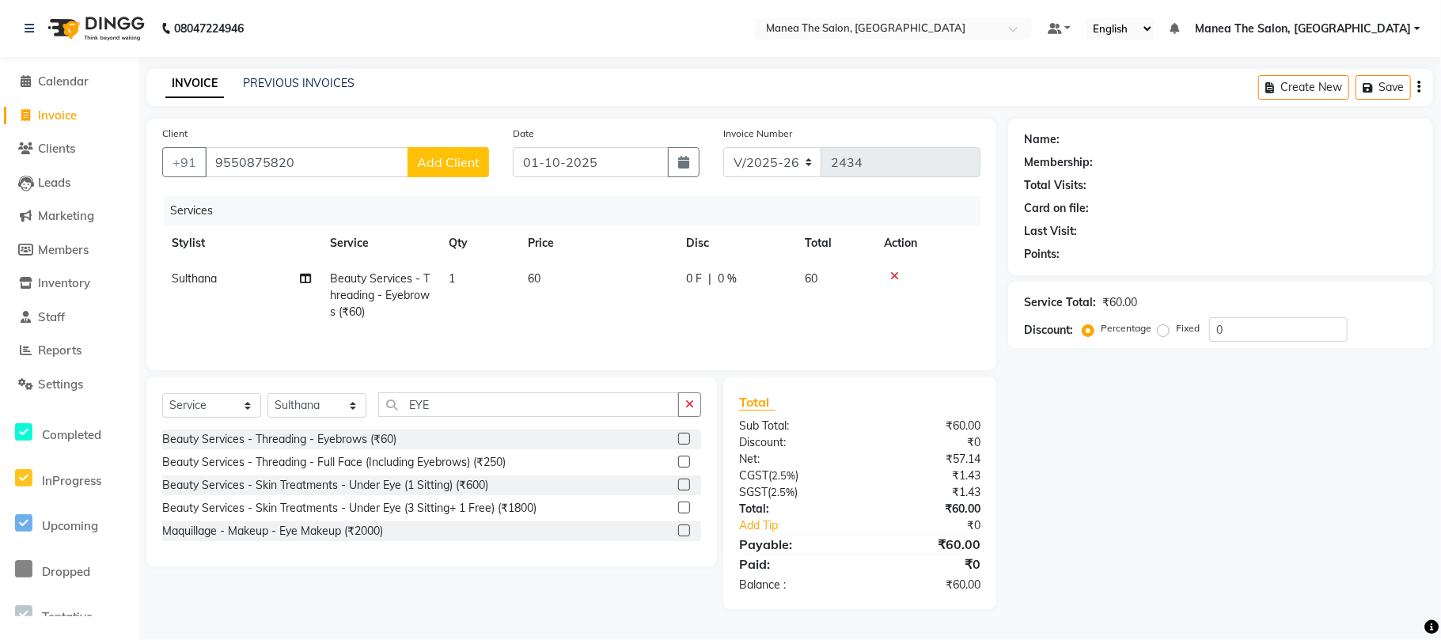
click at [446, 150] on button "Add Client" at bounding box center [449, 162] width 82 height 30
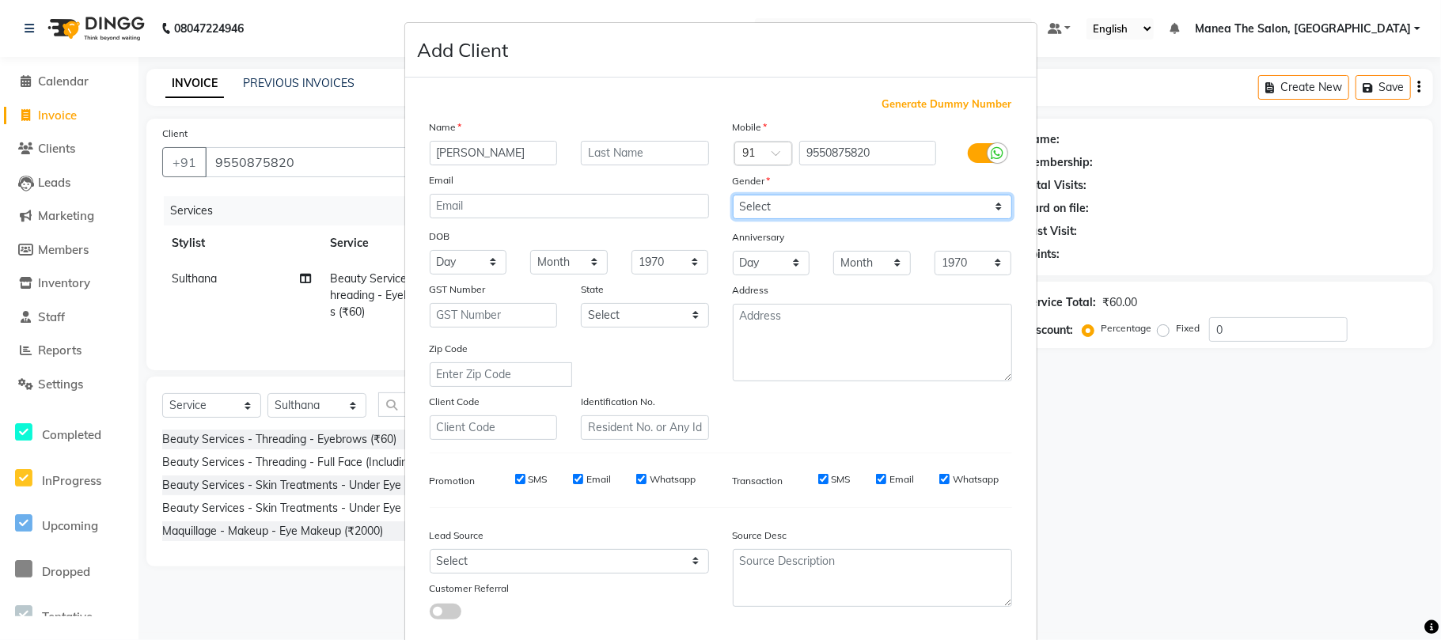
click at [826, 213] on select "Select Male Female Other Prefer Not To Say" at bounding box center [872, 207] width 279 height 25
click at [733, 195] on select "Select Male Female Other Prefer Not To Say" at bounding box center [872, 207] width 279 height 25
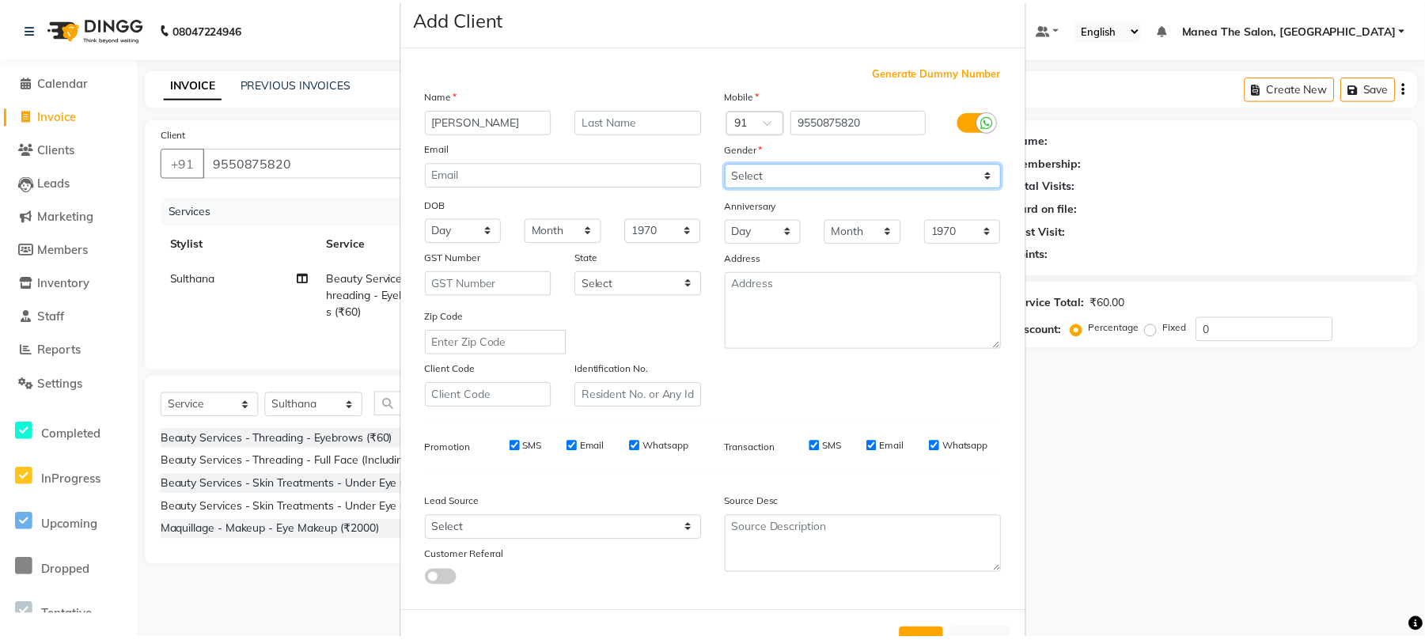
scroll to position [86, 0]
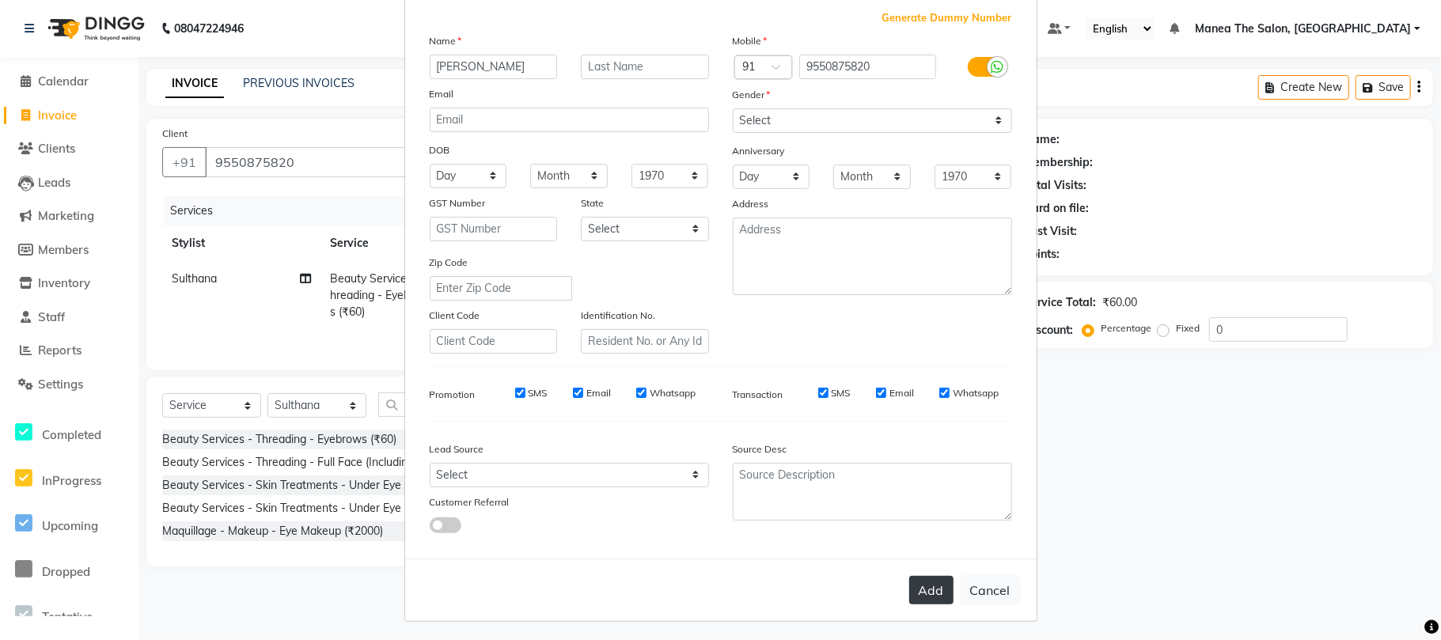
click at [922, 595] on button "Add" at bounding box center [931, 590] width 44 height 28
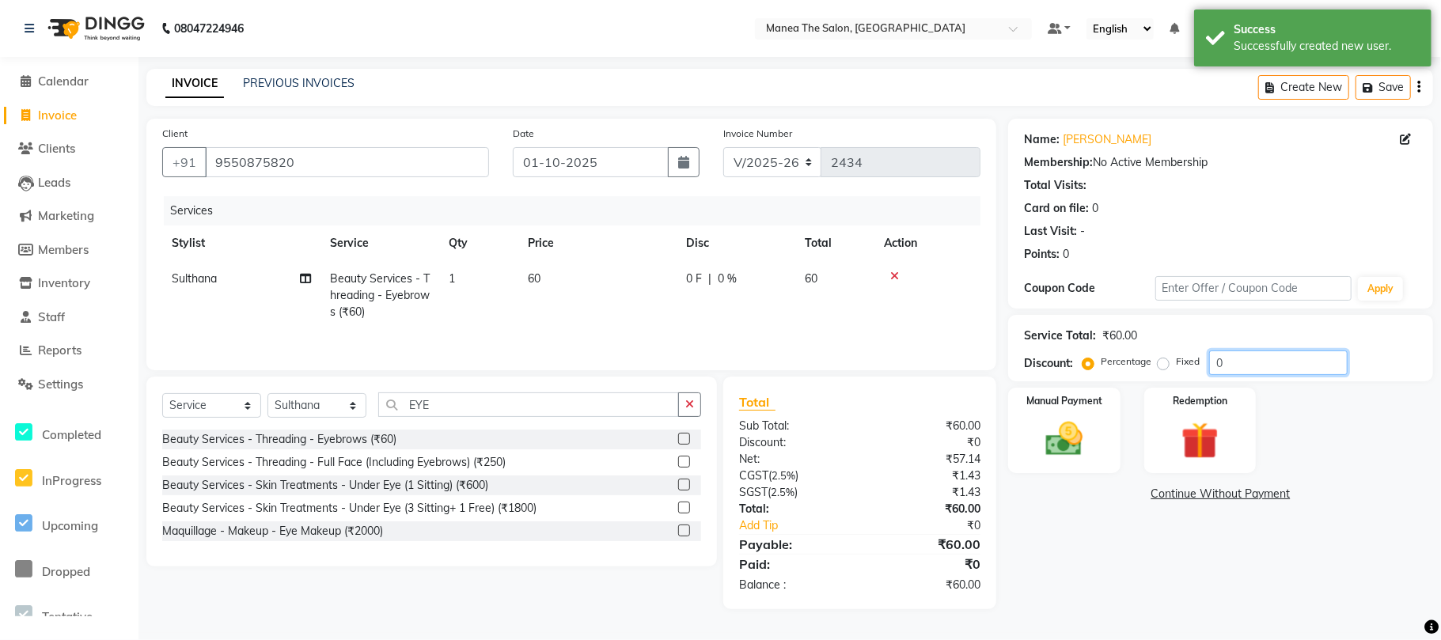
click at [1289, 364] on input "0" at bounding box center [1278, 363] width 138 height 25
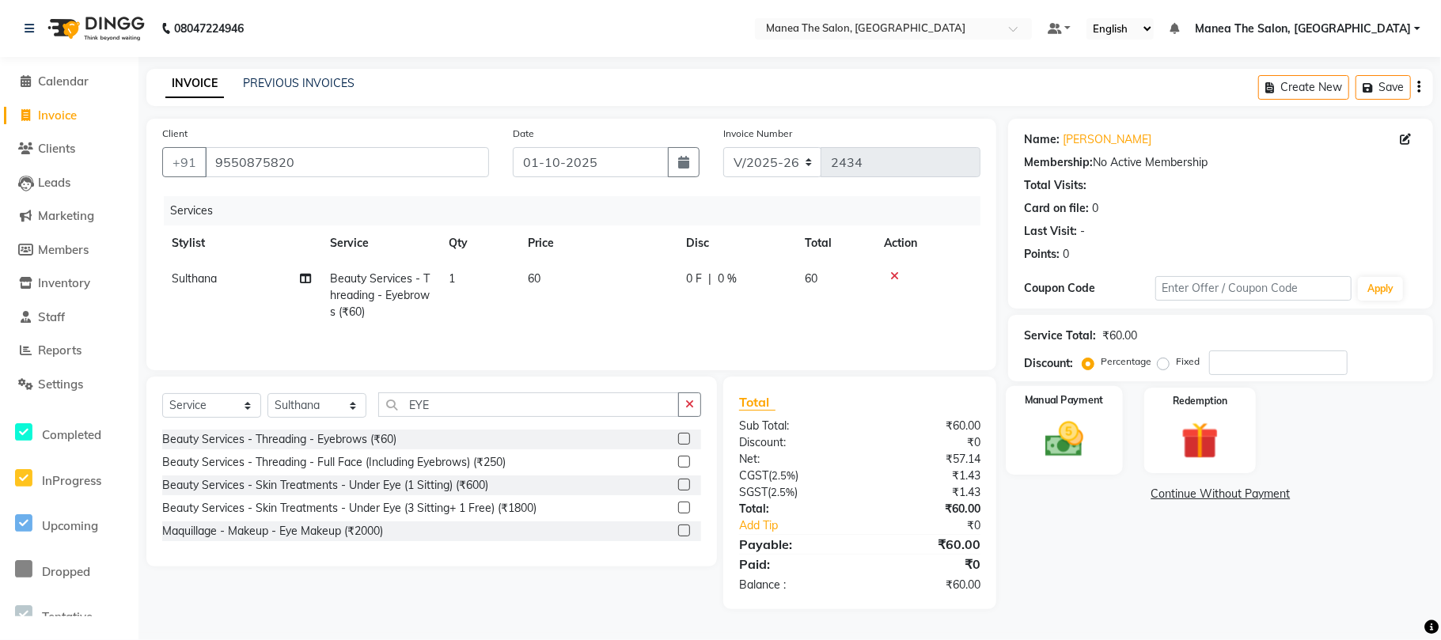
click at [1087, 434] on img at bounding box center [1064, 439] width 63 height 44
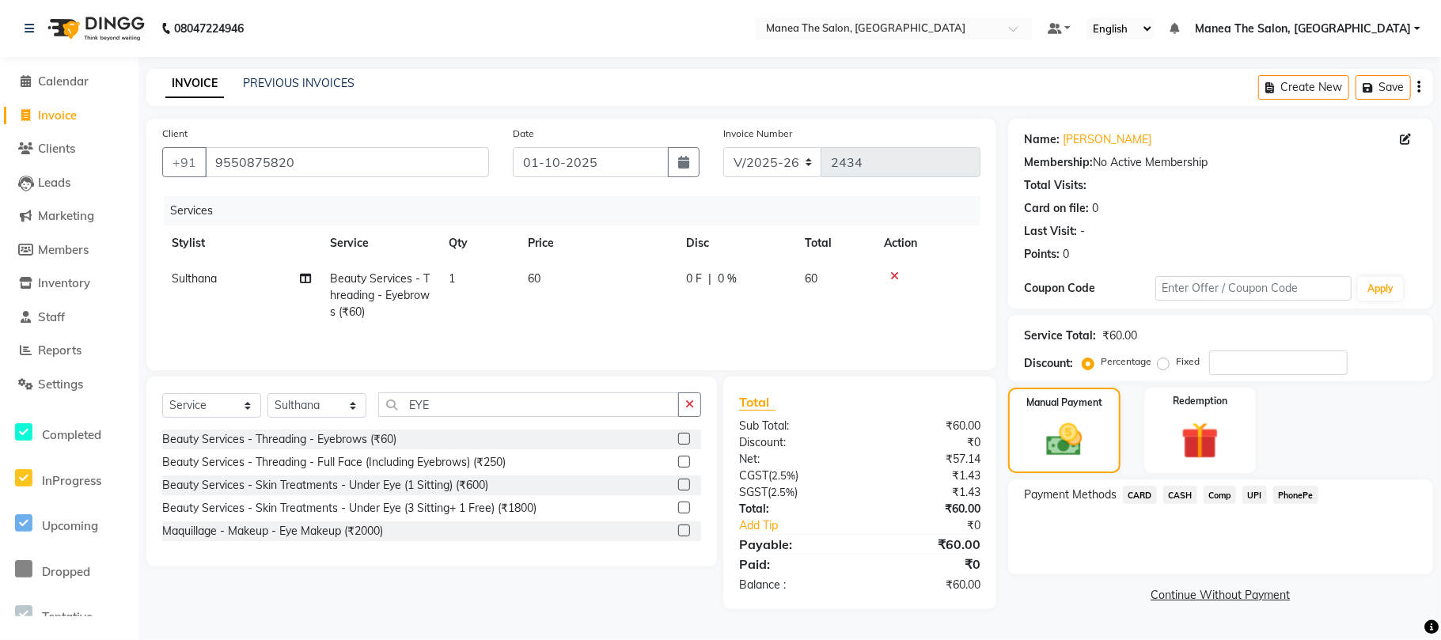
click at [1293, 494] on span "PhonePe" at bounding box center [1295, 495] width 45 height 18
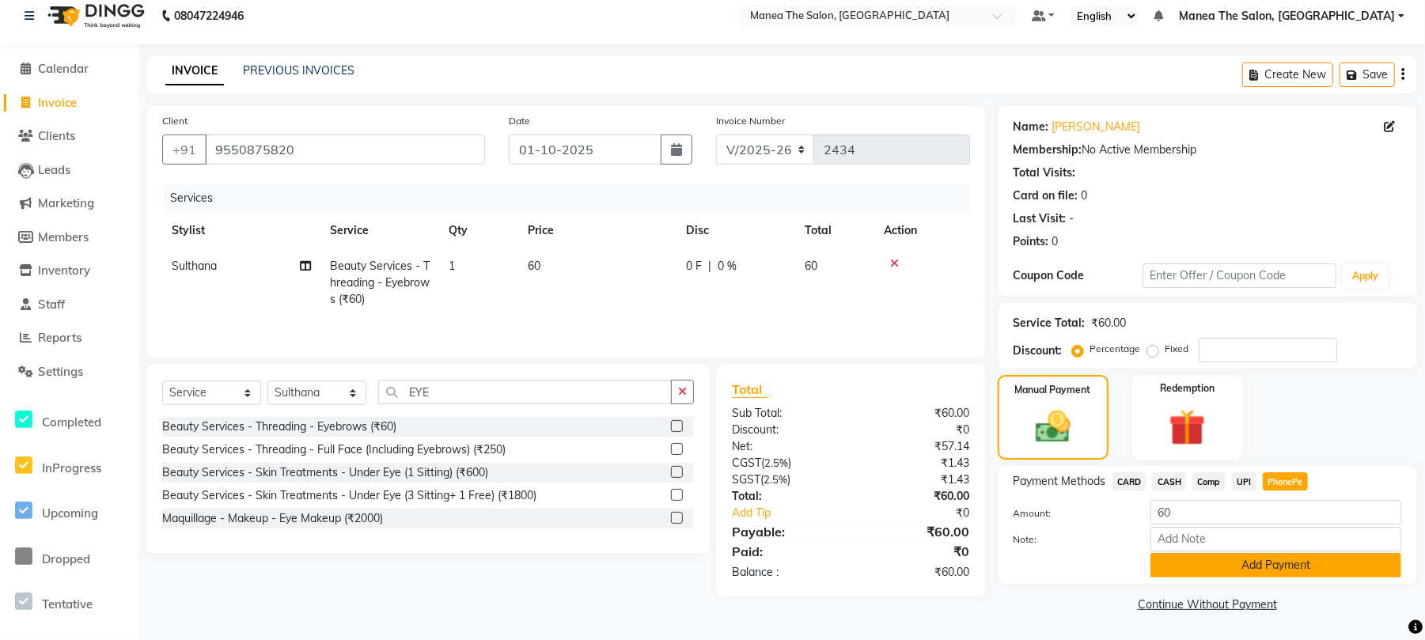
click at [1245, 567] on button "Add Payment" at bounding box center [1276, 565] width 251 height 25
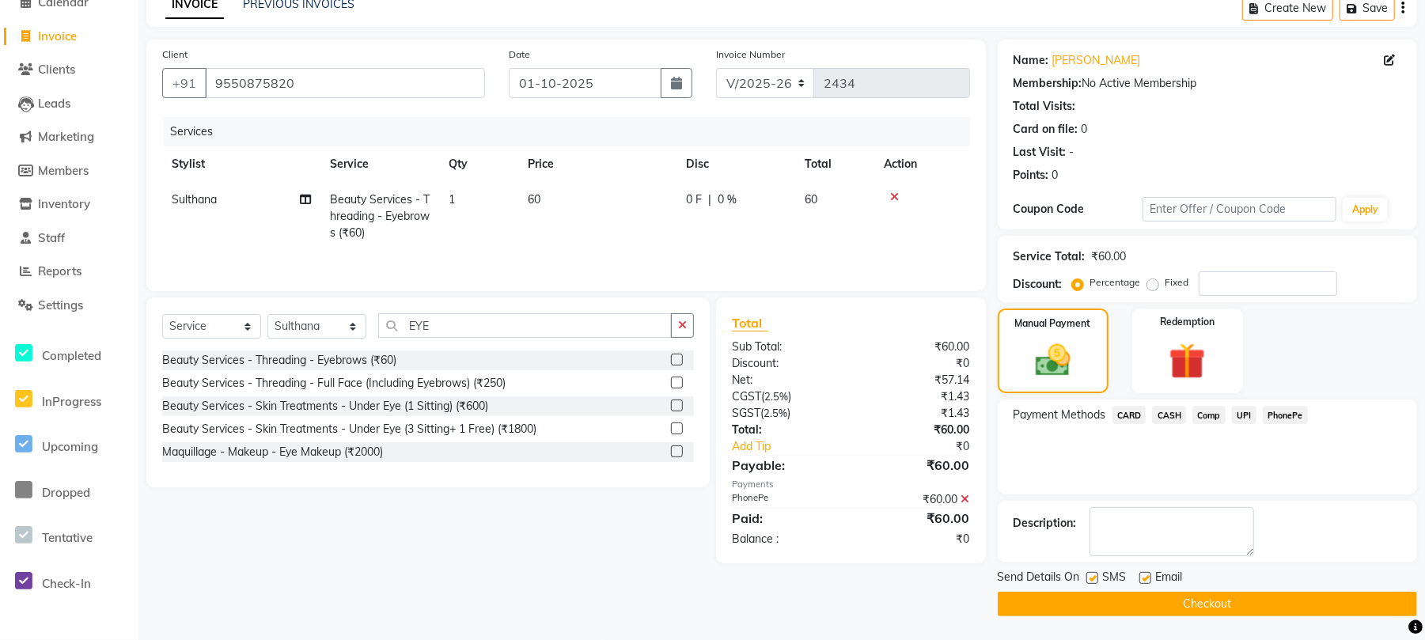
scroll to position [81, 0]
click at [1198, 609] on button "Checkout" at bounding box center [1207, 604] width 419 height 25
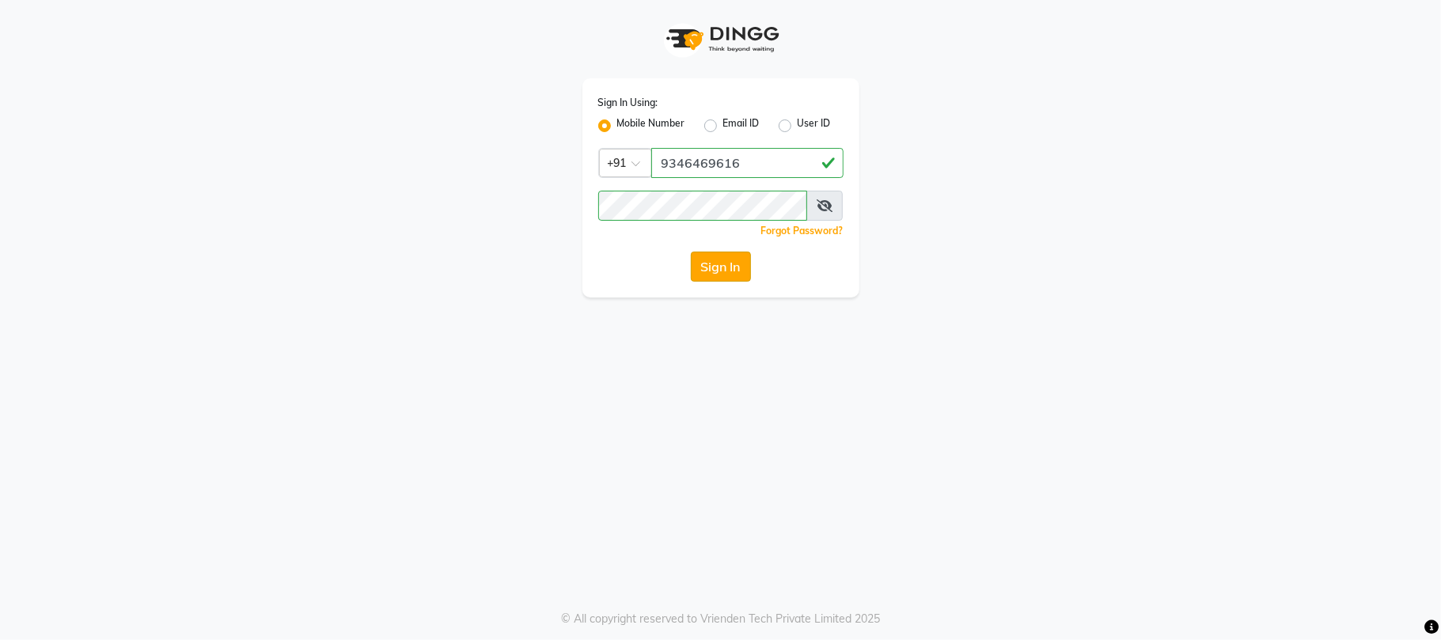
click at [706, 255] on button "Sign In" at bounding box center [721, 267] width 60 height 30
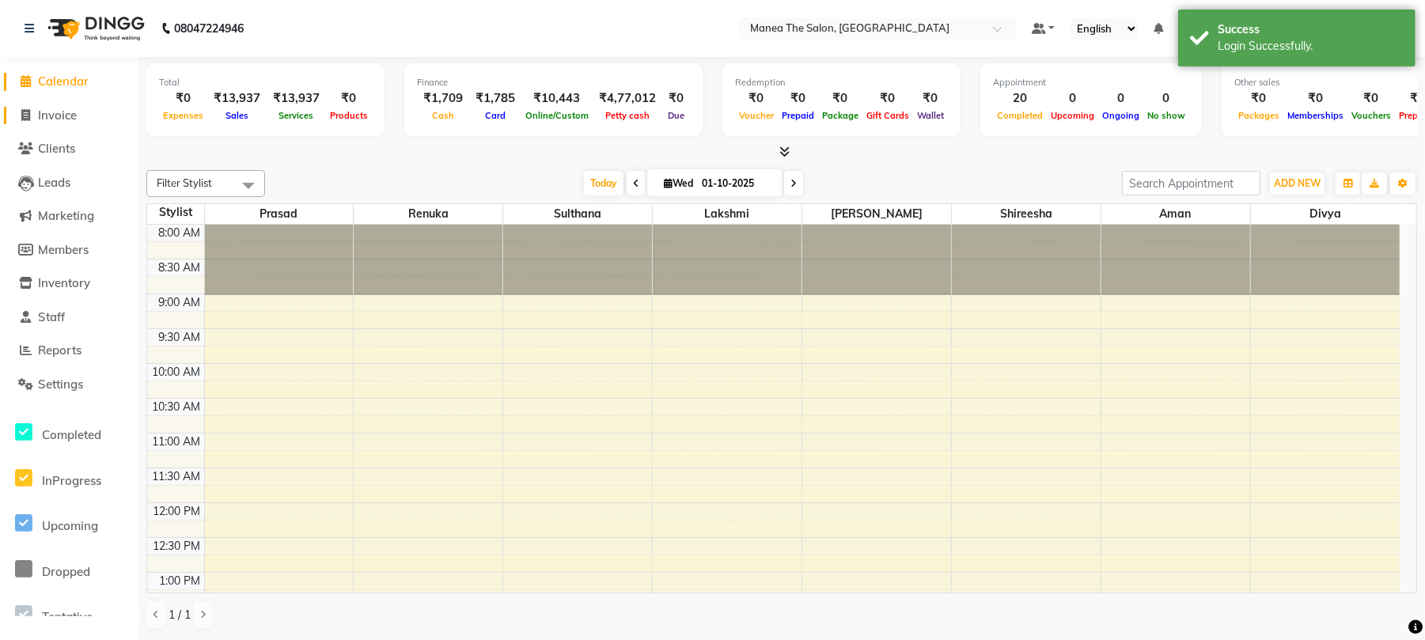
click at [59, 112] on span "Invoice" at bounding box center [57, 115] width 39 height 15
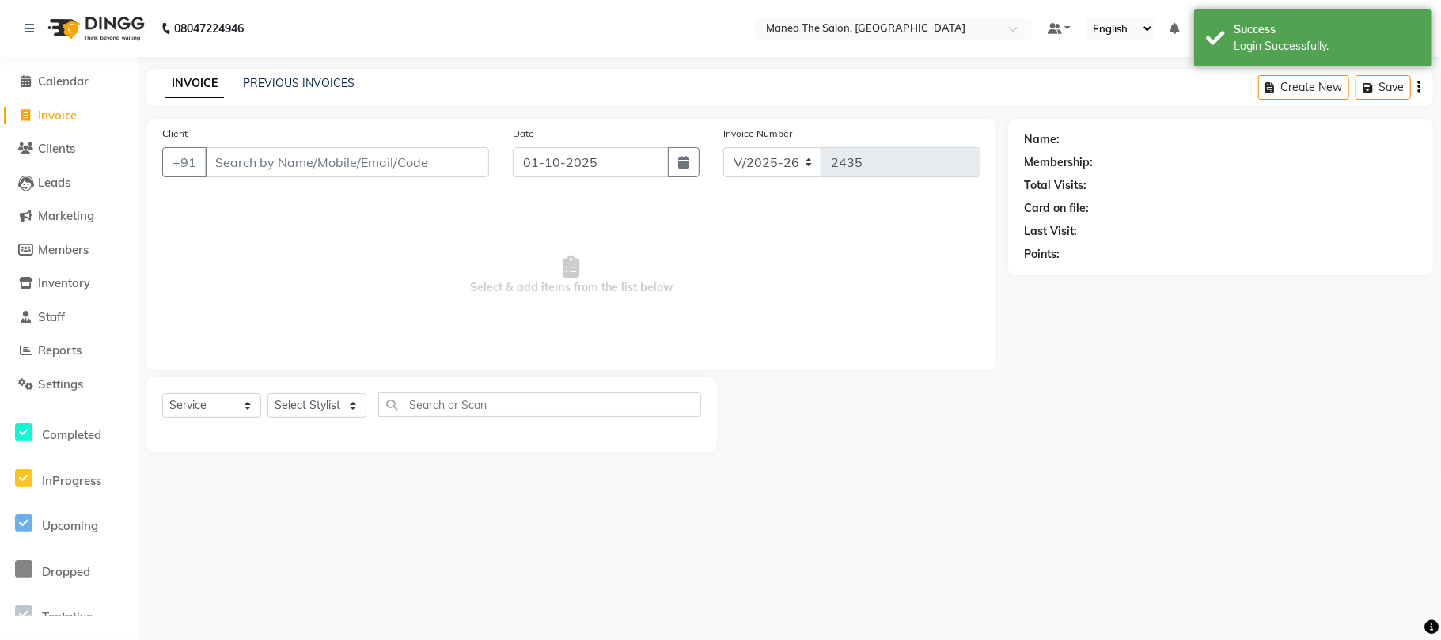
click at [290, 74] on div "INVOICE PREVIOUS INVOICES Create New Save" at bounding box center [789, 87] width 1287 height 37
click at [279, 80] on link "PREVIOUS INVOICES" at bounding box center [299, 83] width 112 height 14
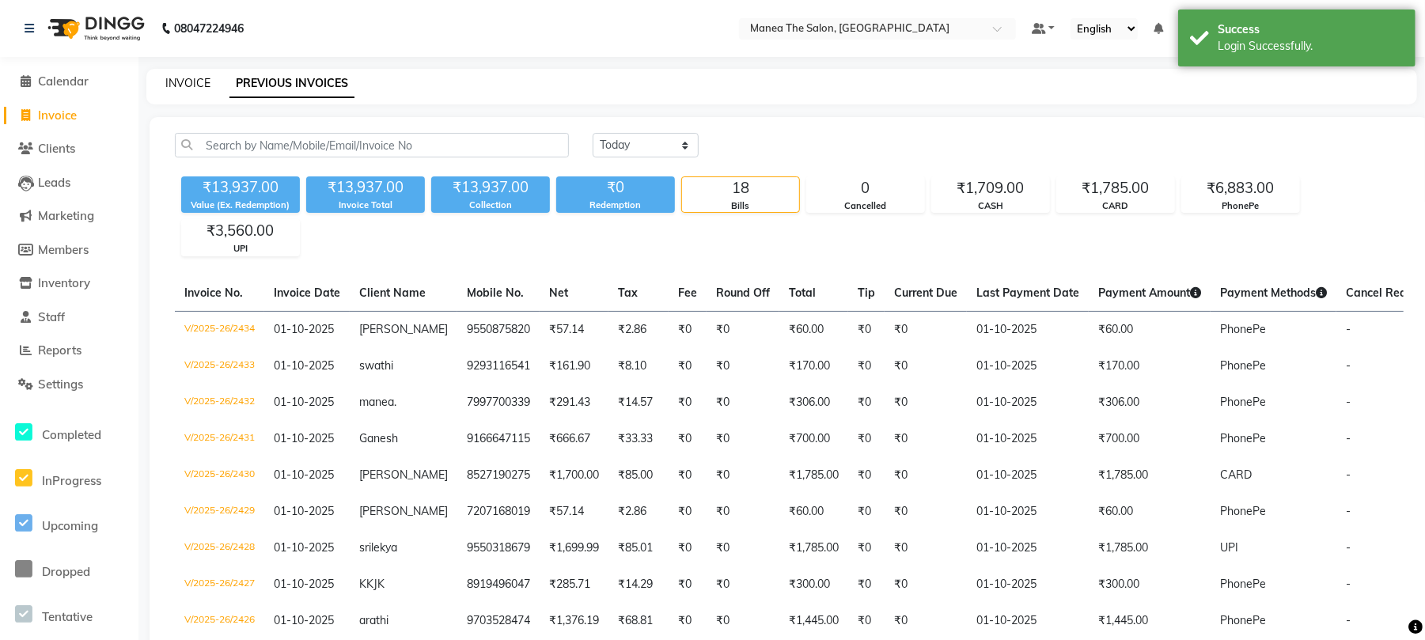
click at [175, 84] on link "INVOICE" at bounding box center [187, 83] width 45 height 14
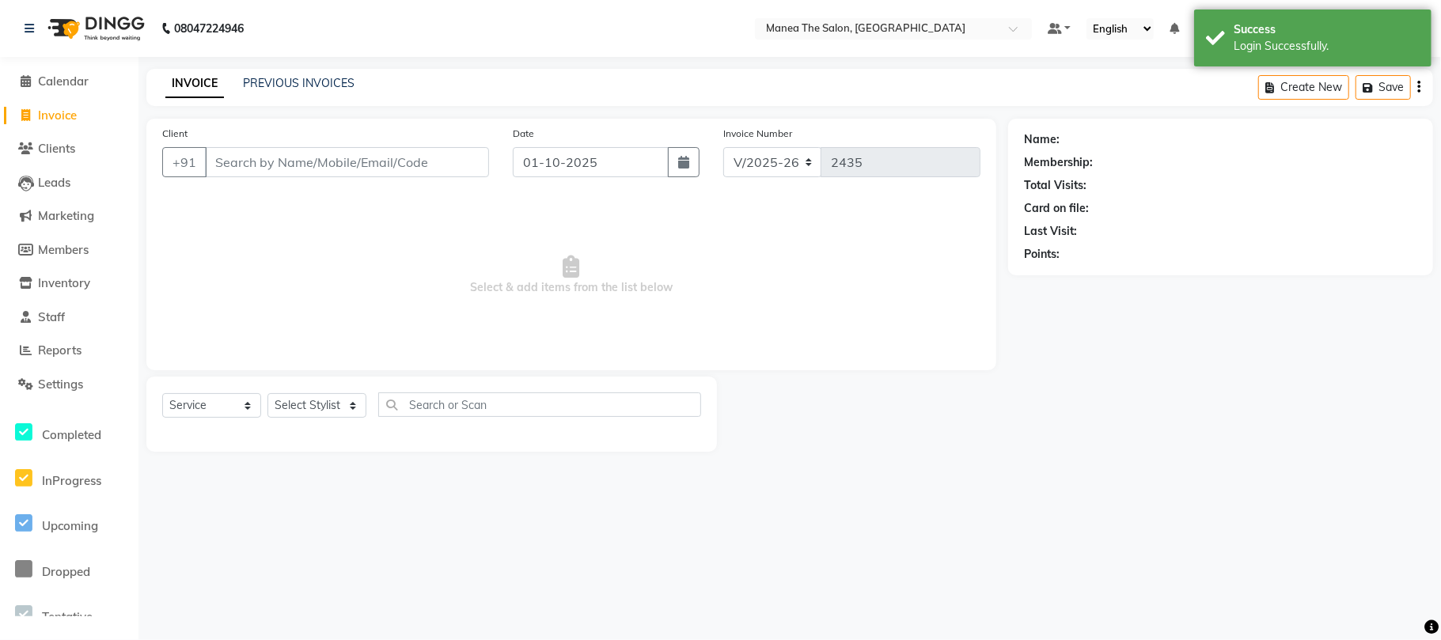
click at [312, 153] on input "Client" at bounding box center [347, 162] width 284 height 30
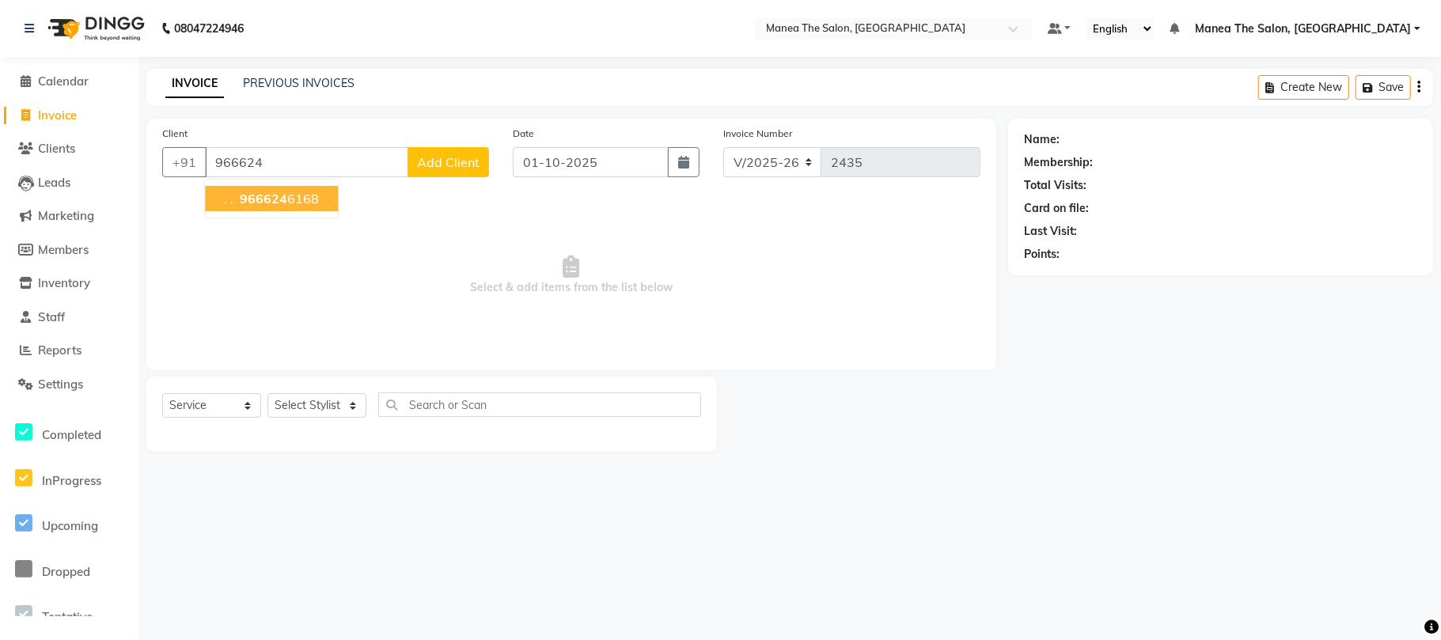
click at [286, 203] on ngb-highlight "966624 6168" at bounding box center [278, 199] width 82 height 16
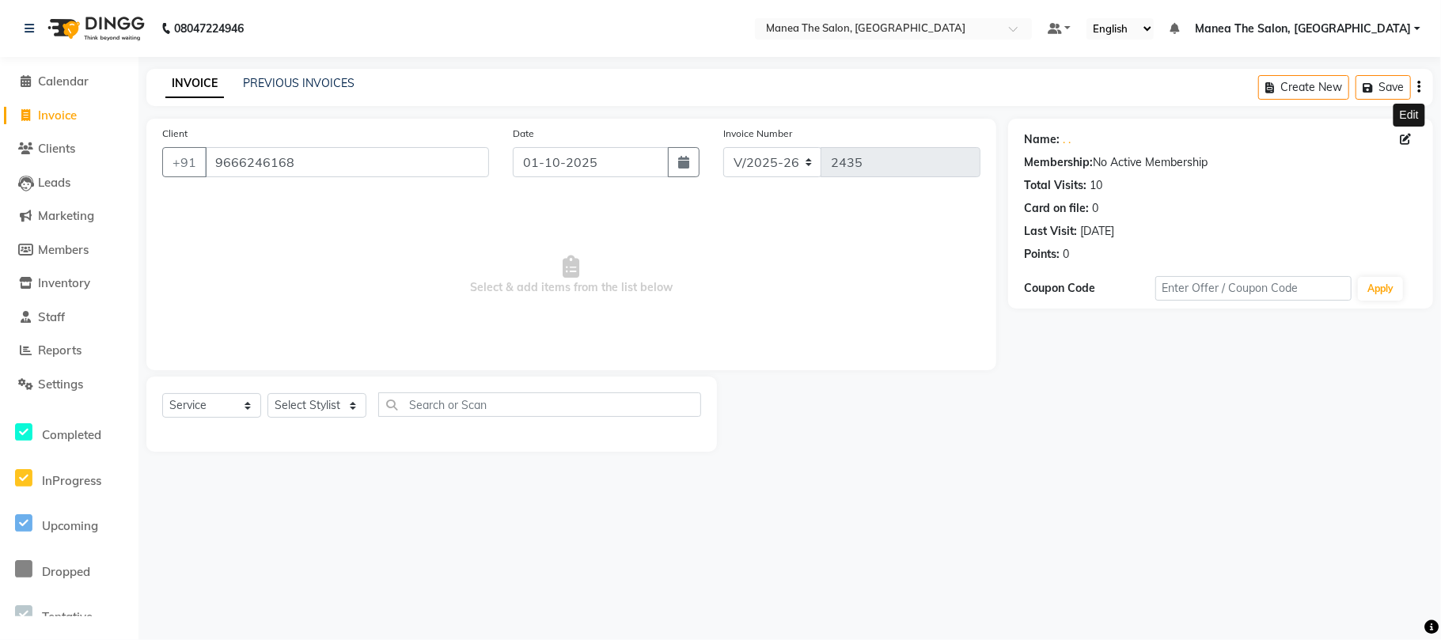
click at [1406, 136] on icon at bounding box center [1405, 139] width 11 height 11
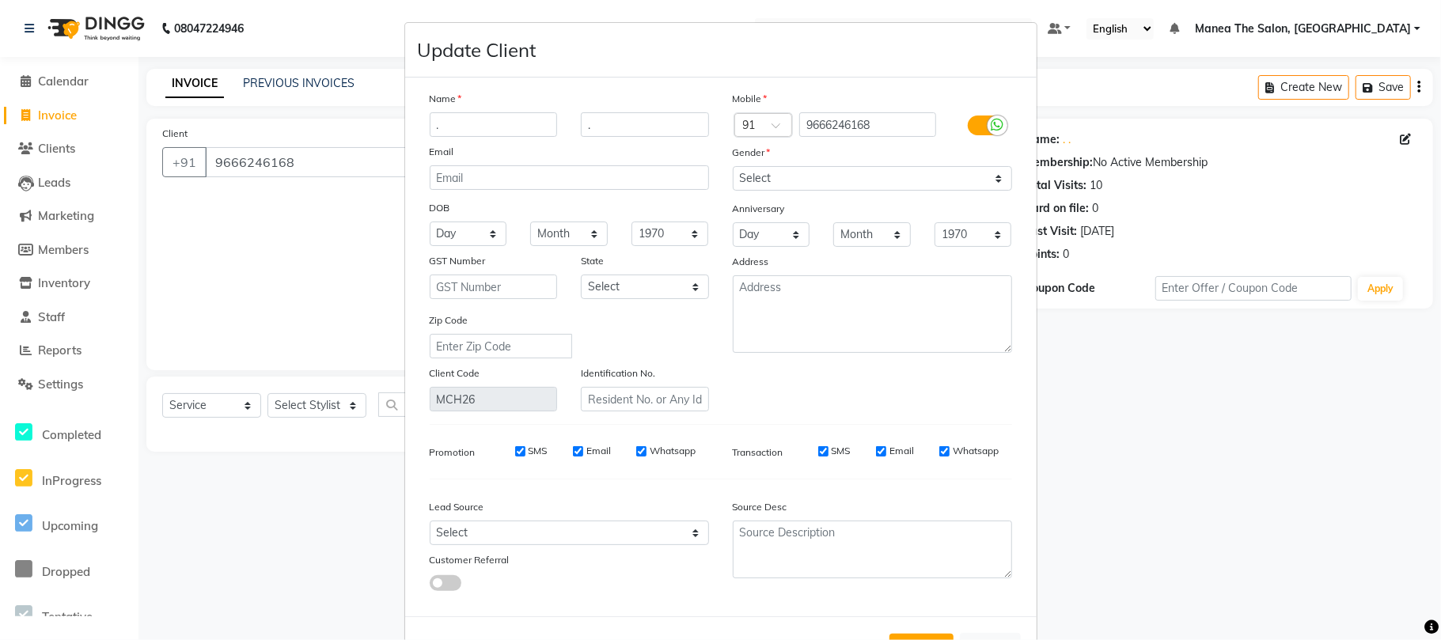
click at [527, 123] on input "." at bounding box center [494, 124] width 128 height 25
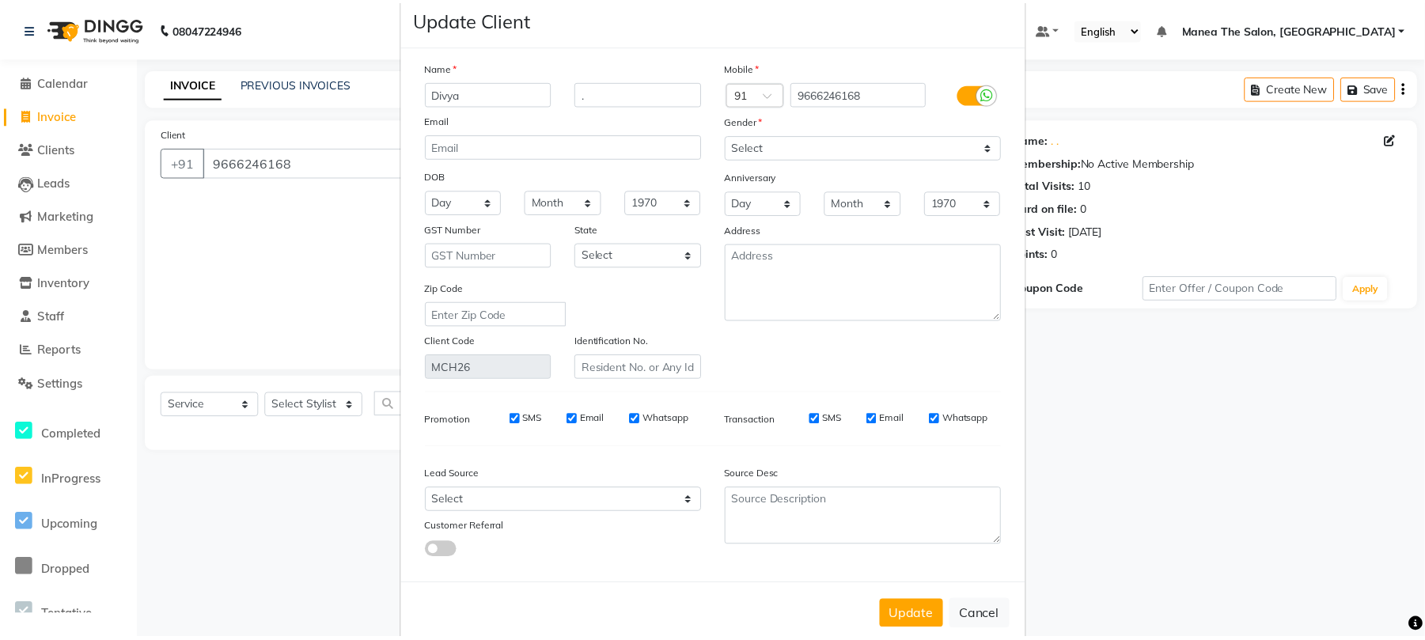
scroll to position [58, 0]
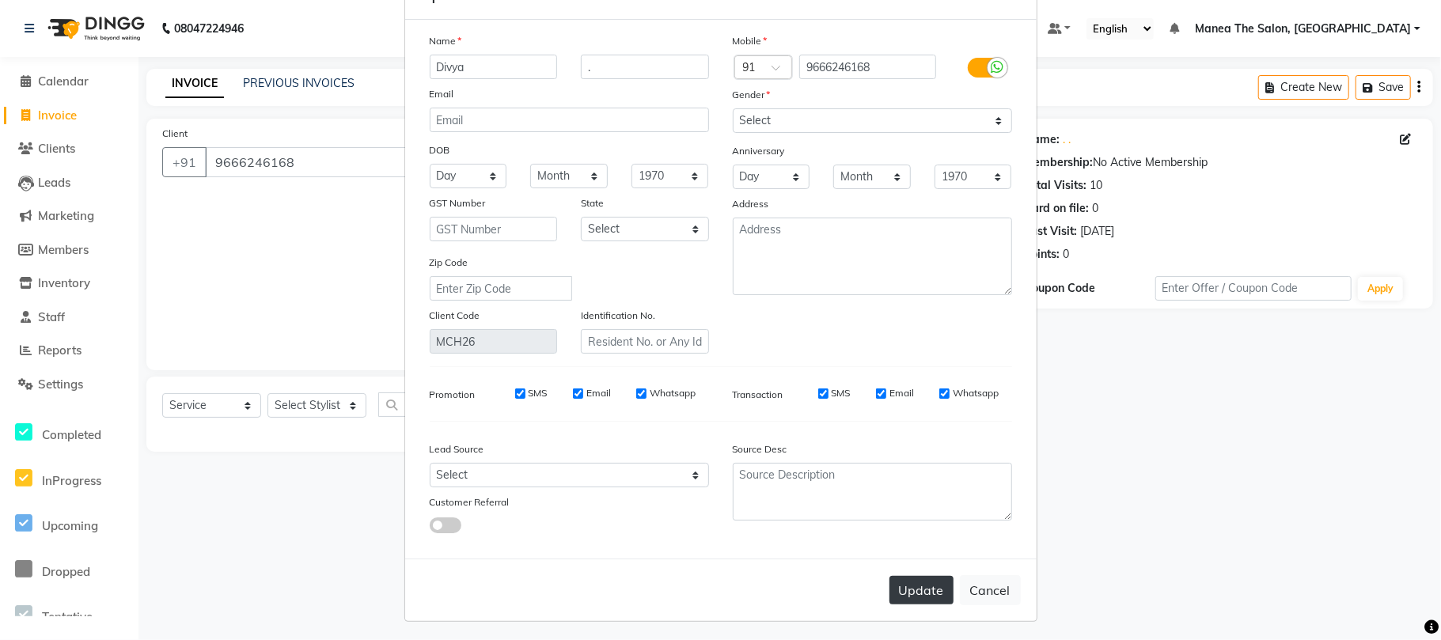
click at [893, 586] on button "Update" at bounding box center [922, 590] width 64 height 28
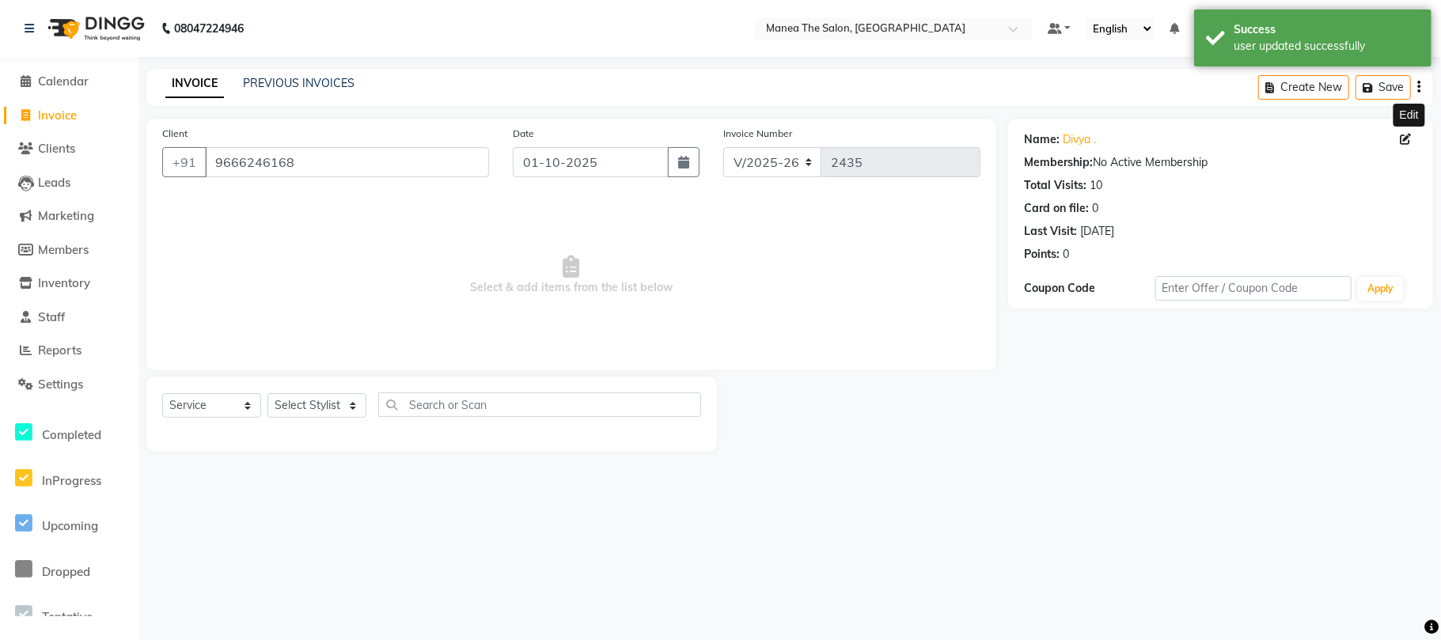
click at [330, 385] on div "Select Service Product Membership Package Voucher Prepaid Gift Card Select Styl…" at bounding box center [431, 414] width 571 height 75
drag, startPoint x: 323, startPoint y: 400, endPoint x: 312, endPoint y: 403, distance: 11.3
click at [323, 400] on select "Select Stylist Aman Azeem Divya Lakshmi Prasad Renuka shireesha Sulthana" at bounding box center [316, 405] width 99 height 25
click at [267, 393] on select "Select Stylist Aman Azeem Divya Lakshmi Prasad Renuka shireesha Sulthana" at bounding box center [316, 405] width 99 height 25
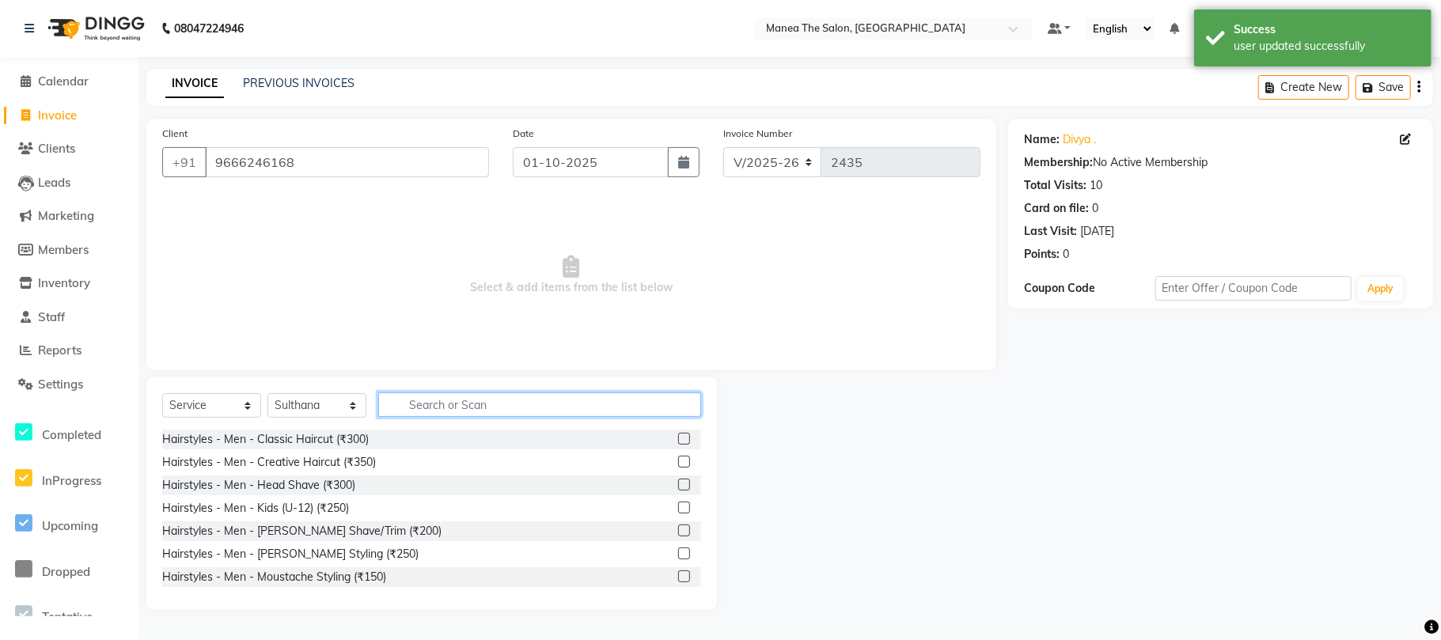
click at [434, 400] on input "text" at bounding box center [539, 405] width 323 height 25
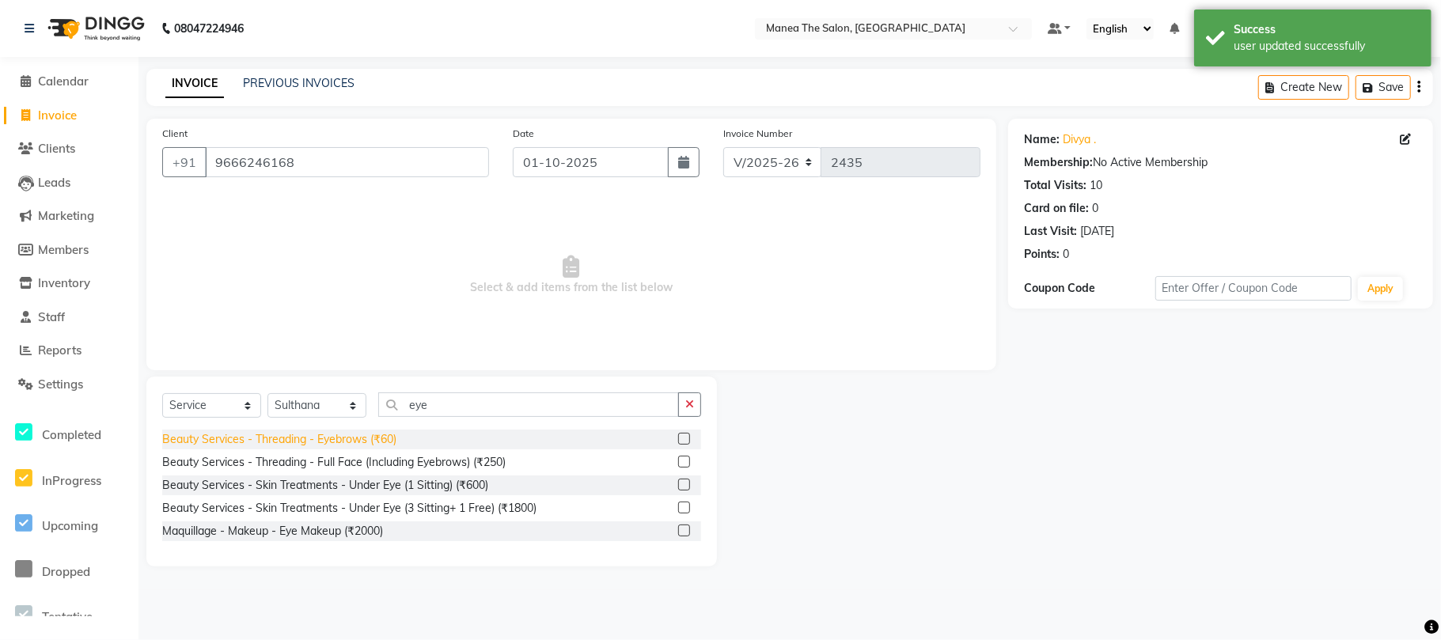
click at [355, 442] on div "Beauty Services - Threading - Eyebrows (₹60)" at bounding box center [279, 439] width 234 height 17
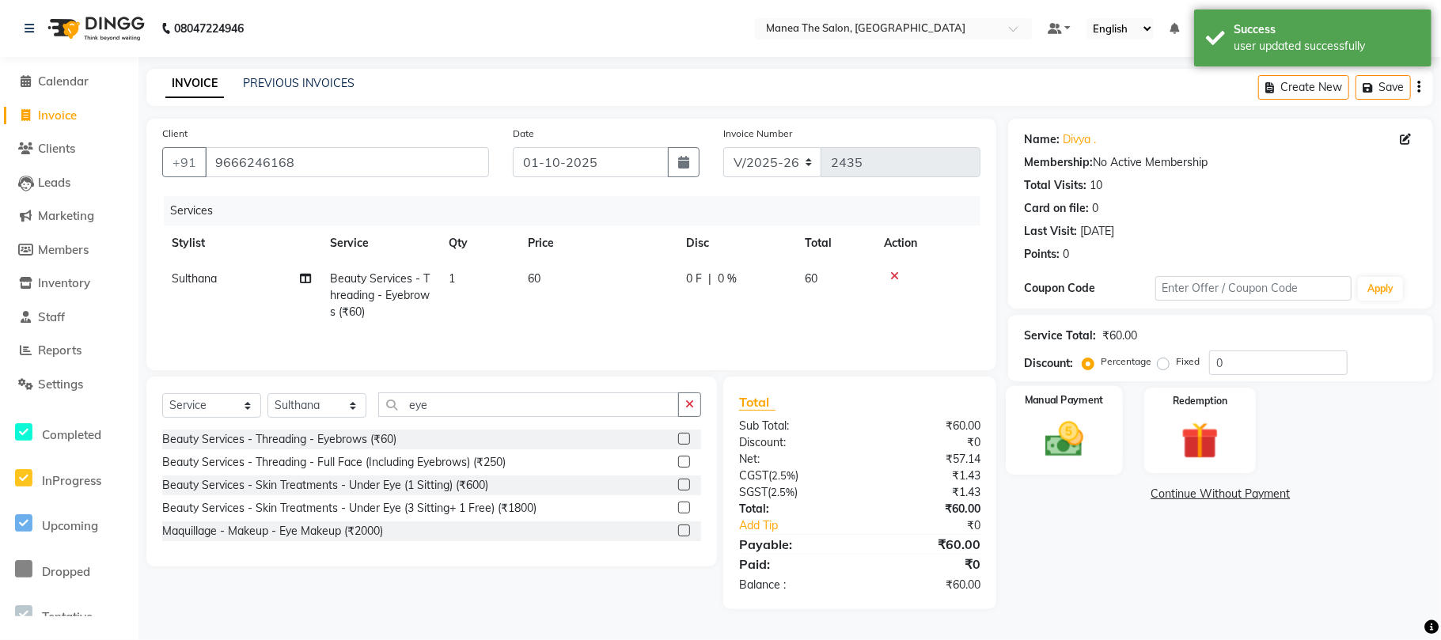
click at [1064, 431] on img at bounding box center [1064, 439] width 63 height 44
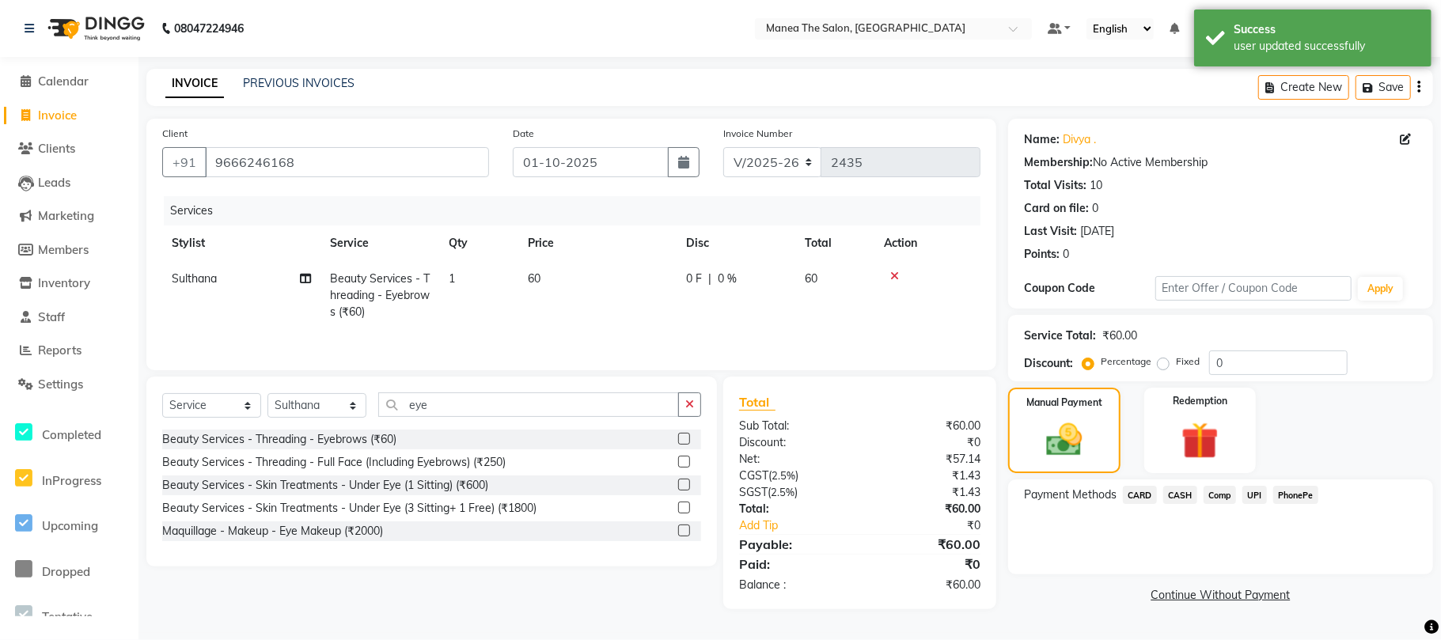
click at [1287, 498] on span "PhonePe" at bounding box center [1295, 495] width 45 height 18
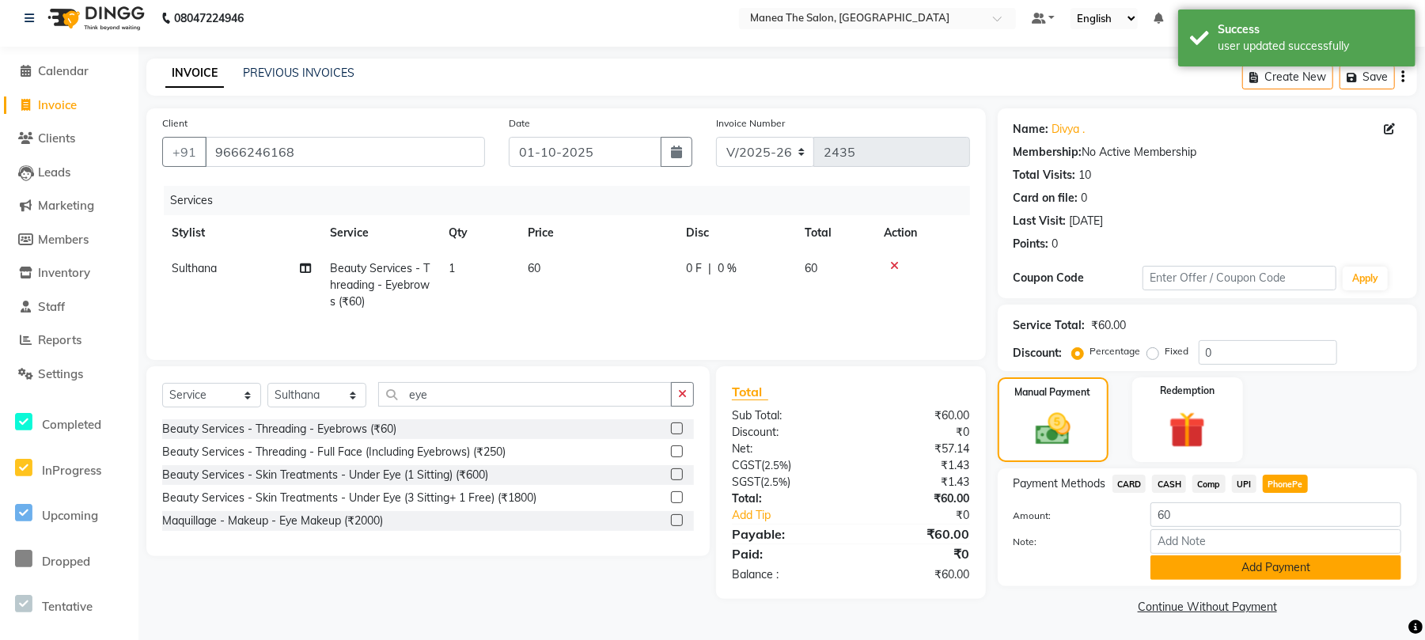
scroll to position [13, 0]
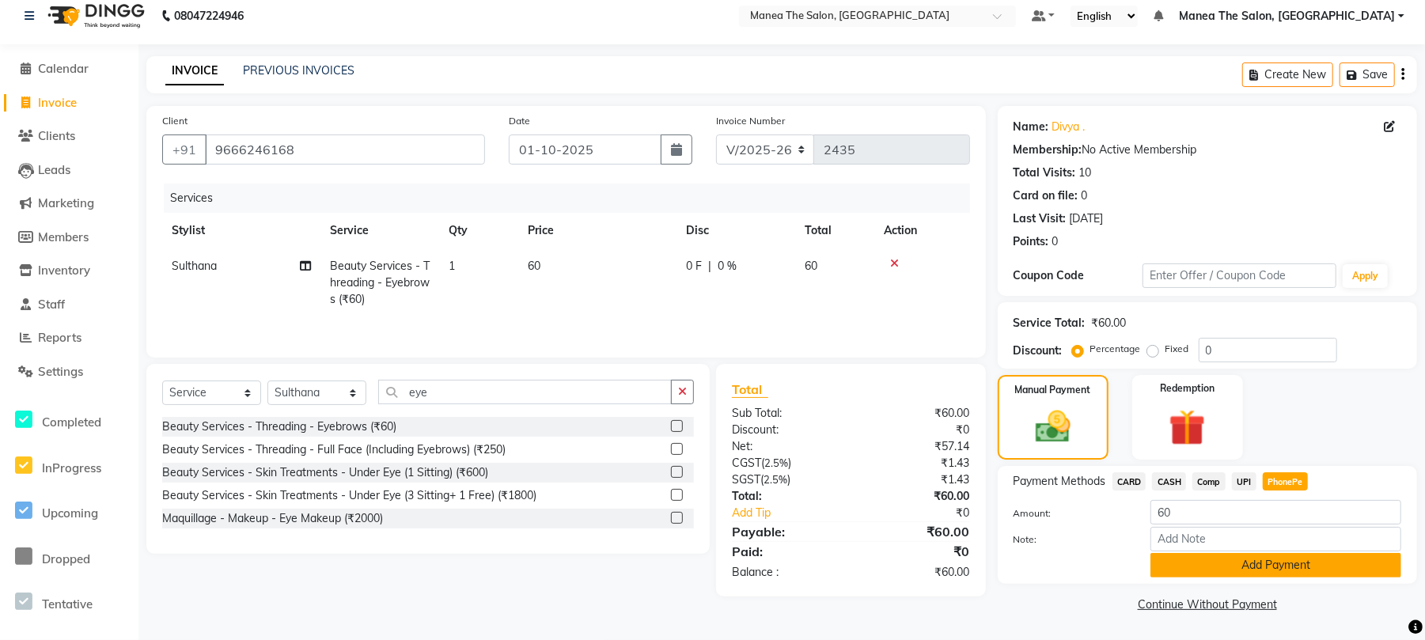
click at [1268, 562] on button "Add Payment" at bounding box center [1276, 565] width 251 height 25
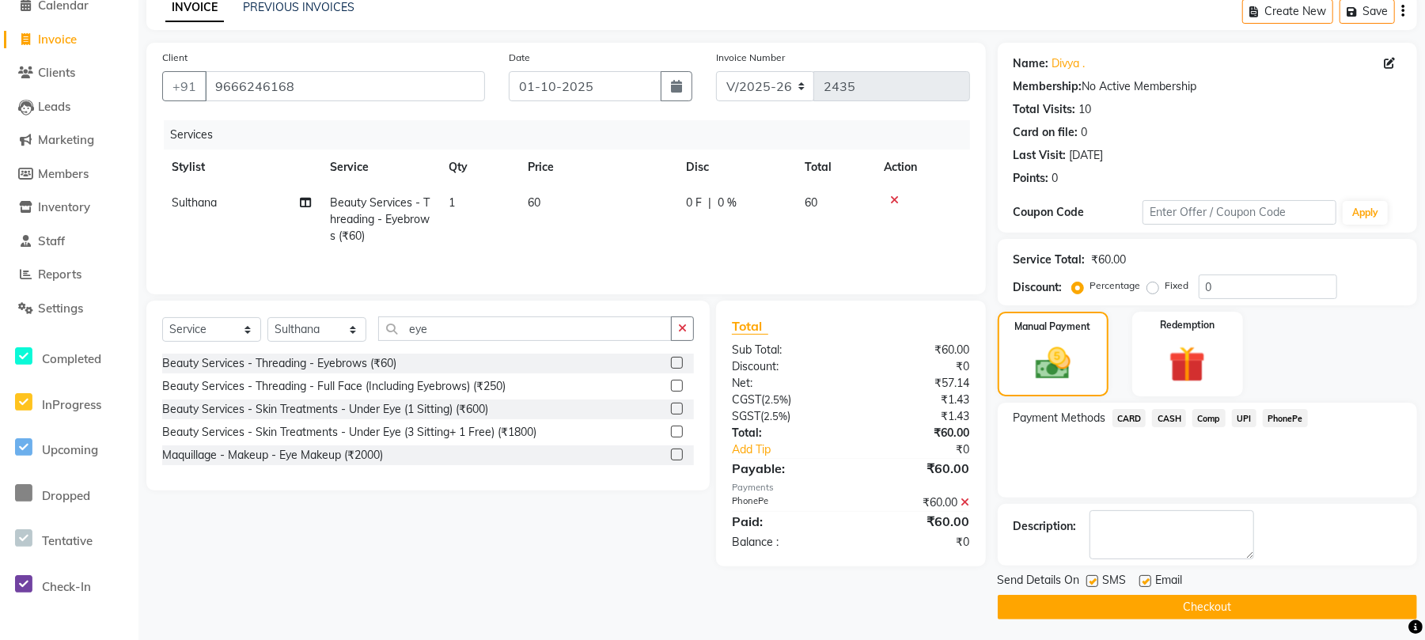
scroll to position [81, 0]
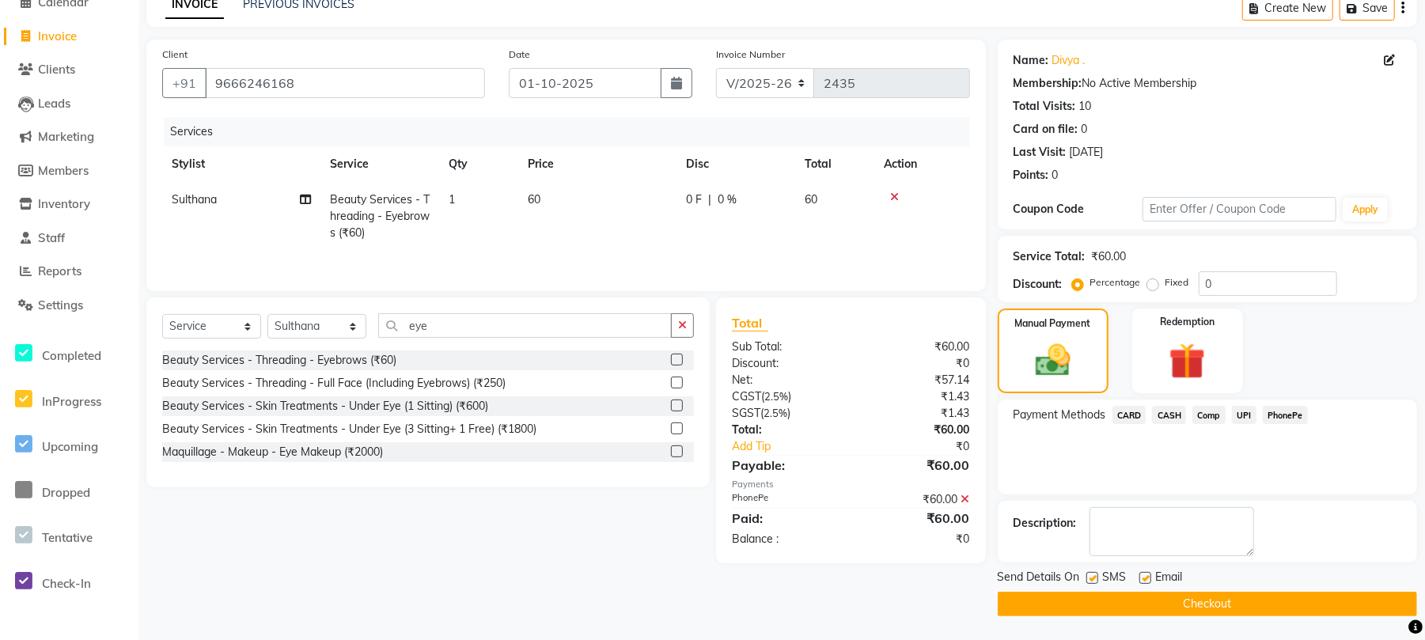
click at [1169, 605] on button "Checkout" at bounding box center [1207, 604] width 419 height 25
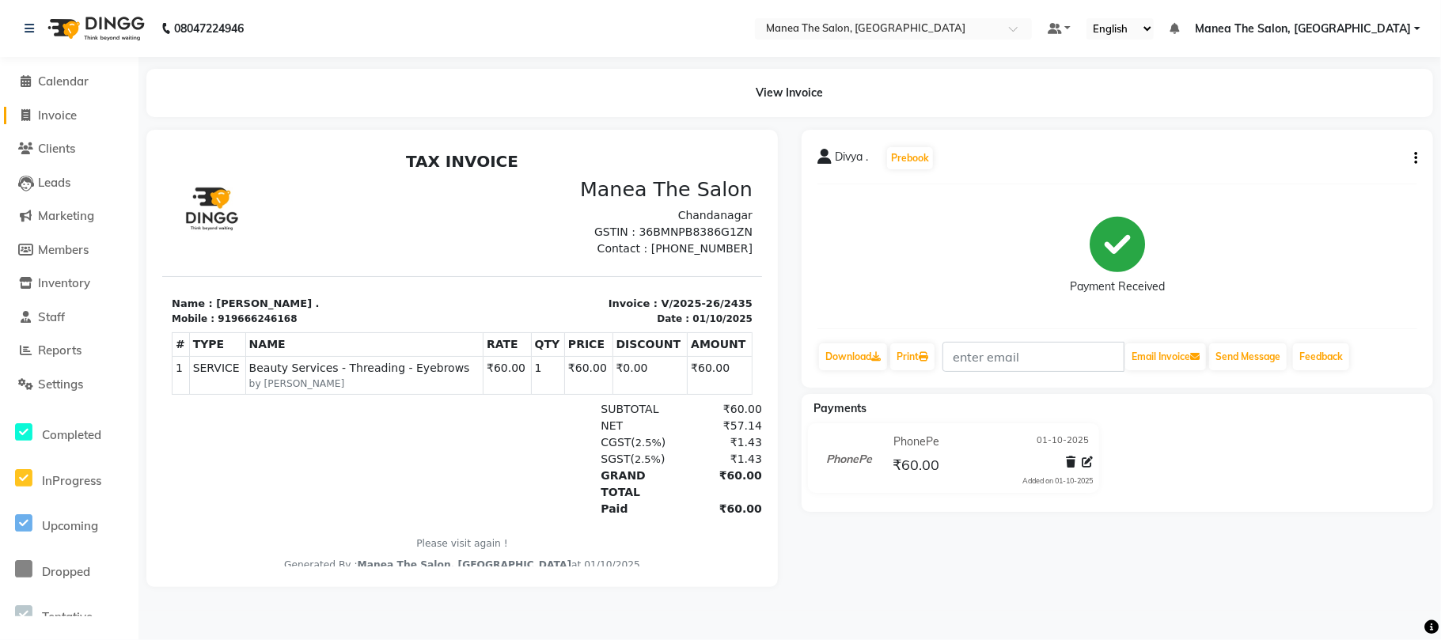
click at [60, 112] on span "Invoice" at bounding box center [57, 115] width 39 height 15
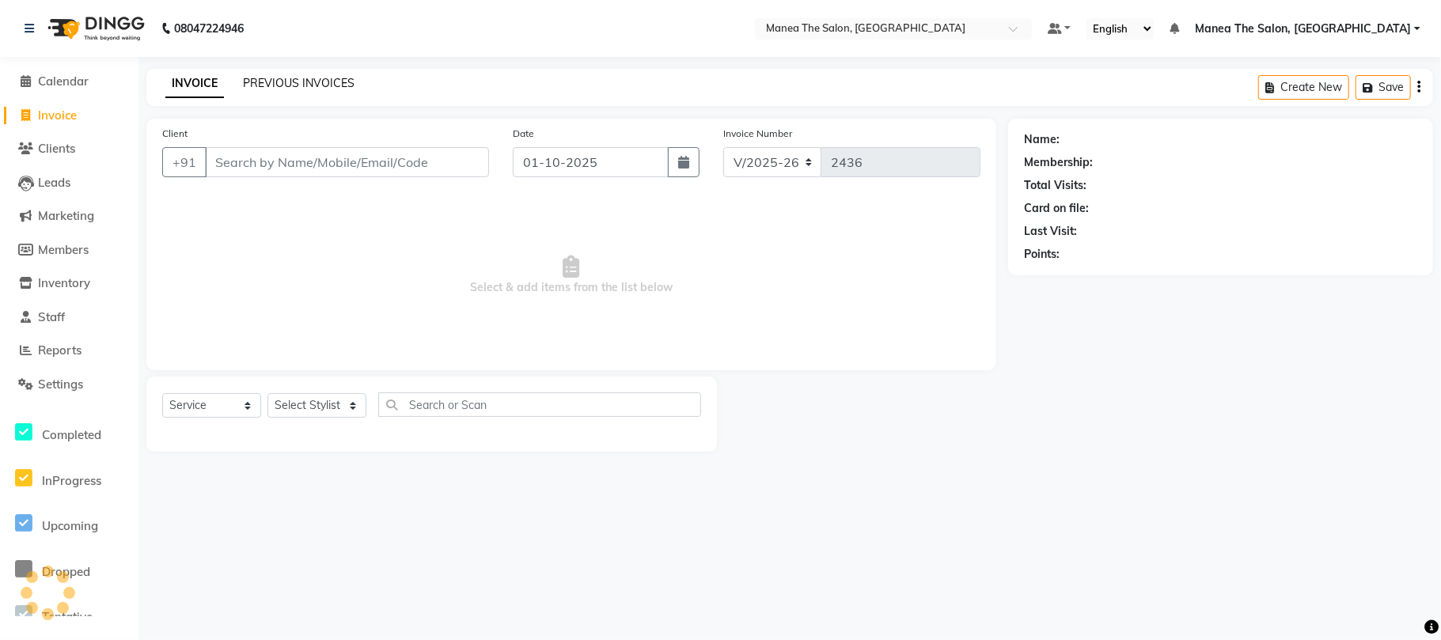
click at [324, 76] on link "PREVIOUS INVOICES" at bounding box center [299, 83] width 112 height 14
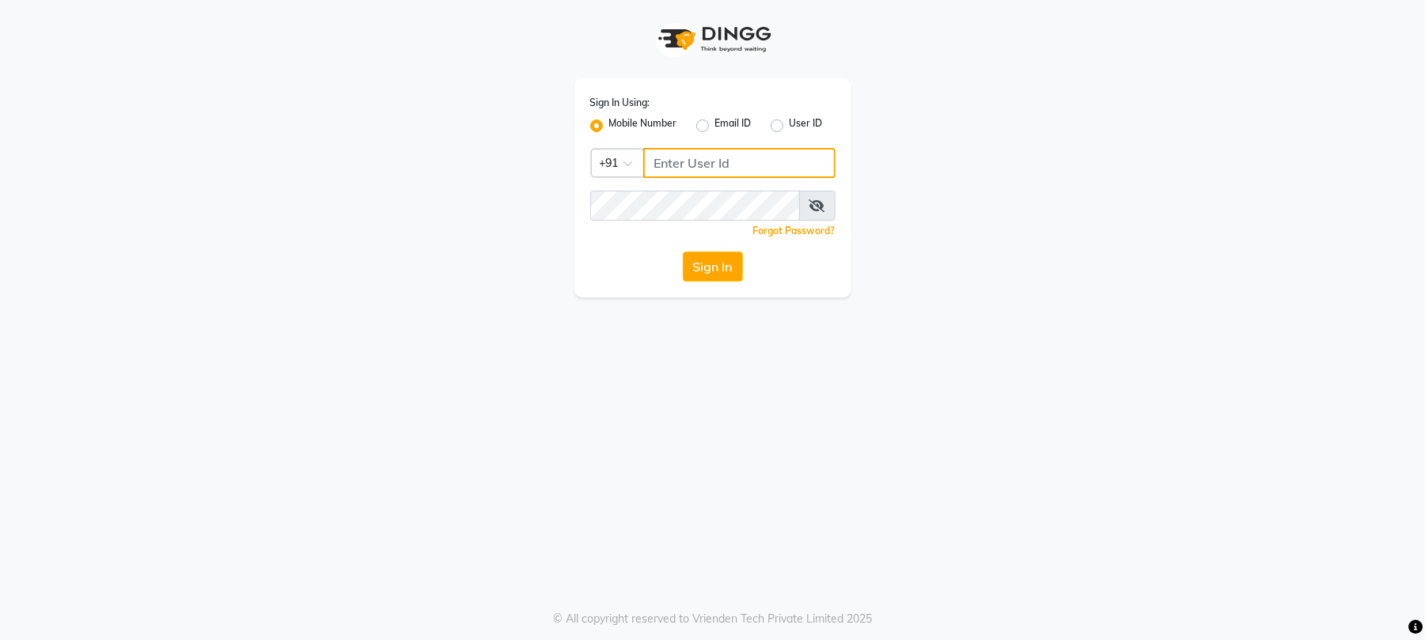
type input "9346469616"
click at [729, 277] on button "Sign In" at bounding box center [721, 267] width 60 height 30
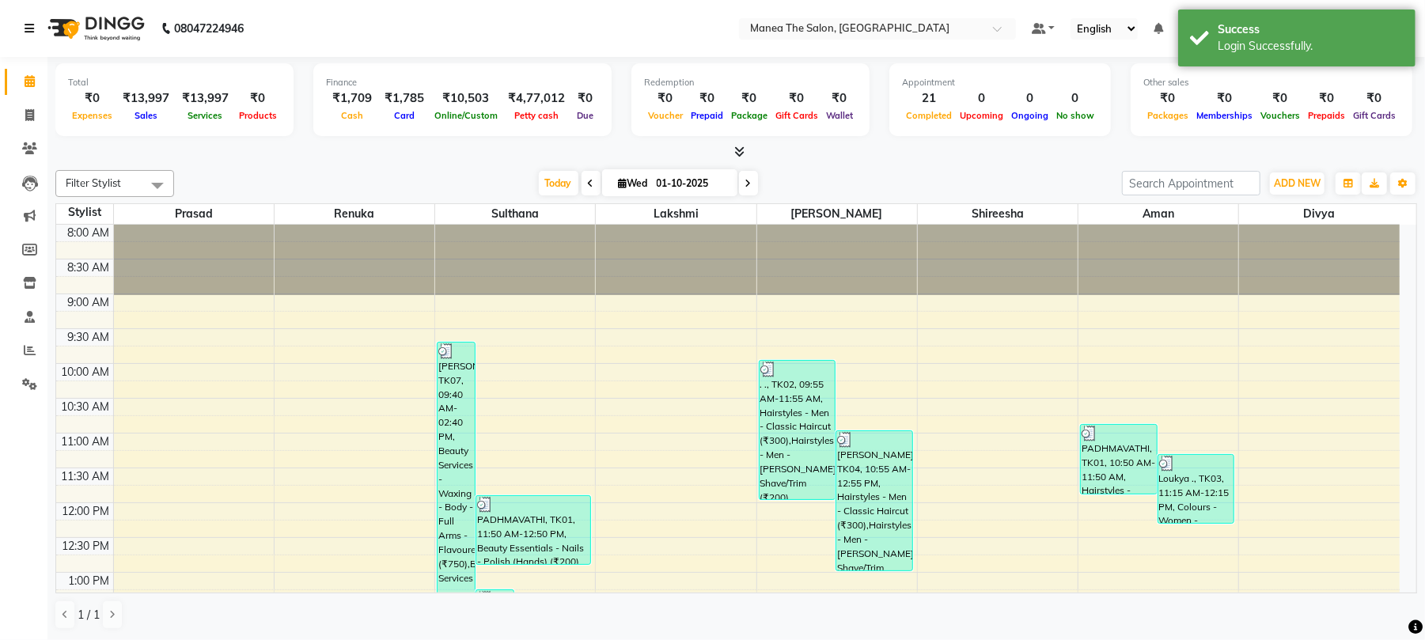
click at [25, 21] on link at bounding box center [33, 28] width 16 height 44
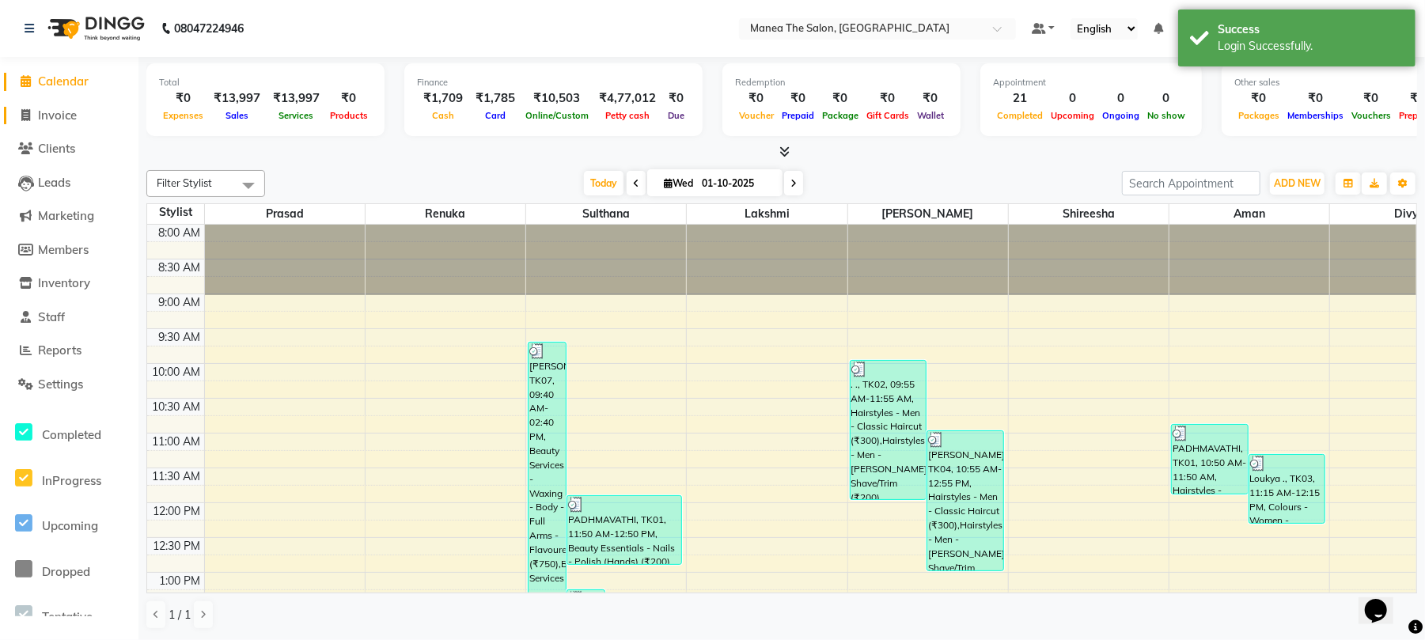
click at [54, 114] on span "Invoice" at bounding box center [57, 115] width 39 height 15
select select "7351"
select select "service"
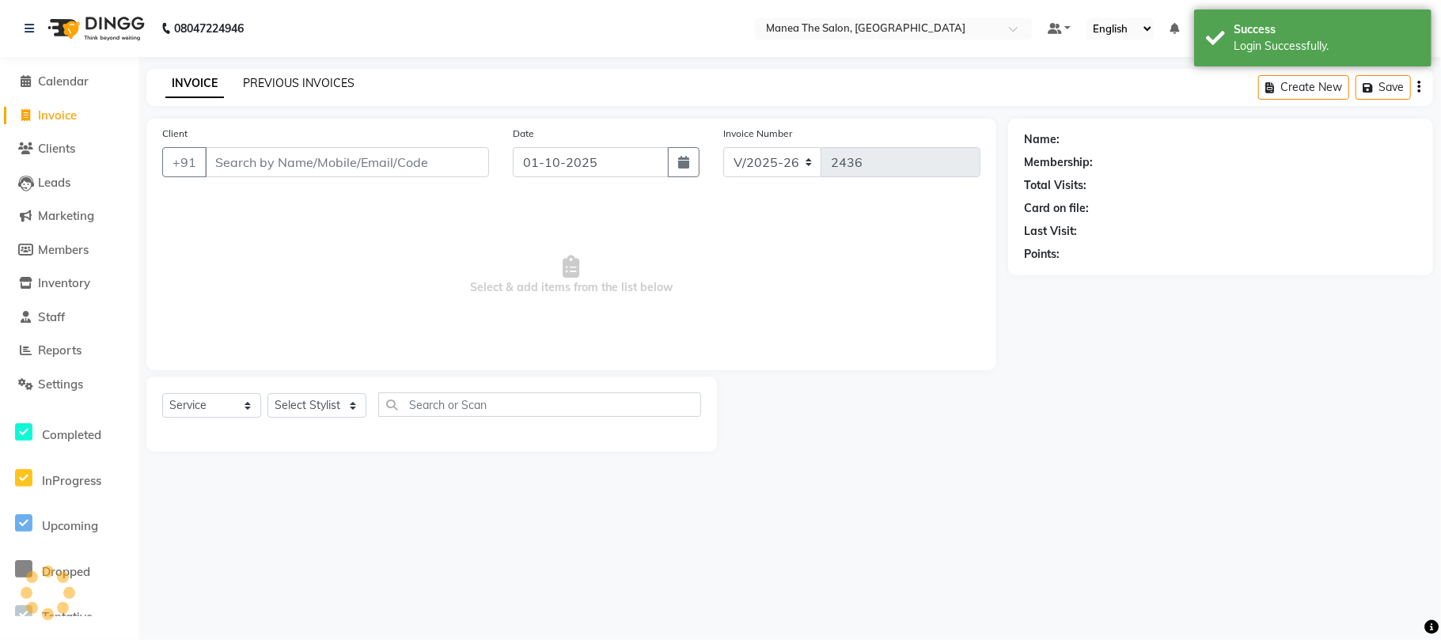
click at [286, 80] on link "PREVIOUS INVOICES" at bounding box center [299, 83] width 112 height 14
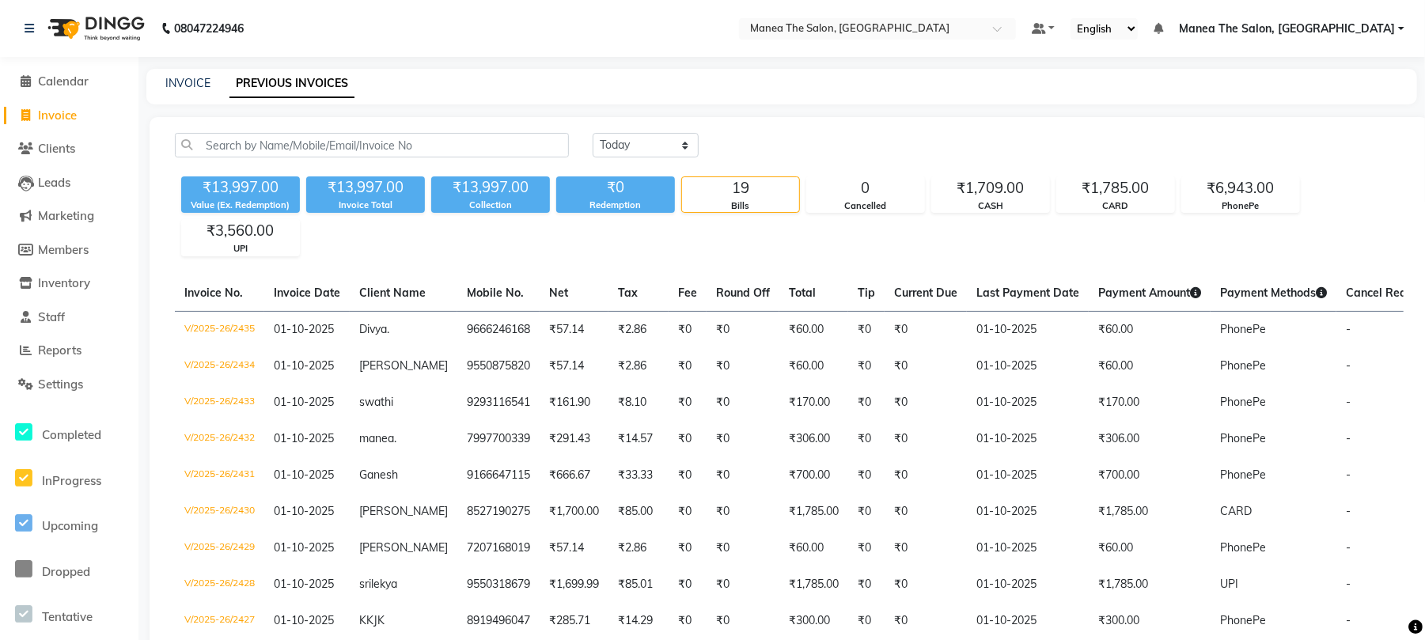
click at [197, 71] on div "INVOICE PREVIOUS INVOICES" at bounding box center [781, 87] width 1271 height 36
click at [184, 85] on link "INVOICE" at bounding box center [187, 83] width 45 height 14
select select "7351"
select select "service"
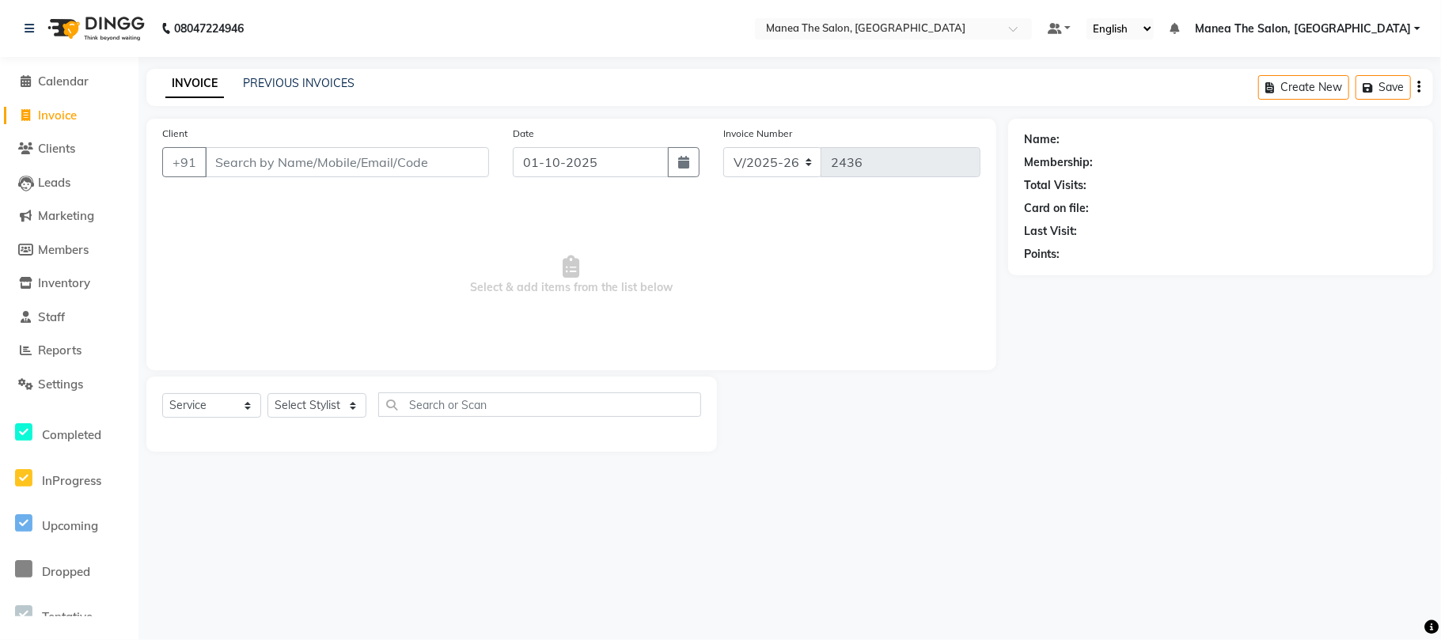
click at [279, 158] on input "Client" at bounding box center [347, 162] width 284 height 30
type input "s"
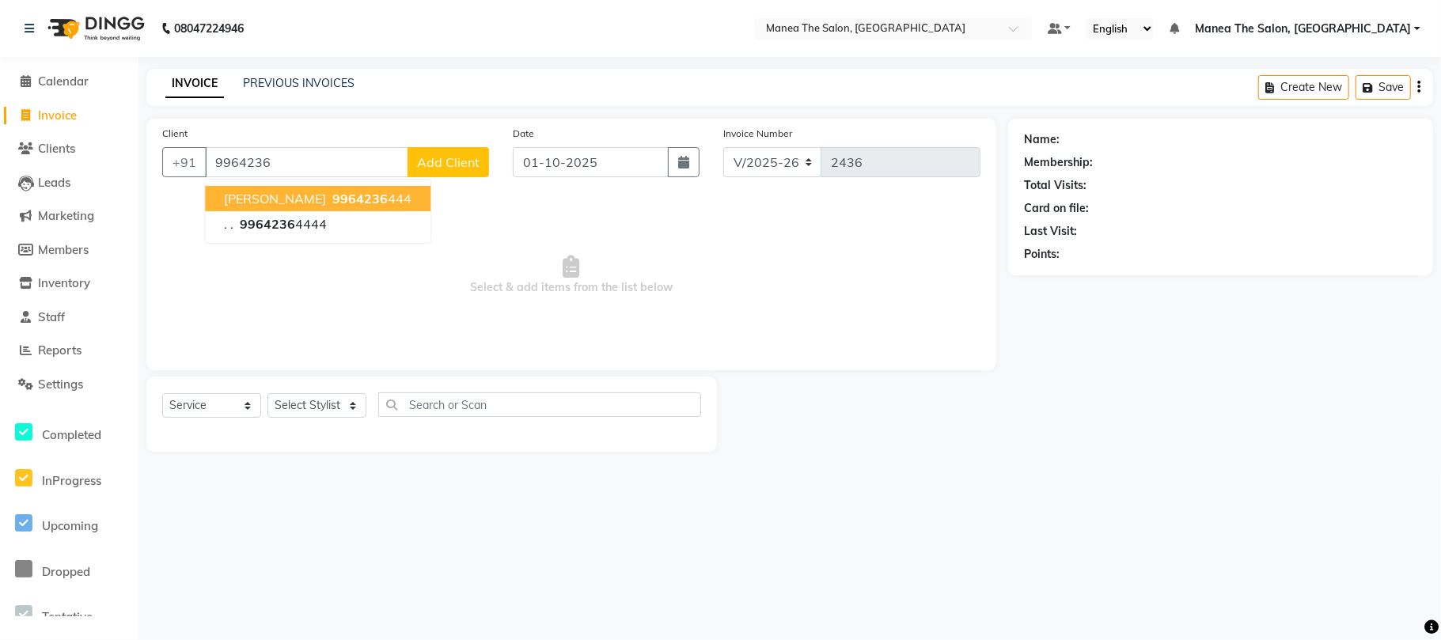
click at [362, 193] on span "9964236" at bounding box center [359, 199] width 55 height 16
type input "9964236444"
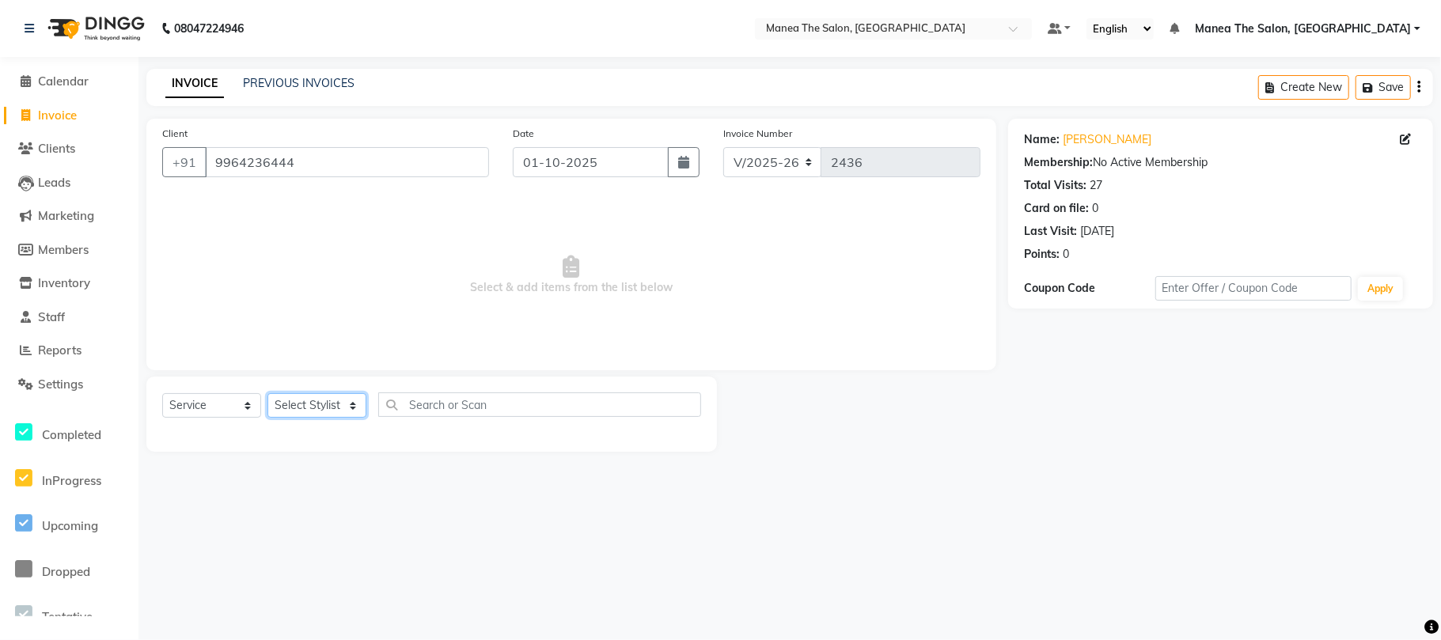
click at [298, 409] on select "Select Stylist [PERSON_NAME] Divya Lakshmi [PERSON_NAME] [PERSON_NAME]" at bounding box center [316, 405] width 99 height 25
select select "68191"
click at [267, 393] on select "Select Stylist [PERSON_NAME] Divya Lakshmi [PERSON_NAME] [PERSON_NAME]" at bounding box center [316, 405] width 99 height 25
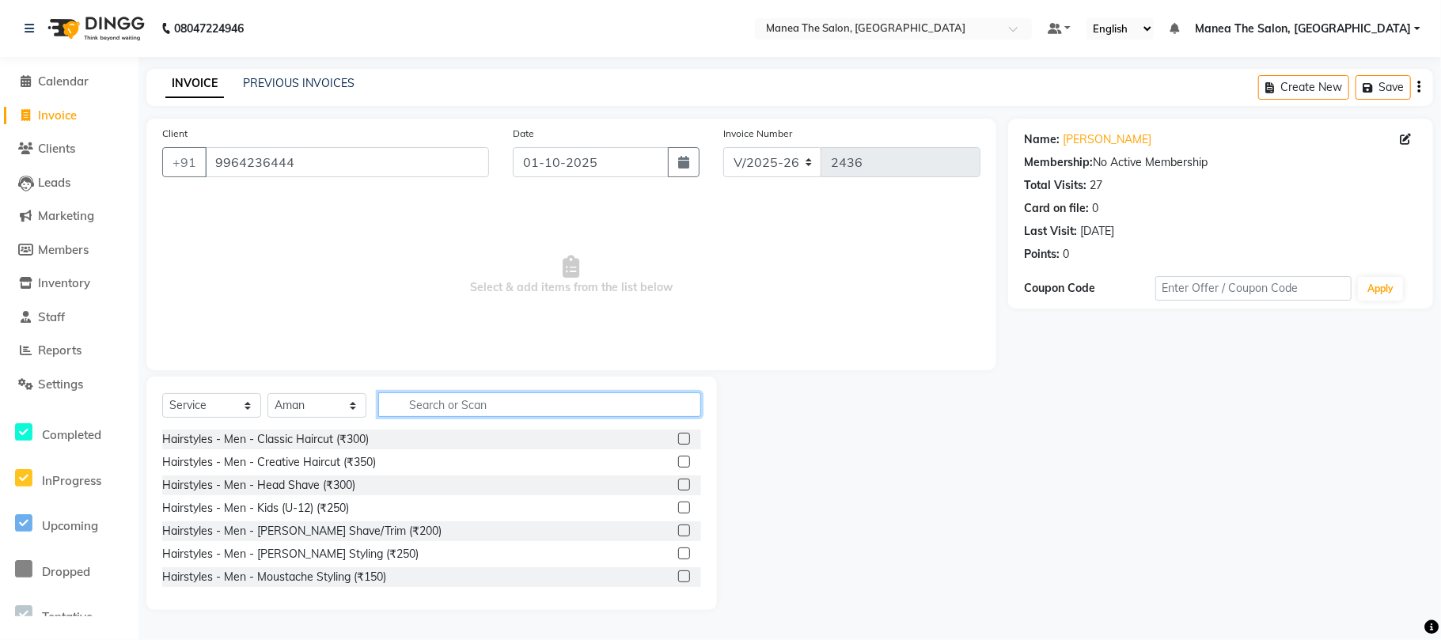
click at [469, 408] on input "text" at bounding box center [539, 405] width 323 height 25
click at [340, 442] on div "Hairstyles - Men - Classic Haircut (₹300)" at bounding box center [265, 439] width 207 height 17
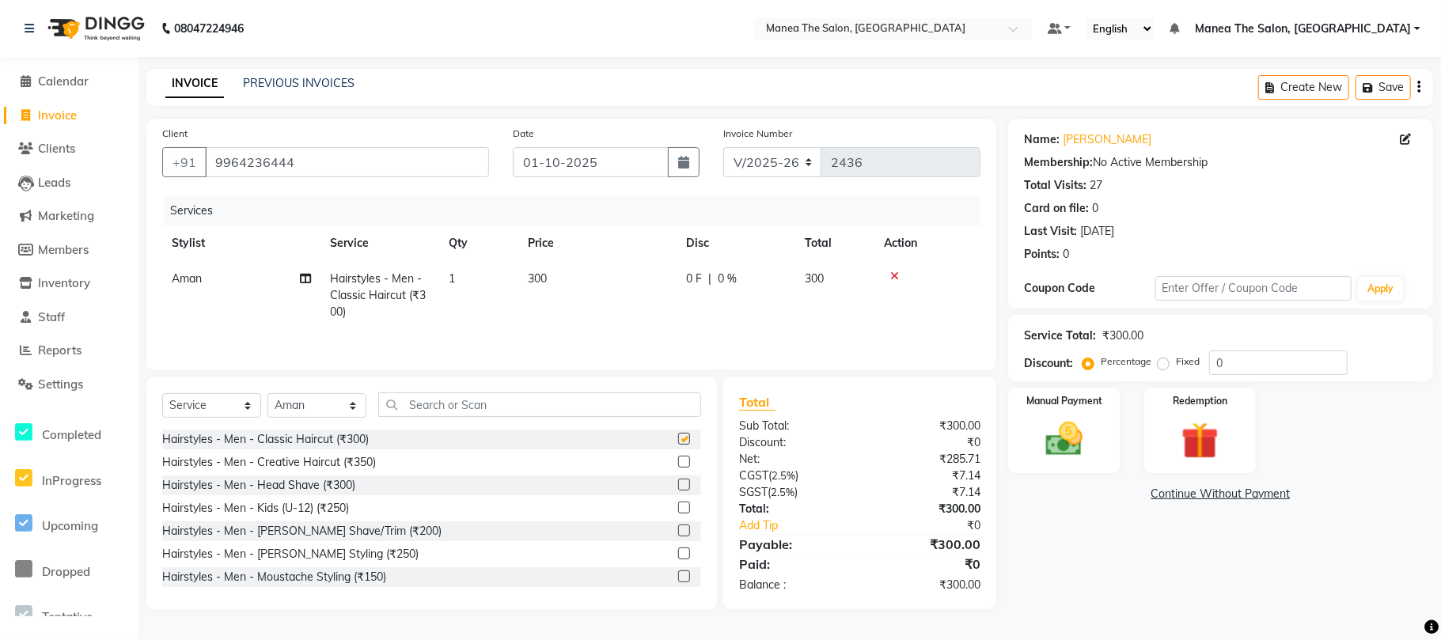
checkbox input "false"
click at [331, 535] on div "Hairstyles - Men - [PERSON_NAME] Shave/Trim (₹200)" at bounding box center [301, 531] width 279 height 17
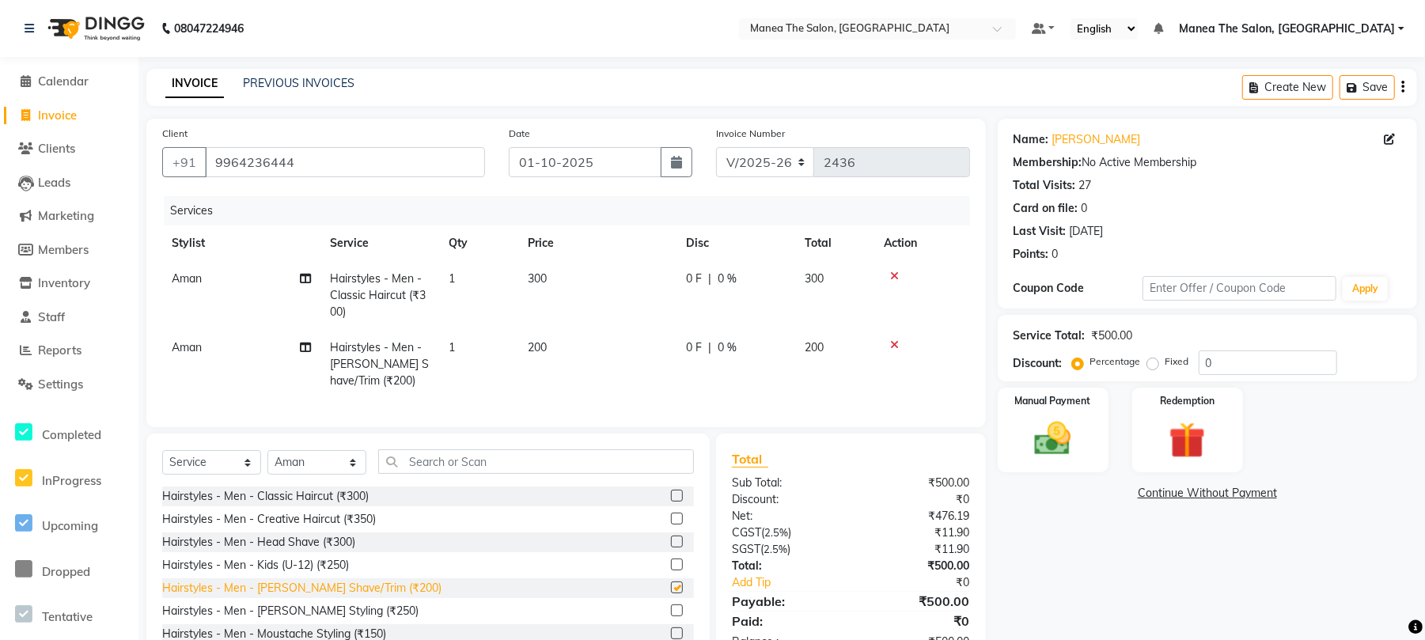
checkbox input "false"
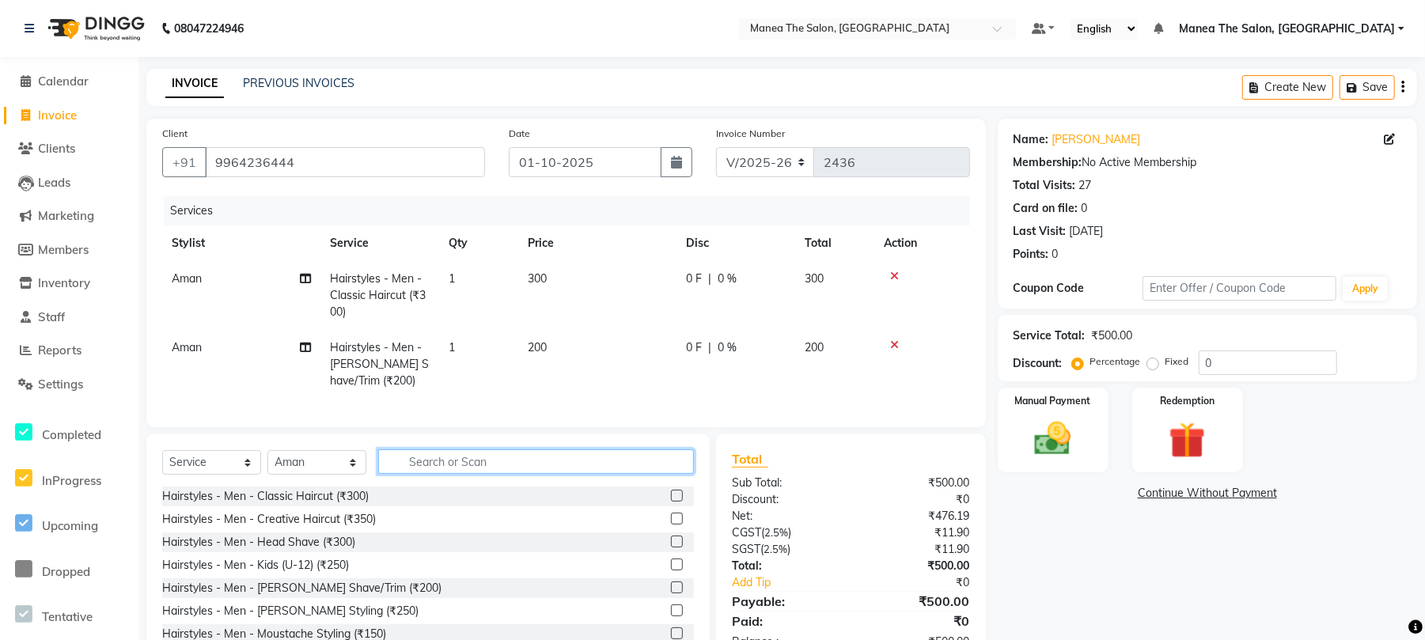
click at [444, 474] on input "text" at bounding box center [536, 462] width 316 height 25
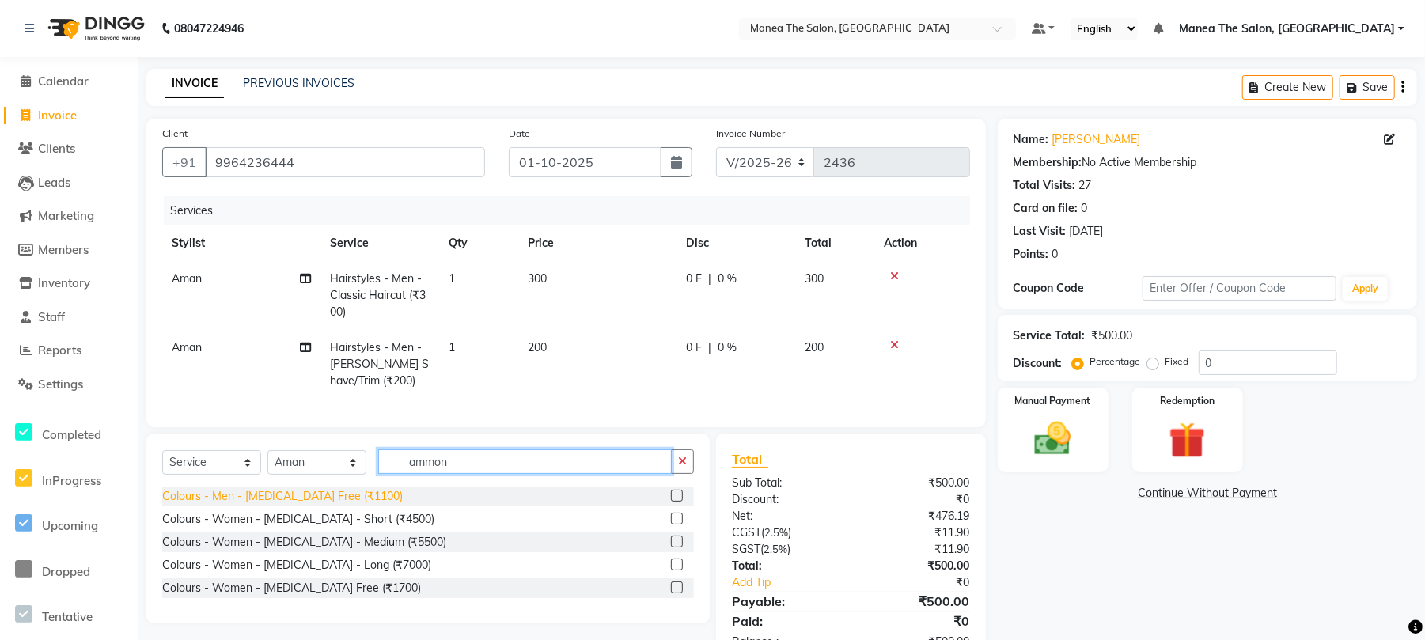
type input "ammon"
click at [315, 505] on div "Colours - Men - [MEDICAL_DATA] Free (₹1100)" at bounding box center [282, 496] width 241 height 17
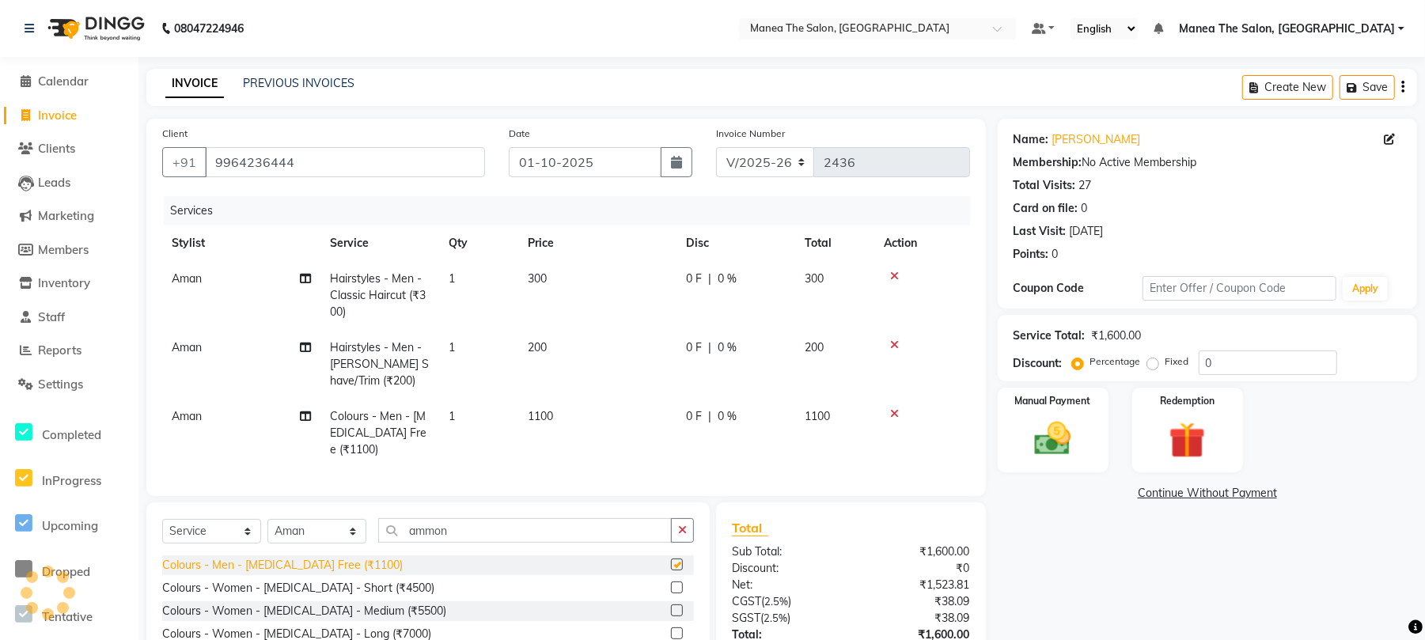
checkbox input "false"
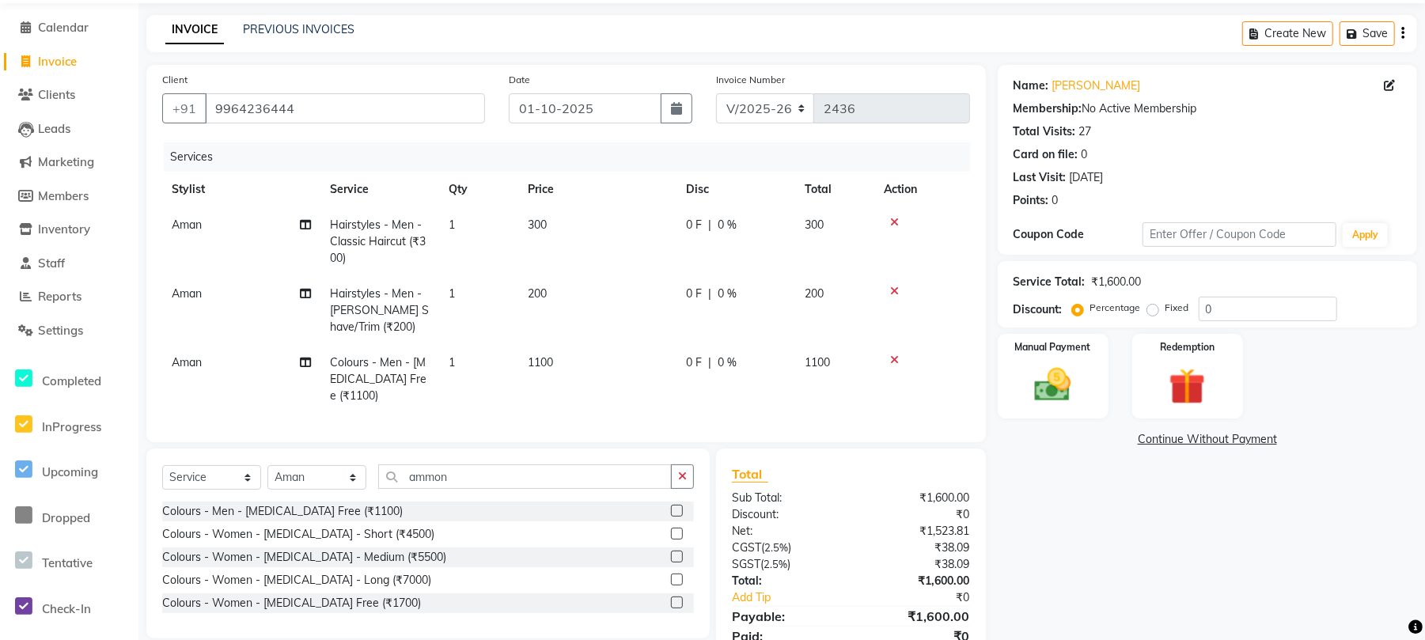
scroll to position [135, 0]
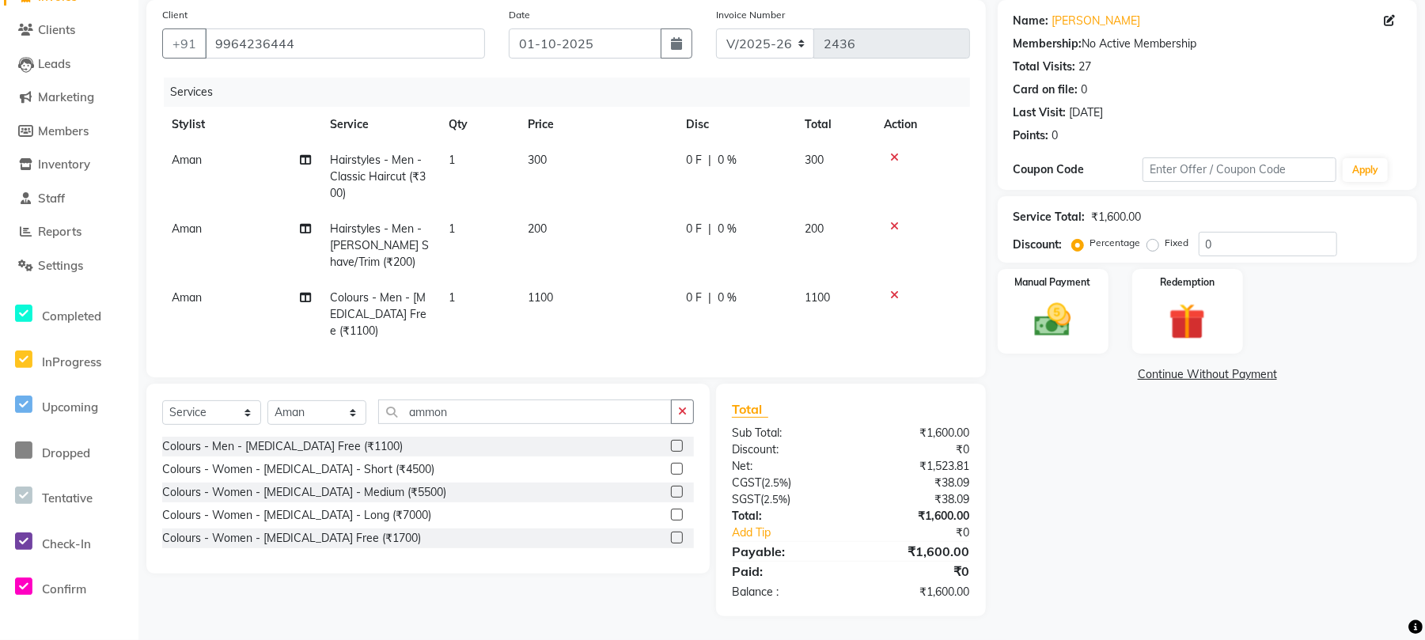
click at [1268, 214] on div "Service Total: ₹1,600.00 Discount: Percentage Fixed 0" at bounding box center [1208, 230] width 388 height 54
click at [1251, 236] on input "0" at bounding box center [1268, 244] width 138 height 25
type input "15"
click at [1053, 314] on img at bounding box center [1053, 320] width 62 height 44
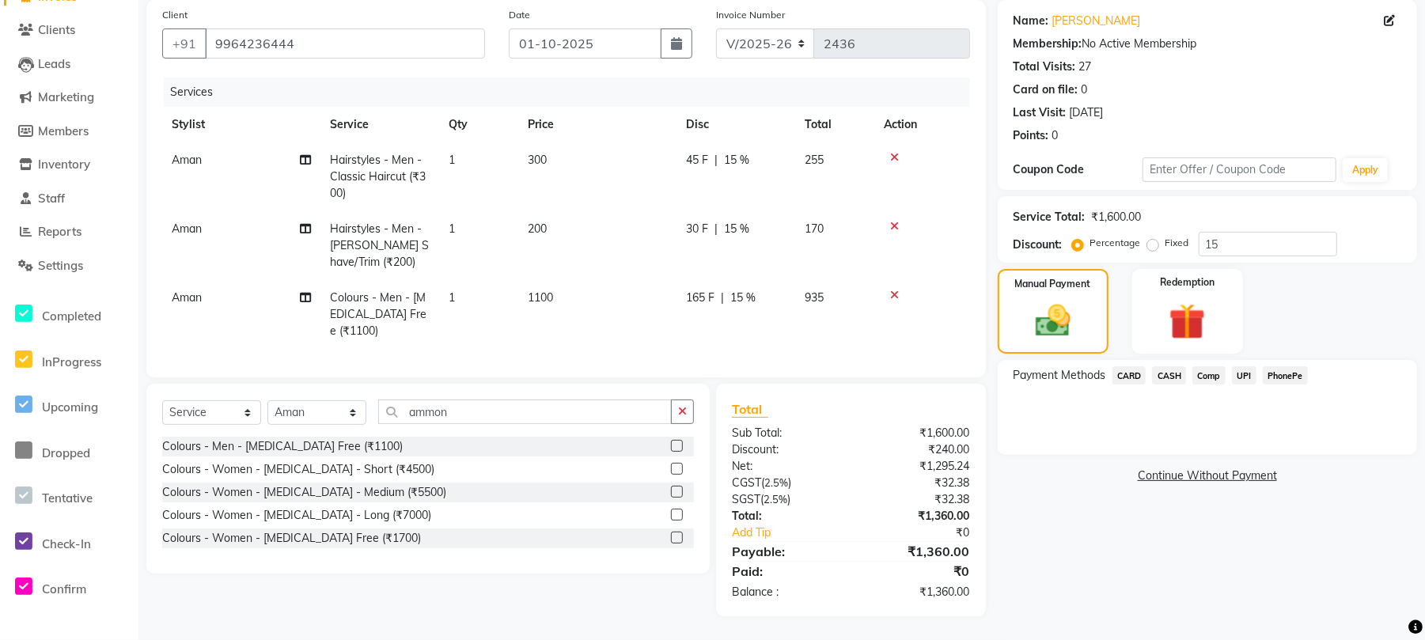
click at [1125, 366] on span "CARD" at bounding box center [1130, 375] width 34 height 18
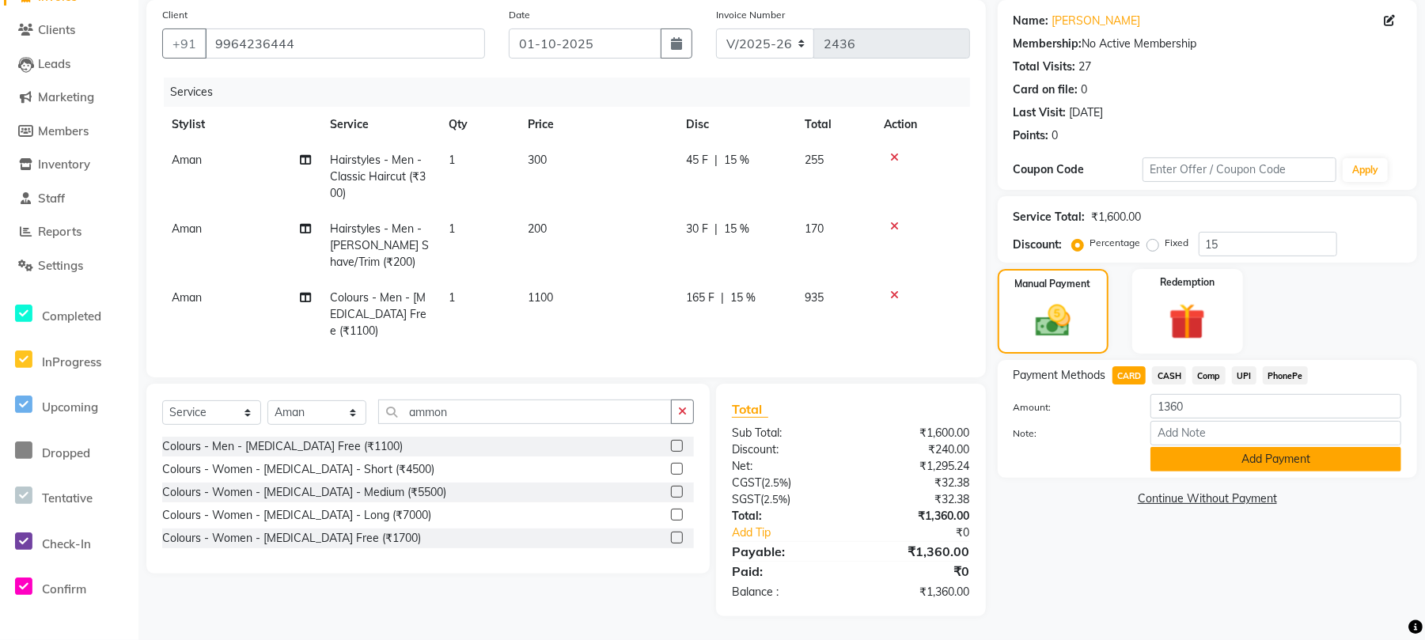
click at [1226, 450] on button "Add Payment" at bounding box center [1276, 459] width 251 height 25
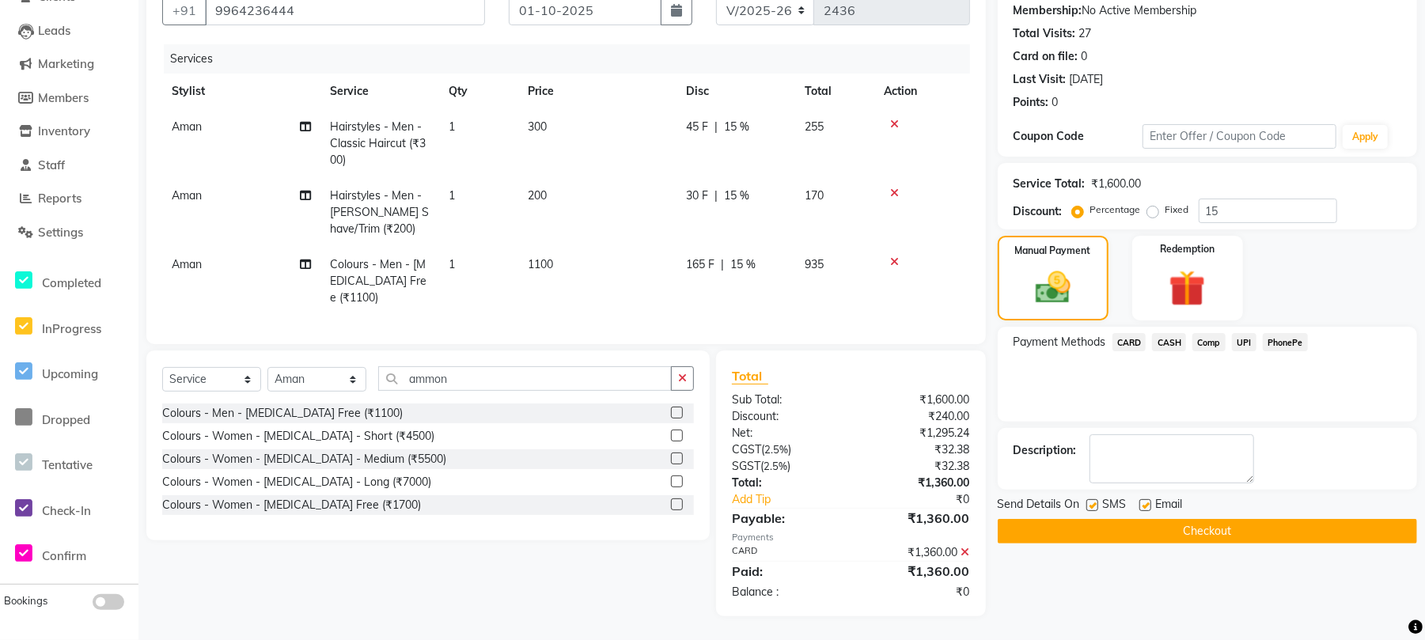
scroll to position [168, 0]
click at [1163, 519] on button "Checkout" at bounding box center [1207, 531] width 419 height 25
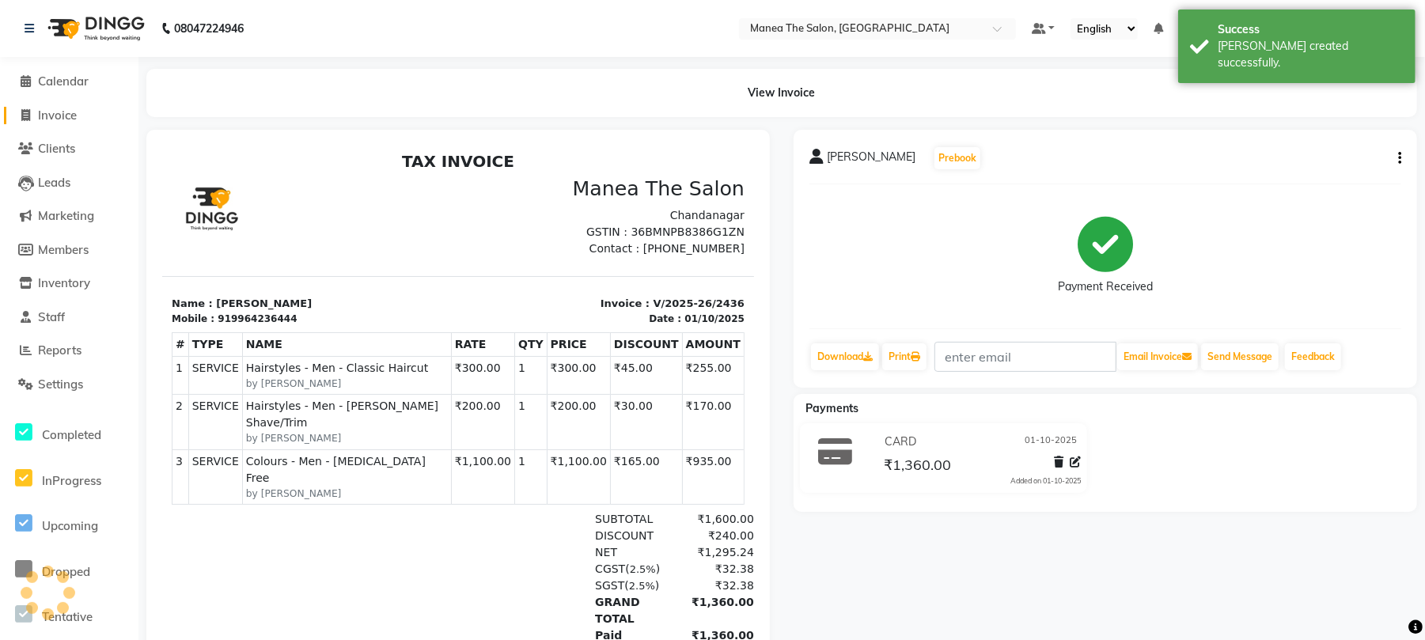
drag, startPoint x: 68, startPoint y: 112, endPoint x: 66, endPoint y: 131, distance: 19.1
click at [66, 112] on span "Invoice" at bounding box center [57, 115] width 39 height 15
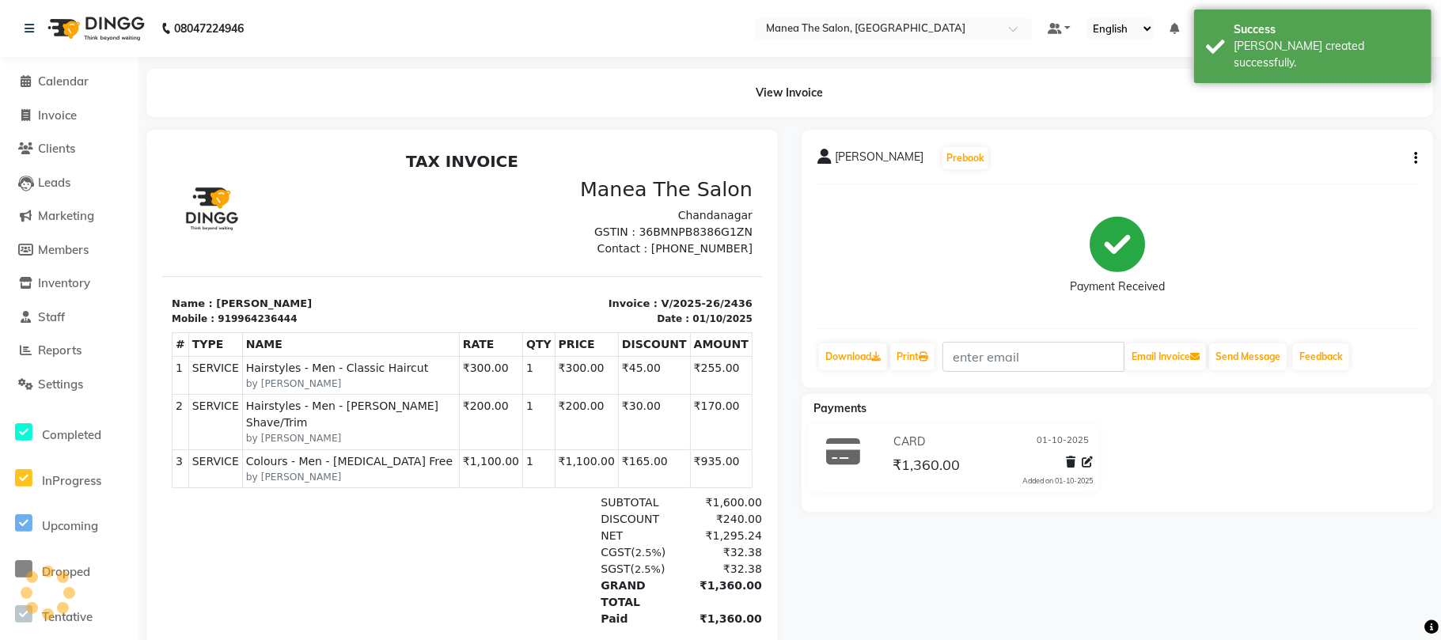
select select "7351"
select select "service"
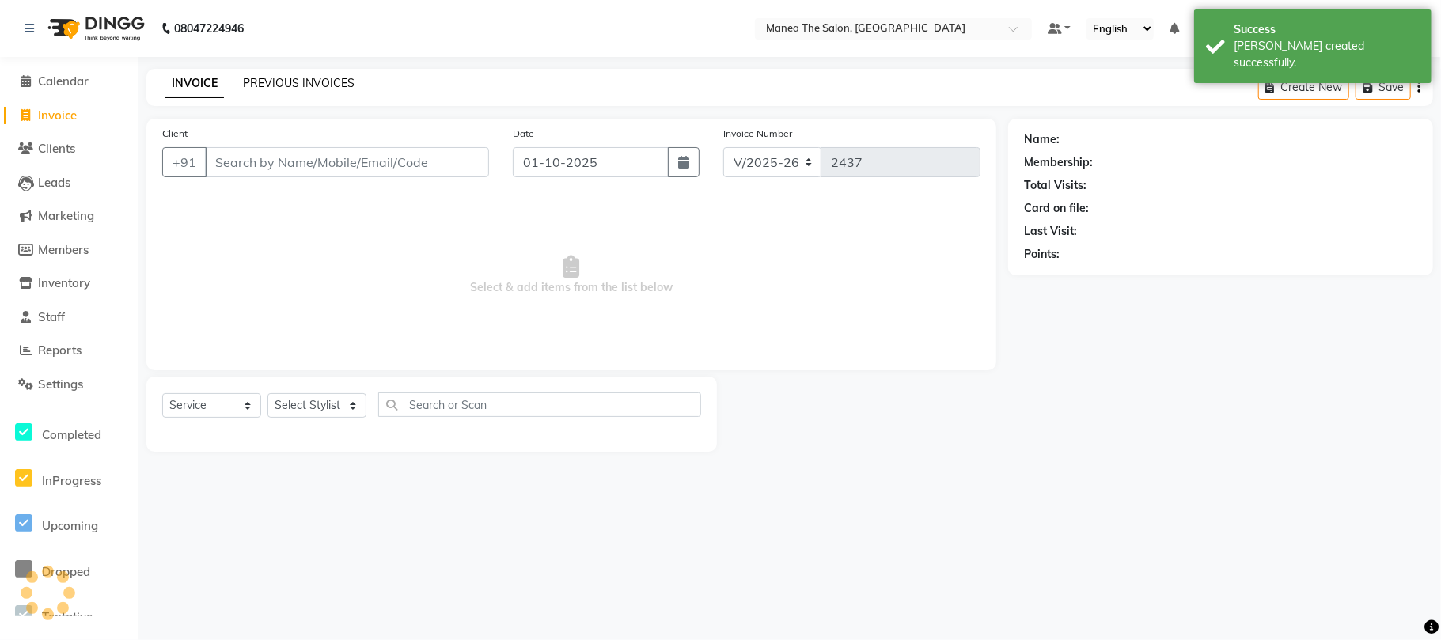
click at [298, 89] on link "PREVIOUS INVOICES" at bounding box center [299, 83] width 112 height 14
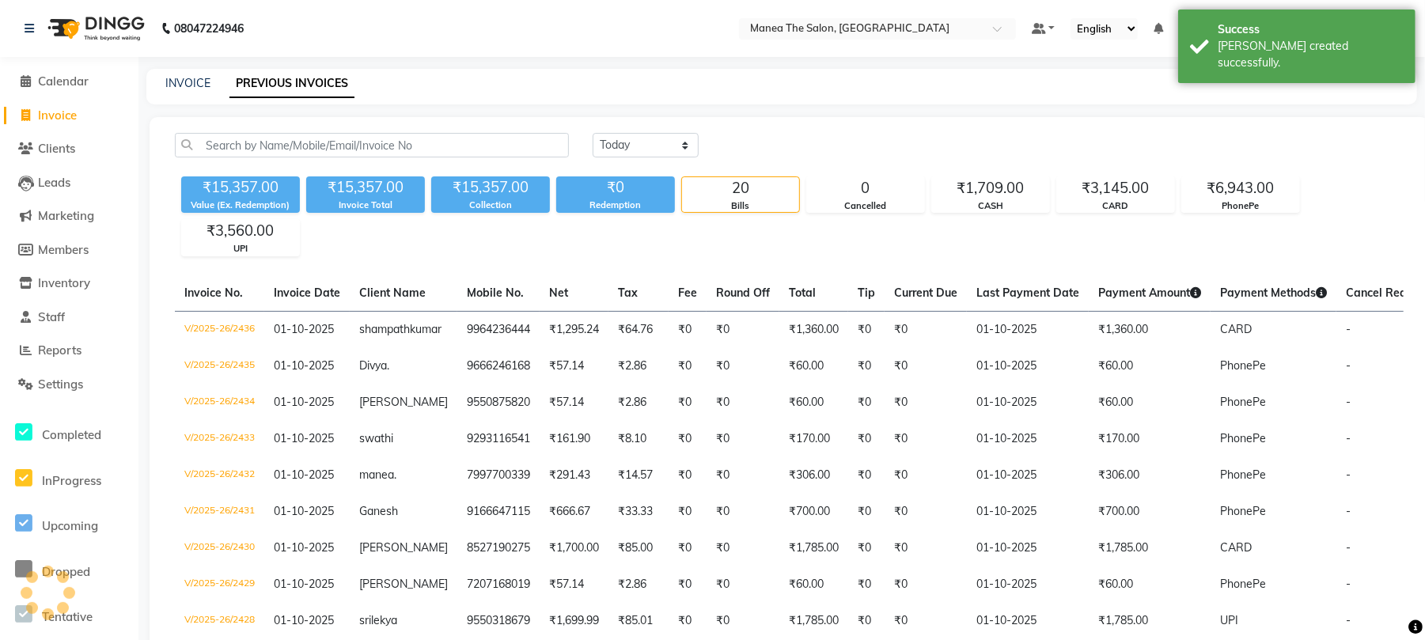
click at [160, 87] on div "INVOICE PREVIOUS INVOICES" at bounding box center [772, 83] width 1252 height 17
click at [185, 87] on link "INVOICE" at bounding box center [187, 83] width 45 height 14
select select "7351"
select select "service"
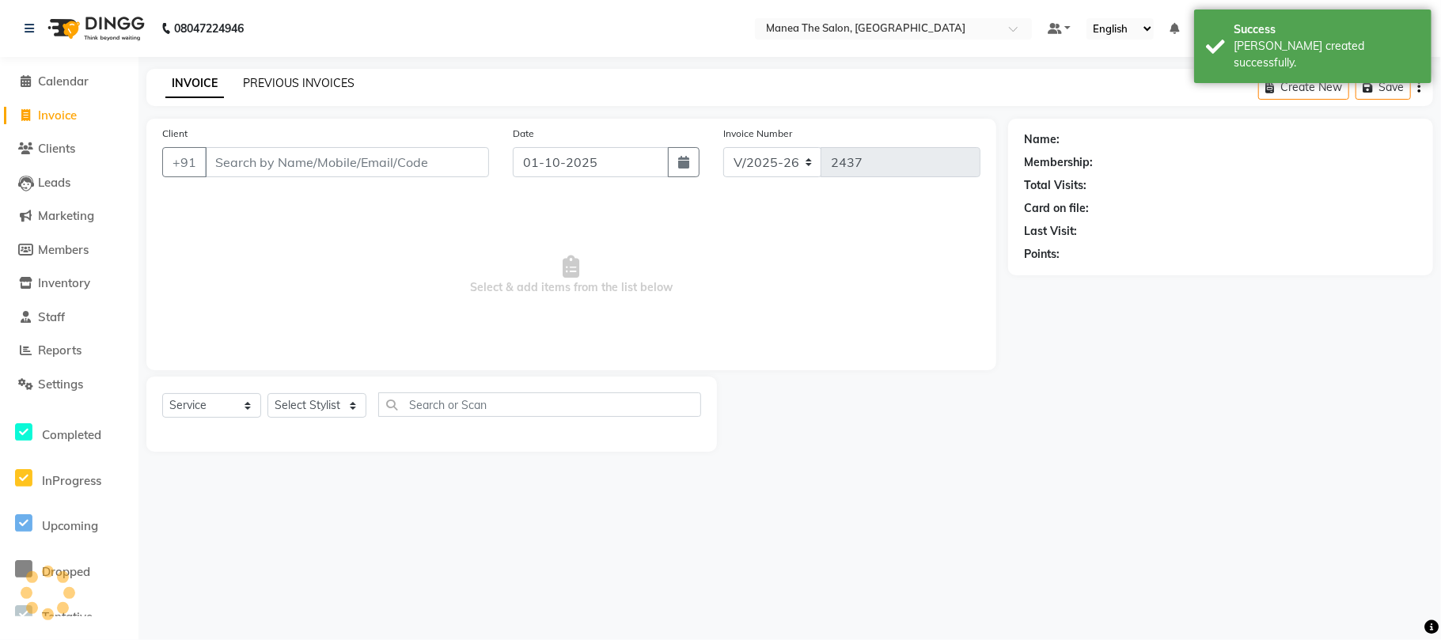
click at [286, 85] on link "PREVIOUS INVOICES" at bounding box center [299, 83] width 112 height 14
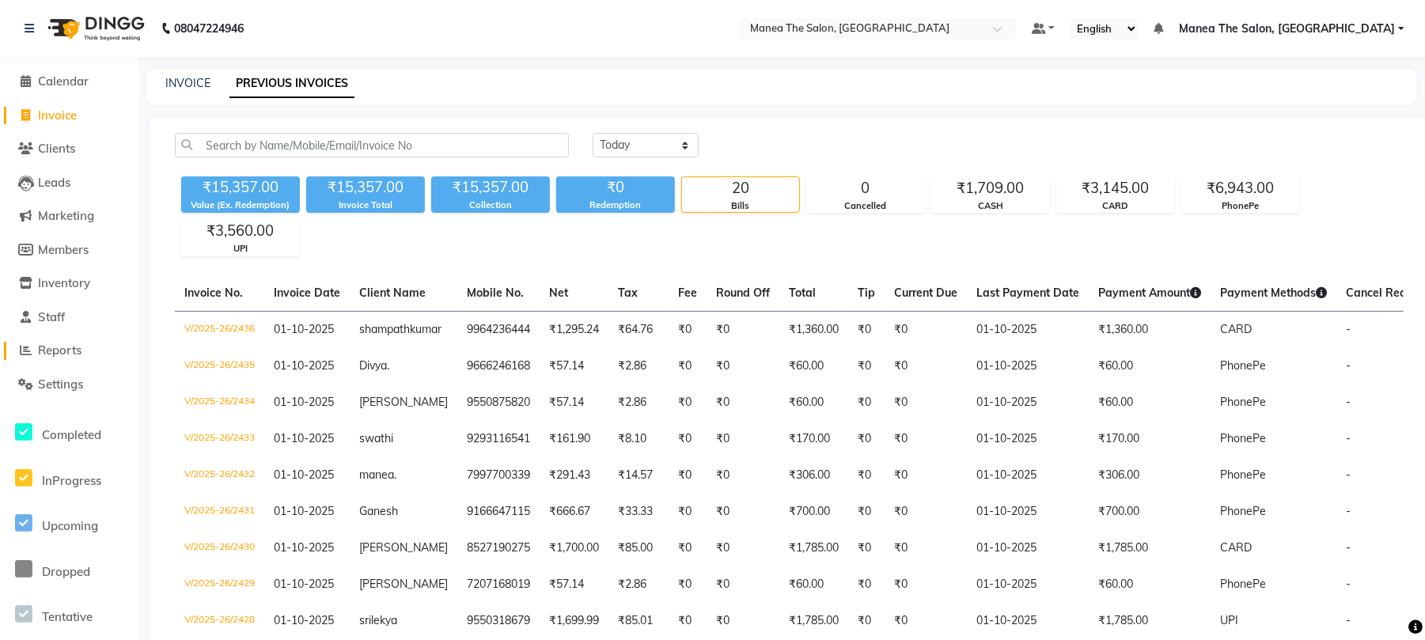
click at [67, 348] on span "Reports" at bounding box center [60, 350] width 44 height 15
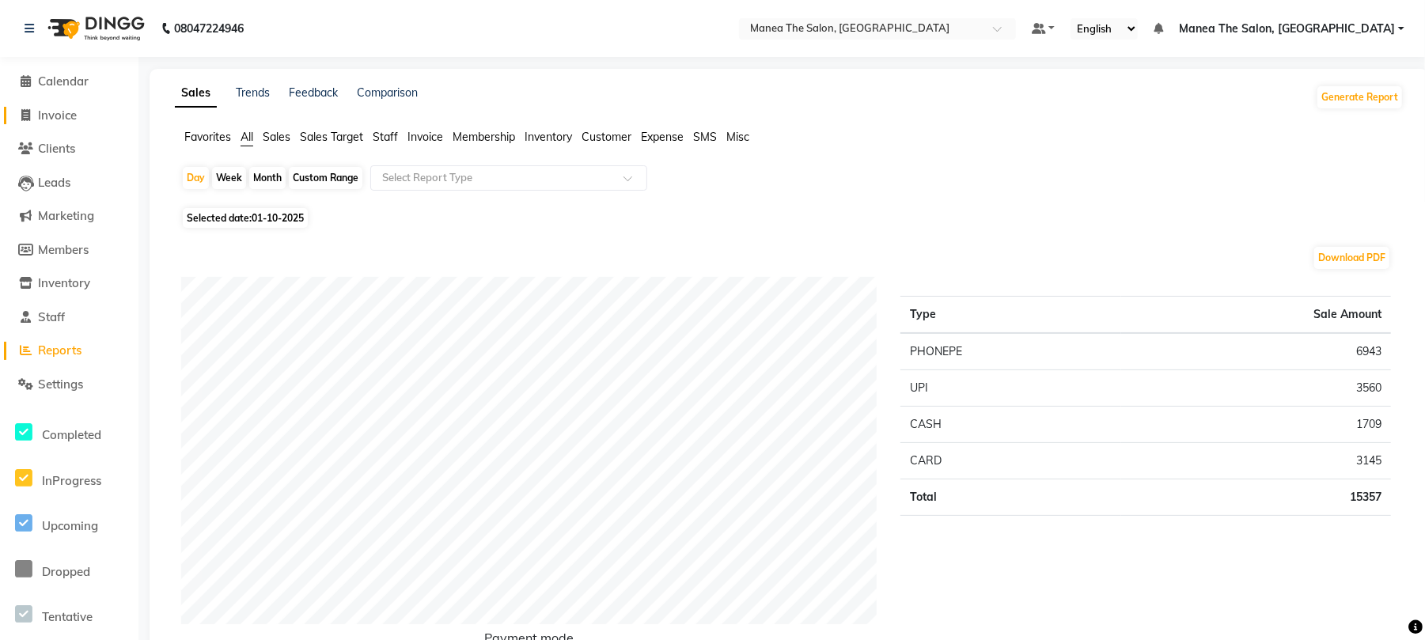
click at [61, 114] on span "Invoice" at bounding box center [57, 115] width 39 height 15
select select "7351"
select select "service"
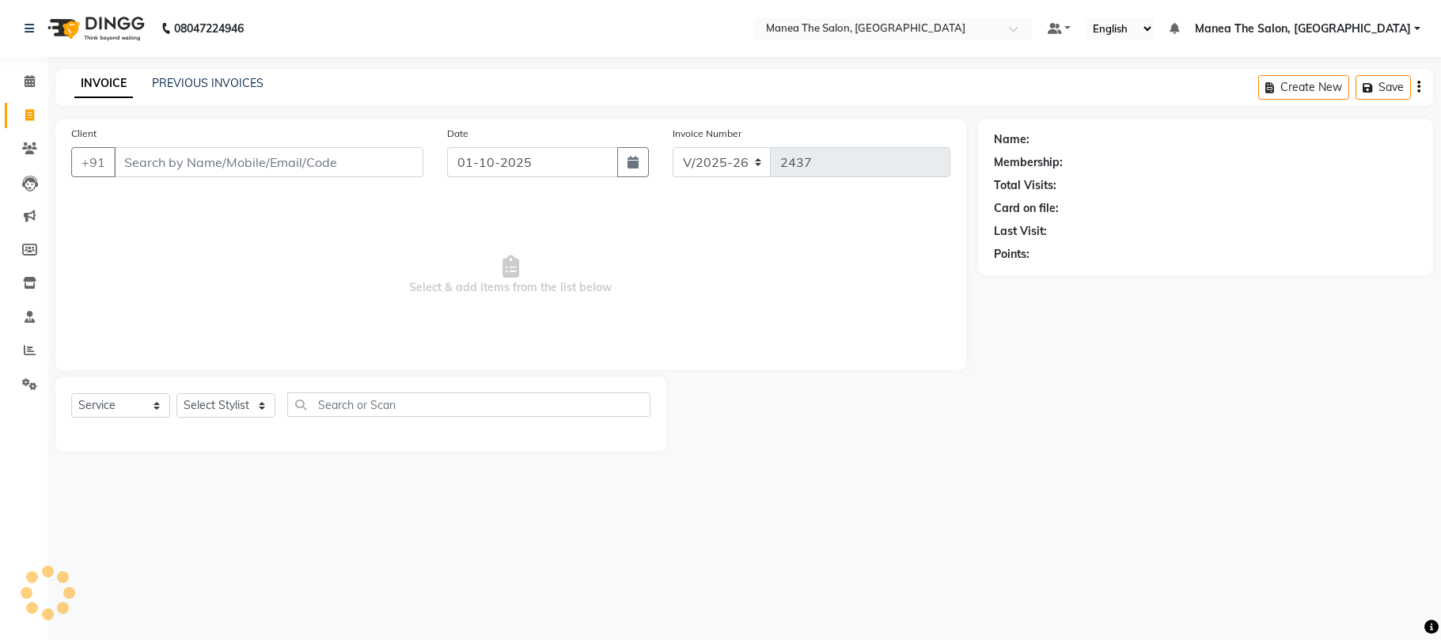
select select "7351"
select select "service"
click at [176, 84] on link "PREVIOUS INVOICES" at bounding box center [208, 83] width 112 height 14
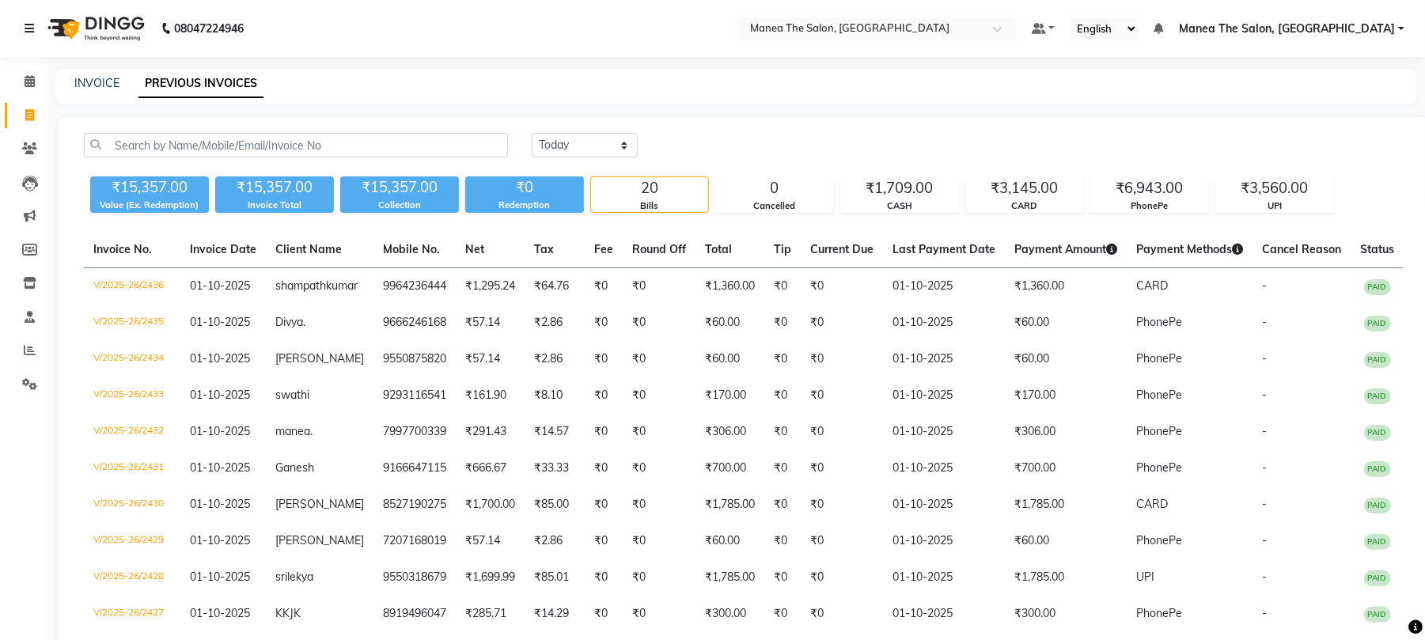
click at [33, 19] on link at bounding box center [33, 28] width 16 height 44
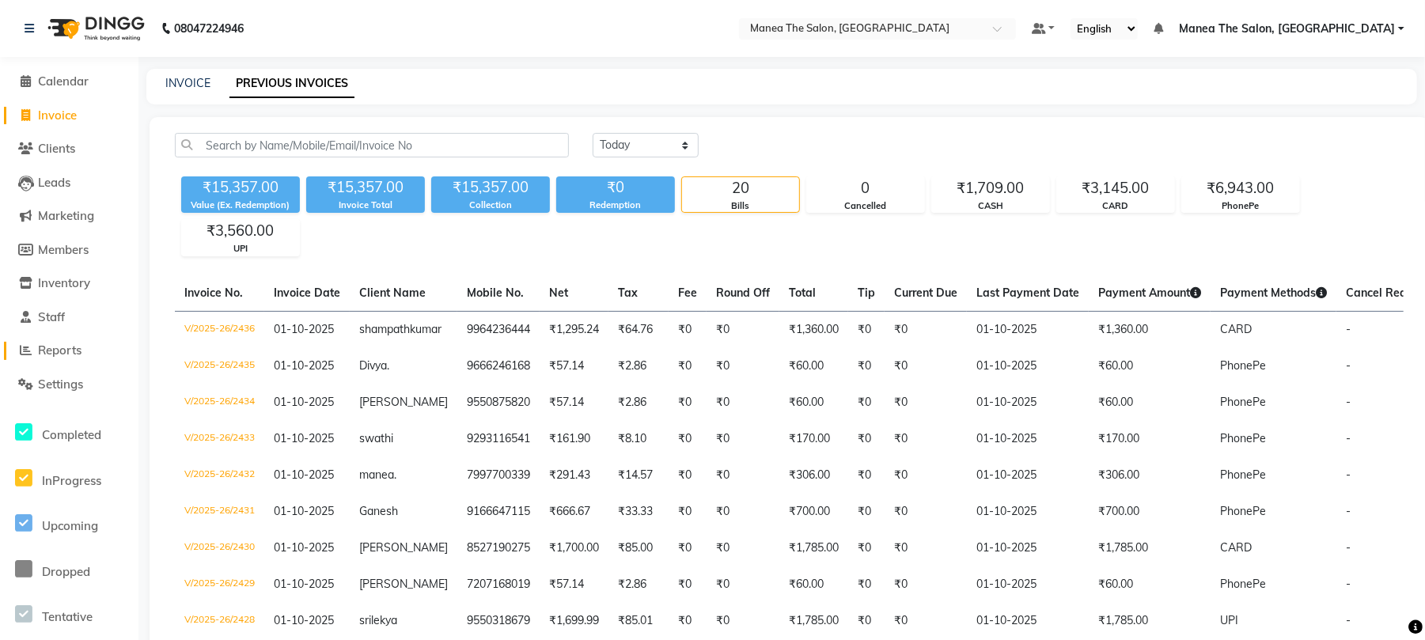
click at [58, 345] on span "Reports" at bounding box center [60, 350] width 44 height 15
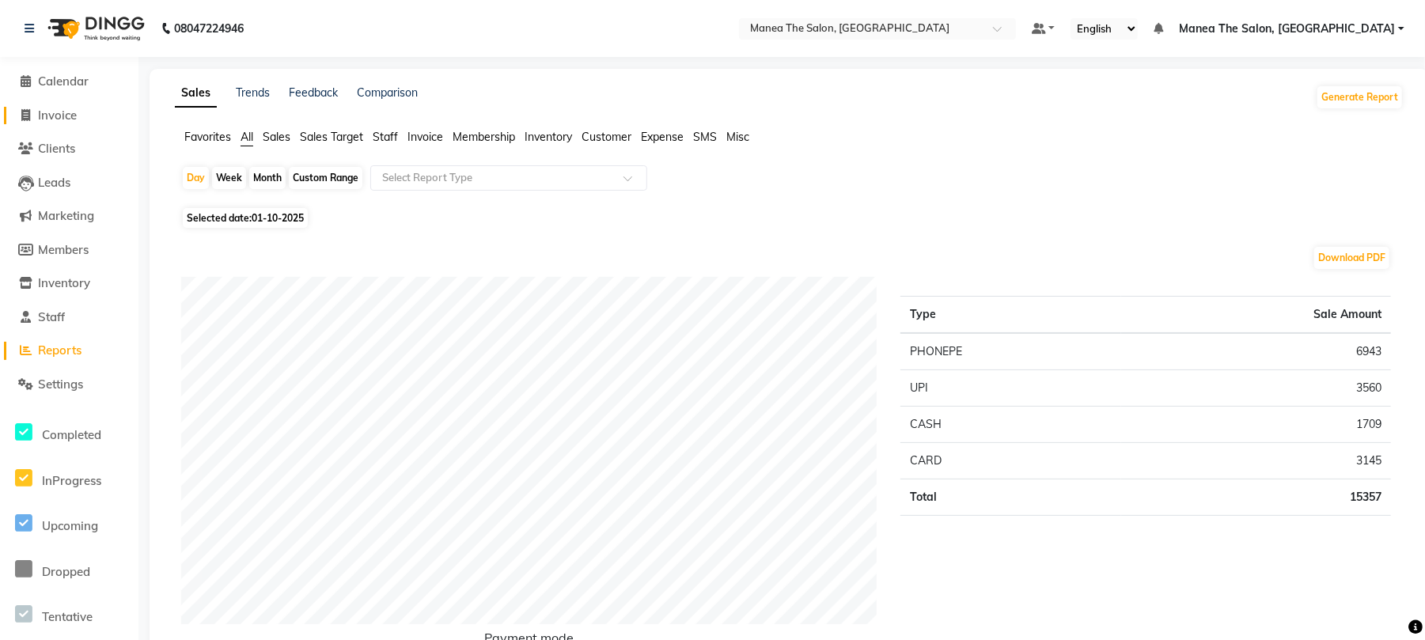
click at [63, 108] on span "Invoice" at bounding box center [57, 115] width 39 height 15
select select "7351"
select select "service"
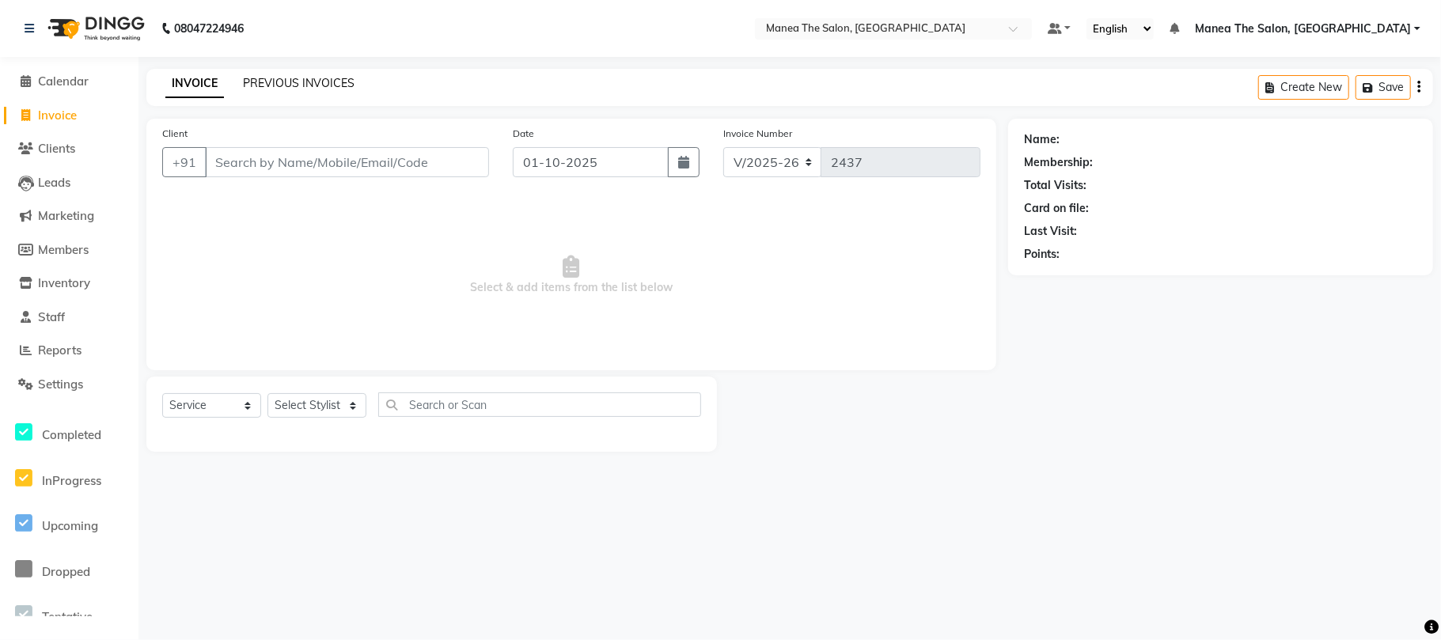
click at [293, 77] on link "PREVIOUS INVOICES" at bounding box center [299, 83] width 112 height 14
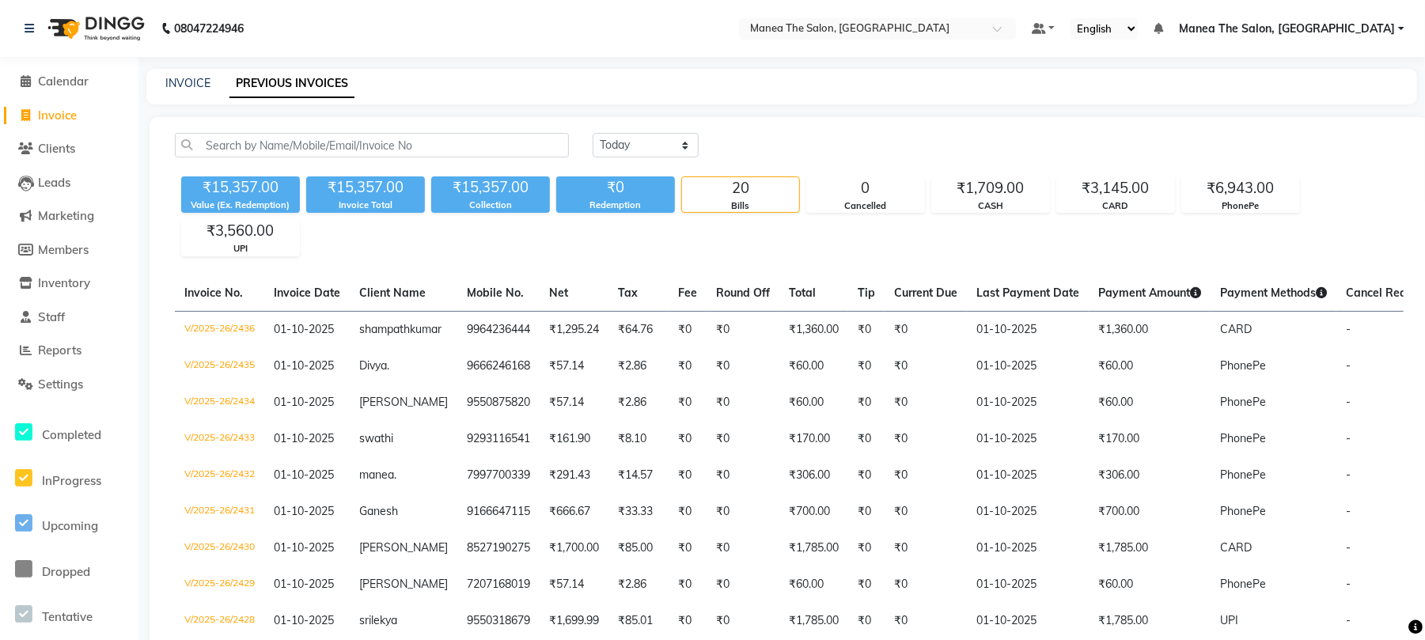
click at [1337, 22] on span "Manea The Salon, [GEOGRAPHIC_DATA]" at bounding box center [1287, 29] width 216 height 17
click at [1330, 104] on link "Sign out" at bounding box center [1323, 109] width 145 height 25
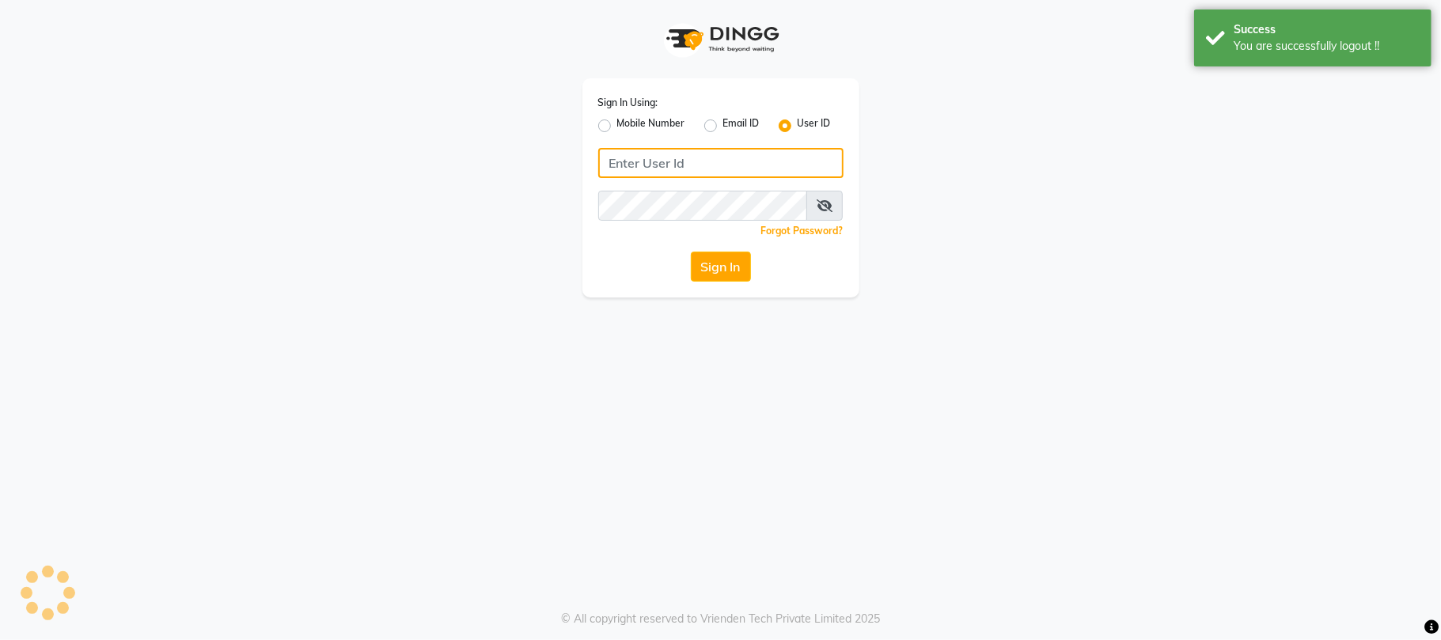
type input "9346469616"
